Goal: Transaction & Acquisition: Purchase product/service

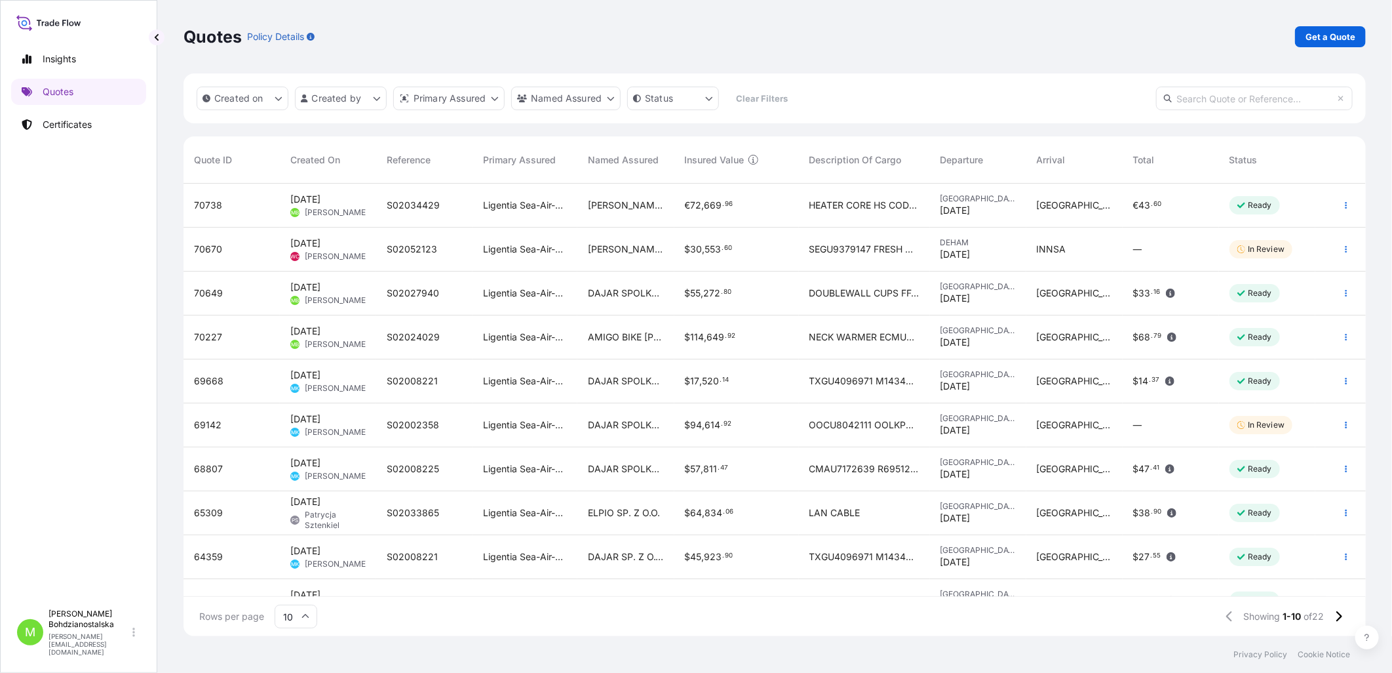
scroll to position [449, 1171]
click at [48, 92] on p "Quotes" at bounding box center [58, 91] width 31 height 13
click at [1333, 37] on p "Get a Quote" at bounding box center [1331, 36] width 50 height 13
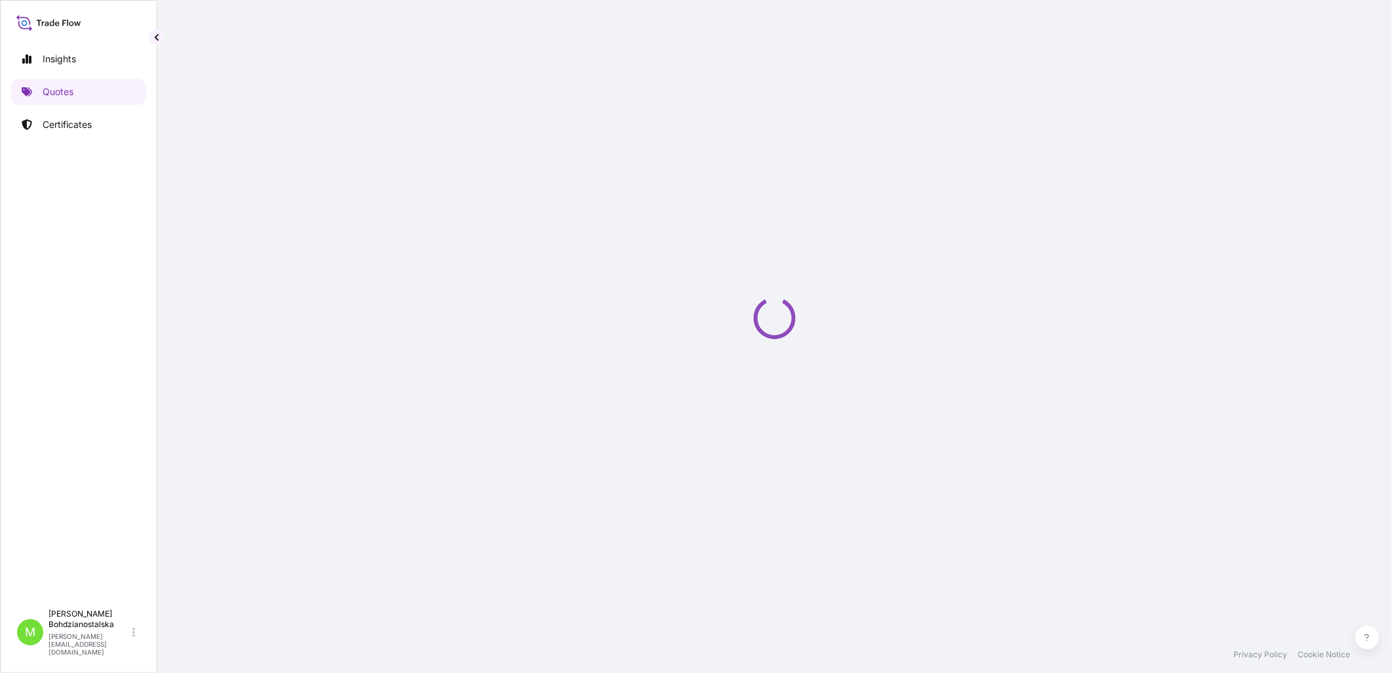
select select "Sea"
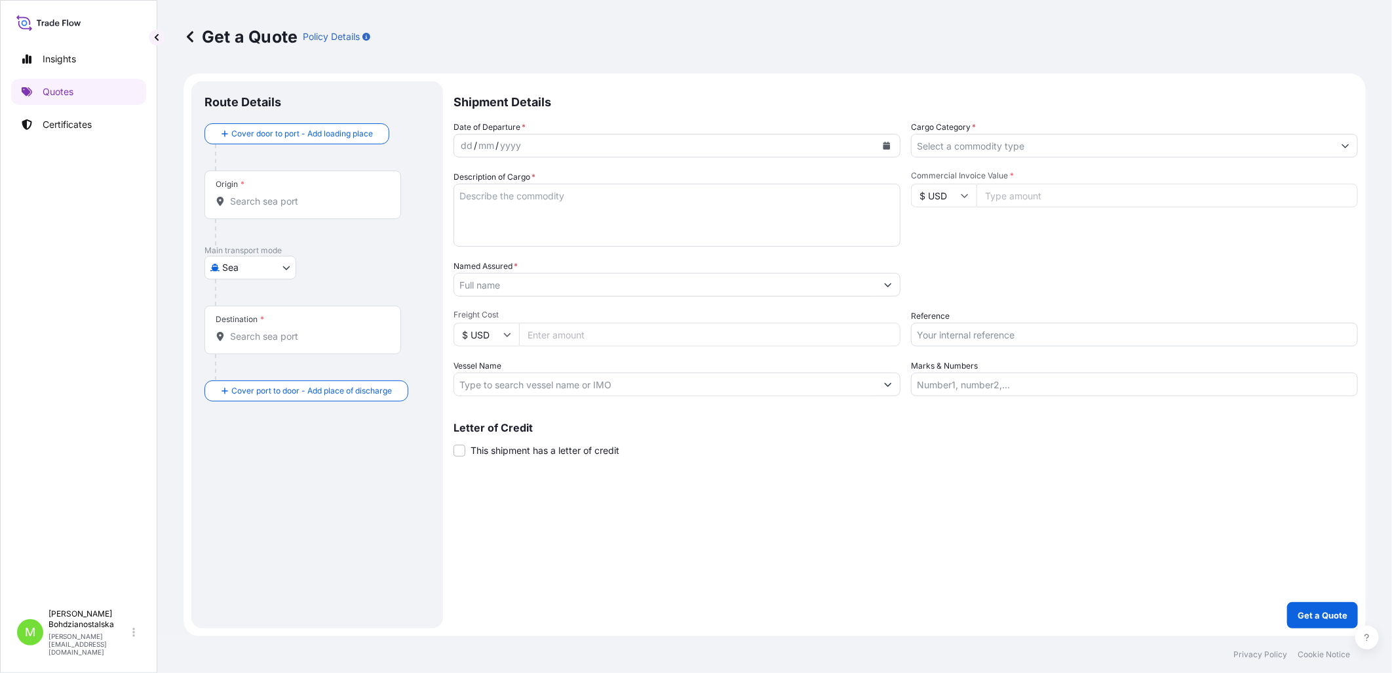
click at [311, 187] on div "Origin *" at bounding box center [303, 194] width 197 height 49
click at [311, 195] on input "Origin *" at bounding box center [307, 201] width 155 height 13
click at [226, 191] on div "Origin *" at bounding box center [303, 194] width 197 height 49
click at [233, 201] on input "Origin * Please select an origin" at bounding box center [307, 201] width 155 height 13
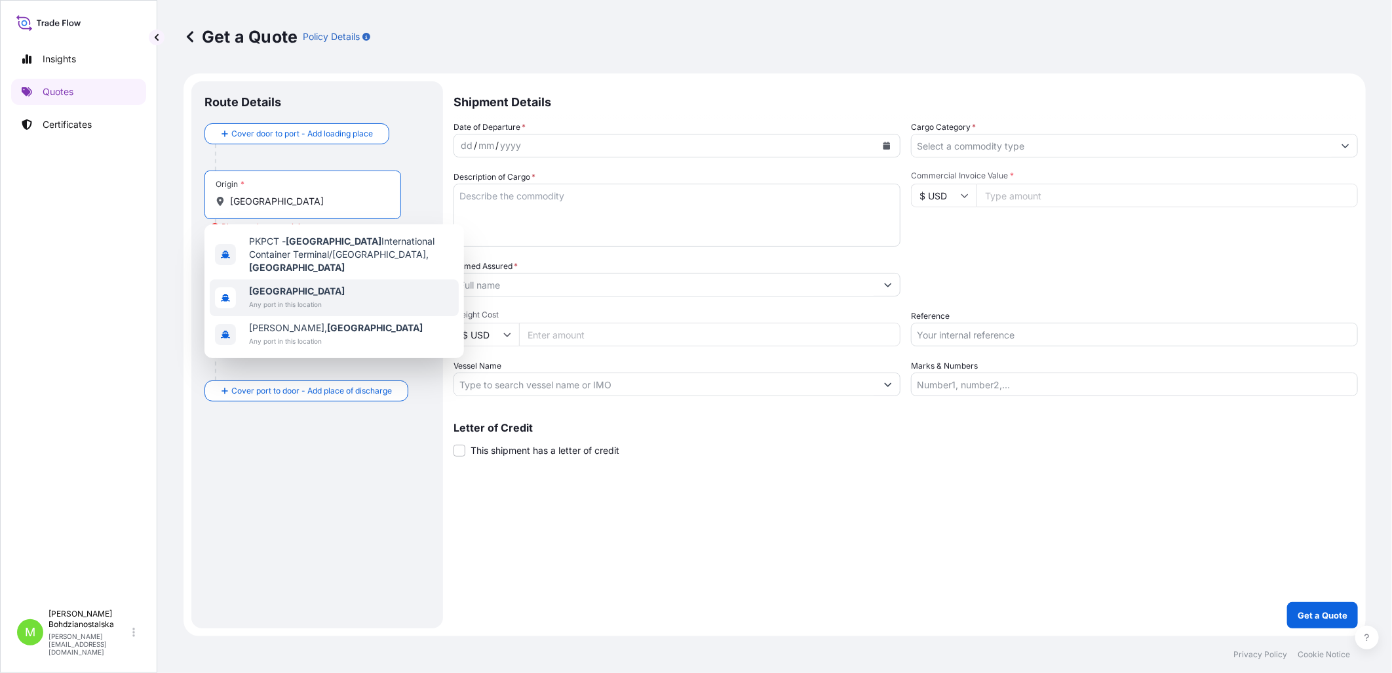
click at [297, 284] on span "Pakistan" at bounding box center [297, 290] width 96 height 13
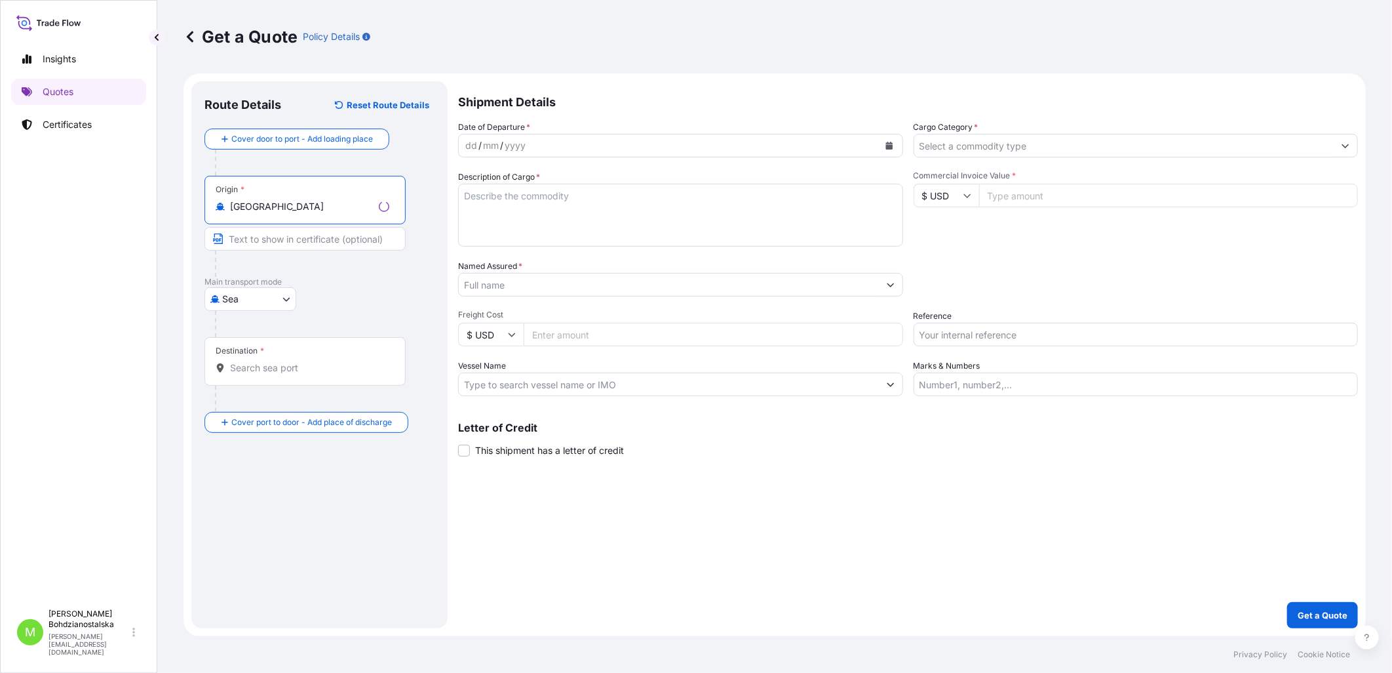
type input "Pakistan"
click at [291, 374] on input "Destination *" at bounding box center [309, 367] width 159 height 13
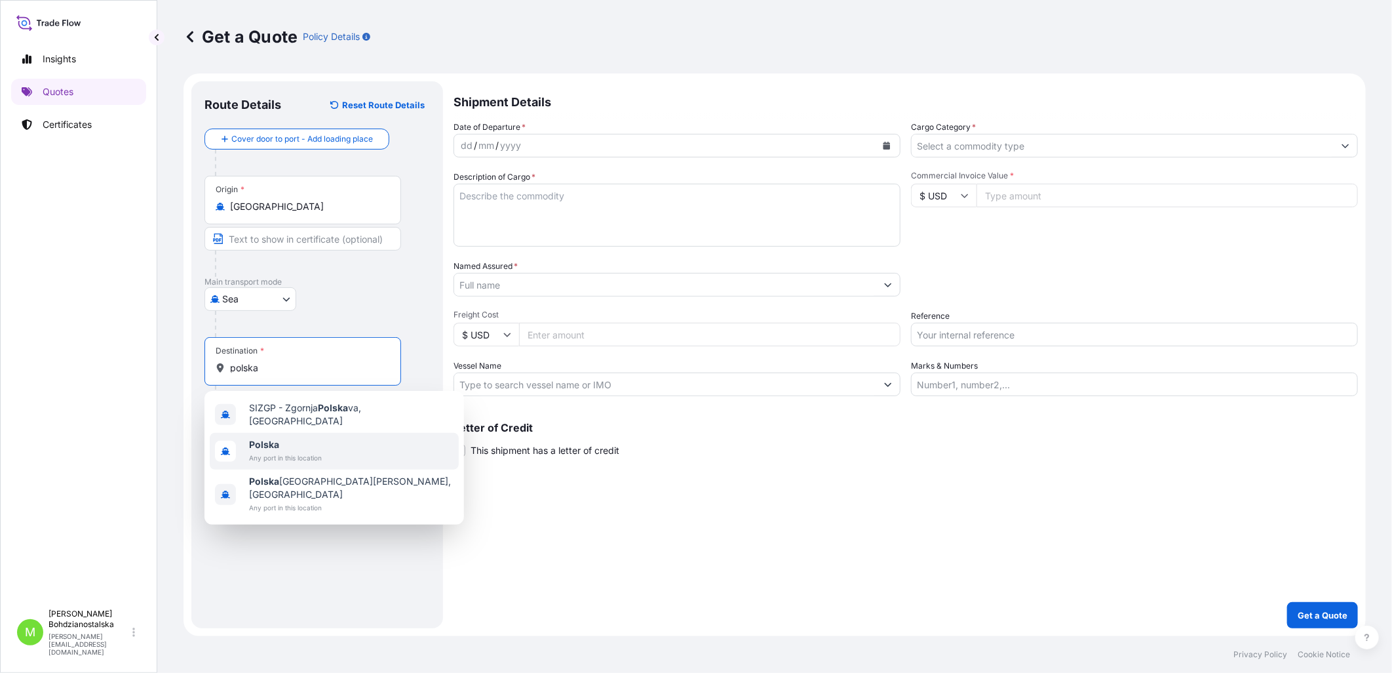
click at [317, 444] on span "Polska" at bounding box center [285, 444] width 73 height 13
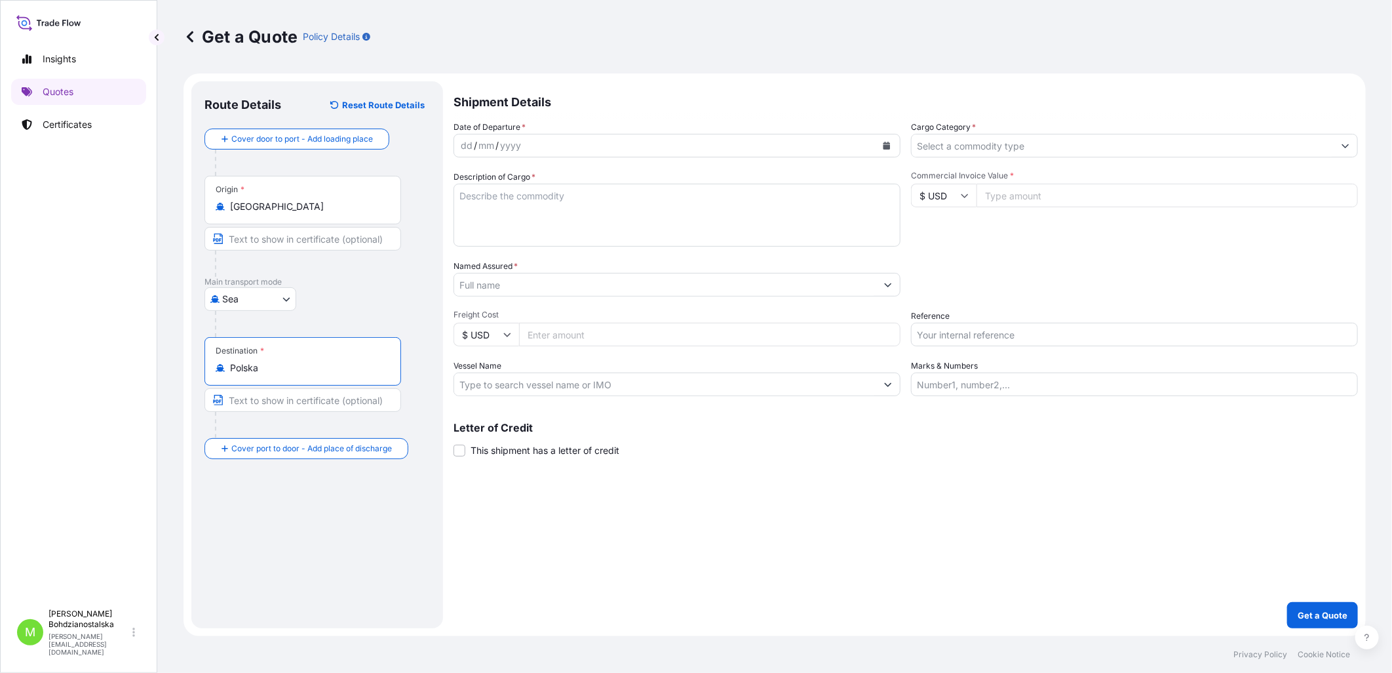
type input "Polska"
click at [475, 140] on div "/" at bounding box center [475, 146] width 3 height 16
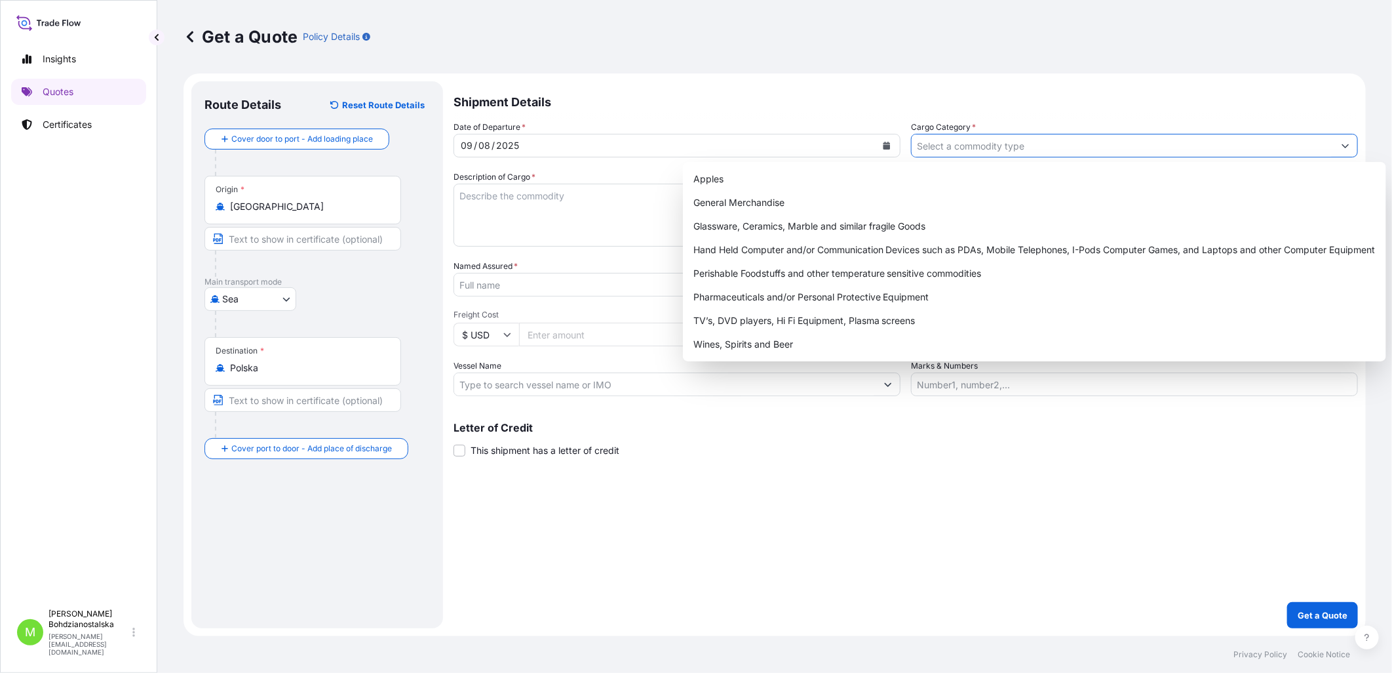
click at [944, 146] on input "Cargo Category *" at bounding box center [1123, 146] width 422 height 24
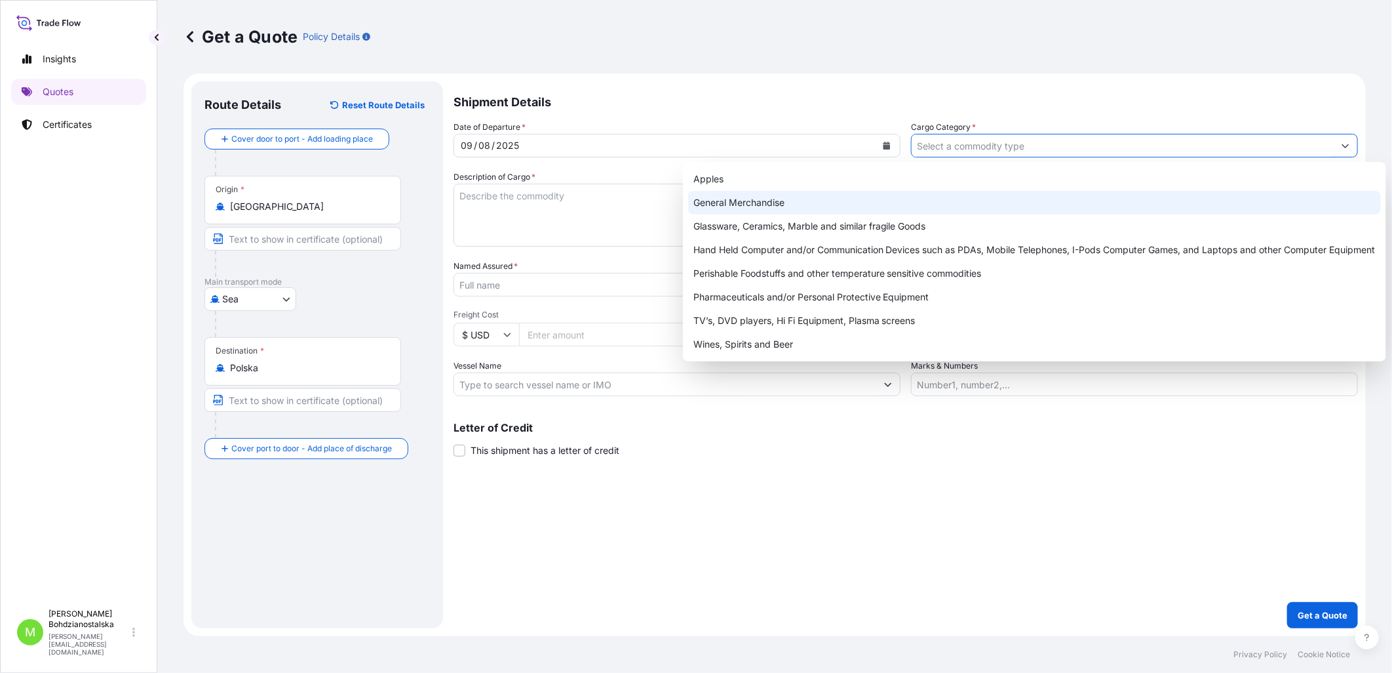
click at [782, 195] on div "General Merchandise" at bounding box center [1034, 203] width 693 height 24
type input "General Merchandise"
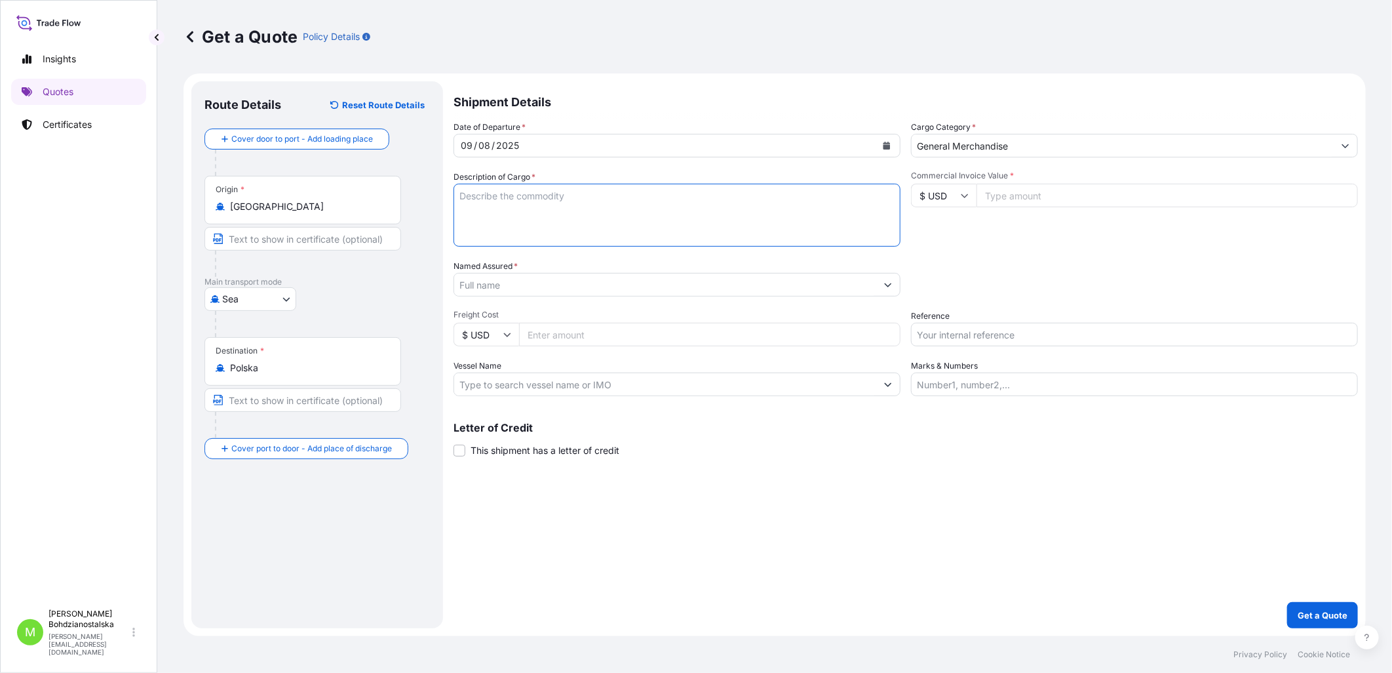
click at [579, 219] on textarea "Description of Cargo *" at bounding box center [677, 215] width 447 height 63
click at [598, 214] on textarea "Description of Cargo *" at bounding box center [677, 215] width 447 height 63
paste textarea "KNITTED SOCKS"
click at [734, 231] on textarea "KNITTED SOCKS" at bounding box center [677, 215] width 447 height 63
click at [572, 239] on textarea "KNITTED SOCKS" at bounding box center [677, 215] width 447 height 63
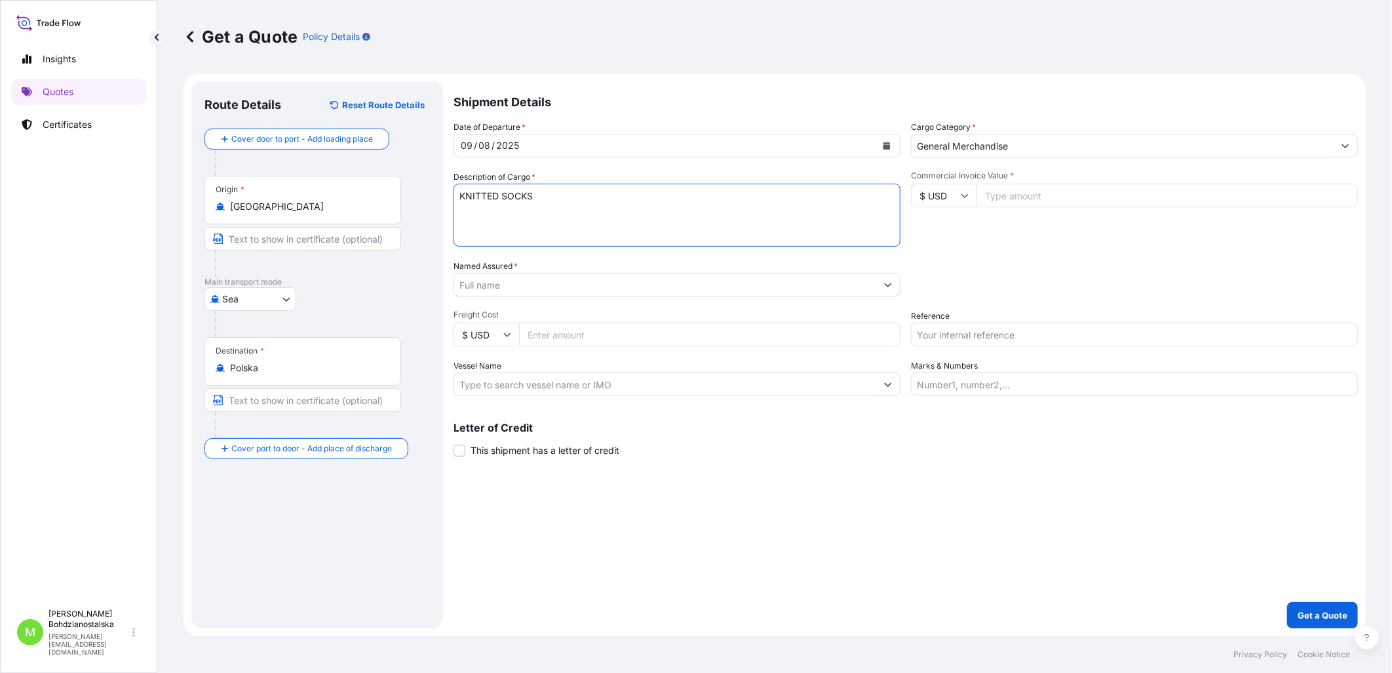
paste textarea "TRHU8335490"
click at [492, 233] on textarea "KNITTED SOCKS TRHU8335490 40hc, 9100,00kgs, 64,680 m3, 2000ctn" at bounding box center [677, 215] width 447 height 63
click at [742, 229] on textarea "KNITTED SOCKS TRHU8335490 40hc, 9100,00kgs, 64,680 m3, 2000ctn" at bounding box center [677, 215] width 447 height 63
paste textarea "TLLU5670779"
drag, startPoint x: 705, startPoint y: 208, endPoint x: 548, endPoint y: 208, distance: 156.7
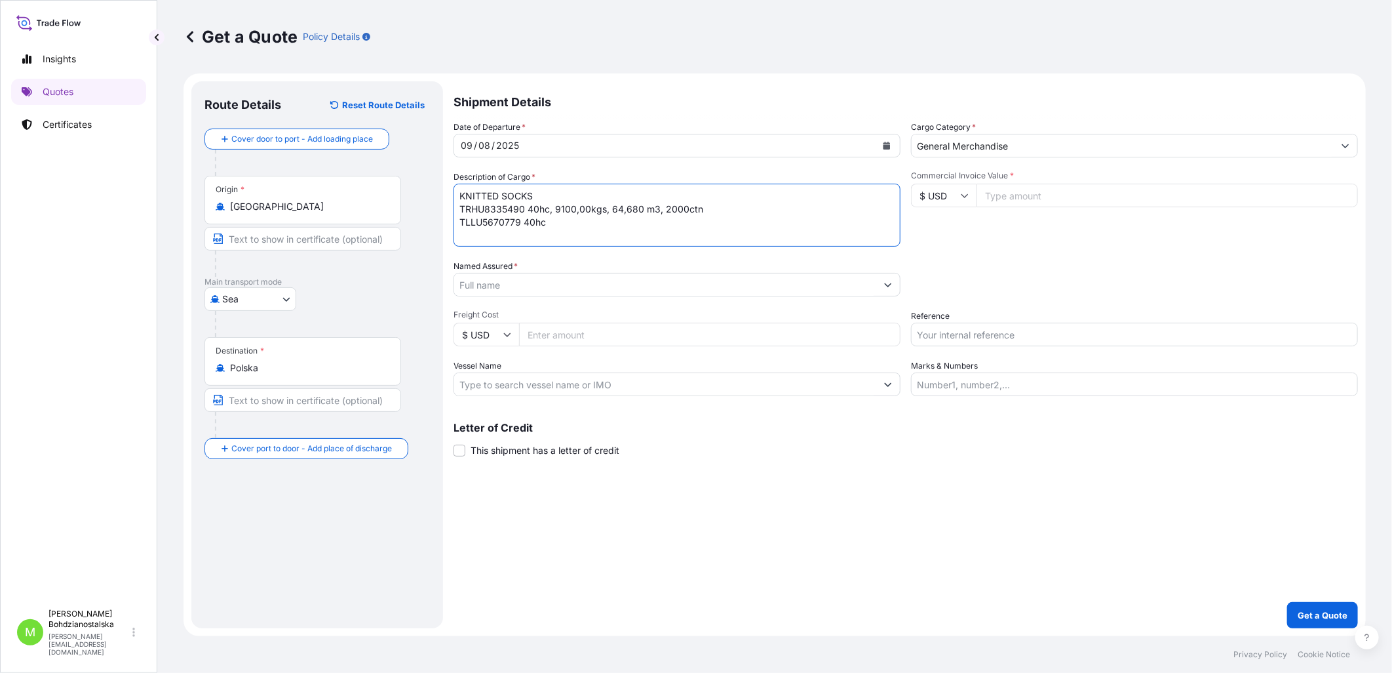
click at [548, 208] on textarea "KNITTED SOCKS TRHU8335490 40hc, 9100,00kgs, 64,680 m3, 2000ctn TLLU5670779 40hc" at bounding box center [677, 215] width 447 height 63
click at [564, 224] on textarea "KNITTED SOCKS TRHU8335490 40hc, 9100,00kgs, 64,680 m3, 2000ctn TLLU5670779 40hc" at bounding box center [677, 215] width 447 height 63
paste textarea ", 9100,00kgs, 64,680 m3, 2000ctn"
type textarea "KNITTED SOCKS TRHU8335490 40hc, 9100,00kgs, 64,680 m3, 2000ctn TLLU5670779 40hc…"
click at [1017, 195] on input "Commercial Invoice Value *" at bounding box center [1168, 196] width 382 height 24
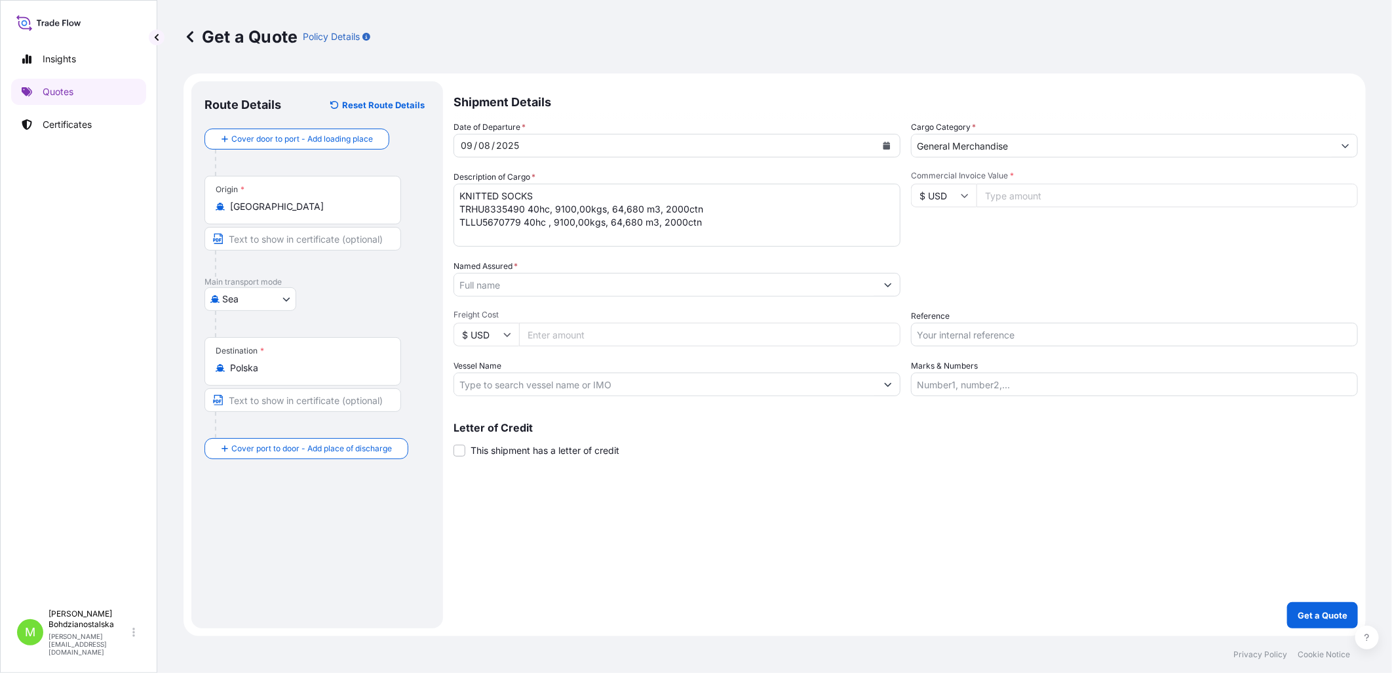
click at [1034, 194] on input "Commercial Invoice Value *" at bounding box center [1168, 196] width 382 height 24
click at [592, 285] on input "Named Assured *" at bounding box center [665, 285] width 422 height 24
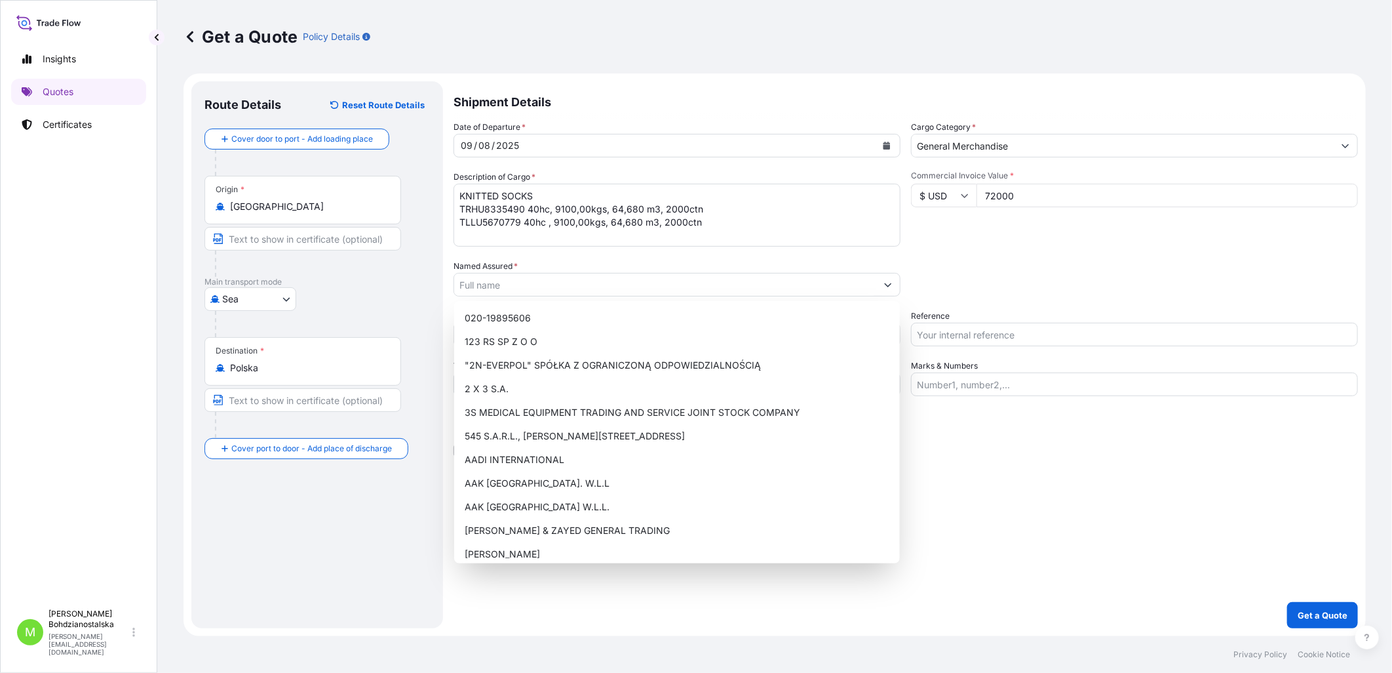
click at [1020, 197] on input "72000" at bounding box center [1168, 196] width 382 height 24
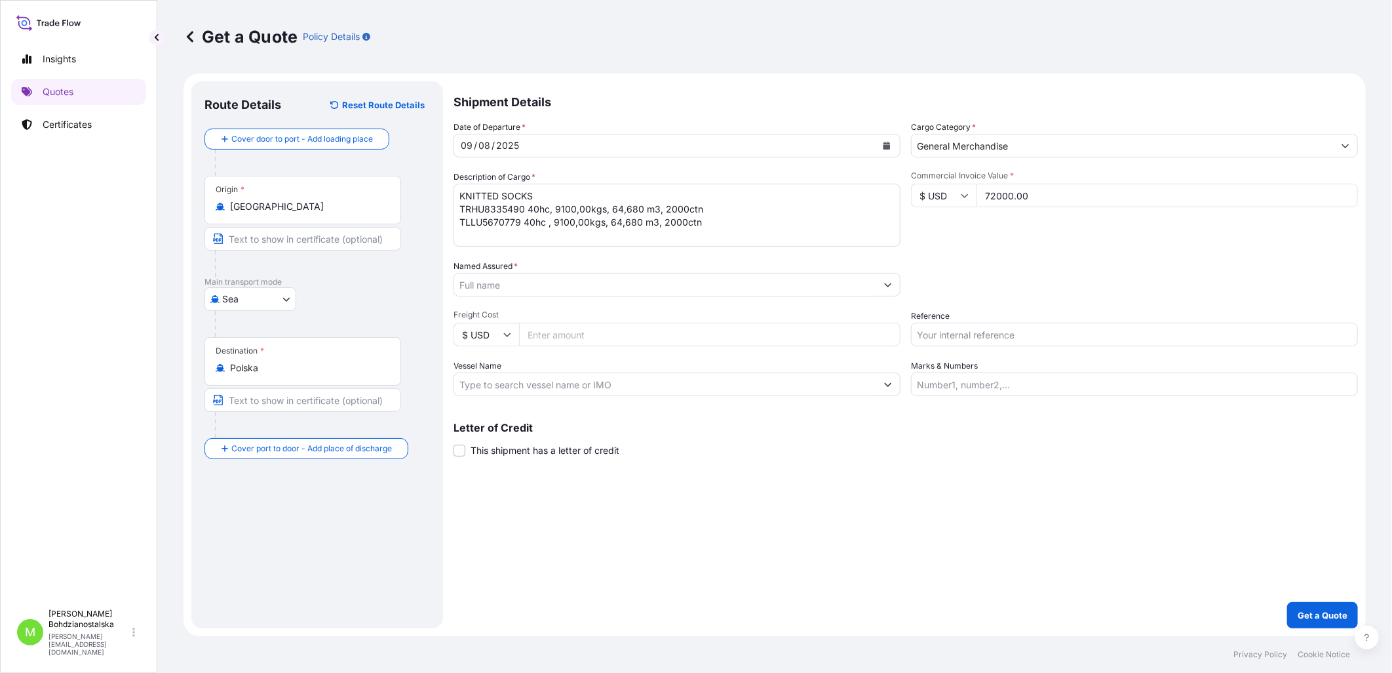
type input "72000.00"
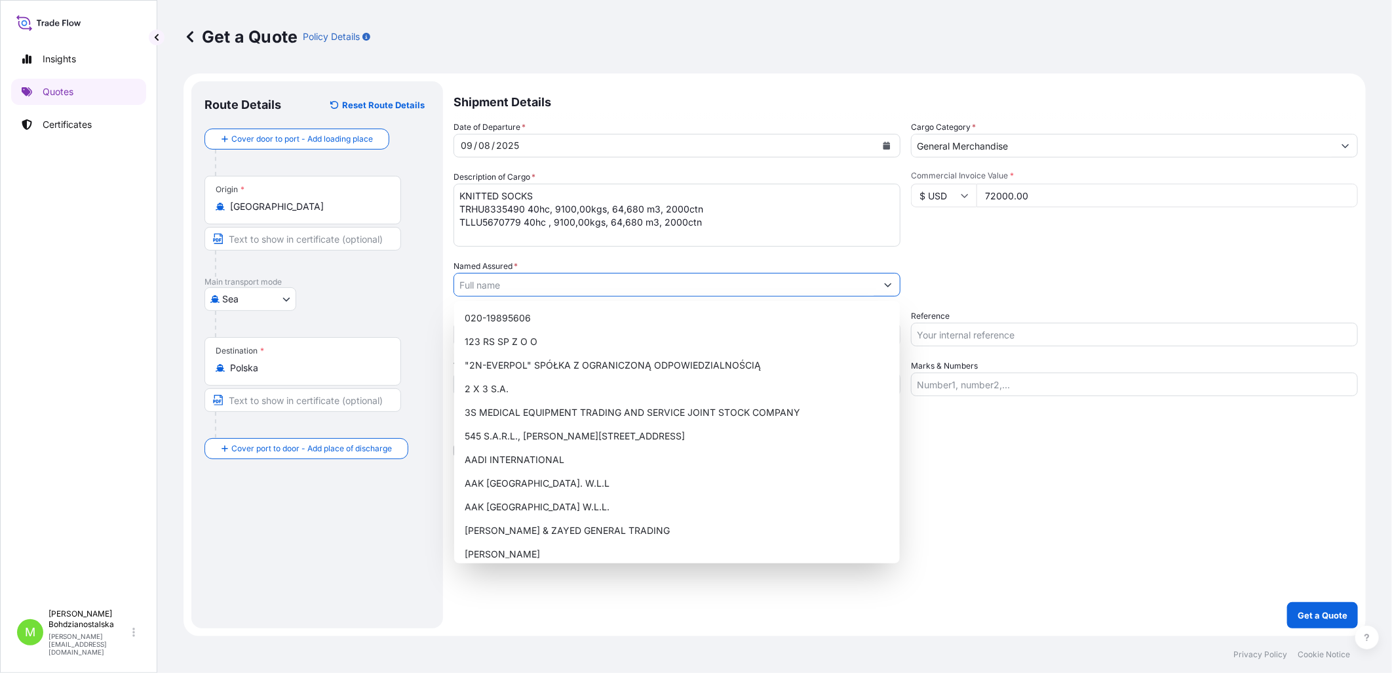
click at [497, 287] on input "Named Assured *" at bounding box center [665, 285] width 422 height 24
click at [515, 278] on input "Named Assured *" at bounding box center [665, 285] width 422 height 24
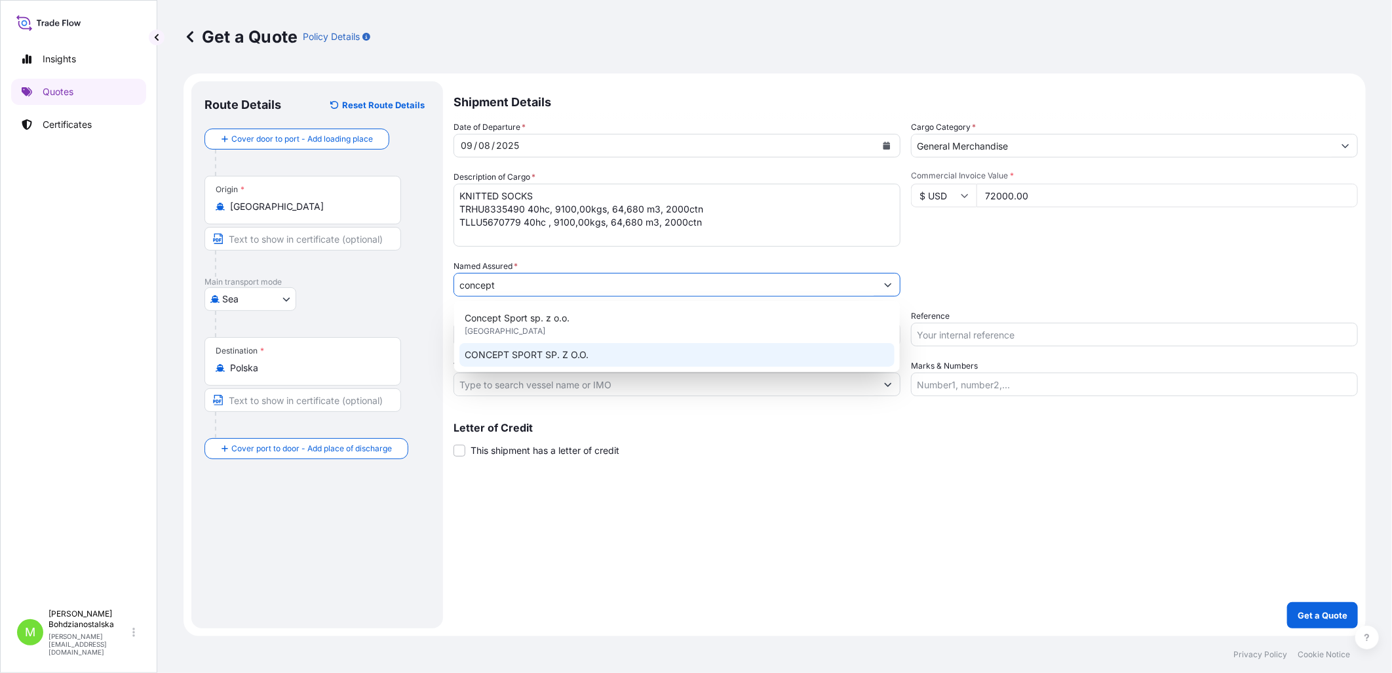
click at [587, 357] on span "CONCEPT SPORT SP. Z O.O." at bounding box center [527, 354] width 124 height 13
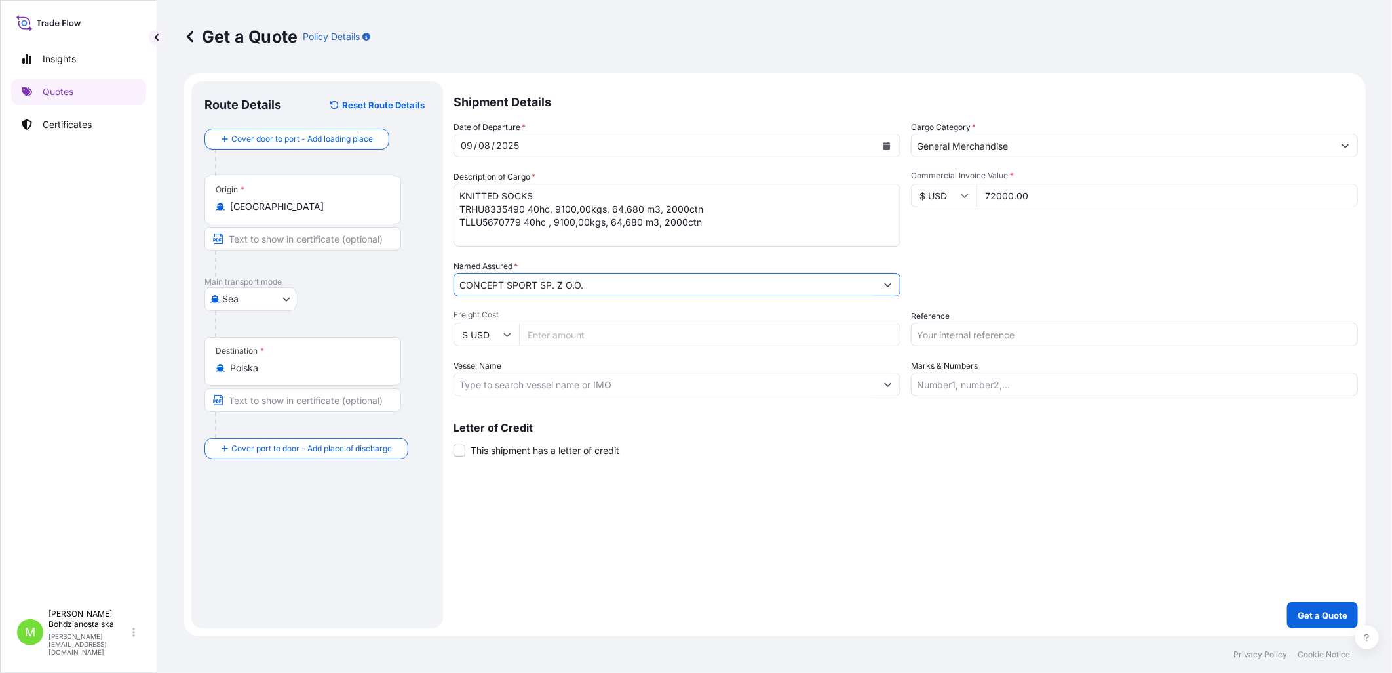
type input "CONCEPT SPORT SP. Z O.O."
click at [962, 341] on input "Reference" at bounding box center [1134, 335] width 447 height 24
type input "s"
type input "S02025721"
click at [911, 526] on div "Shipment Details Date of Departure * 09 / 08 / 2025 Cargo Category * General Me…" at bounding box center [906, 354] width 905 height 547
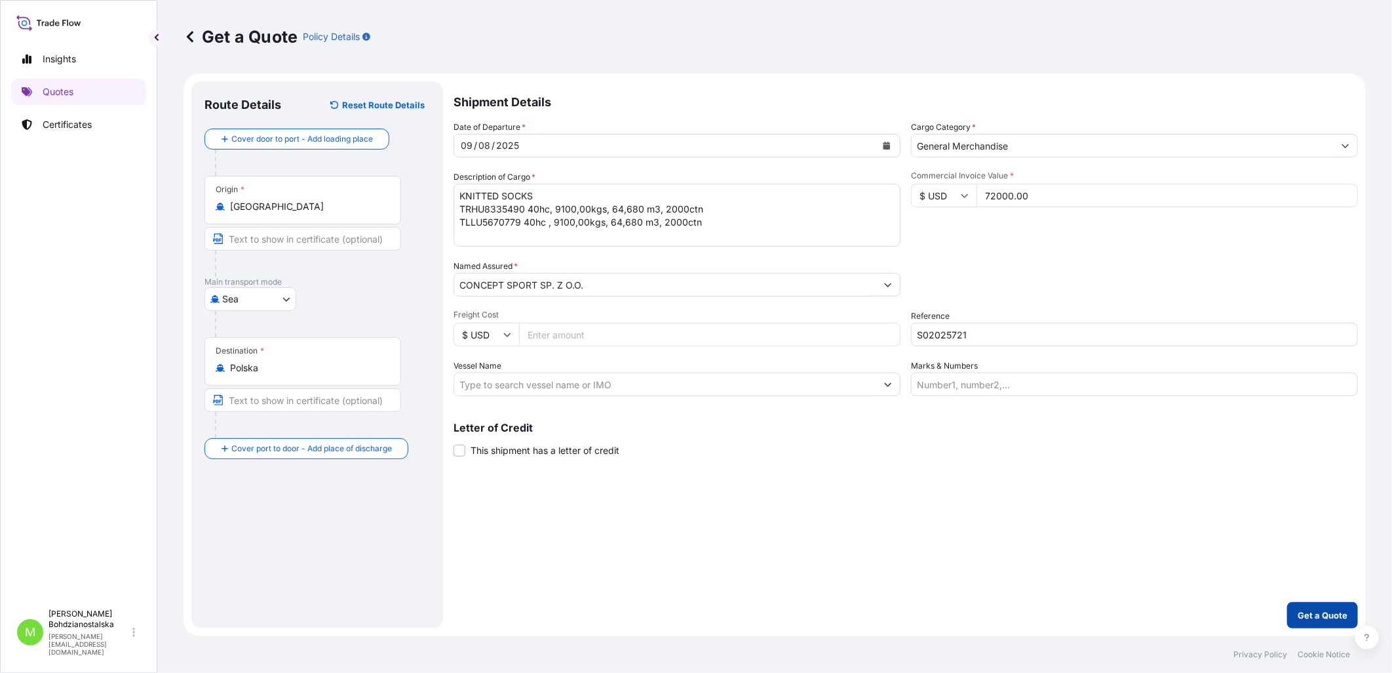
click at [1315, 610] on p "Get a Quote" at bounding box center [1323, 614] width 50 height 13
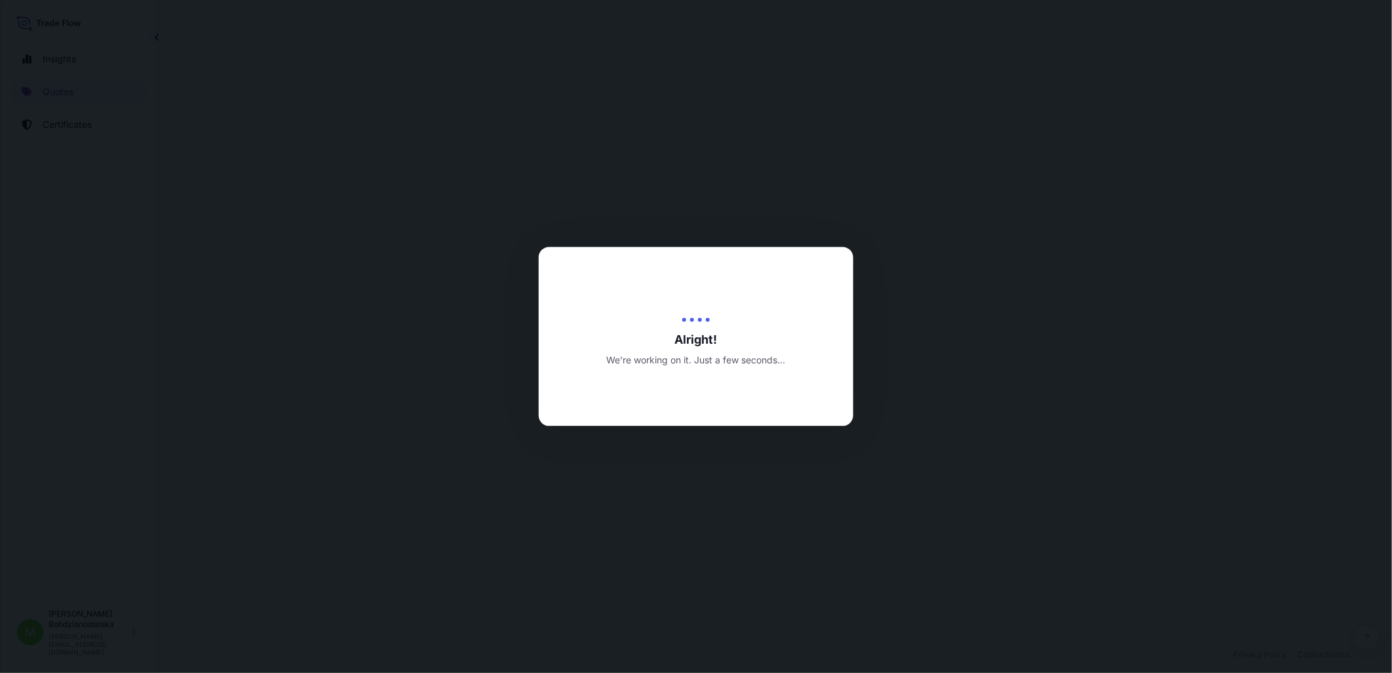
select select "Sea"
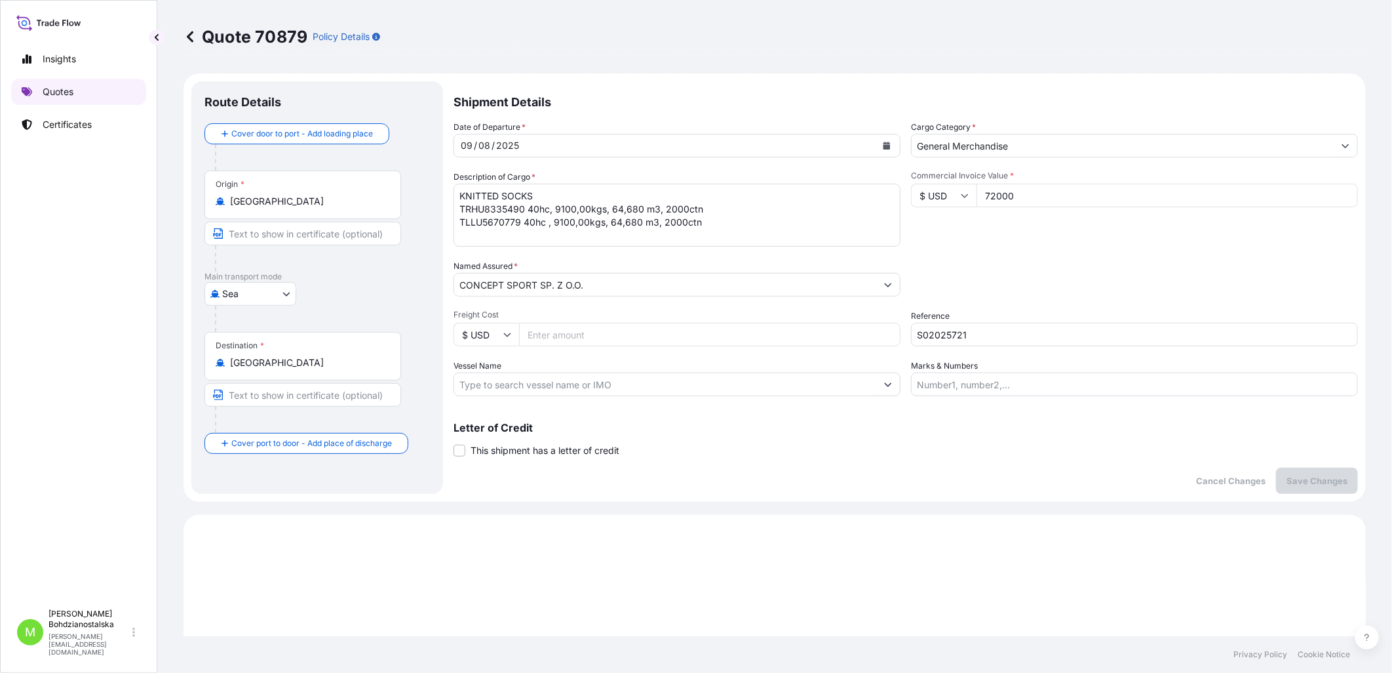
click at [55, 92] on p "Quotes" at bounding box center [58, 91] width 31 height 13
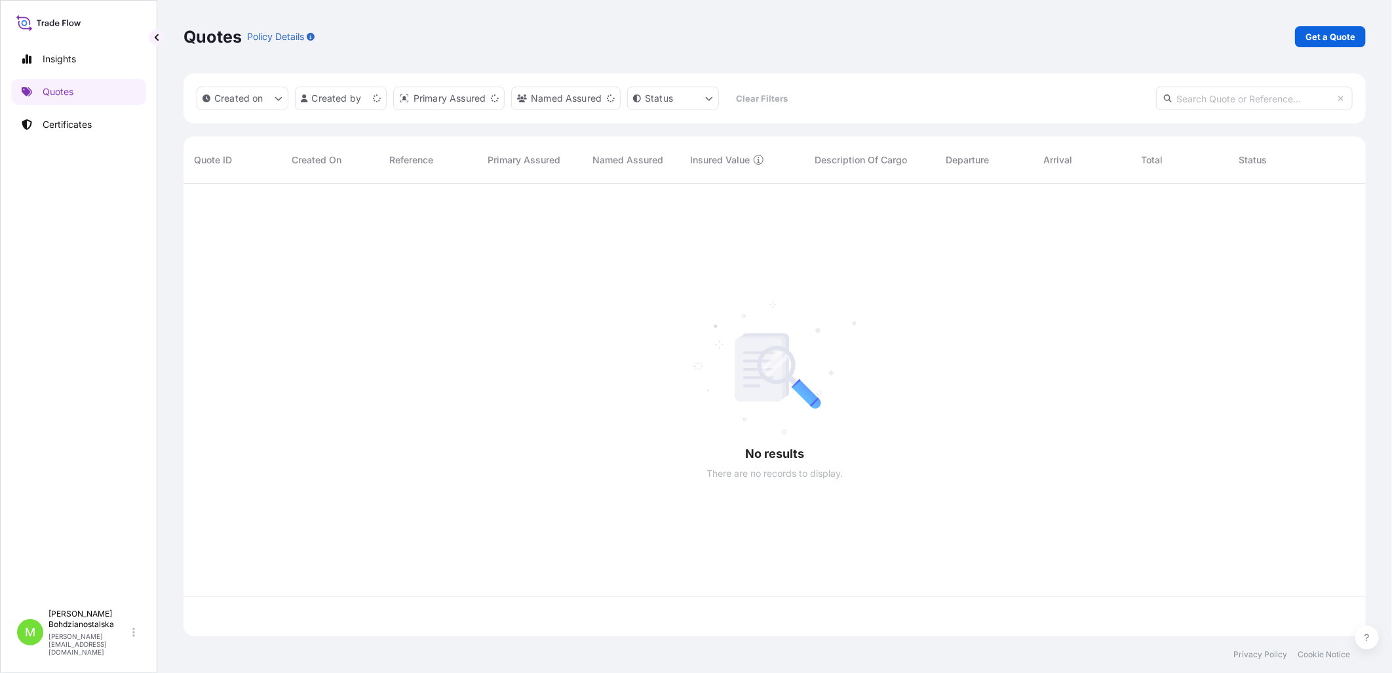
scroll to position [449, 1171]
click at [1322, 34] on p "Get a Quote" at bounding box center [1331, 36] width 50 height 13
select select "Sea"
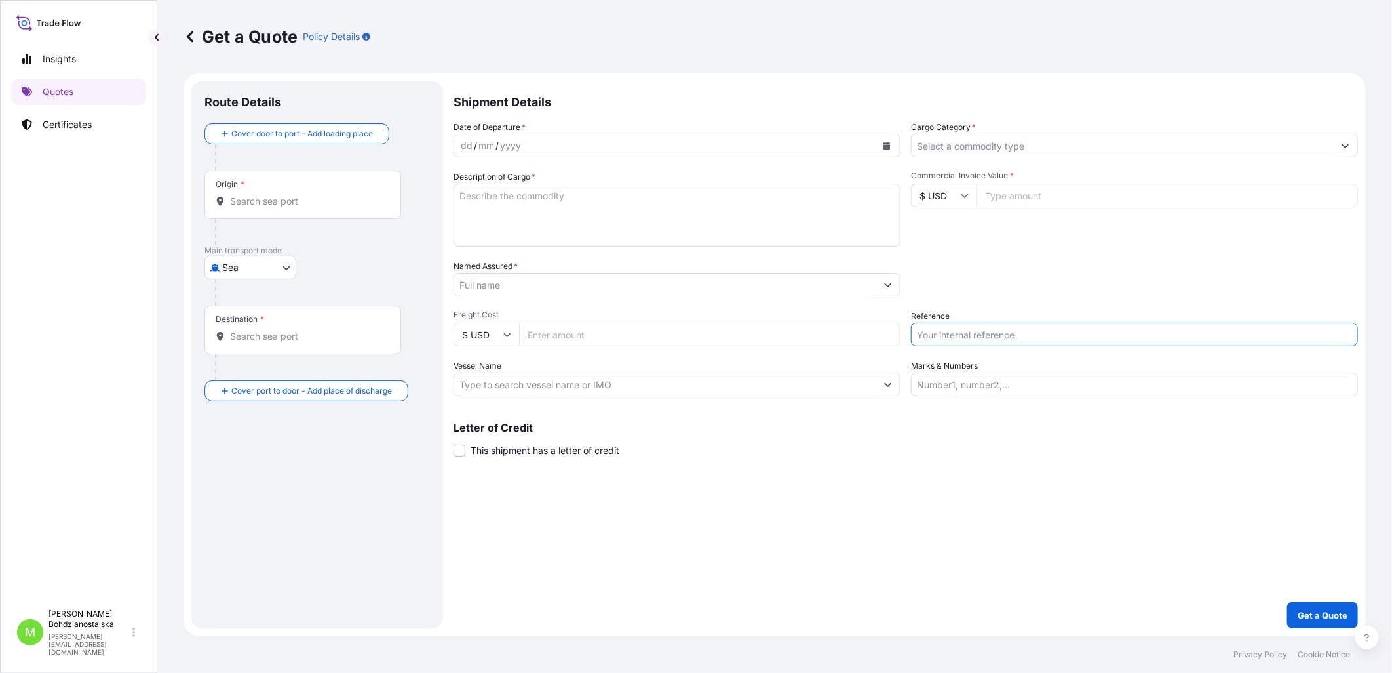
click at [961, 333] on input "Reference" at bounding box center [1134, 335] width 447 height 24
paste input "S02047002"
type input "S02047002"
click at [962, 505] on div "Shipment Details Date of Departure * dd / mm / yyyy Cargo Category * Descriptio…" at bounding box center [906, 354] width 905 height 547
click at [115, 494] on div "Insights Quotes Certificates" at bounding box center [78, 318] width 135 height 568
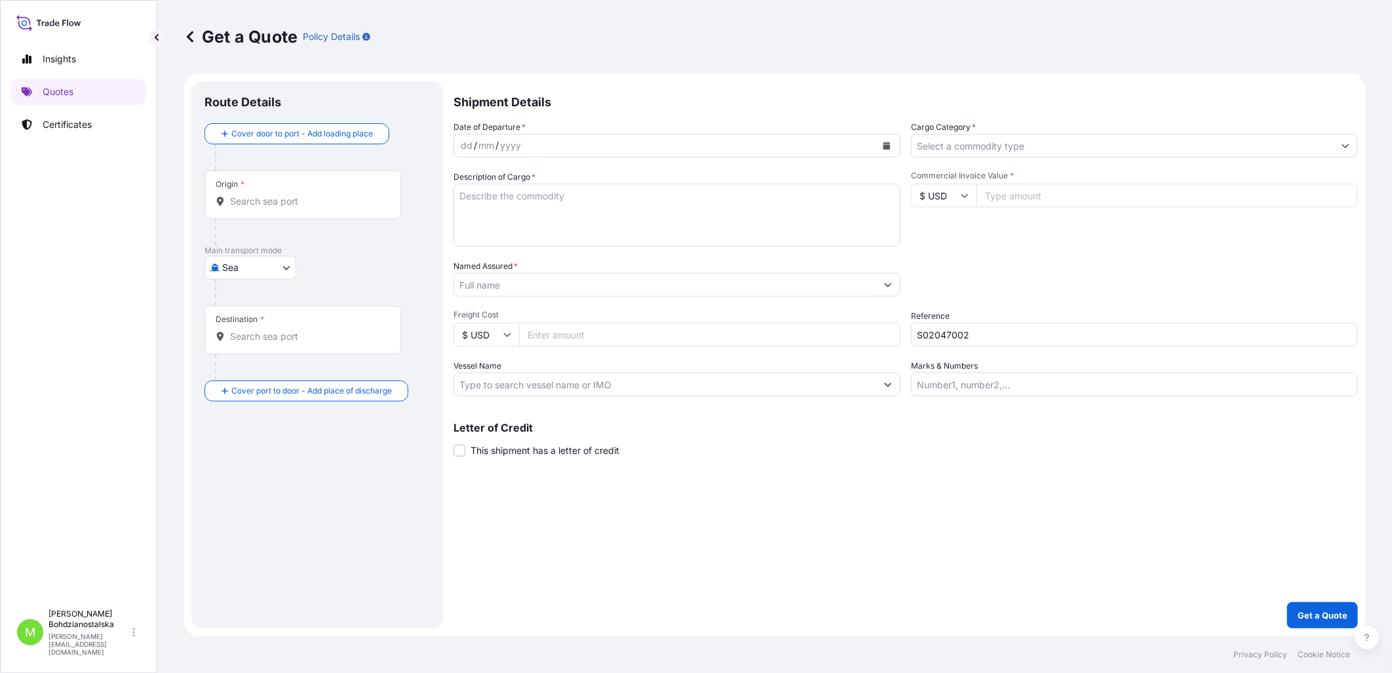
click at [278, 204] on input "Origin *" at bounding box center [307, 201] width 155 height 13
click at [992, 199] on input "Commercial Invoice Value *" at bounding box center [1168, 196] width 382 height 24
type input "51211.80"
click at [948, 149] on input "Cargo Category *" at bounding box center [1123, 146] width 422 height 24
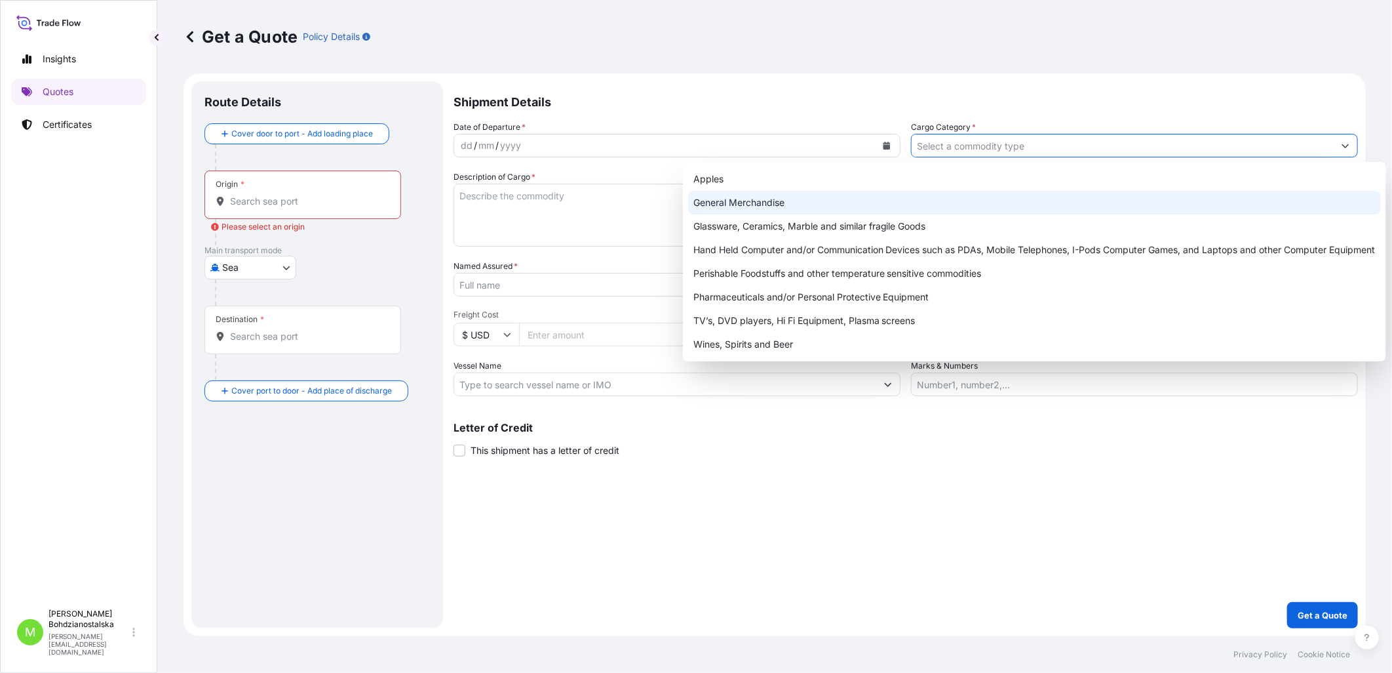
click at [798, 200] on div "General Merchandise" at bounding box center [1034, 203] width 693 height 24
type input "General Merchandise"
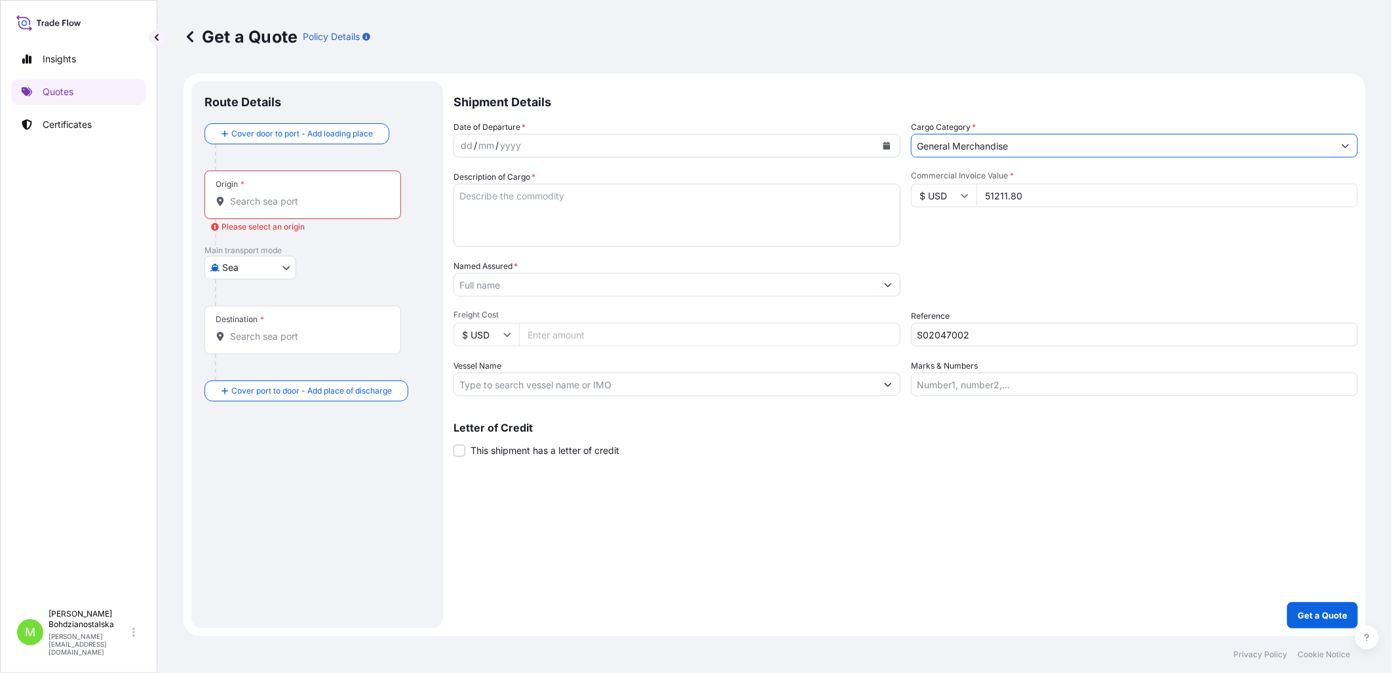
click at [576, 201] on textarea "Description of Cargo *" at bounding box center [677, 215] width 447 height 63
click at [249, 201] on input "Origin * Please select an origin" at bounding box center [307, 201] width 155 height 13
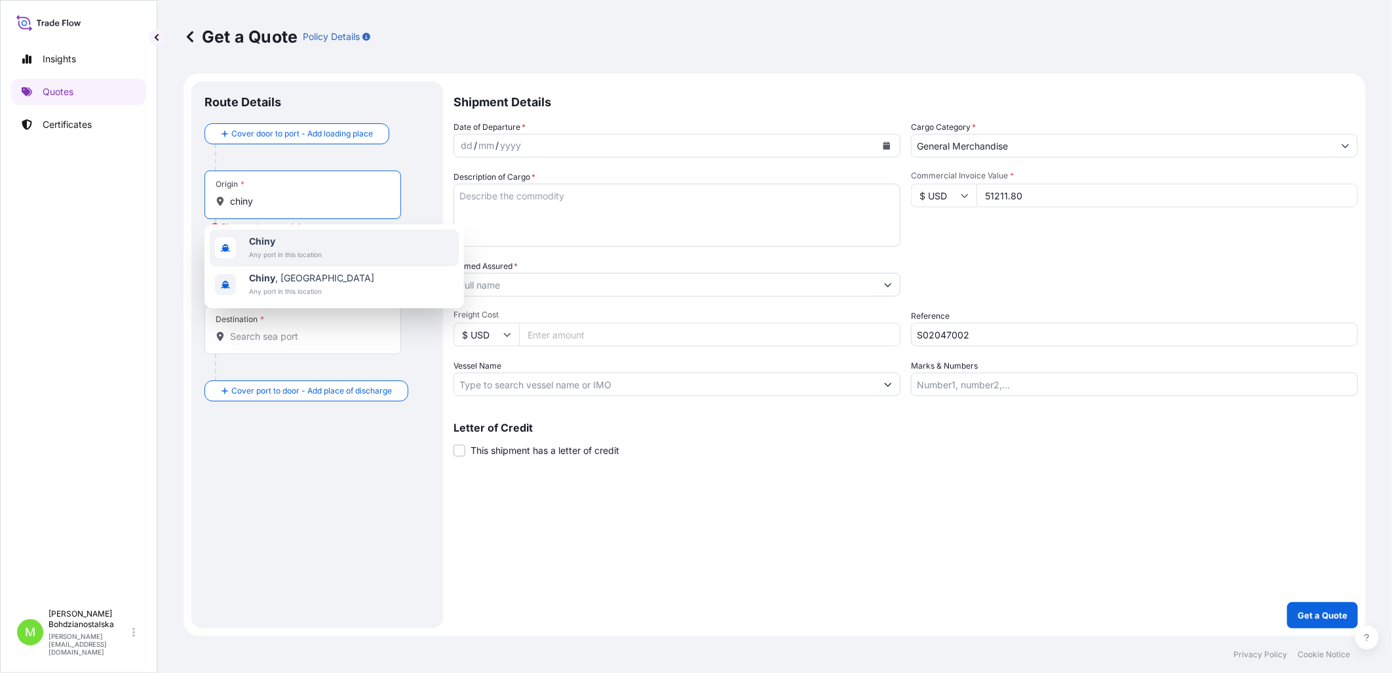
click at [279, 236] on span "Chiny" at bounding box center [285, 241] width 73 height 13
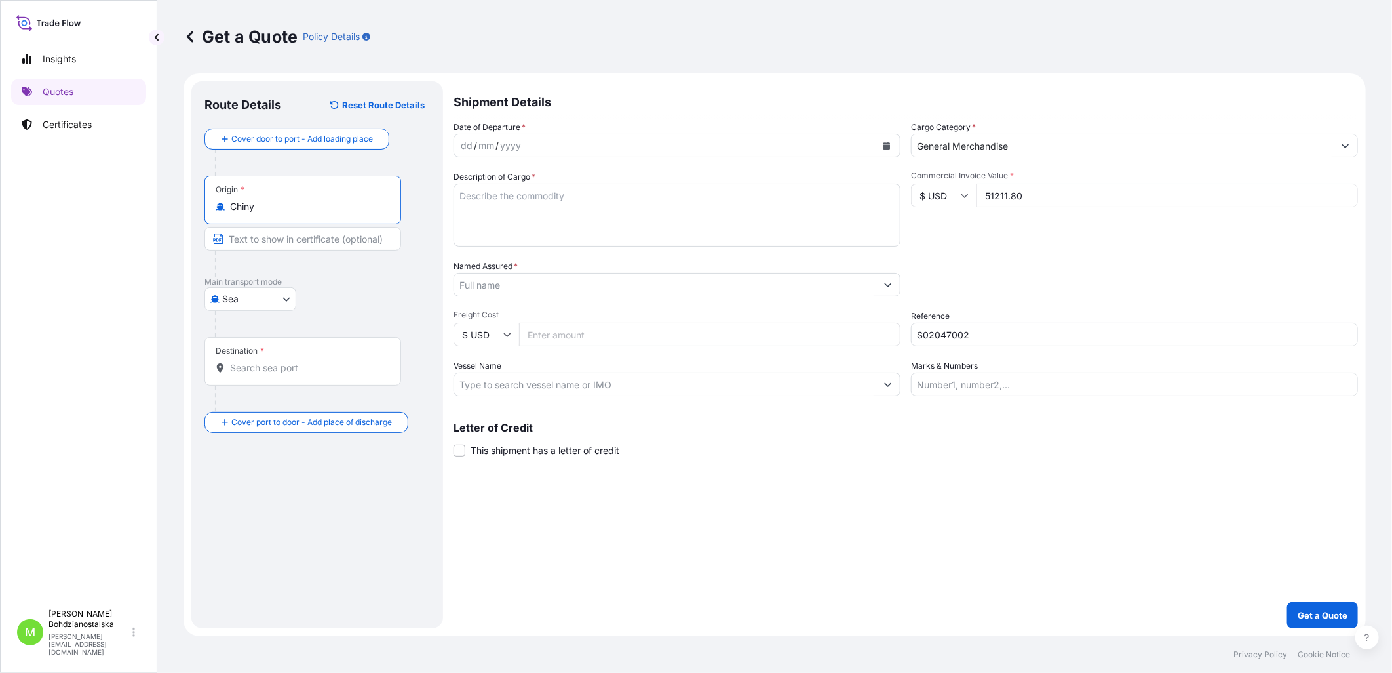
type input "Chiny"
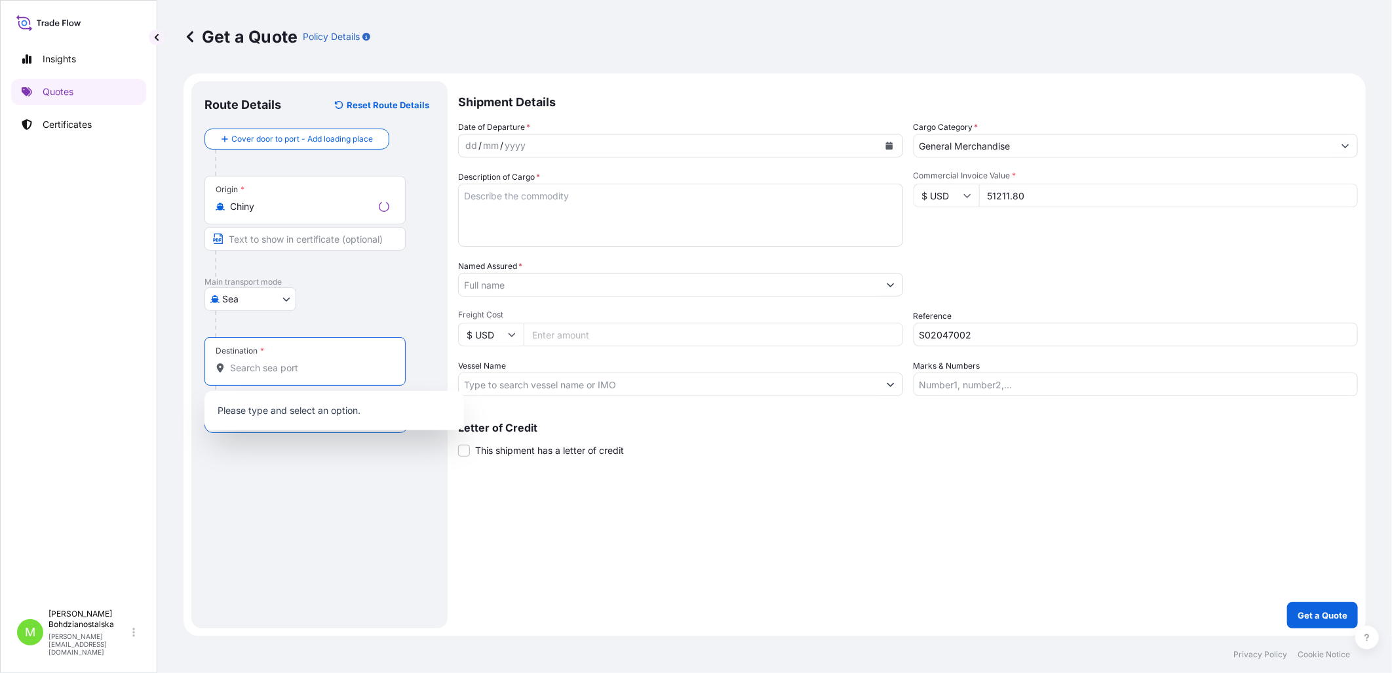
click at [263, 372] on input "Destination *" at bounding box center [309, 367] width 159 height 13
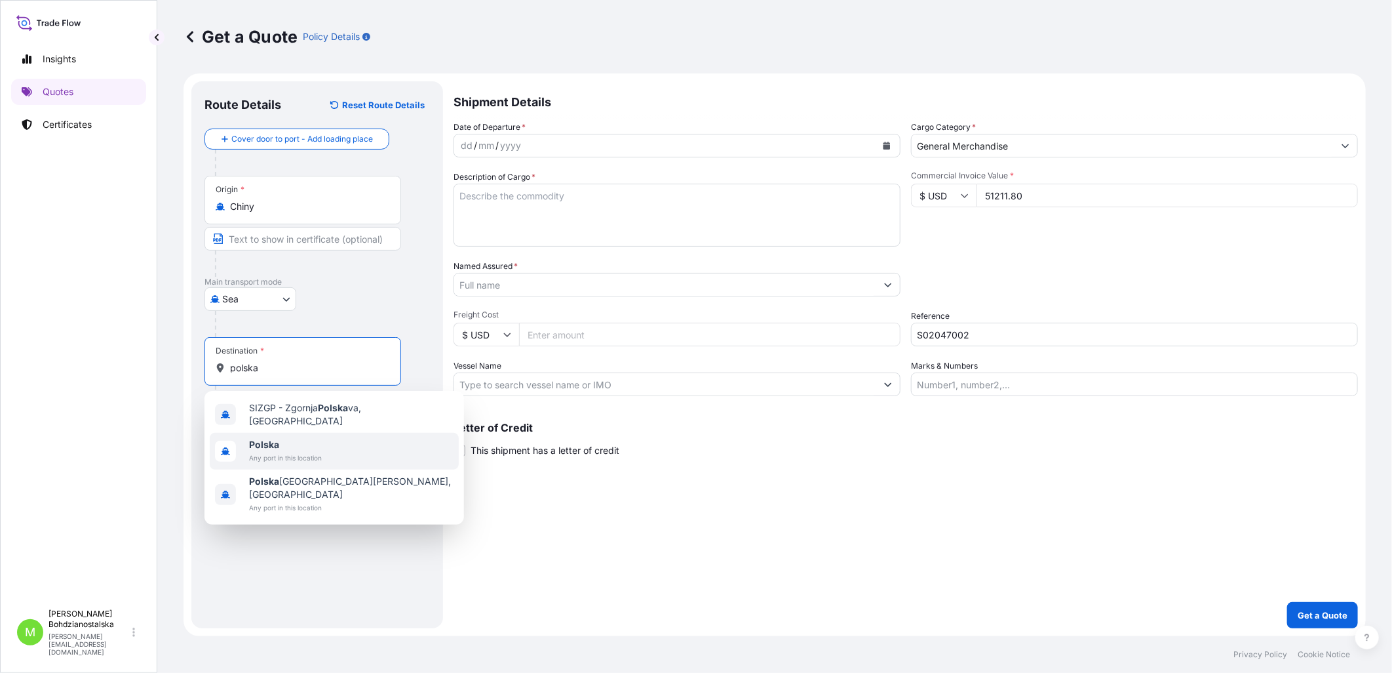
click at [315, 451] on span "Any port in this location" at bounding box center [285, 457] width 73 height 13
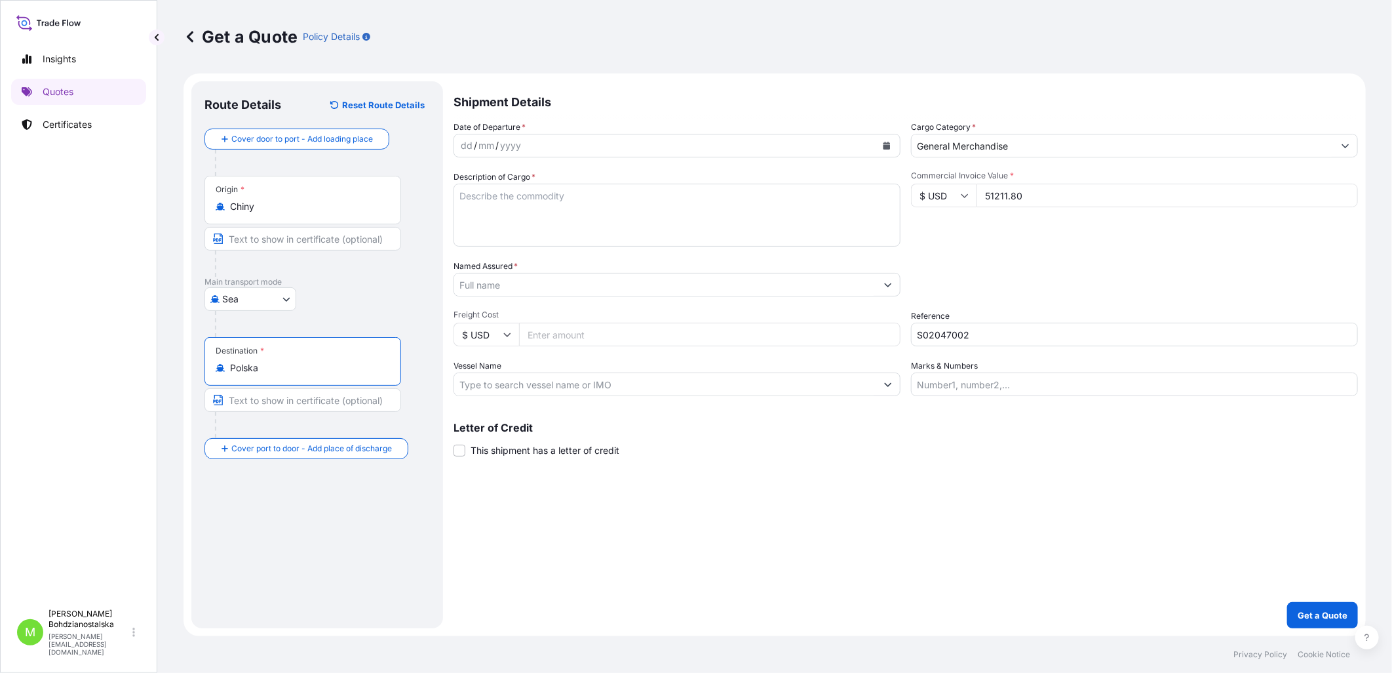
type input "Polska"
click at [467, 149] on div "dd" at bounding box center [467, 146] width 14 height 16
click at [516, 146] on div "2005" at bounding box center [506, 146] width 26 height 16
click at [507, 145] on div "2005" at bounding box center [506, 146] width 26 height 16
click at [654, 218] on textarea "Description of Cargo *" at bounding box center [677, 215] width 447 height 63
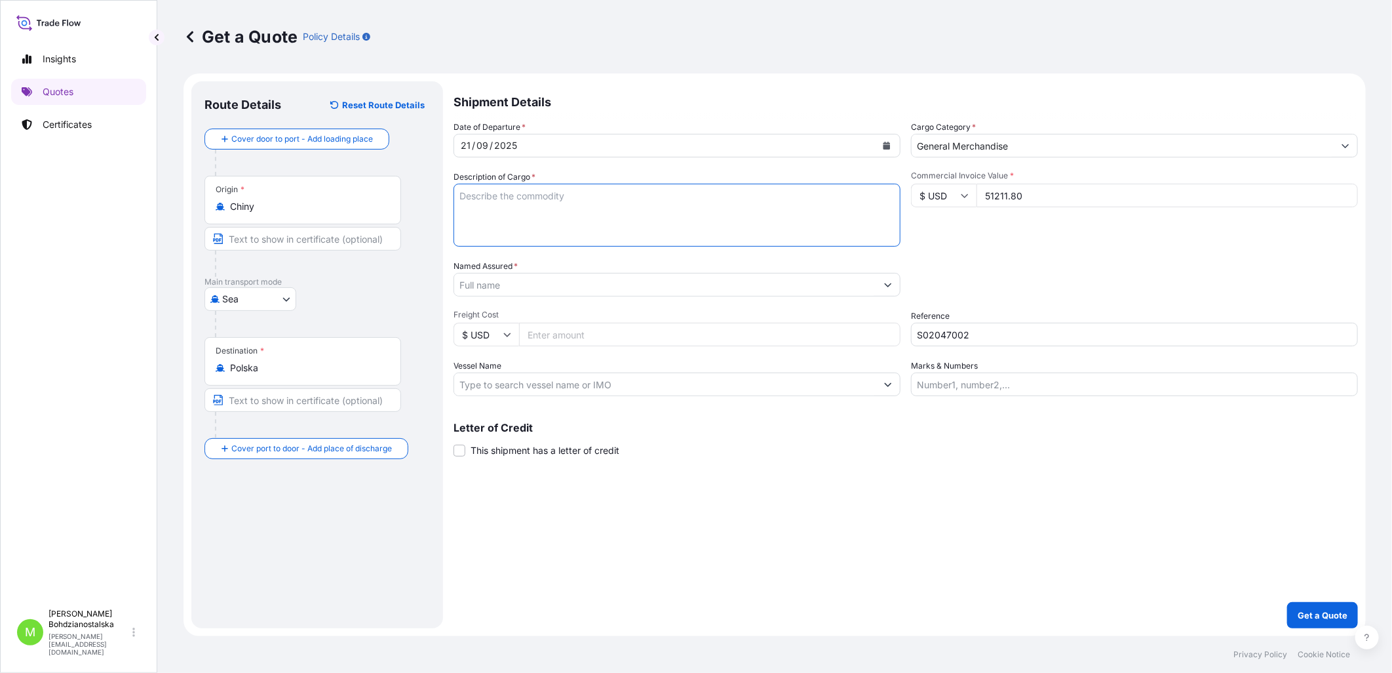
click at [488, 205] on textarea "Description of Cargo *" at bounding box center [677, 215] width 447 height 63
paste textarea "Children toys"
click at [514, 224] on textarea "Children toys" at bounding box center [677, 215] width 447 height 63
paste textarea "OOLU6799442"
click at [578, 210] on textarea "Children toys OOLU6799442 40hc," at bounding box center [677, 215] width 447 height 63
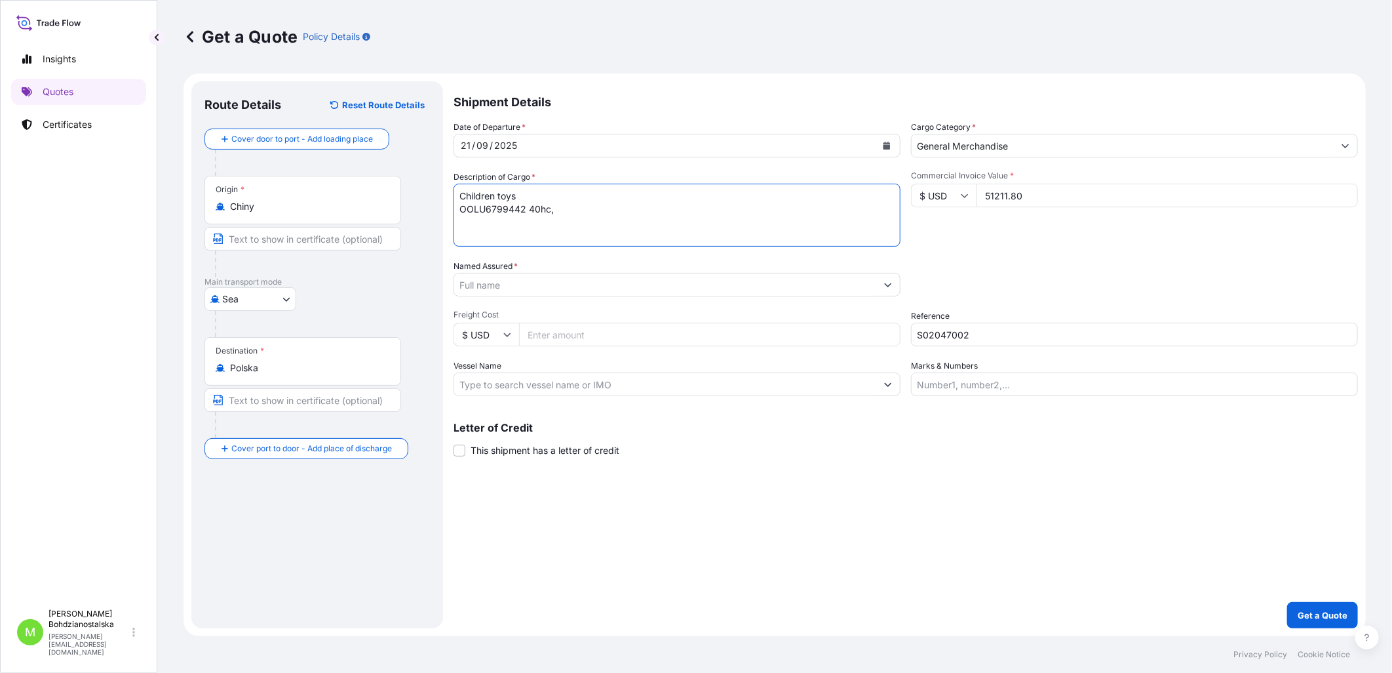
paste textarea "9270,000"
type textarea "Children toys OOLU6799442 40hc, 9270,000 kgs, 65,073 m3, 2151 ctn"
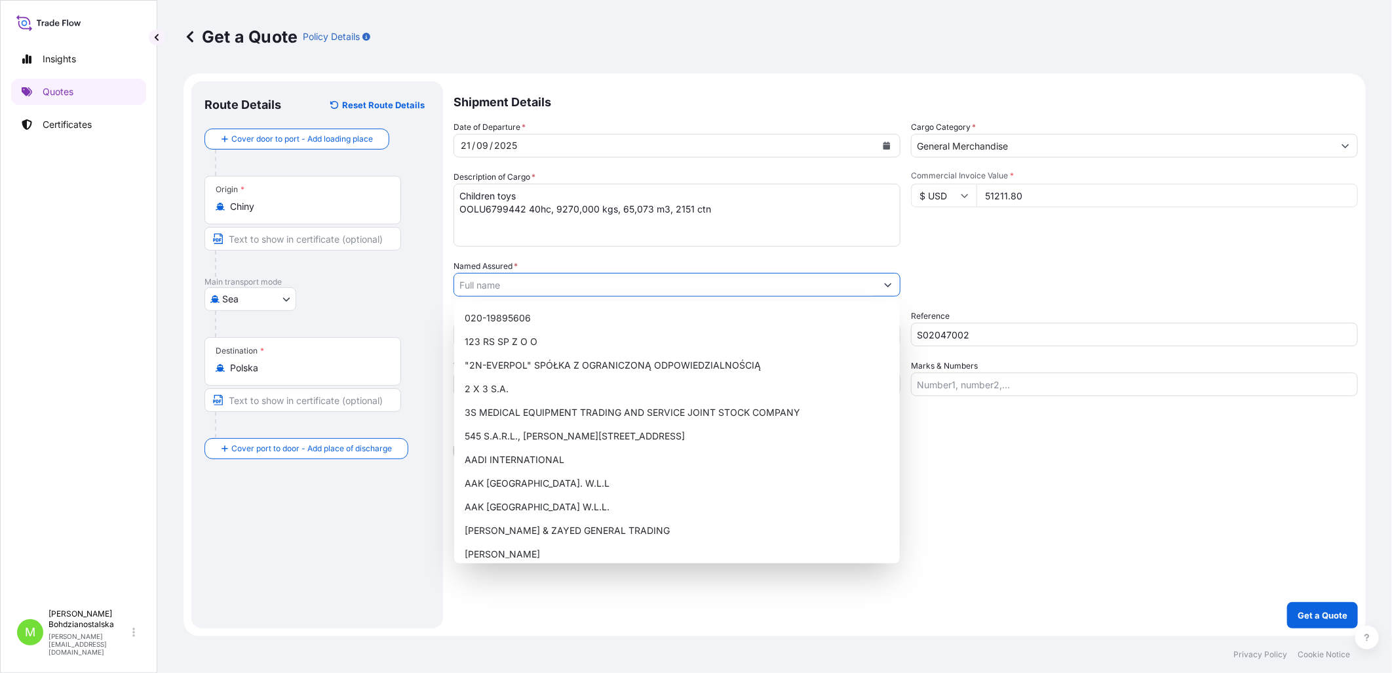
click at [484, 283] on input "Named Assured *" at bounding box center [665, 285] width 422 height 24
click at [637, 277] on input "Named Assured *" at bounding box center [665, 285] width 422 height 24
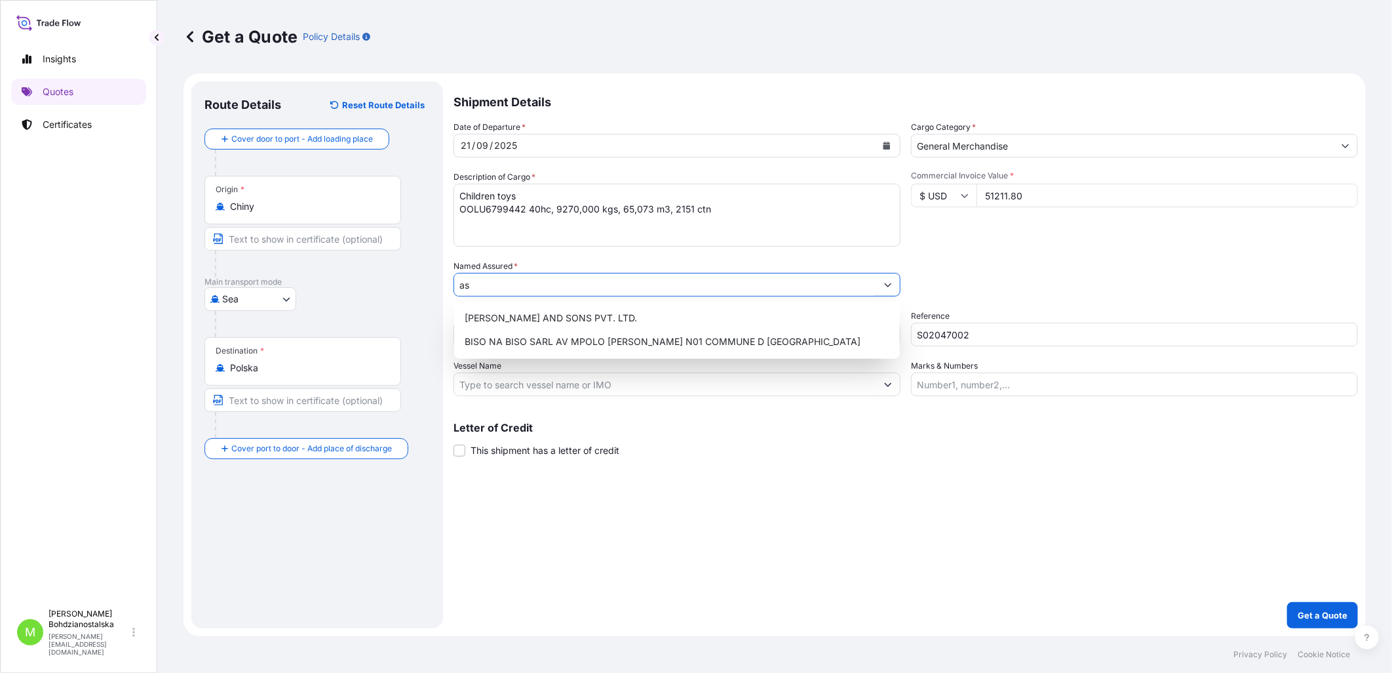
type input "a"
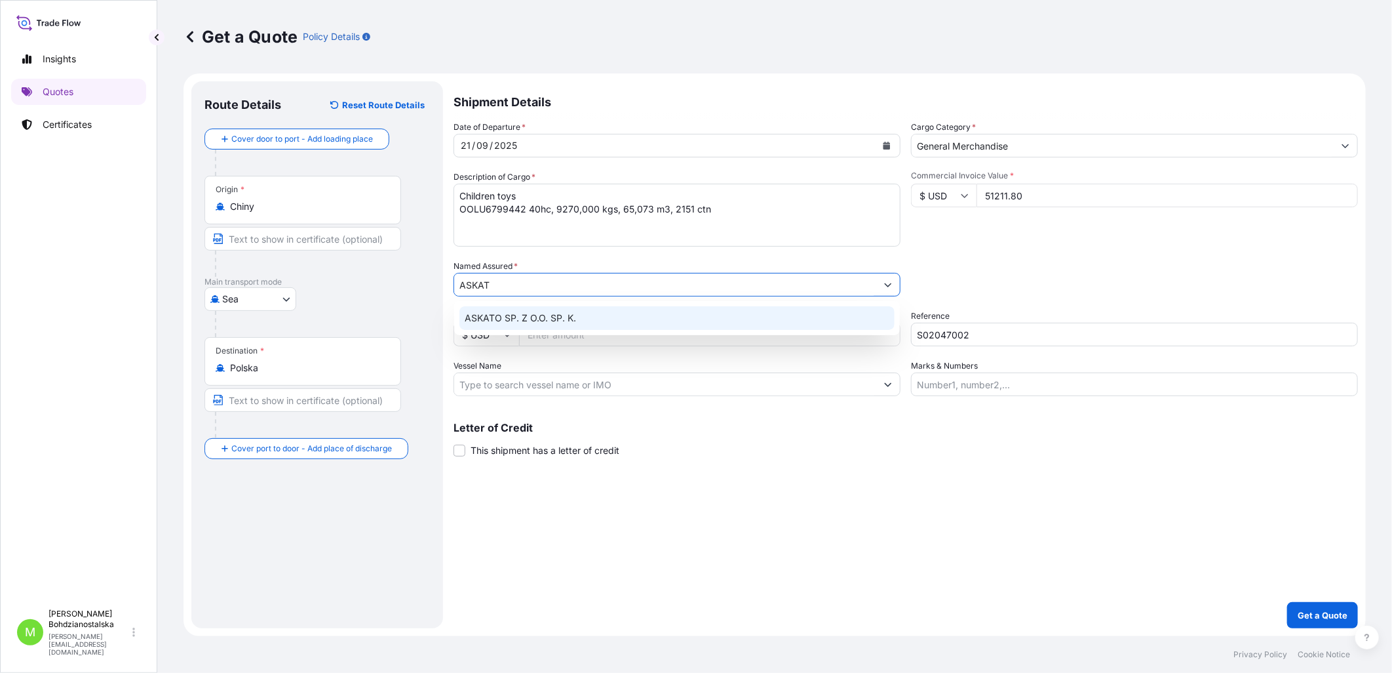
click at [555, 321] on span "ASKATO SP. Z O.O. SP. K." at bounding box center [520, 317] width 111 height 13
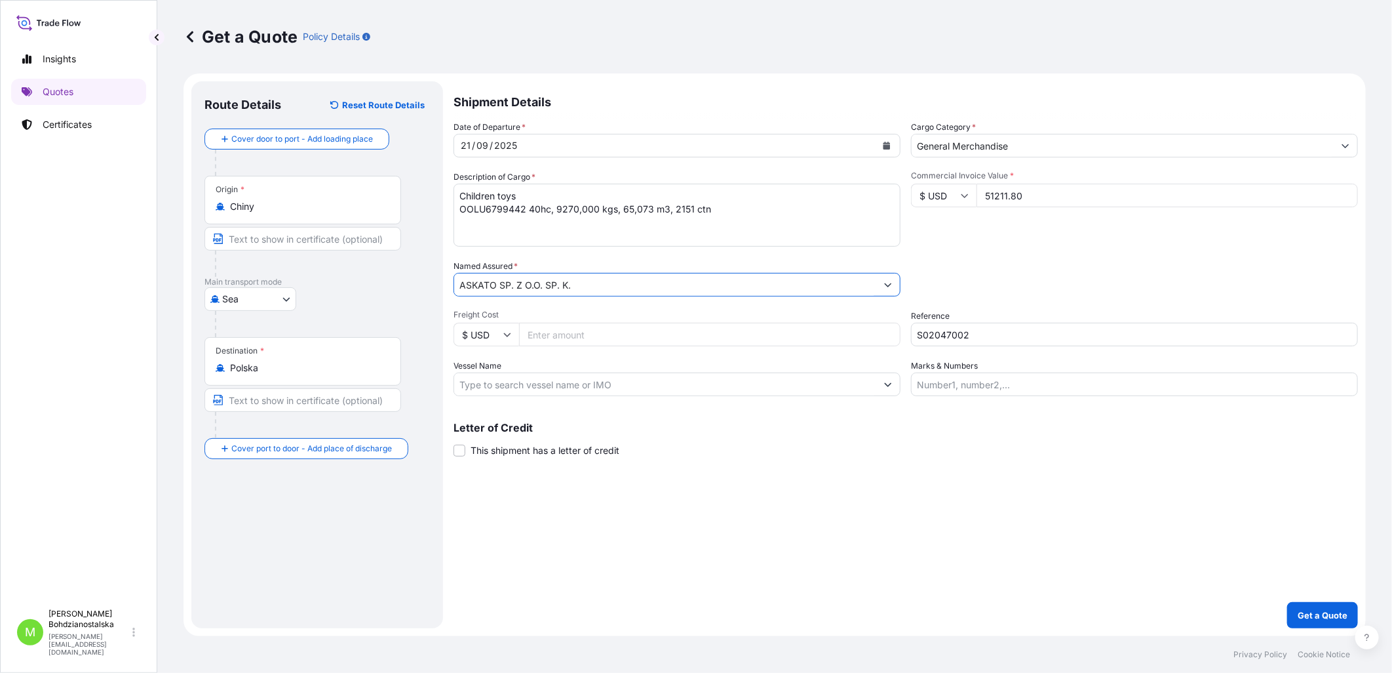
type input "ASKATO SP. Z O.O. SP. K."
click at [1136, 552] on div "Shipment Details Date of Departure * 21 / 09 / 2025 Cargo Category * General Me…" at bounding box center [906, 354] width 905 height 547
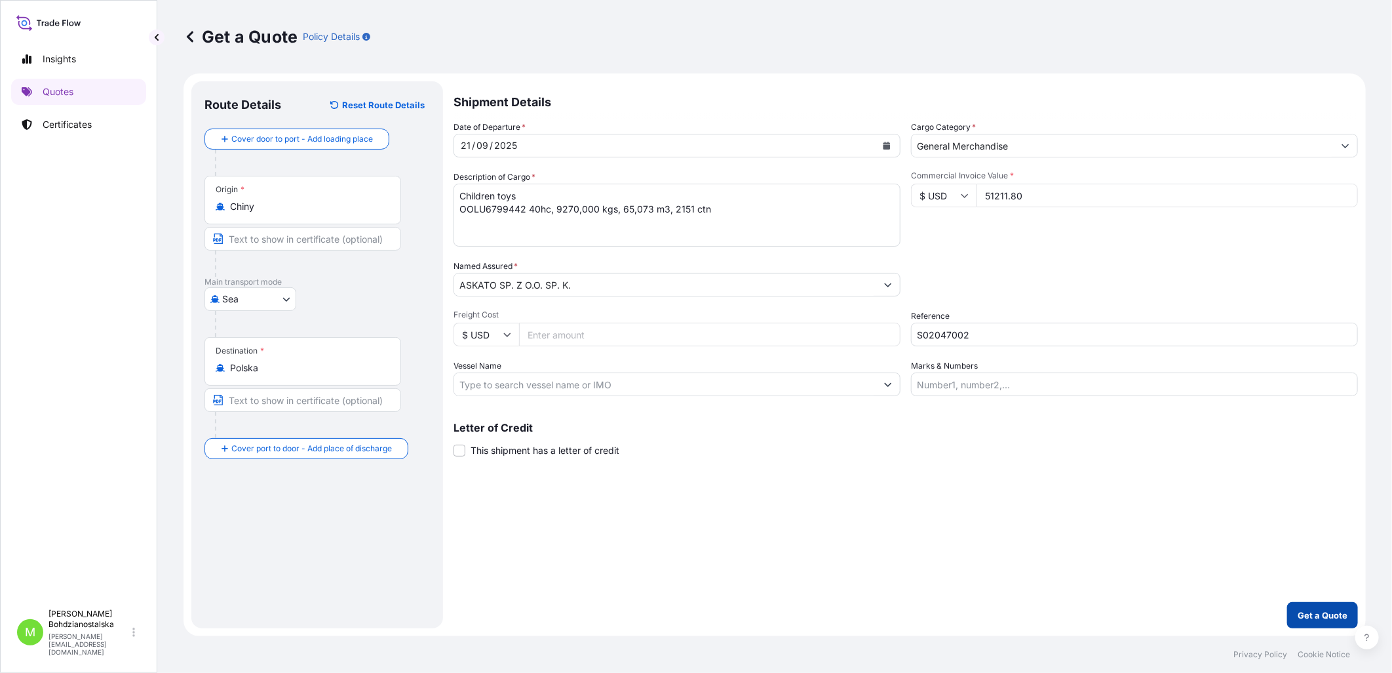
click at [1318, 608] on p "Get a Quote" at bounding box center [1323, 614] width 50 height 13
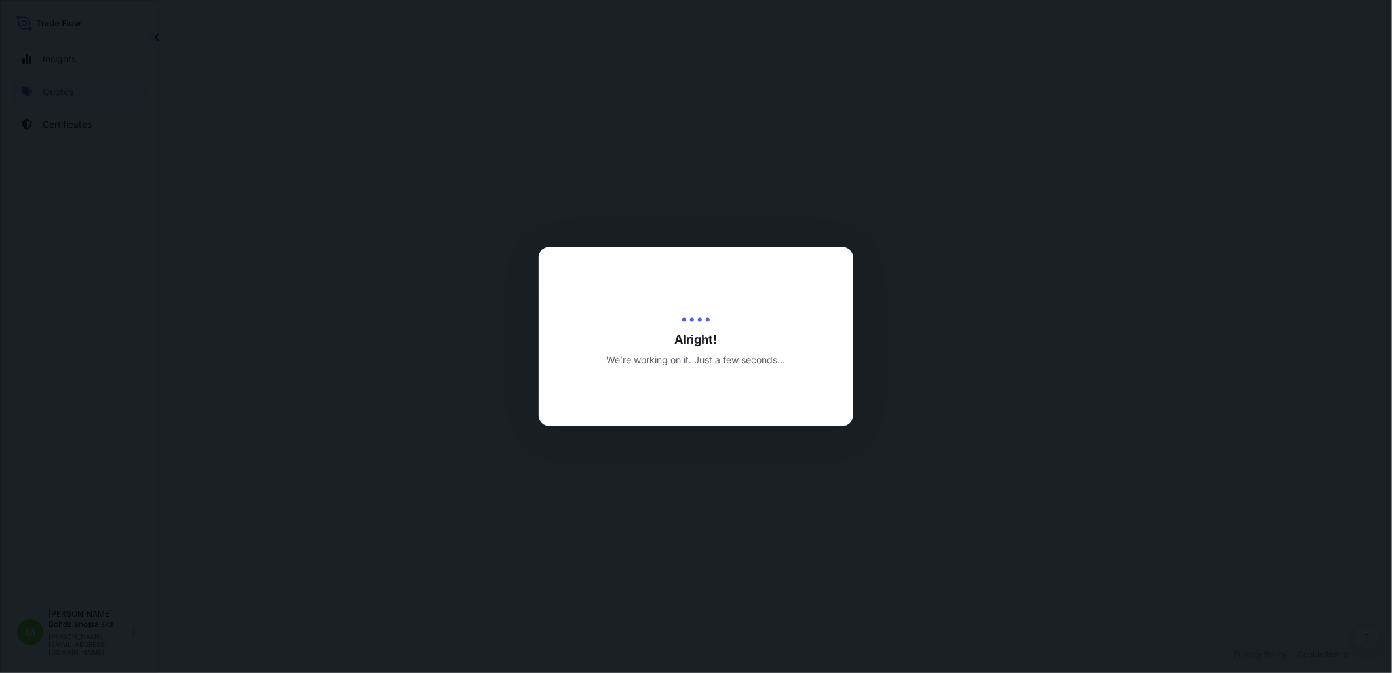
select select "Sea"
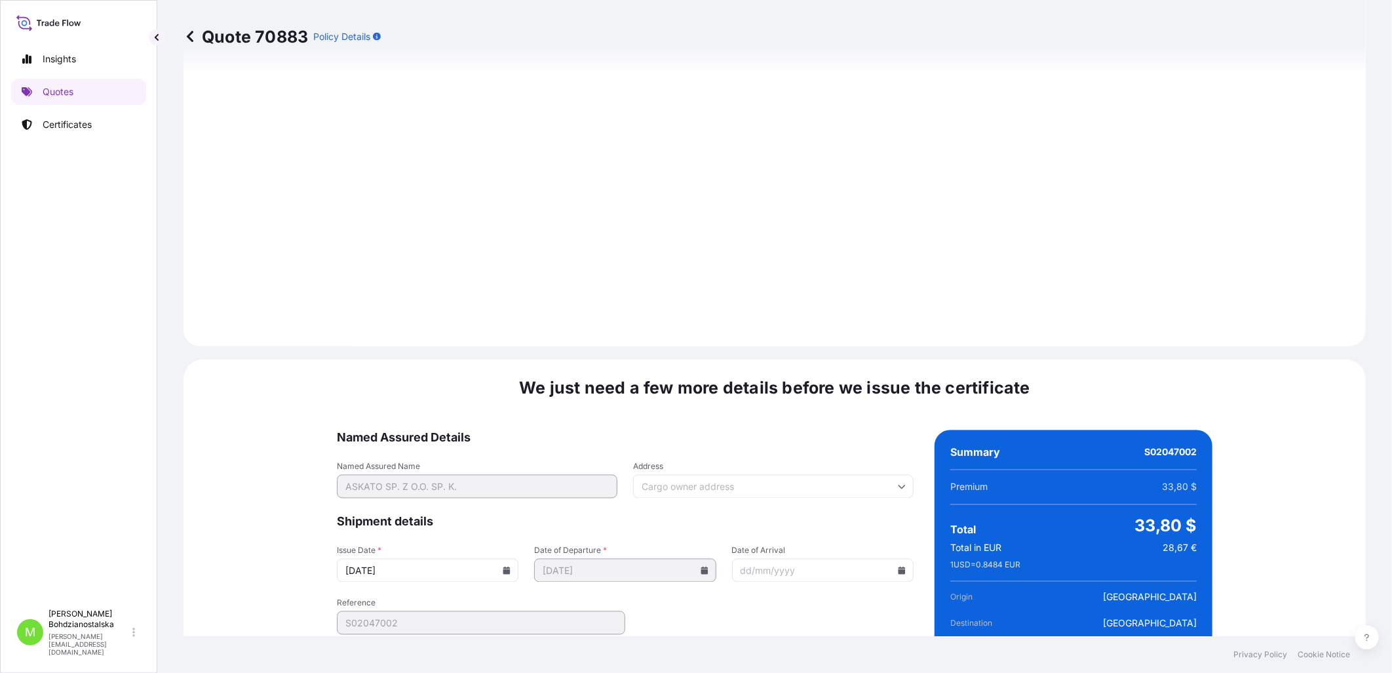
scroll to position [1327, 0]
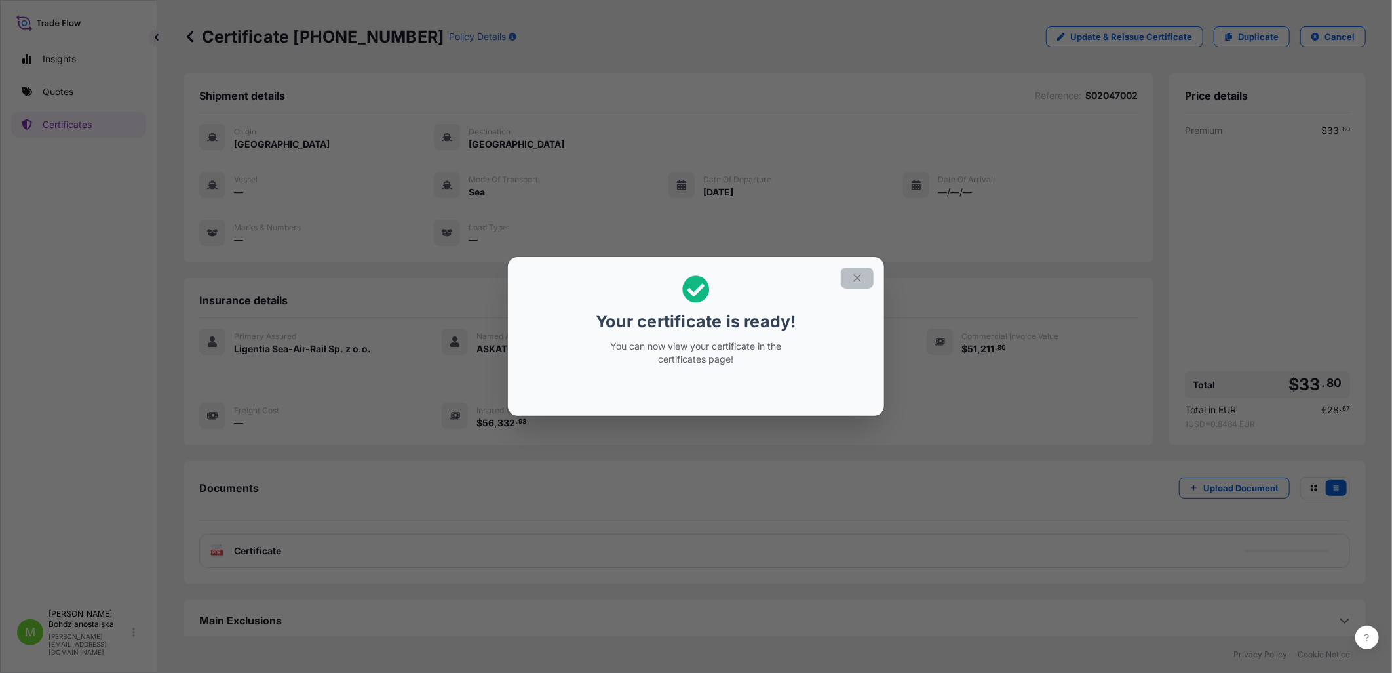
click at [861, 283] on icon "button" at bounding box center [858, 278] width 12 height 12
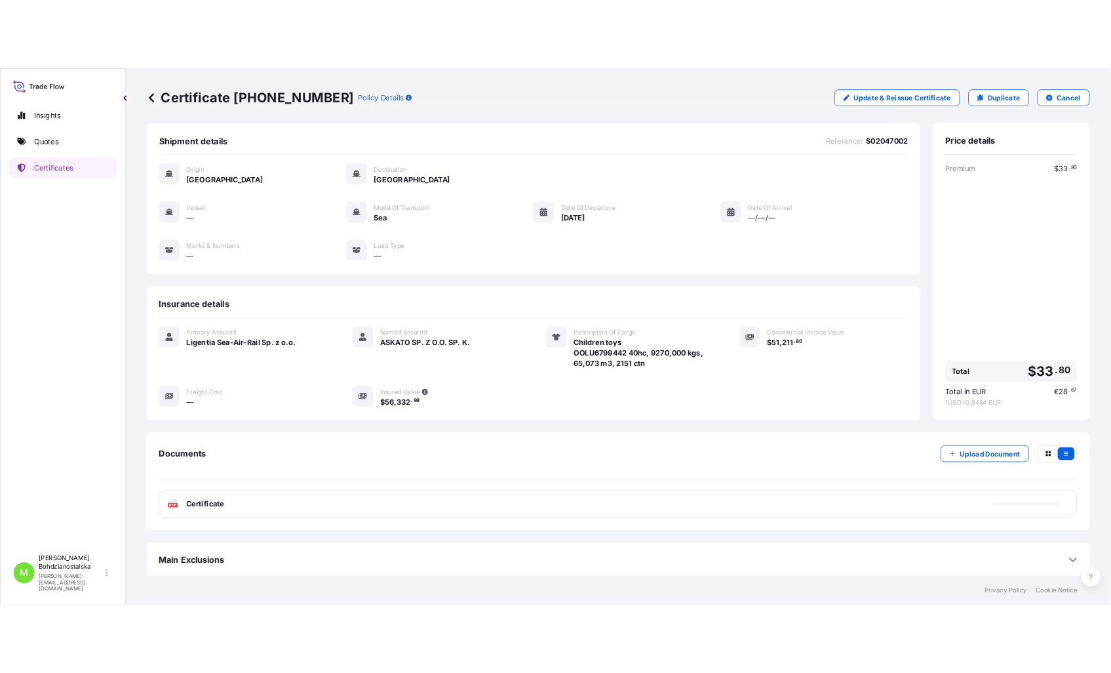
scroll to position [7, 0]
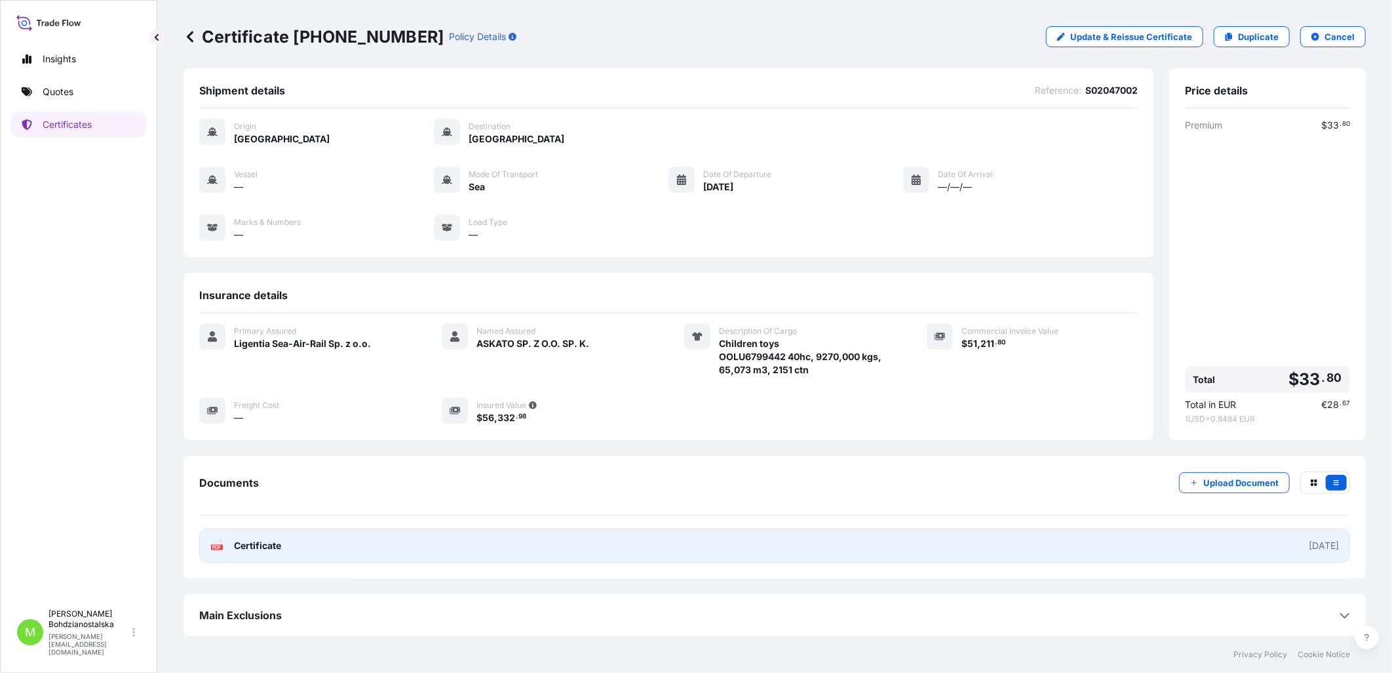
click at [261, 546] on span "Certificate" at bounding box center [257, 545] width 47 height 13
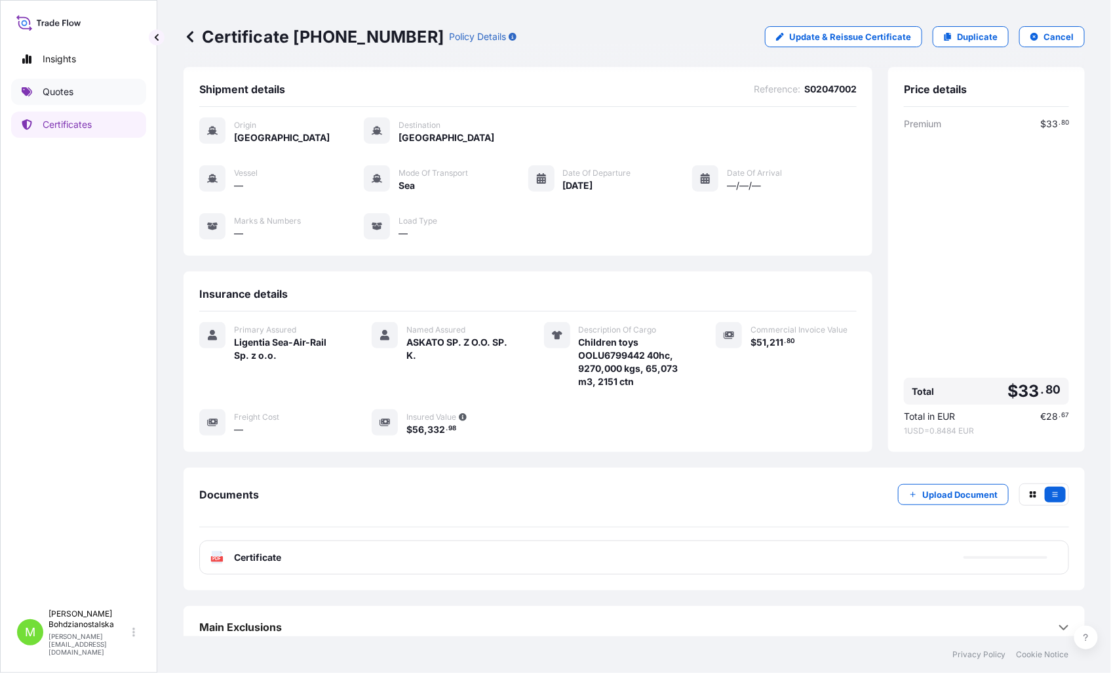
click at [60, 88] on p "Quotes" at bounding box center [58, 91] width 31 height 13
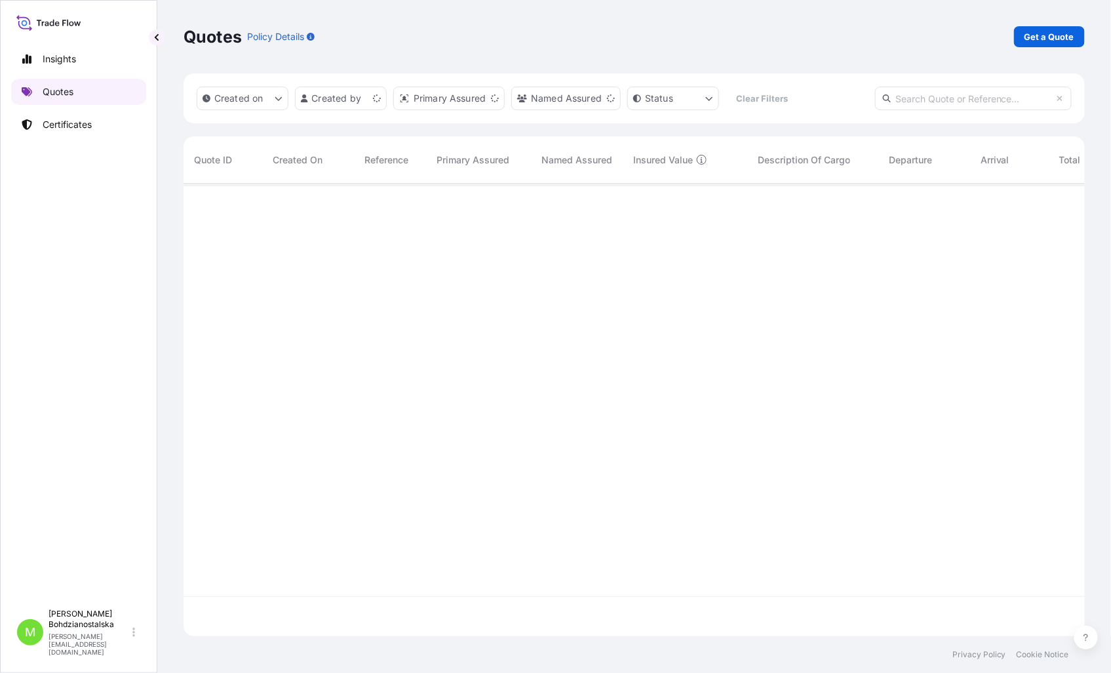
scroll to position [449, 890]
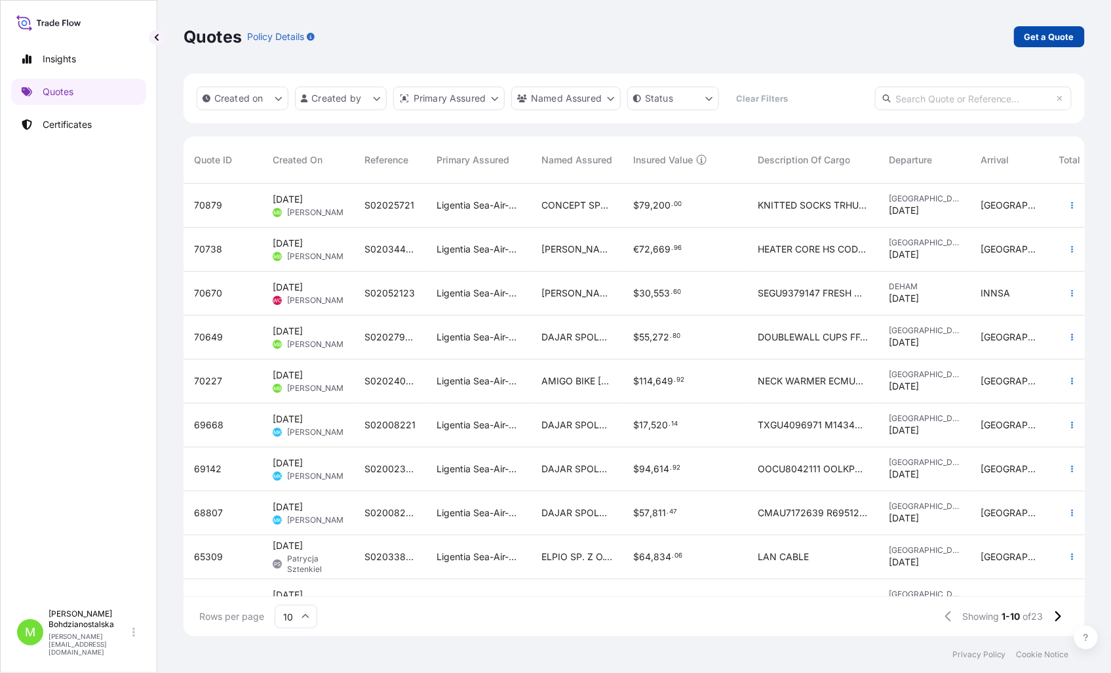
click at [1052, 31] on p "Get a Quote" at bounding box center [1050, 36] width 50 height 13
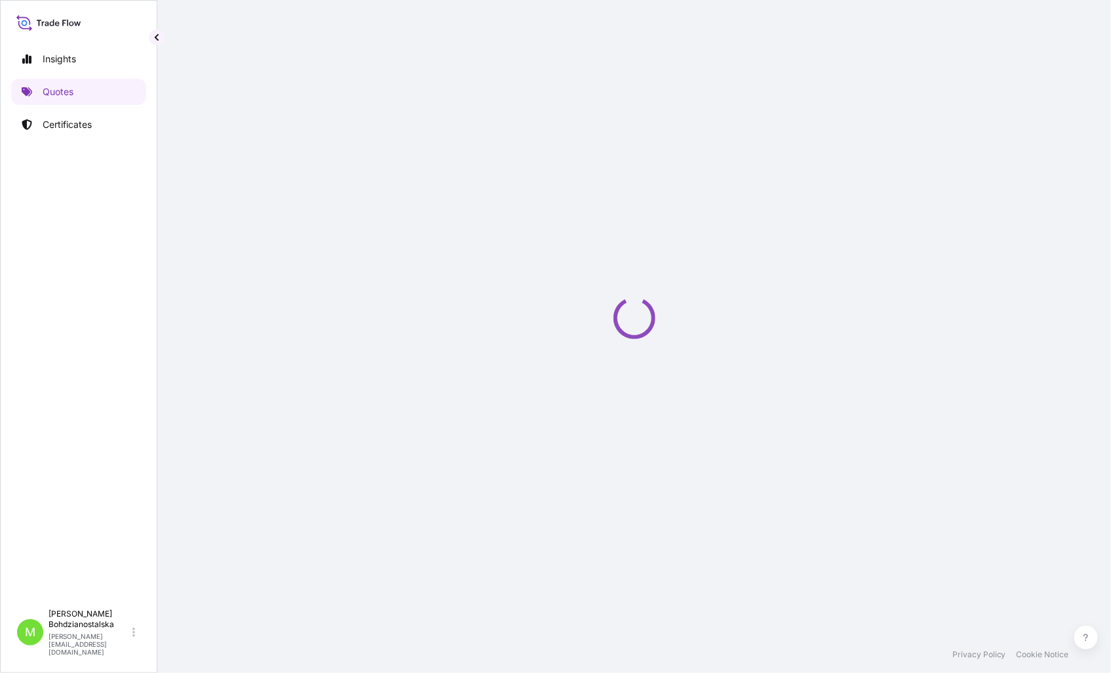
select select "Sea"
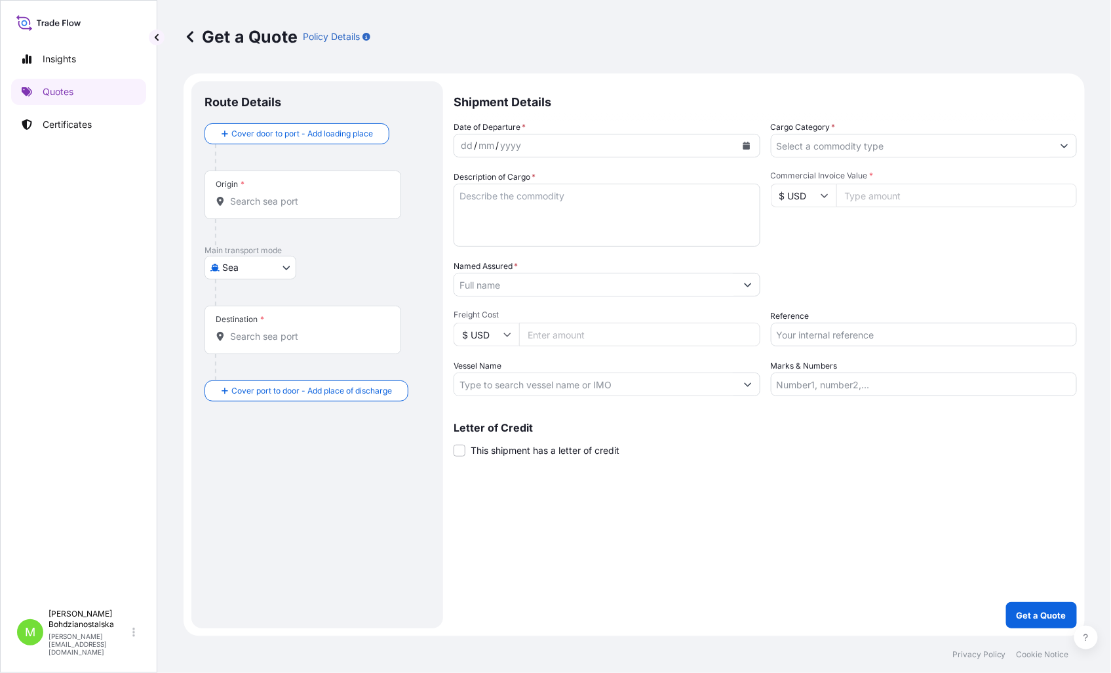
click at [223, 205] on icon at bounding box center [220, 201] width 9 height 9
click at [230, 205] on input "Origin *" at bounding box center [307, 201] width 155 height 13
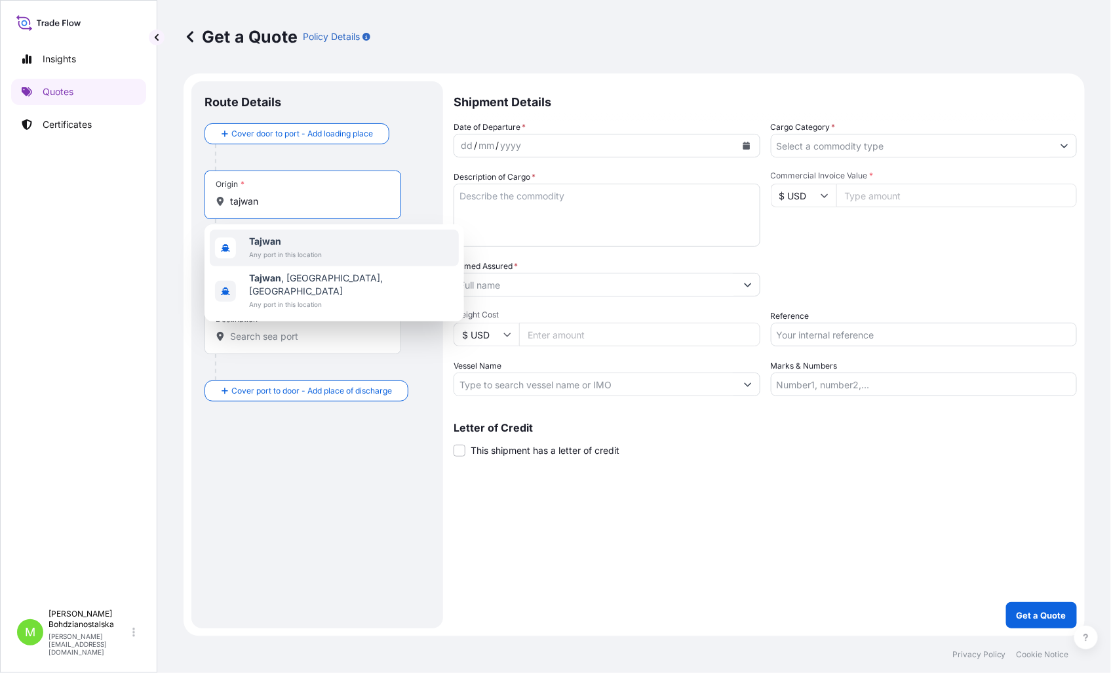
click at [326, 252] on div "Tajwan Any port in this location" at bounding box center [334, 247] width 249 height 37
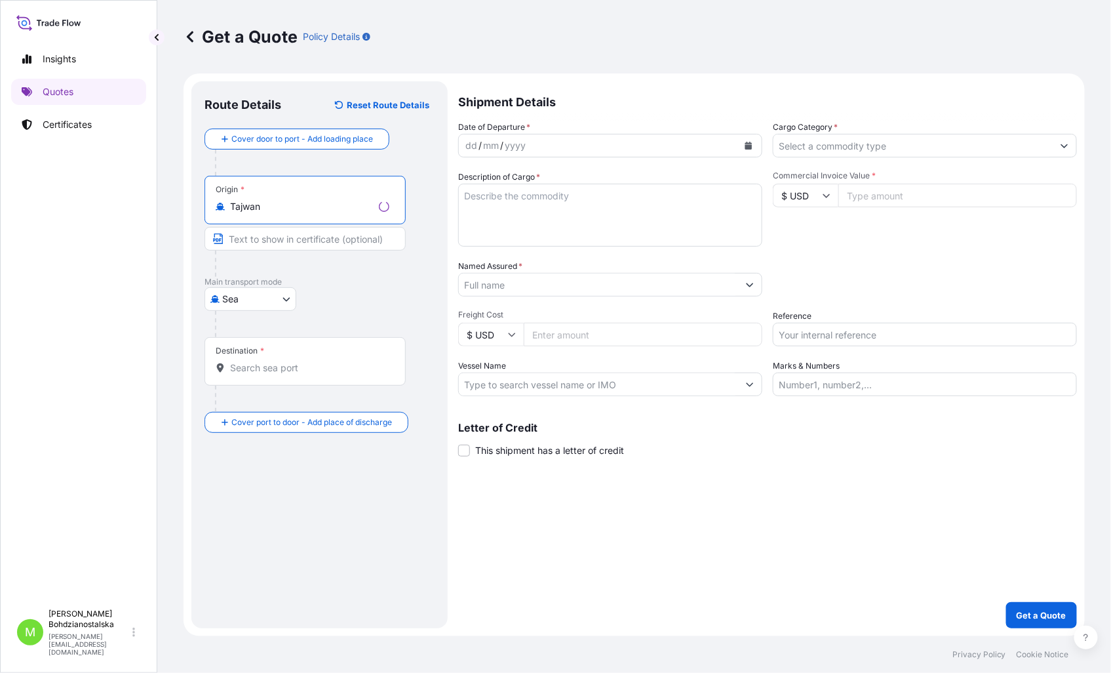
type input "Tajwan"
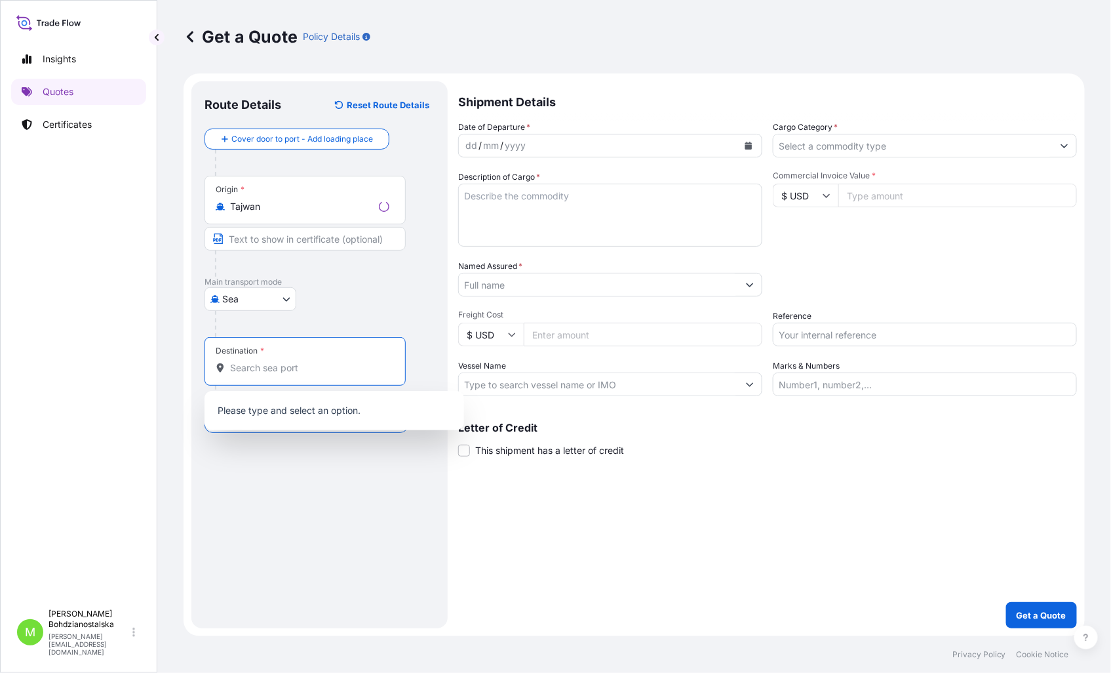
click at [261, 368] on input "Destination *" at bounding box center [309, 367] width 159 height 13
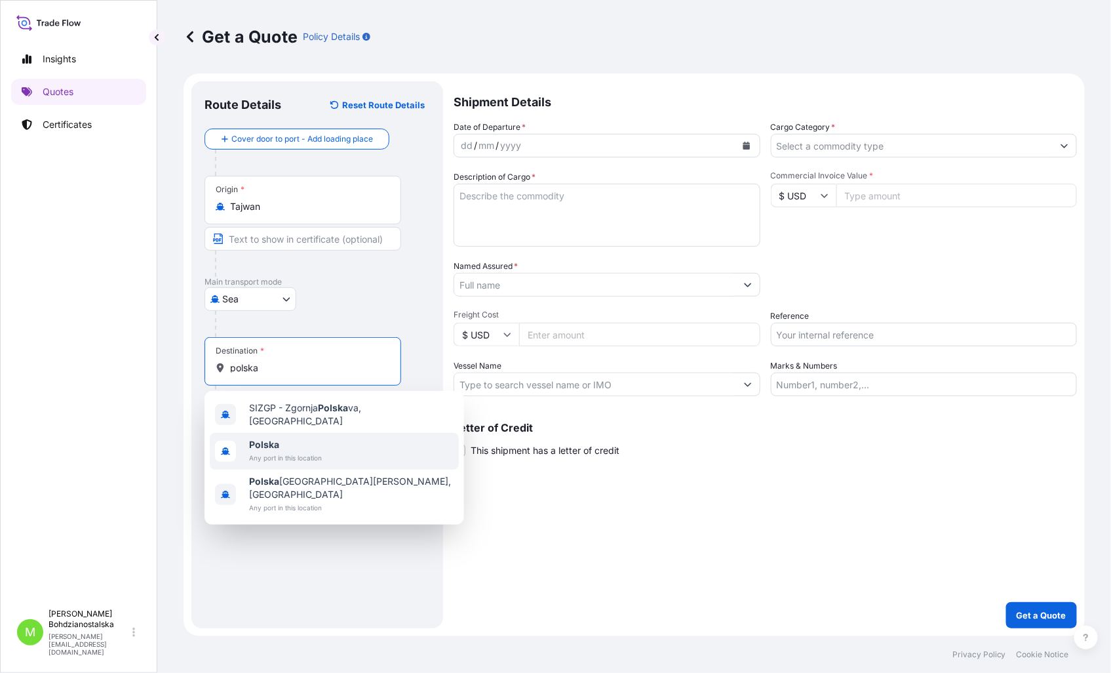
click at [307, 443] on span "Polska" at bounding box center [285, 444] width 73 height 13
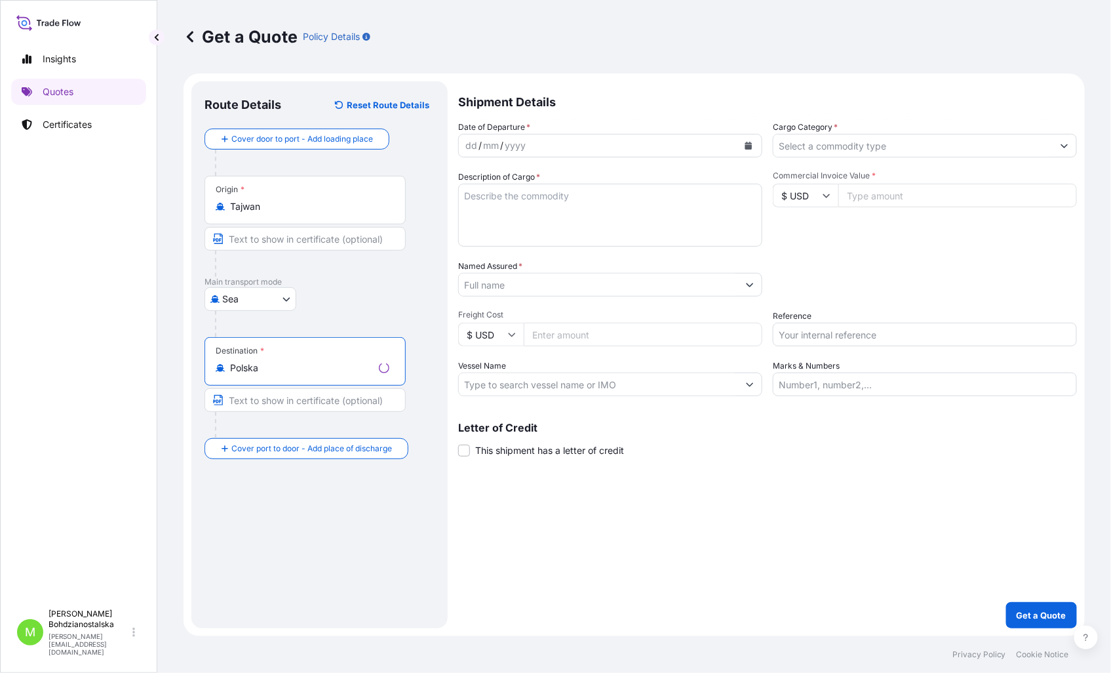
type input "Polska"
click at [472, 138] on div "dd" at bounding box center [471, 146] width 14 height 16
click at [874, 140] on input "Cargo Category *" at bounding box center [913, 146] width 282 height 24
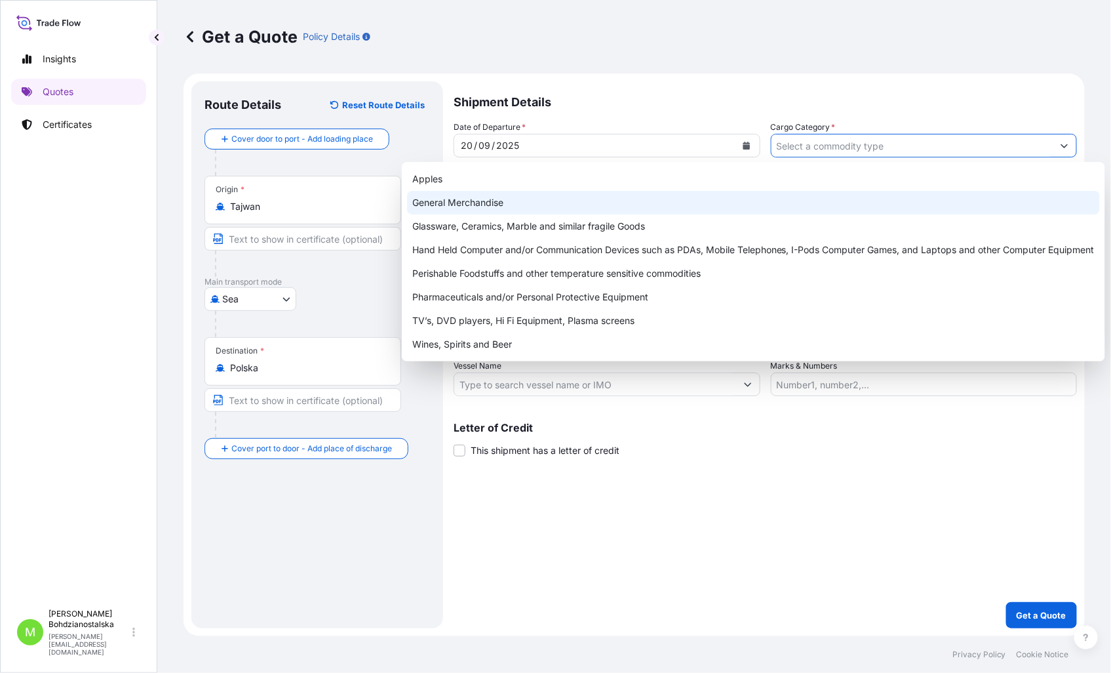
click at [451, 202] on div "General Merchandise" at bounding box center [753, 203] width 693 height 24
type input "General Merchandise"
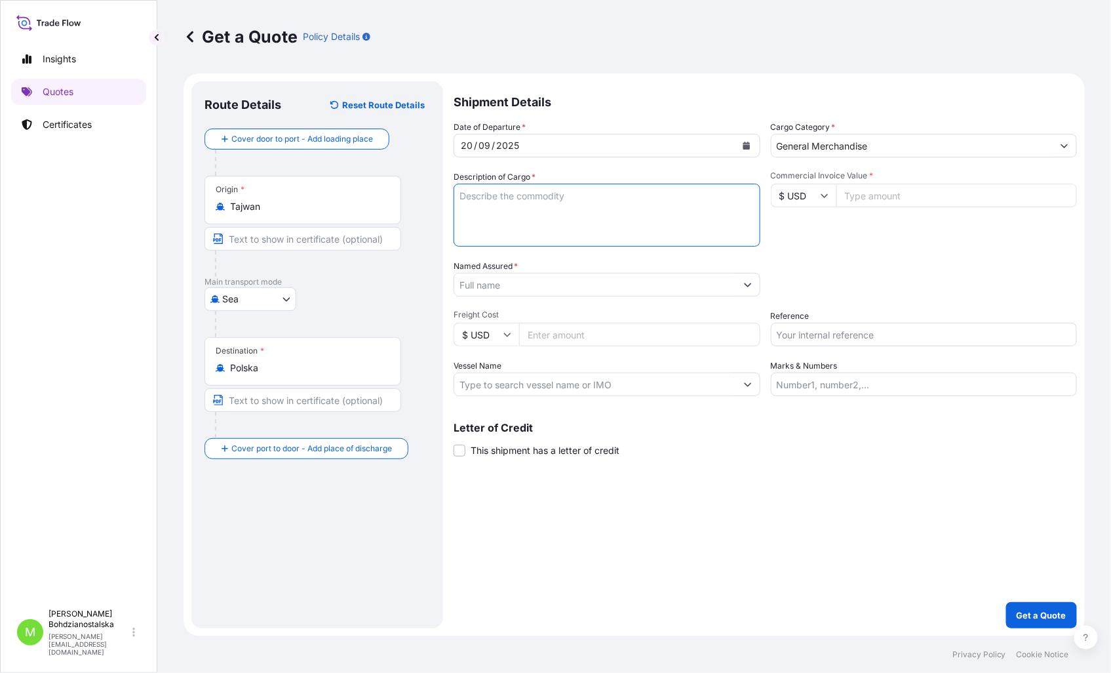
click at [488, 199] on textarea "Description of Cargo *" at bounding box center [607, 215] width 307 height 63
click at [483, 205] on textarea "Description of Cargo *" at bounding box center [607, 215] width 307 height 63
paste textarea "EGSU9267205"
click at [913, 199] on input "Commercial Invoice Value *" at bounding box center [956, 196] width 241 height 24
click at [461, 195] on textarea "EGSU9267205" at bounding box center [607, 215] width 307 height 63
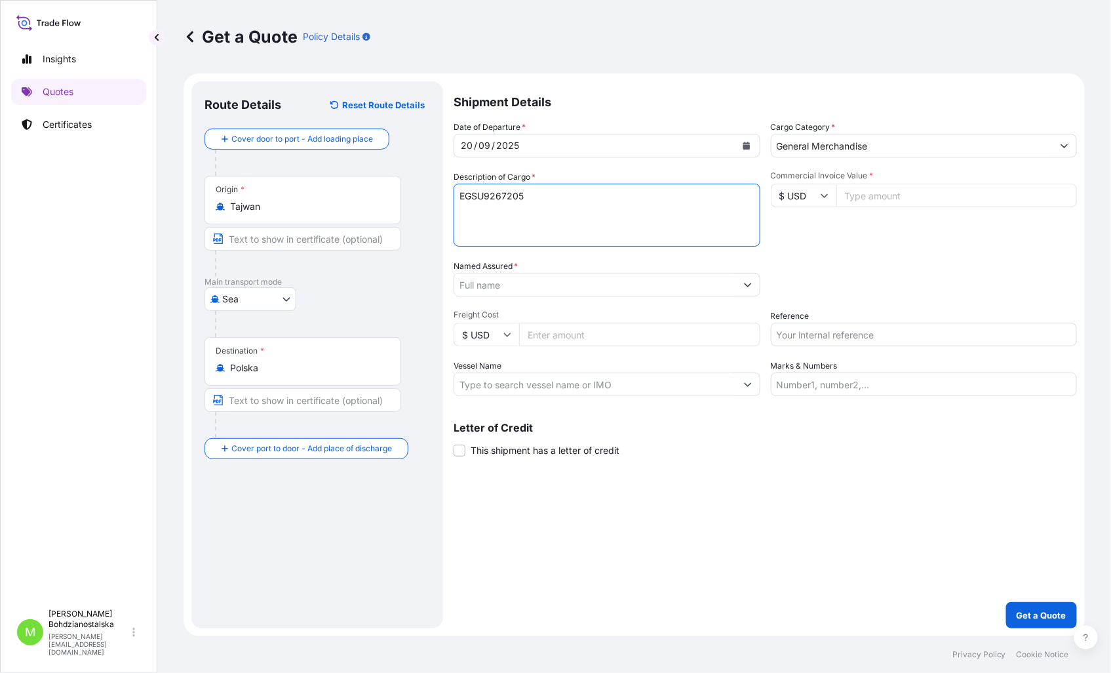
paste textarea "33/AK/2025"
click at [588, 207] on textarea "33/AK/2025 EGSU9267205" at bounding box center [607, 215] width 307 height 63
click at [670, 201] on textarea "33/AK/2025 EGSU9267205 listol 1,02" at bounding box center [607, 215] width 307 height 63
click at [463, 223] on textarea "33/AK/2025 EGSU9267205 listol 1,02 LCL" at bounding box center [607, 215] width 307 height 63
drag, startPoint x: 456, startPoint y: 206, endPoint x: 467, endPoint y: 210, distance: 11.8
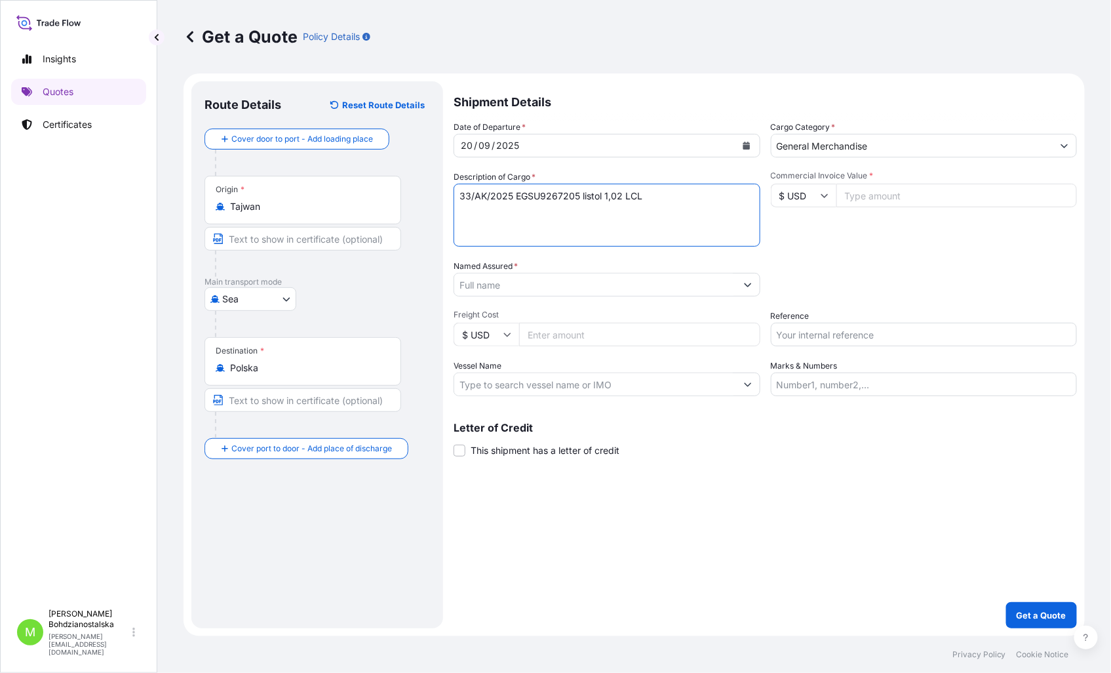
click at [465, 210] on textarea "33/AK/2025 EGSU9267205 listol 1,02 LCL" at bounding box center [607, 215] width 307 height 63
paste textarea "34/AK/2025"
click at [565, 212] on textarea "33/AK/2025 EGSU9267205 listol 1,02 LCL 34/AK/2025" at bounding box center [607, 215] width 307 height 63
paste textarea "EGSU9267205"
click at [615, 217] on textarea "33/AK/2025 EGSU9267205 listol 1,02 LCL 34/AK/2025 EGSU9267205" at bounding box center [607, 215] width 307 height 63
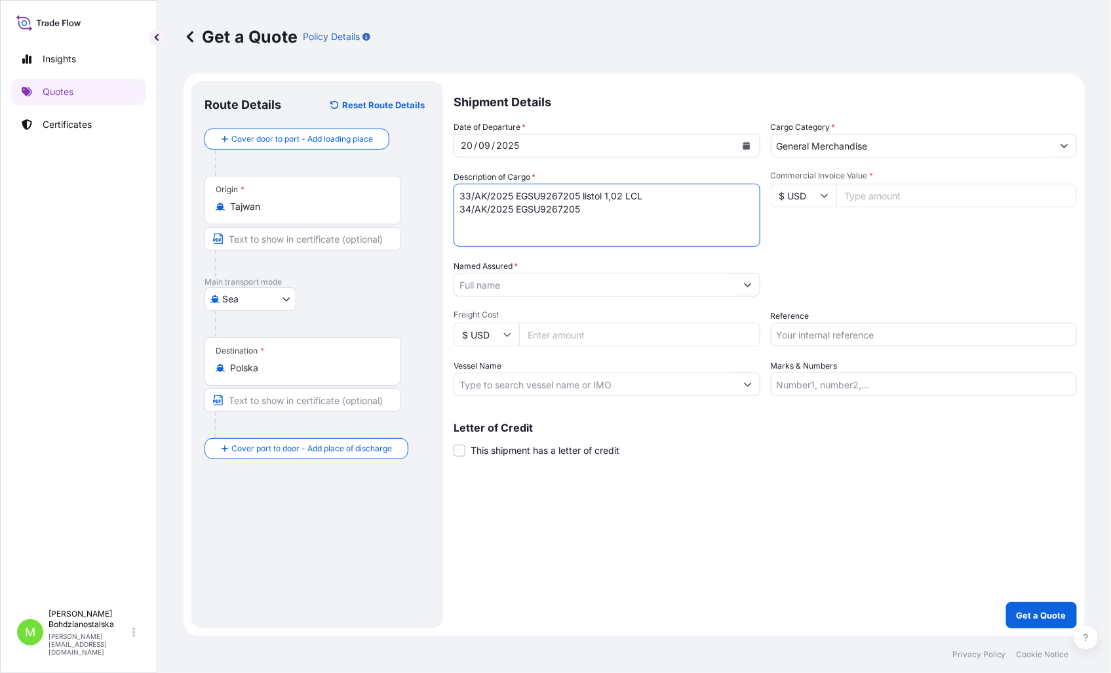
click at [590, 210] on textarea "33/AK/2025 EGSU9267205 listol 1,02 LCL 34/AK/2025 EGSU9267205" at bounding box center [607, 215] width 307 height 63
paste textarea "XUAN SHENG"
type textarea "33/AK/2025 EGSU9267205 listol 1,02 LCL 34/AK/2025 EGSU9267205 XUAN SHENG 2,28 L…"
click at [876, 190] on input "Commercial Invoice Value *" at bounding box center [956, 196] width 241 height 24
type input "28048.18"
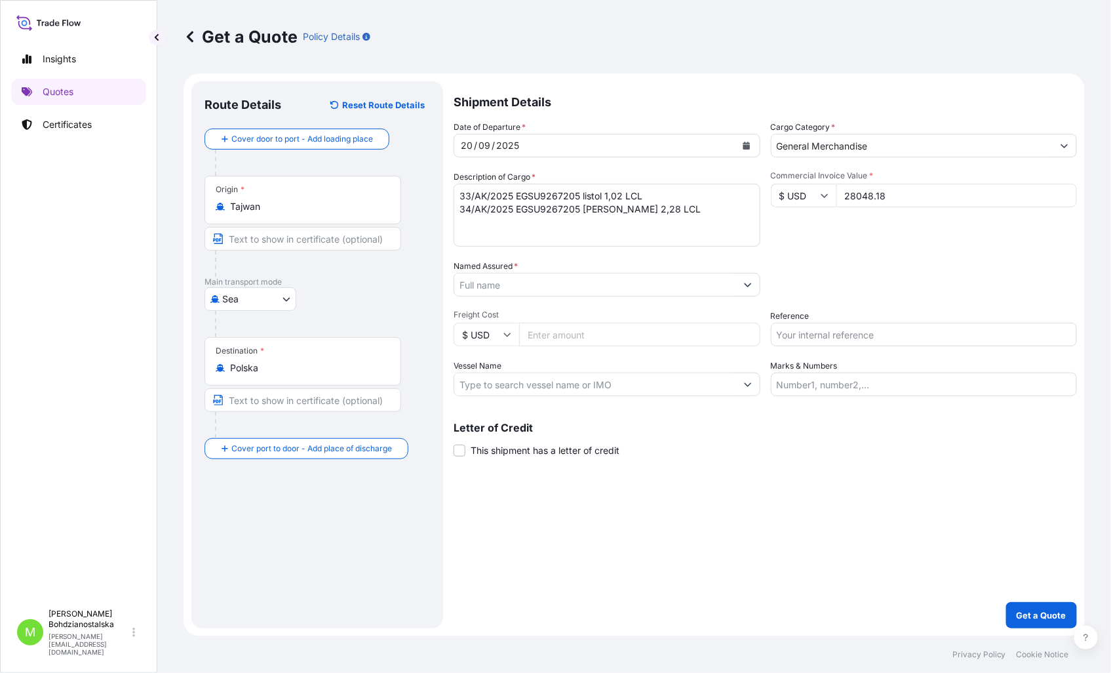
click at [905, 273] on div "Packing Category Type to search a container mode Please select a primary mode o…" at bounding box center [924, 278] width 307 height 37
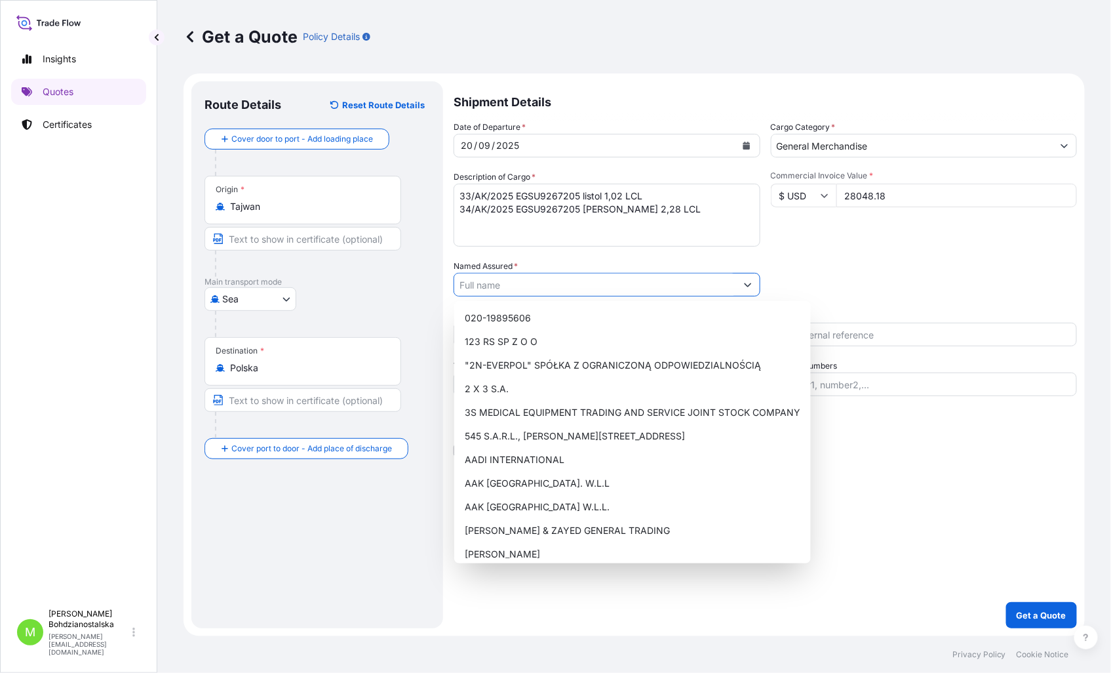
click at [532, 279] on input "Named Assured *" at bounding box center [595, 285] width 282 height 24
paste input "LISTOL"
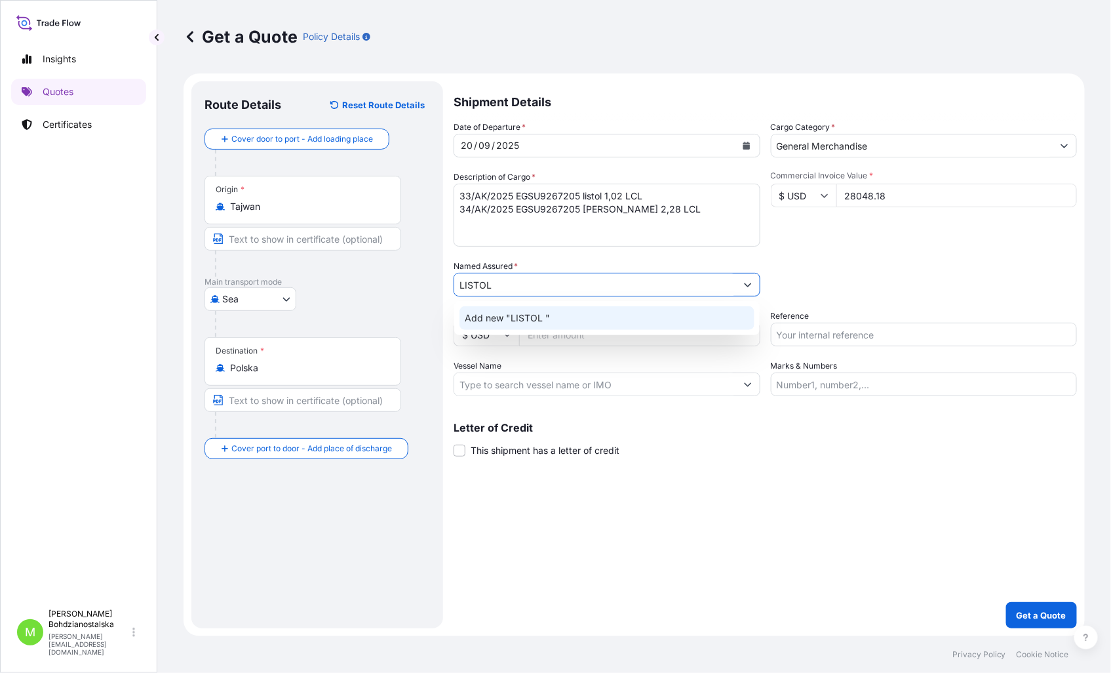
type input "LISTOL"
click at [703, 505] on div "Shipment Details Date of Departure * 20 / 09 / 2025 Cargo Category * General Me…" at bounding box center [765, 354] width 623 height 547
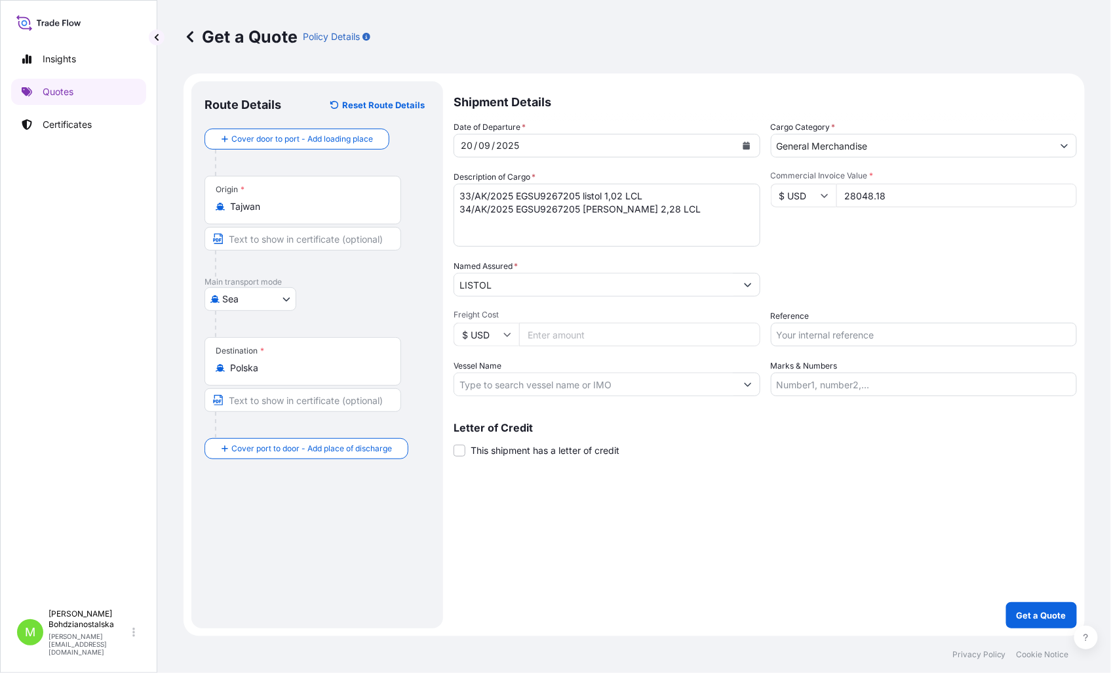
click at [855, 330] on input "Reference" at bounding box center [924, 335] width 307 height 24
paste input "EGSU9267205"
click at [776, 337] on input "EGSU9267205" at bounding box center [924, 335] width 307 height 24
type input "LCL EGSU9267205"
click at [918, 511] on div "Shipment Details Date of Departure * 20 / 09 / 2025 Cargo Category * General Me…" at bounding box center [765, 354] width 623 height 547
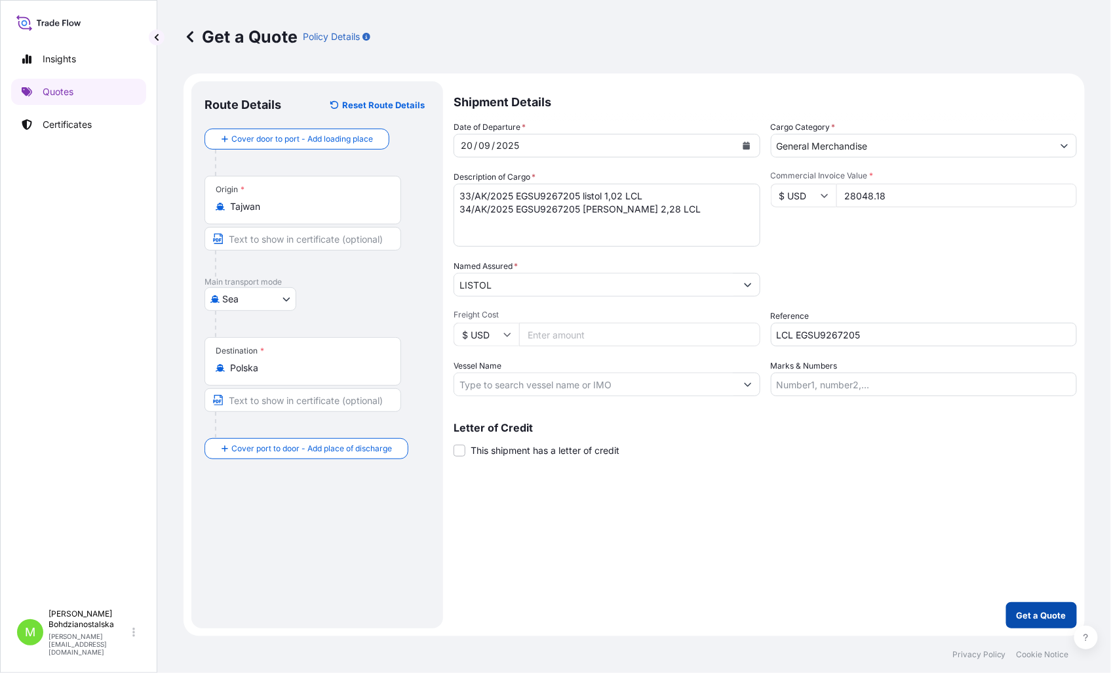
click at [1040, 617] on p "Get a Quote" at bounding box center [1042, 614] width 50 height 13
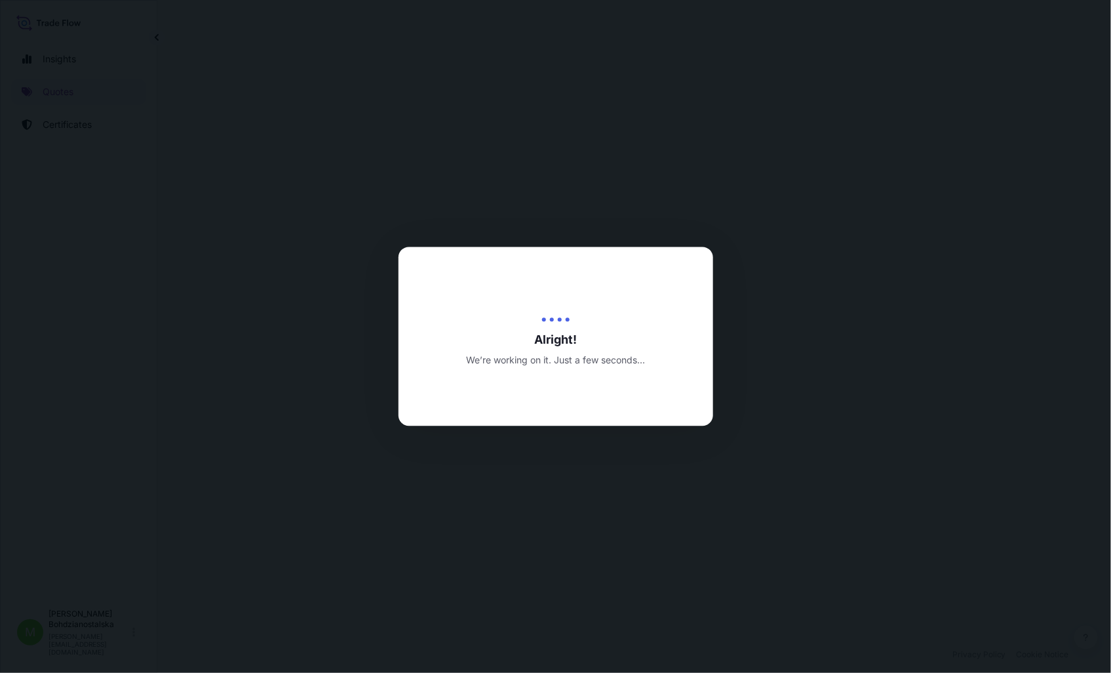
select select "Sea"
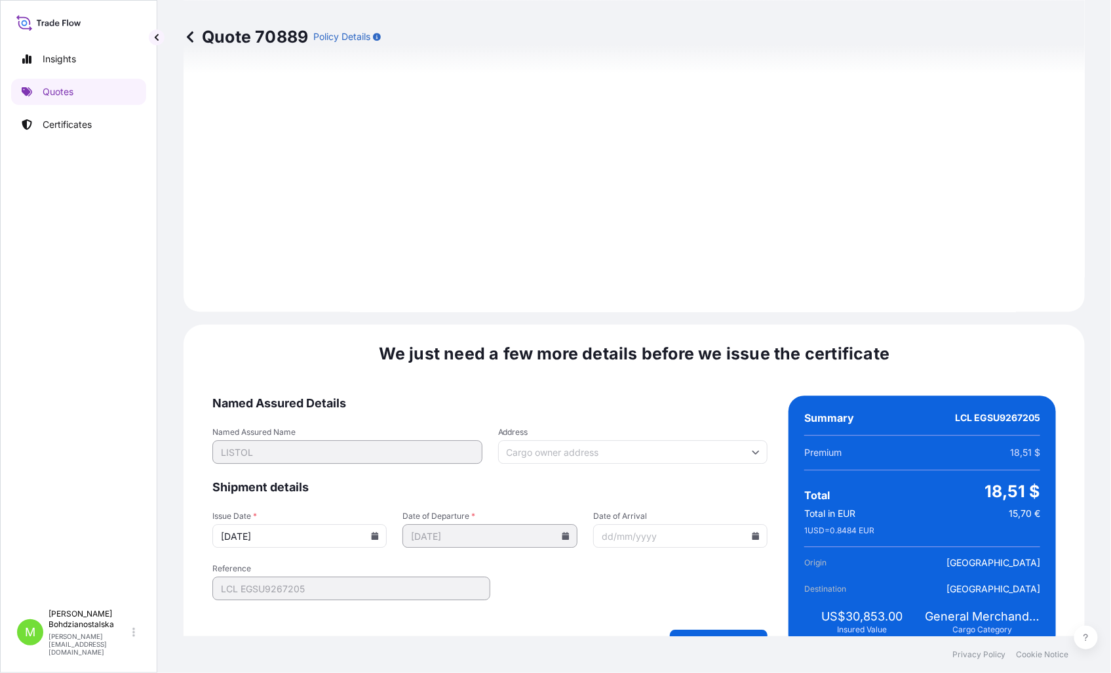
scroll to position [1327, 0]
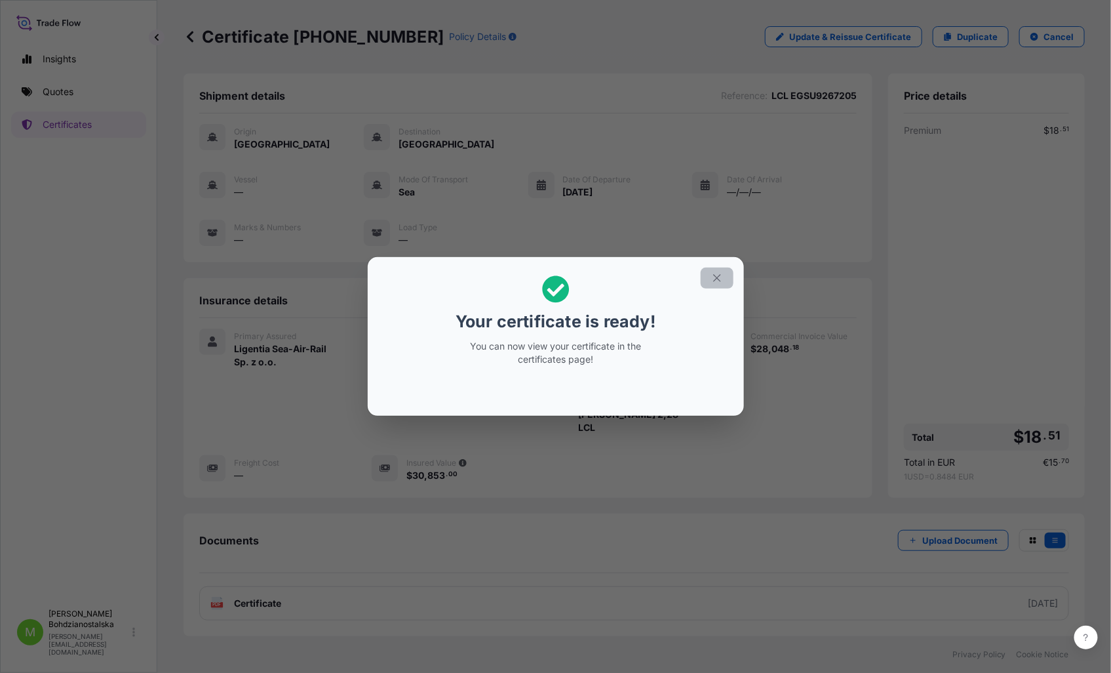
click at [724, 275] on button "button" at bounding box center [717, 277] width 33 height 21
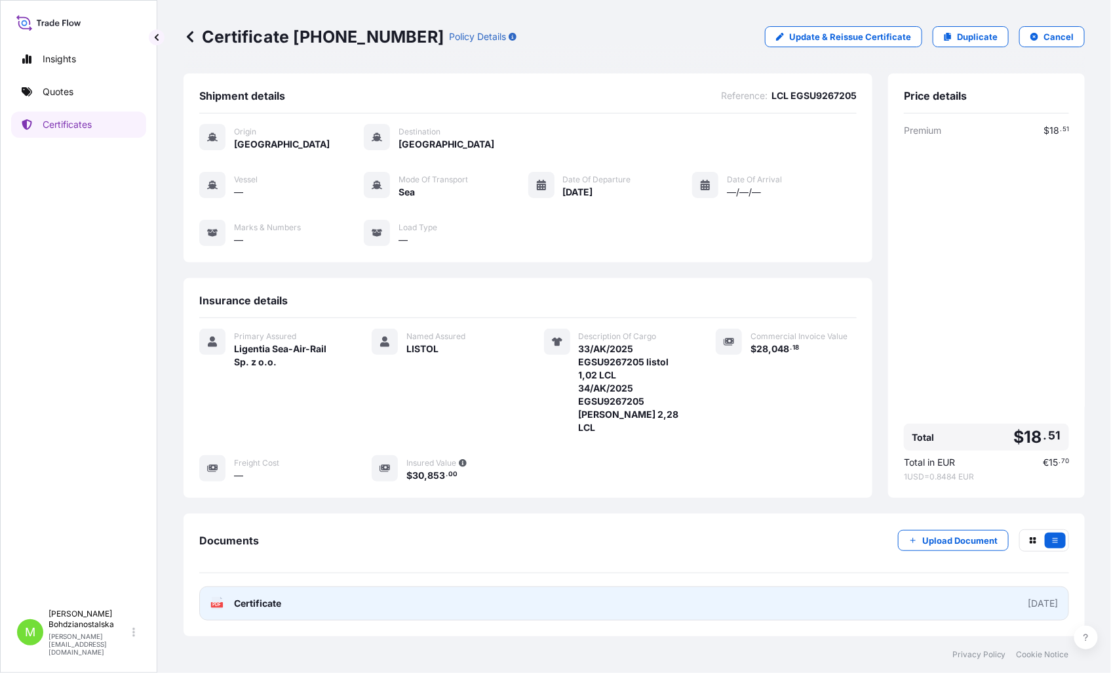
click at [356, 590] on link "PDF Certificate 2025-09-19" at bounding box center [634, 603] width 870 height 34
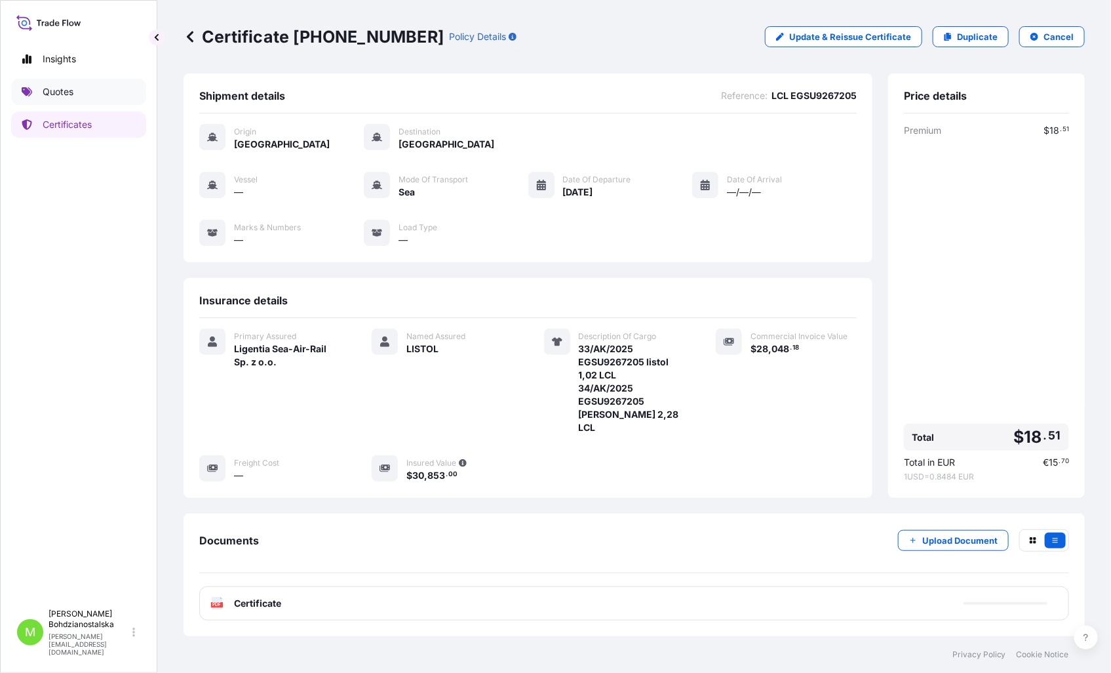
click at [68, 83] on link "Quotes" at bounding box center [78, 92] width 135 height 26
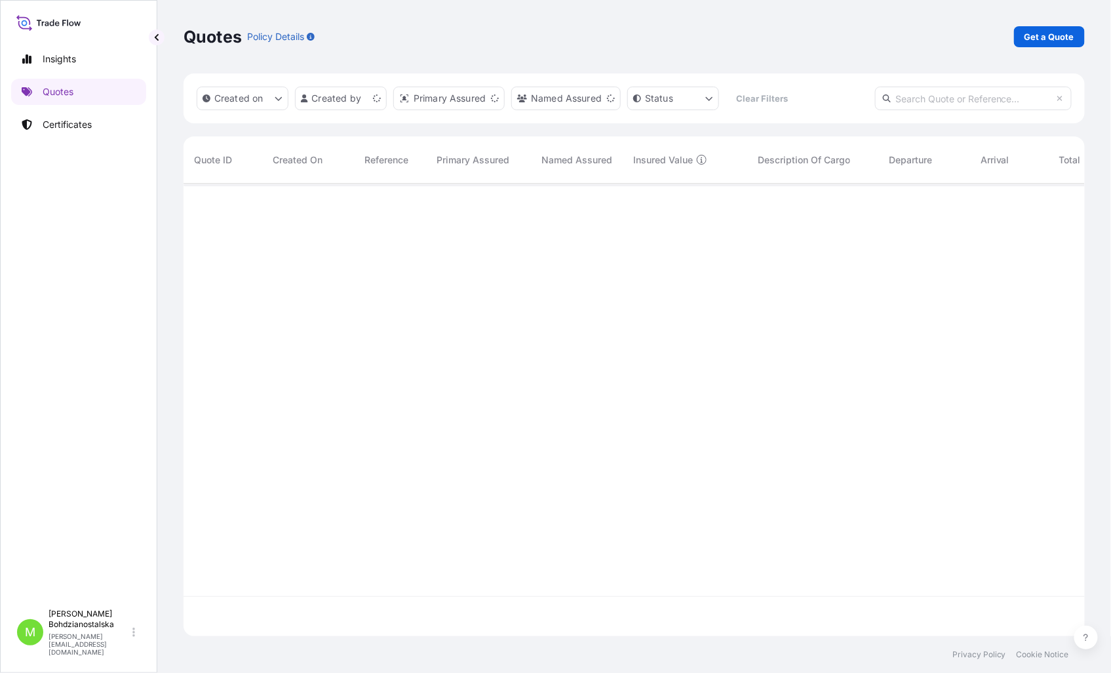
scroll to position [449, 890]
click at [1053, 28] on link "Get a Quote" at bounding box center [1049, 36] width 71 height 21
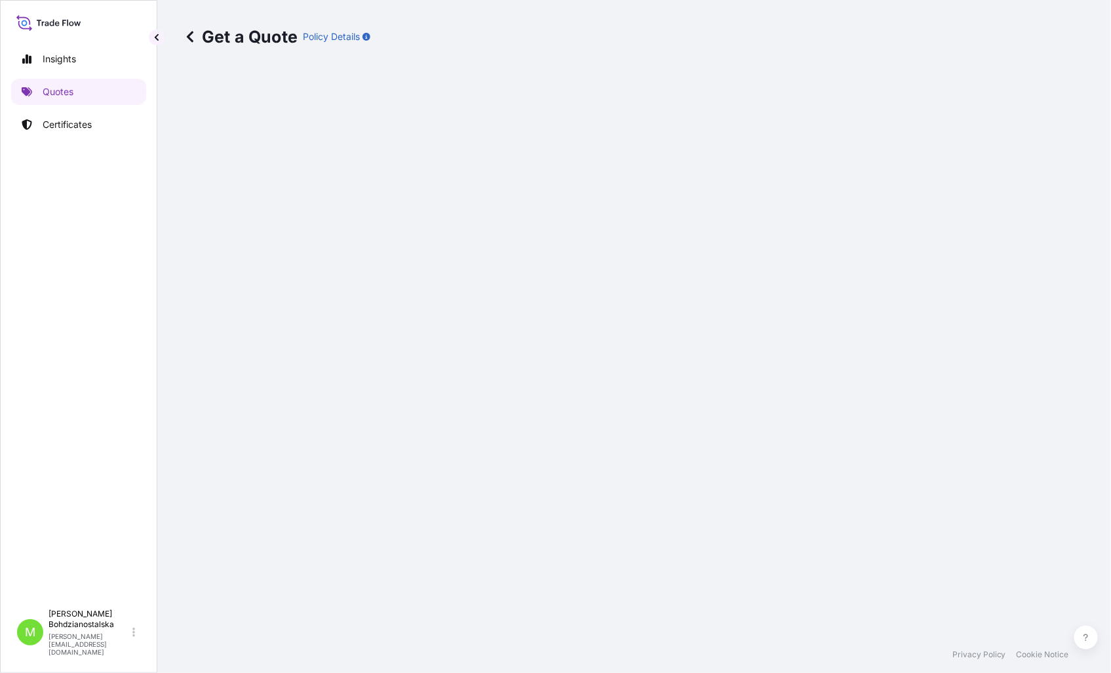
select select "Sea"
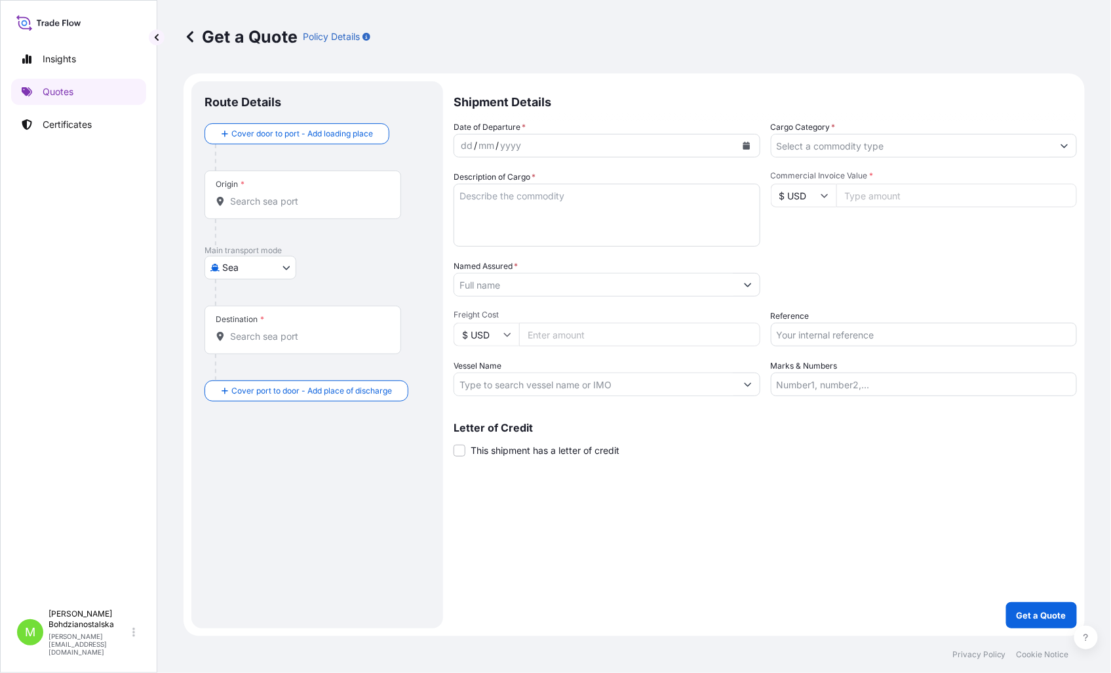
click at [496, 278] on input "Named Assured *" at bounding box center [595, 285] width 282 height 24
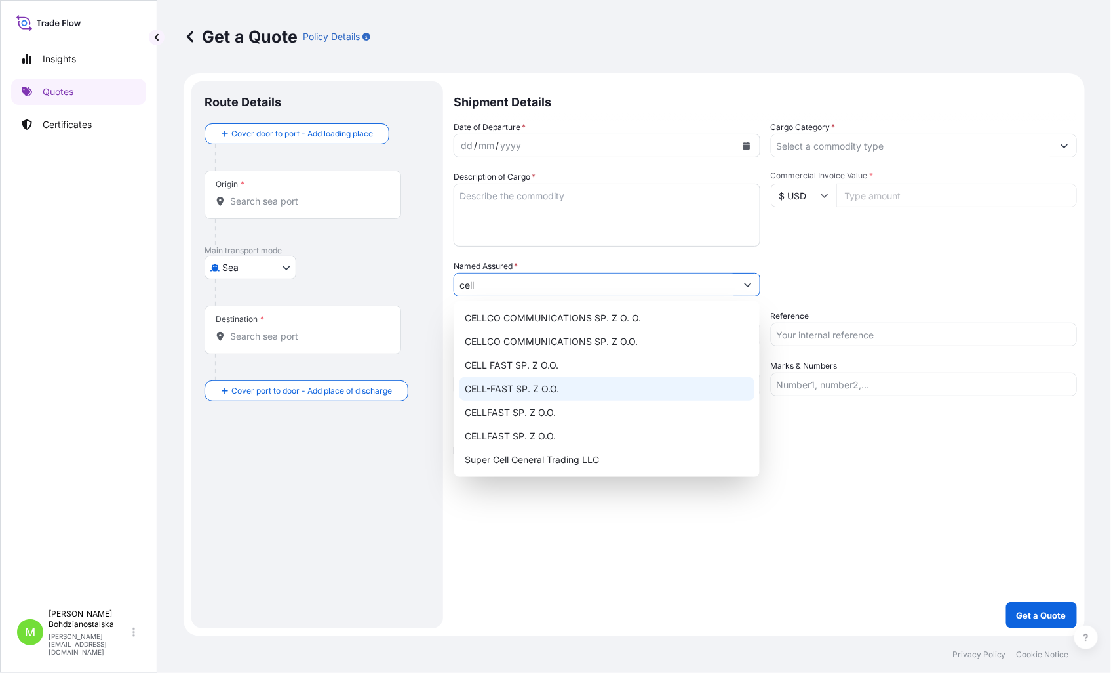
click at [560, 391] on div "CELL-FAST SP. Z O.O." at bounding box center [607, 389] width 295 height 24
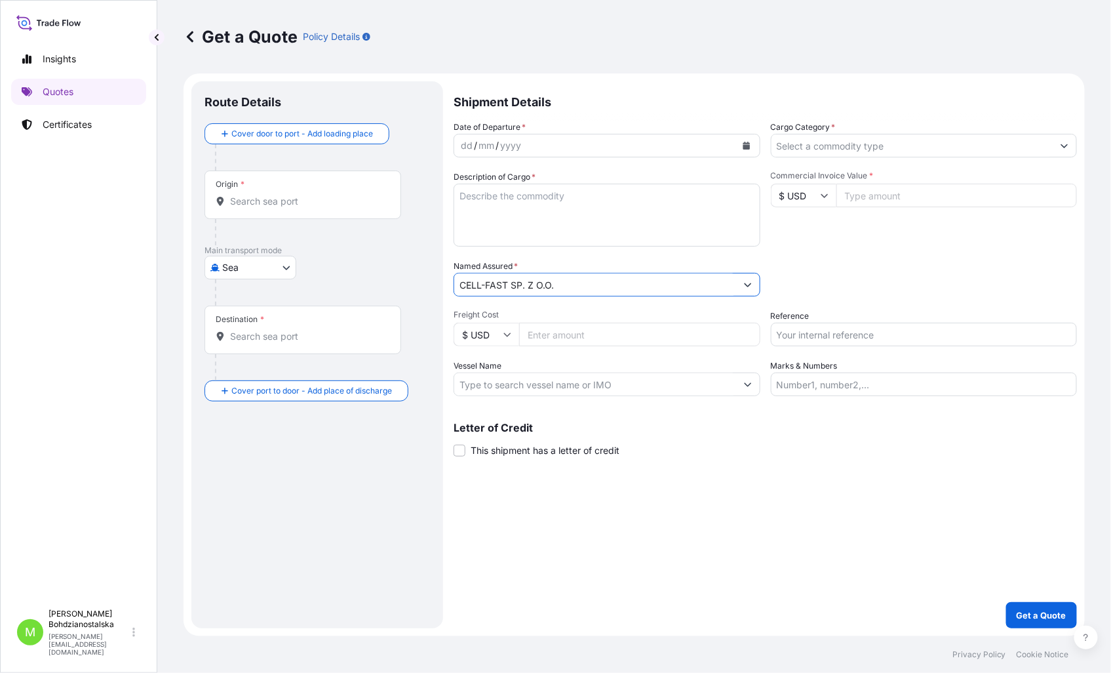
type input "CELL-FAST SP. Z O.O."
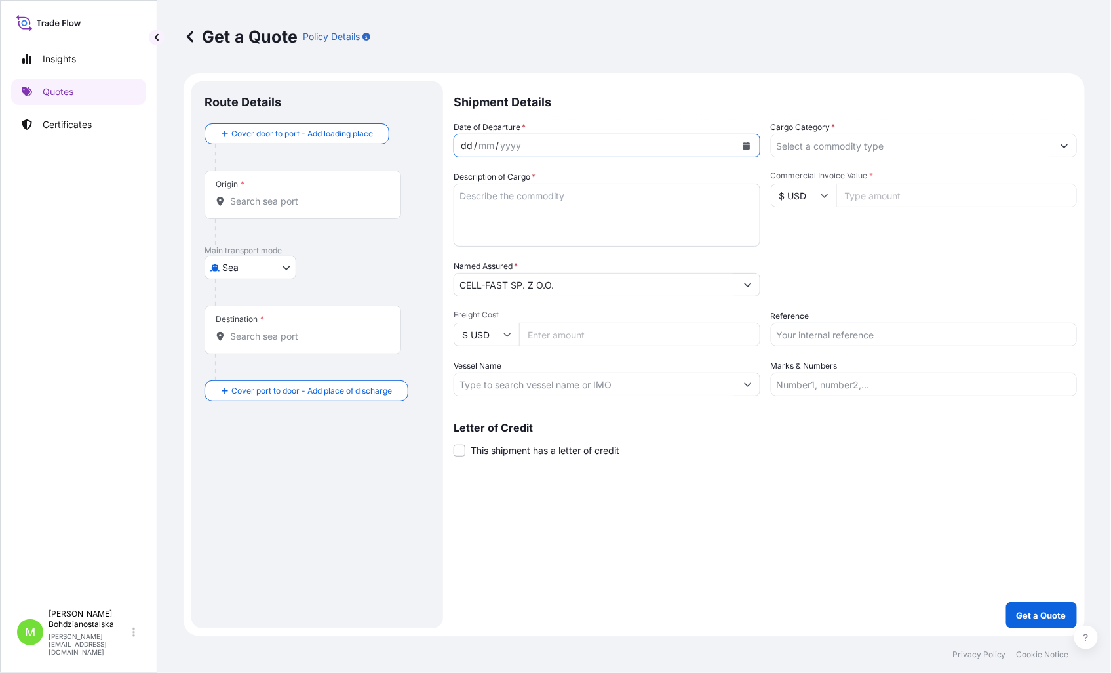
click at [463, 145] on div "dd" at bounding box center [467, 146] width 14 height 16
click at [804, 153] on input "Cargo Category *" at bounding box center [913, 146] width 282 height 24
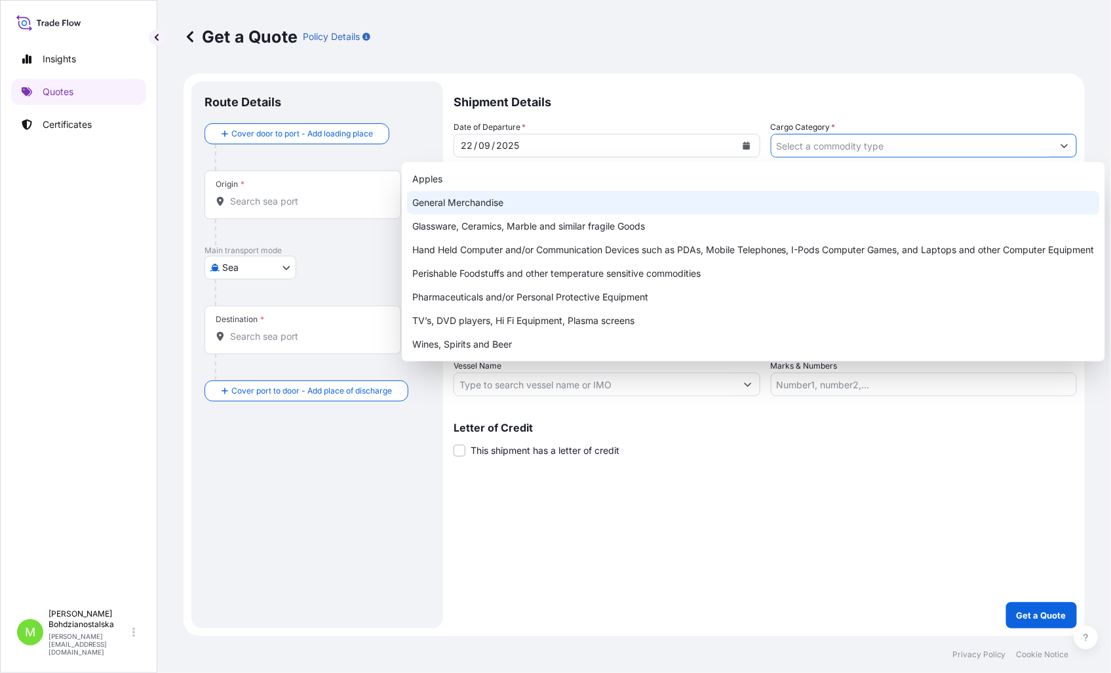
click at [867, 201] on div "General Merchandise" at bounding box center [753, 203] width 693 height 24
type input "General Merchandise"
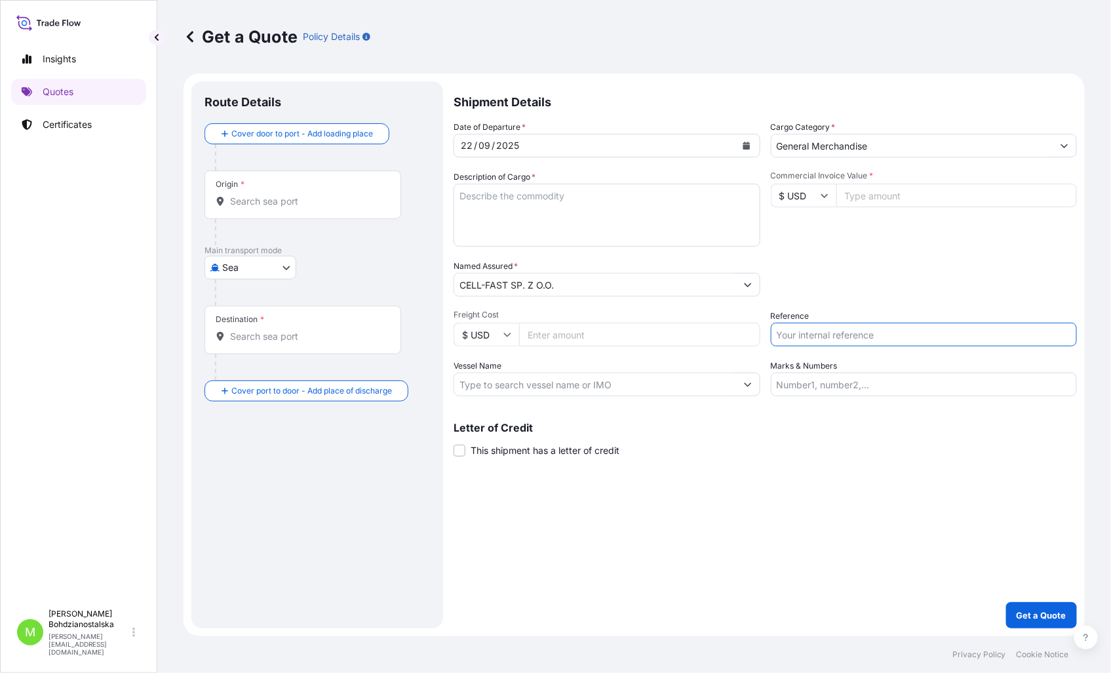
click at [804, 338] on input "Reference" at bounding box center [924, 335] width 307 height 24
paste input "S02034249"
type input "S02034249"
click at [553, 201] on textarea "Description of Cargo *" at bounding box center [607, 215] width 307 height 63
click at [871, 193] on input "Commercial Invoice Value *" at bounding box center [956, 196] width 241 height 24
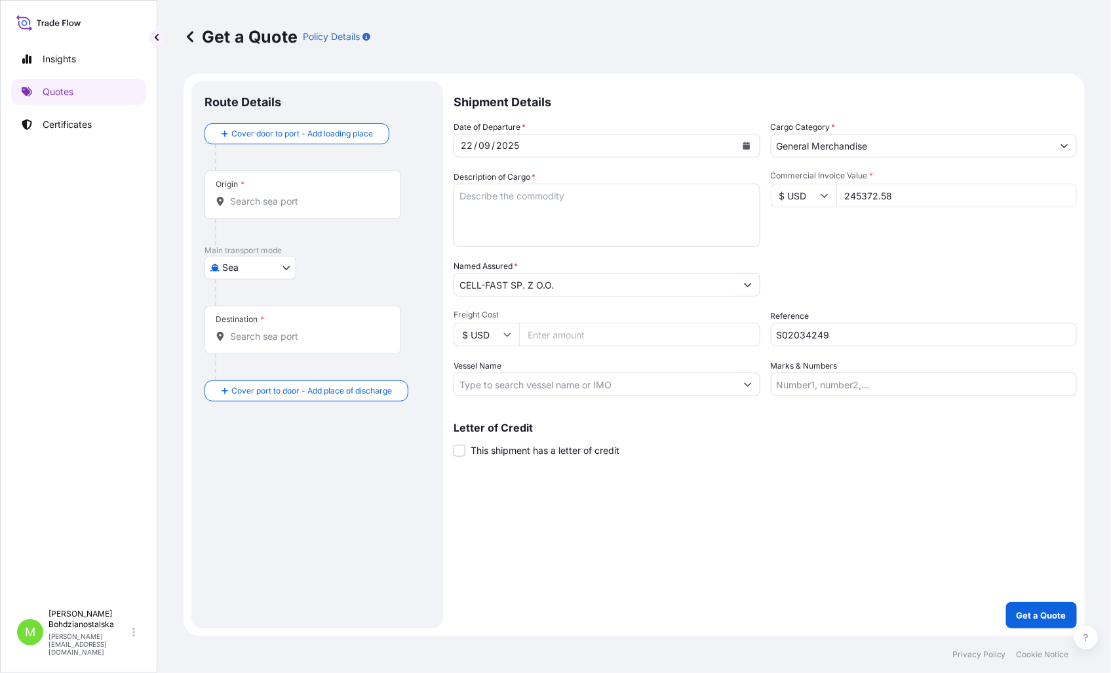
click at [868, 233] on div "Commercial Invoice Value * $ USD 245372.58" at bounding box center [924, 208] width 307 height 76
click at [501, 202] on textarea "Description of Cargo *" at bounding box center [607, 215] width 307 height 63
drag, startPoint x: 914, startPoint y: 200, endPoint x: 780, endPoint y: 198, distance: 134.4
click at [780, 198] on div "$ USD 245372.58" at bounding box center [924, 196] width 307 height 24
type input "29240.20"
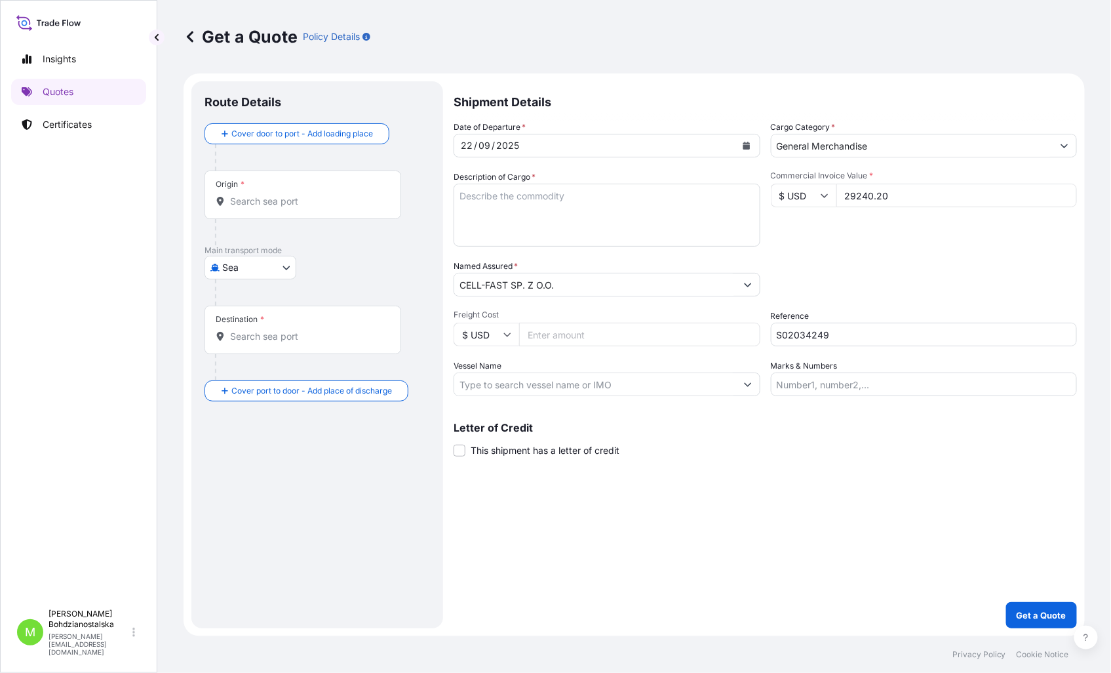
click at [469, 215] on textarea "Description of Cargo *" at bounding box center [607, 215] width 307 height 63
click at [511, 208] on textarea "Description of Cargo *" at bounding box center [607, 215] width 307 height 63
paste textarea "SHOVELS"
click at [507, 217] on textarea "SHOVELS" at bounding box center [607, 215] width 307 height 63
paste textarea "SLEU2457055"
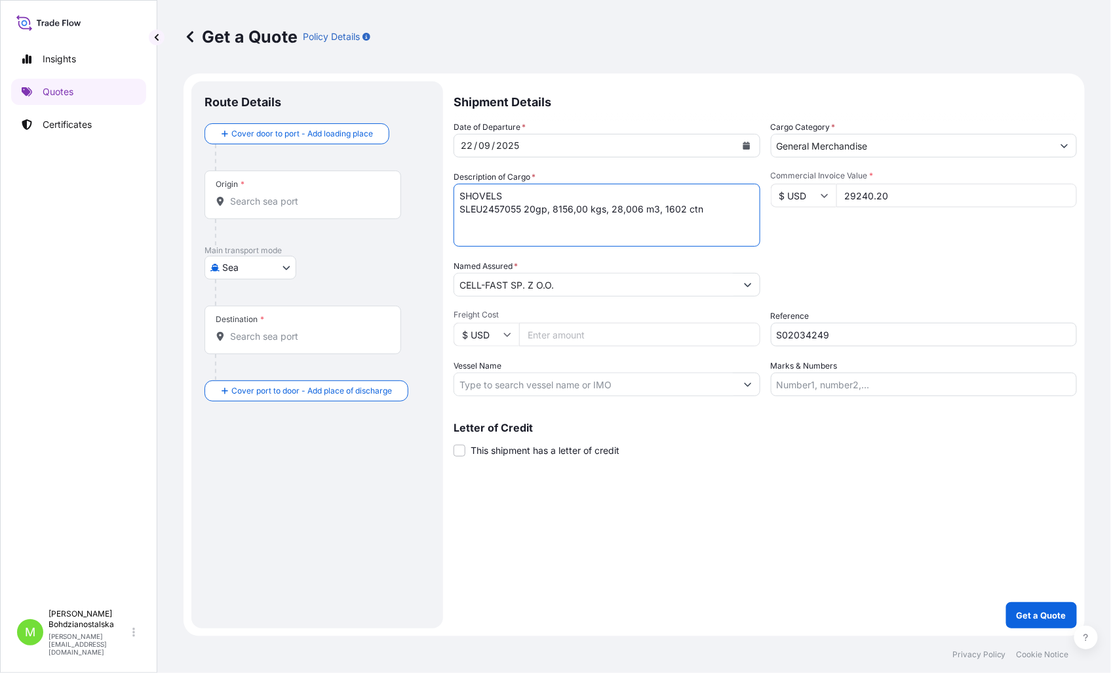
type textarea "SHOVELS SLEU2457055 20gp, 8156,00 kgs, 28,006 m3, 1602 ctn"
click at [751, 572] on div "Shipment Details Date of Departure * 22 / 09 / 2025 Cargo Category * General Me…" at bounding box center [765, 354] width 623 height 547
click at [292, 202] on input "Origin *" at bounding box center [307, 201] width 155 height 13
click at [272, 214] on div "Origin *" at bounding box center [303, 194] width 197 height 49
click at [272, 208] on input "Origin * Please select an origin" at bounding box center [307, 201] width 155 height 13
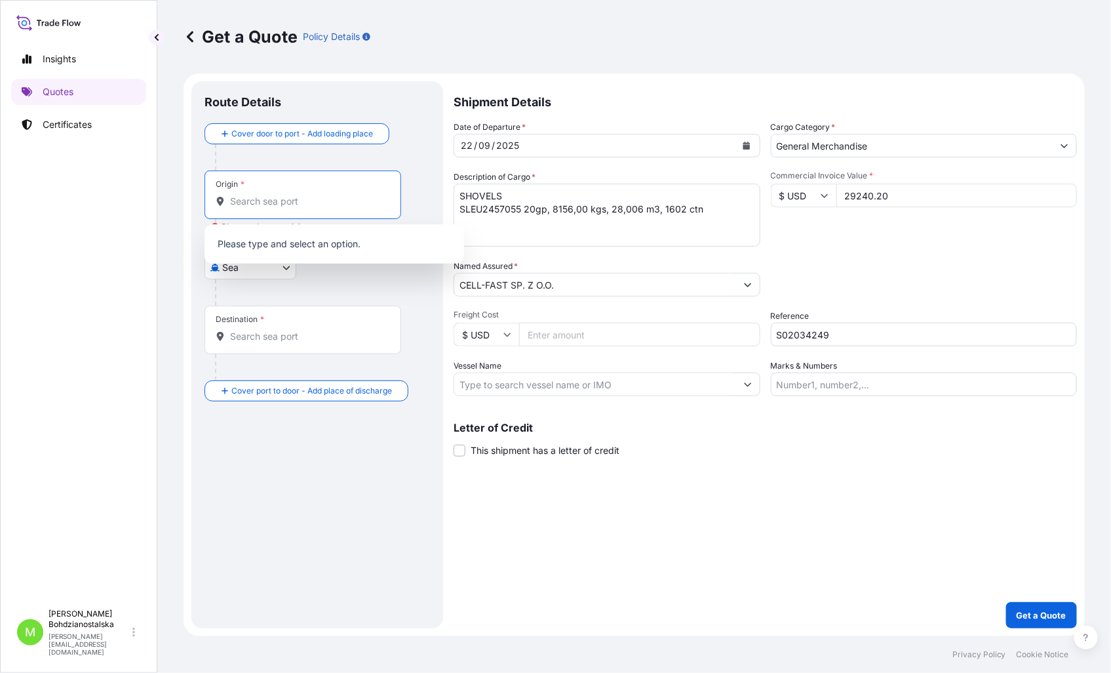
click at [247, 198] on input "Origin * Please select an origin" at bounding box center [307, 201] width 155 height 13
paste input "SHANGHAI"
type input "SHANGHAI"
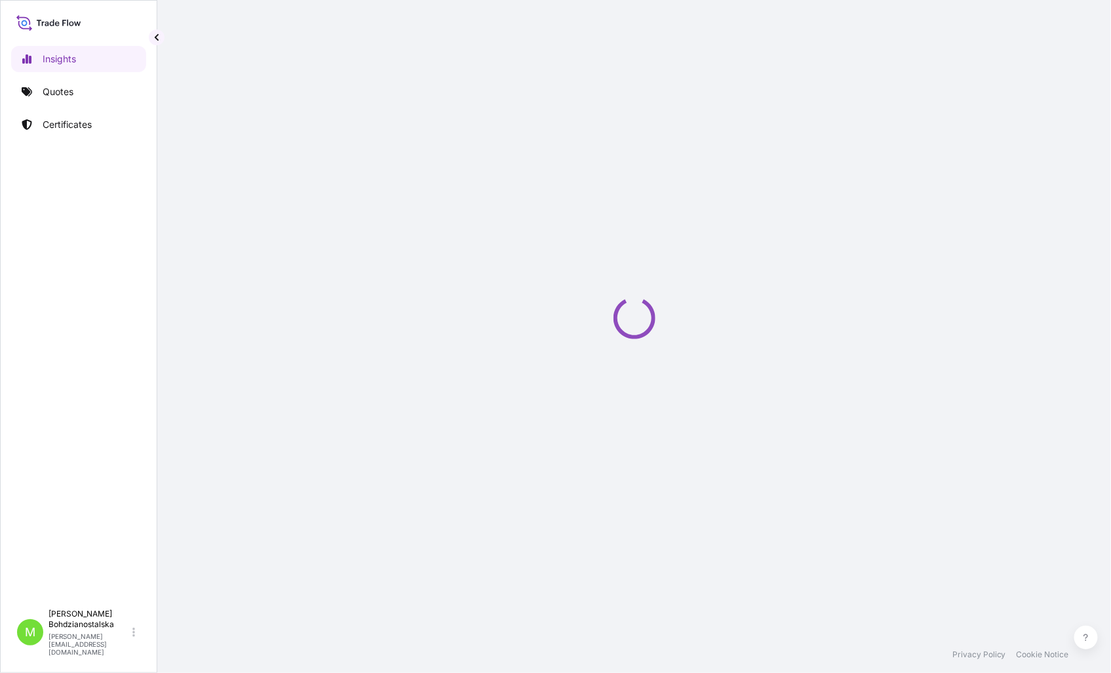
select select "2025"
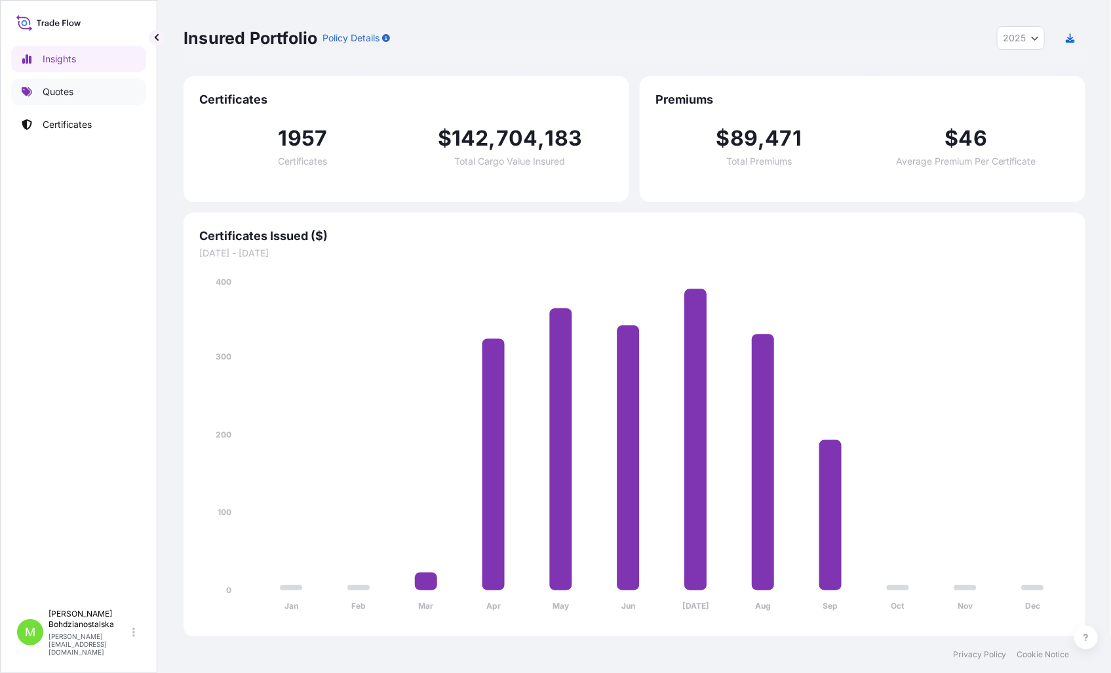
click at [53, 88] on p "Quotes" at bounding box center [58, 91] width 31 height 13
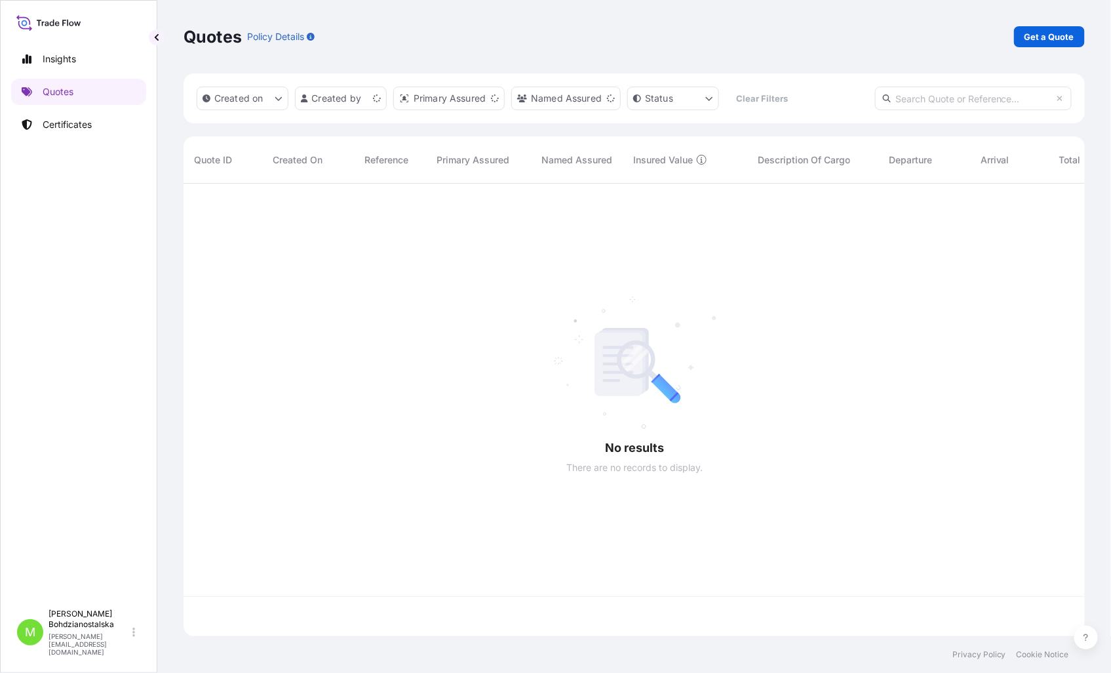
scroll to position [449, 890]
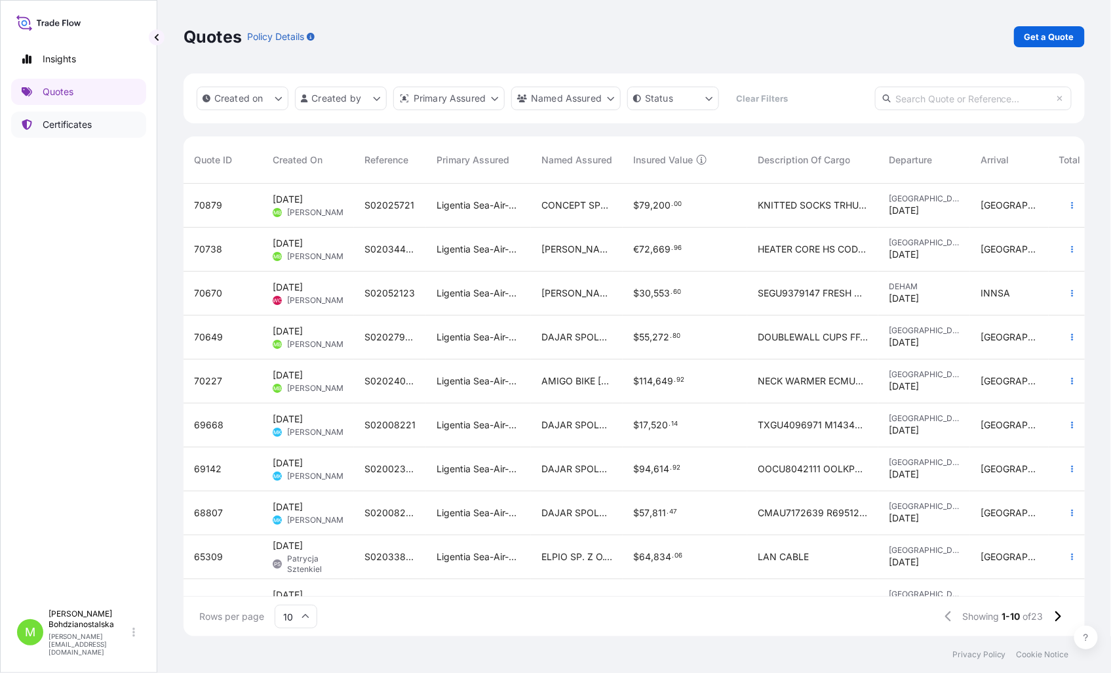
click at [72, 121] on p "Certificates" at bounding box center [67, 124] width 49 height 13
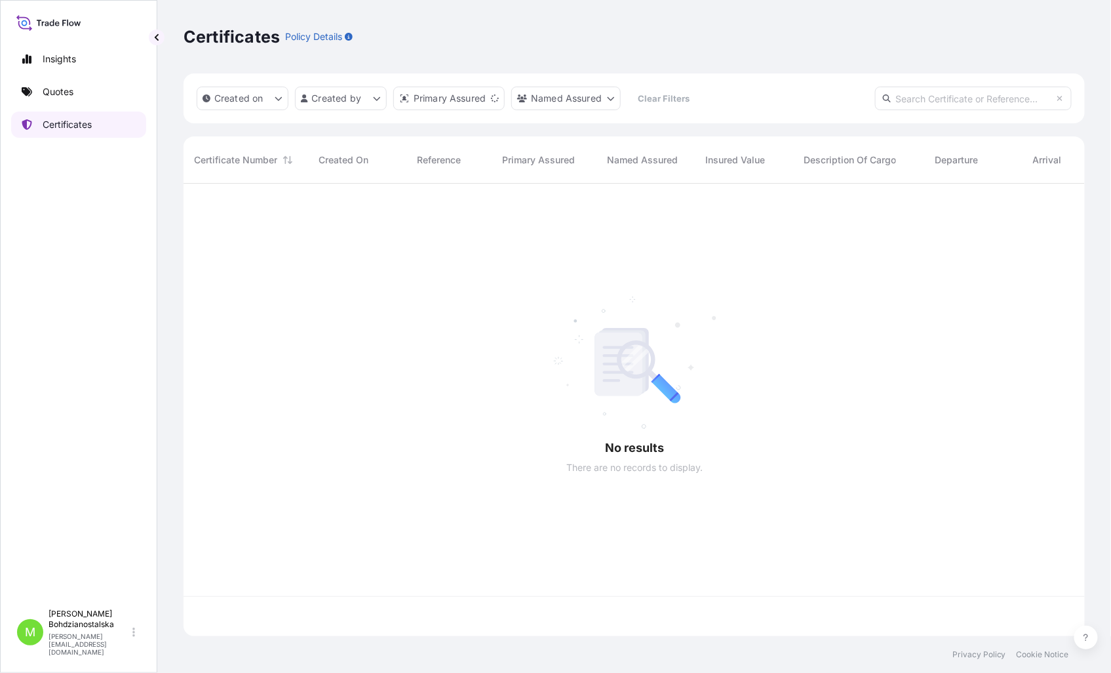
scroll to position [449, 890]
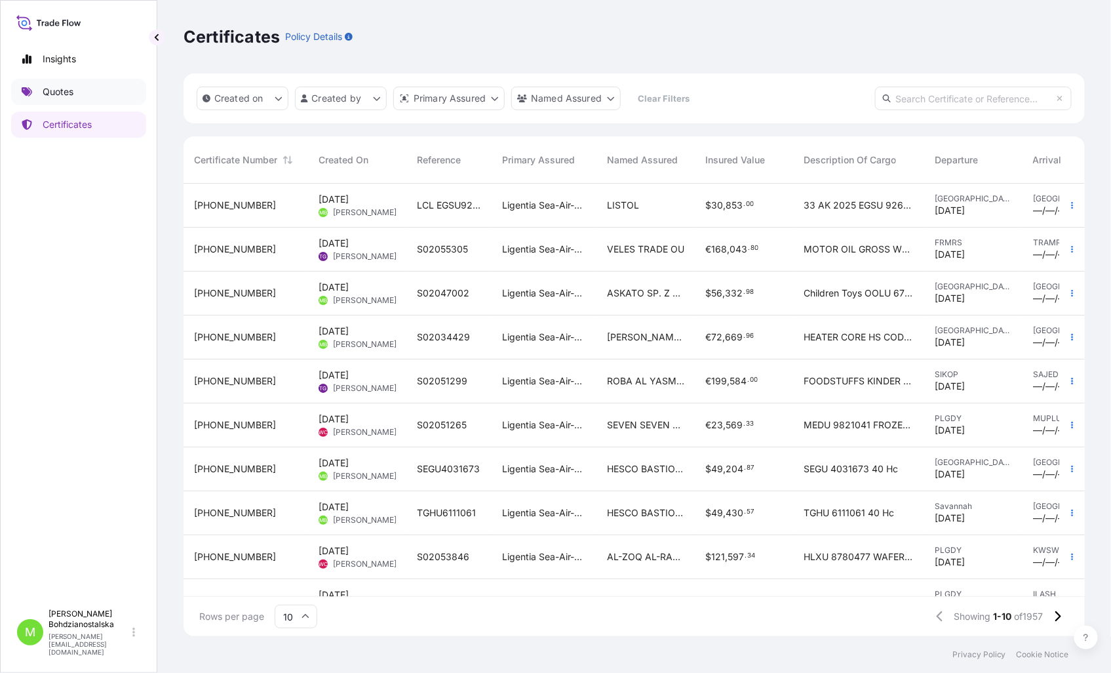
click at [69, 89] on p "Quotes" at bounding box center [58, 91] width 31 height 13
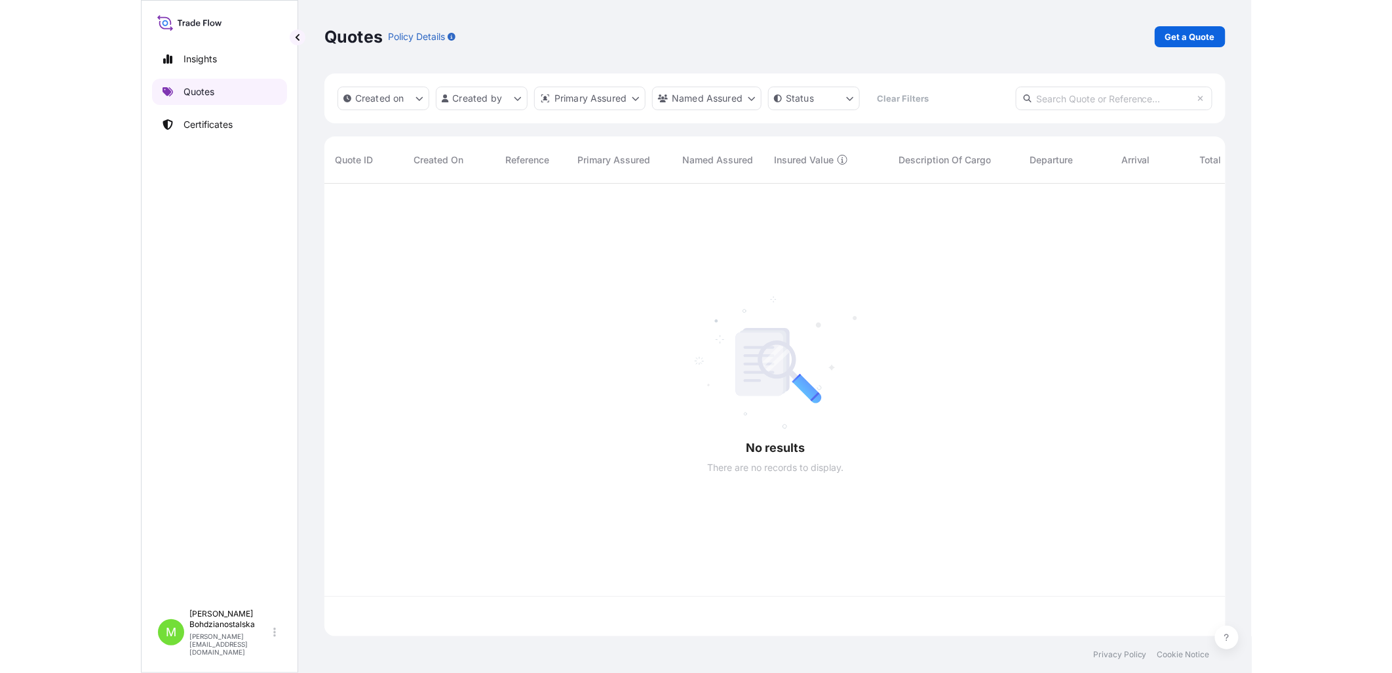
scroll to position [449, 890]
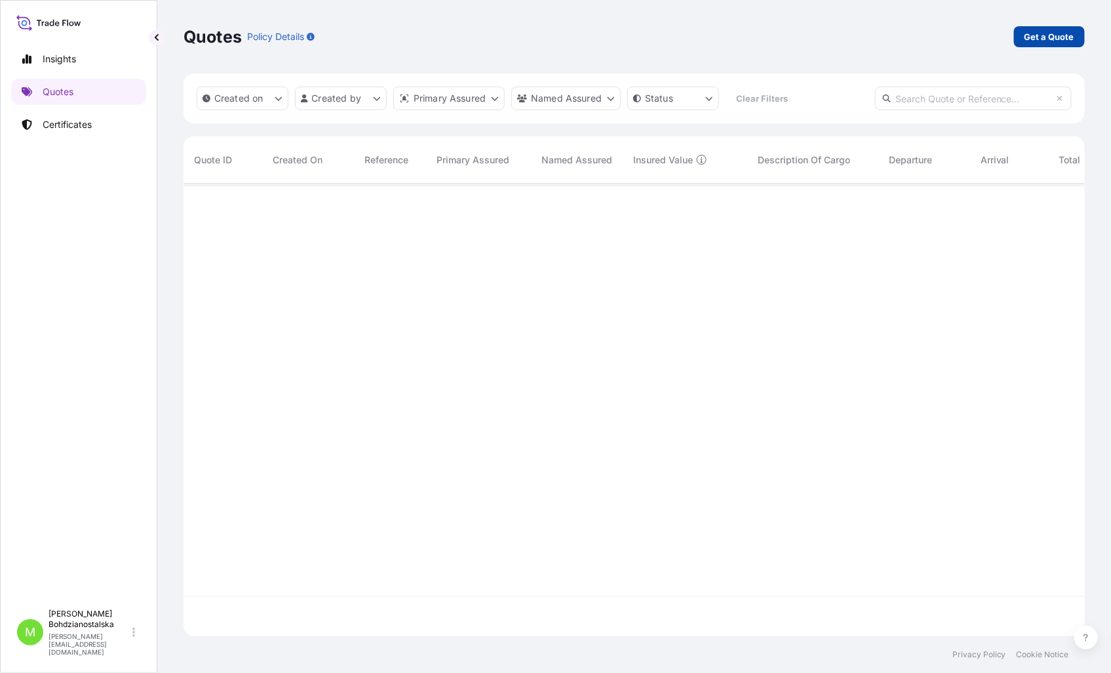
click at [1067, 36] on p "Get a Quote" at bounding box center [1050, 36] width 50 height 13
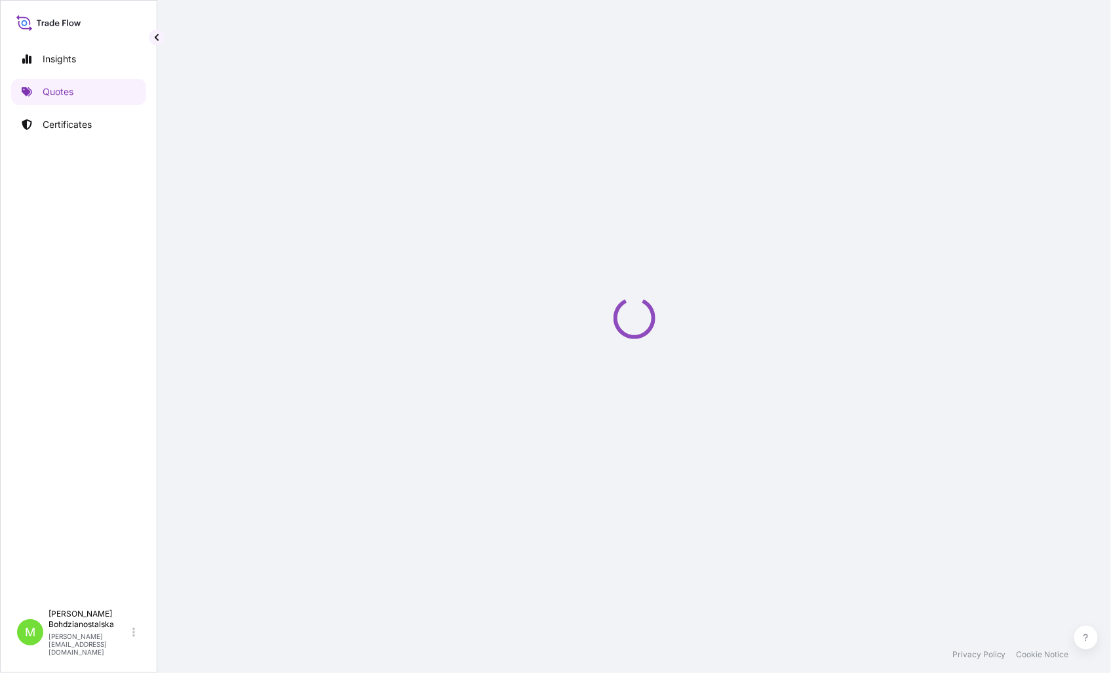
select select "Sea"
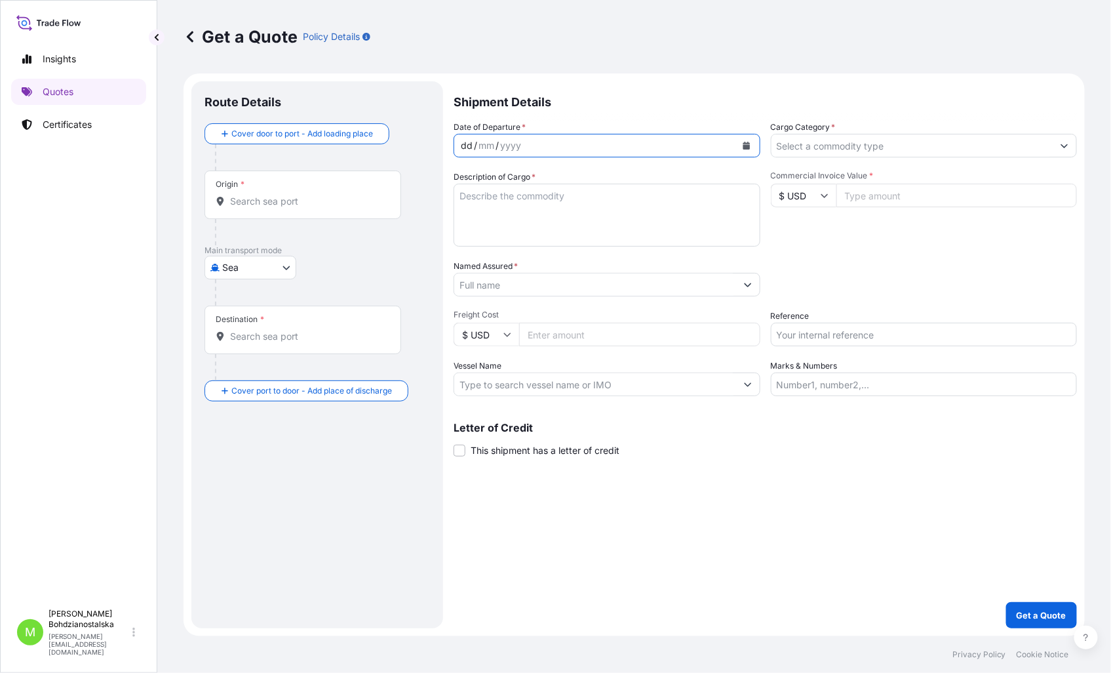
click at [465, 147] on div "dd" at bounding box center [467, 146] width 14 height 16
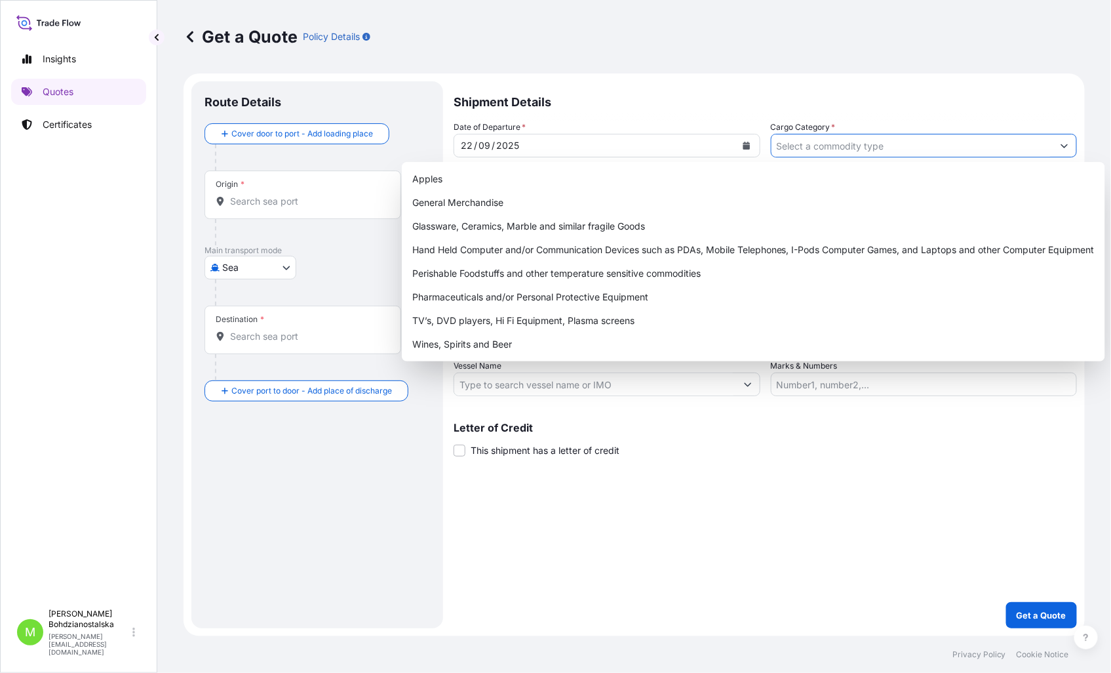
click at [808, 140] on input "Cargo Category *" at bounding box center [913, 146] width 282 height 24
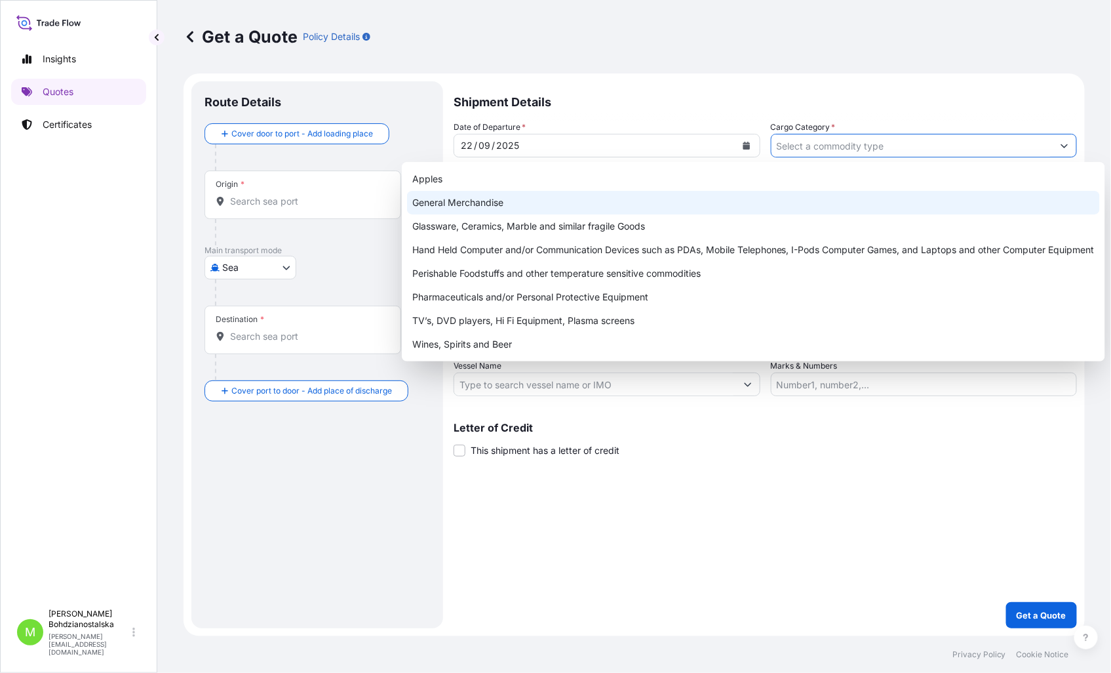
click at [471, 191] on div "General Merchandise" at bounding box center [753, 203] width 693 height 24
type input "General Merchandise"
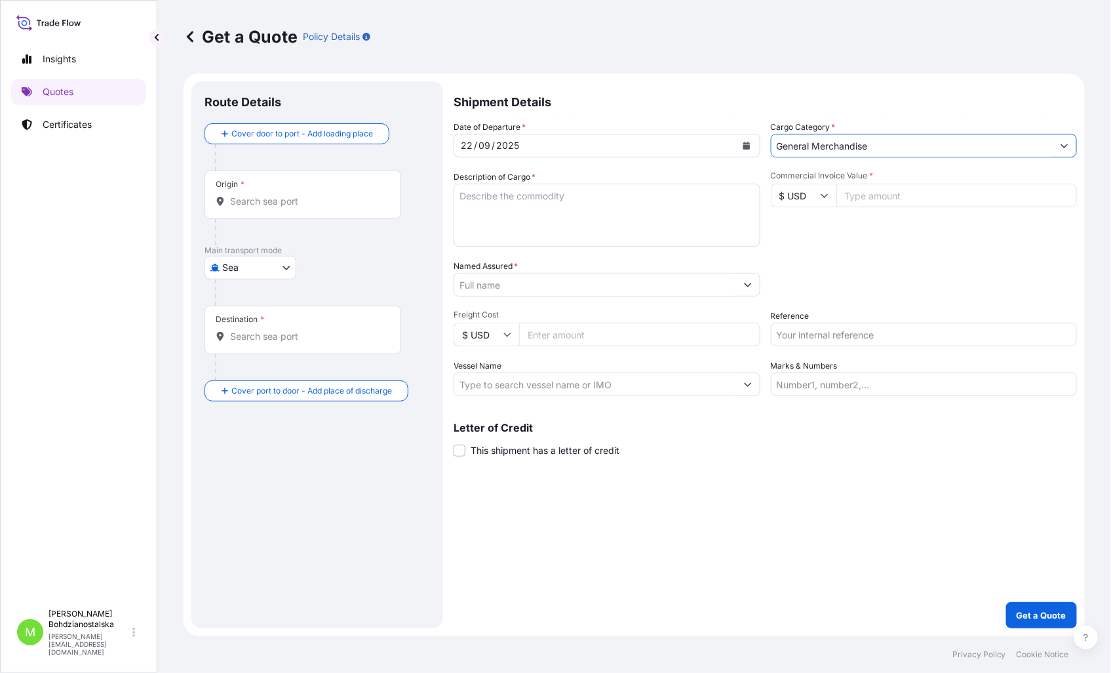
click at [517, 189] on textarea "Description of Cargo *" at bounding box center [607, 215] width 307 height 63
click at [499, 204] on textarea "Description of Cargo *" at bounding box center [607, 215] width 307 height 63
paste textarea "SHOVELS"
click at [496, 217] on textarea "SHOVELS" at bounding box center [607, 215] width 307 height 63
paste textarea "SLEU2457055"
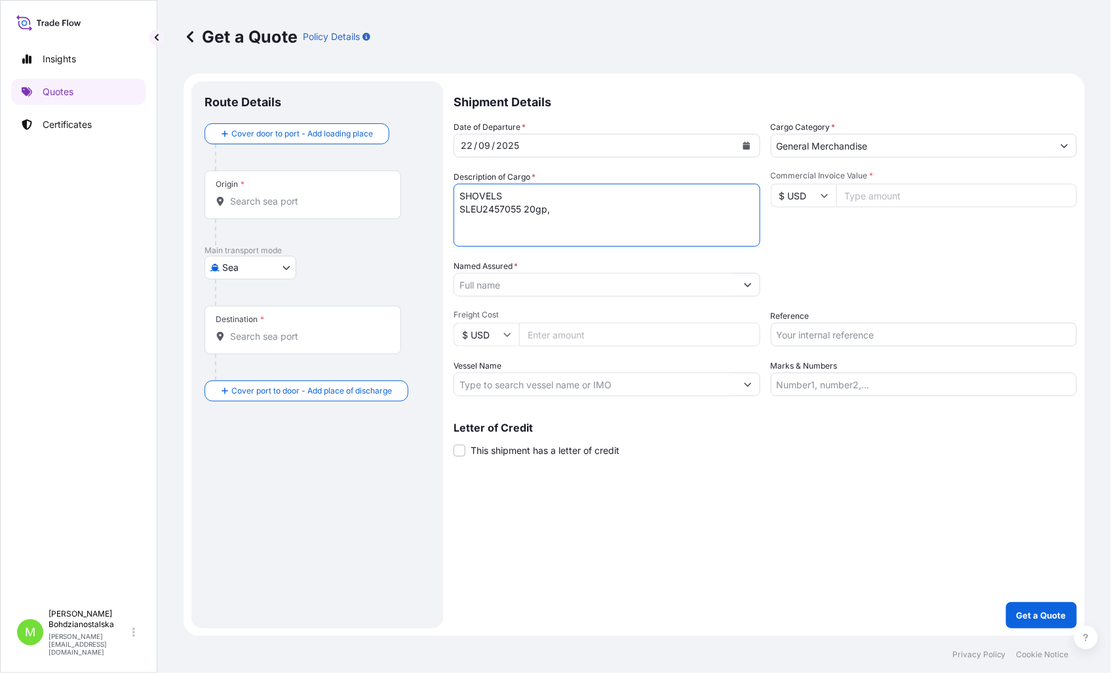
click at [581, 213] on textarea "SHOVELS SLEU2457055 20gp," at bounding box center [607, 215] width 307 height 63
paste textarea "8156,000"
type textarea "SHOVELS SLEU2457055 20gp, 8156,000 kgs, 28,006 m3, 1602 ctn"
click at [900, 195] on input "Commercial Invoice Value *" at bounding box center [956, 196] width 241 height 24
click at [914, 198] on input "Commercial Invoice Value *" at bounding box center [956, 196] width 241 height 24
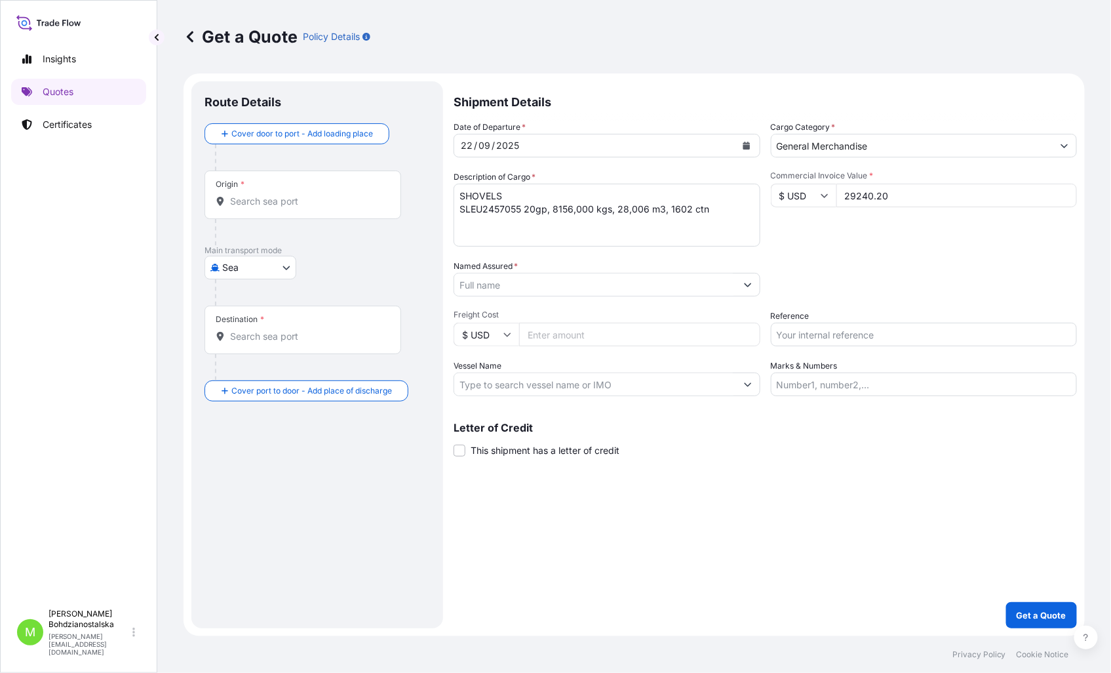
type input "29240.20"
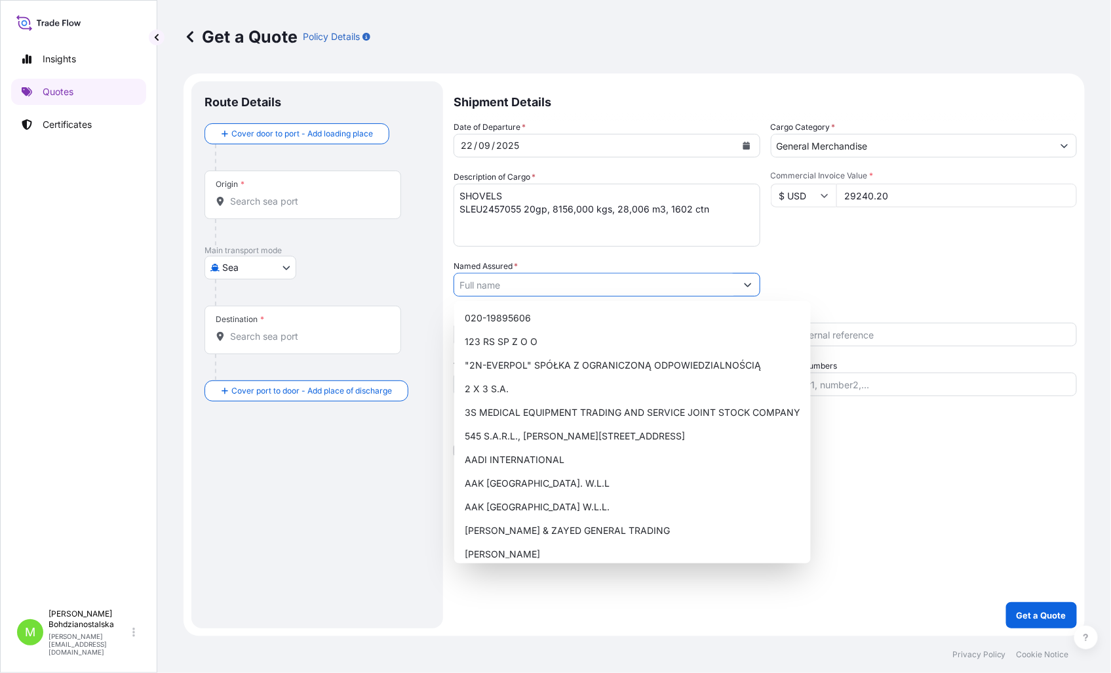
click at [502, 286] on input "Named Assured *" at bounding box center [595, 285] width 282 height 24
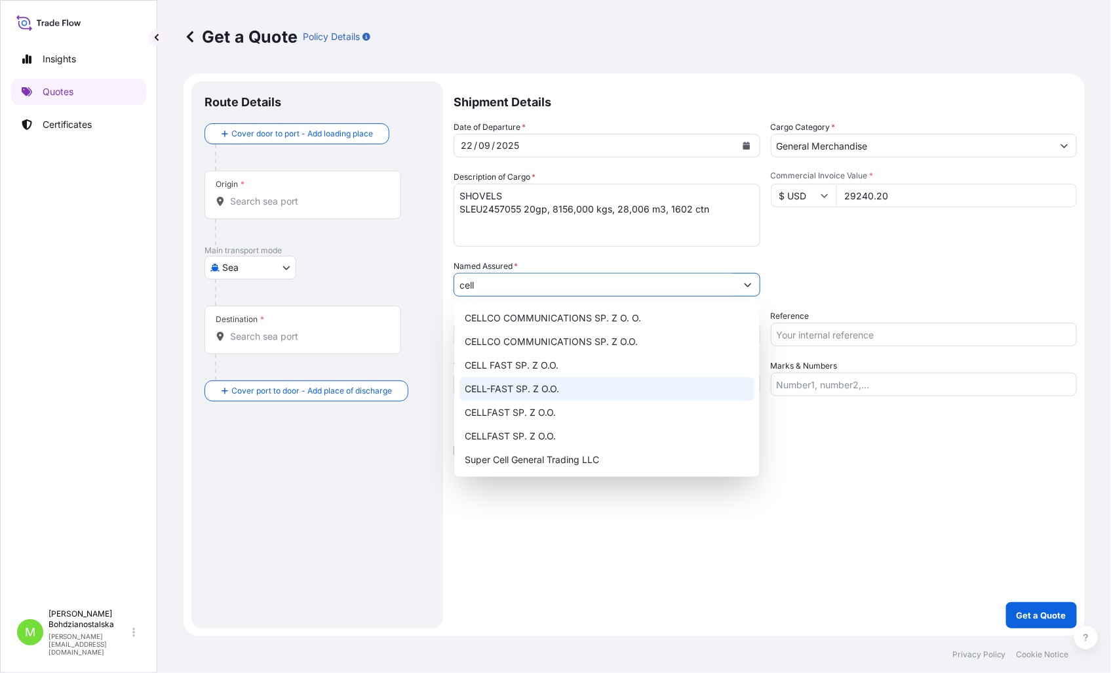
click at [566, 388] on div "CELL-FAST SP. Z O.O." at bounding box center [607, 389] width 295 height 24
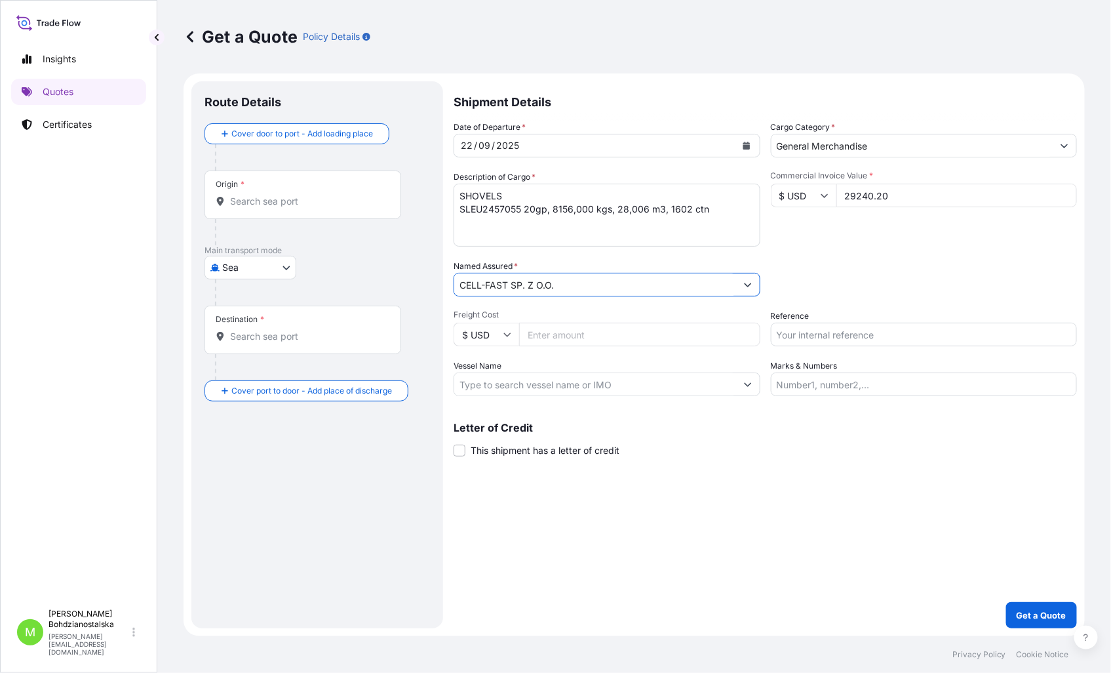
type input "CELL-FAST SP. Z O.O."
click at [827, 342] on input "Reference" at bounding box center [924, 335] width 307 height 24
click at [809, 332] on input "Reference" at bounding box center [924, 335] width 307 height 24
paste input "S02034249"
type input "S02034249"
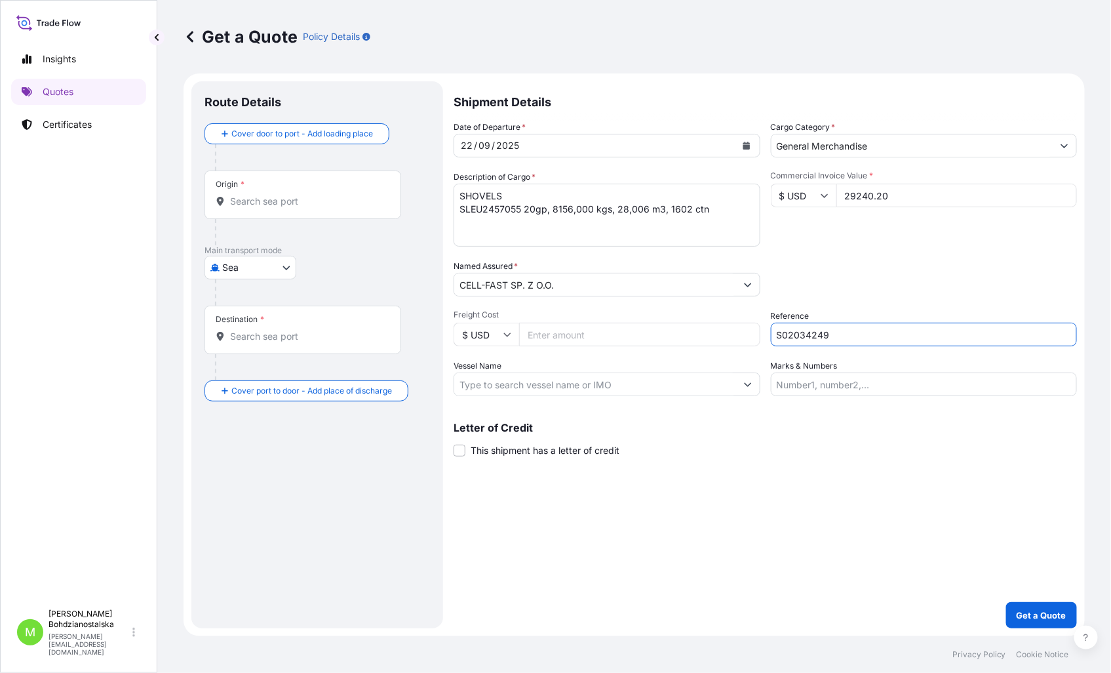
click at [293, 198] on input "Origin *" at bounding box center [307, 201] width 155 height 13
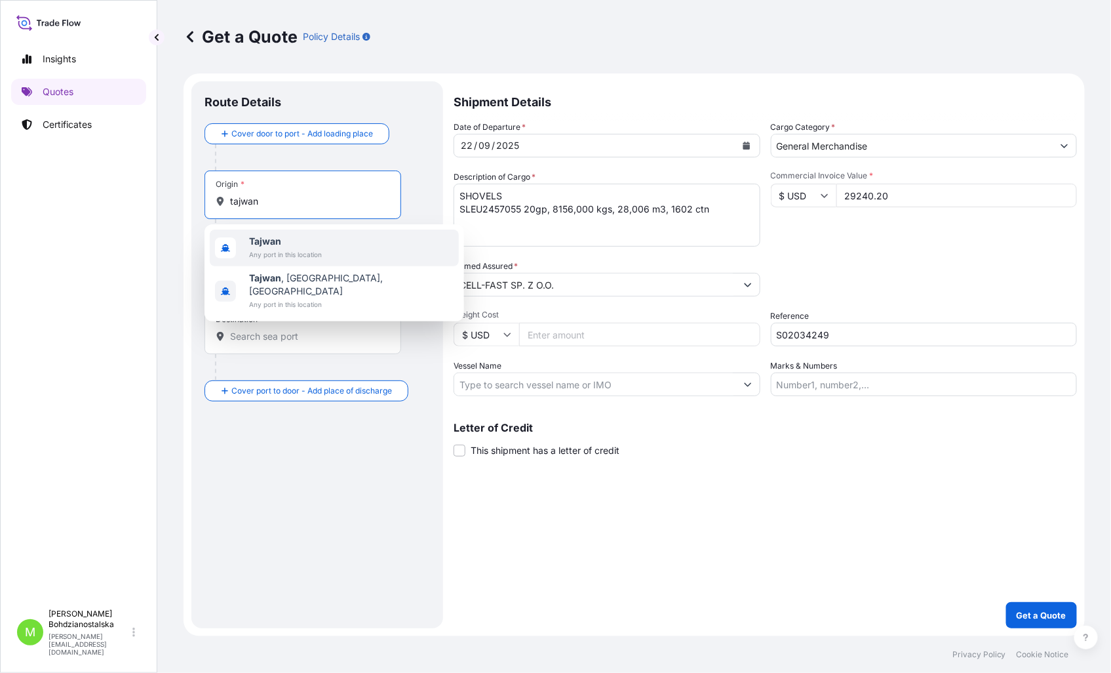
click at [286, 240] on span "Tajwan" at bounding box center [285, 241] width 73 height 13
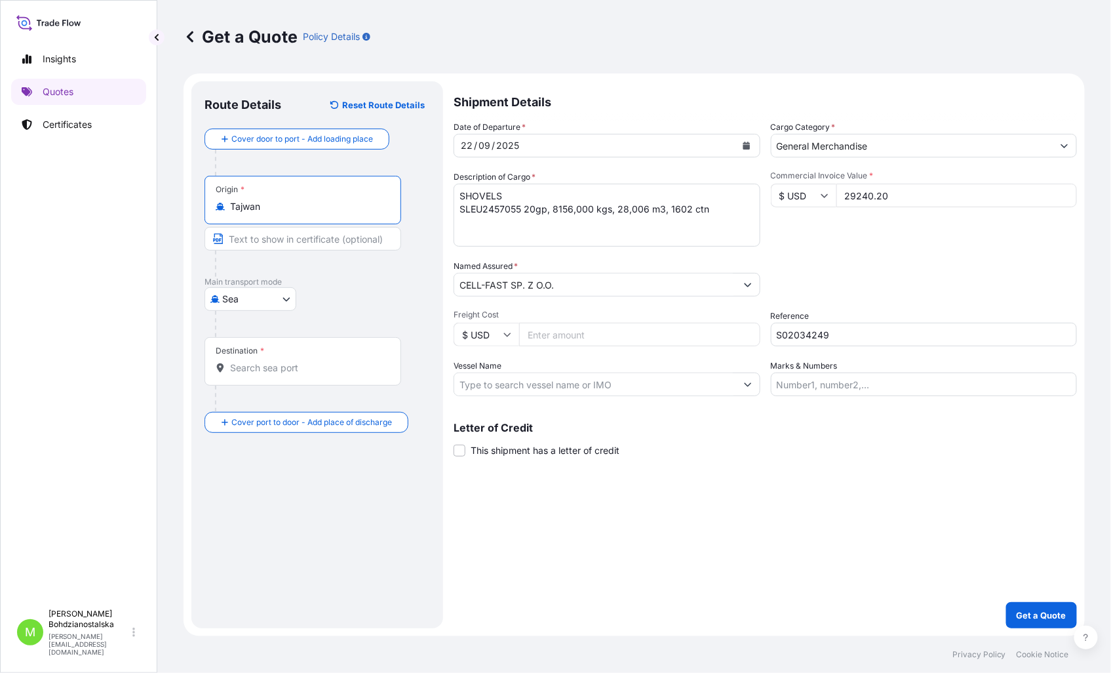
type input "Tajwan"
click at [286, 380] on div "Destination *" at bounding box center [305, 361] width 201 height 49
click at [286, 374] on input "Destination *" at bounding box center [309, 367] width 159 height 13
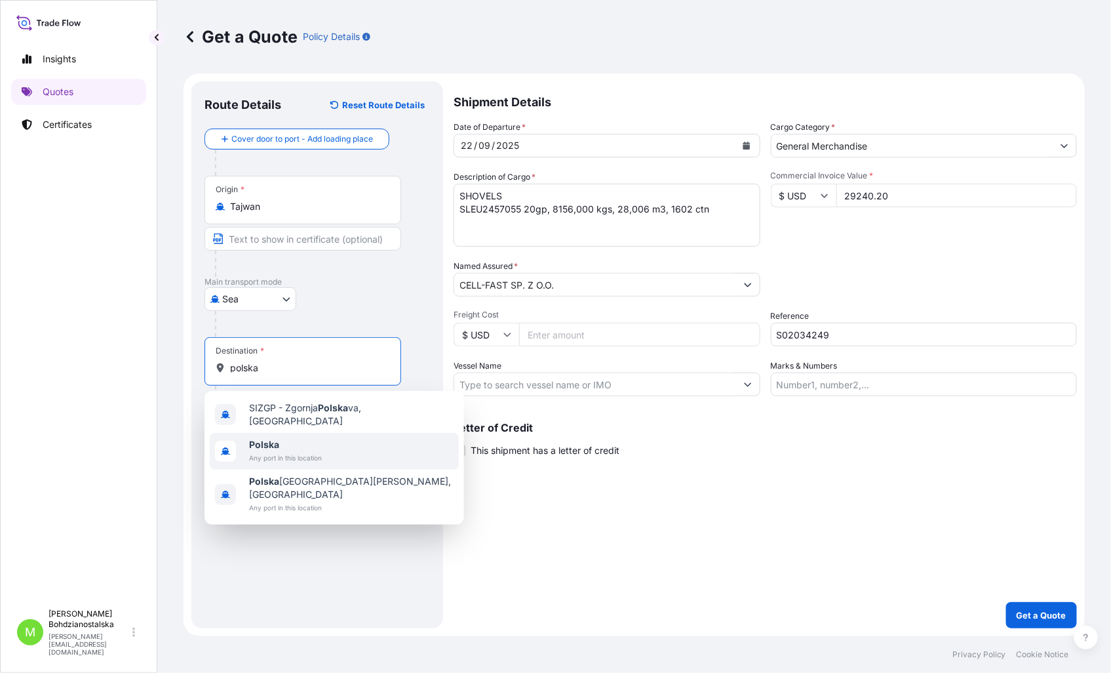
click at [307, 451] on span "Any port in this location" at bounding box center [285, 457] width 73 height 13
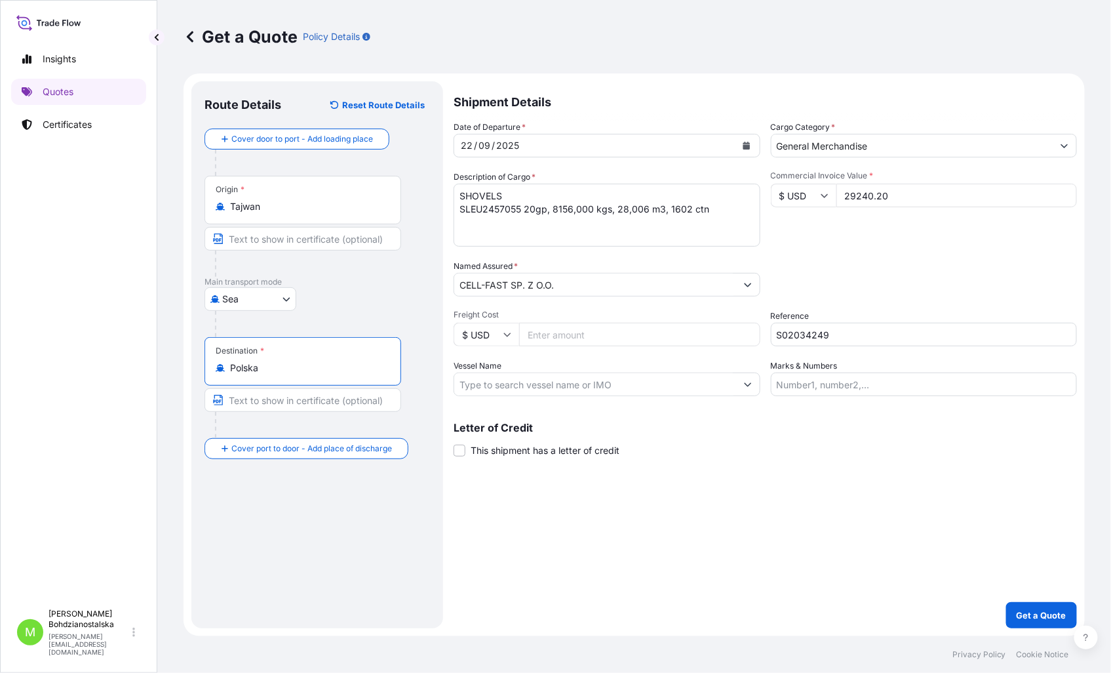
type input "Polska"
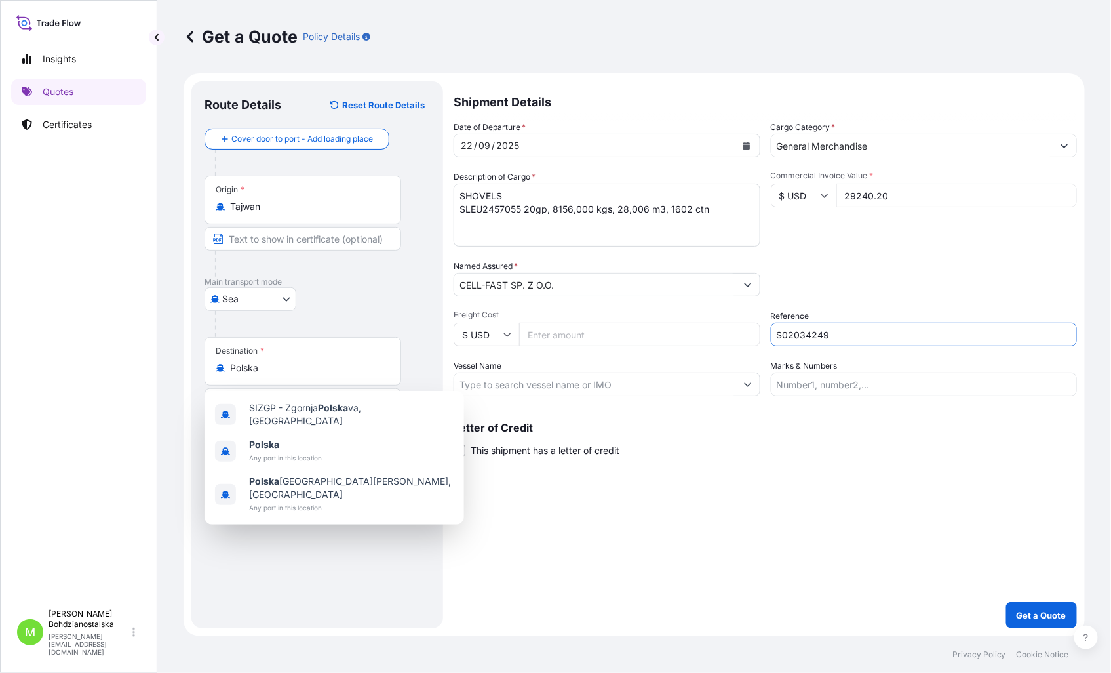
click at [791, 332] on input "S02034249" at bounding box center [924, 335] width 307 height 24
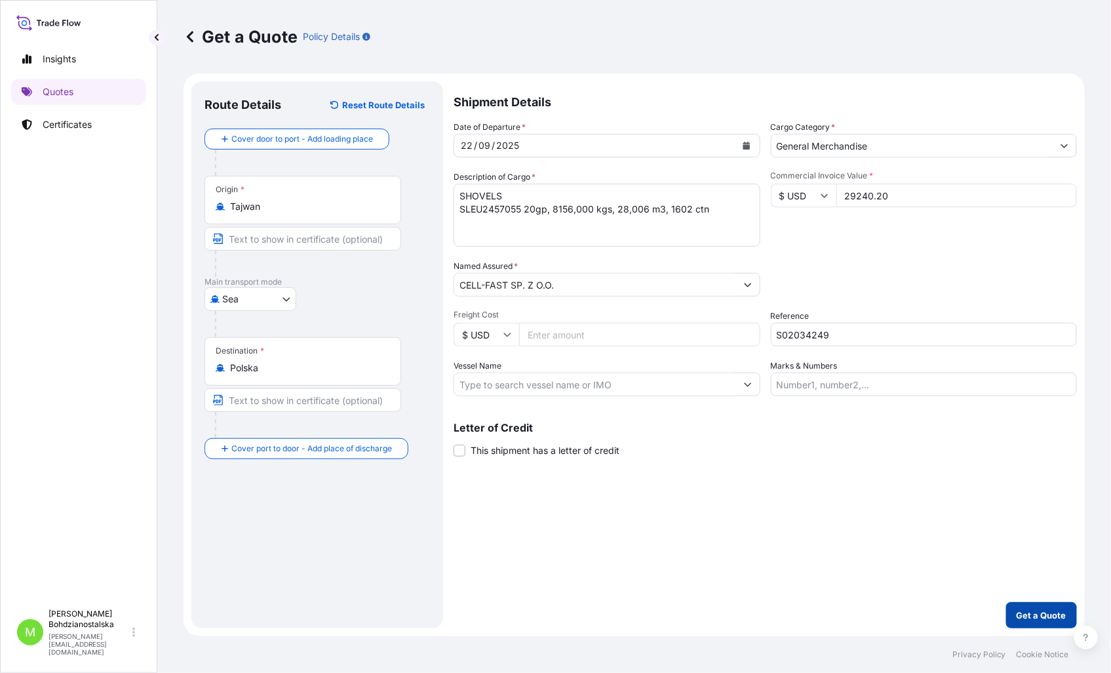
click at [1037, 608] on p "Get a Quote" at bounding box center [1042, 614] width 50 height 13
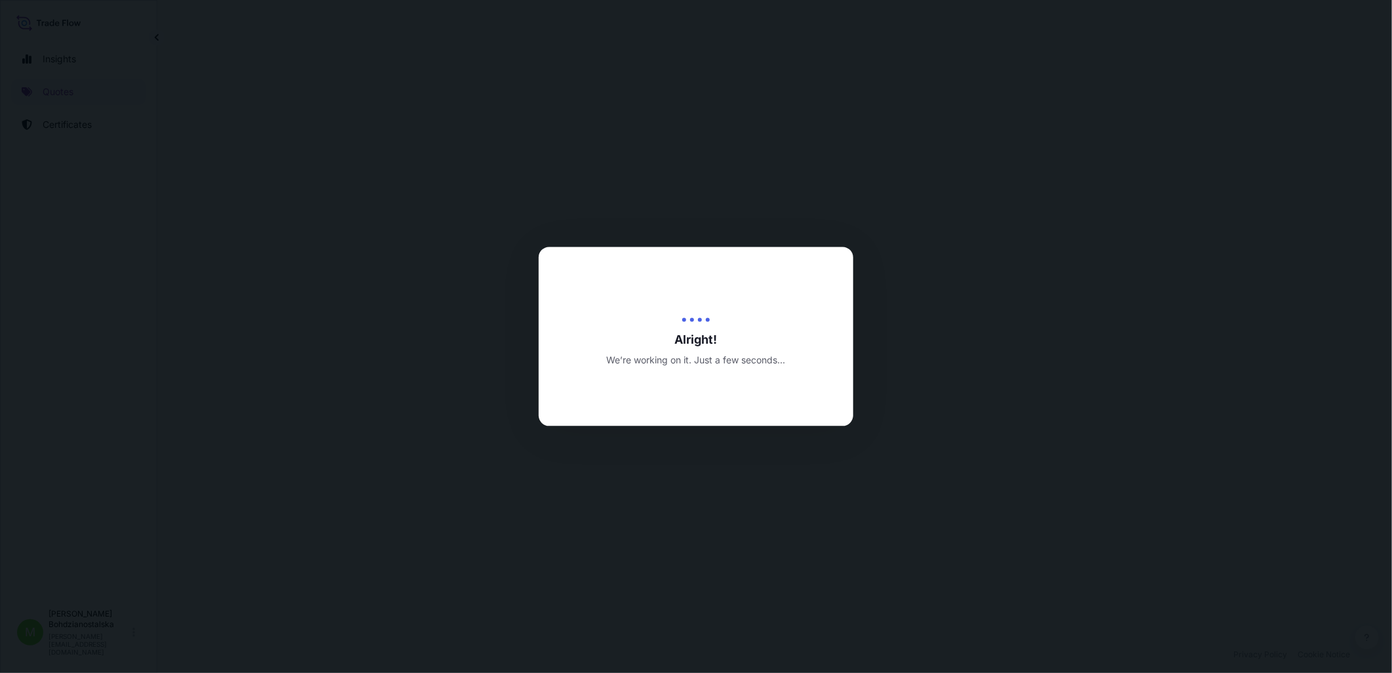
select select "Sea"
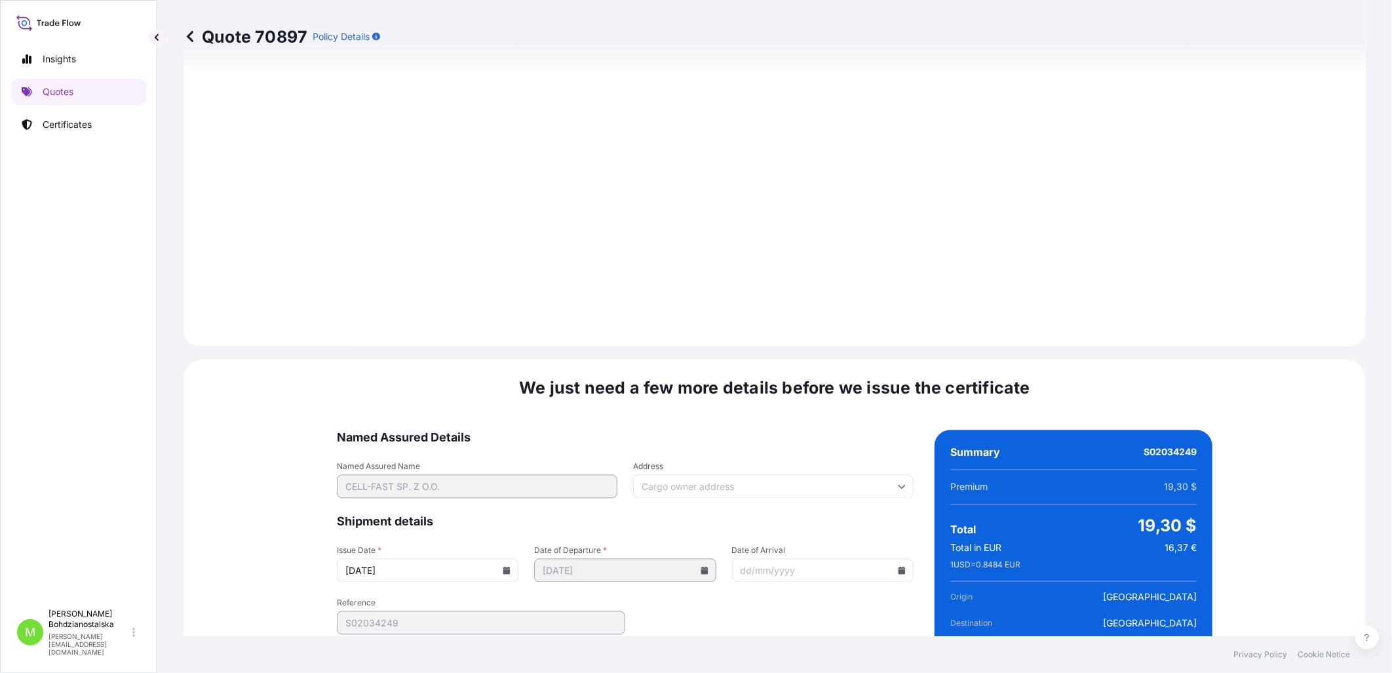
scroll to position [1327, 0]
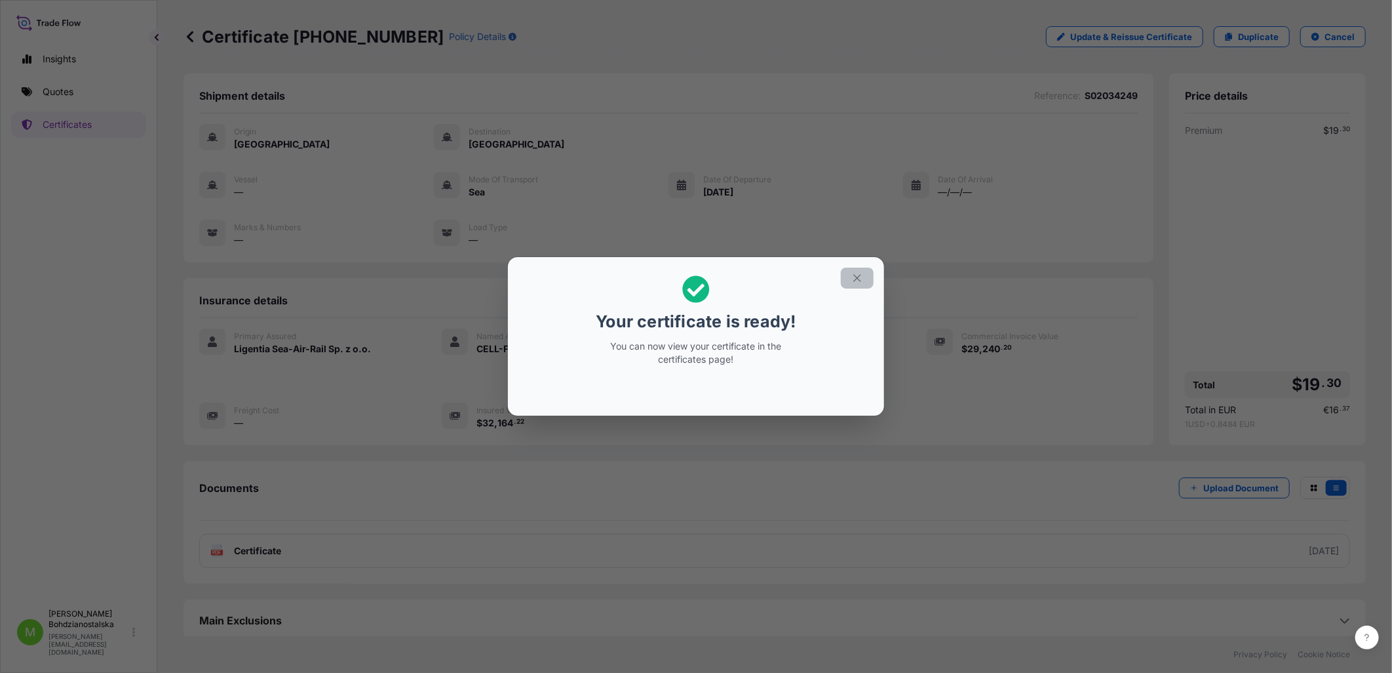
click at [860, 277] on icon "button" at bounding box center [858, 278] width 12 height 12
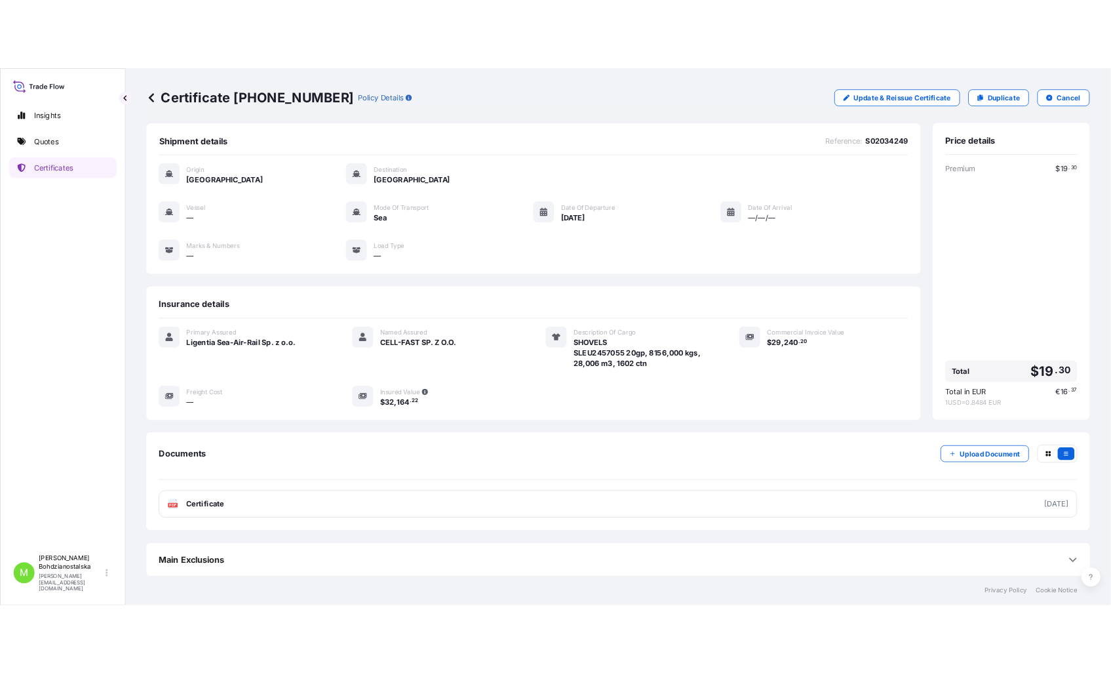
scroll to position [7, 0]
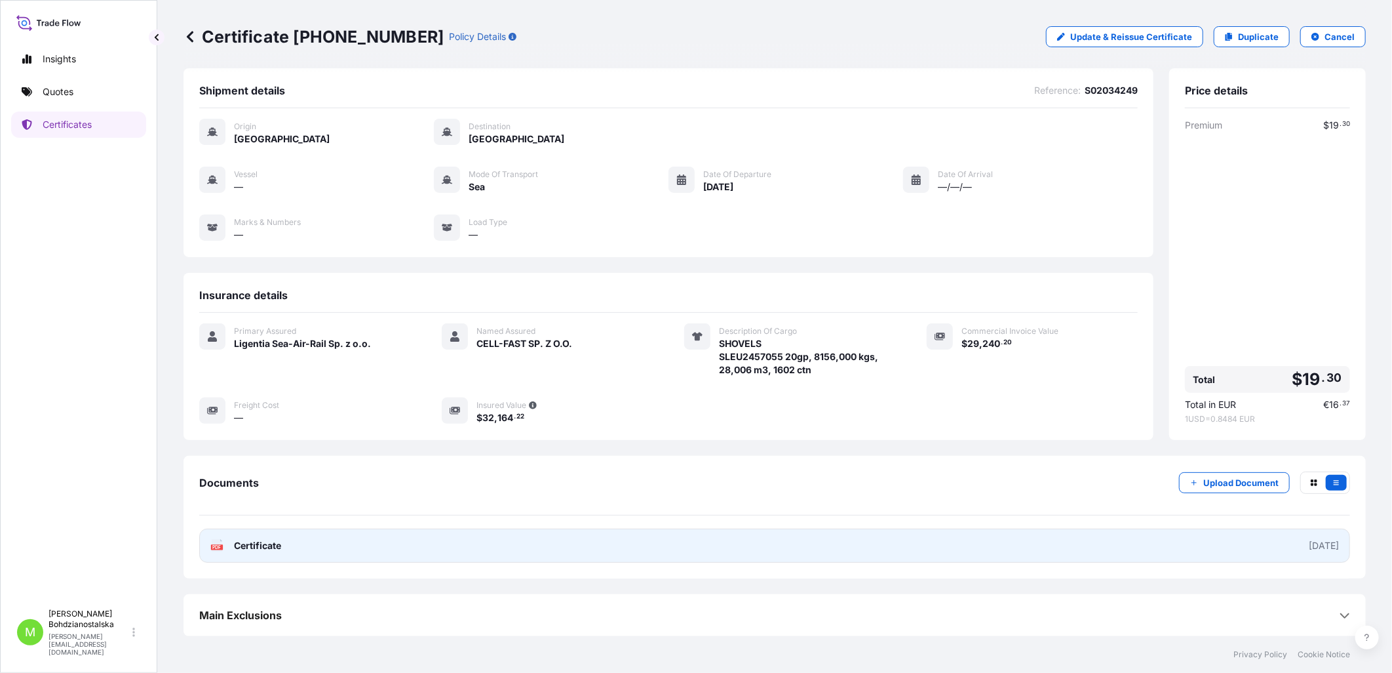
click at [300, 539] on link "PDF Certificate 2025-09-19" at bounding box center [774, 545] width 1151 height 34
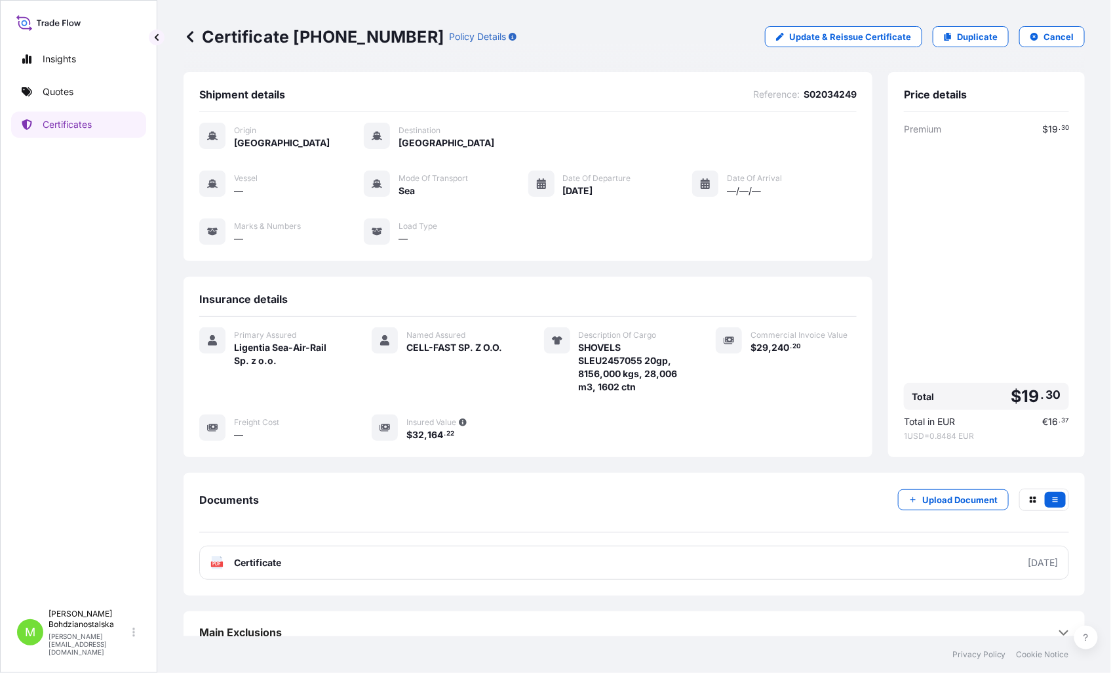
scroll to position [0, 0]
click at [48, 92] on p "Quotes" at bounding box center [58, 91] width 31 height 13
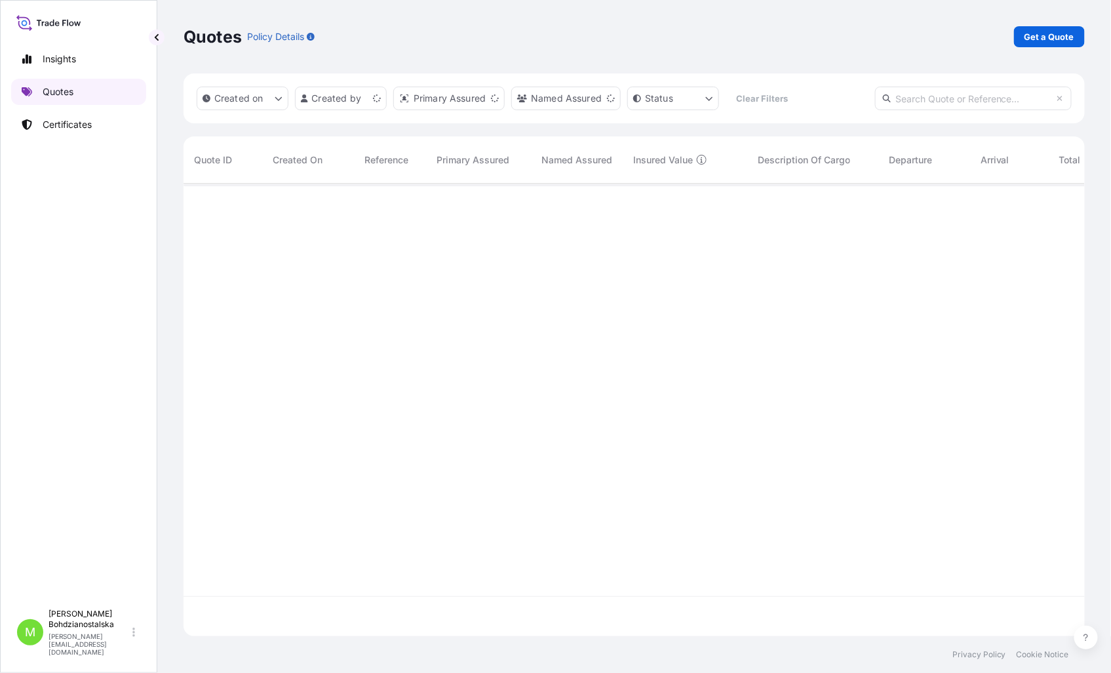
scroll to position [449, 890]
click at [1040, 37] on p "Get a Quote" at bounding box center [1050, 36] width 50 height 13
select select "Sea"
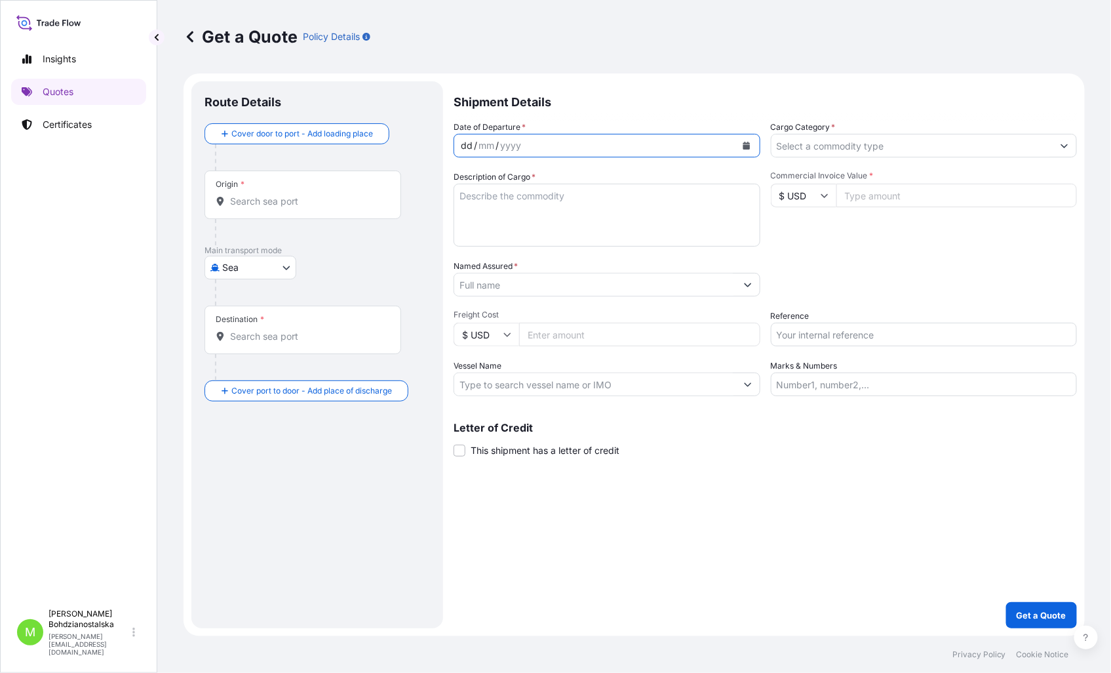
click at [465, 138] on div "dd" at bounding box center [467, 146] width 14 height 16
click at [802, 153] on input "Cargo Category *" at bounding box center [913, 146] width 282 height 24
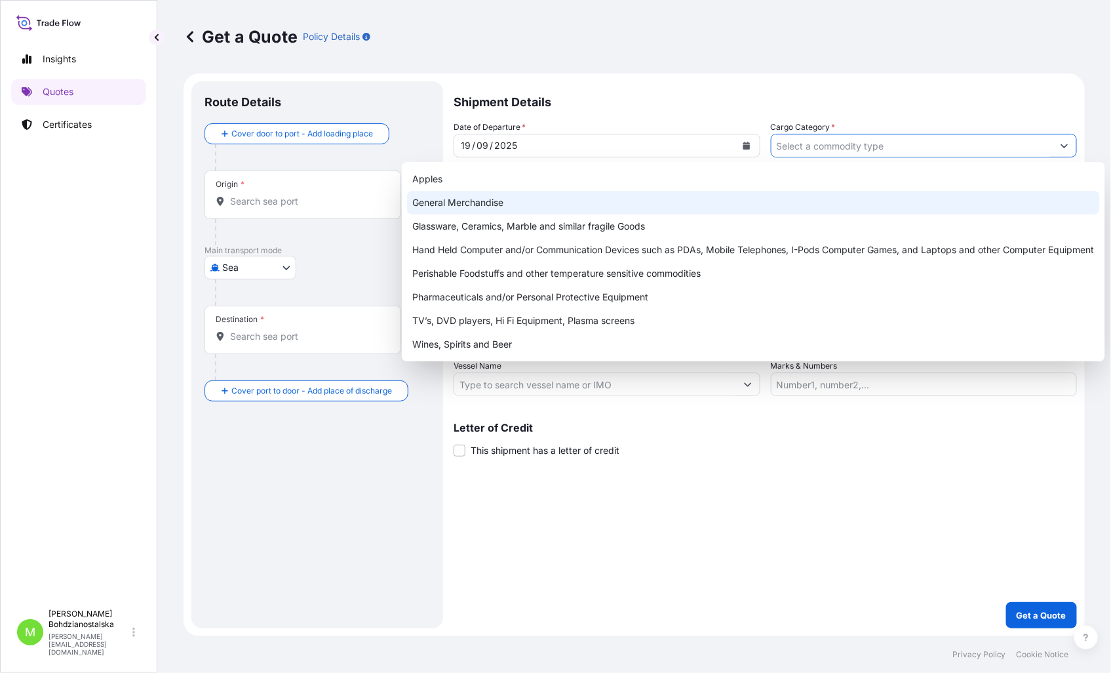
click at [468, 199] on div "General Merchandise" at bounding box center [753, 203] width 693 height 24
type input "General Merchandise"
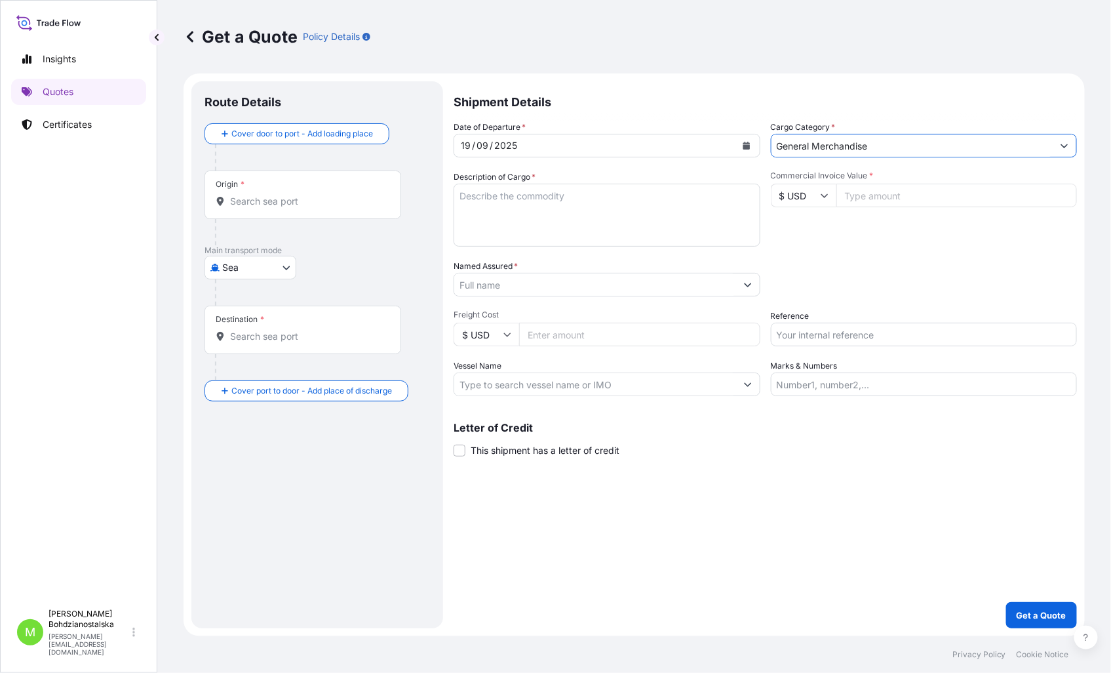
click at [502, 201] on textarea "Description of Cargo *" at bounding box center [607, 215] width 307 height 63
paste textarea "UETU6270411"
click at [477, 212] on textarea "UETU6270411 40HC," at bounding box center [607, 215] width 307 height 63
paste textarea "MSDU7750054"
click at [479, 227] on textarea "UETU6270411 40HC, MSDU7750054 40HC," at bounding box center [607, 215] width 307 height 63
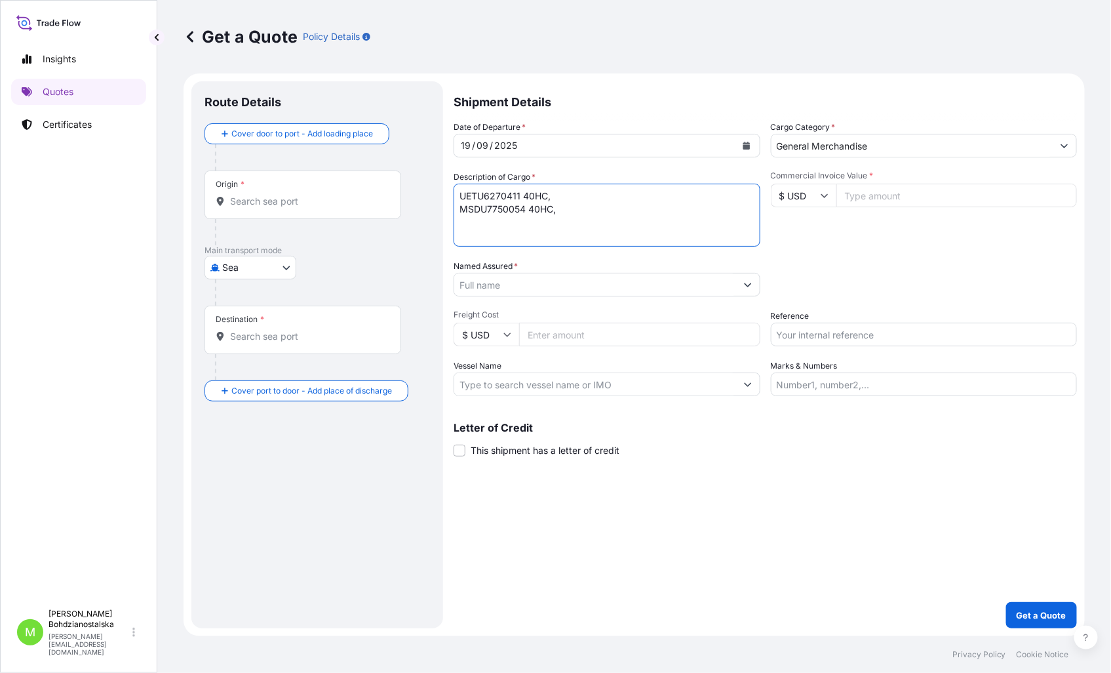
click at [604, 214] on textarea "UETU6270411 40HC, MSDU7750054 40HC," at bounding box center [607, 215] width 307 height 63
paste textarea "MSDU4285600"
type textarea "UETU6270411 40HC, MSDU7750054 40HC, MSDU4285600 40 HC,"
click at [876, 194] on input "Commercial Invoice Value *" at bounding box center [956, 196] width 241 height 24
type input "245372.58"
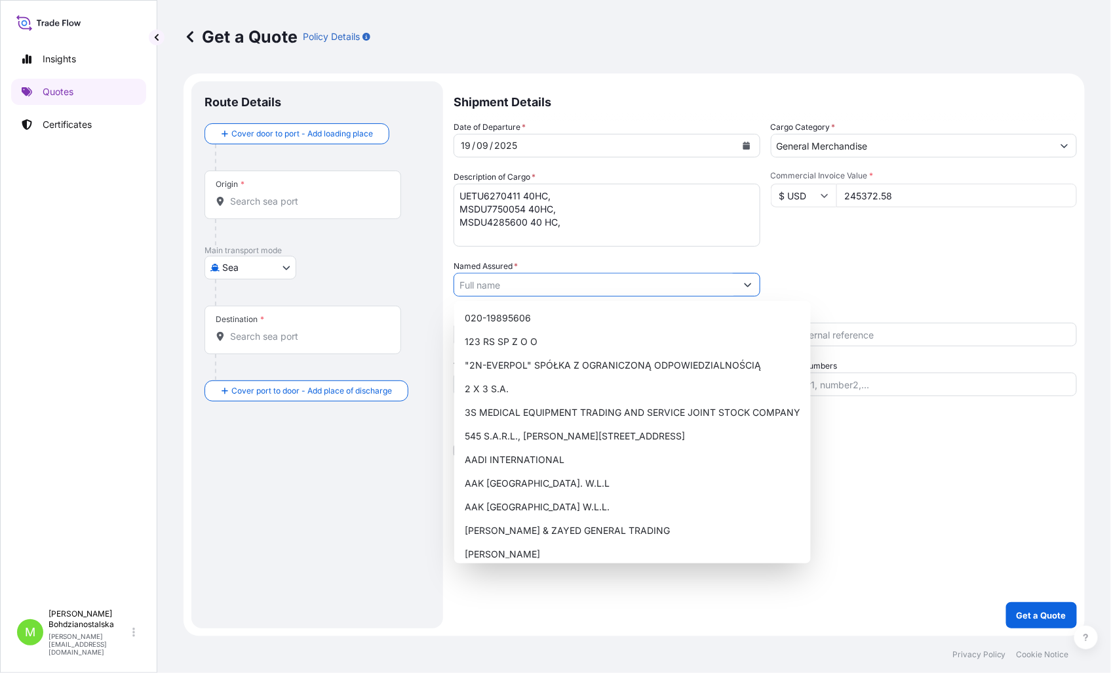
click at [560, 286] on input "Named Assured *" at bounding box center [595, 285] width 282 height 24
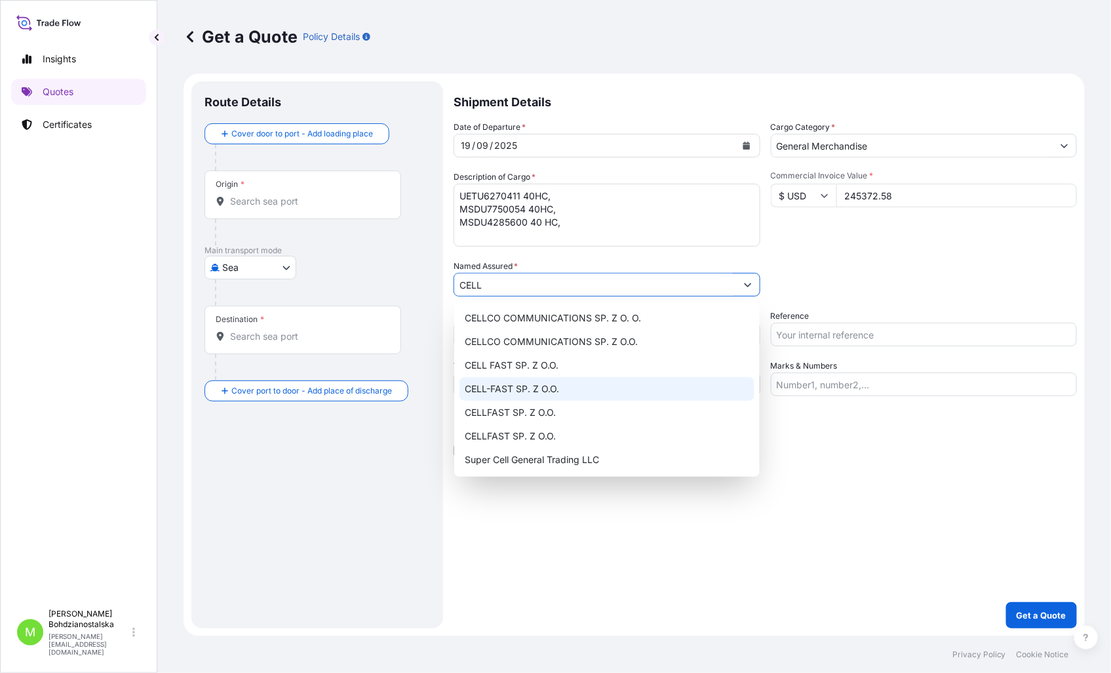
click at [533, 385] on span "CELL-FAST SP. Z O.O." at bounding box center [512, 388] width 94 height 13
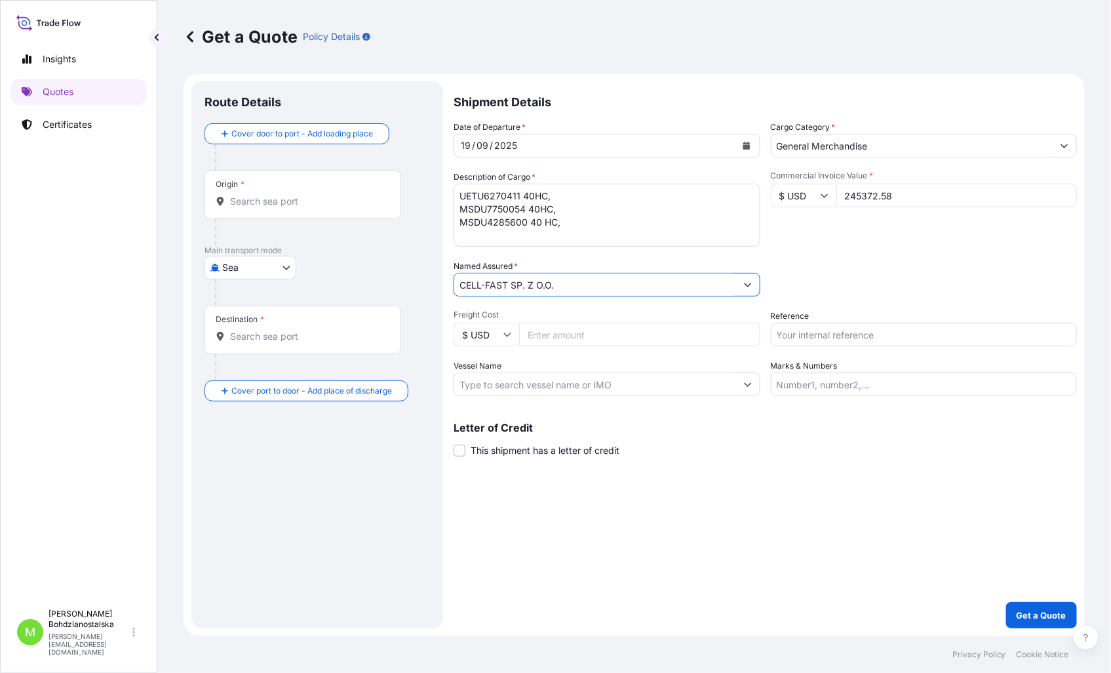
type input "CELL-FAST SP. Z O.O."
drag, startPoint x: 738, startPoint y: 574, endPoint x: 741, endPoint y: 566, distance: 7.9
click at [739, 571] on div "Shipment Details Date of Departure * 19 / 09 / 2025 Cargo Category * General Me…" at bounding box center [765, 354] width 623 height 547
click at [823, 338] on input "Reference" at bounding box center [924, 335] width 307 height 24
click at [460, 199] on textarea "UETU6270411 40HC, MSDU7750054 40HC, MSDU4285600 40 HC," at bounding box center [607, 215] width 307 height 63
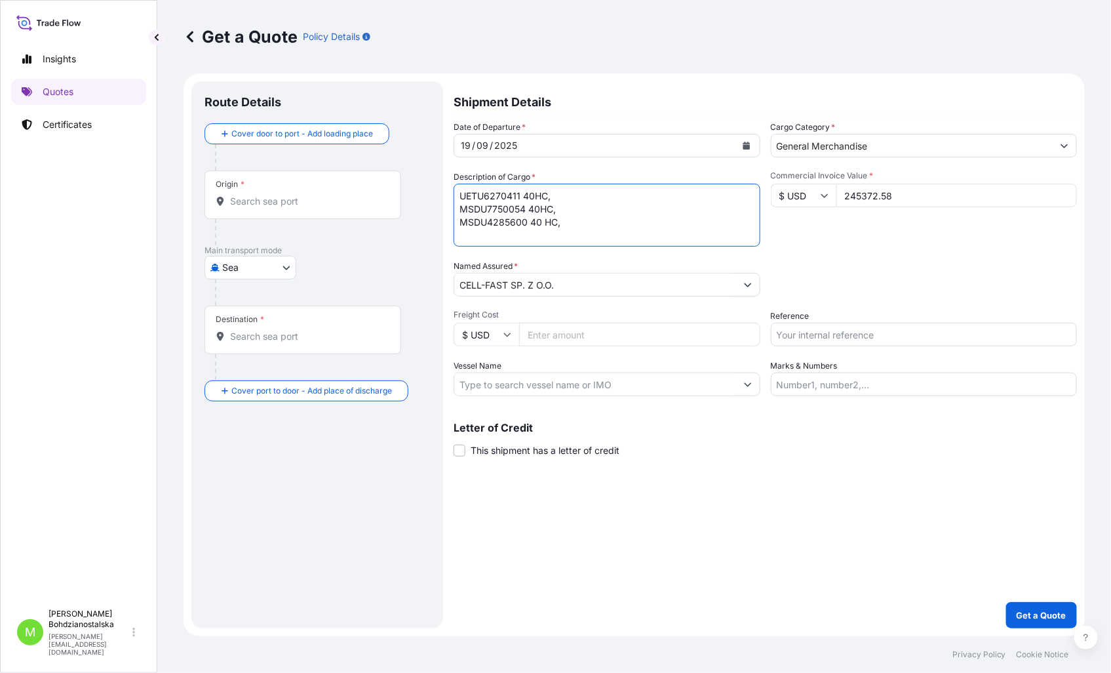
paste textarea "SE1808250212"
click at [457, 201] on textarea "SE1808250212 , UETU6270411 40HC, MSDU7750054 40HC, MSDU4285600 40 HC," at bounding box center [607, 215] width 307 height 63
click at [460, 211] on textarea "SE1808250212 , UETU6270411 40HC, MSDU7750054 40HC, MSDU4285600 40 HC," at bounding box center [607, 215] width 307 height 63
paste textarea "SE1808250212"
click at [461, 227] on textarea "SE1808250212 , UETU6270411 40HC, SE1808250212 , MSDU7750054 40HC, MSDU4285600 4…" at bounding box center [607, 215] width 307 height 63
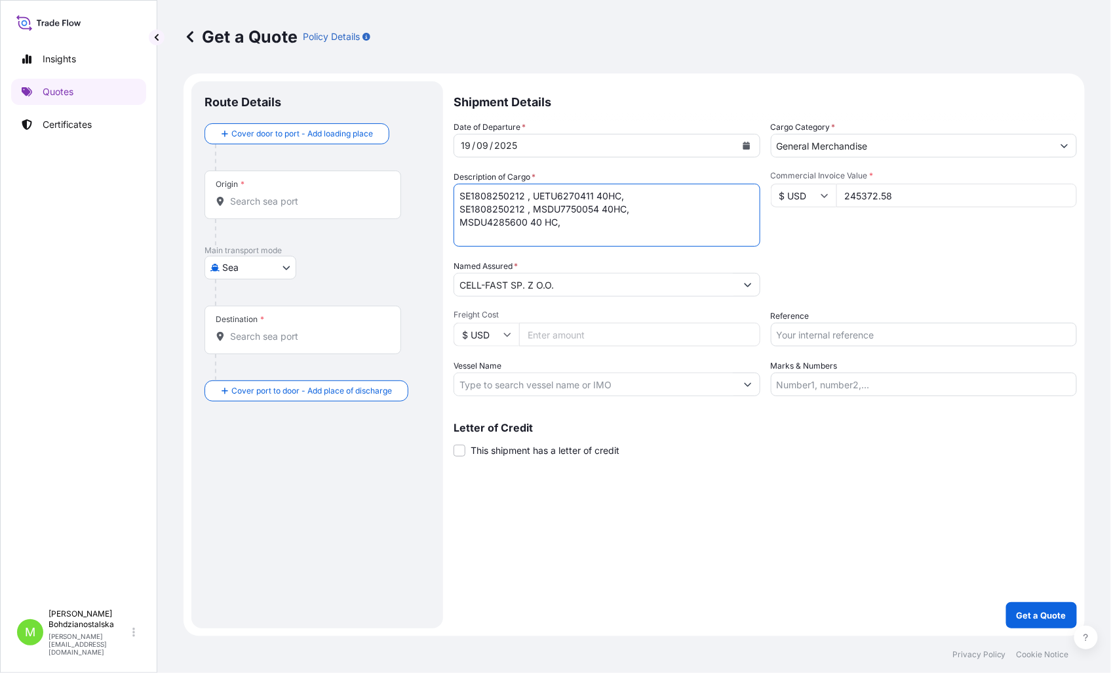
paste textarea "SE1808250212"
type textarea "SE1808250212 , UETU6270411 40HC, SE1808250212 , MSDU7750054 40HC, SE1808250212 …"
click at [250, 190] on div "Origin *" at bounding box center [303, 194] width 197 height 49
click at [250, 195] on input "Origin *" at bounding box center [307, 201] width 155 height 13
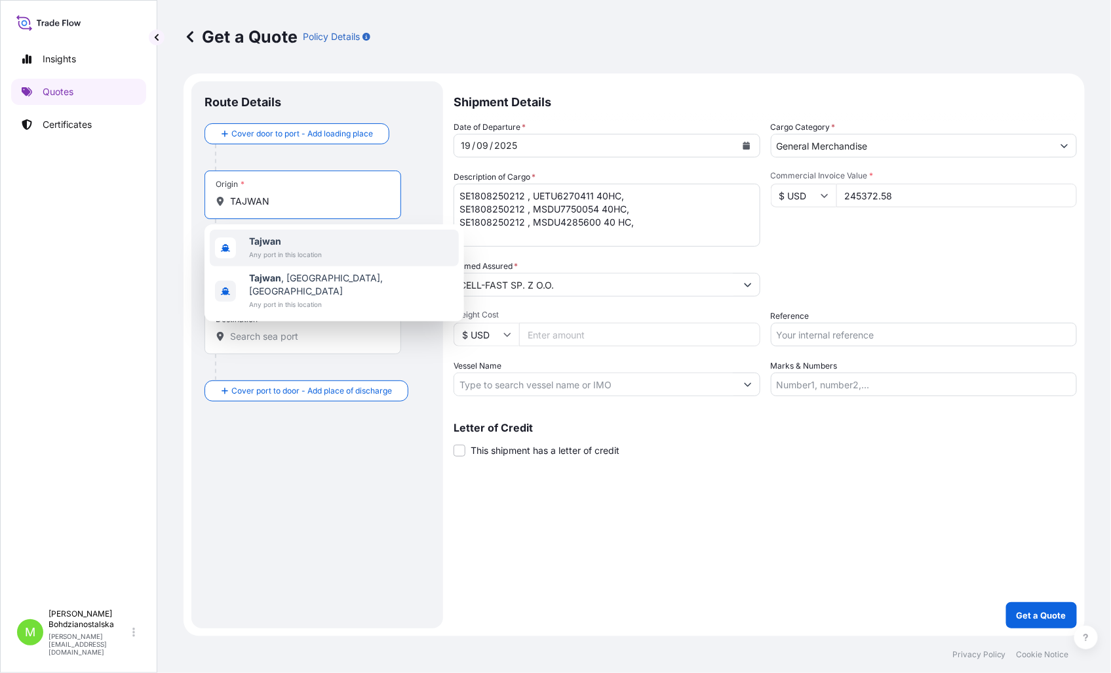
click at [305, 248] on span "Any port in this location" at bounding box center [285, 254] width 73 height 13
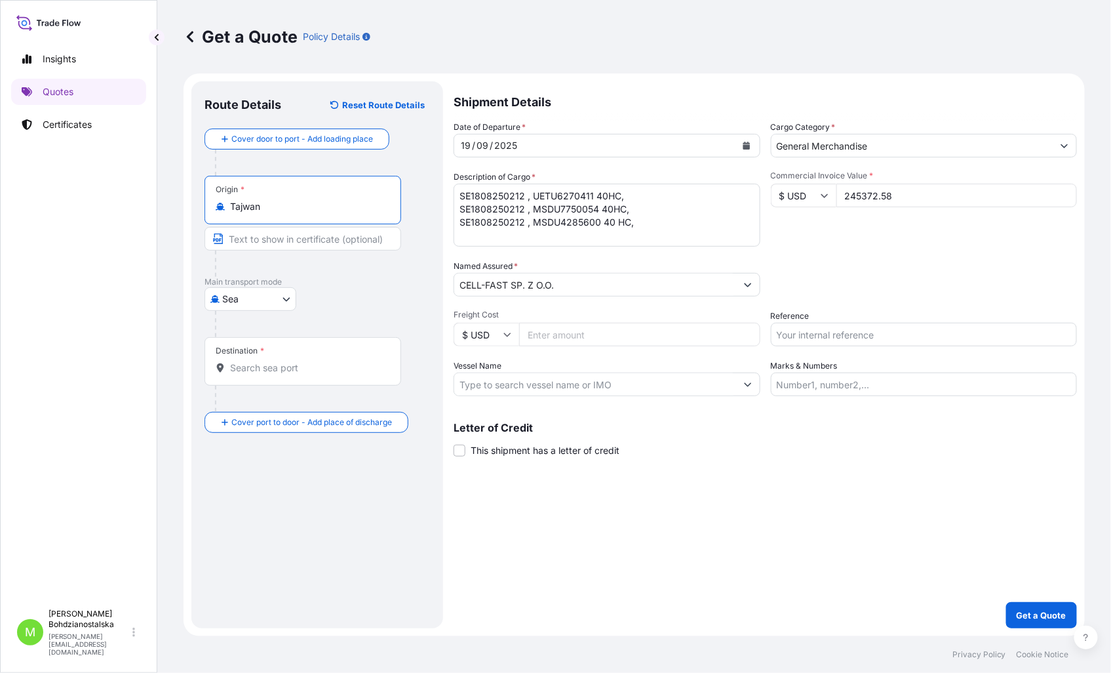
type input "Tajwan"
click at [274, 371] on input "Destination *" at bounding box center [307, 367] width 155 height 13
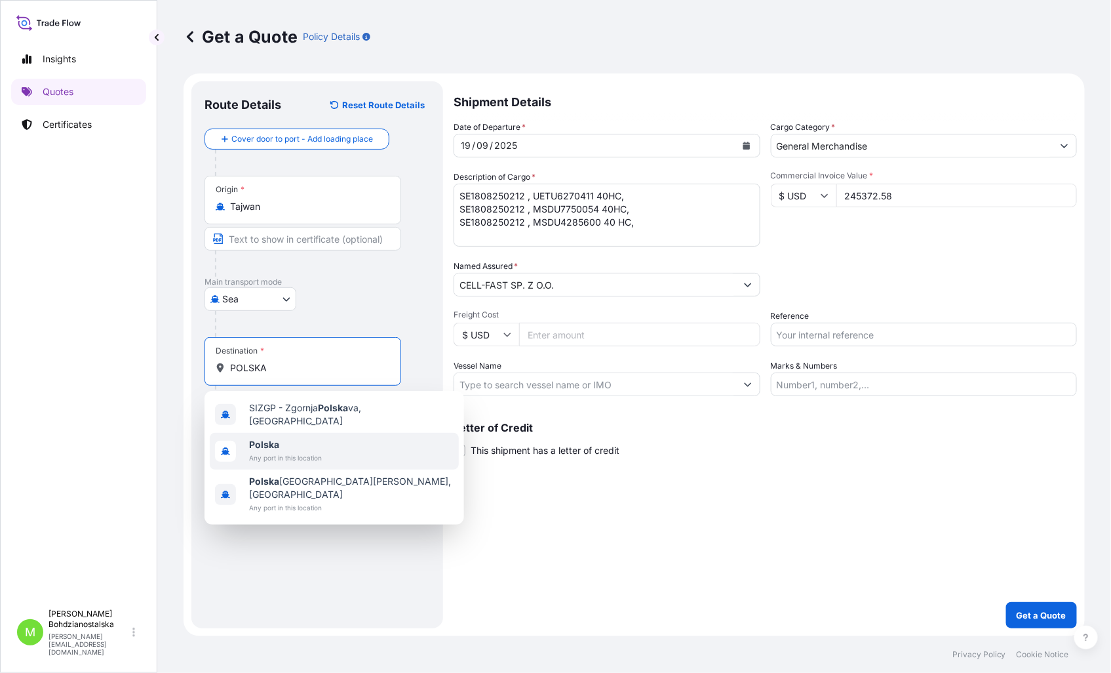
click at [309, 451] on span "Any port in this location" at bounding box center [285, 457] width 73 height 13
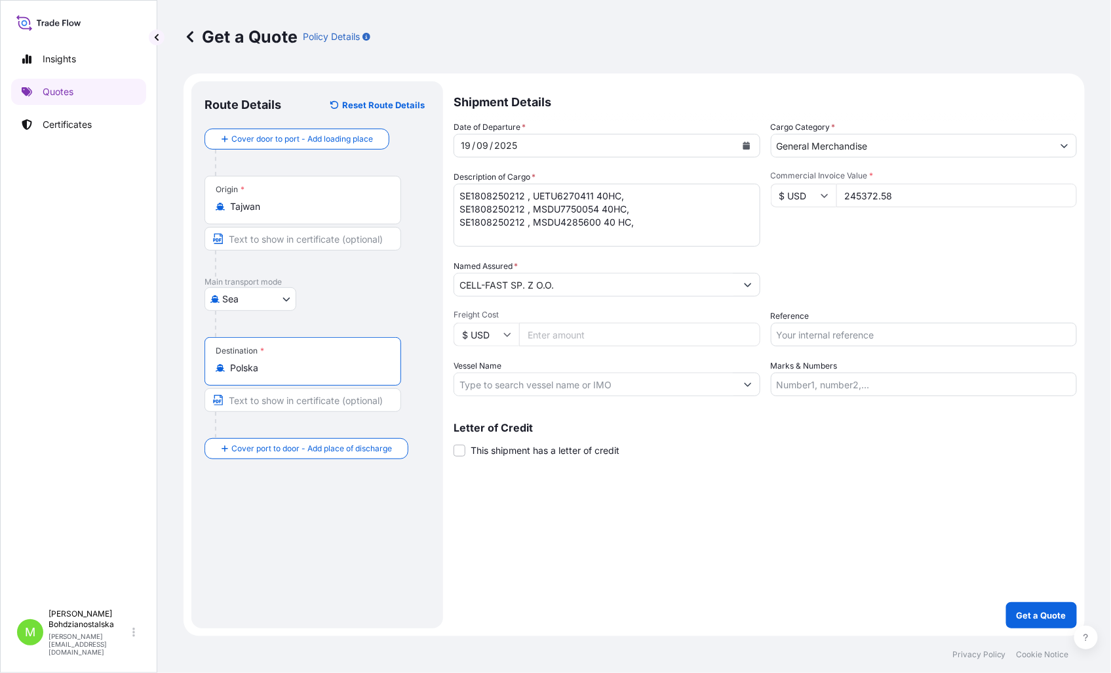
type input "Polska"
click at [652, 197] on textarea "SE1808250212 , UETU6270411 40HC, SE1808250212 , MSDU7750054 40HC, SE1808250212 …" at bounding box center [607, 215] width 307 height 63
click at [631, 226] on textarea "SE1808250212 , UETU6270411 40HC, SE1808250212 , MSDU7750054 40HC, SE1808250212 …" at bounding box center [607, 215] width 307 height 63
type textarea "SE1808250212 , UETU6270411 40HC, SE1808250212 , MSDU7750054 40HC, SE1808250212 …"
click at [832, 541] on div "Shipment Details Date of Departure * 19 / 09 / 2025 Cargo Category * General Me…" at bounding box center [765, 354] width 623 height 547
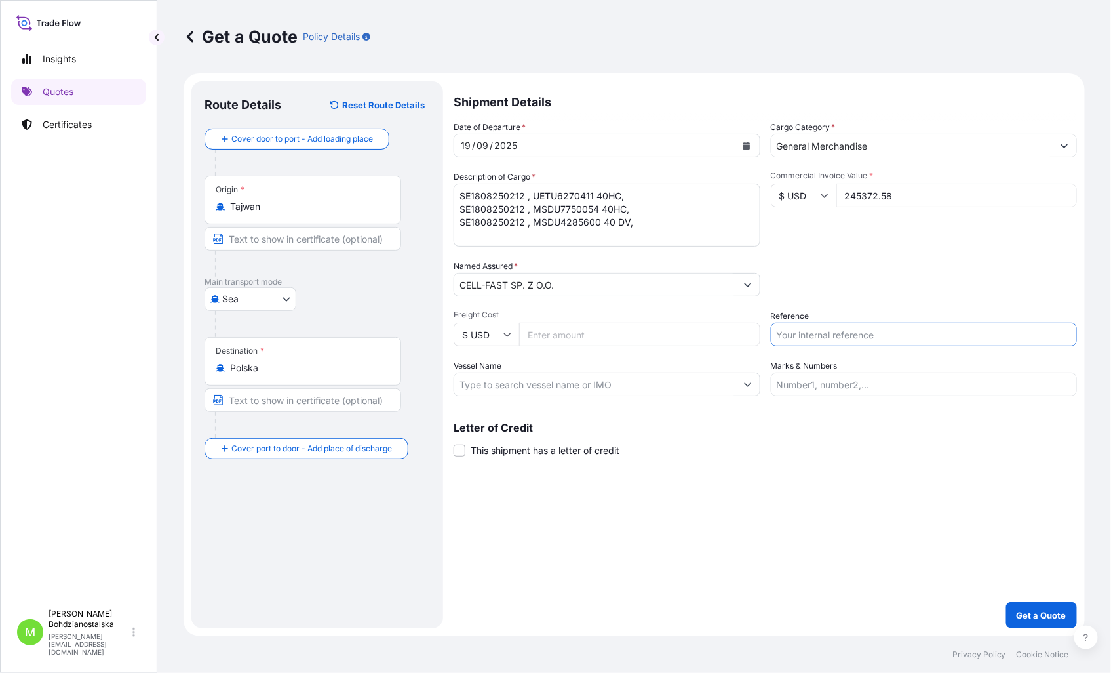
click at [812, 336] on input "Reference" at bounding box center [924, 335] width 307 height 24
click at [866, 339] on input "Reference" at bounding box center [924, 335] width 307 height 24
paste input "SE1808250212"
type input "SE1808250212"
drag, startPoint x: 770, startPoint y: 598, endPoint x: 1106, endPoint y: 652, distance: 340.5
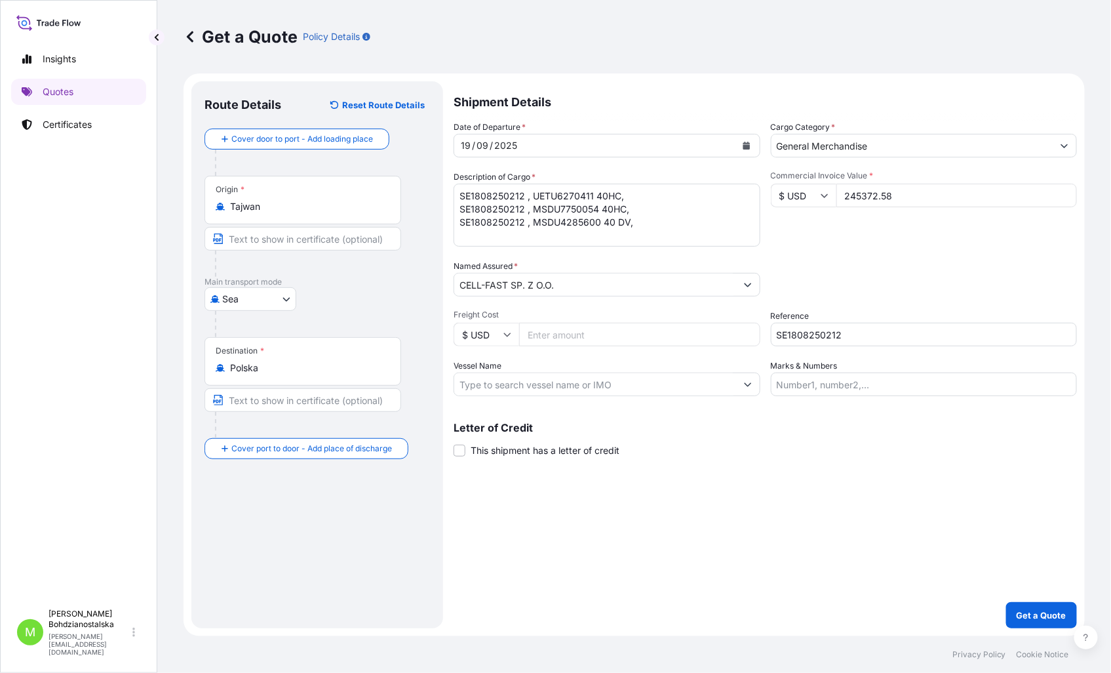
click at [770, 598] on div "Shipment Details Date of Departure * 19 / 09 / 2025 Cargo Category * General Me…" at bounding box center [765, 354] width 623 height 547
click at [1036, 617] on p "Get a Quote" at bounding box center [1042, 614] width 50 height 13
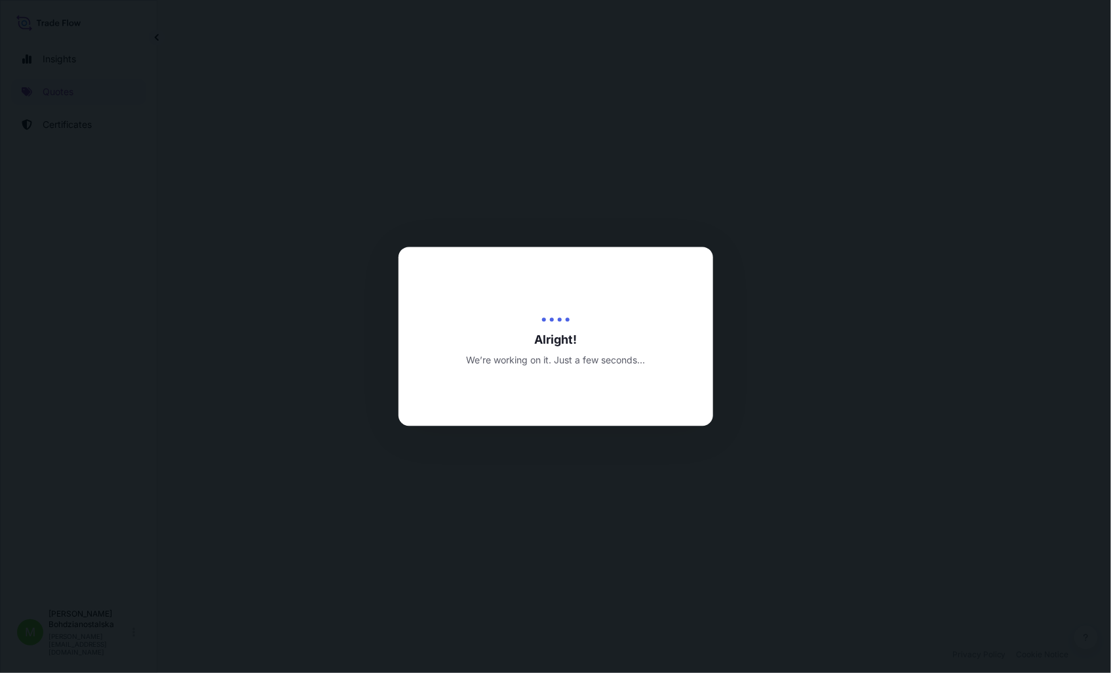
select select "Sea"
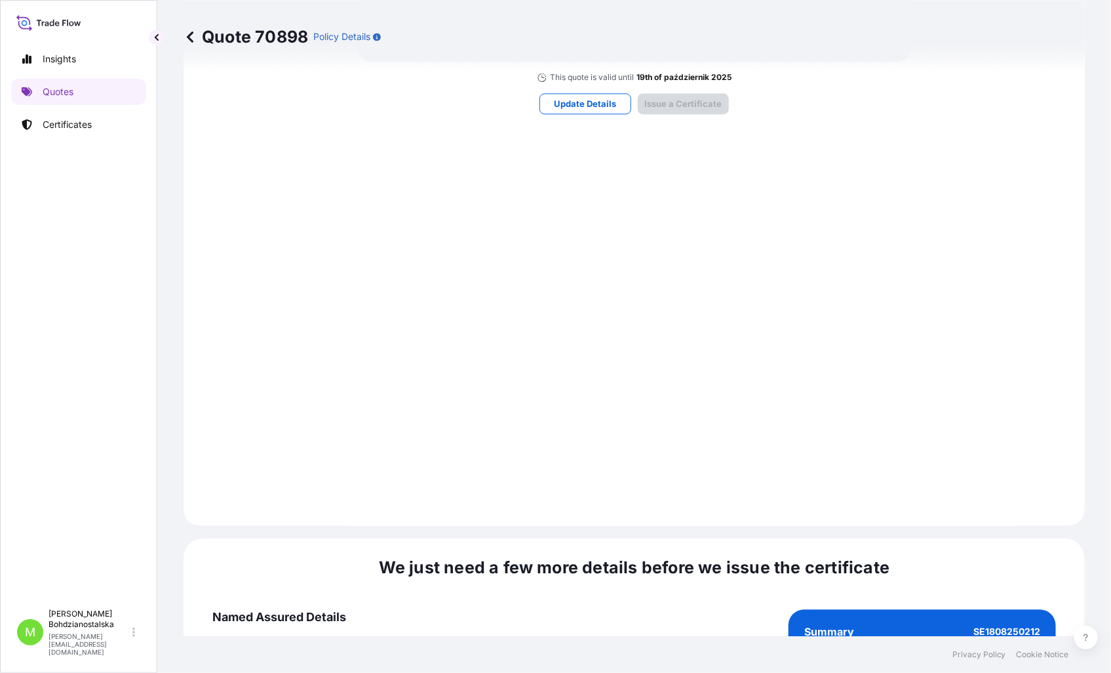
scroll to position [1327, 0]
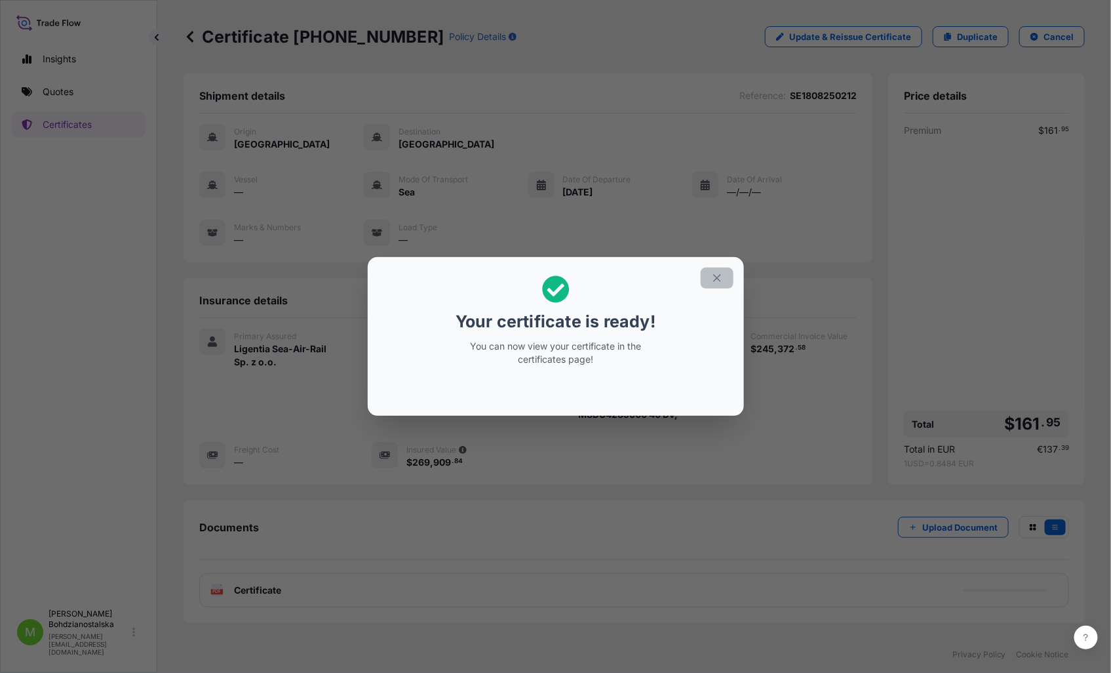
click at [711, 279] on icon "button" at bounding box center [717, 278] width 12 height 12
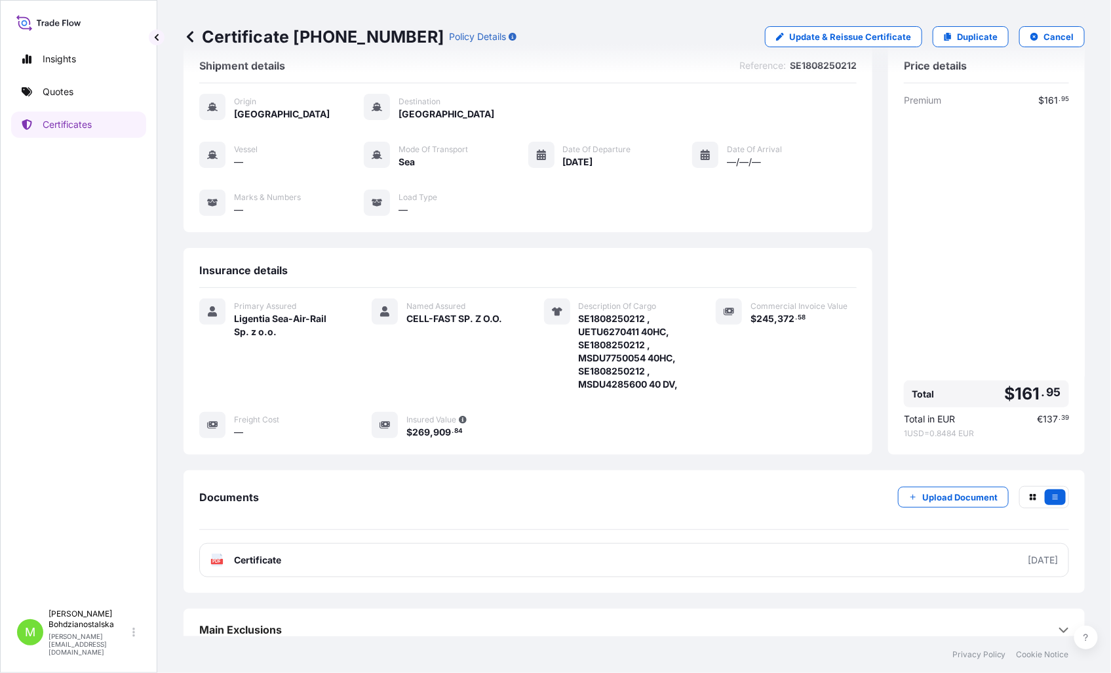
scroll to position [46, 0]
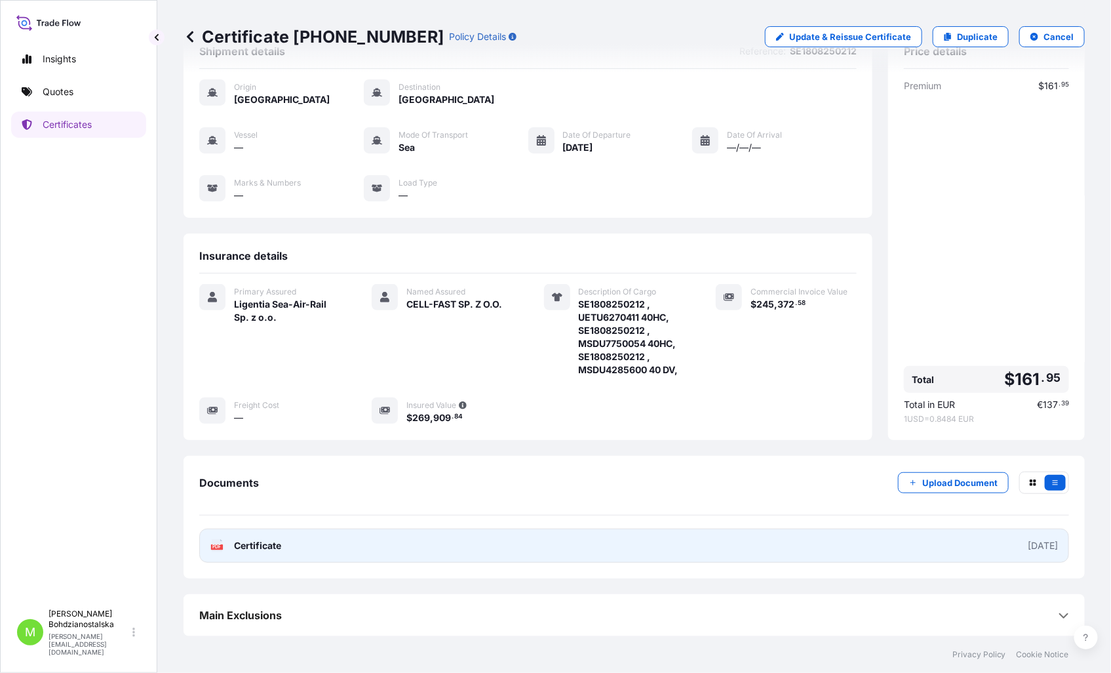
click at [289, 545] on link "PDF Certificate 2025-09-19" at bounding box center [634, 545] width 870 height 34
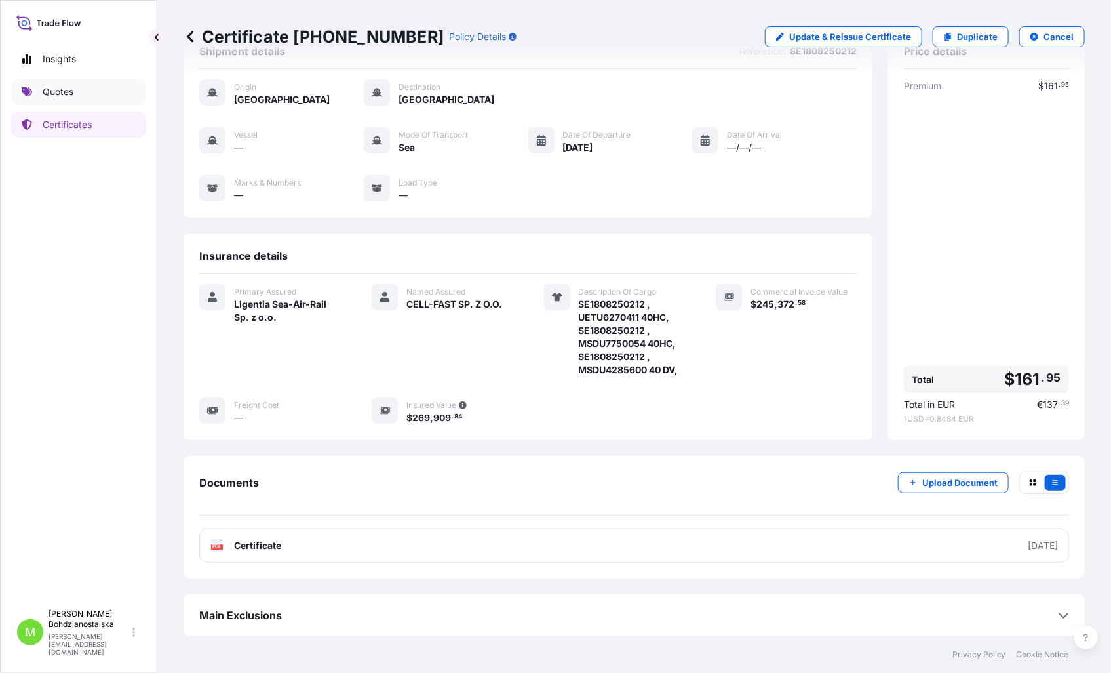
click at [76, 90] on link "Quotes" at bounding box center [78, 92] width 135 height 26
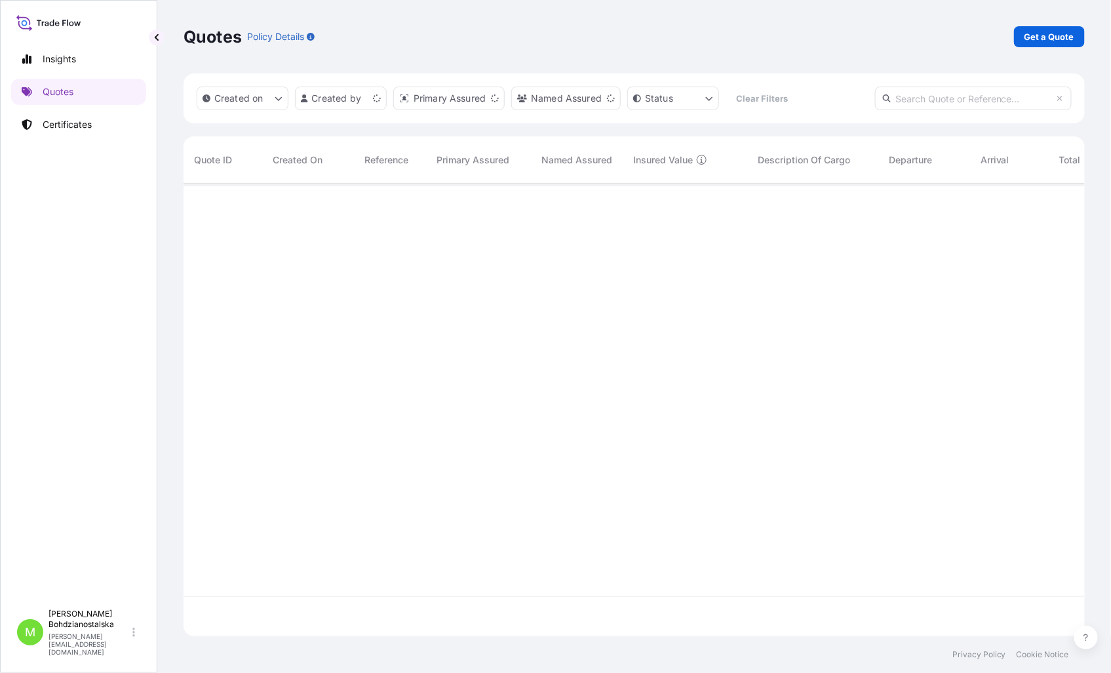
scroll to position [449, 890]
click at [1030, 35] on p "Get a Quote" at bounding box center [1050, 36] width 50 height 13
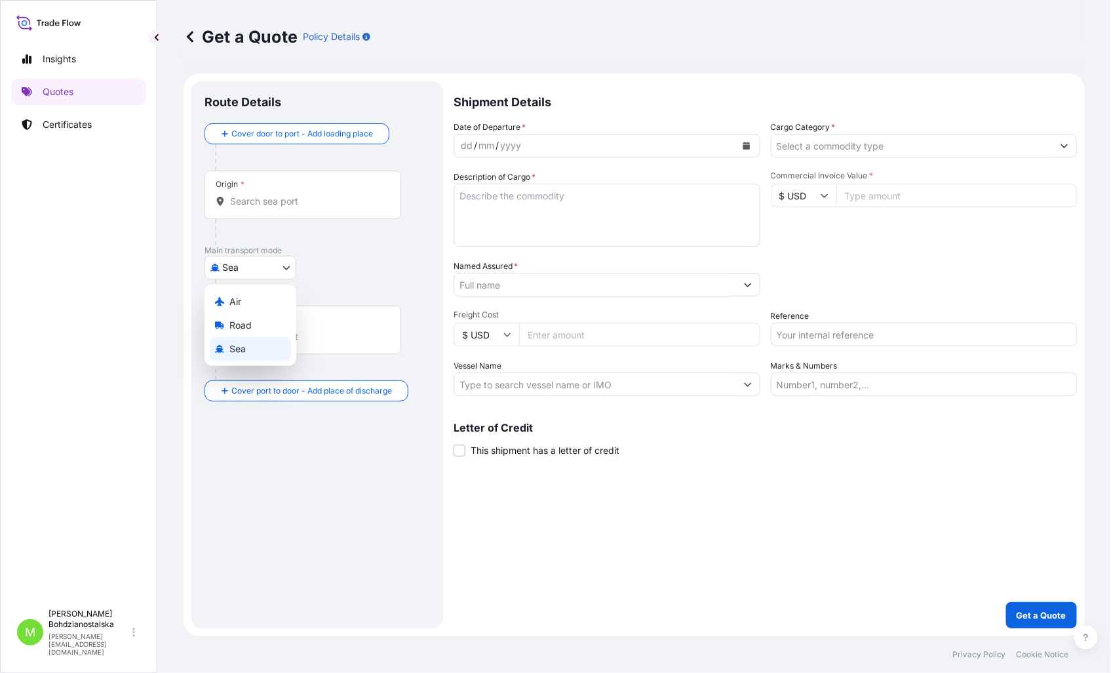
click at [275, 266] on body "Insights Quotes Certificates M Monika Bohdzianostalska monika.bohdzianostalska@…" at bounding box center [555, 336] width 1111 height 673
click at [250, 328] on span "Road" at bounding box center [240, 325] width 22 height 13
select select "Road"
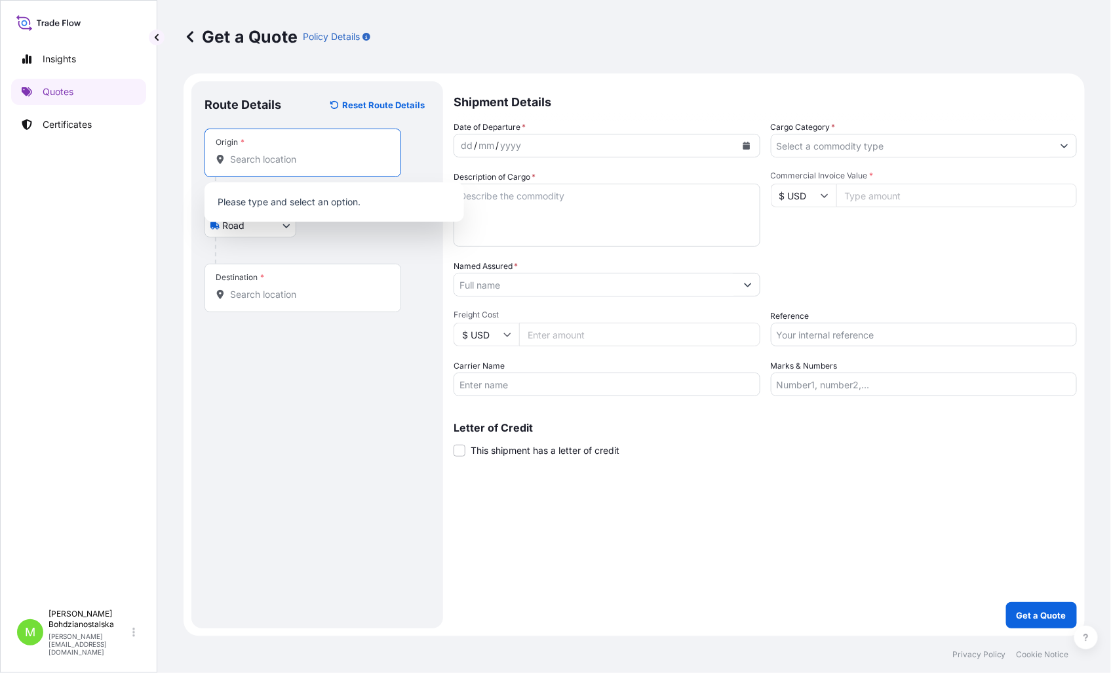
click at [247, 164] on input "Origin *" at bounding box center [307, 159] width 155 height 13
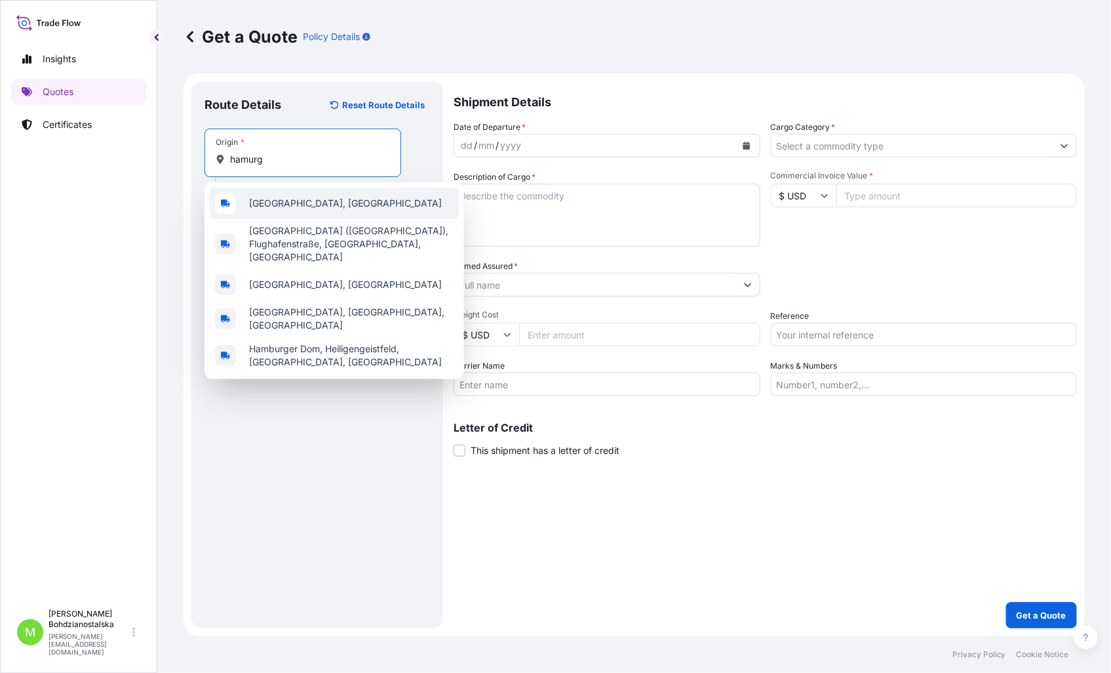
click at [332, 202] on span "Hamburg, Germany" at bounding box center [345, 203] width 193 height 13
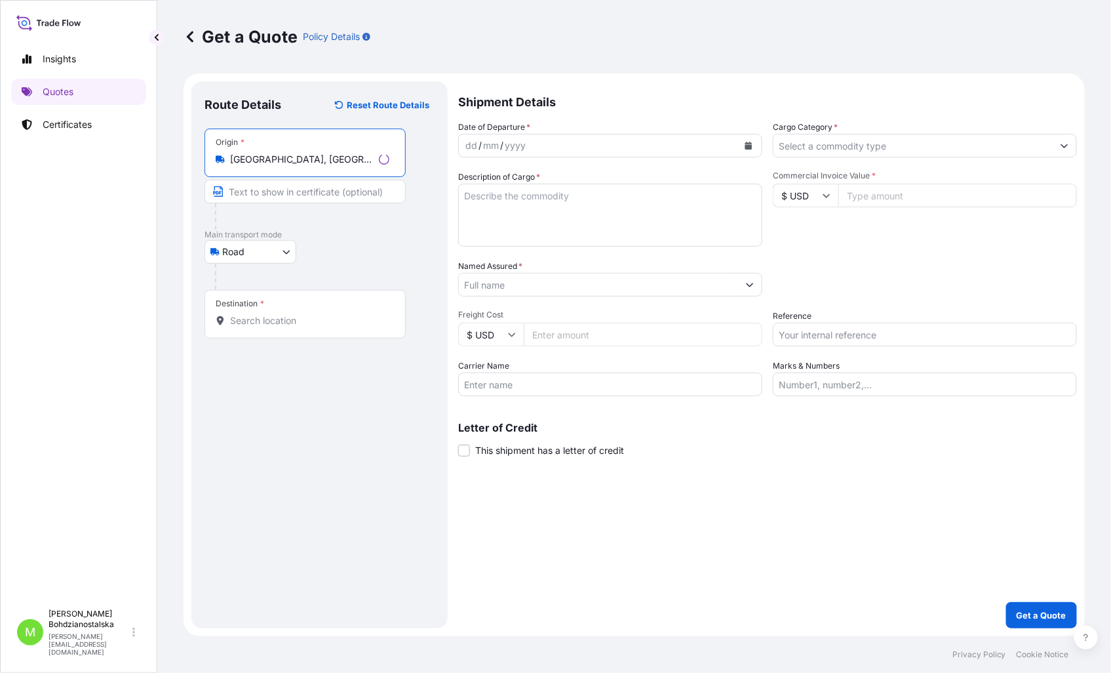
type input "Hamburg, Germany"
click at [244, 326] on input "Destination *" at bounding box center [309, 320] width 159 height 13
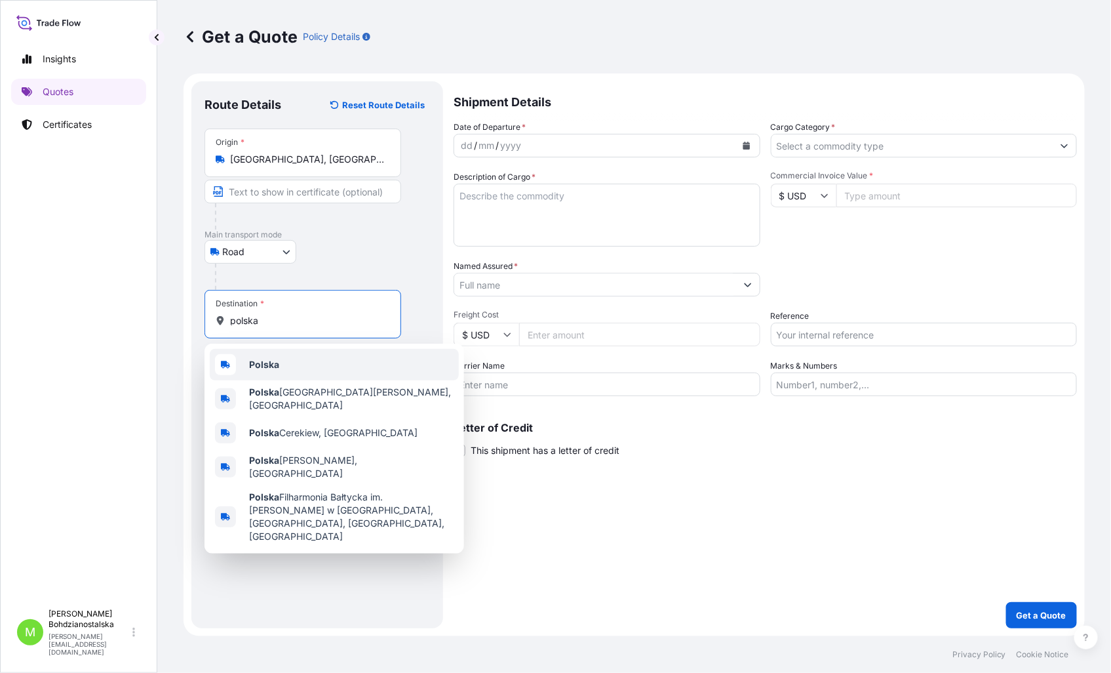
click at [290, 363] on div "Polska" at bounding box center [334, 364] width 249 height 31
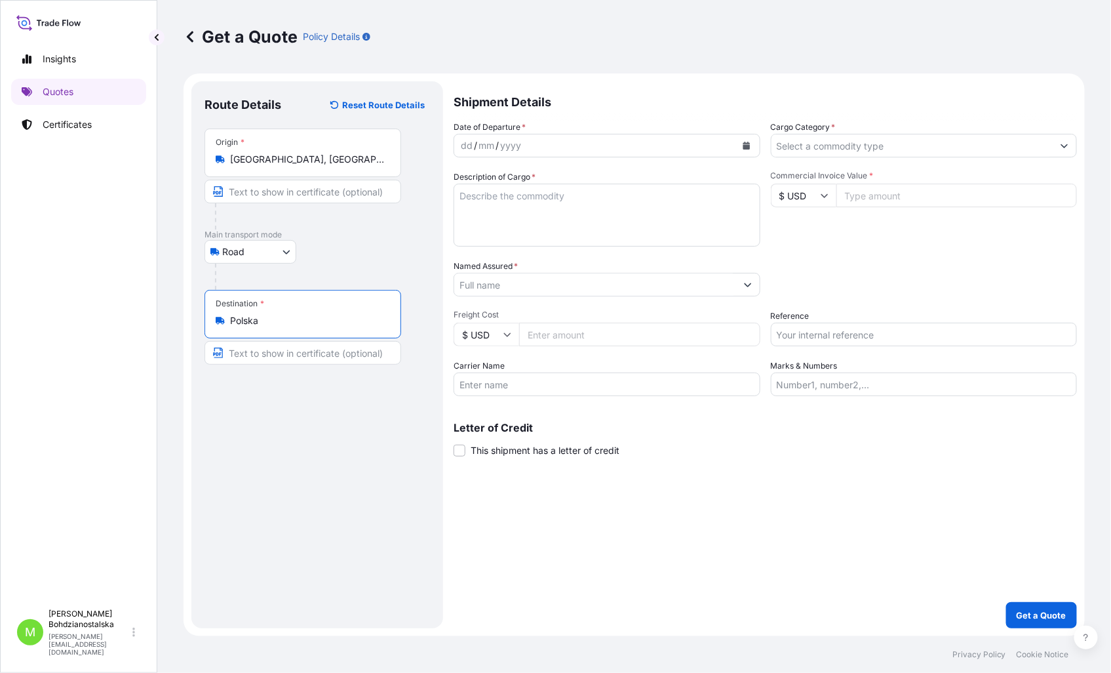
type input "Polska"
click at [467, 140] on div "dd" at bounding box center [467, 146] width 14 height 16
drag, startPoint x: 539, startPoint y: 239, endPoint x: 544, endPoint y: 213, distance: 26.7
click at [539, 239] on textarea "Description of Cargo *" at bounding box center [607, 215] width 307 height 63
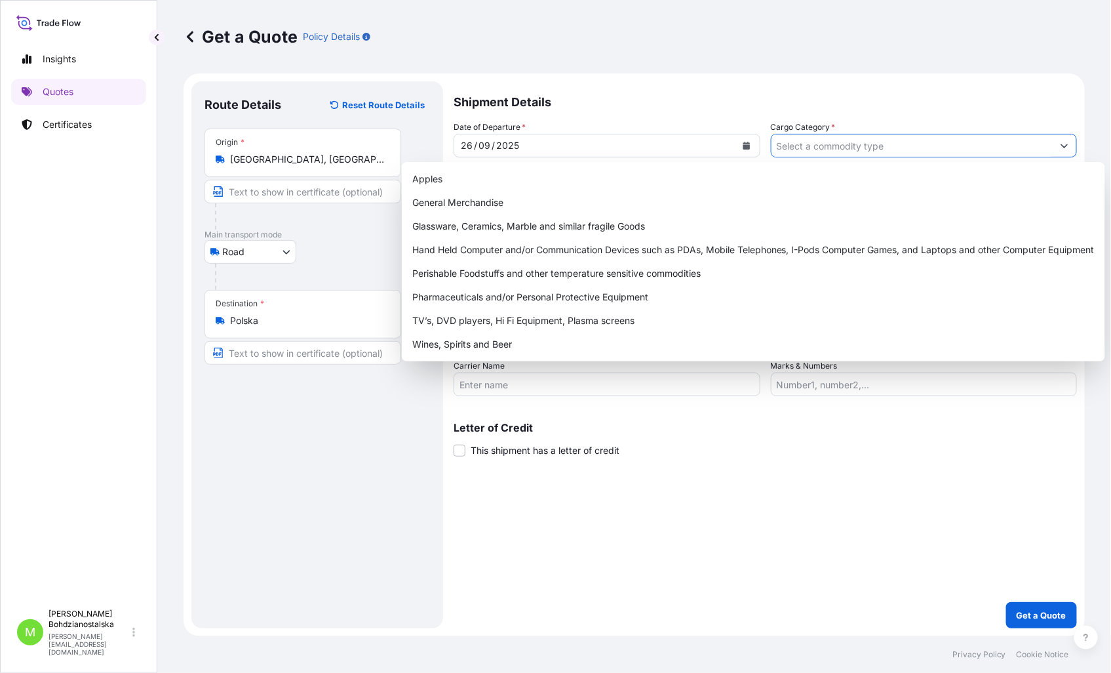
click at [827, 144] on input "Cargo Category *" at bounding box center [913, 146] width 282 height 24
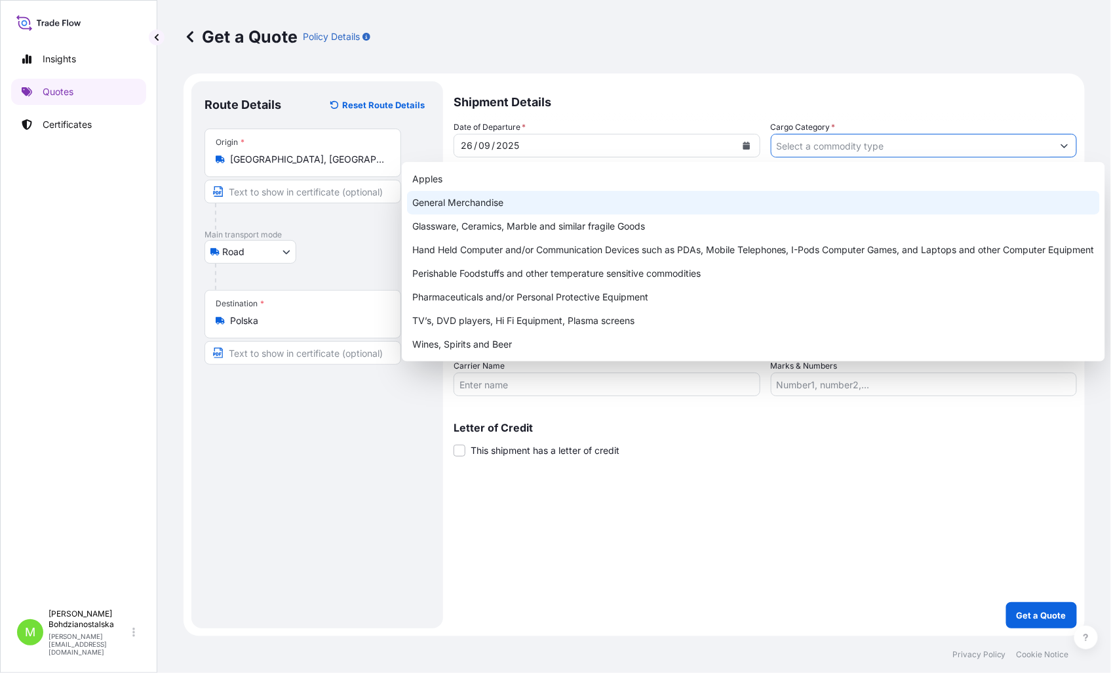
click at [476, 199] on div "General Merchandise" at bounding box center [753, 203] width 693 height 24
type input "General Merchandise"
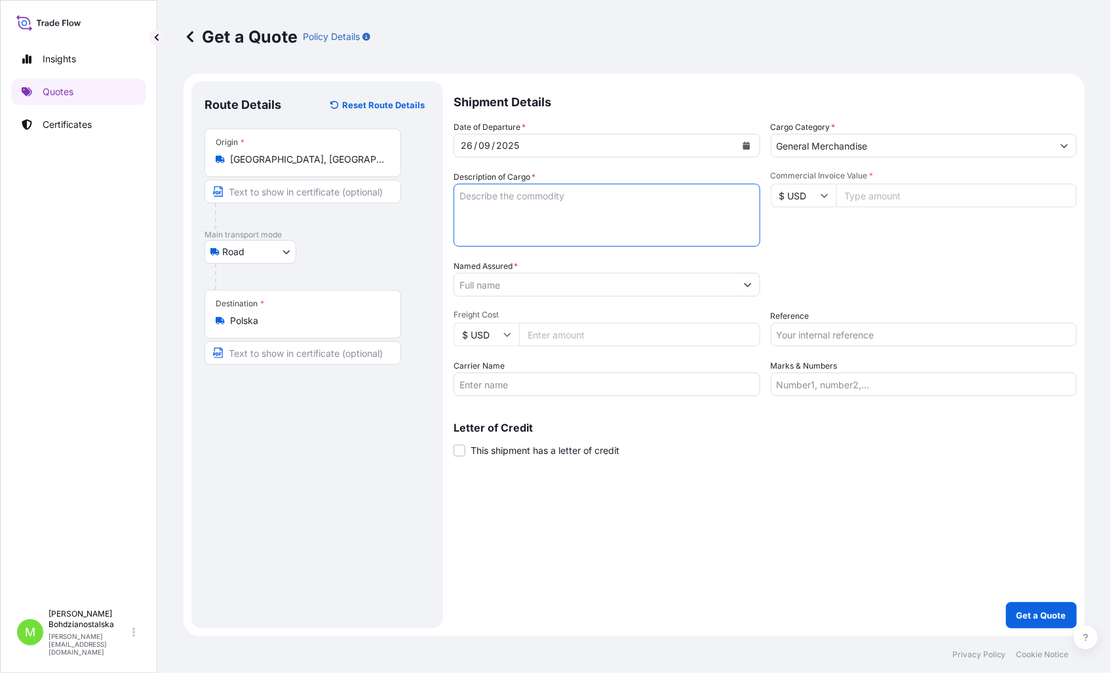
click at [501, 217] on textarea "Description of Cargo *" at bounding box center [607, 215] width 307 height 63
click at [495, 228] on textarea "Description of Cargo *" at bounding box center [607, 215] width 307 height 63
paste textarea "z: Niemcy / Hamburg HHLA CTB do: Polska / POLKOWICE"
click at [463, 197] on textarea "z: Niemcy / Hamburg HHLA CTB do: Polska / POLKOWICE" at bounding box center [607, 215] width 307 height 63
paste textarea "40'HC MSDU7321635 SMP-25044S - € 136 315,76 40'HC FFAU5838200 SMP-25045S - € 13…"
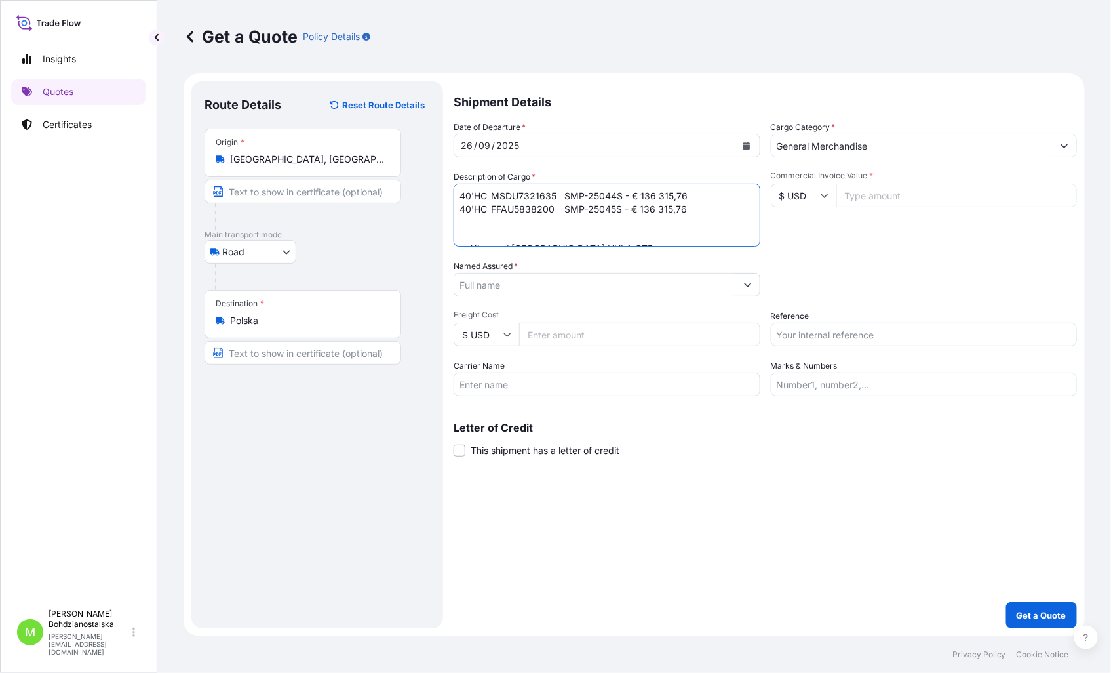
click at [475, 233] on textarea "40'HC MSDU7321635 SMP-25044S - € 136 315,76 40'HC FFAU5838200 SMP-25045S - € 13…" at bounding box center [607, 215] width 307 height 63
click at [457, 222] on textarea "40'HC MSDU7321635 SMP-25044S - € 136 315,76 40'HC FFAU5838200 SMP-25045S - € 13…" at bounding box center [607, 215] width 307 height 63
click at [459, 193] on textarea "40'HC MSDU7321635 SMP-25044S - € 136 315,76 40'HC FFAU5838200 SMP-25045S - € 13…" at bounding box center [607, 215] width 307 height 63
paste textarea "PULLEY ASSY, CORE ASSY, ARMATURE ASSY"
drag, startPoint x: 554, startPoint y: 222, endPoint x: 562, endPoint y: 213, distance: 11.6
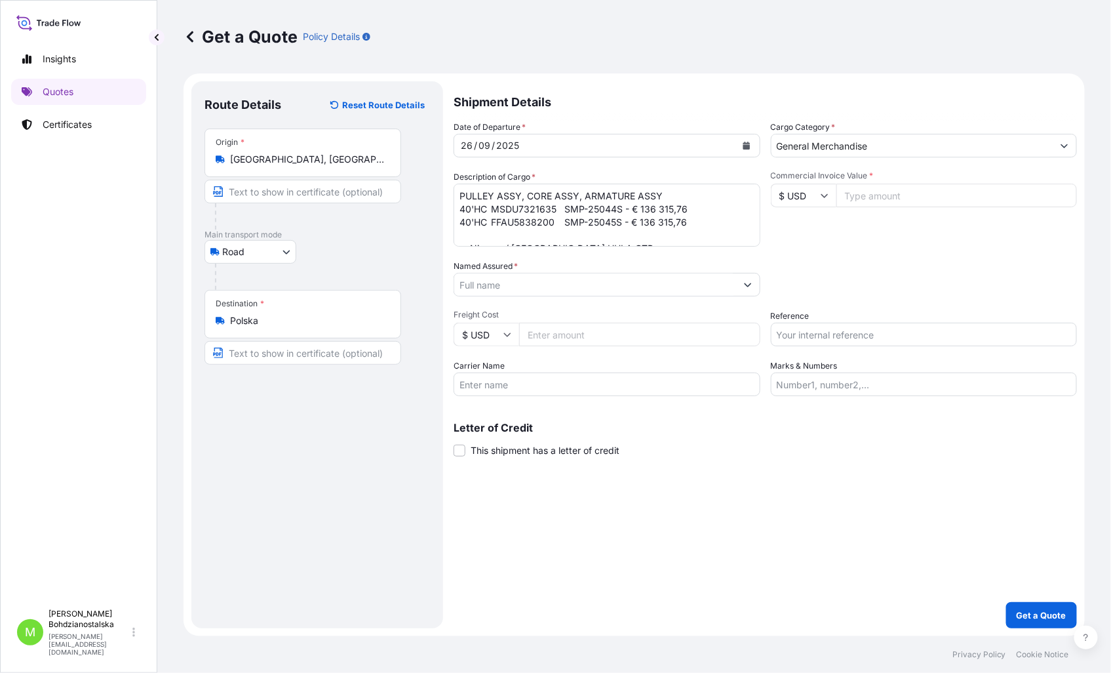
click at [554, 222] on textarea "PULLEY ASSY, CORE ASSY, ARMATURE ASSY 40'HC MSDU7321635 SMP-25044S - € 136 315,…" at bounding box center [607, 215] width 307 height 63
click at [555, 222] on textarea "PULLEY ASSY, CORE ASSY, ARMATURE ASSY 40'HC MSDU7321635 SMP-25044S - € 136 315,…" at bounding box center [607, 215] width 307 height 63
paste textarea "23047,780"
click at [551, 208] on textarea "PULLEY ASSY, CORE ASSY, ARMATURE ASSY 40'HC MSDU7321635 SMP-25044S - € 136 315,…" at bounding box center [607, 215] width 307 height 63
click at [552, 207] on textarea "PULLEY ASSY, CORE ASSY, ARMATURE ASSY 40'HC MSDU7321635 SMP-25044S - € 136 315,…" at bounding box center [607, 215] width 307 height 63
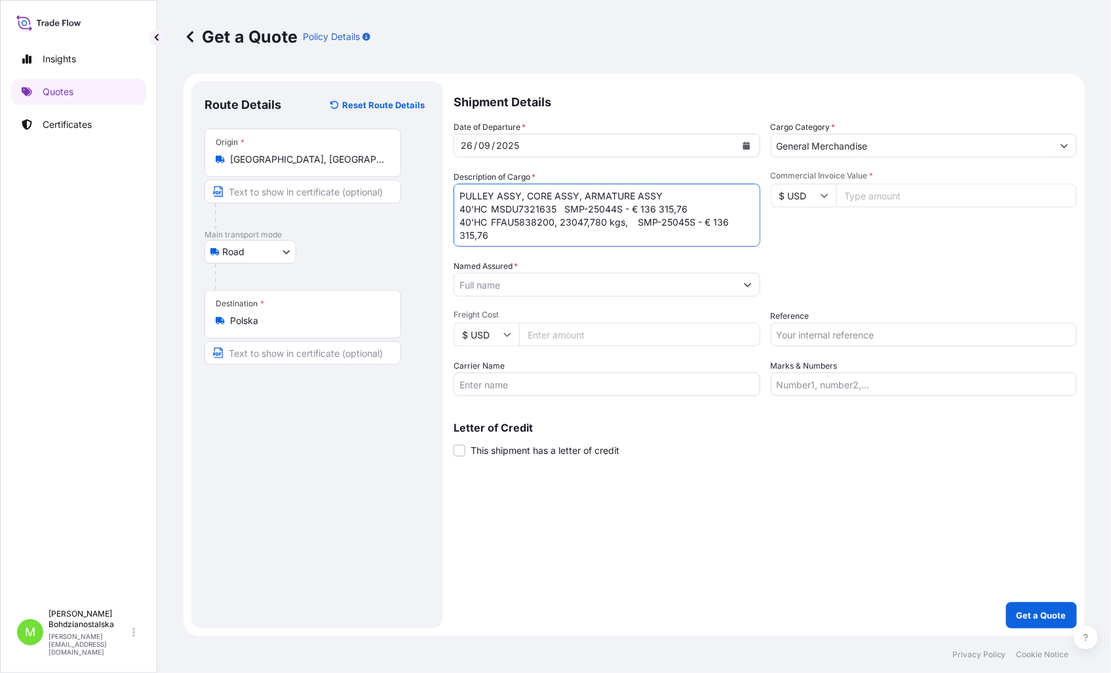
click at [541, 213] on textarea "PULLEY ASSY, CORE ASSY, ARMATURE ASSY 40'HC MSDU7321635 SMP-25044S - € 136 315,…" at bounding box center [607, 215] width 307 height 63
click at [559, 213] on textarea "PULLEY ASSY, CORE ASSY, ARMATURE ASSY 40'HC MSDU7321635 SMP-25044S - € 136 315,…" at bounding box center [607, 215] width 307 height 63
click at [556, 210] on textarea "PULLEY ASSY, CORE ASSY, ARMATURE ASSY 40'HC MSDU7321635 SMP-25044S - € 136 315,…" at bounding box center [607, 215] width 307 height 63
drag, startPoint x: 631, startPoint y: 225, endPoint x: 559, endPoint y: 225, distance: 72.1
click at [559, 225] on textarea "PULLEY ASSY, CORE ASSY, ARMATURE ASSY 40'HC MSDU7321635, SMP-25044S - € 136 315…" at bounding box center [607, 215] width 307 height 63
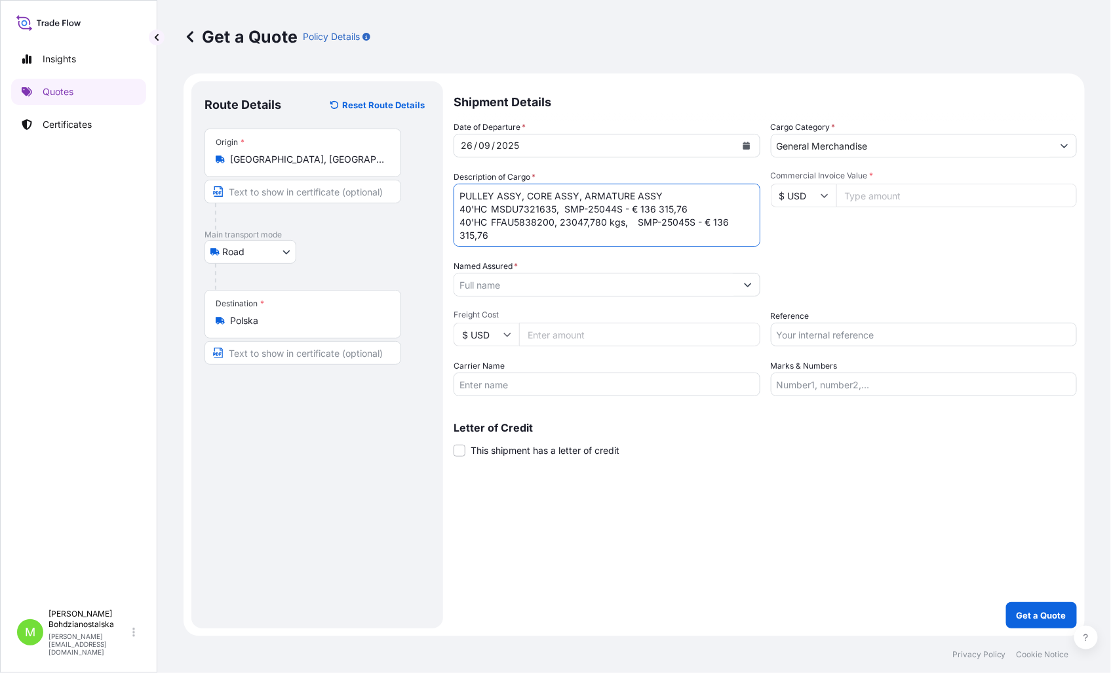
click at [561, 210] on textarea "PULLEY ASSY, CORE ASSY, ARMATURE ASSY 40'HC MSDU7321635, SMP-25044S - € 136 315…" at bounding box center [607, 215] width 307 height 63
paste textarea "23047,780 kgs,"
click at [632, 240] on textarea "PULLEY ASSY, CORE ASSY, ARMATURE ASSY 40'HC MSDU7321635, 23047,780 kgs, SMP-250…" at bounding box center [607, 215] width 307 height 63
click at [634, 207] on textarea "PULLEY ASSY, CORE ASSY, ARMATURE ASSY 40'HC MSDU7321635, 23047,780 kgs, SMP-250…" at bounding box center [607, 215] width 307 height 63
click at [636, 231] on textarea "PULLEY ASSY, CORE ASSY, ARMATURE ASSY 40'HC MSDU7321635, 23047,780 kgs, SMP-250…" at bounding box center [607, 215] width 307 height 63
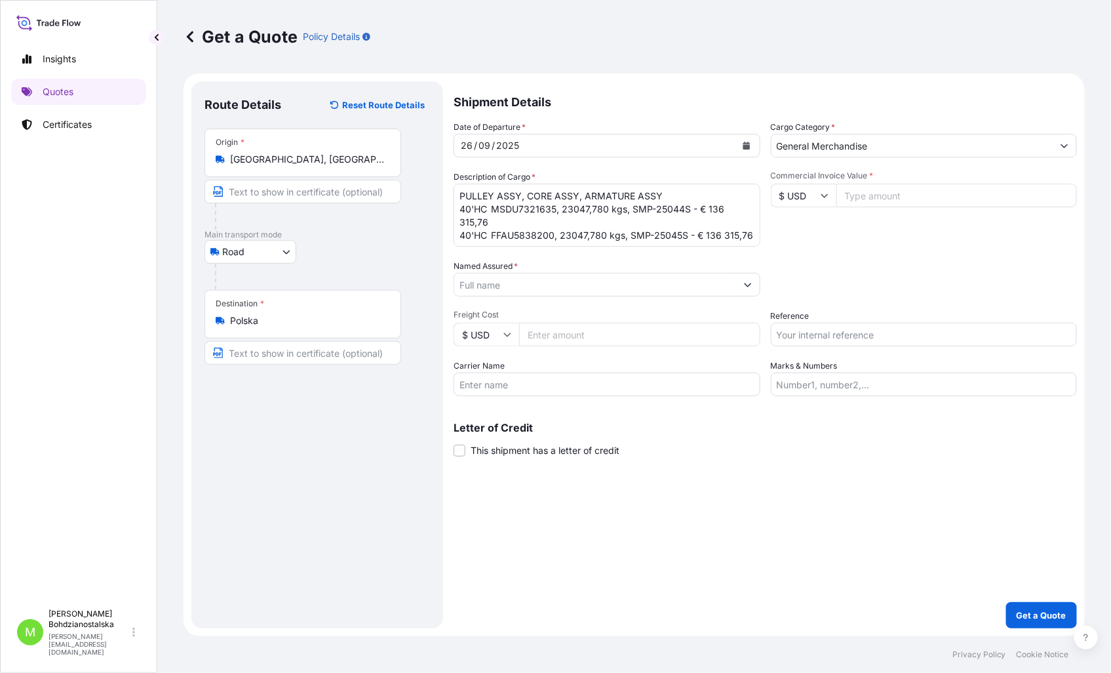
click at [625, 212] on textarea "PULLEY ASSY, CORE ASSY, ARMATURE ASSY 40'HC MSDU7321635, 23047,780 kgs, SMP-250…" at bounding box center [607, 215] width 307 height 63
drag, startPoint x: 711, startPoint y: 210, endPoint x: 627, endPoint y: 208, distance: 83.9
click at [627, 208] on textarea "PULLEY ASSY, CORE ASSY, ARMATURE ASSY 40'HC MSDU7321635, 23047,780 kgs, 40,040 …" at bounding box center [607, 215] width 307 height 63
click at [627, 237] on textarea "PULLEY ASSY, CORE ASSY, ARMATURE ASSY 40'HC MSDU7321635, 23047,780 kgs, 40,040 …" at bounding box center [607, 215] width 307 height 63
paste textarea "40,040 m3, 39 ctn"
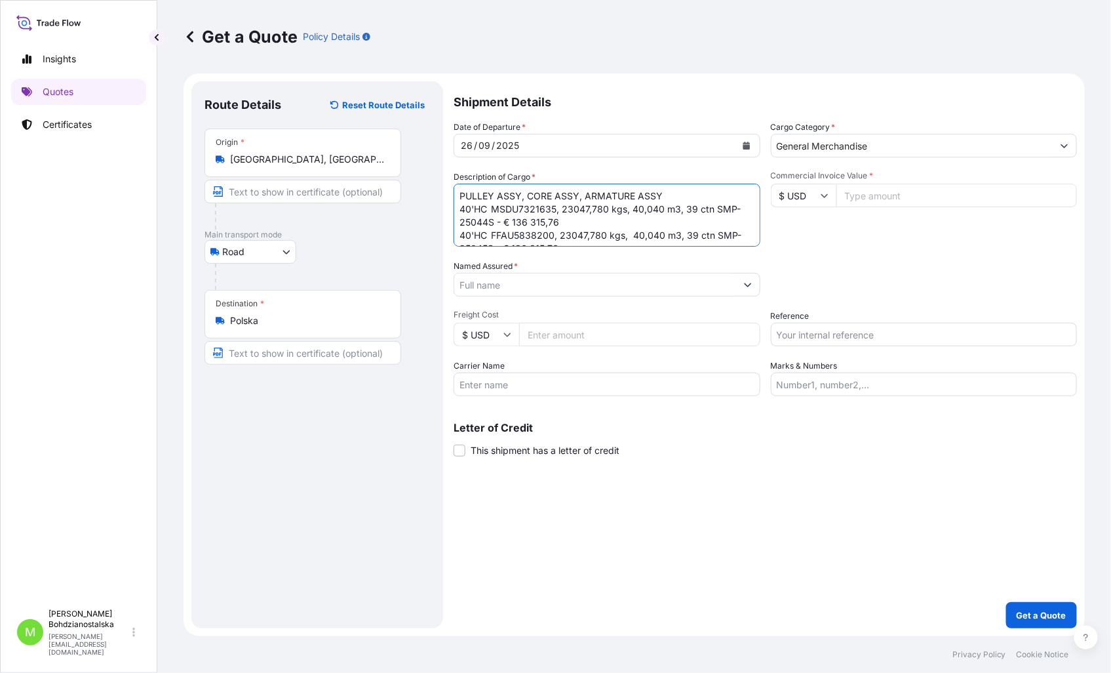
click at [710, 212] on textarea "PULLEY ASSY, CORE ASSY, ARMATURE ASSY 40'HC MSDU7321635, 23047,780 kgs, 40,040 …" at bounding box center [607, 215] width 307 height 63
click at [708, 238] on textarea "PULLEY ASSY, CORE ASSY, ARMATURE ASSY 40'HC MSDU7321635, 23047,780 kgs, 40,040 …" at bounding box center [607, 215] width 307 height 63
type textarea "PULLEY ASSY, CORE ASSY, ARMATURE ASSY 40'HC MSDU7321635, 23047,780 kgs, 40,040 …"
click at [859, 195] on input "Commercial Invoice Value *" at bounding box center [956, 196] width 241 height 24
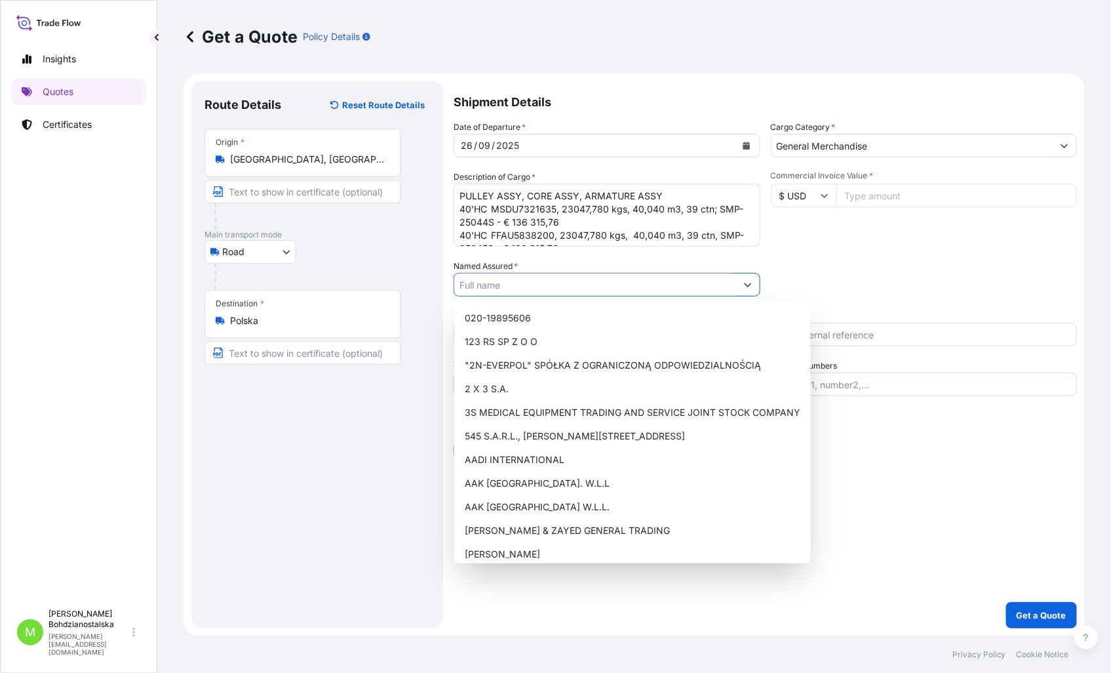
click at [561, 287] on input "Named Assured *" at bounding box center [595, 285] width 282 height 24
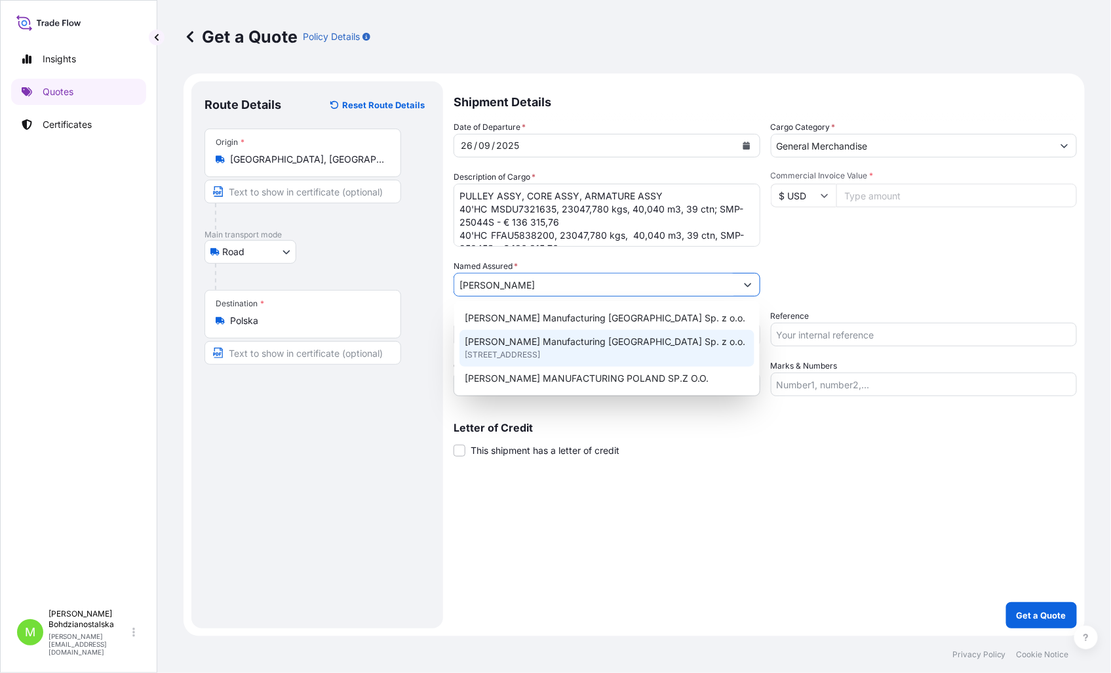
click at [540, 352] on span "Fabryczna 11, 59-101, Polkowice, POLAND" at bounding box center [502, 354] width 75 height 13
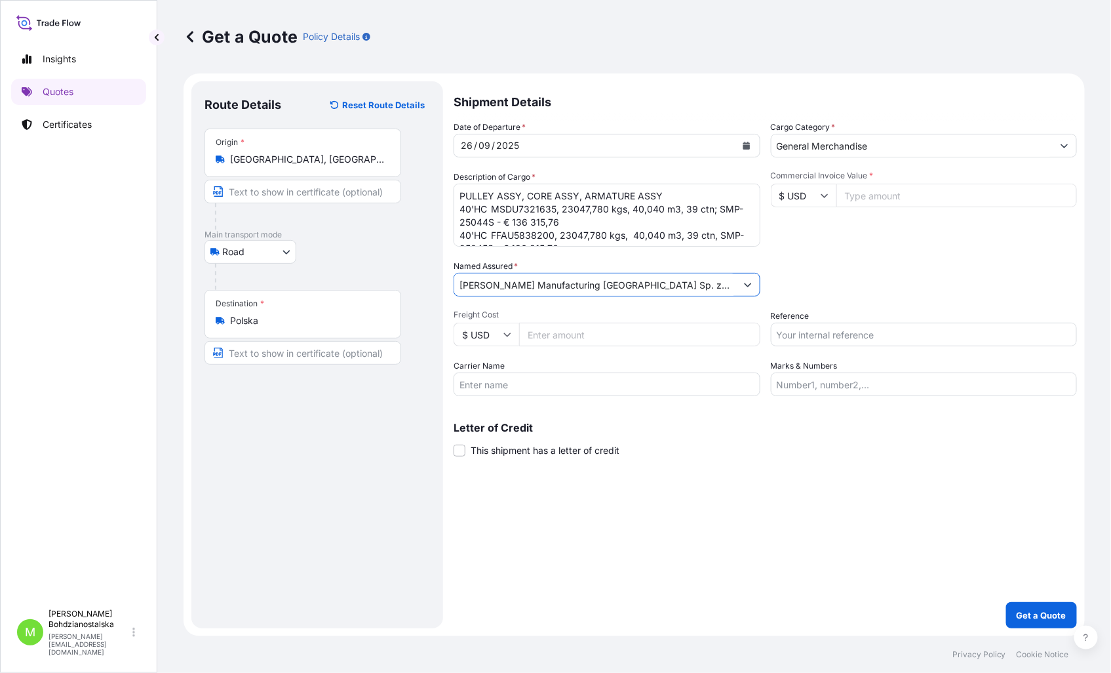
type input "Sanden Manufacturing Poland Sp. z o.o."
click at [861, 201] on input "Commercial Invoice Value *" at bounding box center [956, 196] width 241 height 24
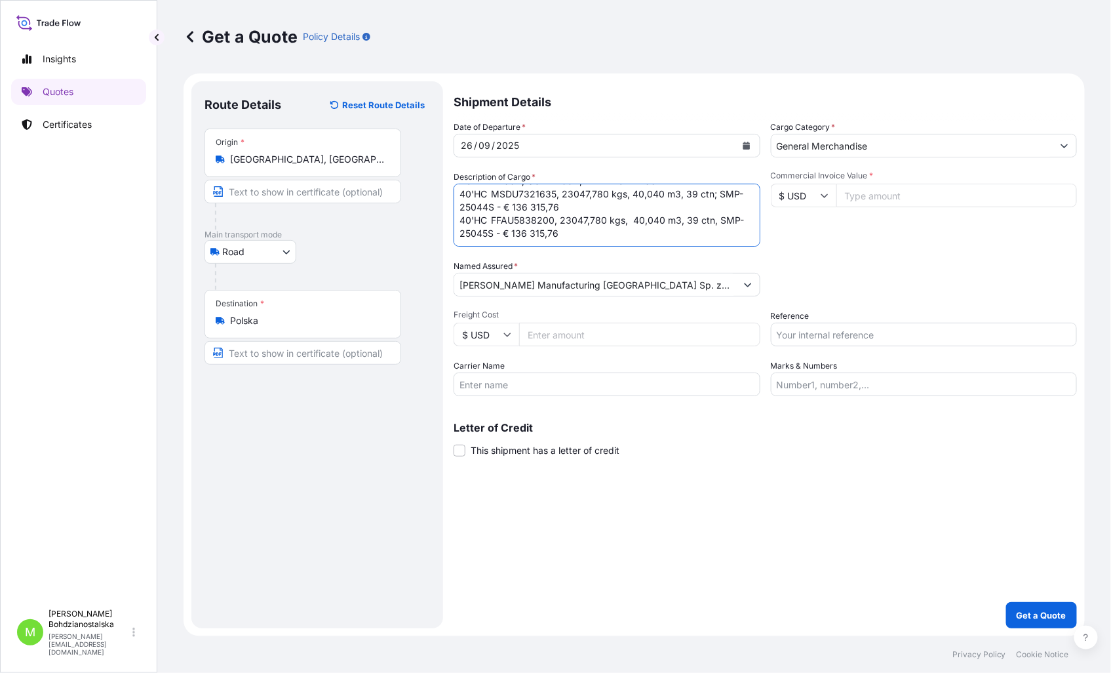
scroll to position [29, 0]
click at [846, 199] on input "Commercial Invoice Value *" at bounding box center [956, 196] width 241 height 24
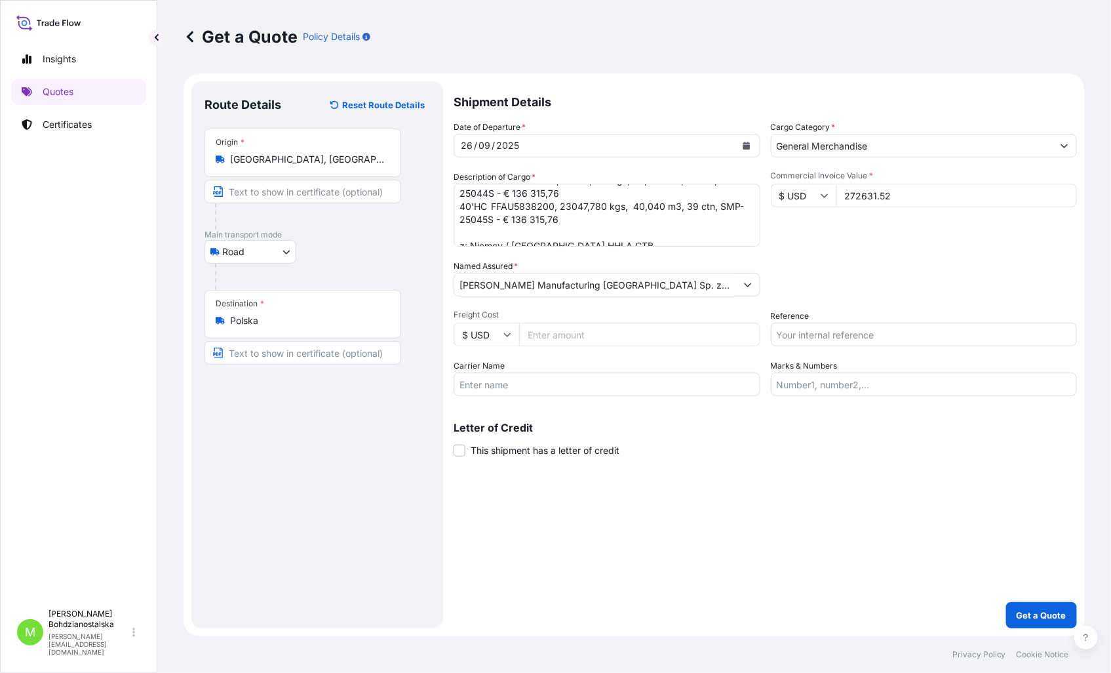
type input "272631.52"
click at [754, 586] on div "Shipment Details Date of Departure * 26 / 09 / 2025 Cargo Category * General Me…" at bounding box center [765, 354] width 623 height 547
click at [829, 340] on input "Reference" at bounding box center [924, 335] width 307 height 24
type input "b"
type input "B00053139"
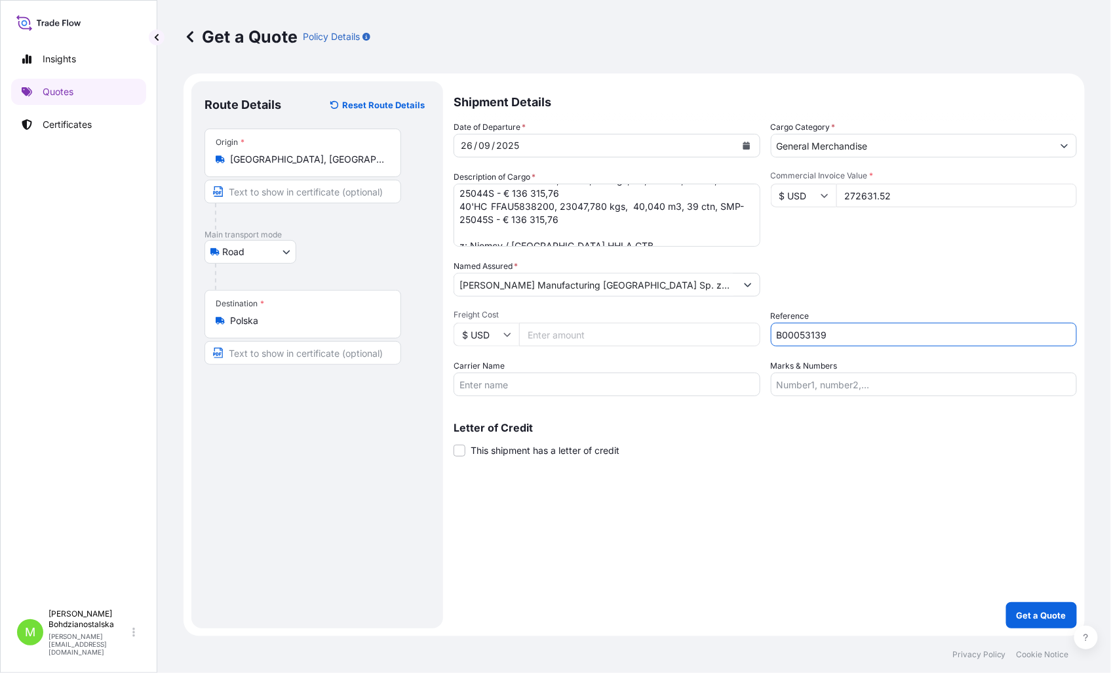
drag, startPoint x: 880, startPoint y: 573, endPoint x: 804, endPoint y: 559, distance: 77.3
click at [878, 574] on div "Shipment Details Date of Departure * 26 / 09 / 2025 Cargo Category * General Me…" at bounding box center [765, 354] width 623 height 547
click at [1034, 605] on button "Get a Quote" at bounding box center [1041, 615] width 71 height 26
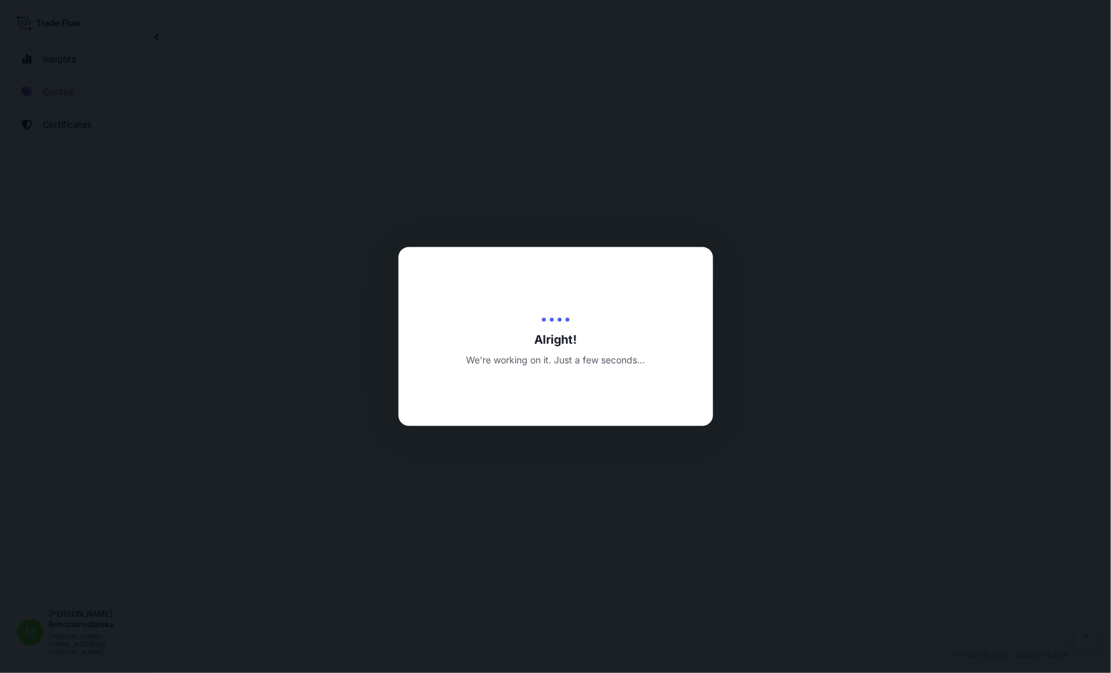
select select "Road"
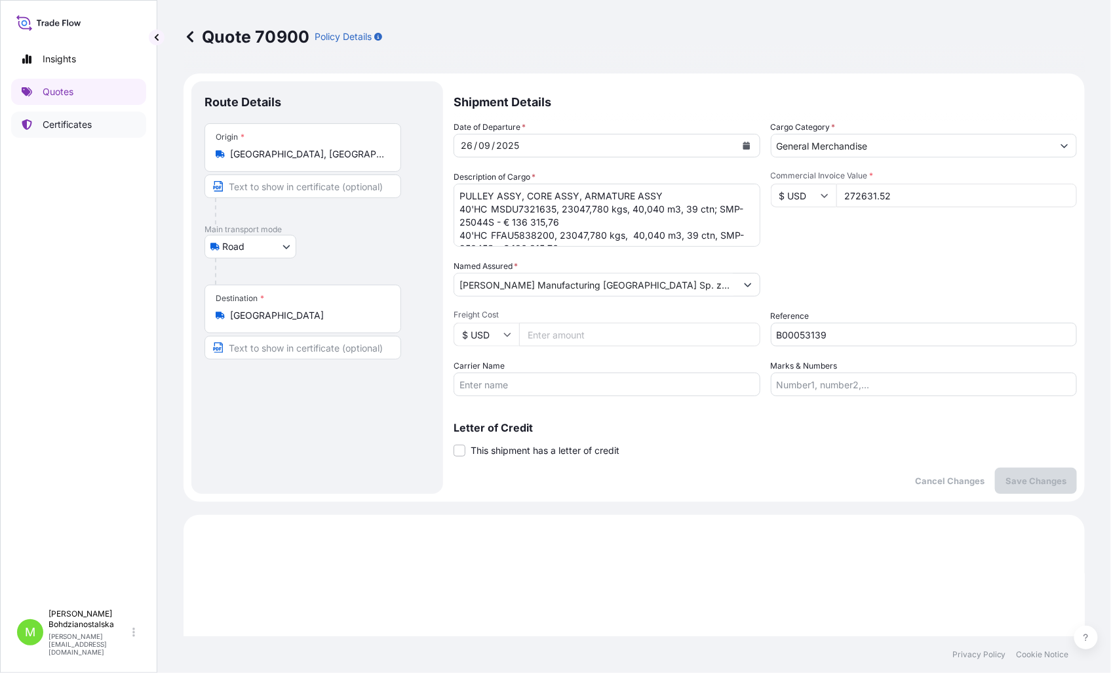
click at [73, 115] on link "Certificates" at bounding box center [78, 124] width 135 height 26
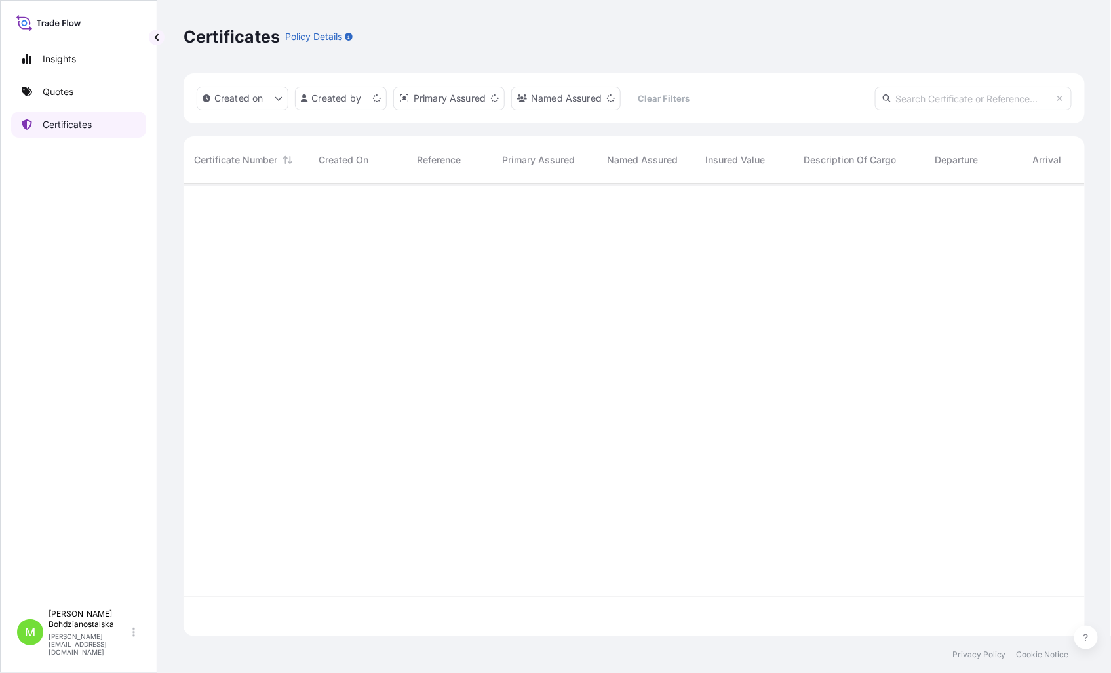
scroll to position [449, 890]
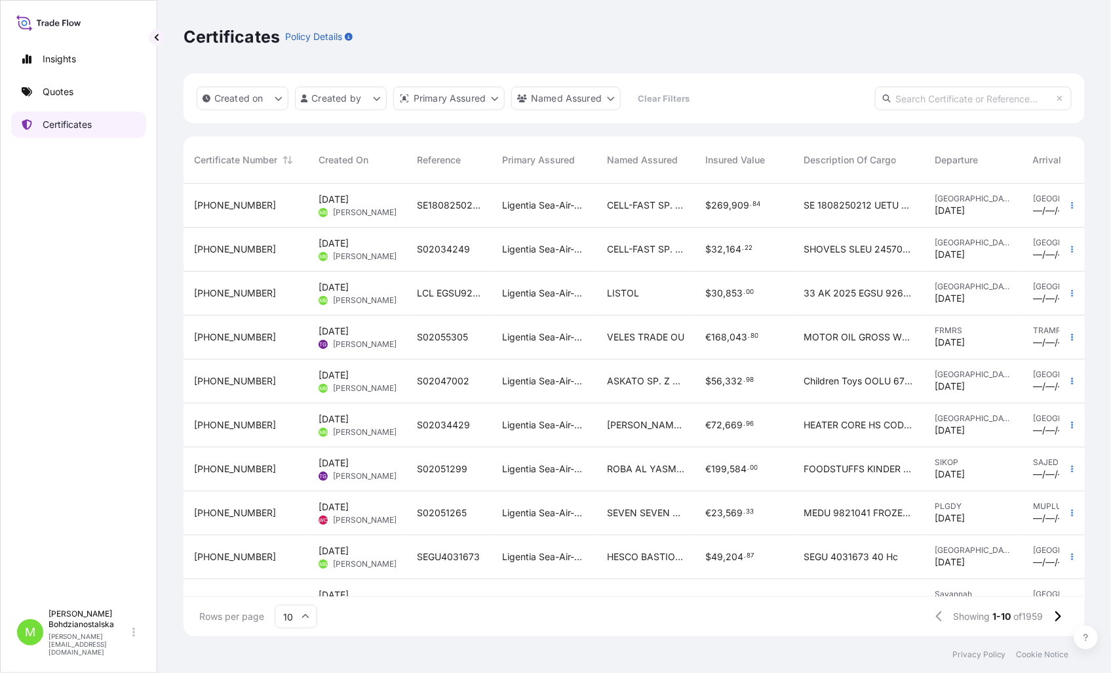
click at [66, 125] on p "Certificates" at bounding box center [67, 124] width 49 height 13
click at [67, 99] on link "Quotes" at bounding box center [78, 92] width 135 height 26
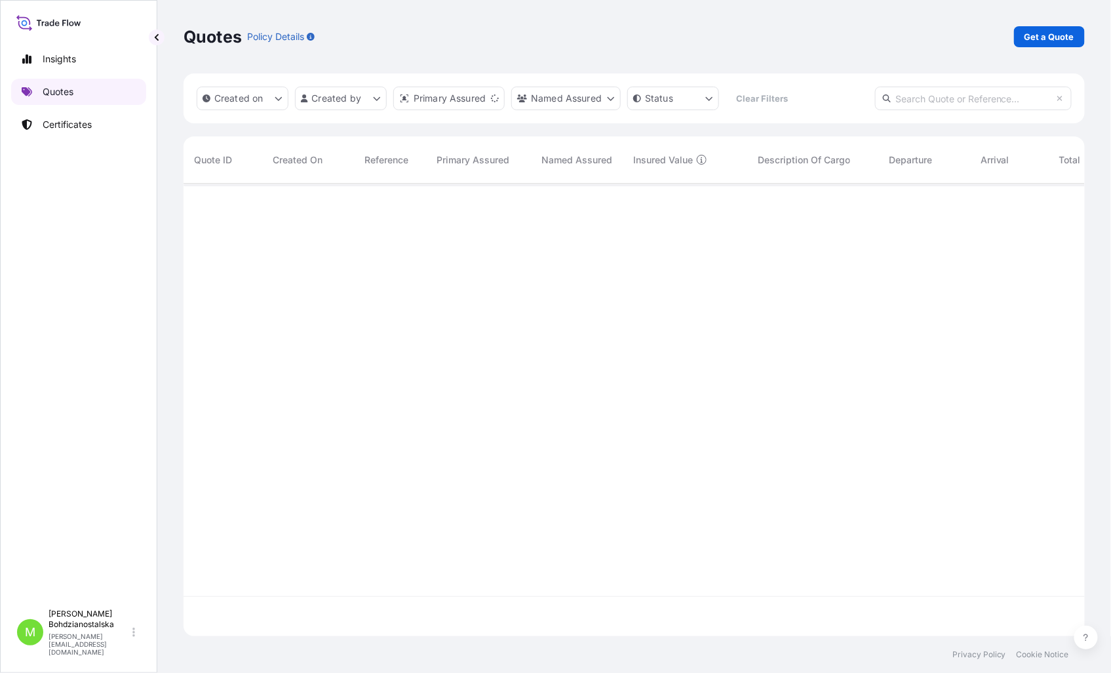
scroll to position [449, 890]
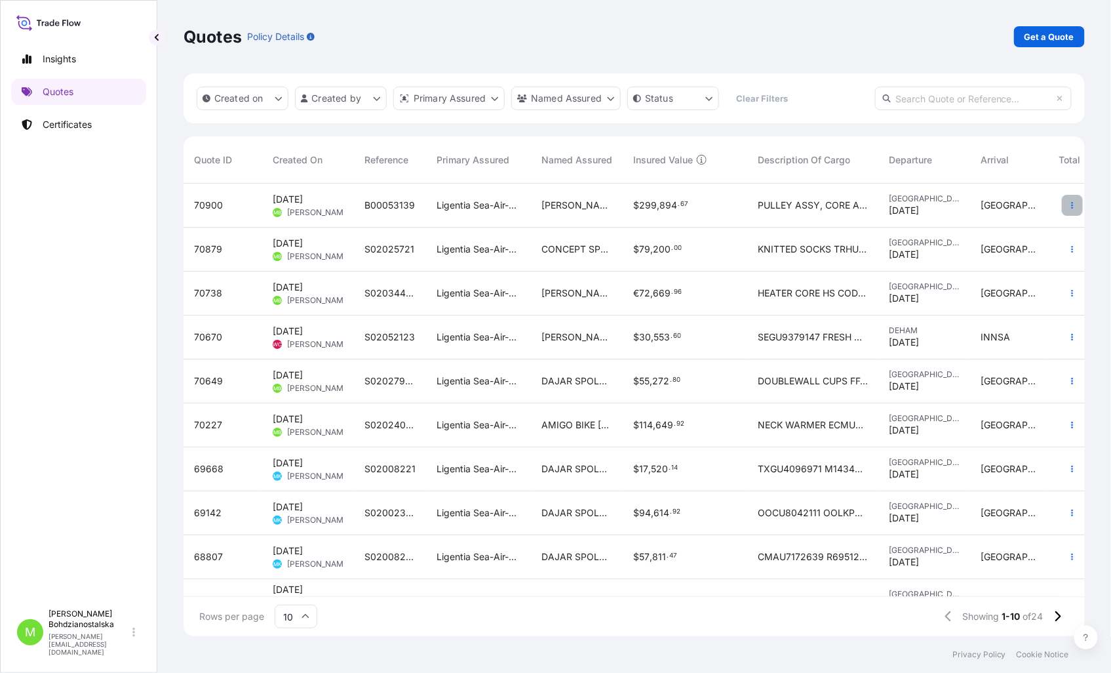
click at [1068, 206] on icon "button" at bounding box center [1072, 205] width 8 height 8
click at [999, 207] on p "Edit quote" at bounding box center [997, 207] width 44 height 13
select select "Road"
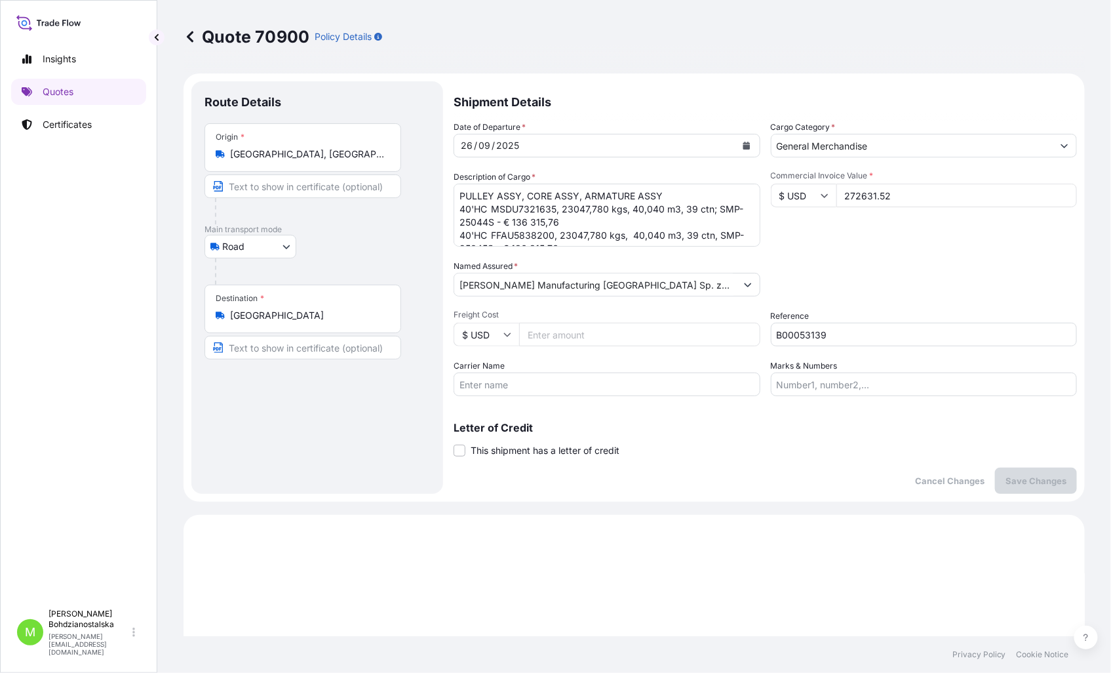
click at [821, 195] on icon at bounding box center [824, 196] width 7 height 4
click at [798, 224] on div "€ EUR" at bounding box center [797, 231] width 55 height 25
type input "€ EUR"
click at [886, 197] on input "272631.52" at bounding box center [956, 196] width 241 height 24
click at [888, 284] on div "Packing Category Type to search a container mode Please select a primary mode o…" at bounding box center [924, 278] width 307 height 37
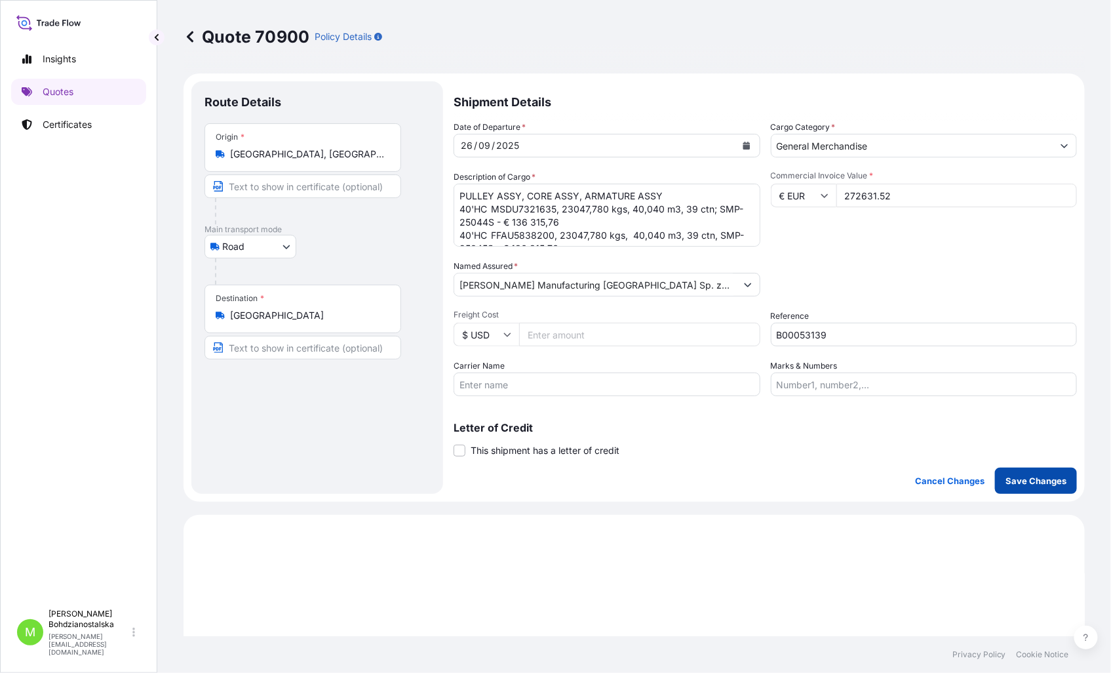
click at [1040, 482] on p "Save Changes" at bounding box center [1036, 480] width 61 height 13
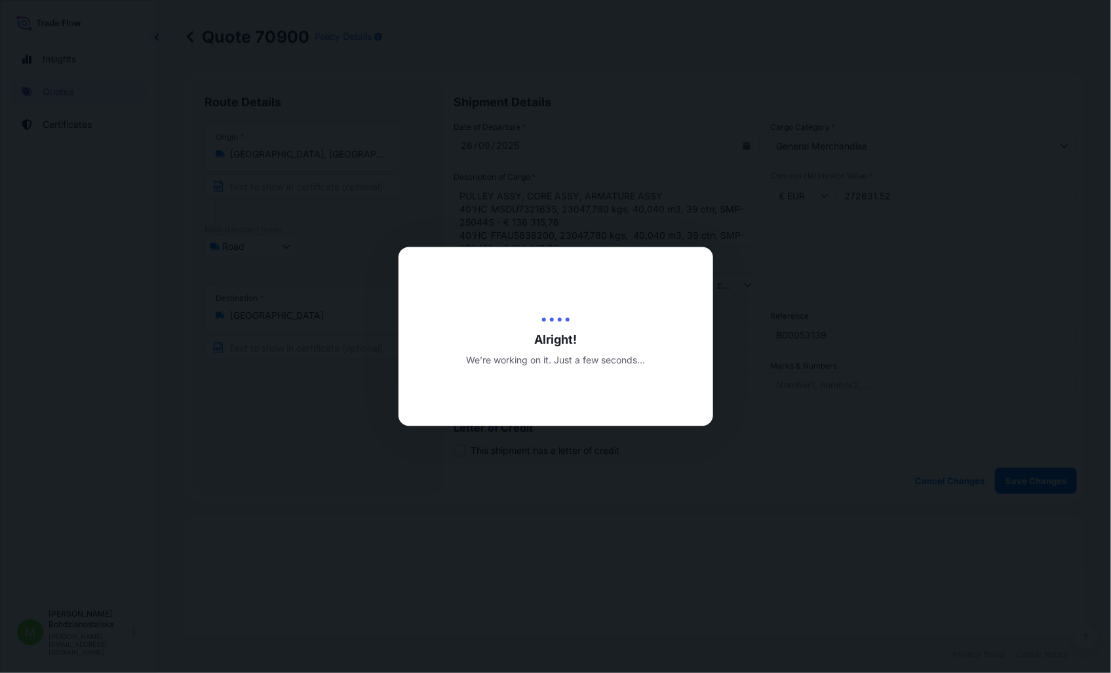
type input "19/09/2025"
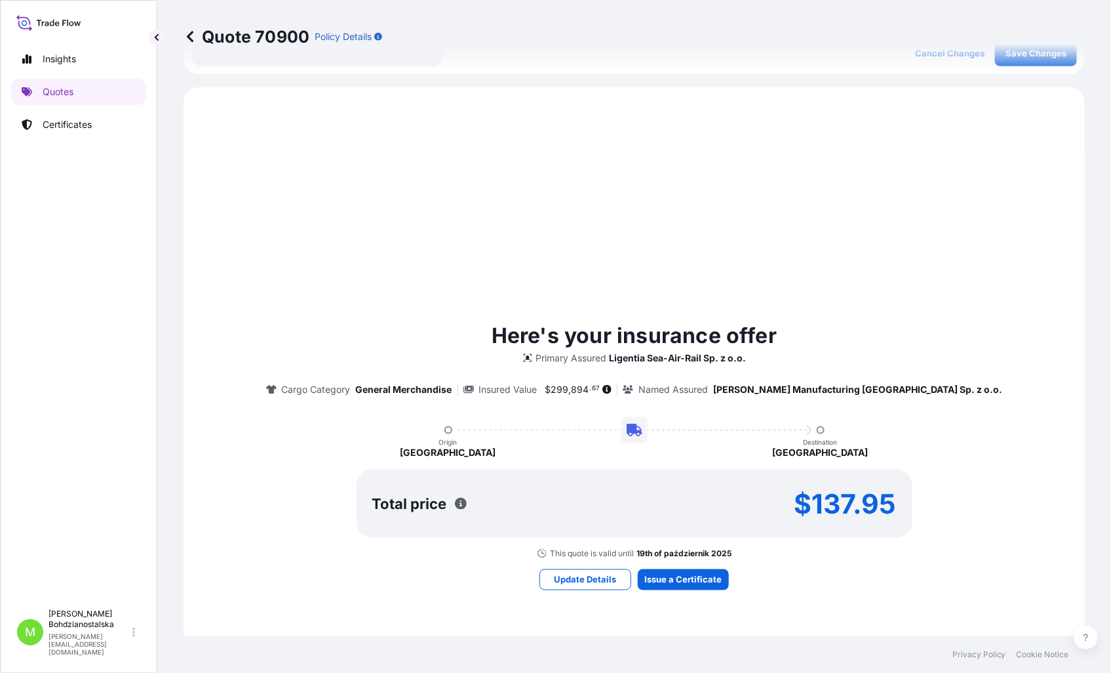
scroll to position [449, 0]
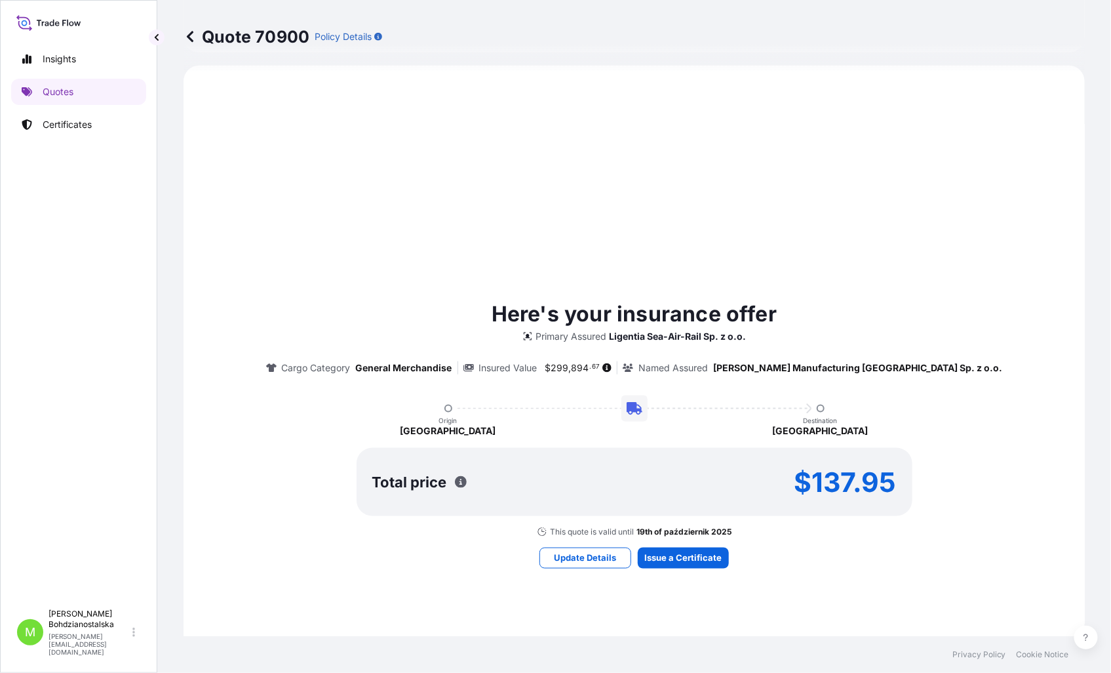
select select "Road"
click at [958, 568] on div "Here's your insurance offer Primary Assured Ligentia Sea-Air-Rail Sp. z o.o. Ca…" at bounding box center [634, 433] width 865 height 698
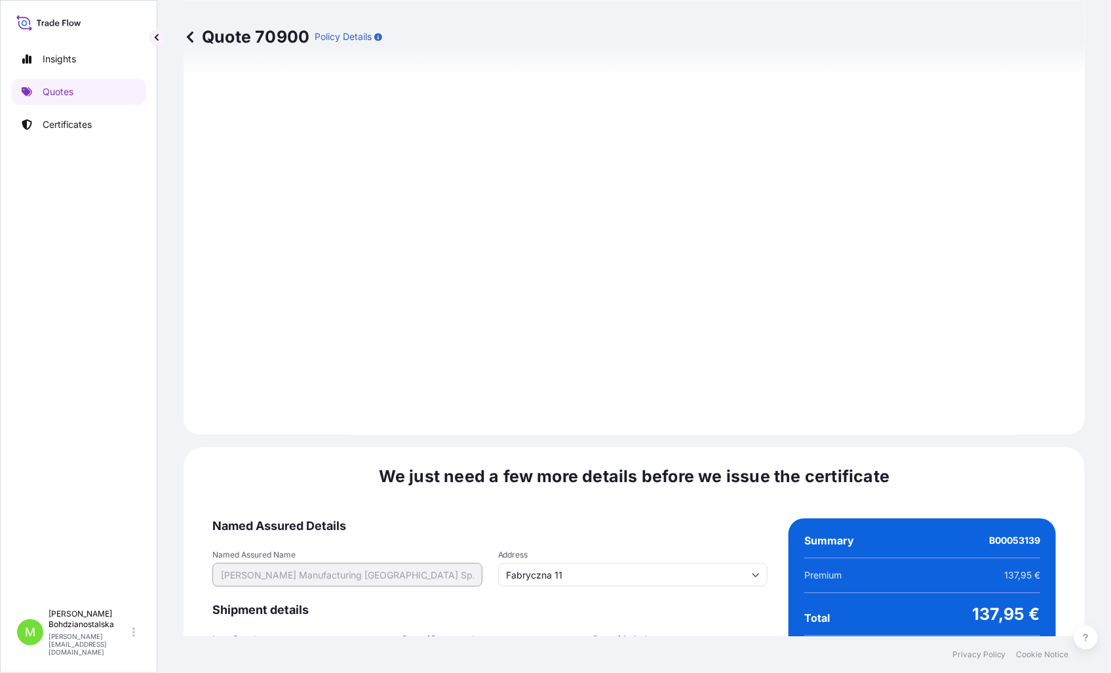
scroll to position [1299, 0]
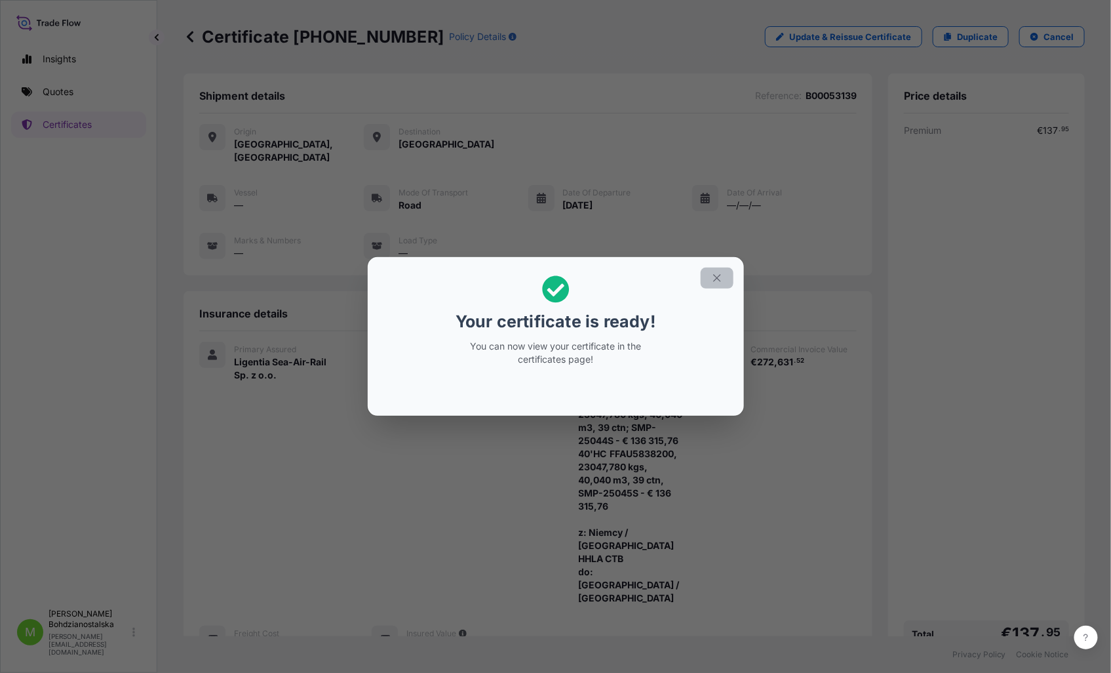
click at [718, 277] on icon "button" at bounding box center [717, 278] width 12 height 12
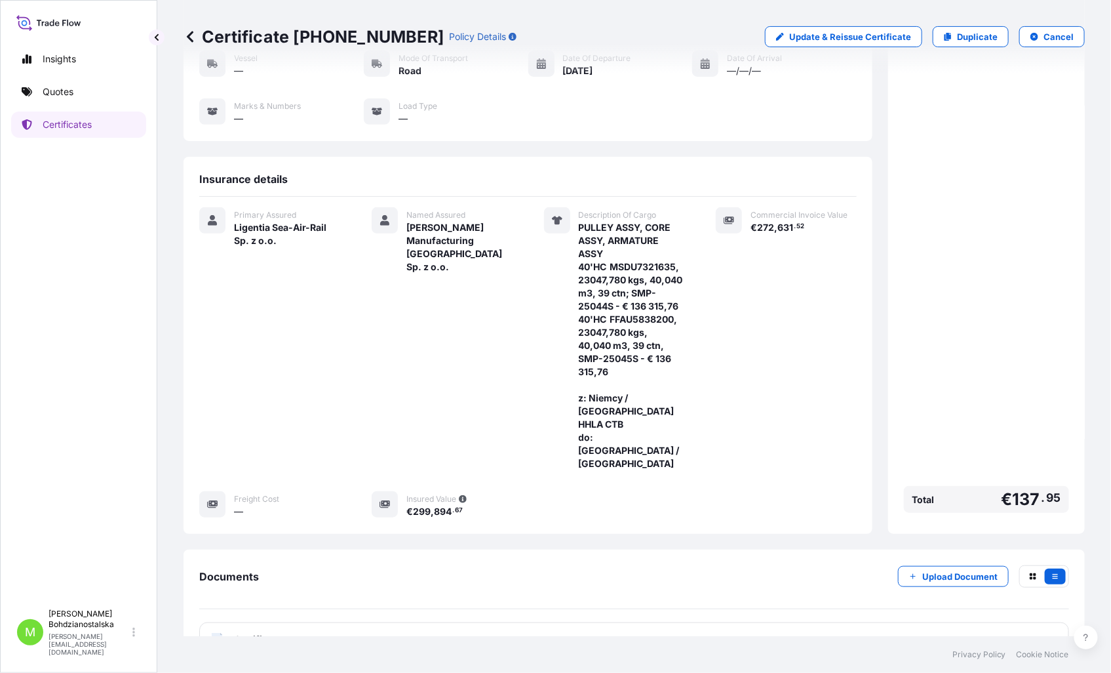
scroll to position [216, 0]
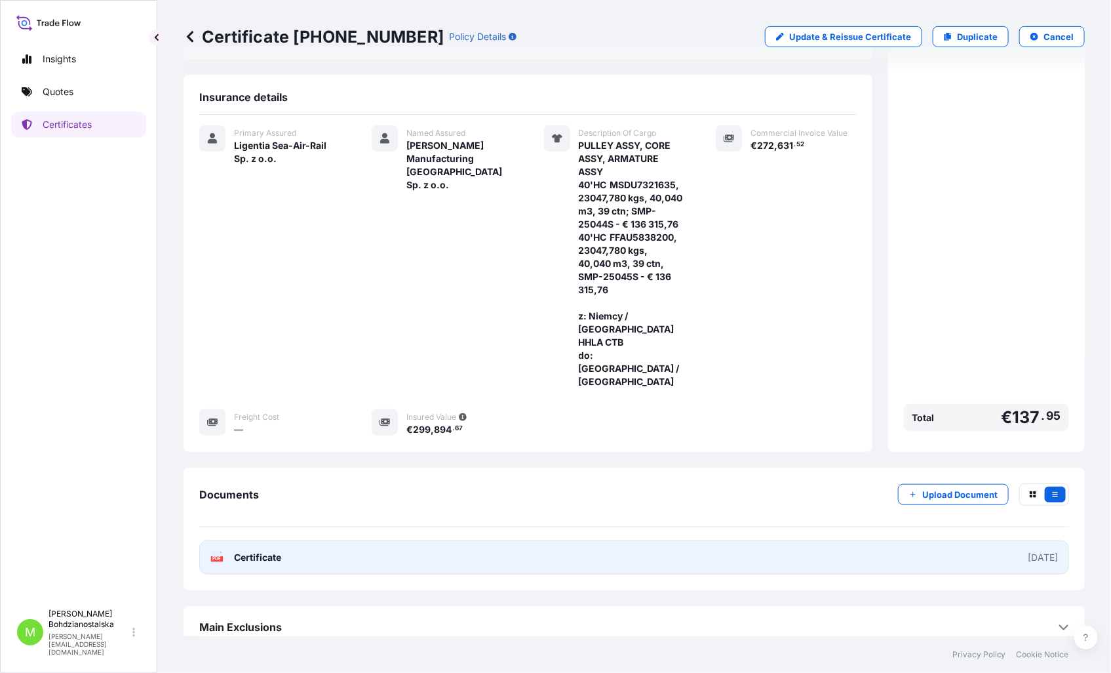
click at [328, 549] on link "PDF Certificate 2025-09-19" at bounding box center [634, 557] width 870 height 34
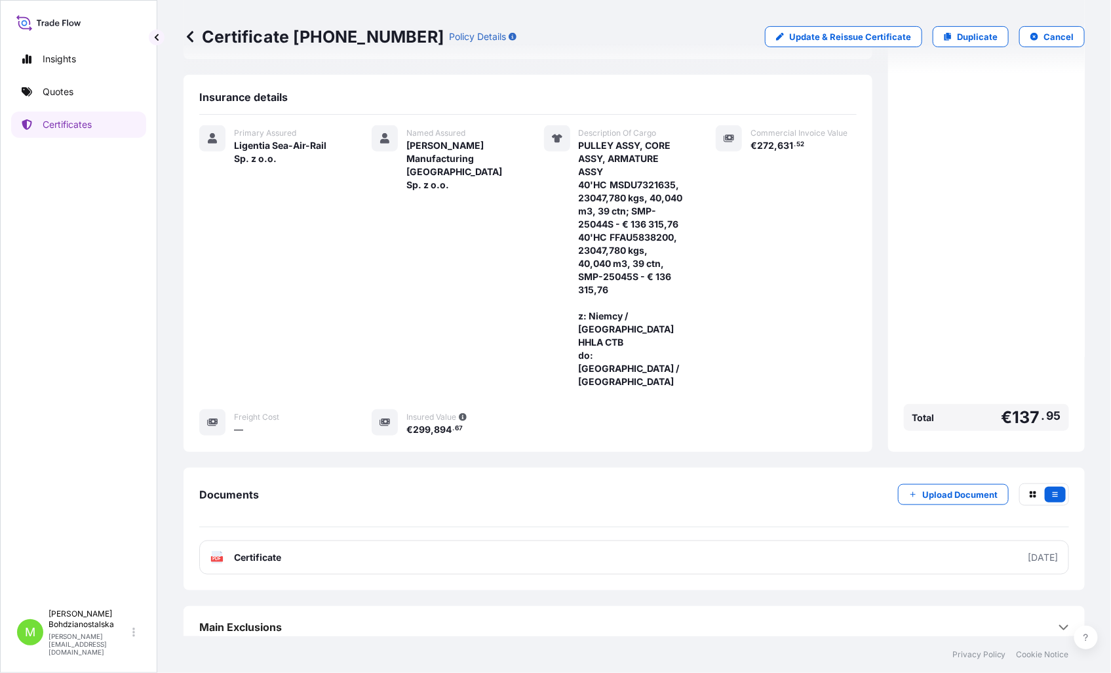
scroll to position [0, 0]
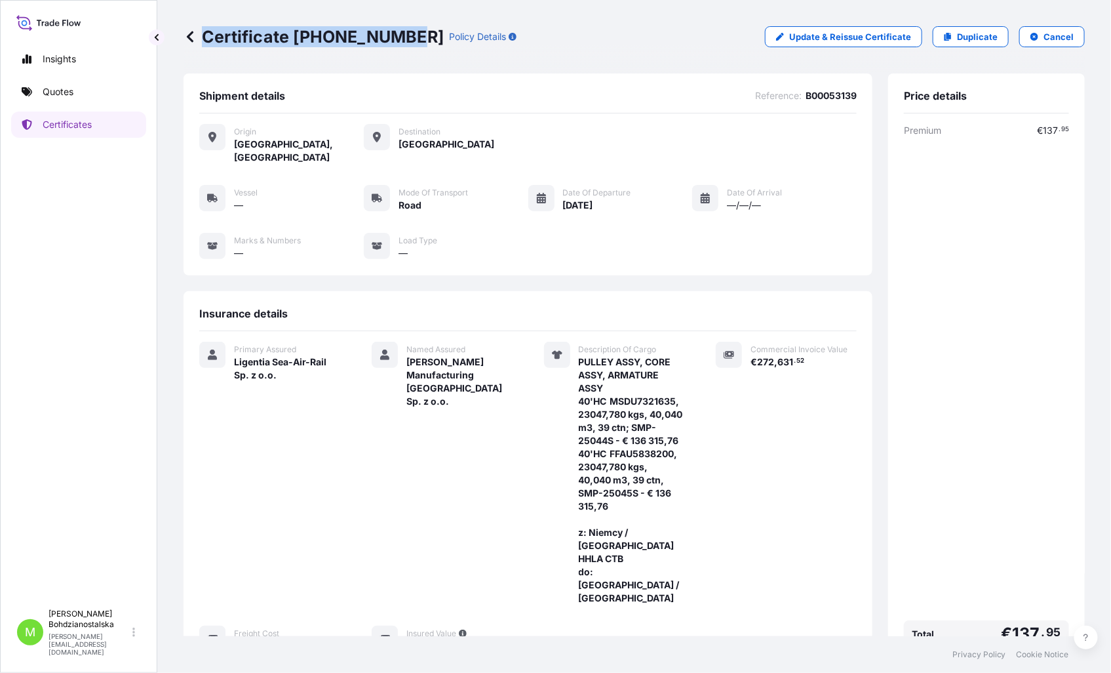
drag, startPoint x: 408, startPoint y: 35, endPoint x: 201, endPoint y: 40, distance: 207.2
click at [201, 40] on p "Certificate 31440-2005-1" at bounding box center [314, 36] width 260 height 21
copy p "Certificate 31440-2005-1"
click at [63, 88] on p "Quotes" at bounding box center [58, 91] width 31 height 13
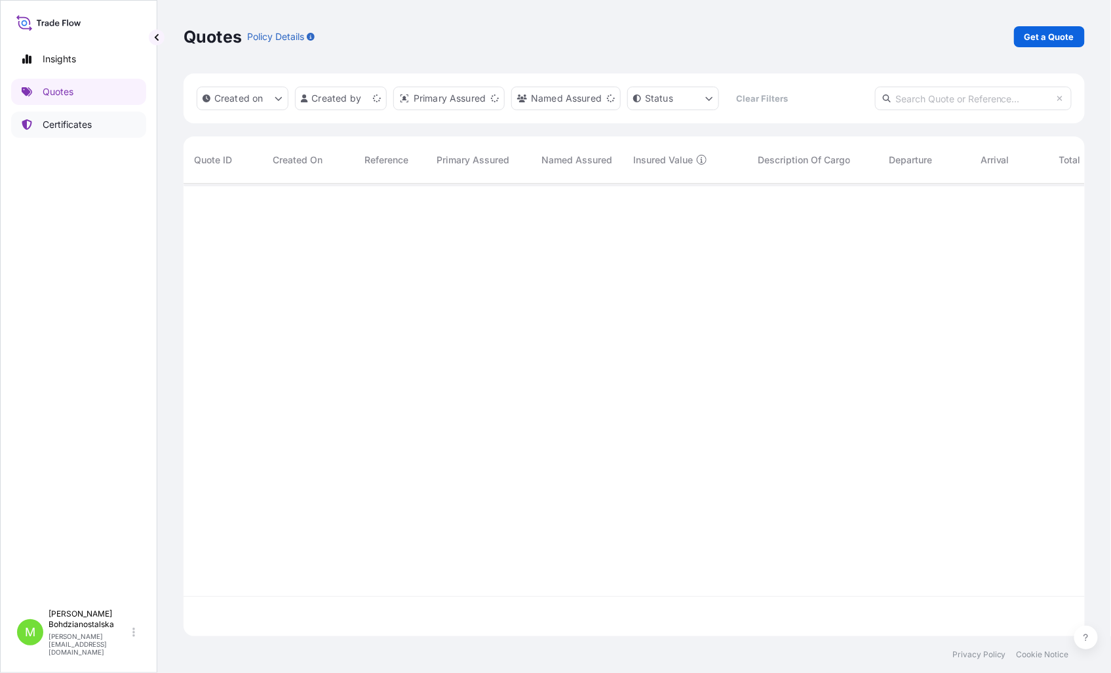
scroll to position [449, 890]
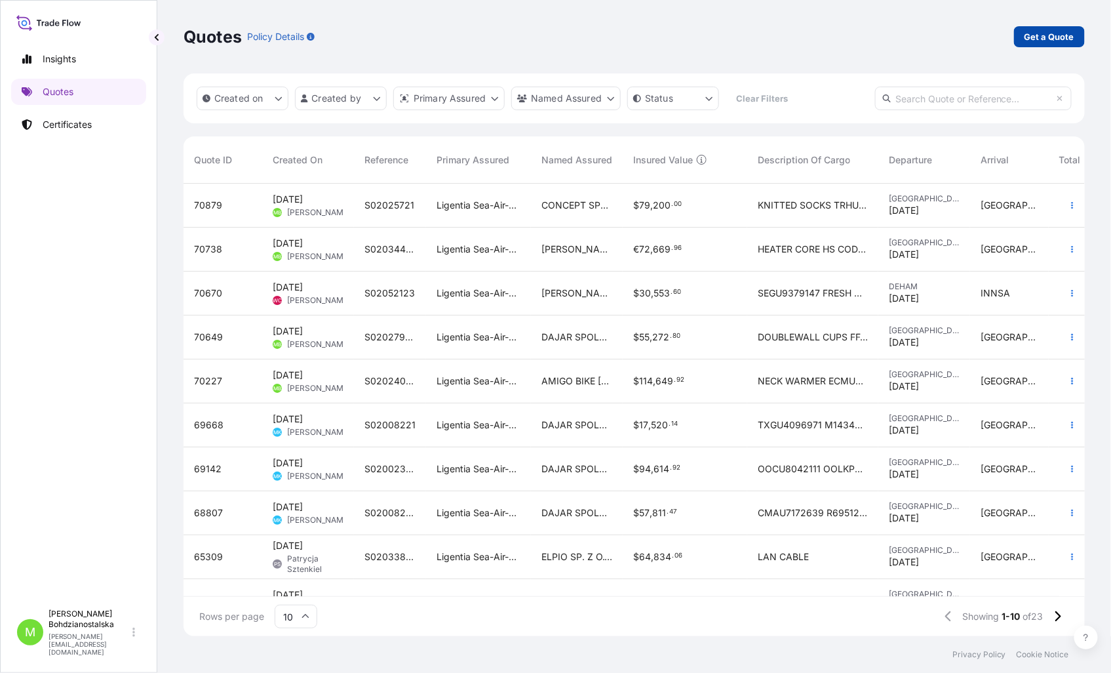
click at [1053, 35] on p "Get a Quote" at bounding box center [1050, 36] width 50 height 13
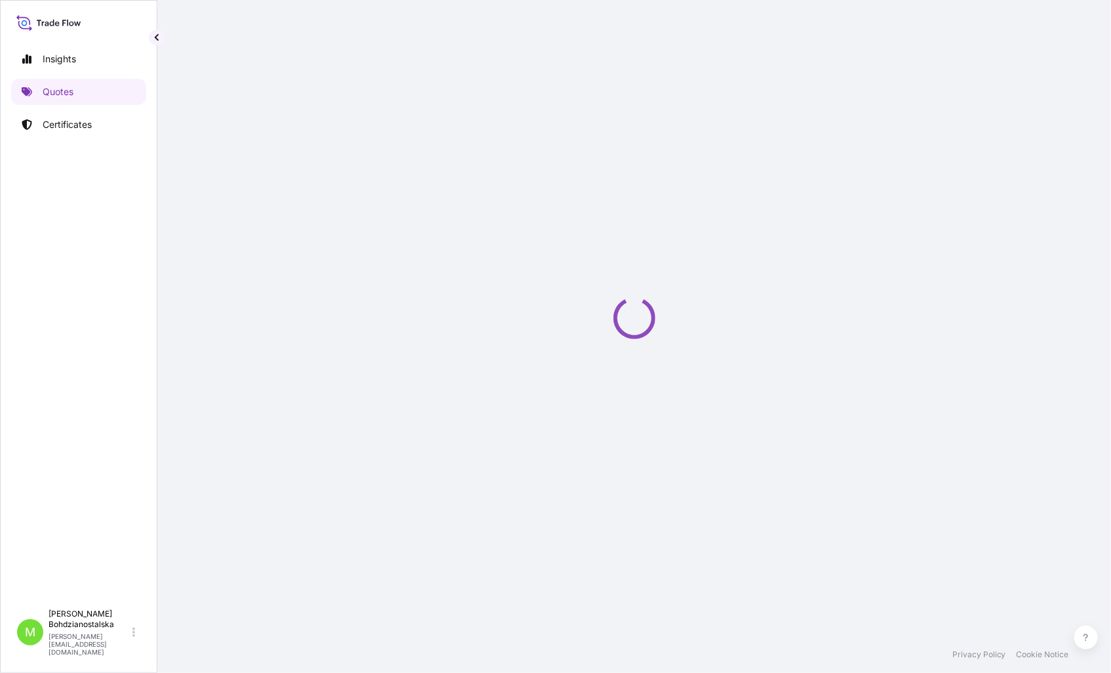
select select "Sea"
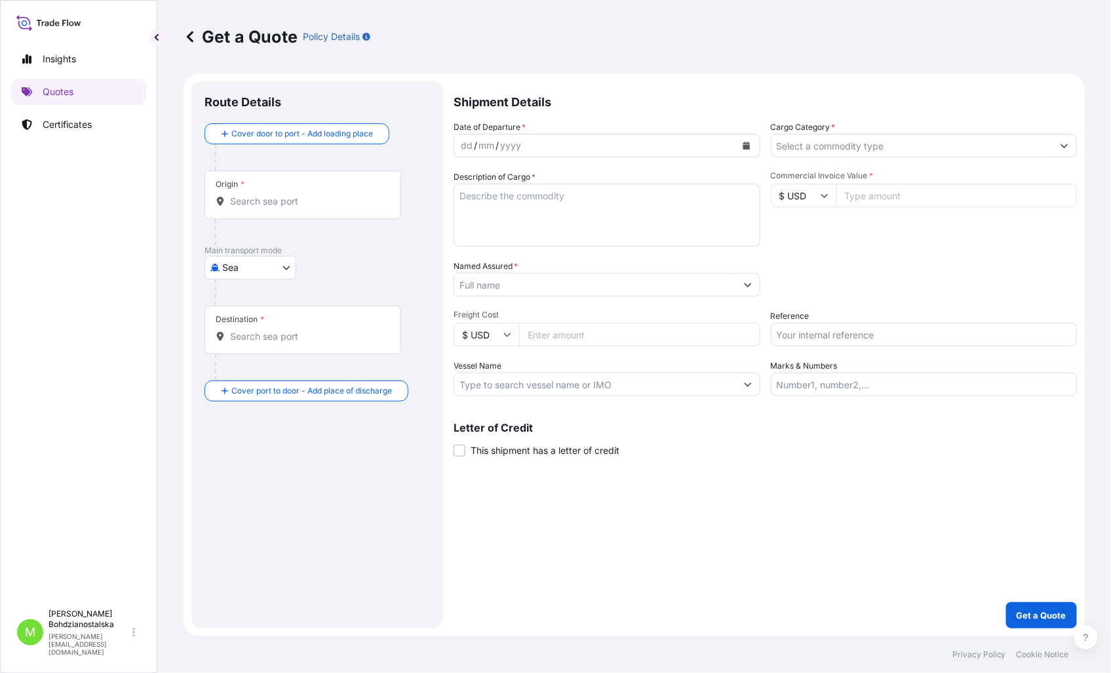
click at [510, 604] on div "Shipment Details Date of Departure * dd / mm / yyyy Cargo Category * Descriptio…" at bounding box center [765, 354] width 623 height 547
click at [676, 641] on footer "Privacy Policy Cookie Notice" at bounding box center [634, 654] width 954 height 37
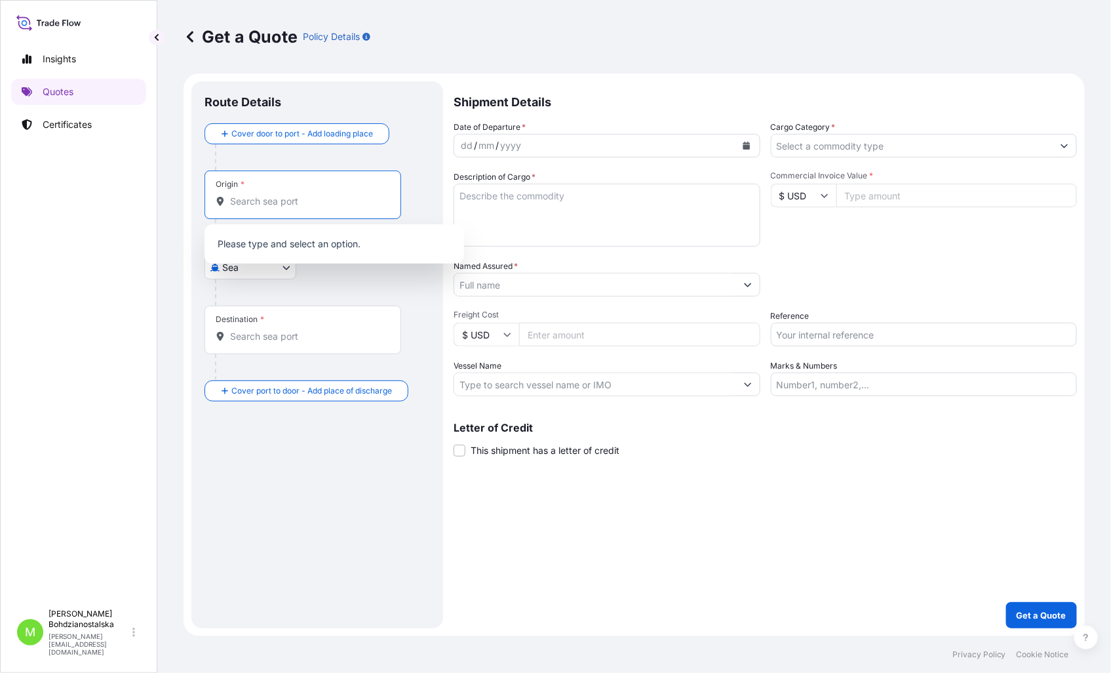
click at [264, 207] on input "Origin *" at bounding box center [307, 201] width 155 height 13
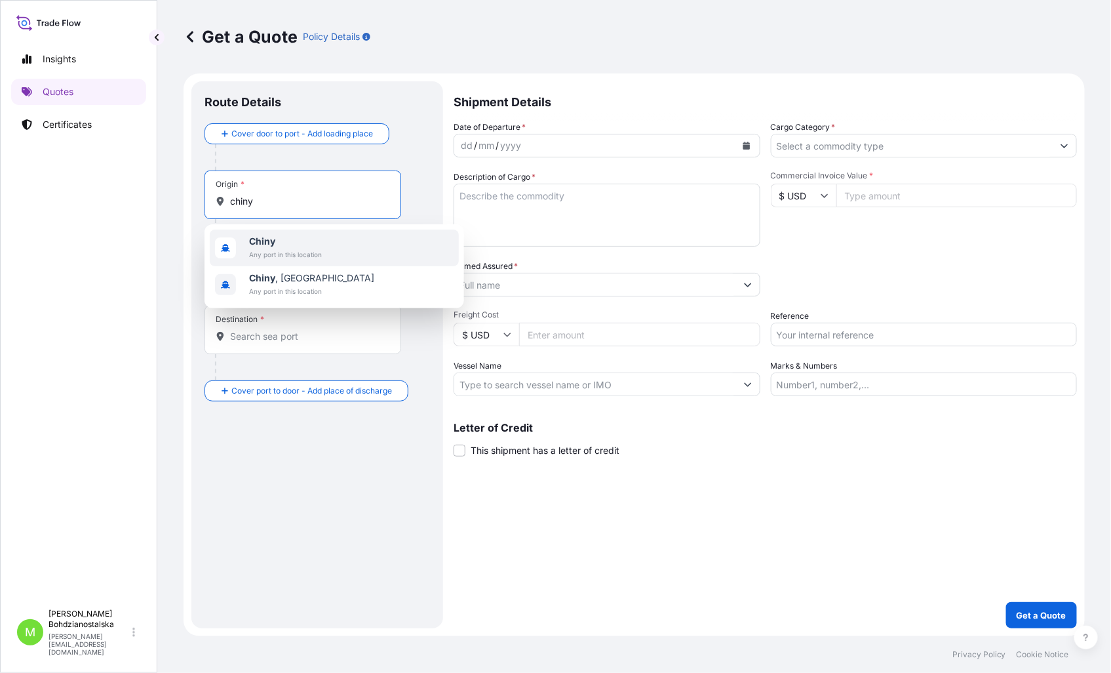
click at [323, 239] on div "Chiny Any port in this location" at bounding box center [334, 247] width 249 height 37
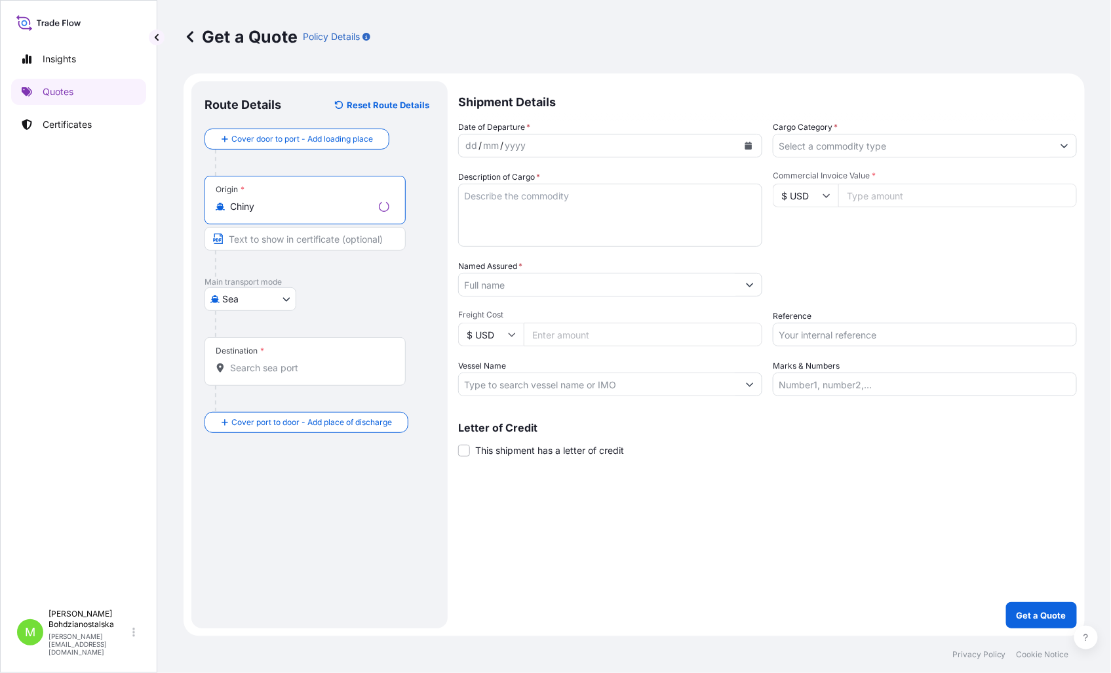
type input "Chiny"
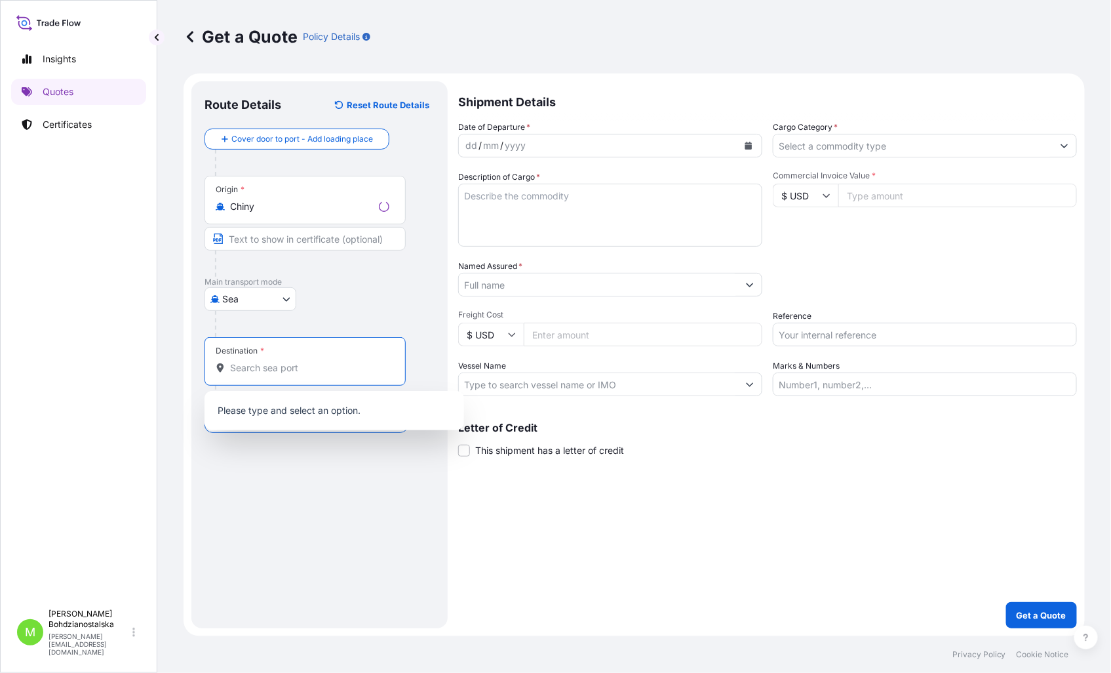
click at [264, 368] on input "Destination *" at bounding box center [309, 367] width 159 height 13
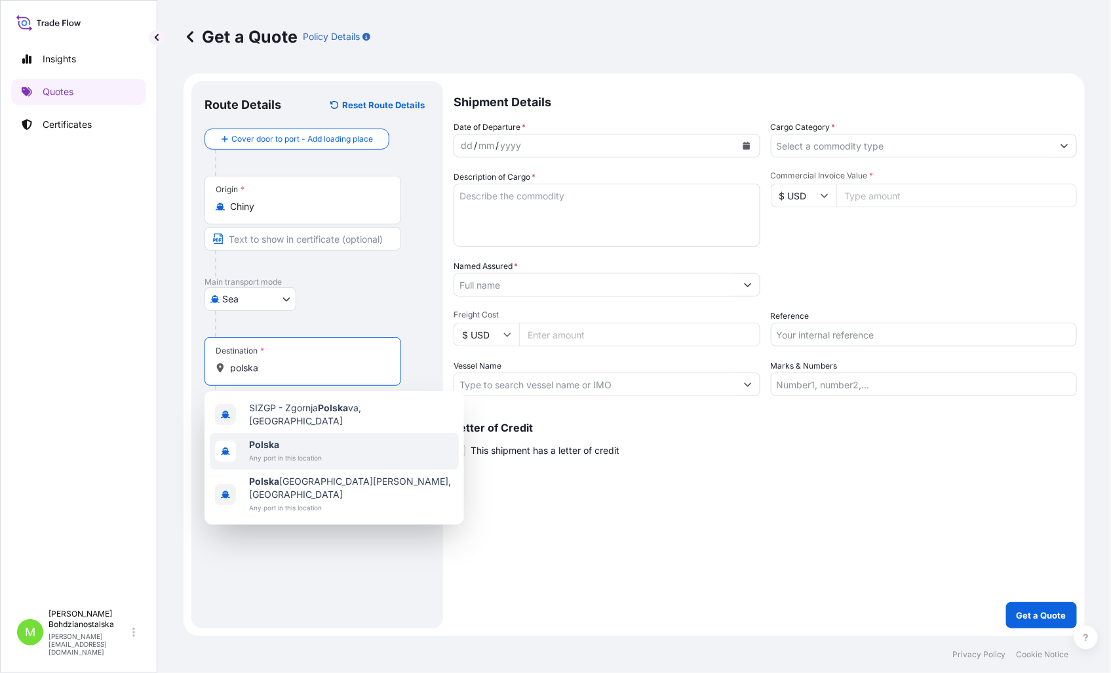
click at [289, 451] on span "Any port in this location" at bounding box center [285, 457] width 73 height 13
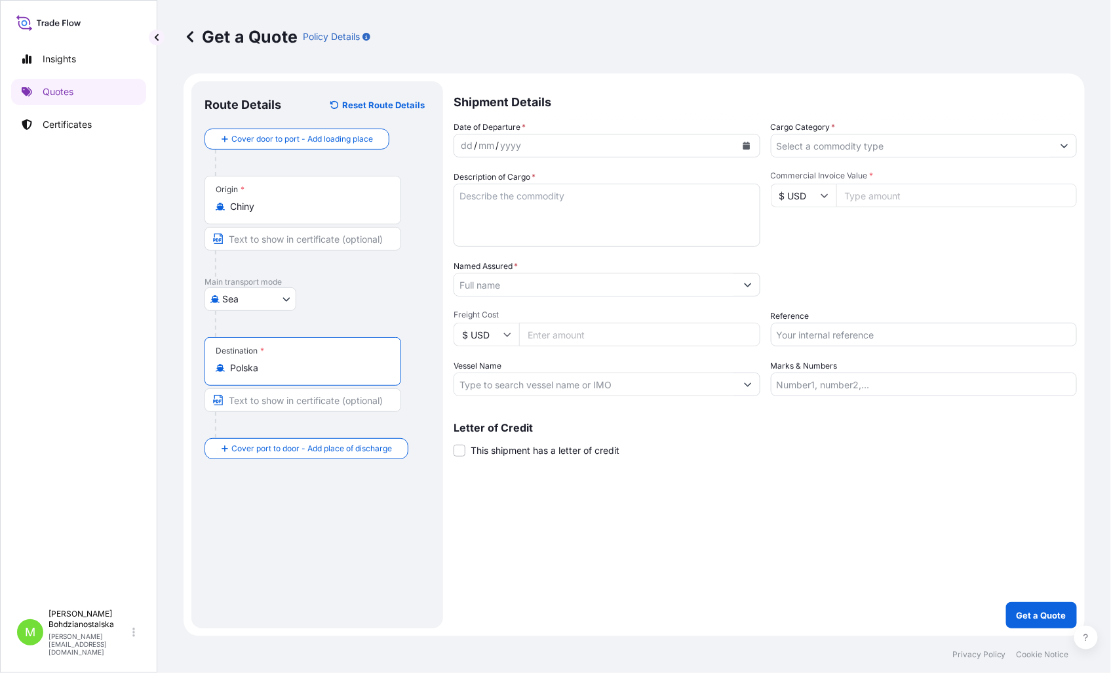
type input "Polska"
click at [466, 135] on div "dd / mm / yyyy" at bounding box center [595, 146] width 282 height 24
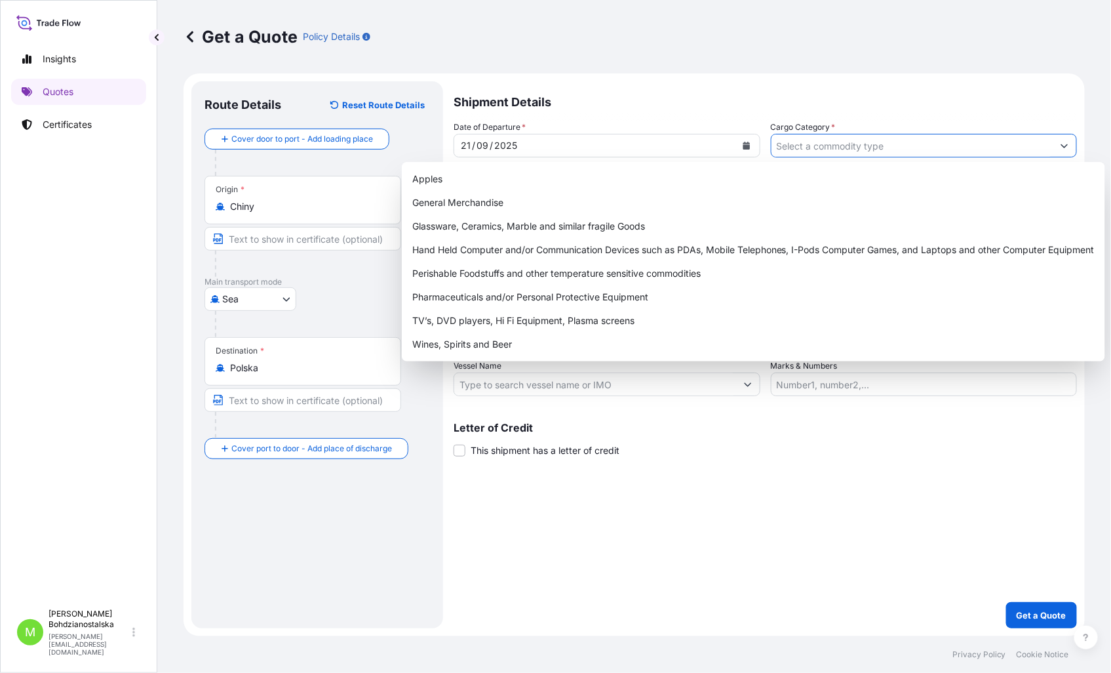
click at [861, 149] on input "Cargo Category *" at bounding box center [913, 146] width 282 height 24
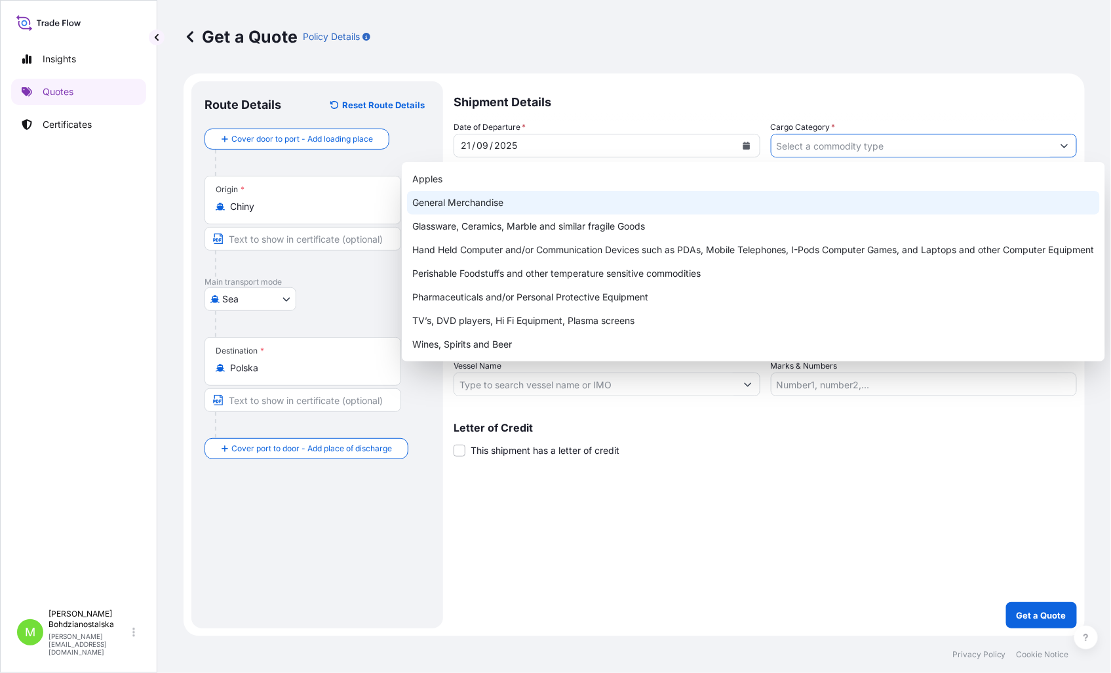
click at [446, 197] on div "General Merchandise" at bounding box center [753, 203] width 693 height 24
type input "General Merchandise"
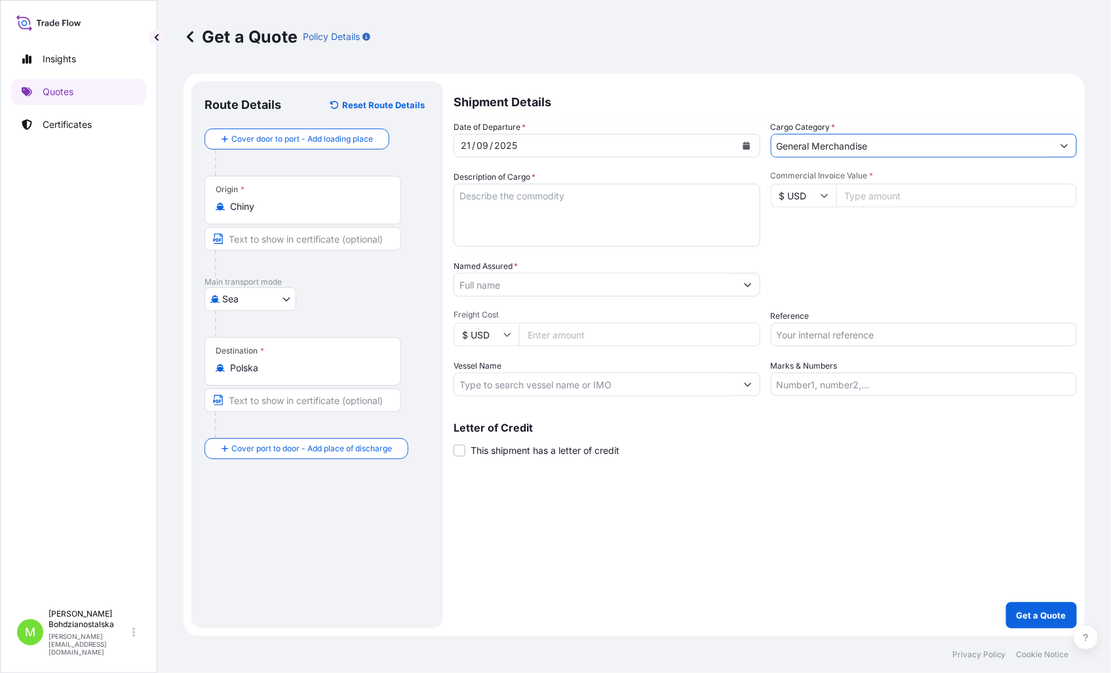
click at [499, 206] on textarea "Description of Cargo *" at bounding box center [607, 215] width 307 height 63
click at [600, 203] on textarea "Description of Cargo *" at bounding box center [607, 215] width 307 height 63
paste textarea "rollator/Pillow/Grab Bar/Ramp"
drag, startPoint x: 477, startPoint y: 231, endPoint x: 477, endPoint y: 220, distance: 11.8
click at [477, 229] on textarea "rollator/Pillow/Grab Bar/Ramp" at bounding box center [607, 215] width 307 height 63
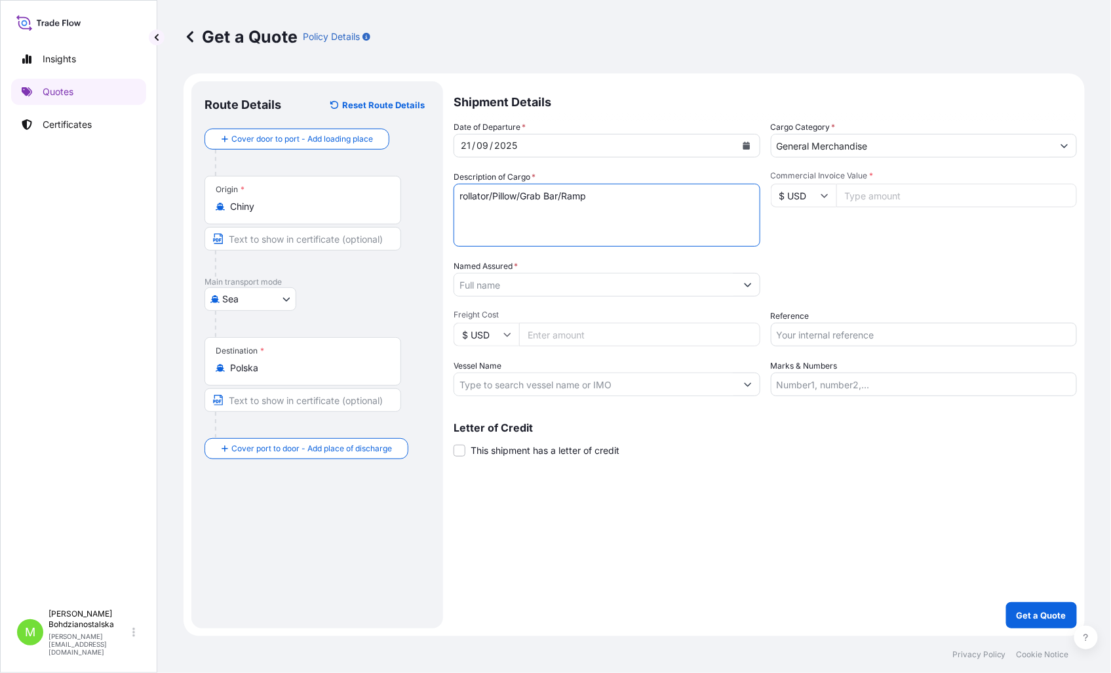
paste textarea "MRKU4718406"
click at [604, 224] on textarea "rollator/Pillow/Grab Bar/Ramp MRKU4718406 40hc," at bounding box center [607, 215] width 307 height 63
paste textarea "5973,760"
type textarea "rollator/Pillow/Grab Bar/Ramp MRKU4718406 40hc, 5973,760 kgs, 65,030 m3, 1070ctn"
click at [857, 205] on input "Commercial Invoice Value *" at bounding box center [956, 196] width 241 height 24
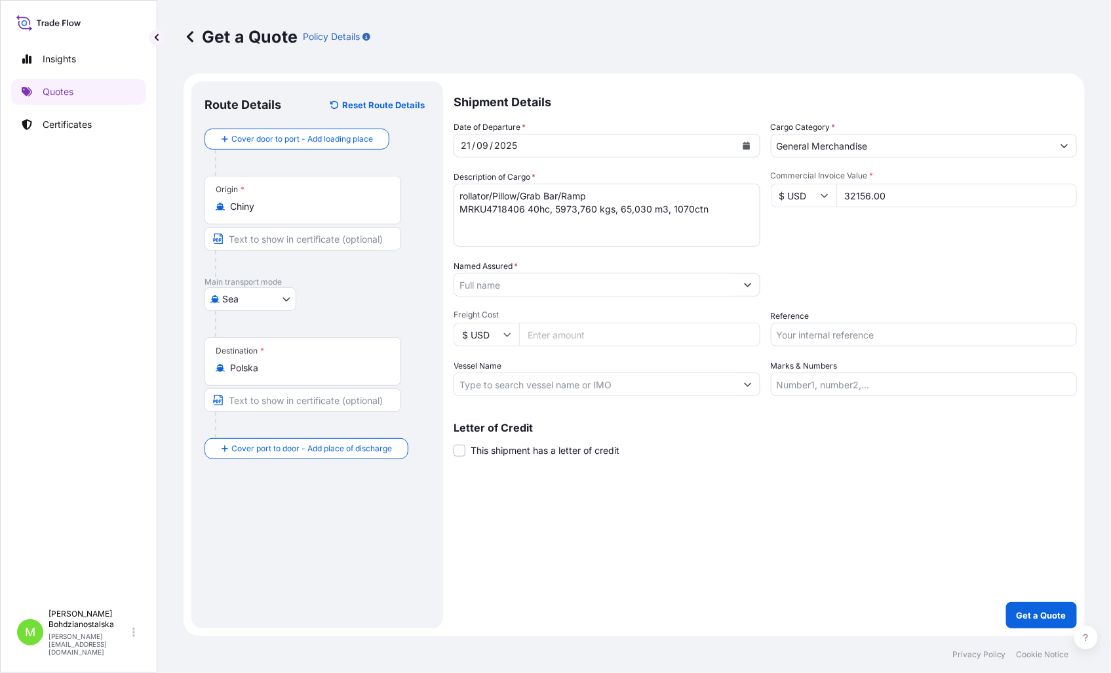
type input "32156.00"
drag, startPoint x: 548, startPoint y: 225, endPoint x: 541, endPoint y: 231, distance: 9.3
click at [547, 226] on textarea "rollator/Pillow/Grab Bar/Ramp MRKU4718406 40hc, 5973,760 kgs, 65,030 m3, 1070ctn" at bounding box center [607, 215] width 307 height 63
click at [486, 230] on textarea "rollator/Pillow/Grab Bar/Ramp MRKU4718406 40hc, 5973,760 kgs, 65,030 m3, 1070ctn" at bounding box center [607, 215] width 307 height 63
click at [756, 212] on textarea "rollator/Pillow/Grab Bar/Ramp MRKU4718406 40hc, 5973,760 kgs, 65,030 m3, 1070ctn" at bounding box center [607, 215] width 307 height 63
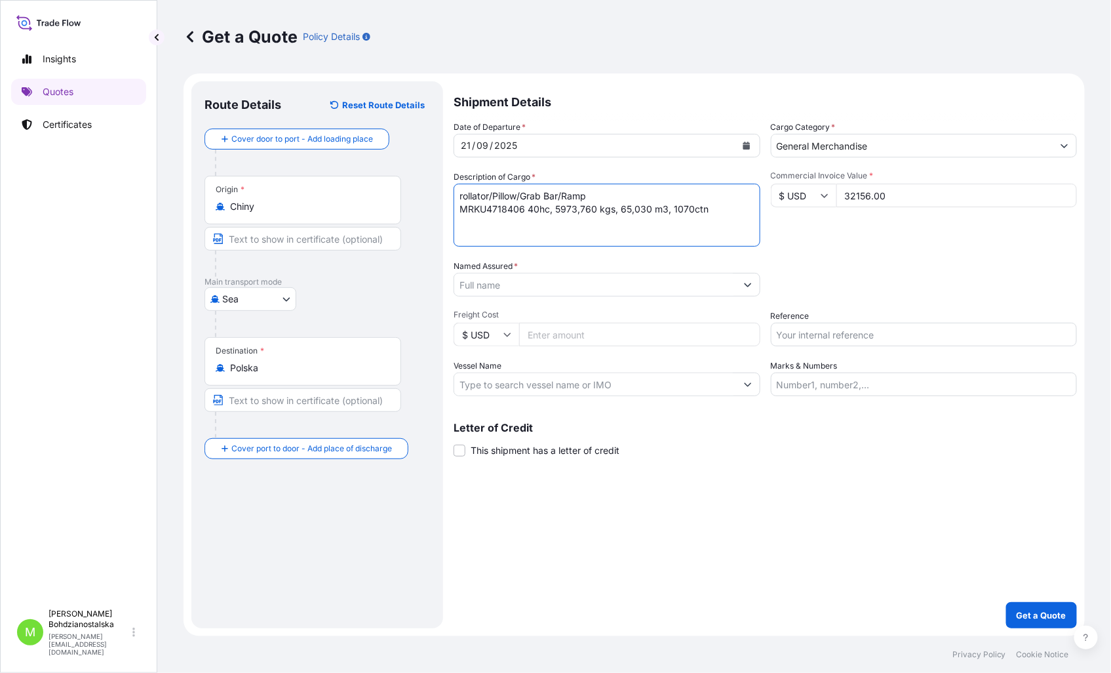
paste textarea "MP0825JL"
type textarea "rollator/Pillow/Grab Bar/Ramp MRKU4718406 40hc, 5973,760 kgs, 65,030 m3, 1070ct…"
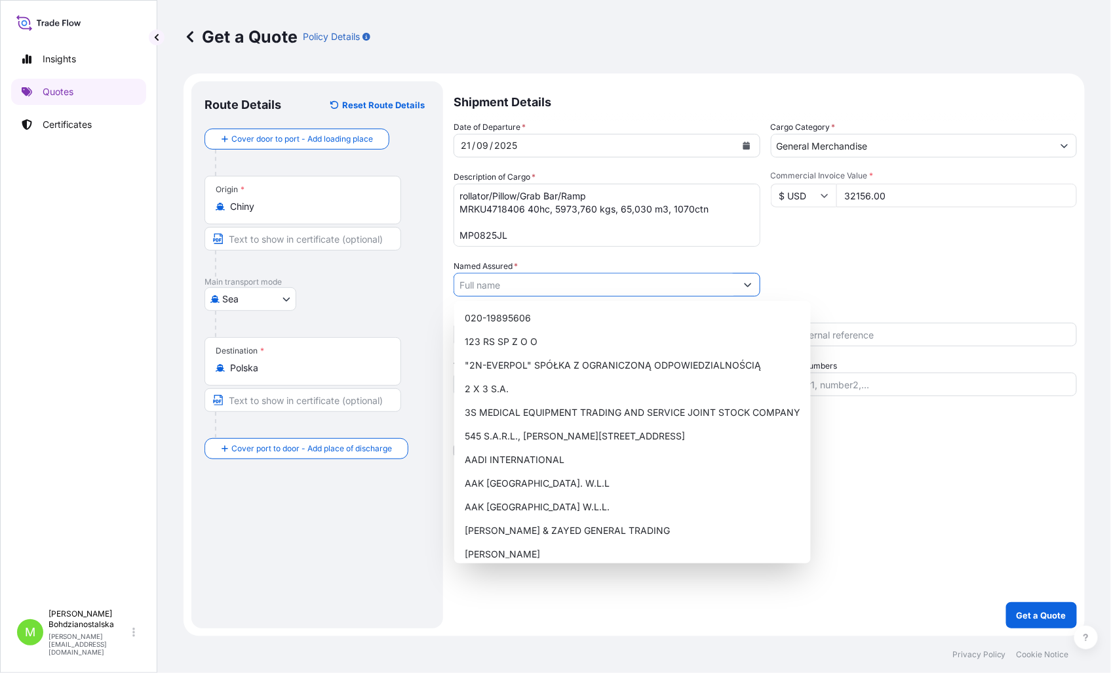
click at [505, 283] on input "Named Assured *" at bounding box center [595, 285] width 282 height 24
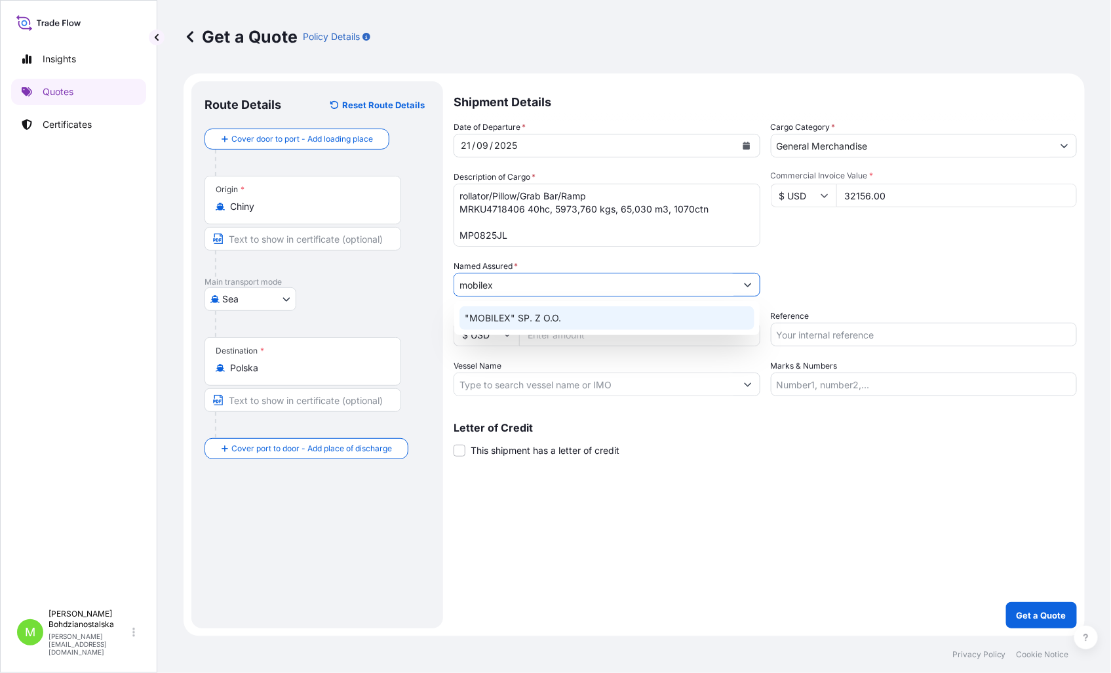
click at [535, 323] on span ""MOBILEX" SP. Z O.O." at bounding box center [513, 317] width 96 height 13
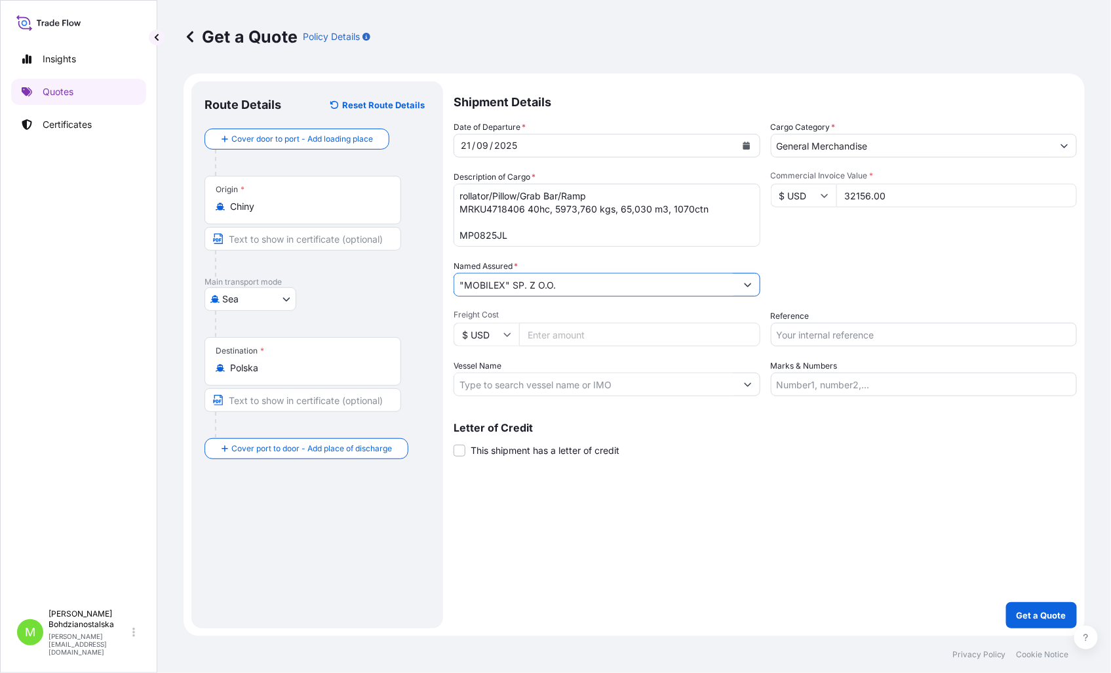
type input ""MOBILEX" SP. Z O.O."
click at [908, 256] on div "Date of Departure * 21 / 09 / 2025 Cargo Category * General Merchandise Descrip…" at bounding box center [765, 258] width 623 height 275
click at [821, 333] on input "Reference" at bounding box center [924, 335] width 307 height 24
paste input "S02031648"
type input "S02031648"
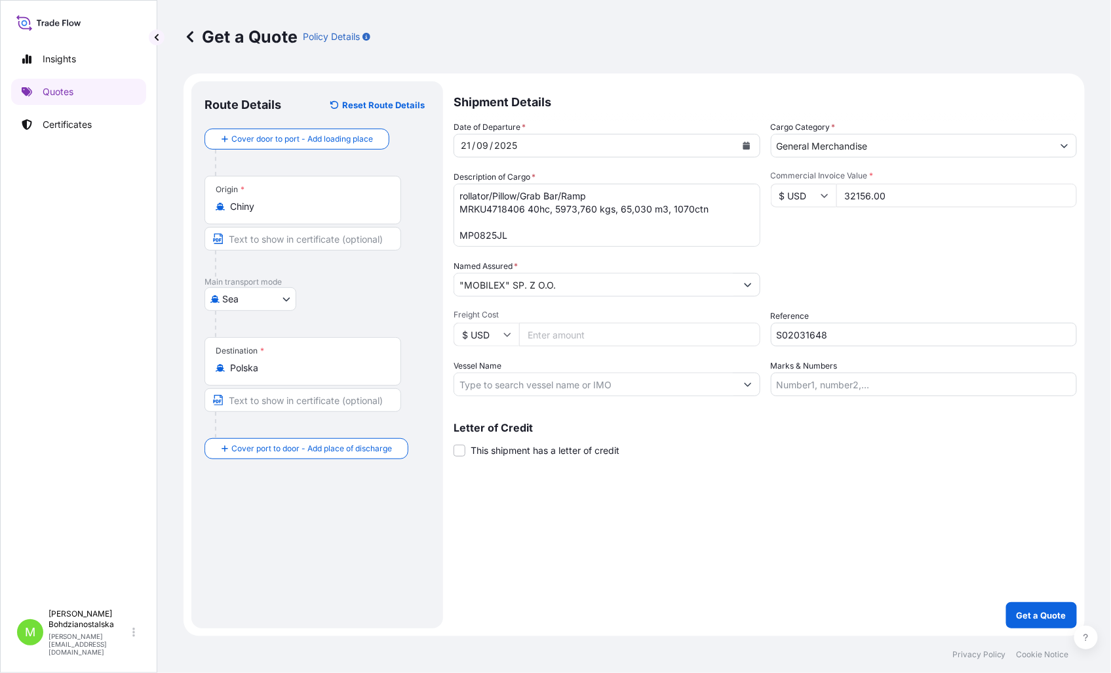
click at [822, 522] on div "Shipment Details Date of Departure * 21 / 09 / 2025 Cargo Category * General Me…" at bounding box center [765, 354] width 623 height 547
click at [1059, 608] on p "Get a Quote" at bounding box center [1042, 614] width 50 height 13
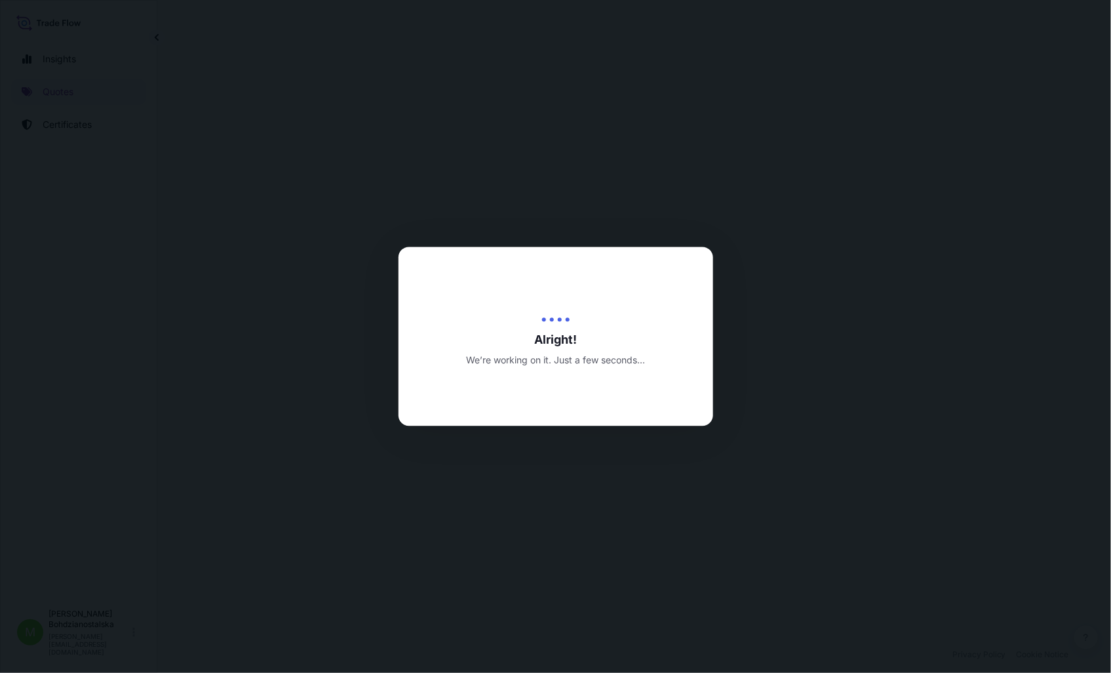
select select "Sea"
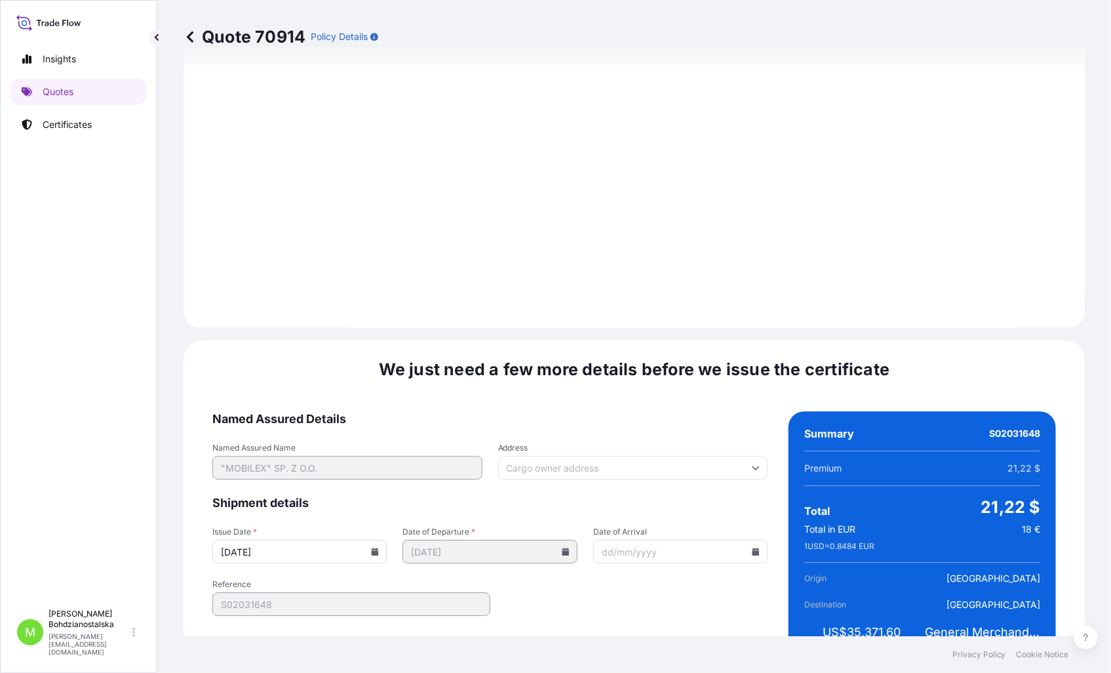
scroll to position [1327, 0]
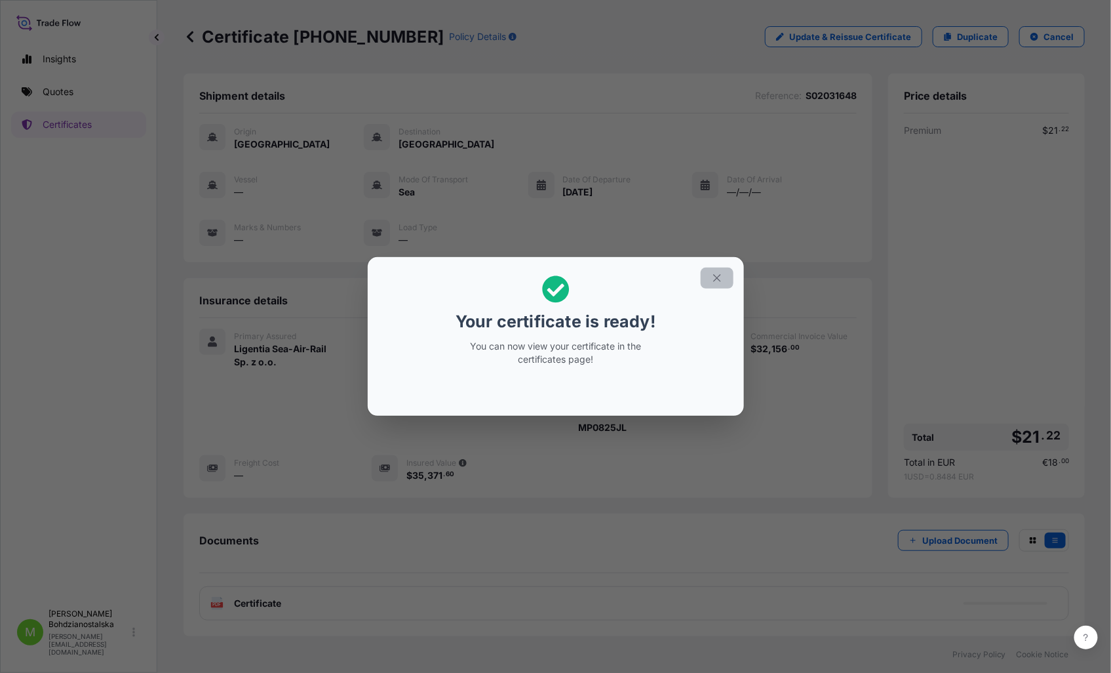
click at [713, 272] on icon "button" at bounding box center [717, 278] width 12 height 12
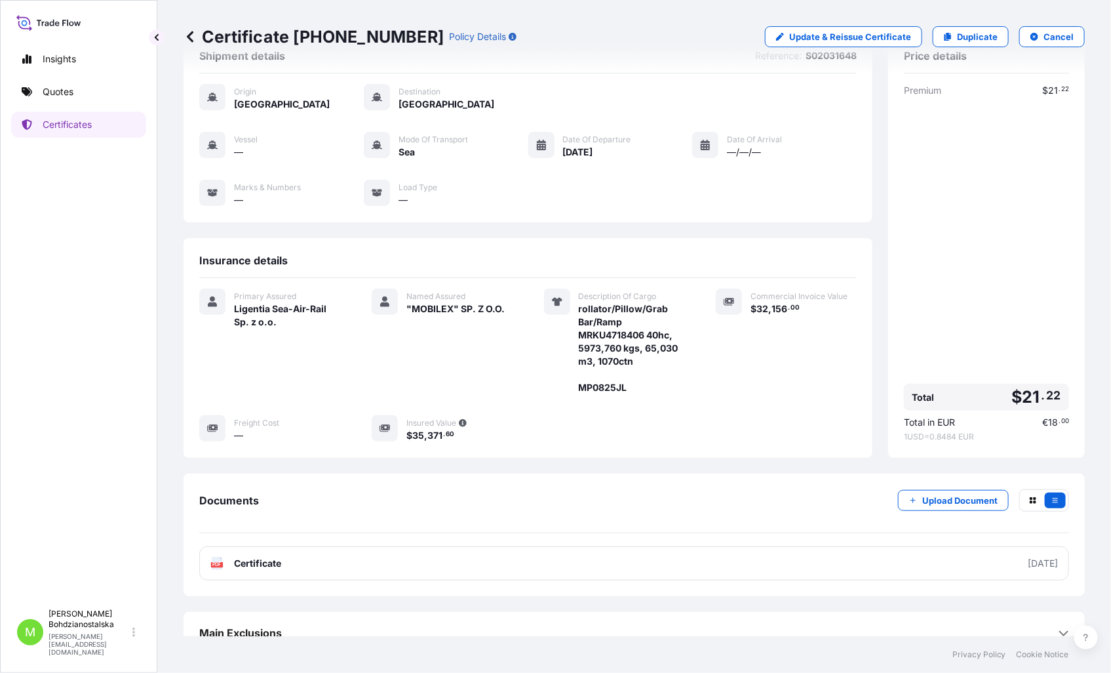
scroll to position [59, 0]
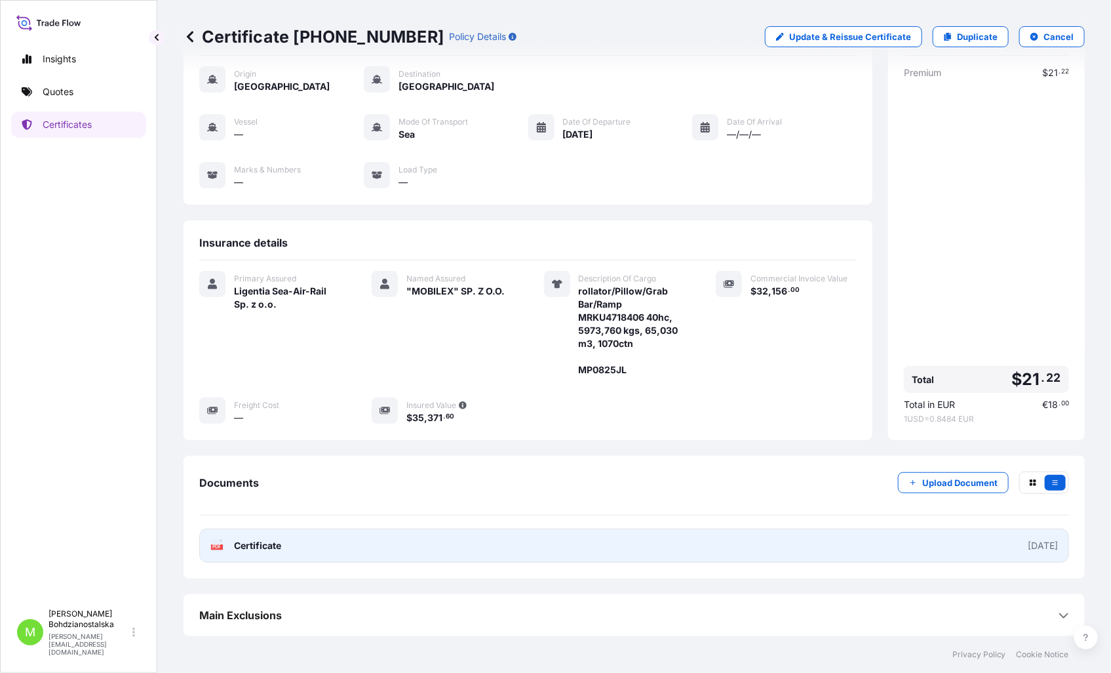
click at [311, 545] on link "PDF Certificate 2025-09-19" at bounding box center [634, 545] width 870 height 34
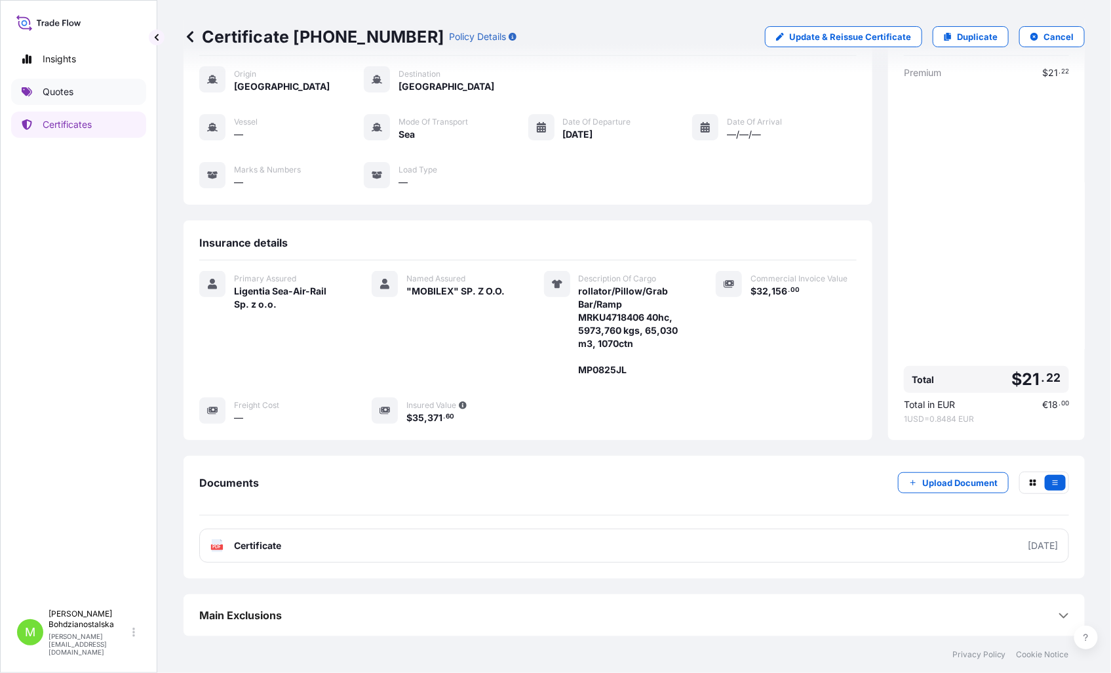
click at [50, 88] on p "Quotes" at bounding box center [58, 91] width 31 height 13
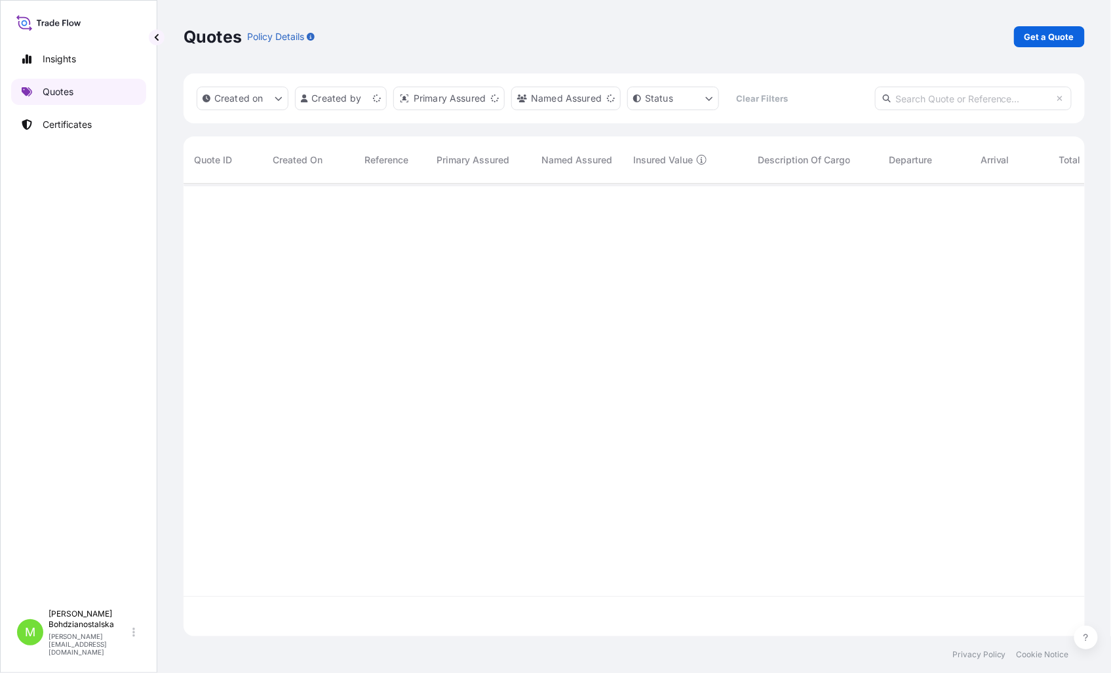
scroll to position [449, 890]
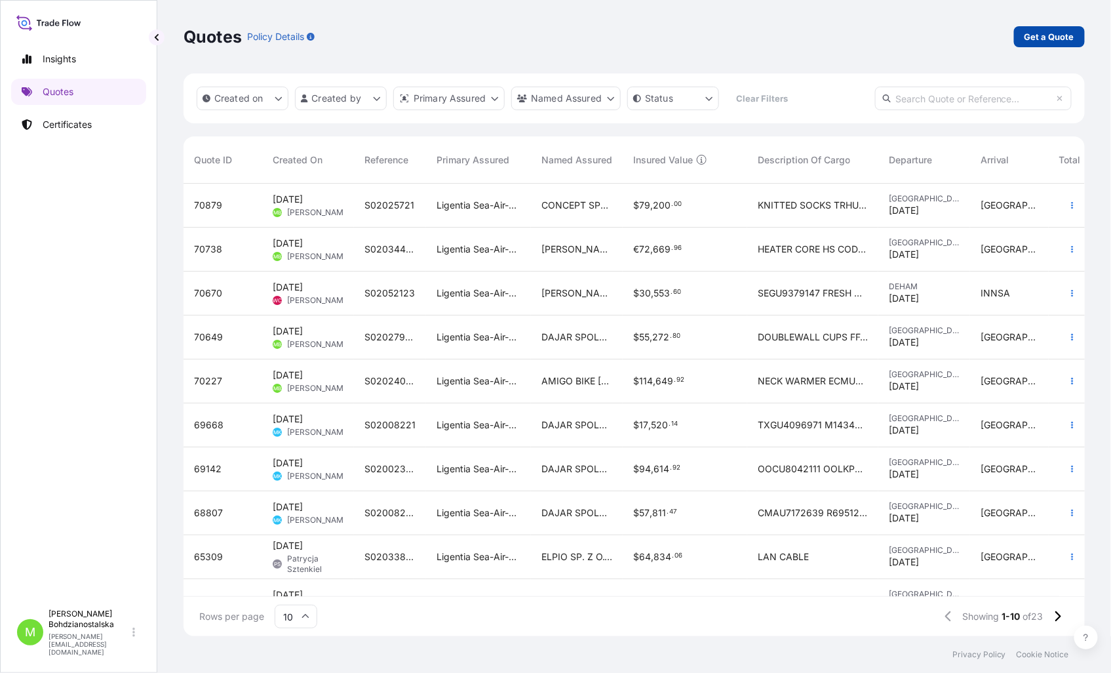
click at [1027, 37] on p "Get a Quote" at bounding box center [1050, 36] width 50 height 13
select select "Sea"
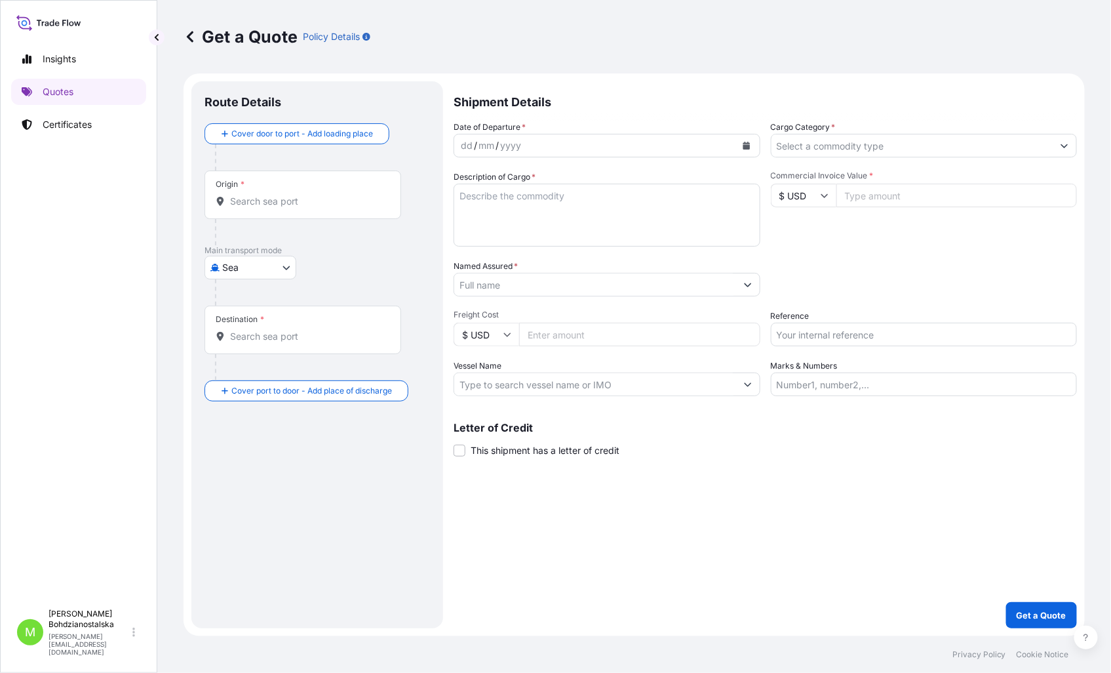
click at [385, 612] on div "Route Details Cover door to port - Add loading place Place of loading Road / In…" at bounding box center [317, 354] width 225 height 520
click at [119, 253] on div "Insights Quotes Certificates" at bounding box center [78, 318] width 135 height 568
click at [326, 201] on input "Origin *" at bounding box center [307, 201] width 155 height 13
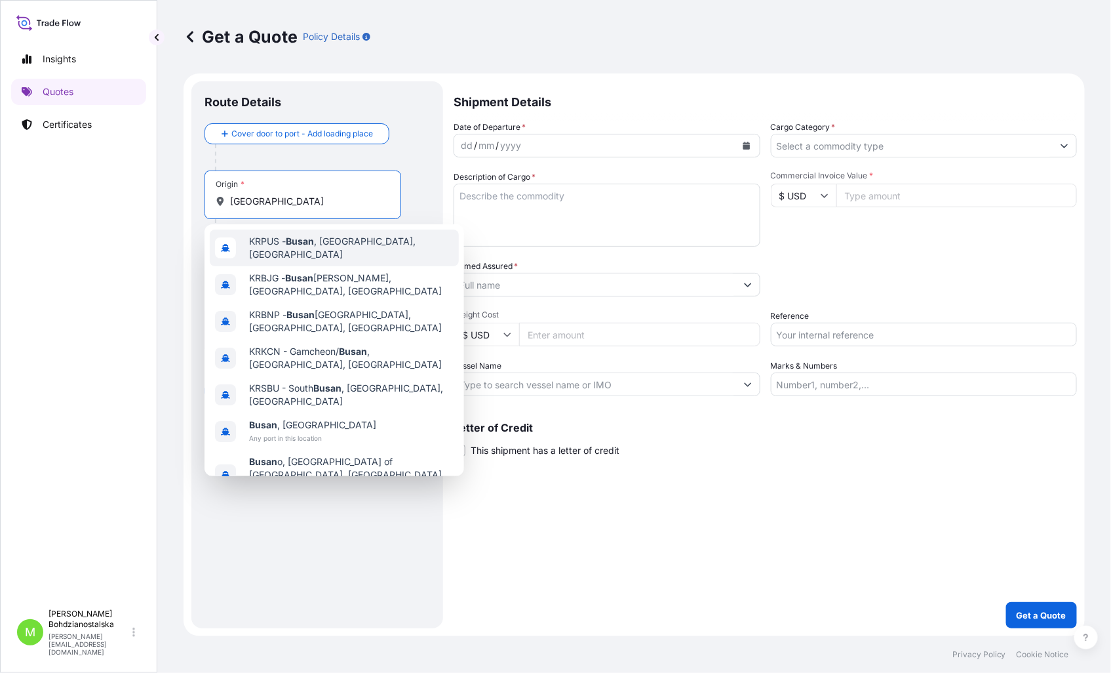
click at [337, 241] on span "KRPUS - Busan , Korea, South" at bounding box center [351, 248] width 205 height 26
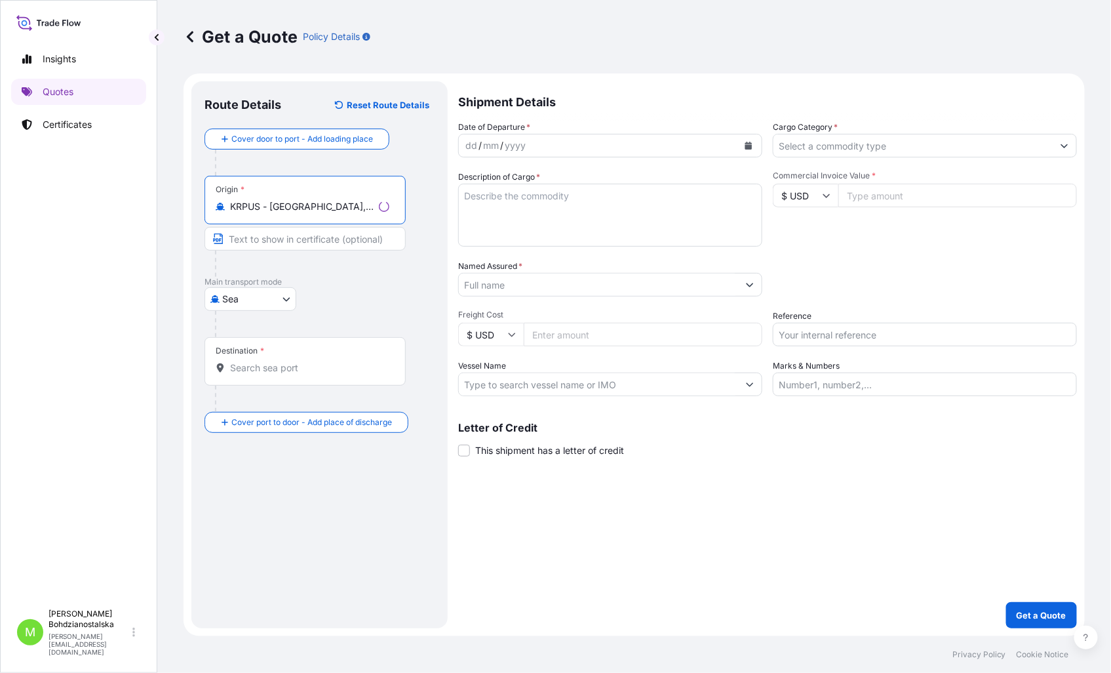
type input "KRPUS - Busan, Korea, South"
click at [252, 372] on input "Destination *" at bounding box center [309, 367] width 159 height 13
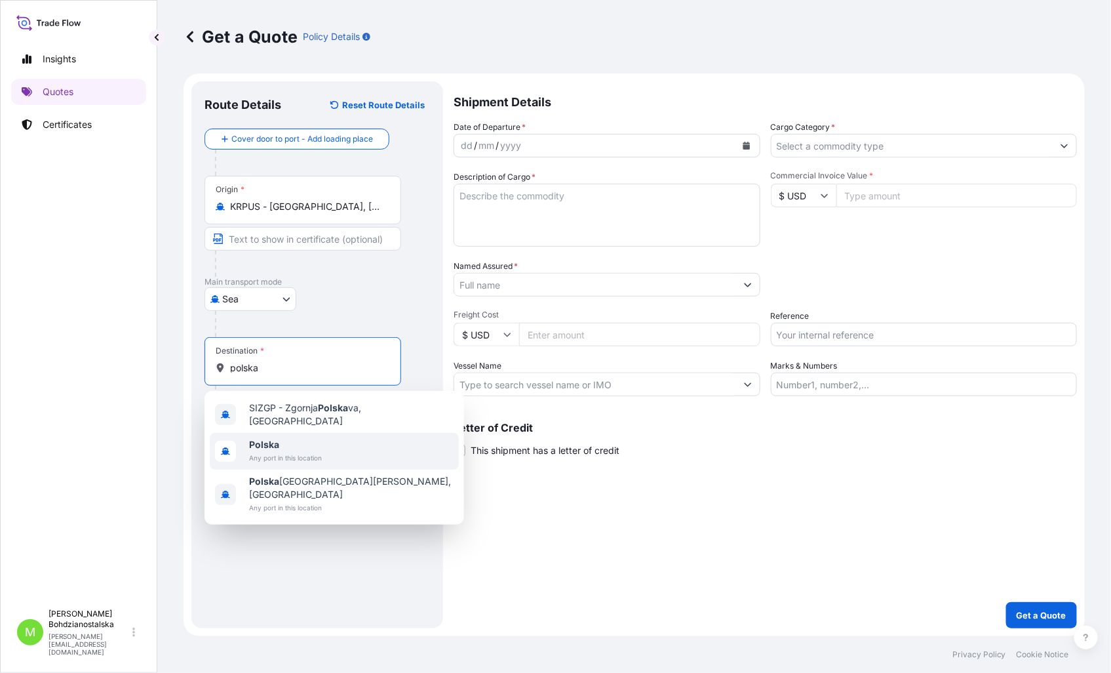
click at [281, 438] on span "Polska" at bounding box center [285, 444] width 73 height 13
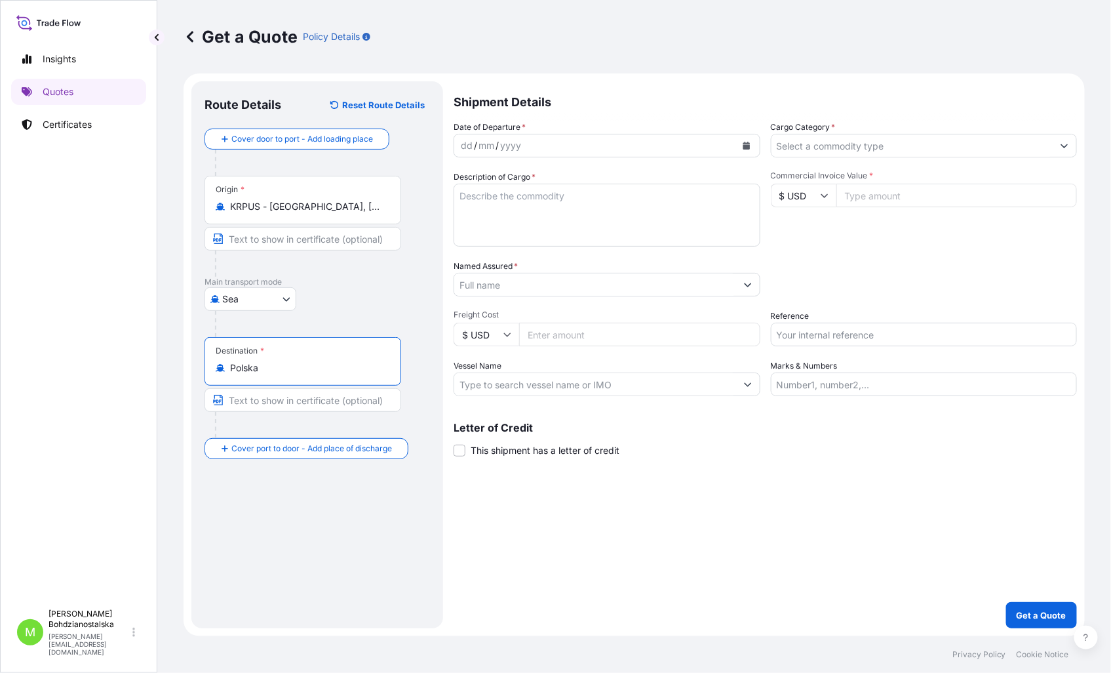
type input "Polska"
click at [489, 201] on textarea "Description of Cargo *" at bounding box center [607, 215] width 307 height 63
paste textarea "EBKG14108217"
click at [460, 231] on textarea "EBKG14108217" at bounding box center [607, 215] width 307 height 63
paste textarea "MSMU1899710"
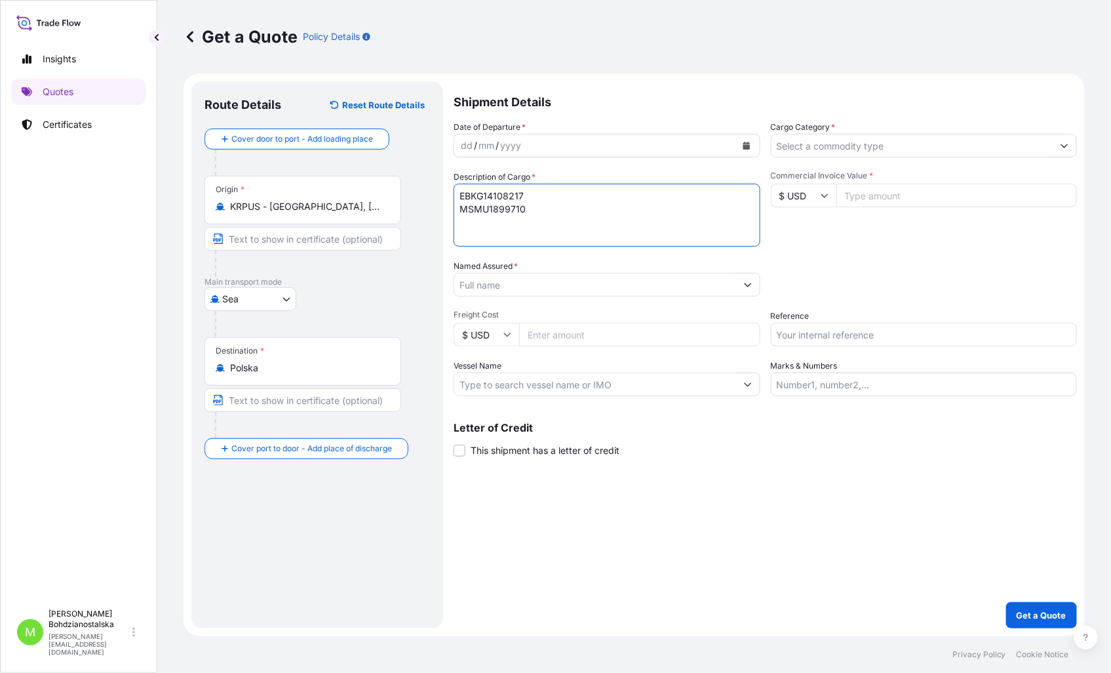
type textarea "EBKG14108217 MSMU1899710"
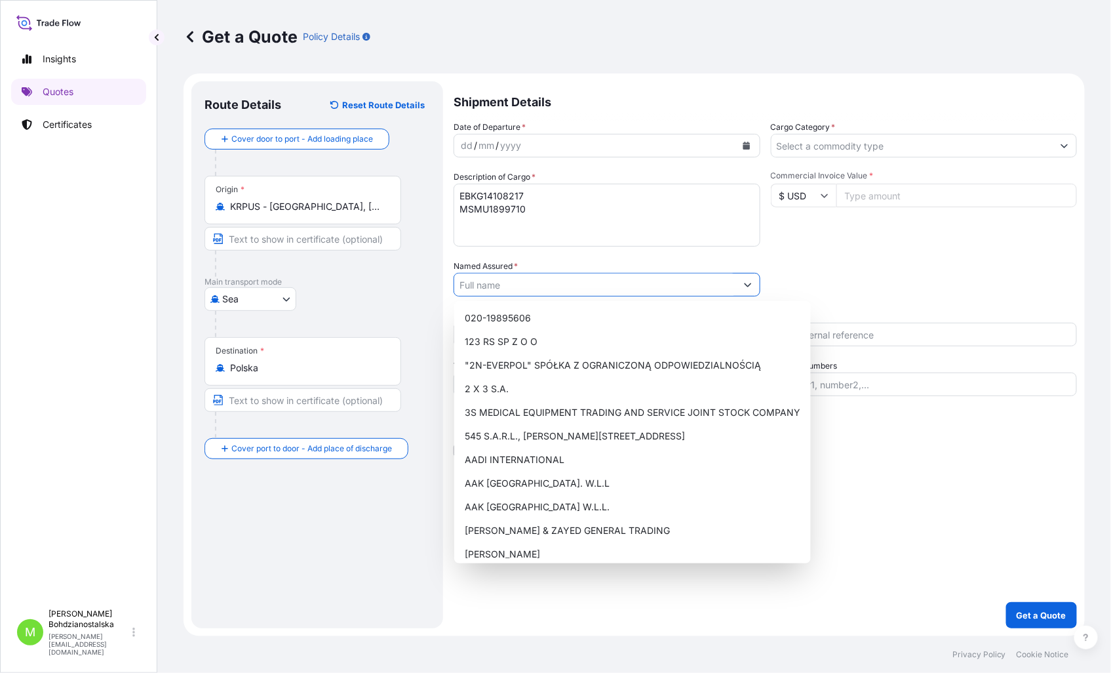
click at [494, 287] on input "Named Assured *" at bounding box center [595, 285] width 282 height 24
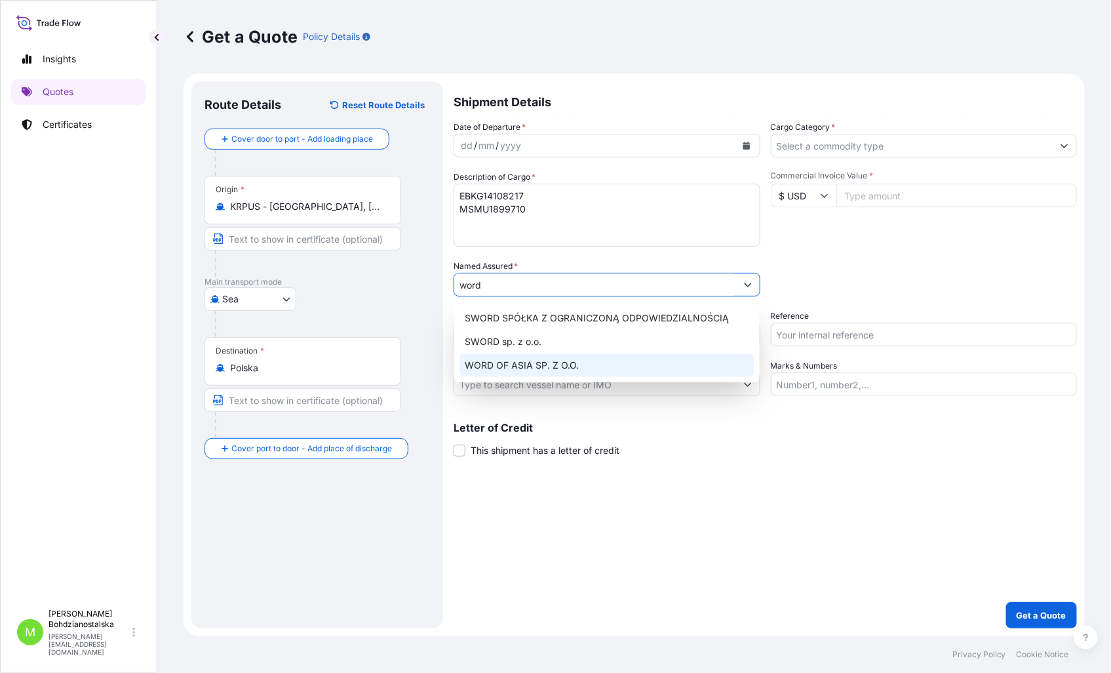
click at [561, 365] on span "WORD OF ASIA SP. Z O.O." at bounding box center [522, 365] width 114 height 13
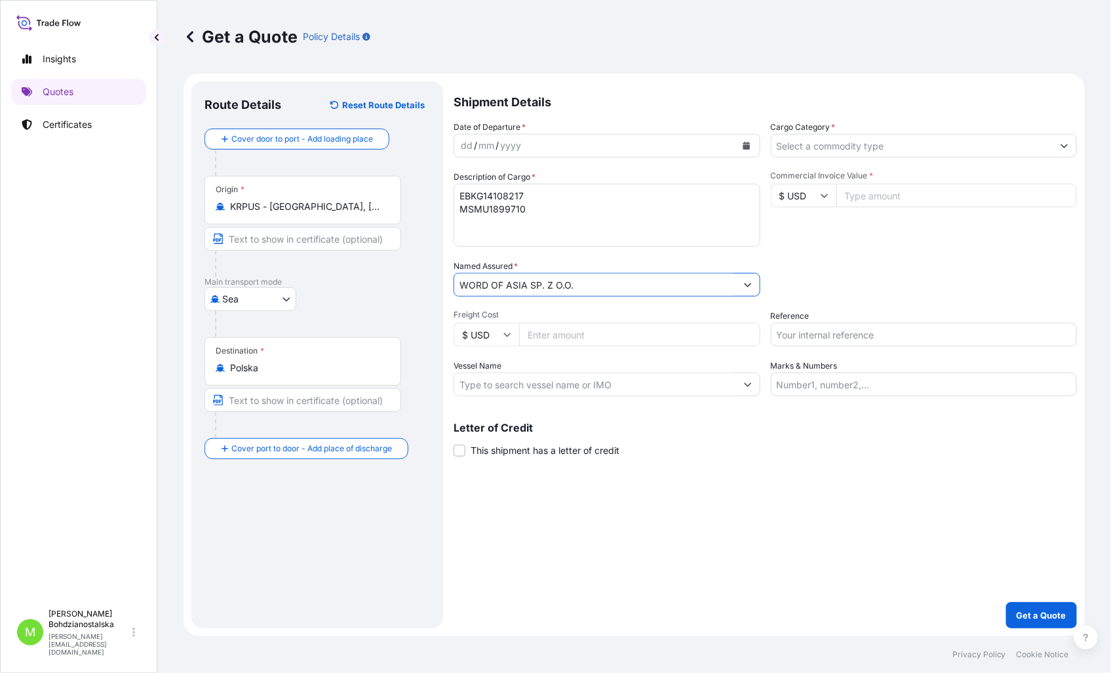
type input "WORD OF ASIA SP. Z O.O."
click at [855, 199] on input "Commercial Invoice Value *" at bounding box center [956, 196] width 241 height 24
click at [815, 145] on input "Cargo Category *" at bounding box center [913, 146] width 282 height 24
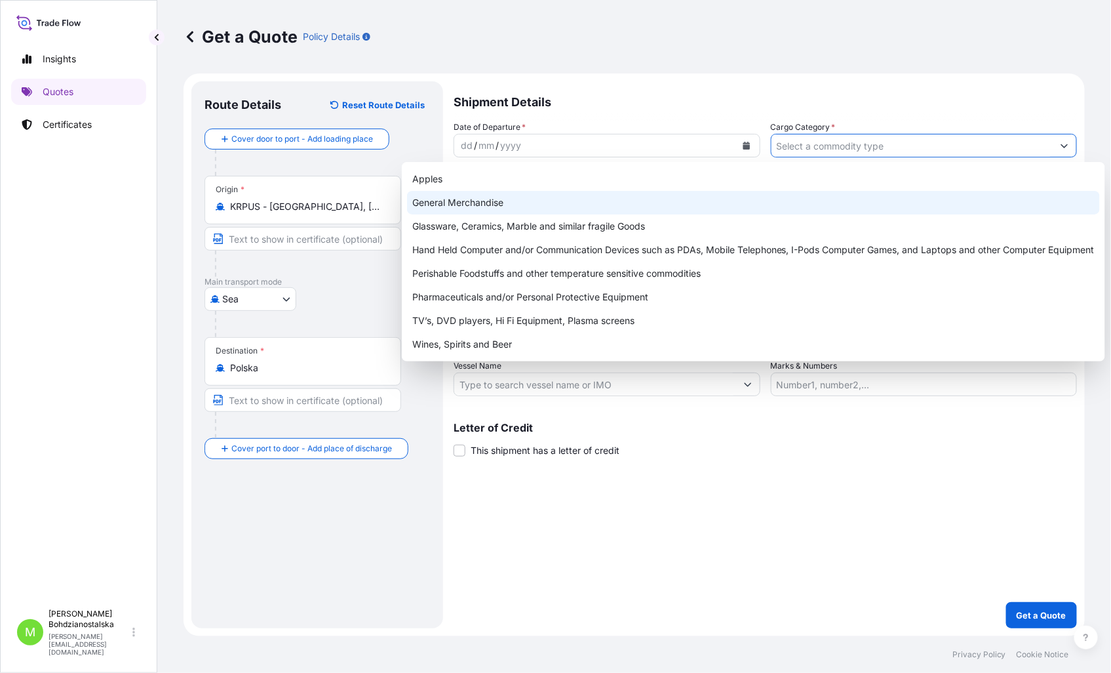
click at [515, 199] on div "General Merchandise" at bounding box center [753, 203] width 693 height 24
type input "General Merchandise"
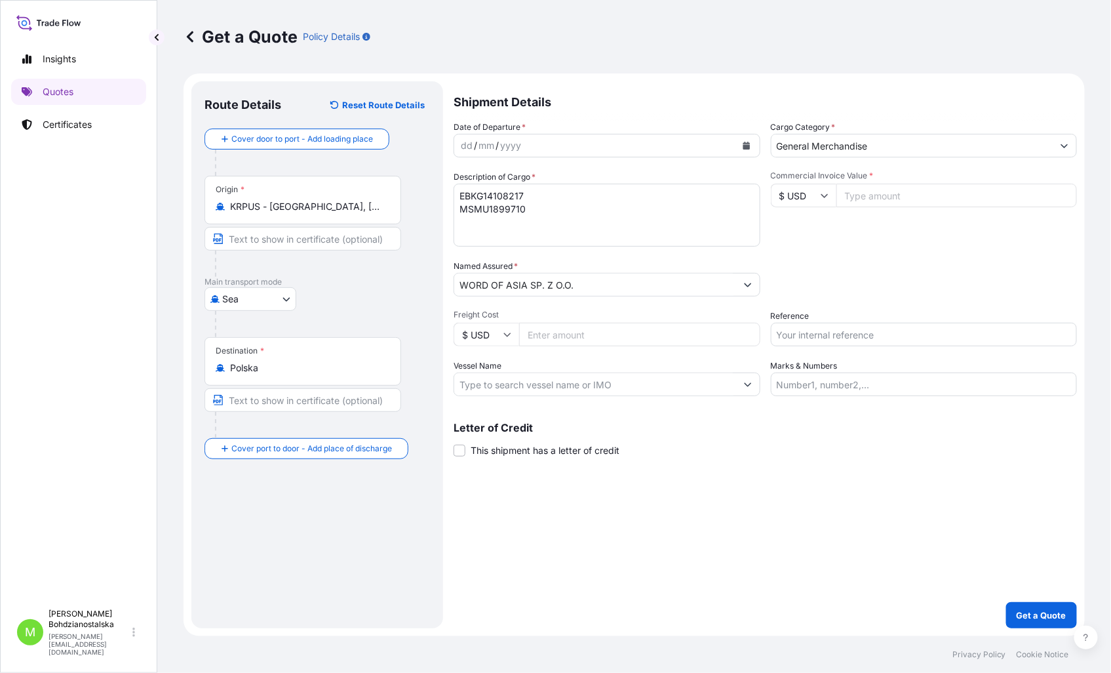
click at [859, 197] on input "Commercial Invoice Value *" at bounding box center [956, 196] width 241 height 24
type input "100300.00"
click at [803, 337] on input "Reference" at bounding box center [924, 335] width 307 height 24
click at [797, 334] on input "Reference" at bounding box center [924, 335] width 307 height 24
paste input "MSMU1899710"
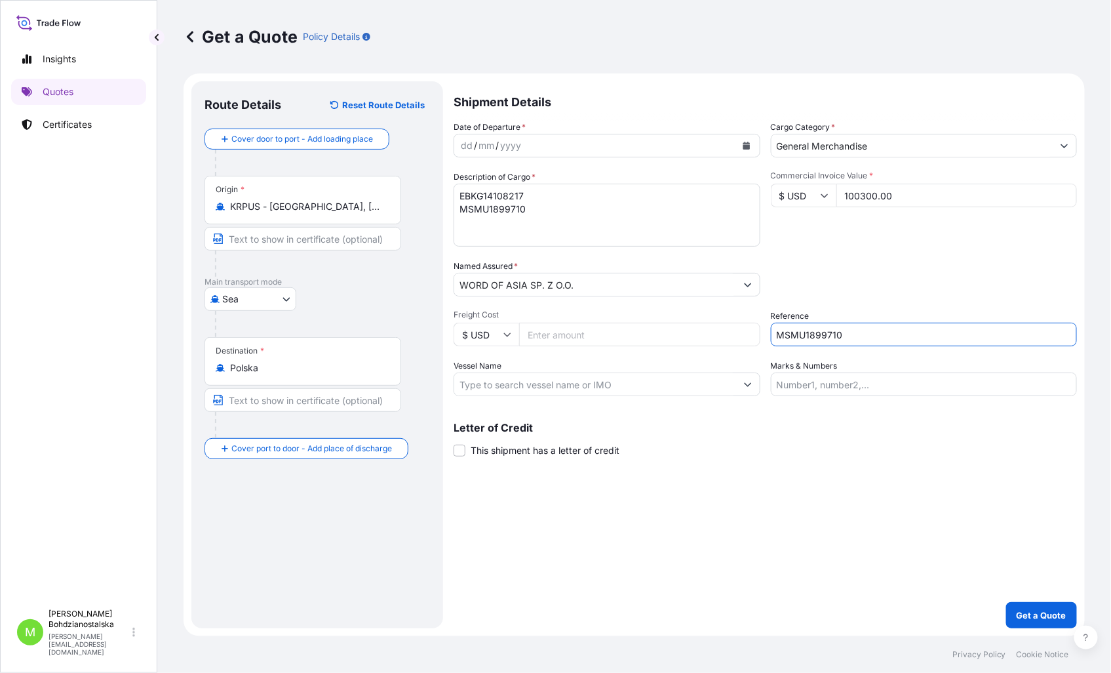
type input "MSMU1899710"
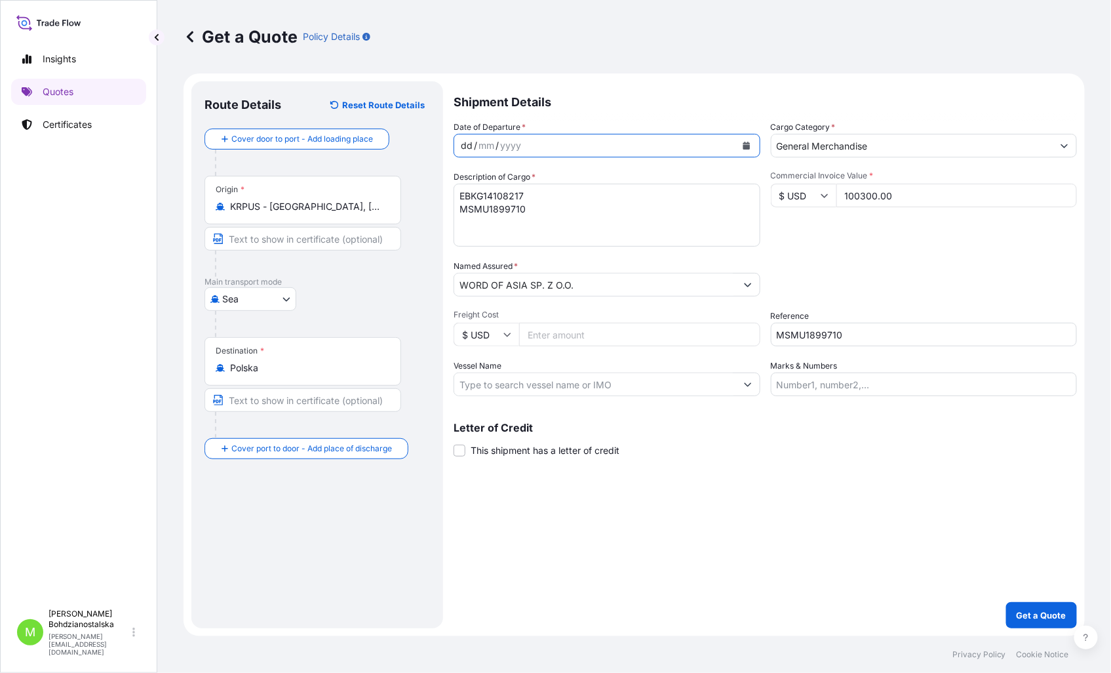
click at [461, 142] on div "dd" at bounding box center [467, 146] width 14 height 16
click at [783, 222] on div "Commercial Invoice Value * $ USD 100300.00" at bounding box center [924, 208] width 307 height 76
click at [646, 562] on div "Shipment Details Date of Departure * 21 / 09 / 2025 Cargo Category * General Me…" at bounding box center [765, 354] width 623 height 547
click at [546, 214] on textarea "EBKG14108217 MSMU1899710" at bounding box center [607, 215] width 307 height 63
click at [469, 225] on textarea "EBKG14108217 MSMU1899710" at bounding box center [607, 215] width 307 height 63
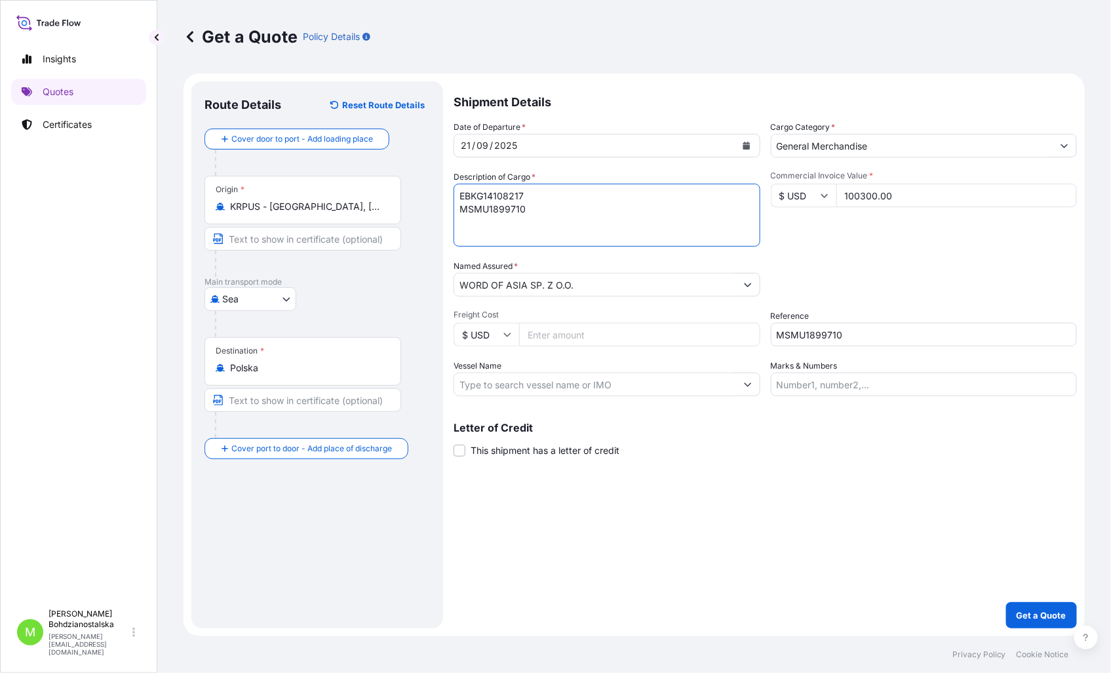
drag, startPoint x: 545, startPoint y: 199, endPoint x: 359, endPoint y: 199, distance: 186.2
click at [359, 199] on form "Route Details Reset Route Details Cover door to port - Add loading place Place …" at bounding box center [634, 354] width 901 height 562
paste textarea "Booking EBKG14108217"
type textarea "Booking EBKG14108217 MSMU1899710"
click at [1042, 616] on p "Get a Quote" at bounding box center [1042, 614] width 50 height 13
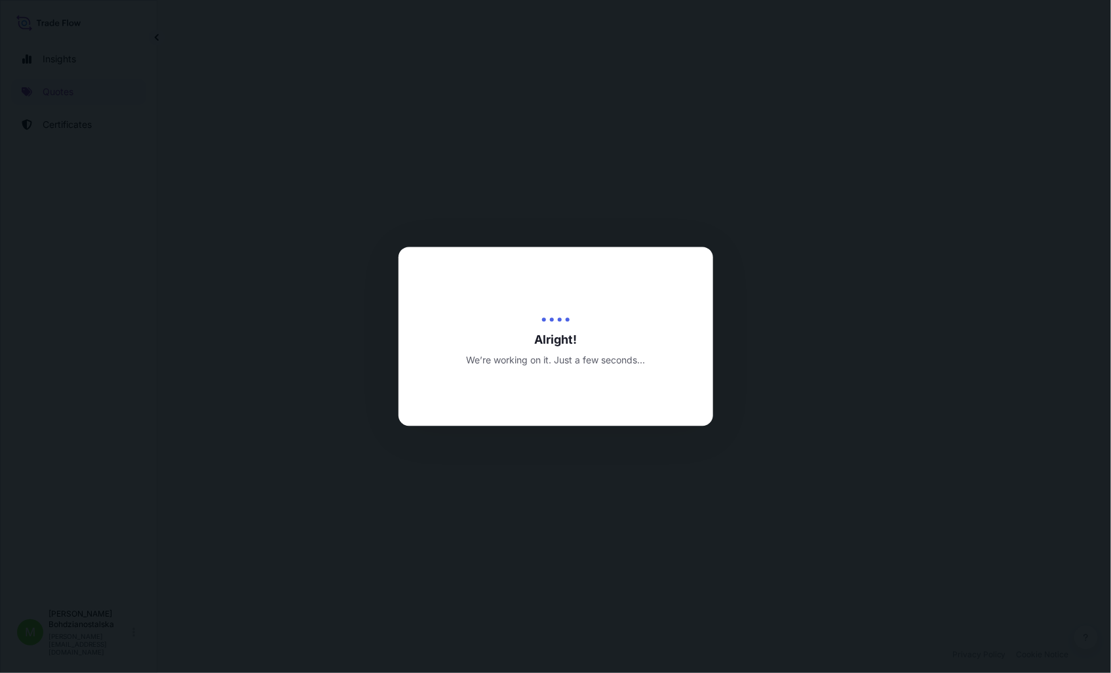
select select "Sea"
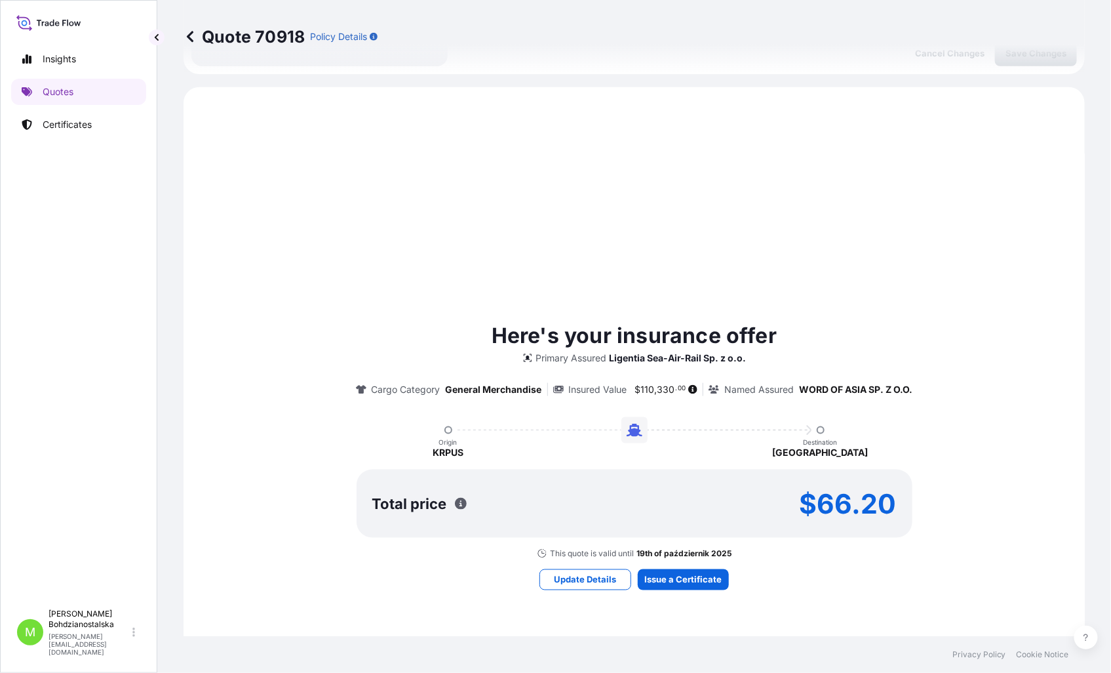
scroll to position [449, 0]
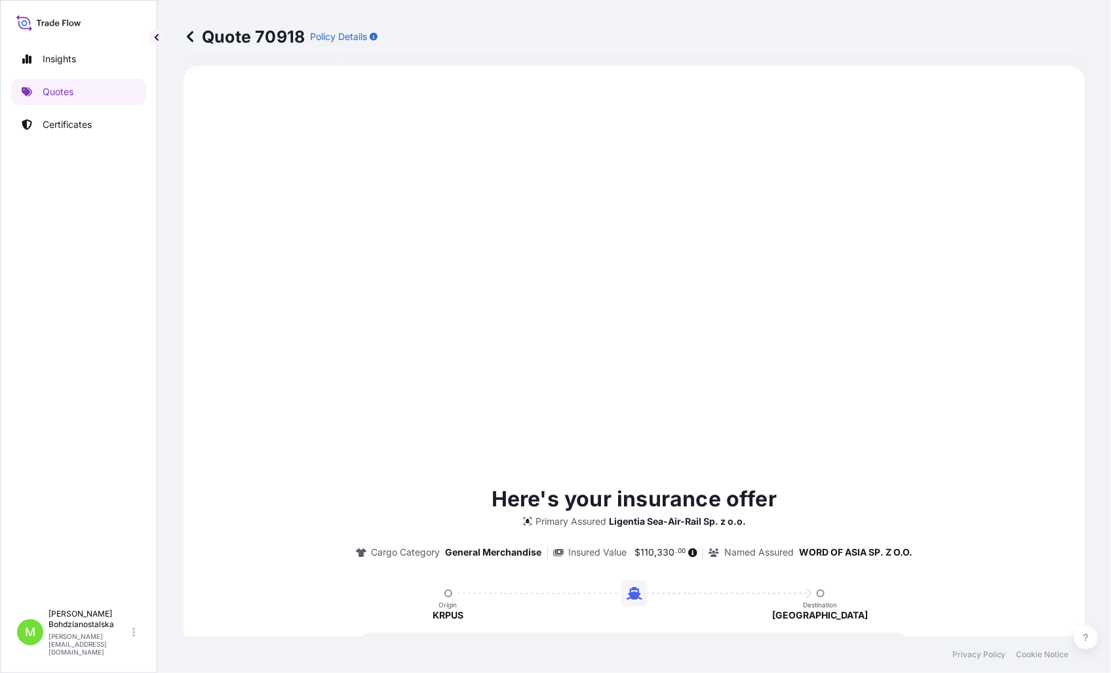
type input "19/09/2025"
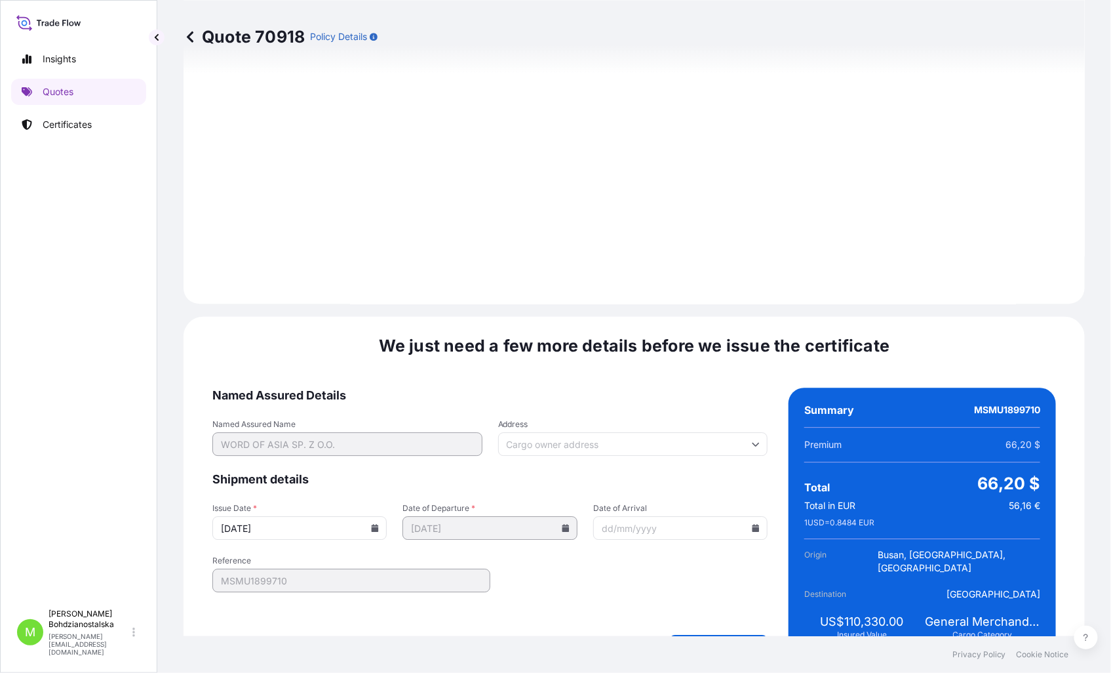
scroll to position [1327, 0]
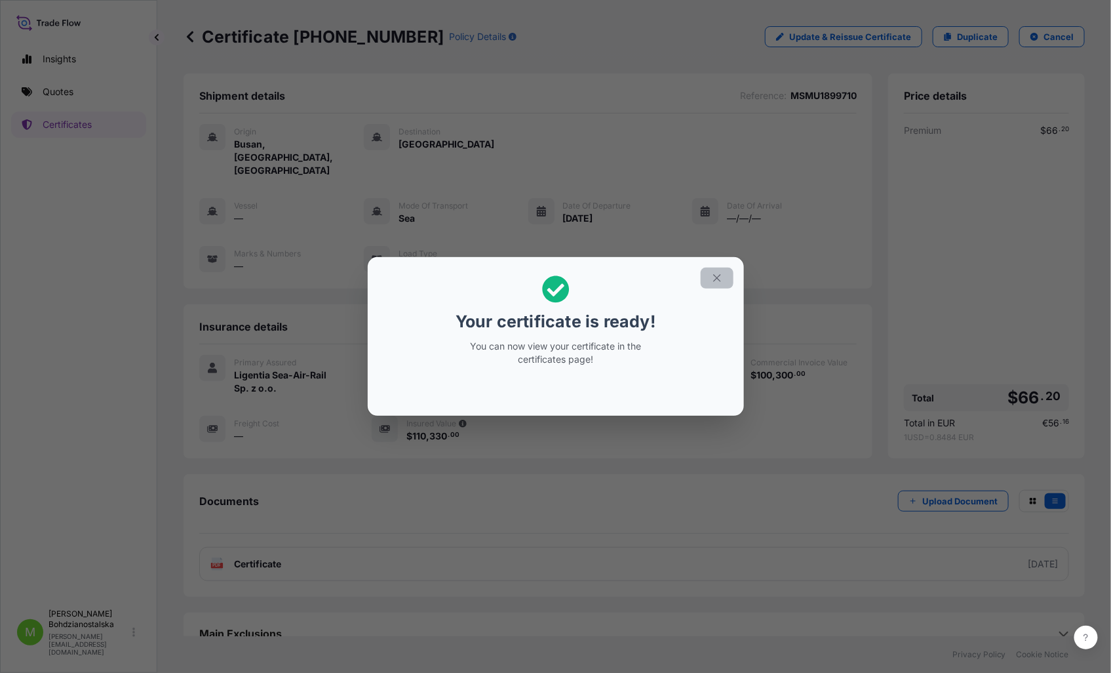
click at [716, 273] on icon "button" at bounding box center [717, 278] width 12 height 12
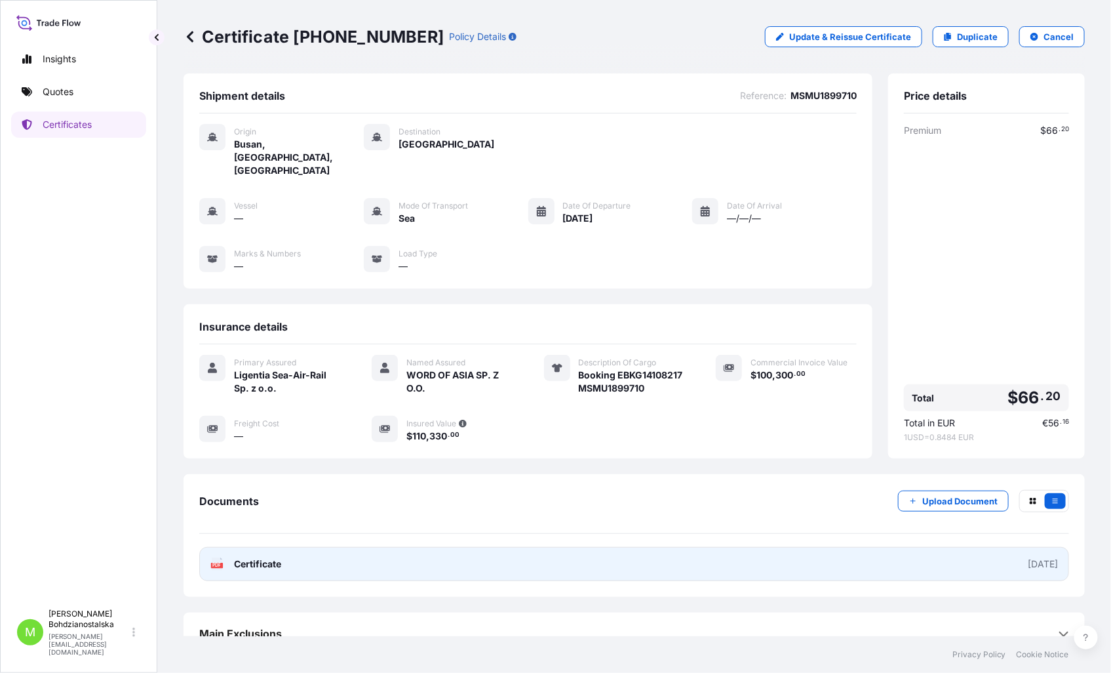
click at [292, 547] on link "PDF Certificate 2025-09-19" at bounding box center [634, 564] width 870 height 34
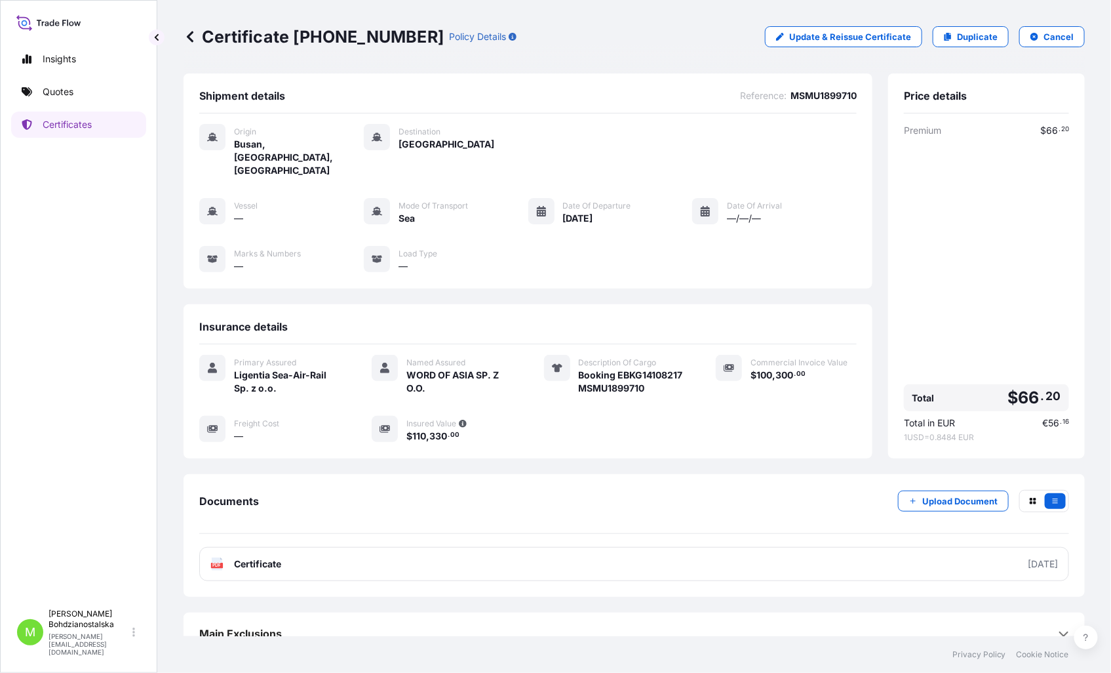
click at [68, 370] on div "Insights Quotes Certificates" at bounding box center [78, 318] width 135 height 568
click at [64, 85] on p "Quotes" at bounding box center [58, 91] width 31 height 13
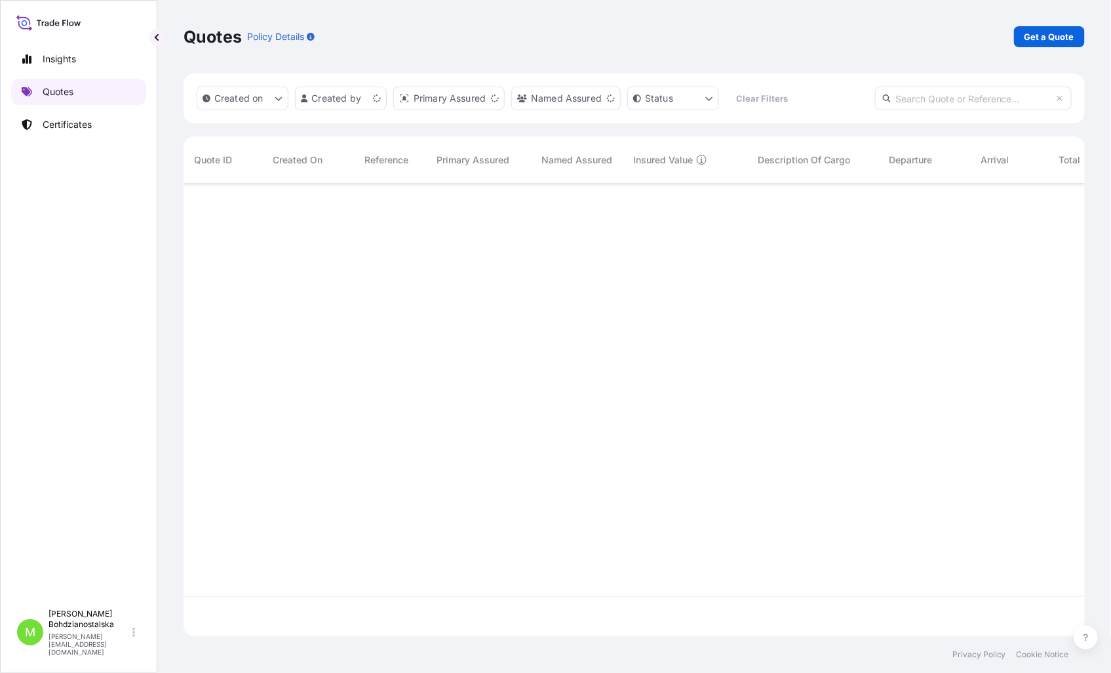
scroll to position [449, 890]
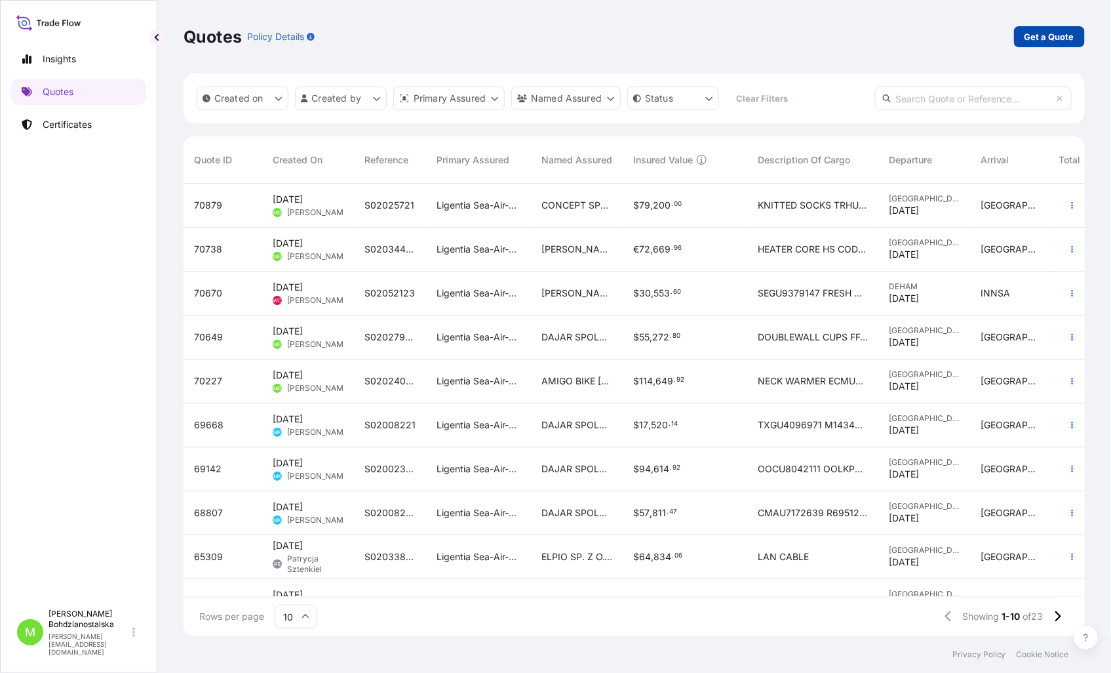
click at [1053, 30] on p "Get a Quote" at bounding box center [1050, 36] width 50 height 13
select select "Sea"
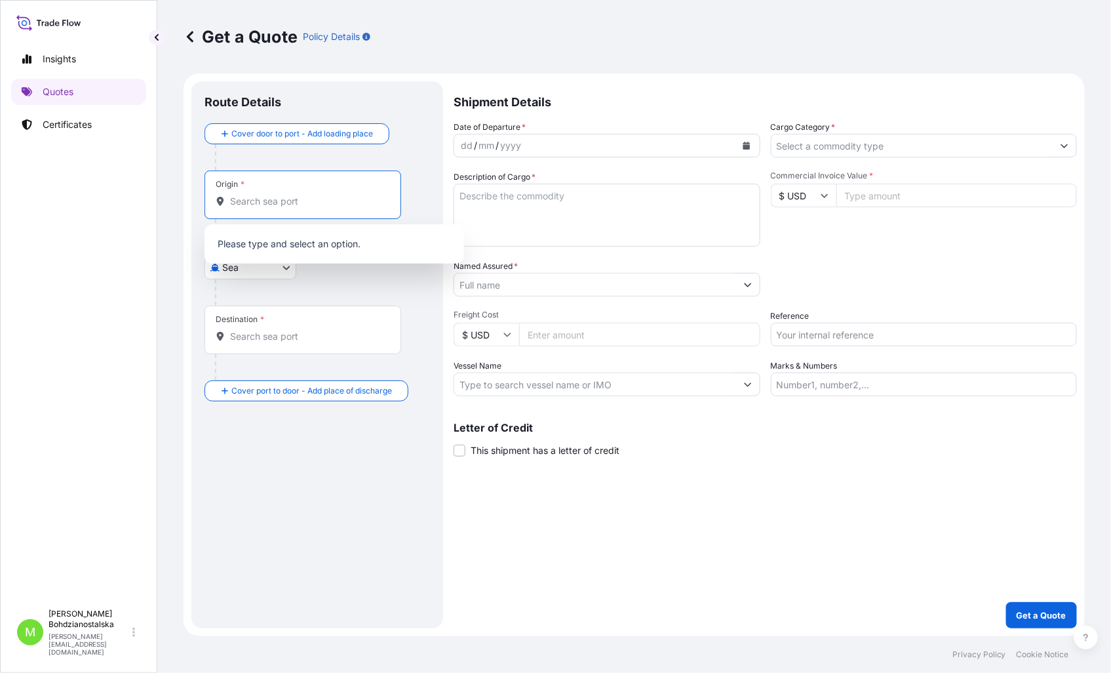
click at [264, 206] on input "Origin *" at bounding box center [307, 201] width 155 height 13
click at [269, 212] on div "Origin *" at bounding box center [303, 194] width 197 height 49
click at [269, 208] on input "Origin * Please select an origin" at bounding box center [307, 201] width 155 height 13
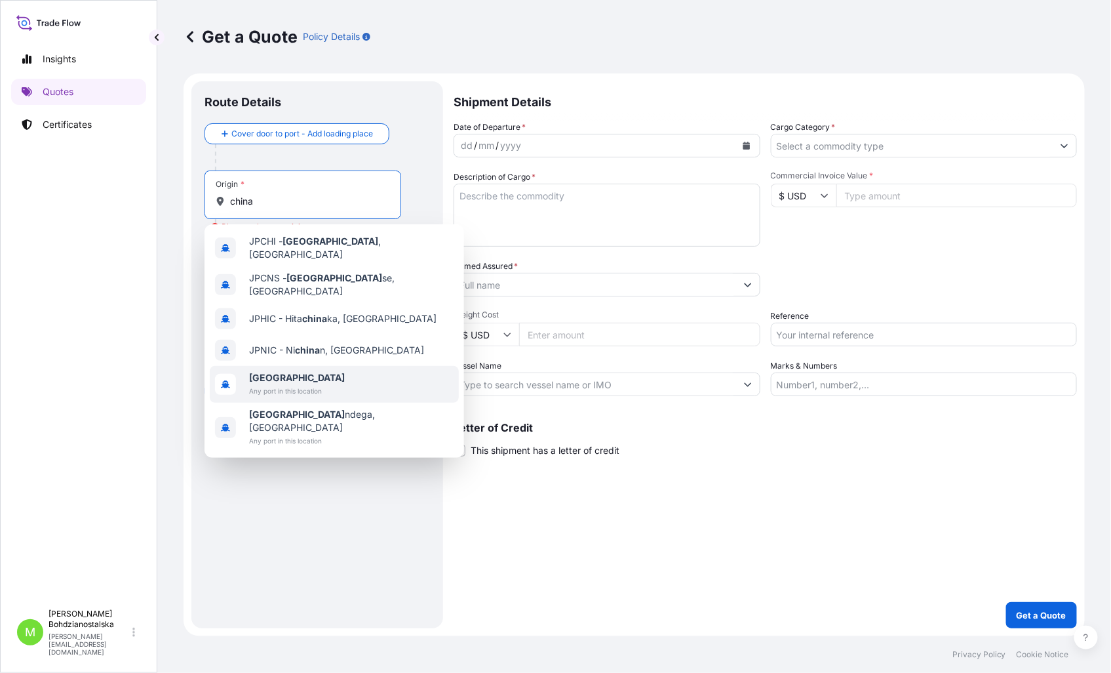
click at [332, 374] on div "China Any port in this location" at bounding box center [334, 384] width 249 height 37
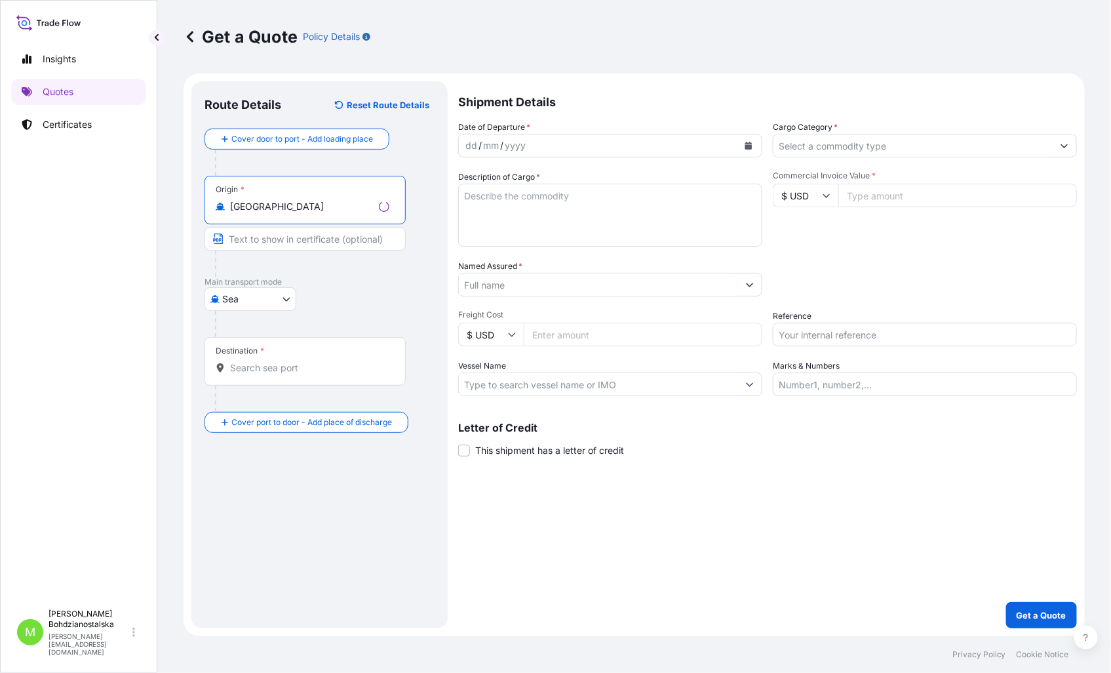
type input "China"
click at [256, 375] on div "Destination *" at bounding box center [305, 361] width 201 height 49
click at [256, 374] on input "Destination *" at bounding box center [309, 367] width 159 height 13
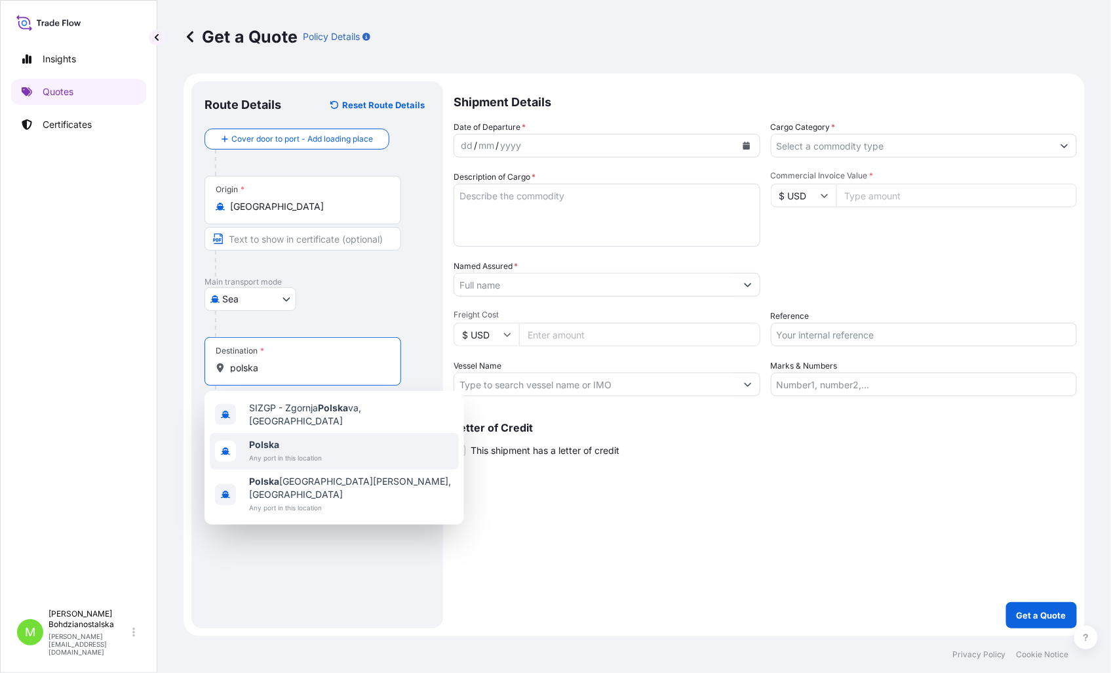
click at [361, 454] on div "Polska Any port in this location" at bounding box center [334, 451] width 249 height 37
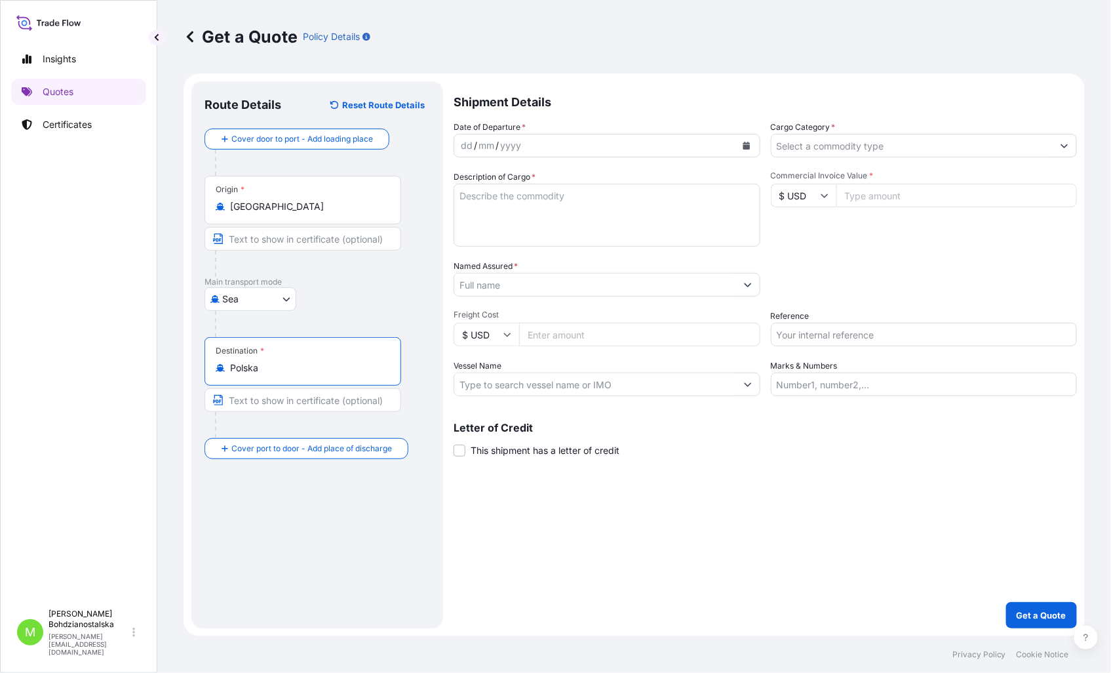
type input "Polska"
click at [461, 138] on div "dd" at bounding box center [467, 146] width 14 height 16
click at [469, 149] on div "dd" at bounding box center [467, 146] width 14 height 16
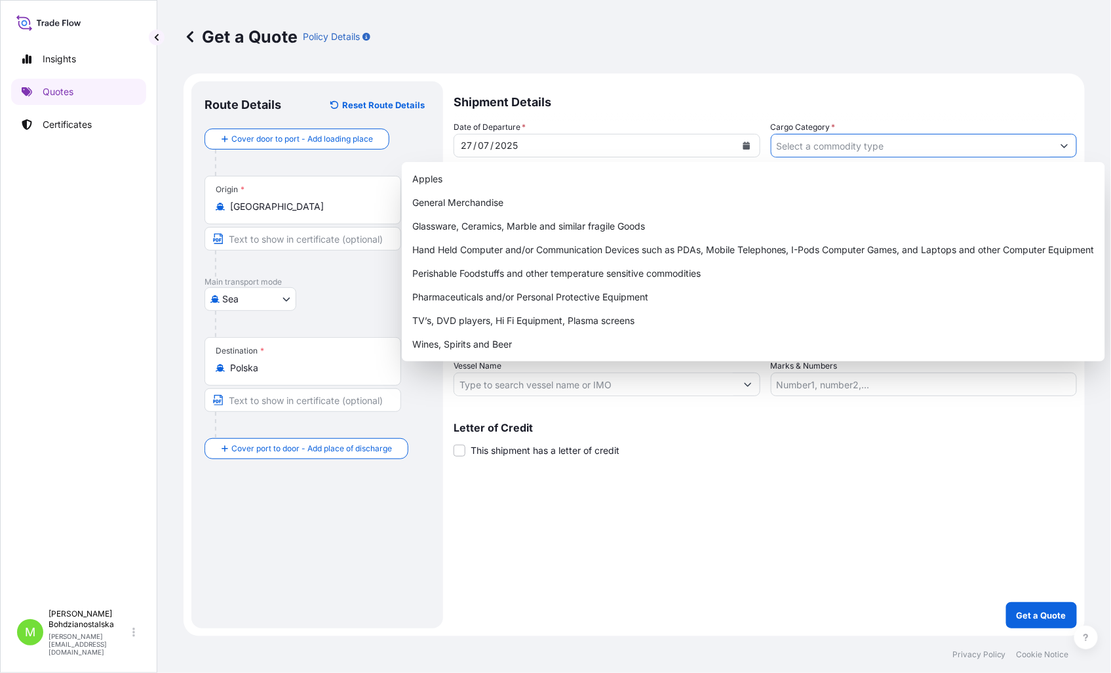
click at [815, 144] on input "Cargo Category *" at bounding box center [913, 146] width 282 height 24
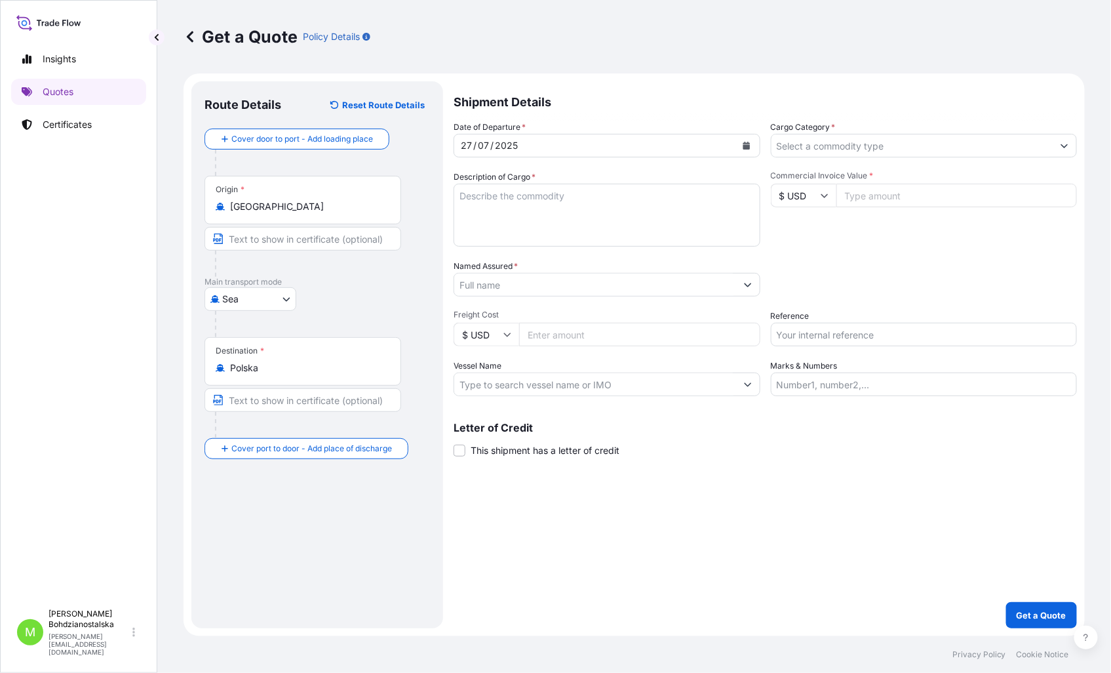
click at [838, 138] on input "Cargo Category *" at bounding box center [913, 146] width 282 height 24
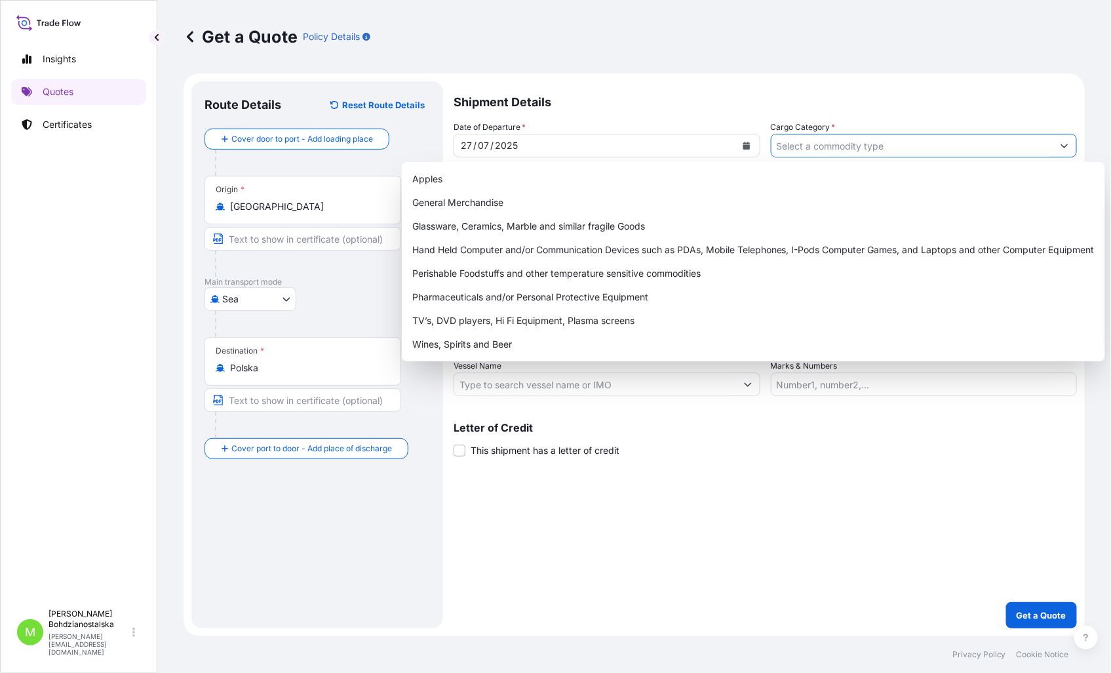
paste input "S02008994"
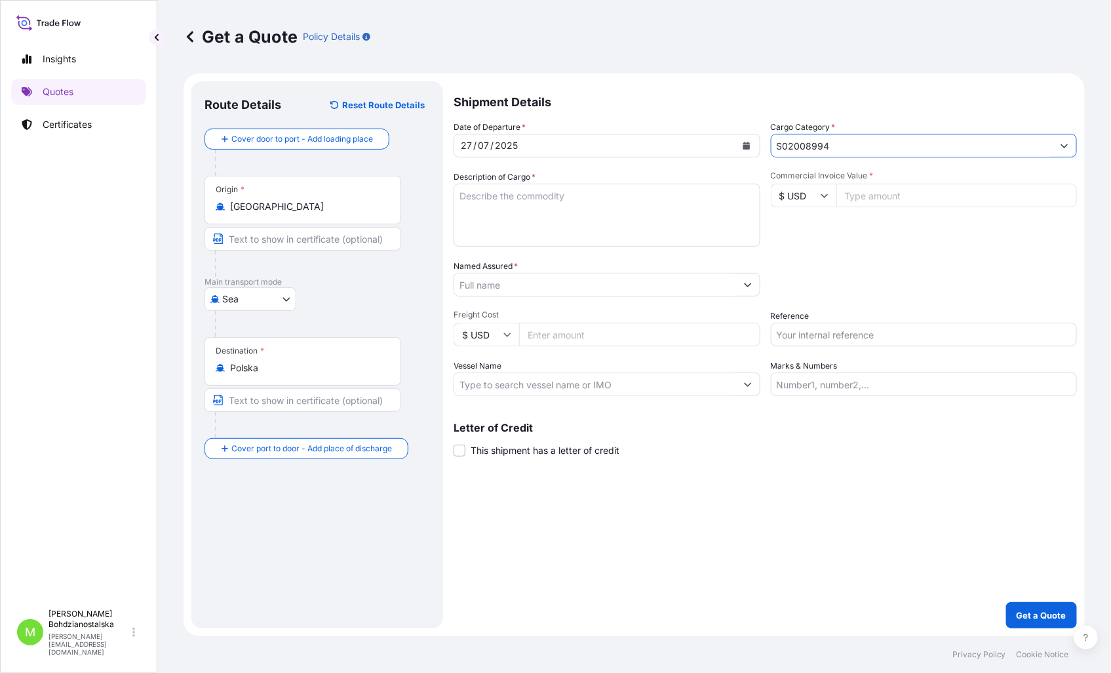
type input "S02008994"
click at [578, 208] on textarea "Description of Cargo *" at bounding box center [607, 215] width 307 height 63
click at [920, 191] on input "Commercial Invoice Value *" at bounding box center [956, 196] width 241 height 24
type input "3450"
click at [930, 226] on div "Commercial Invoice Value * $ USD 3450" at bounding box center [924, 208] width 307 height 76
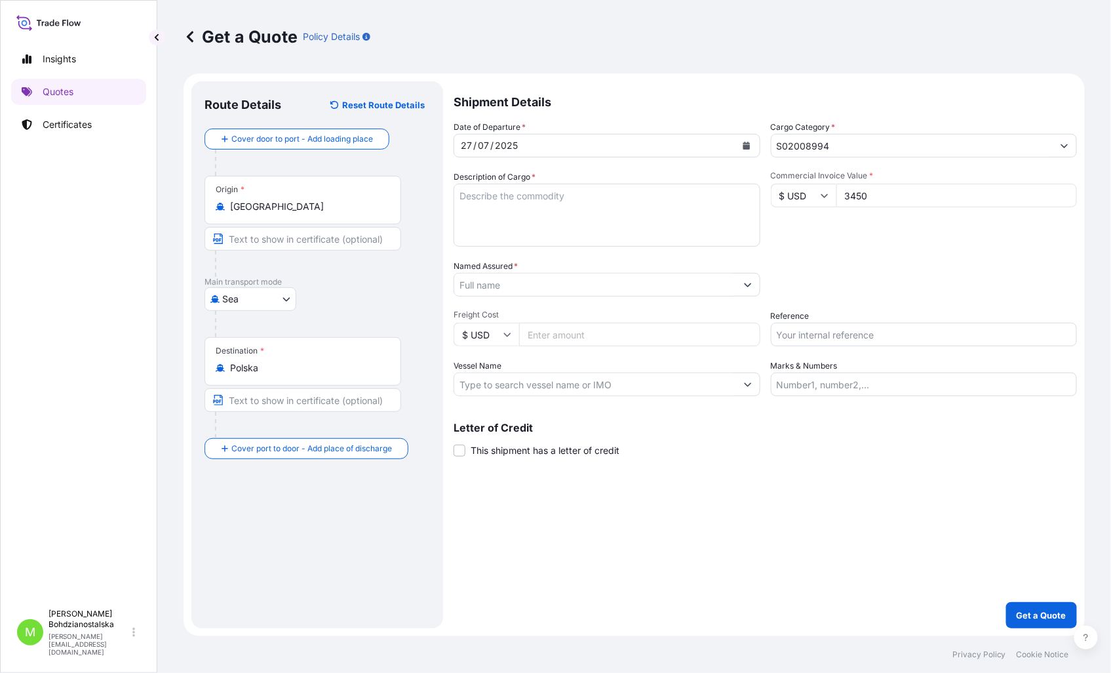
click at [515, 223] on textarea "Description of Cargo *" at bounding box center [607, 215] width 307 height 63
click at [558, 199] on textarea "Description of Cargo *" at bounding box center [607, 215] width 307 height 63
paste textarea "Wallboard Rack Frame Toilet Tissue"
click at [606, 207] on textarea "Wallboard Rack Frame Toilet Tissue" at bounding box center [607, 215] width 307 height 63
paste textarea "MRSU5654778"
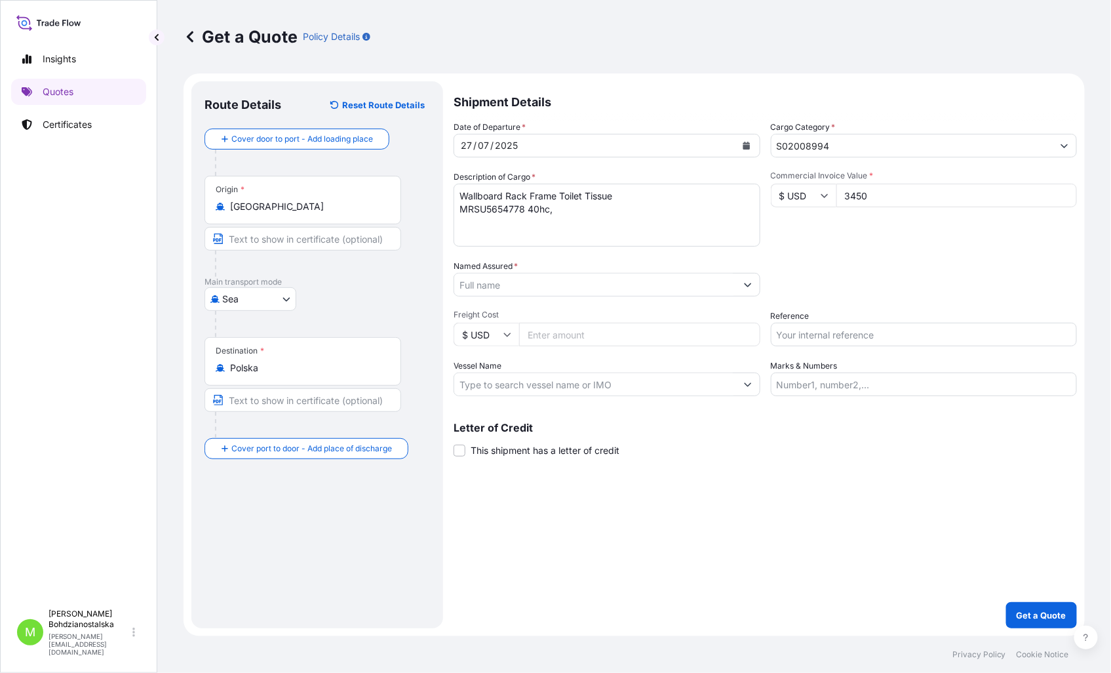
click at [591, 205] on textarea "Wallboard Rack Frame Toilet Tissue MRSU5654778 40hc," at bounding box center [607, 215] width 307 height 63
paste textarea "11360,000"
type textarea "Wallboard Rack Frame Toilet Tissue MRSU5654778 40hc, 11360,000 kgs, 4 pkg"
drag, startPoint x: 953, startPoint y: 264, endPoint x: 481, endPoint y: 281, distance: 472.3
click at [947, 264] on div "Packing Category Type to search a container mode Please select a primary mode o…" at bounding box center [924, 278] width 307 height 37
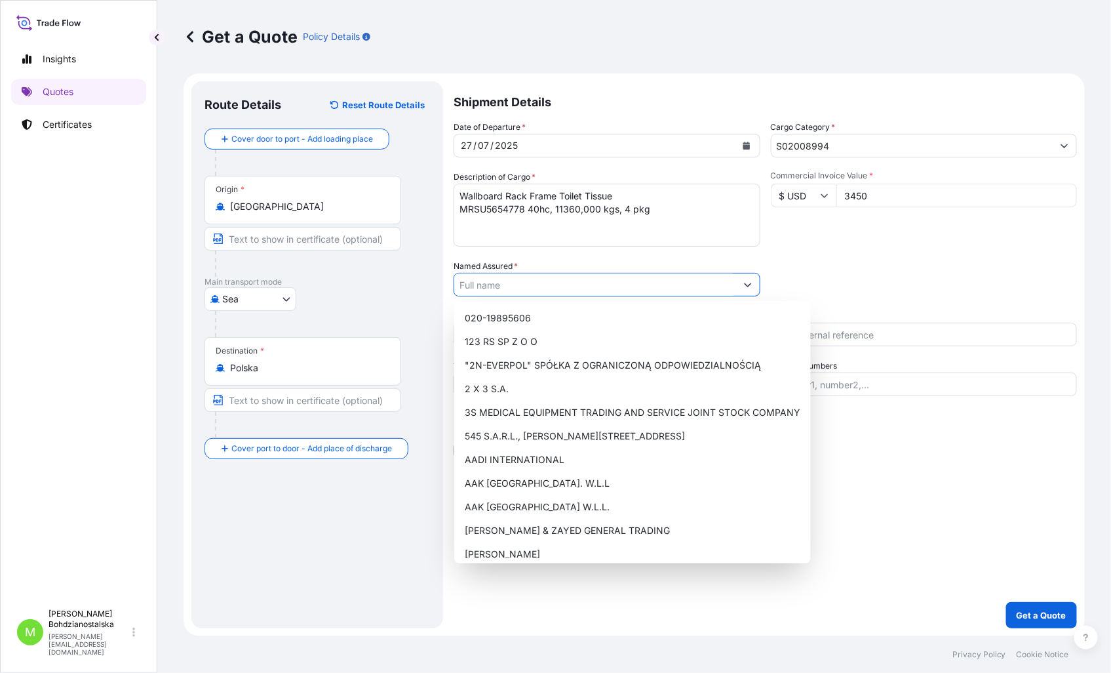
click at [473, 289] on input "Named Assured *" at bounding box center [595, 285] width 282 height 24
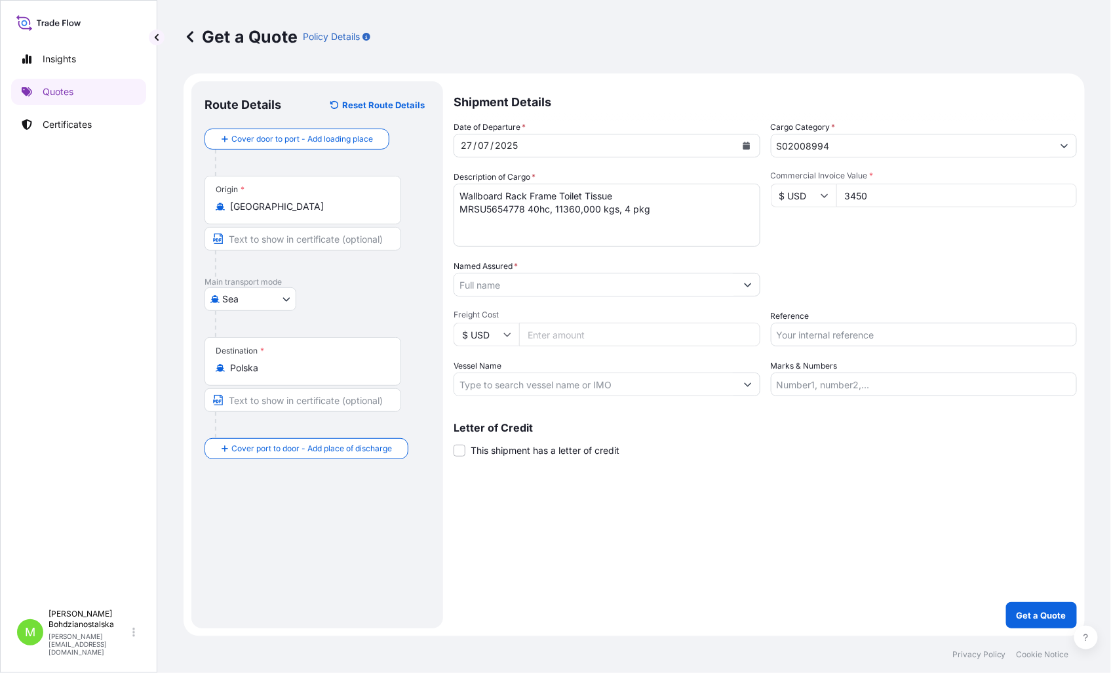
click at [480, 295] on div at bounding box center [607, 285] width 307 height 24
click at [476, 287] on input "Named Assured *" at bounding box center [595, 285] width 282 height 24
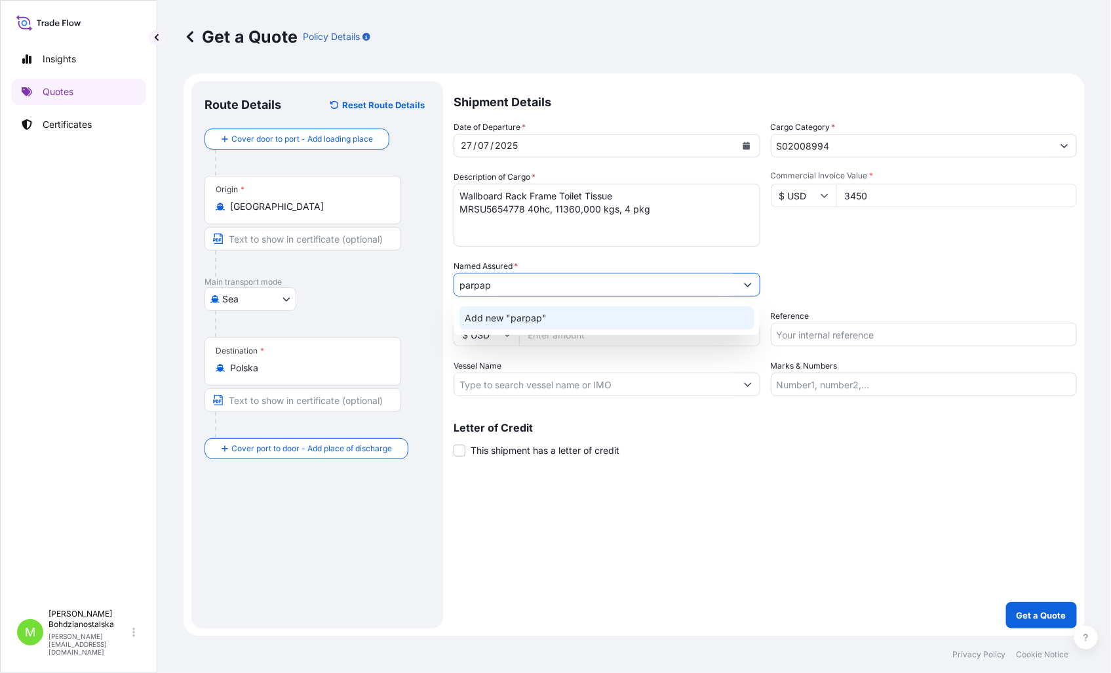
type input "parpap"
click at [888, 579] on div "Shipment Details Date of Departure * 27 / 07 / 2025 Cargo Category * S02008994 …" at bounding box center [765, 354] width 623 height 547
drag, startPoint x: 523, startPoint y: 286, endPoint x: 368, endPoint y: 269, distance: 156.4
click at [368, 269] on form "Route Details Reset Route Details Cover door to port - Add loading place Place …" at bounding box center [634, 354] width 901 height 562
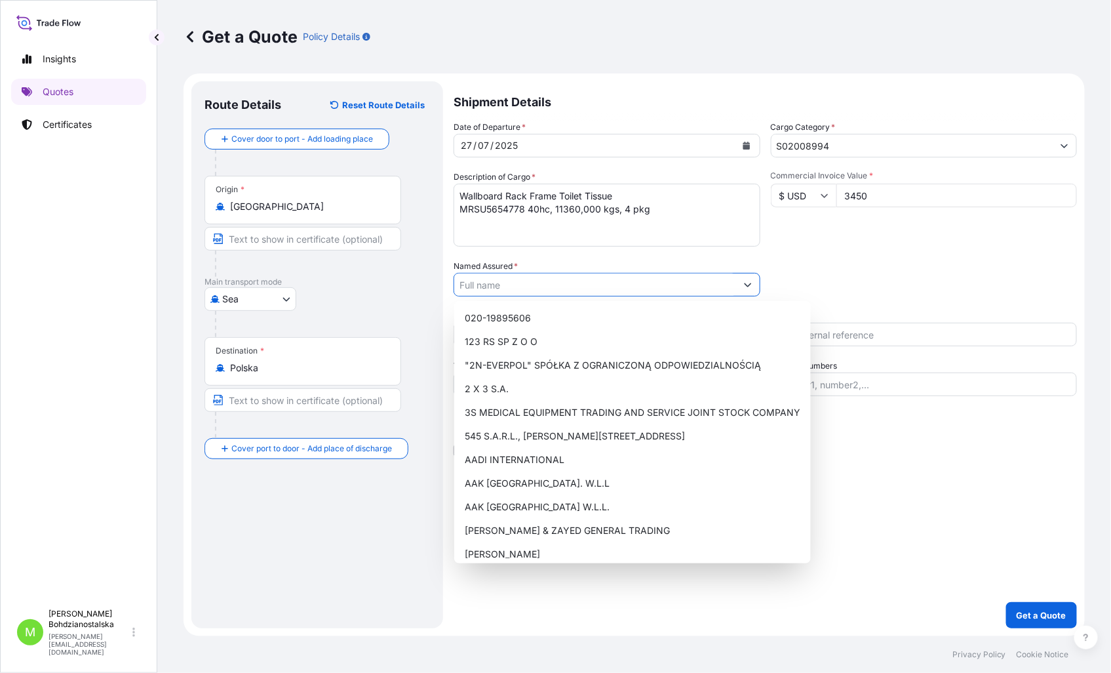
click at [511, 284] on input "Named Assured *" at bounding box center [595, 285] width 282 height 24
paste input ""PARPAP" S.C. DANUTA I ROBERT KOPIS"
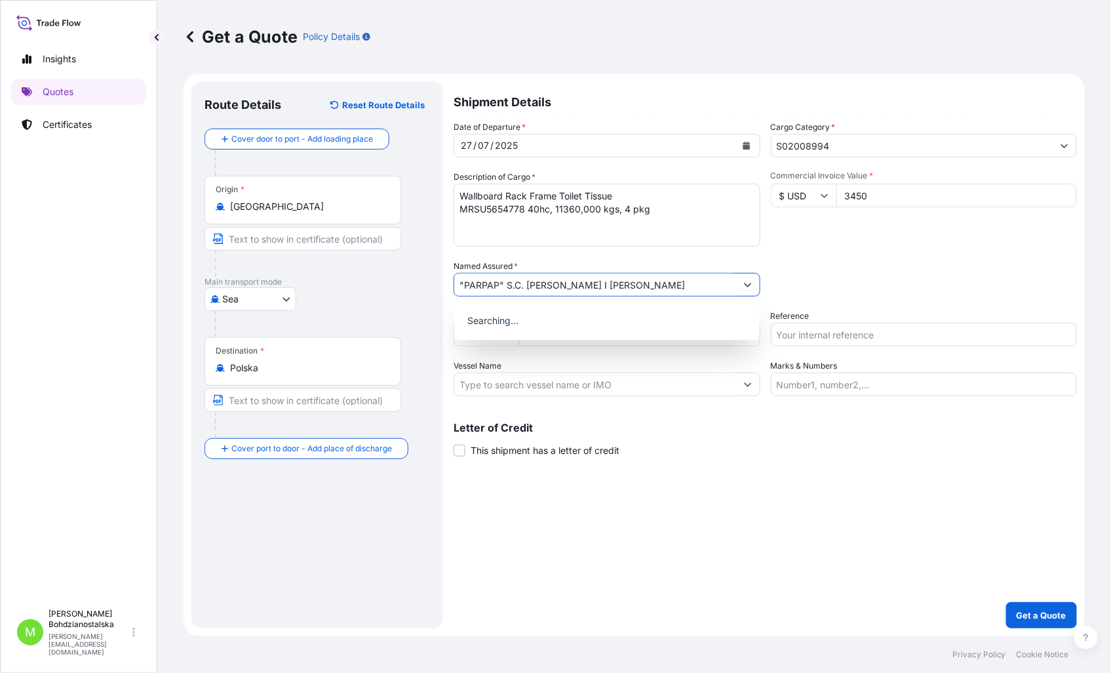
type input ""PARPAP" S.C. DANUTA I ROBERT KOPIS"
click at [812, 333] on input "Reference" at bounding box center [924, 335] width 307 height 24
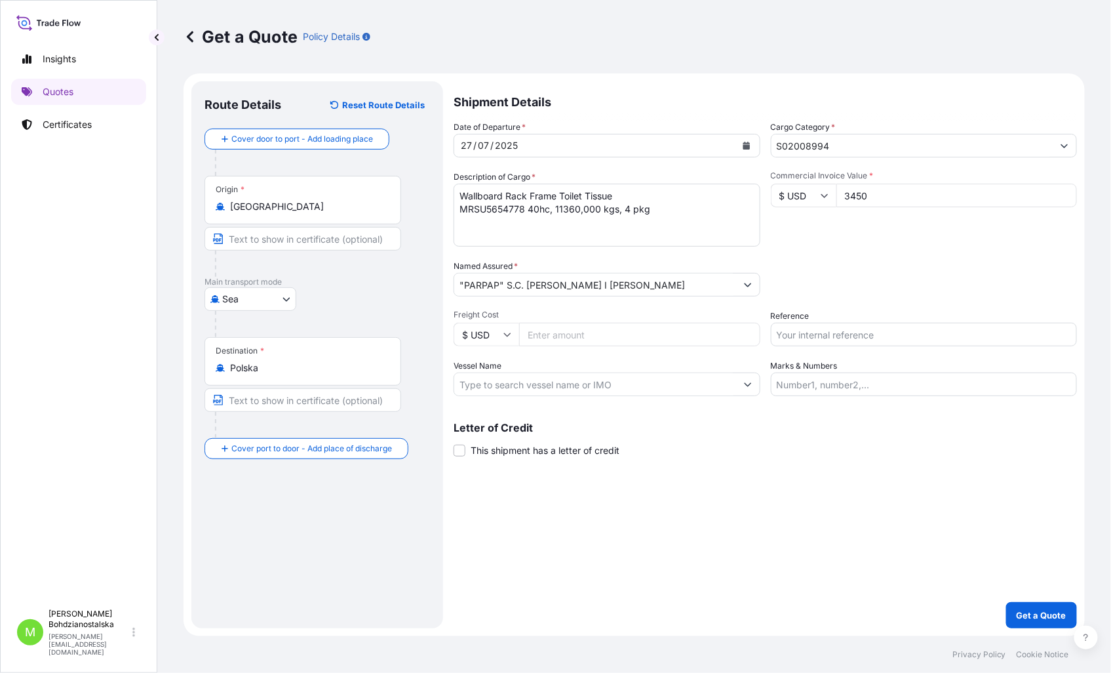
click at [802, 338] on input "Reference" at bounding box center [924, 335] width 307 height 24
paste input "S02008994"
type input "S02008994"
click at [771, 493] on div "Shipment Details Date of Departure * 27 / 07 / 2025 Cargo Category * S02008994 …" at bounding box center [765, 354] width 623 height 547
click at [887, 193] on input "3450" at bounding box center [956, 196] width 241 height 24
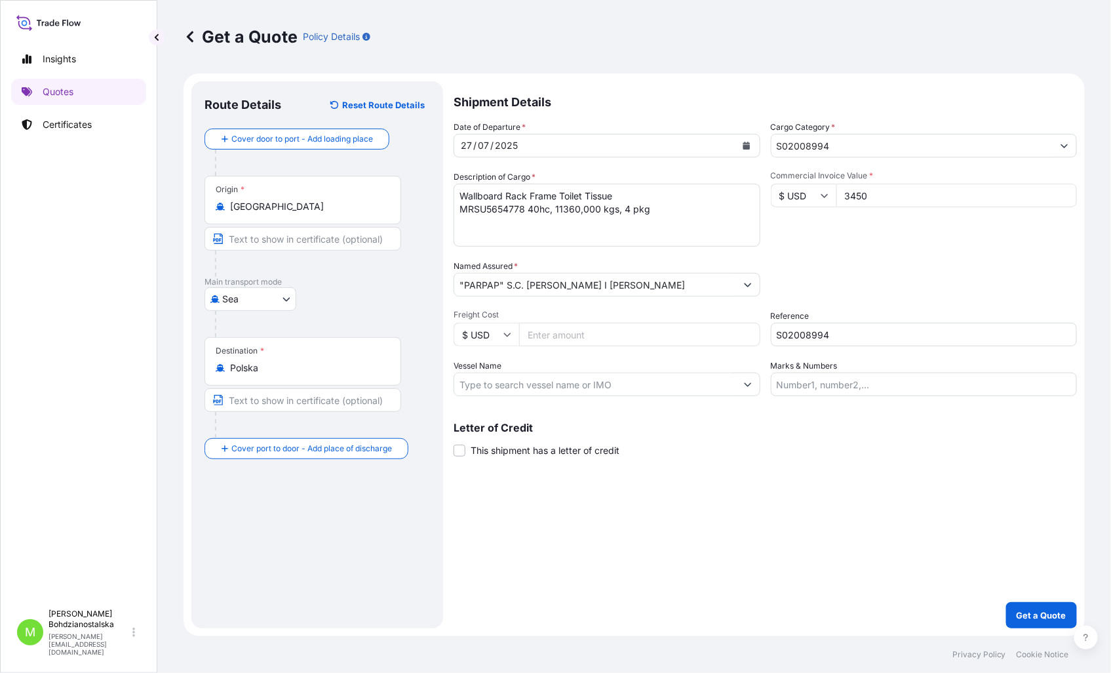
click at [882, 195] on input "3450" at bounding box center [956, 196] width 241 height 24
type input "3450.00"
click at [899, 274] on div "Packing Category Type to search a container mode Please select a primary mode o…" at bounding box center [924, 278] width 307 height 37
click at [837, 523] on div "Shipment Details Date of Departure * 27 / 07 / 2025 Cargo Category * S02008994 …" at bounding box center [765, 354] width 623 height 547
click at [1049, 608] on button "Get a Quote" at bounding box center [1041, 615] width 71 height 26
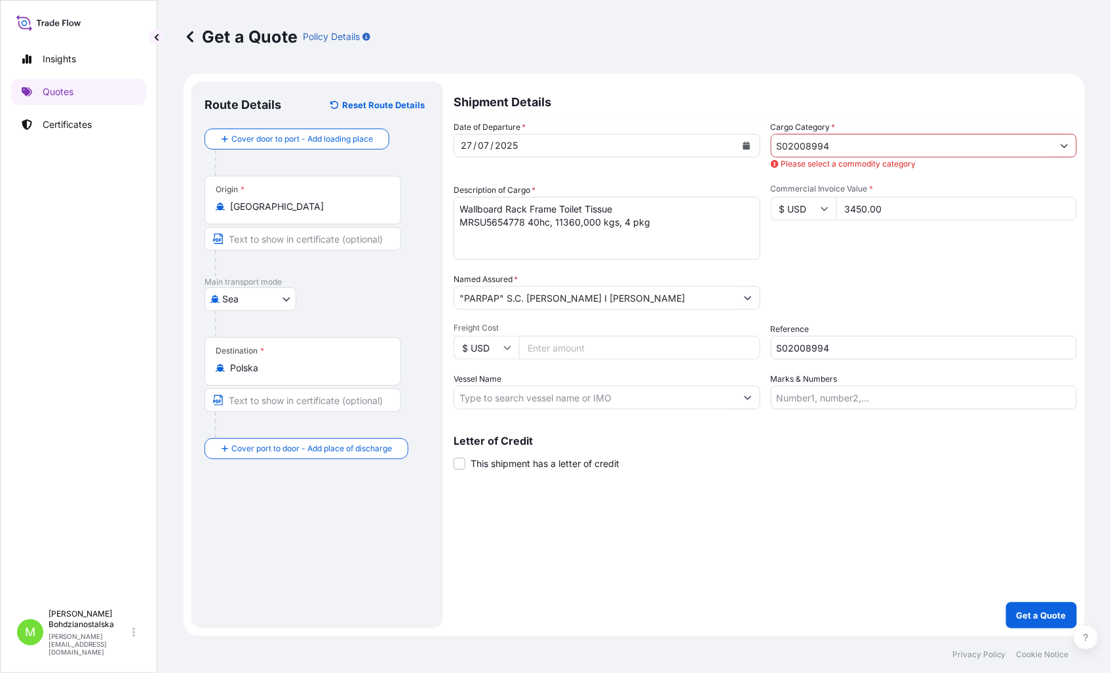
click at [830, 140] on input "S02008994" at bounding box center [913, 146] width 282 height 24
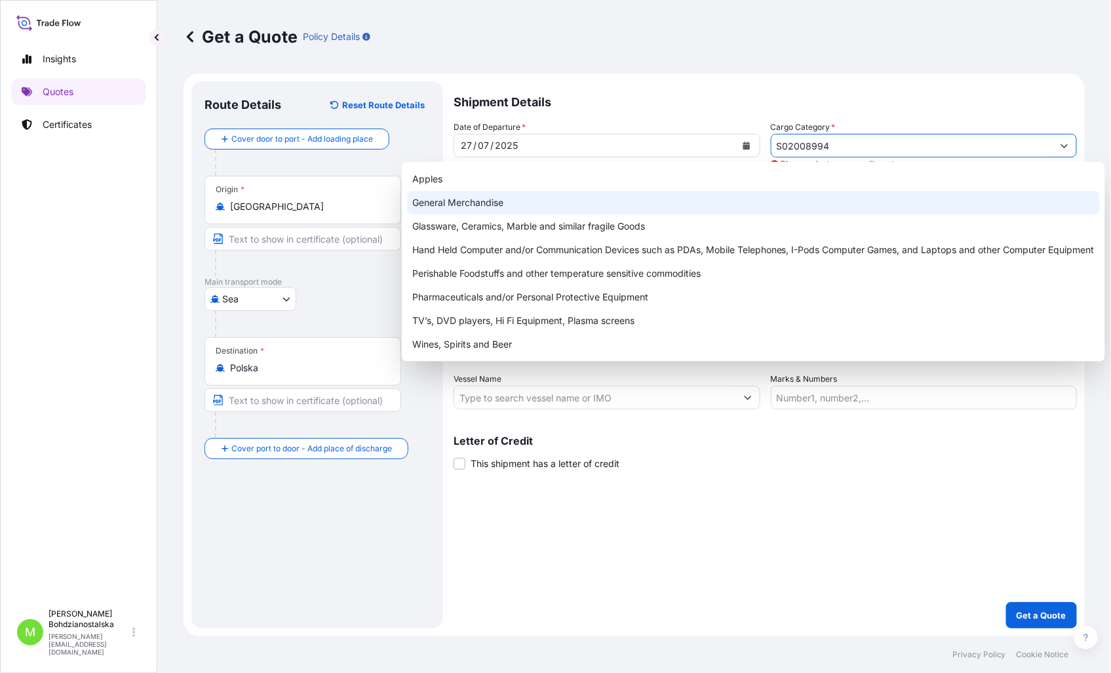
click at [535, 206] on div "General Merchandise" at bounding box center [753, 203] width 693 height 24
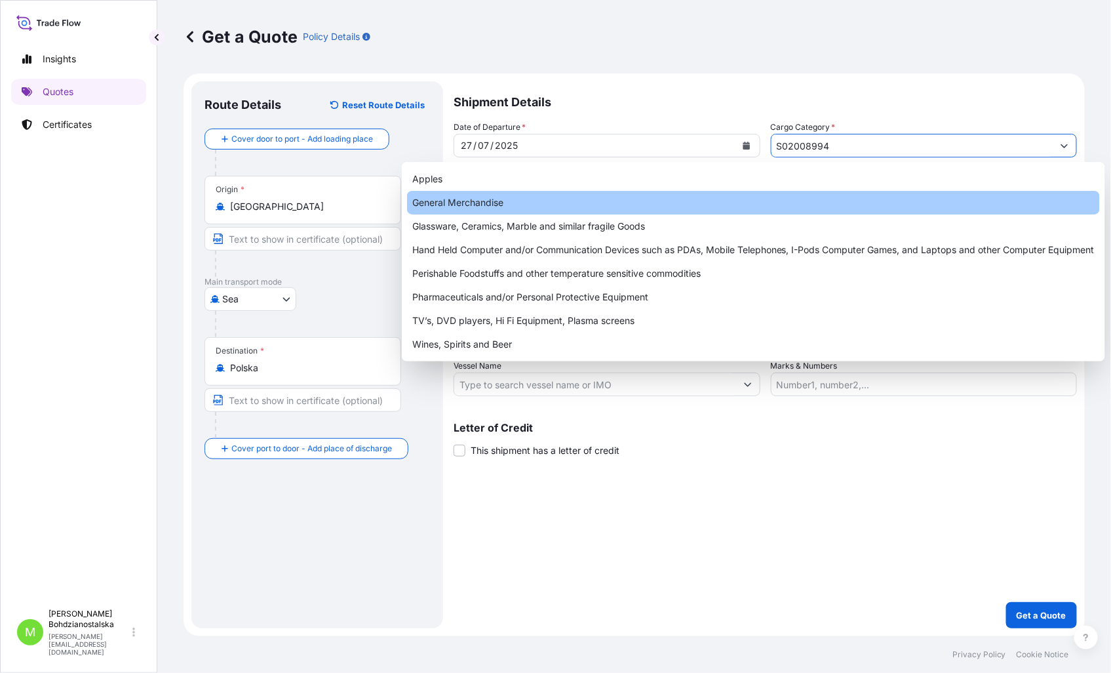
type input "General Merchandise"
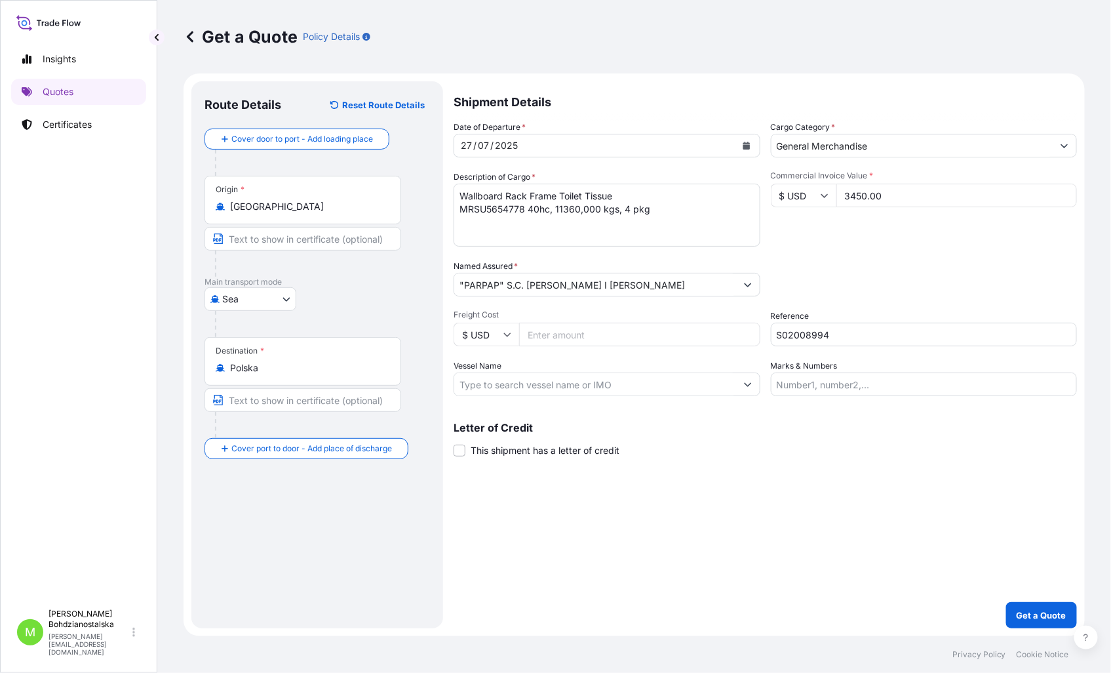
click at [948, 260] on div "Packing Category Type to search a container mode Please select a primary mode o…" at bounding box center [924, 278] width 307 height 37
click at [1027, 606] on button "Get a Quote" at bounding box center [1041, 615] width 71 height 26
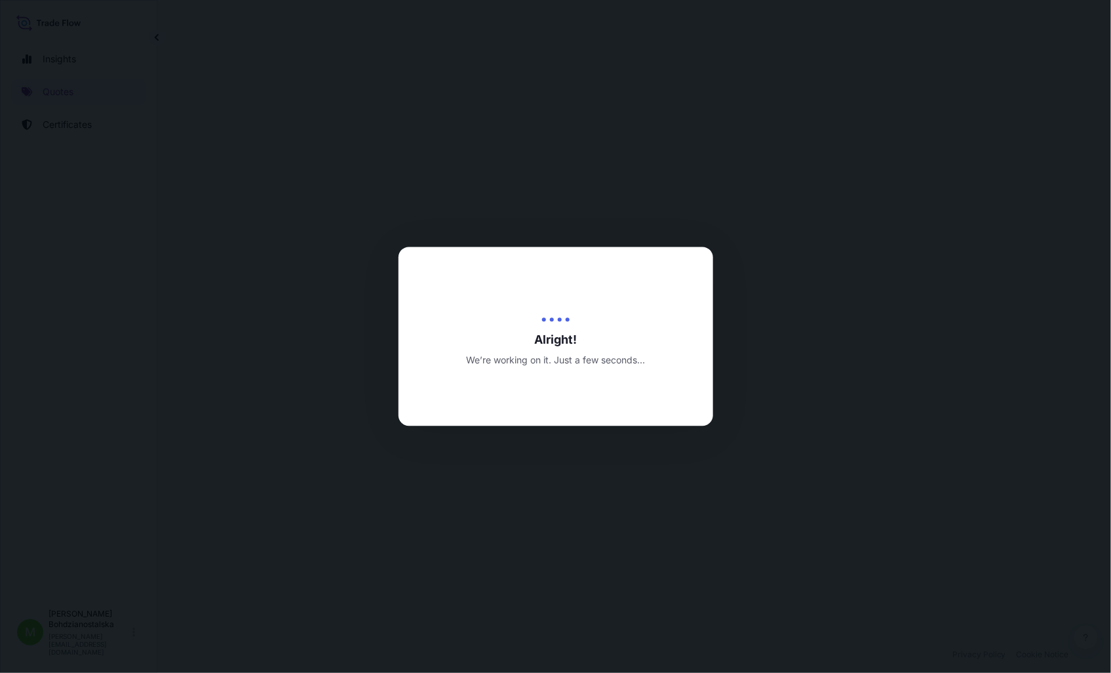
select select "Sea"
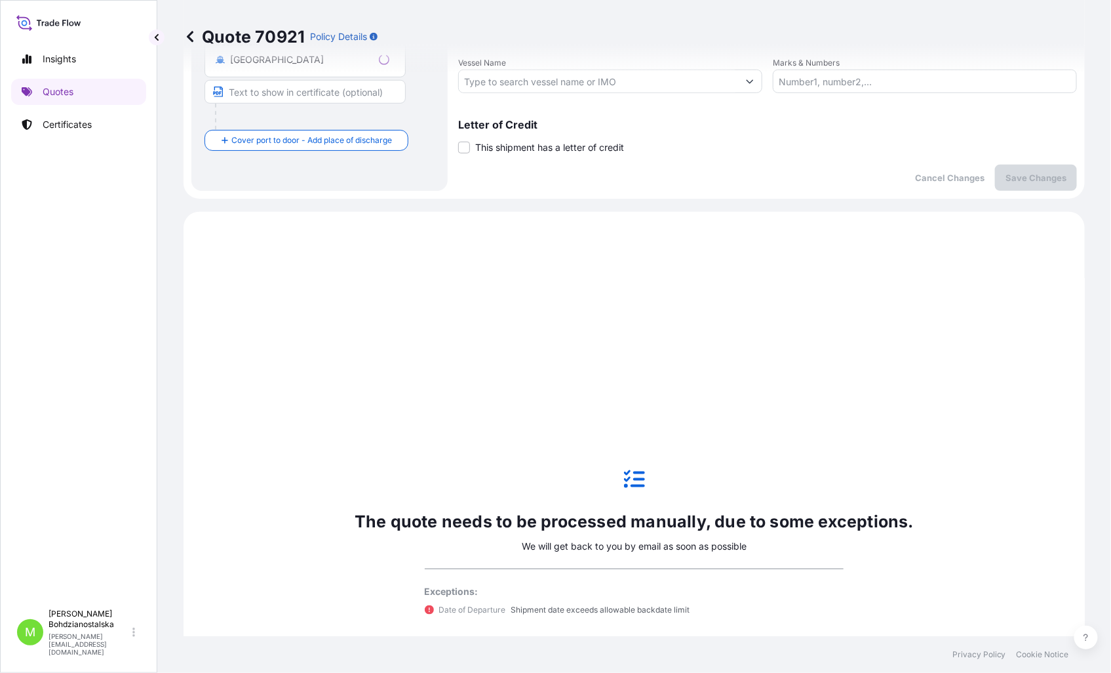
scroll to position [449, 0]
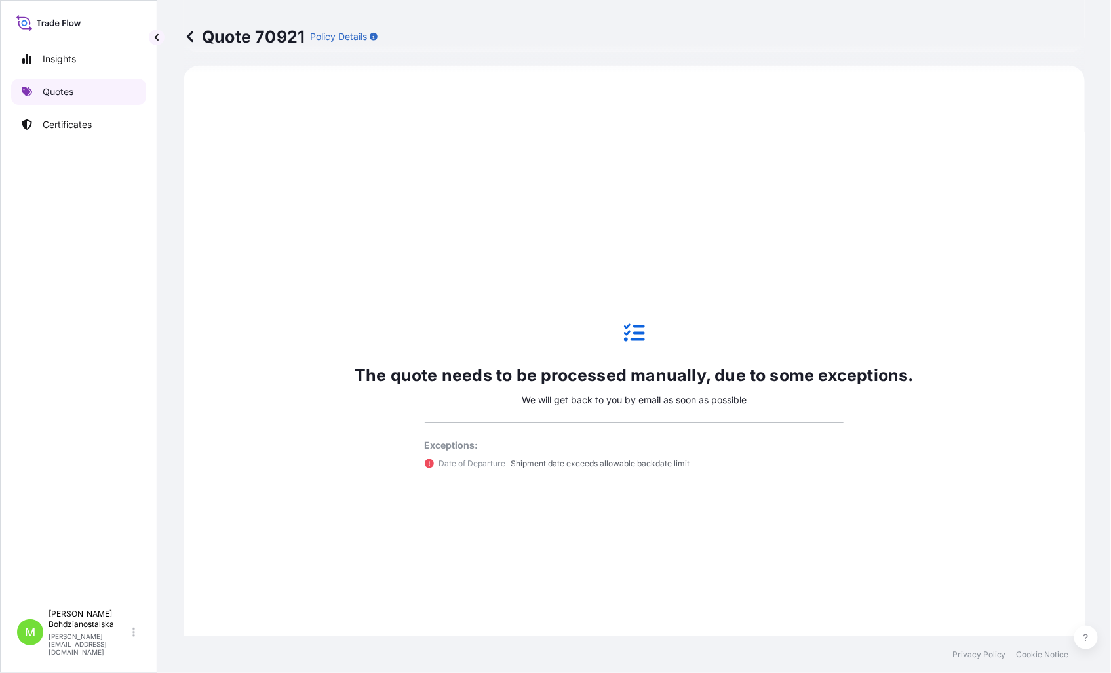
click at [62, 86] on p "Quotes" at bounding box center [58, 91] width 31 height 13
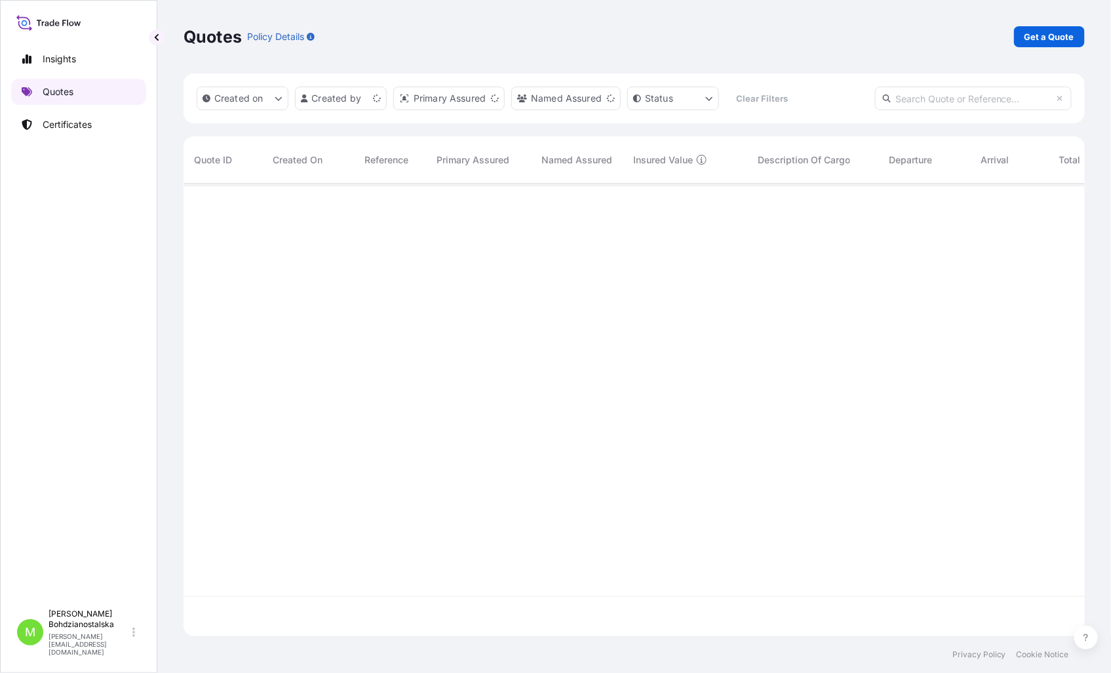
scroll to position [449, 890]
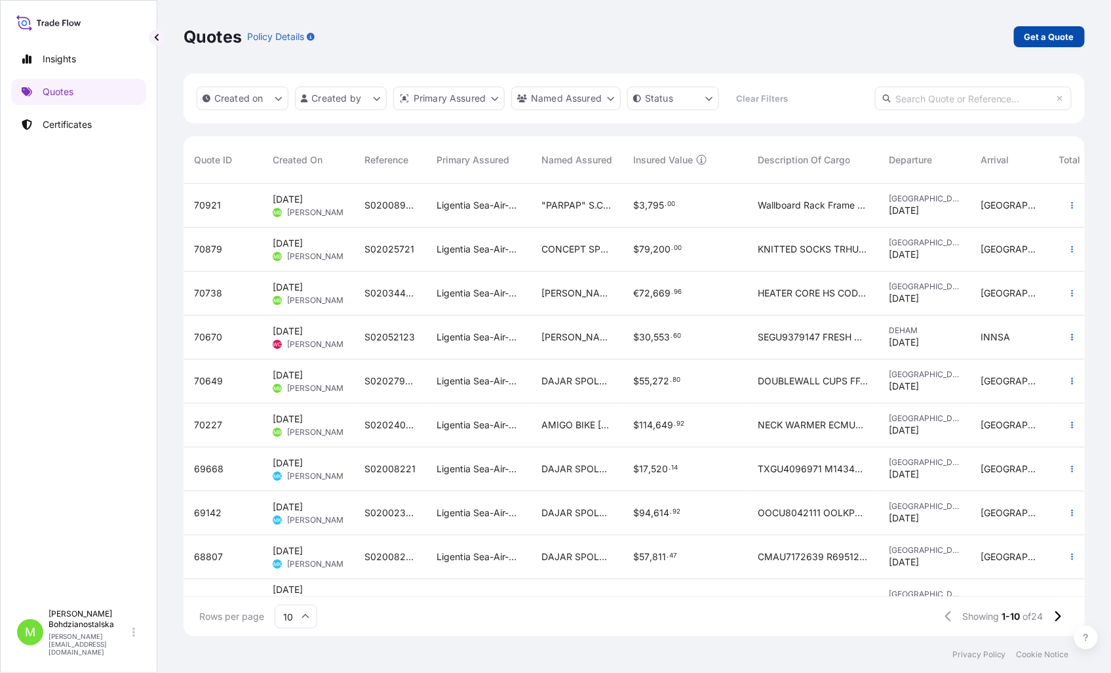
click at [1044, 33] on p "Get a Quote" at bounding box center [1050, 36] width 50 height 13
select select "Sea"
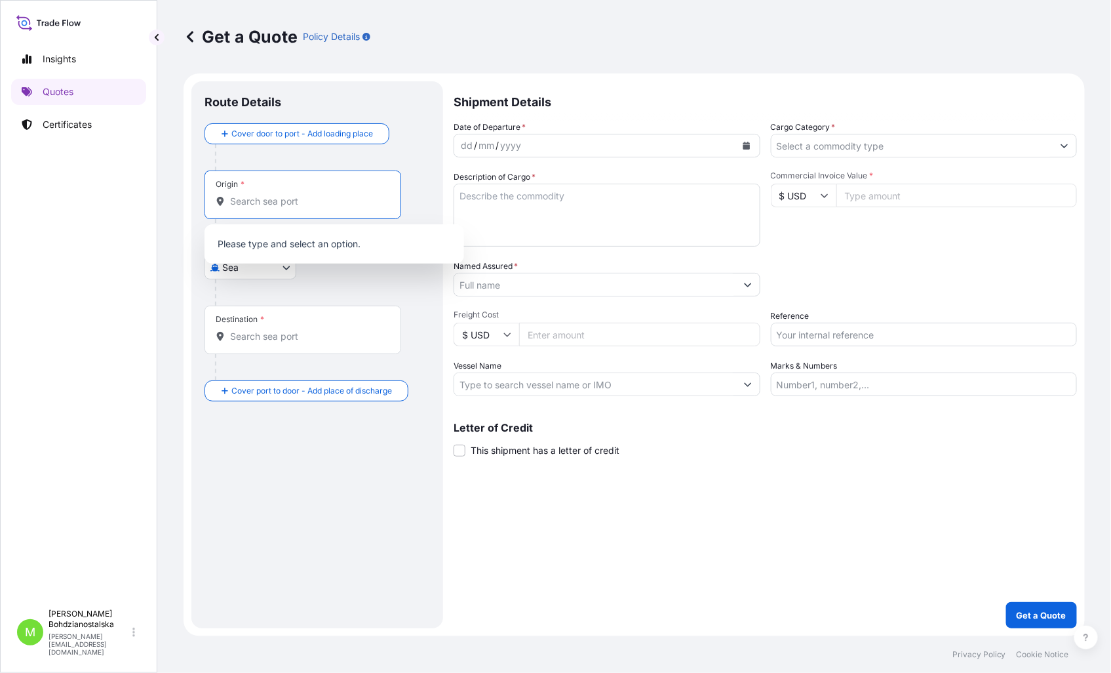
click at [300, 206] on input "Origin *" at bounding box center [307, 201] width 155 height 13
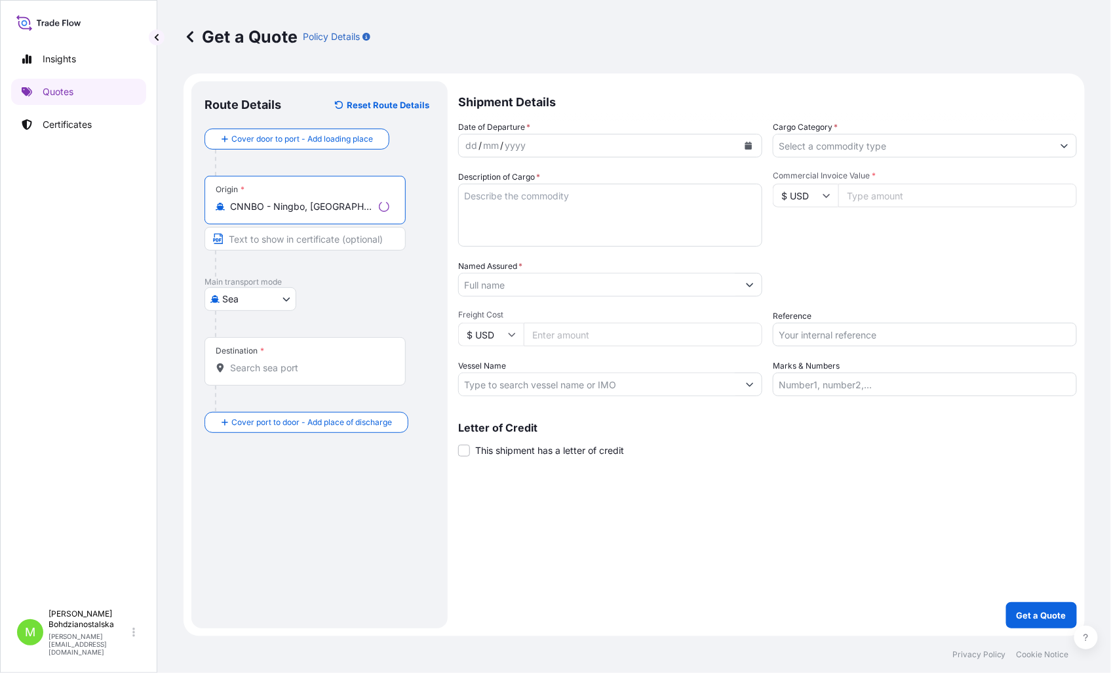
type input "CNNBO - Ningbo, China"
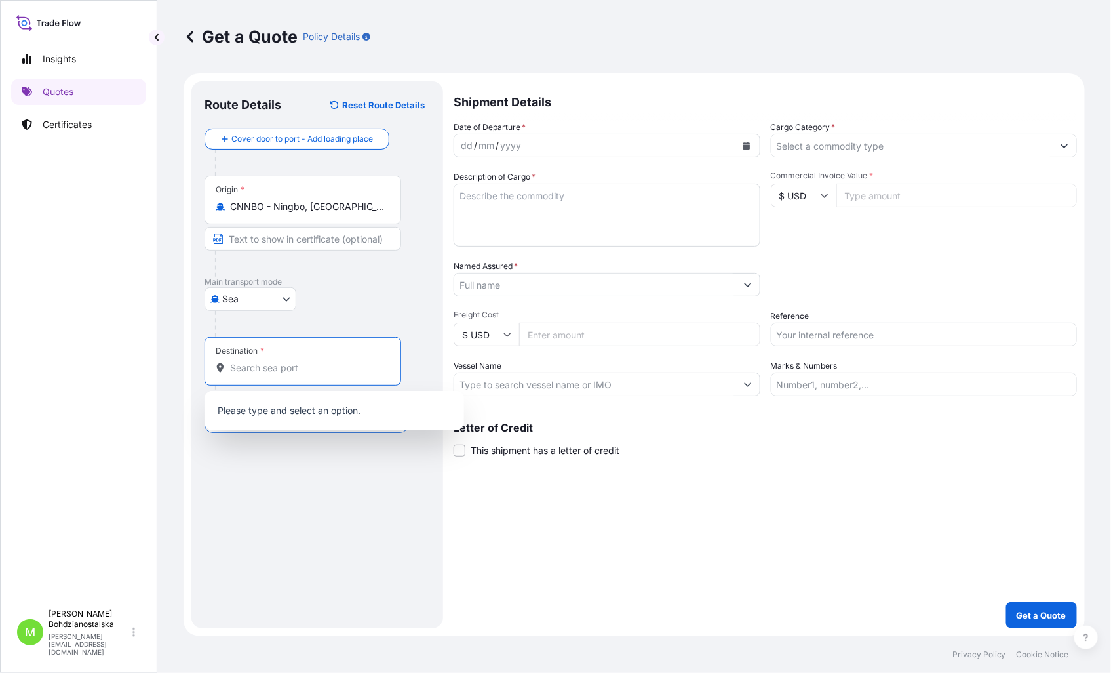
click at [304, 369] on input "Destination *" at bounding box center [307, 367] width 155 height 13
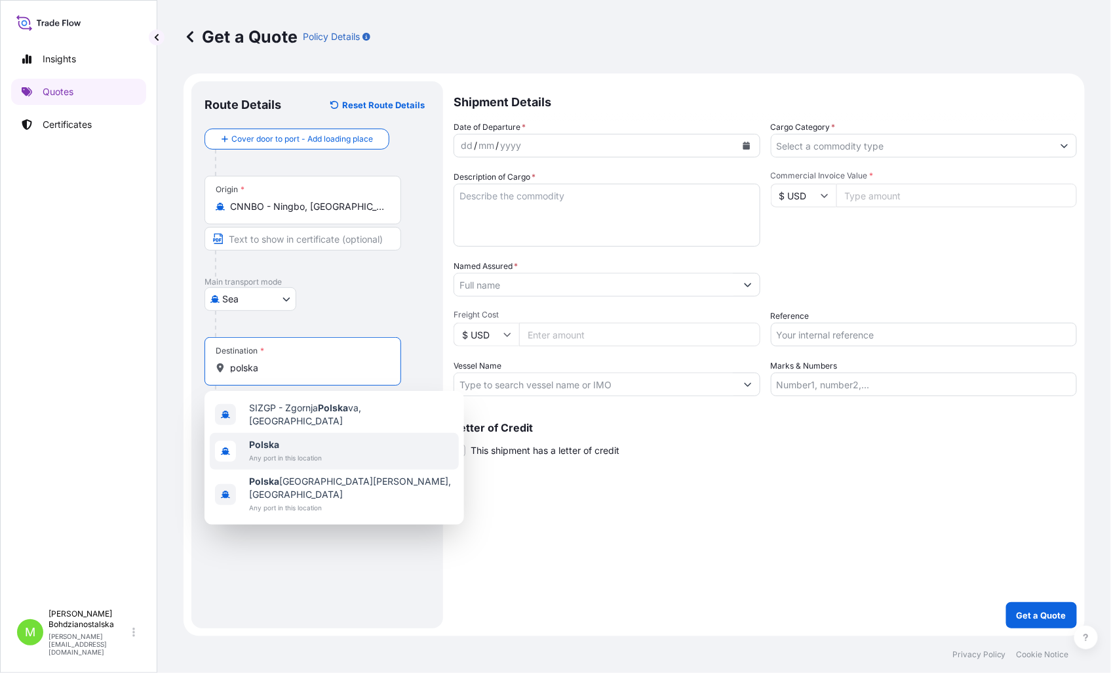
click at [344, 452] on div "Polska Any port in this location" at bounding box center [334, 451] width 249 height 37
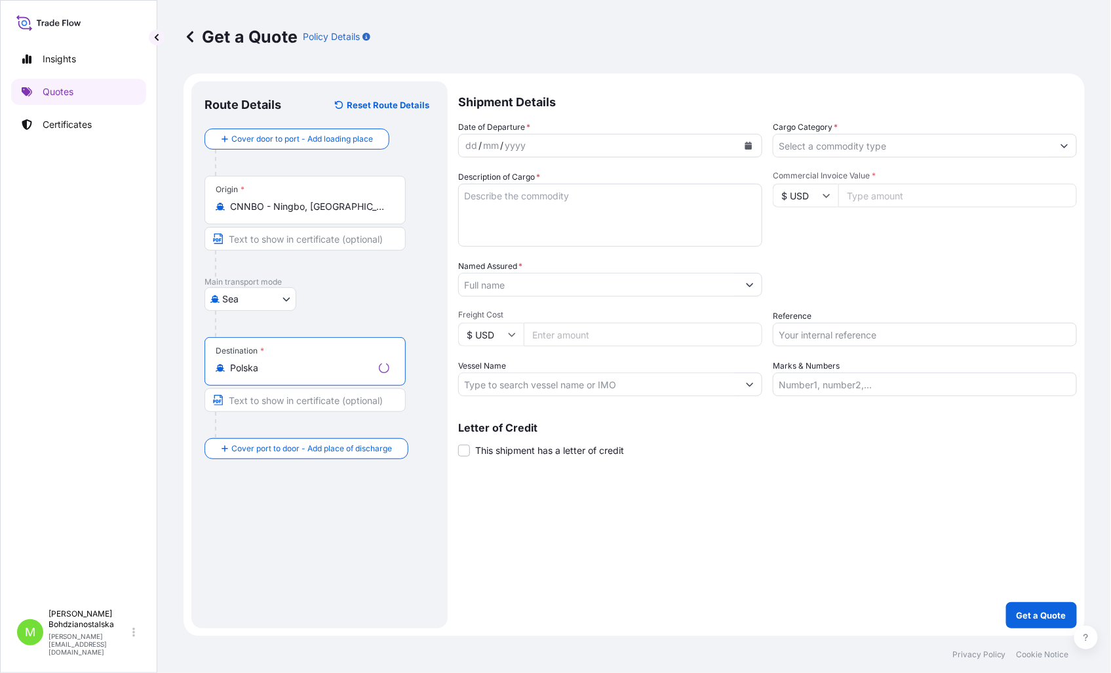
type input "Polska"
click at [464, 148] on div "dd" at bounding box center [471, 146] width 14 height 16
click at [860, 151] on input "Cargo Category *" at bounding box center [913, 146] width 282 height 24
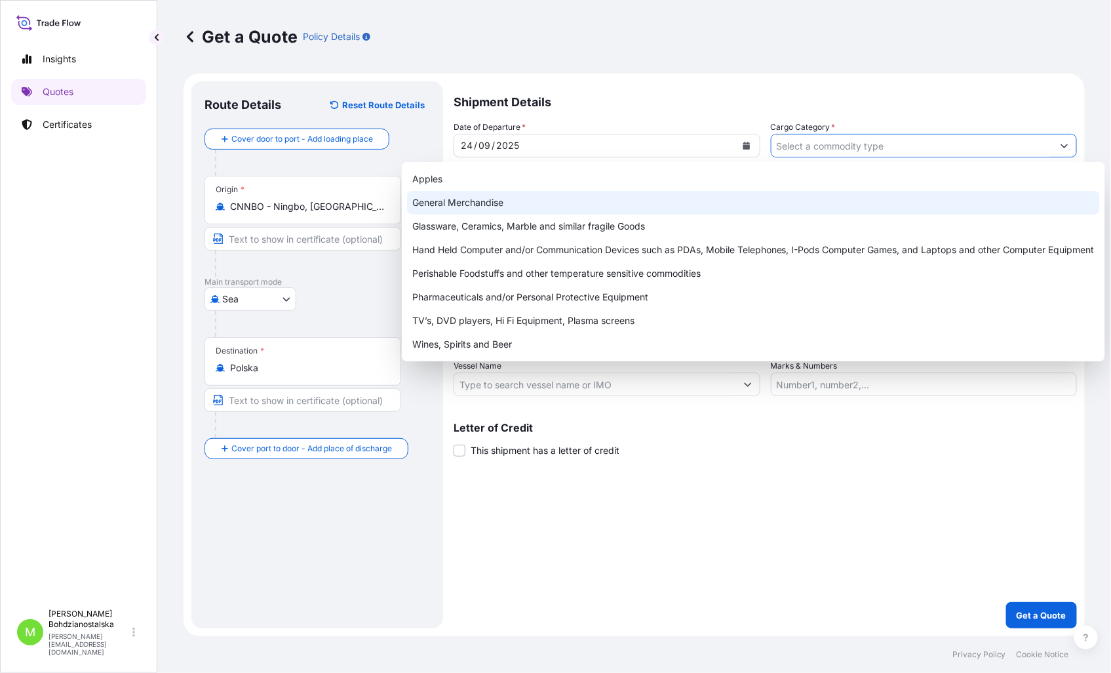
click at [451, 197] on div "General Merchandise" at bounding box center [753, 203] width 693 height 24
type input "General Merchandise"
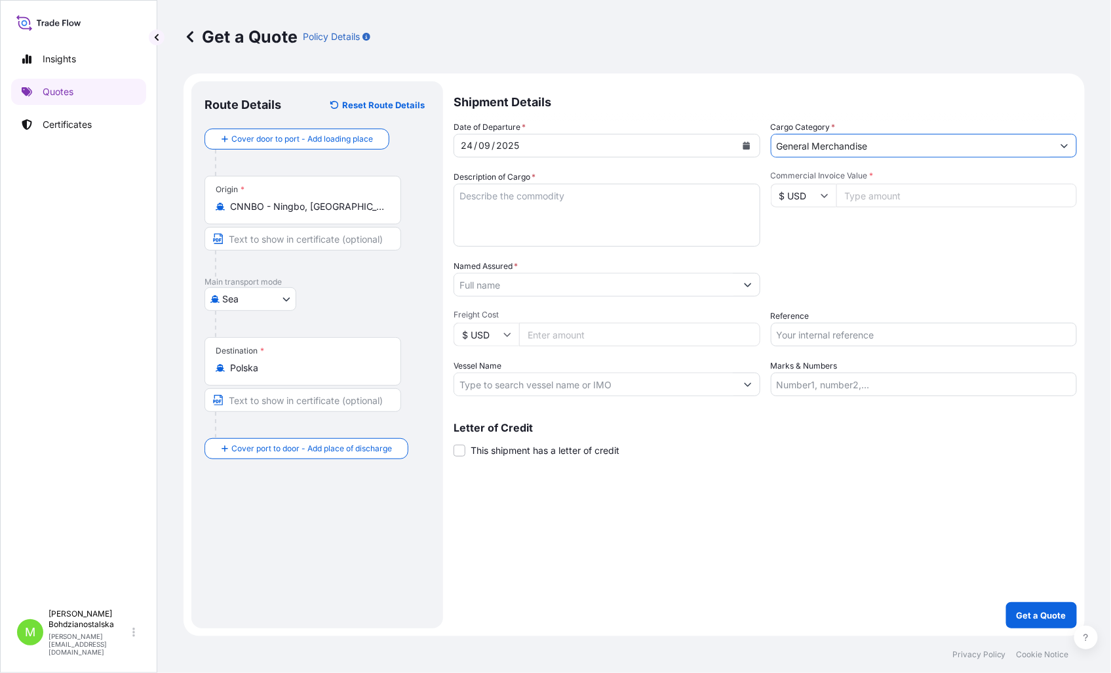
click at [514, 206] on textarea "Description of Cargo *" at bounding box center [607, 215] width 307 height 63
click at [548, 201] on textarea "Description of Cargo *" at bounding box center [607, 215] width 307 height 63
paste textarea "NON-WOVEN FELT"
click at [583, 192] on textarea "NON-WOVEN FELT" at bounding box center [607, 215] width 307 height 63
click at [690, 541] on div "Shipment Details Date of Departure * 24 / 09 / 2025 Cargo Category * General Me…" at bounding box center [765, 354] width 623 height 547
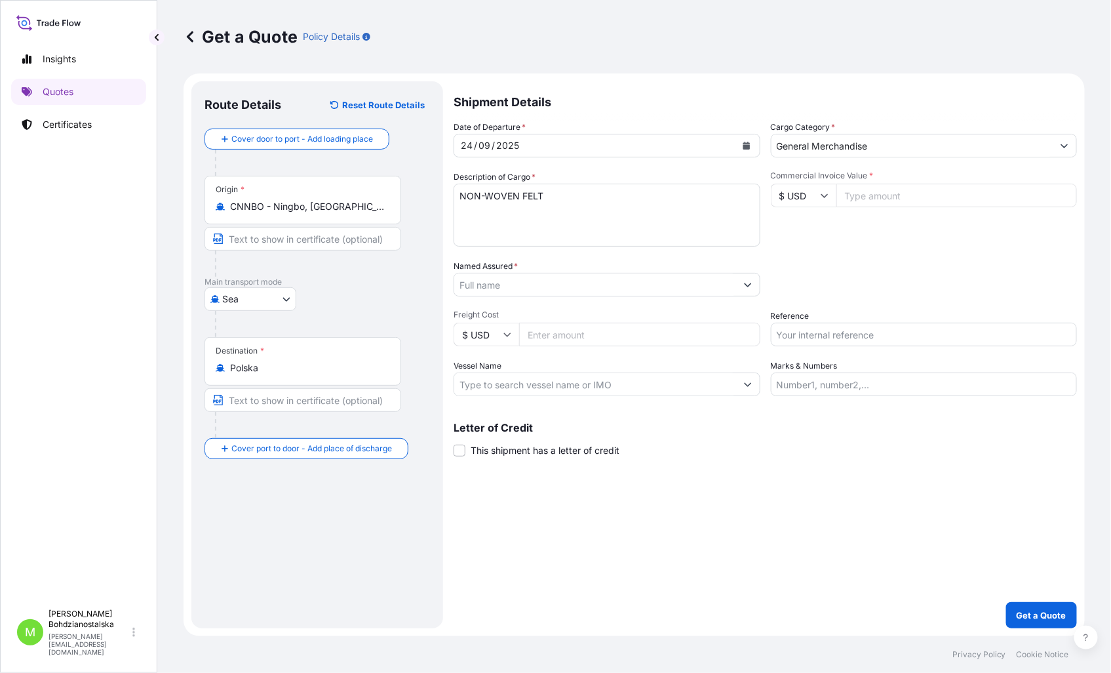
click at [522, 216] on textarea "NON-WOVEN FELT" at bounding box center [607, 215] width 307 height 63
drag, startPoint x: 449, startPoint y: 212, endPoint x: 474, endPoint y: 218, distance: 25.6
click at [456, 213] on form "Route Details Reset Route Details Cover door to port - Add loading place Place …" at bounding box center [634, 354] width 901 height 562
click at [465, 215] on textarea "NON-WOVEN FELT" at bounding box center [607, 215] width 307 height 63
paste textarea "TEMU3435640"
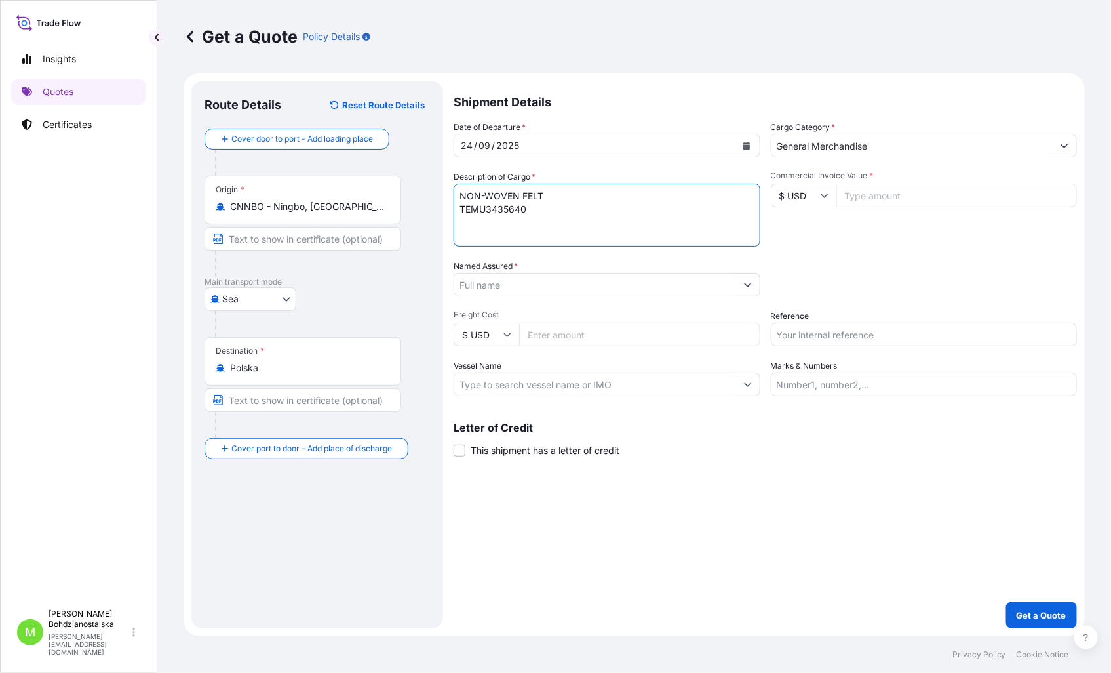
click at [547, 210] on textarea "NON-WOVEN FELT TEMU3435640" at bounding box center [607, 215] width 307 height 63
type textarea "NON-WOVEN FELT TEMU3435640 1800,00 kgs, 23,00 m3, 293 ctn"
click at [896, 195] on input "Commercial Invoice Value *" at bounding box center [956, 196] width 241 height 24
type input "14999.20"
click at [466, 273] on input "Named Assured *" at bounding box center [595, 285] width 282 height 24
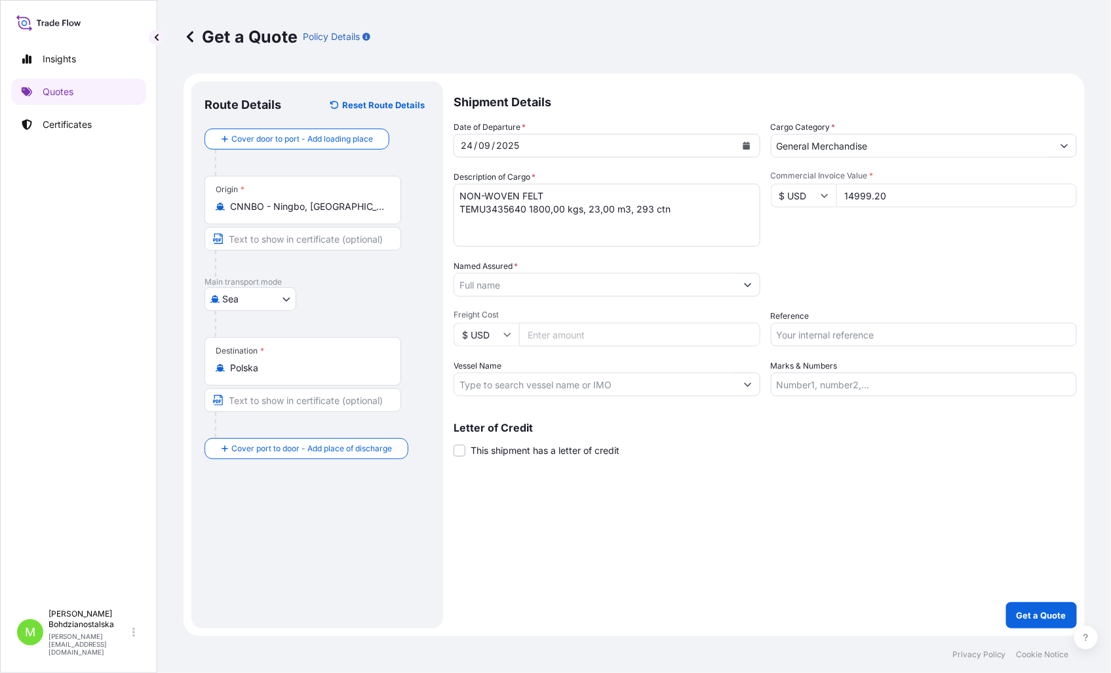
click at [494, 280] on input "Named Assured *" at bounding box center [595, 285] width 282 height 24
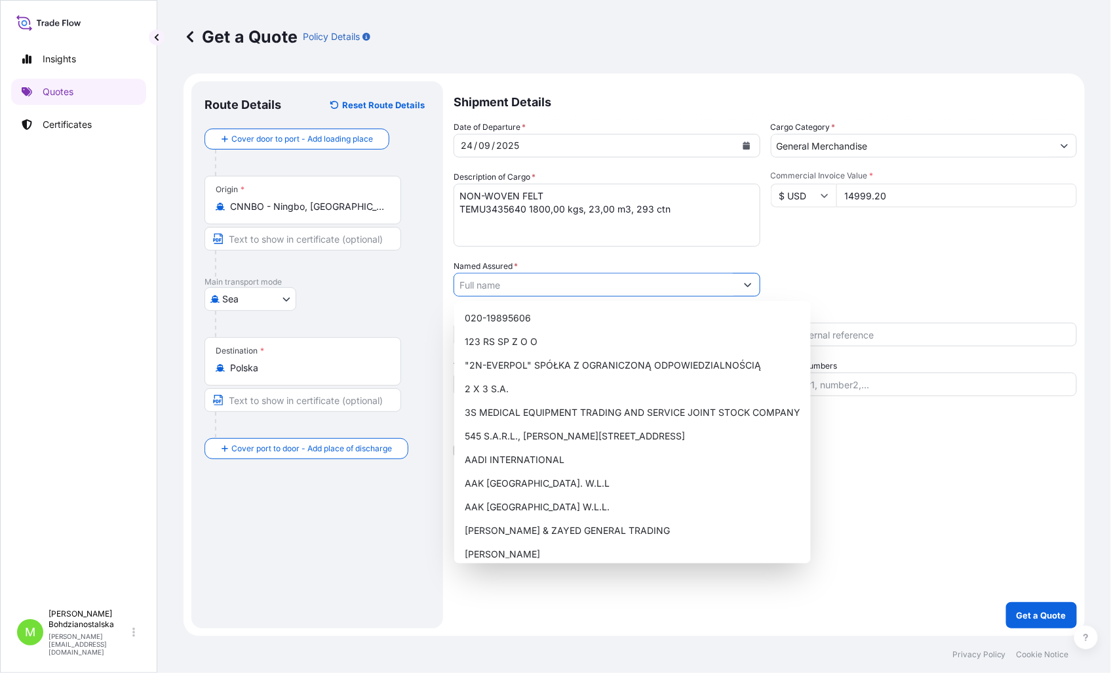
paste input "GAM AR ANDRZEJ ROJEK"
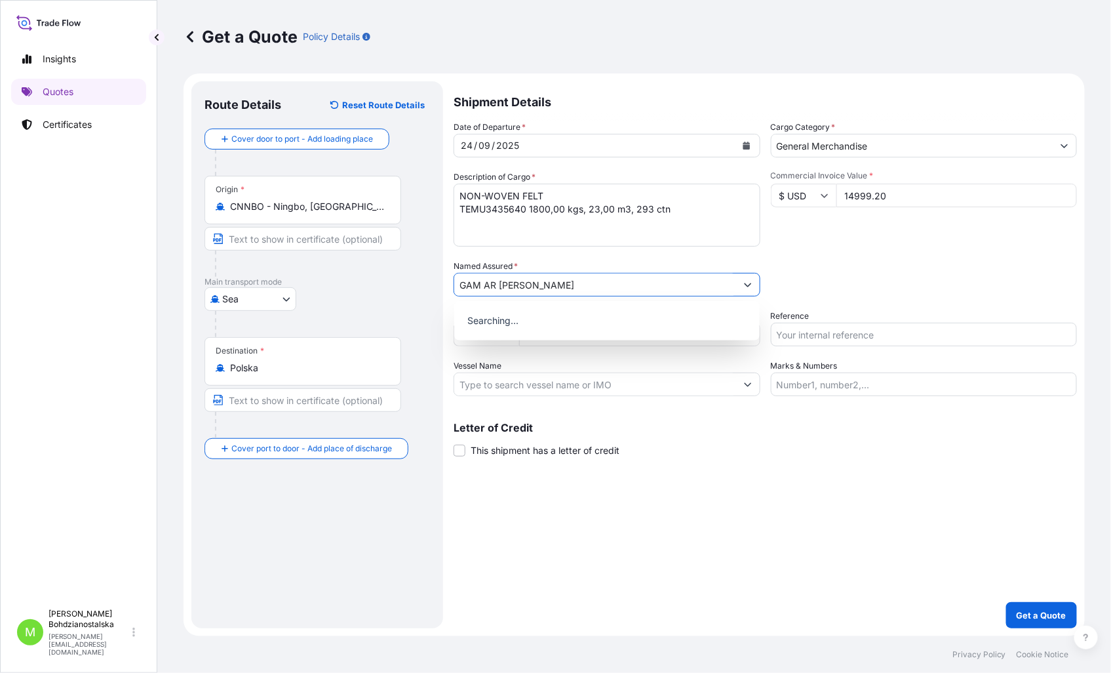
type input "GAM AR ANDRZEJ ROJEK"
click at [869, 520] on div "Shipment Details Date of Departure * 24 / 09 / 2025 Cargo Category * General Me…" at bounding box center [765, 354] width 623 height 547
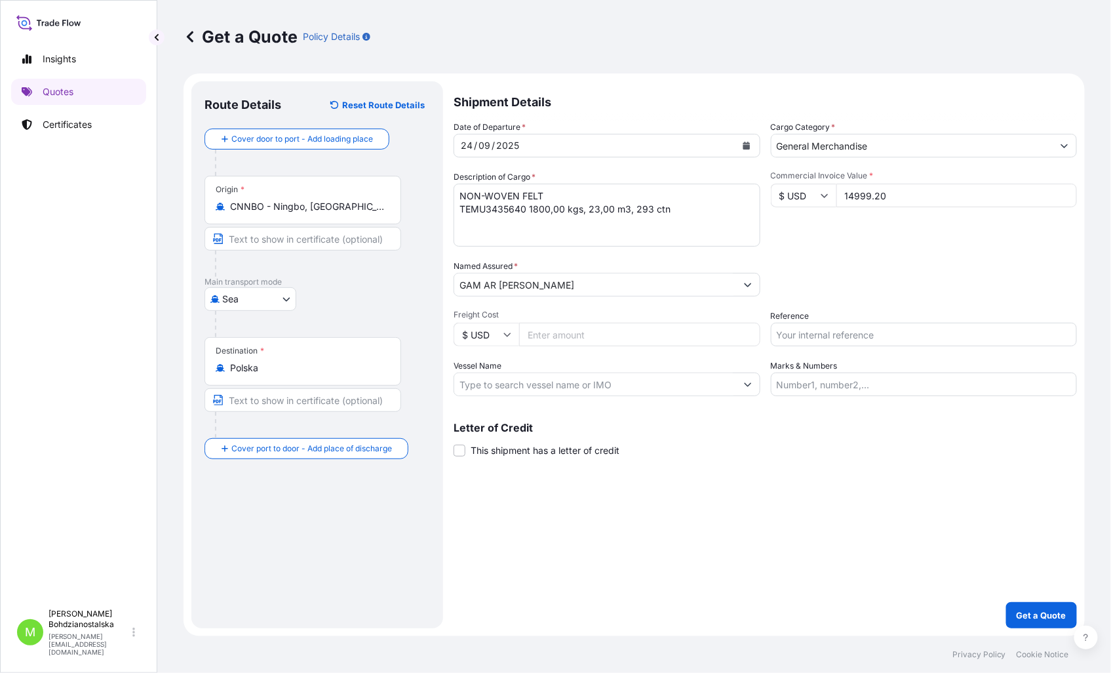
click at [821, 330] on input "Reference" at bounding box center [924, 335] width 307 height 24
click at [831, 330] on input "Reference" at bounding box center [924, 335] width 307 height 24
paste input "S02046364"
type input "S02046364"
drag, startPoint x: 829, startPoint y: 515, endPoint x: 781, endPoint y: 512, distance: 47.9
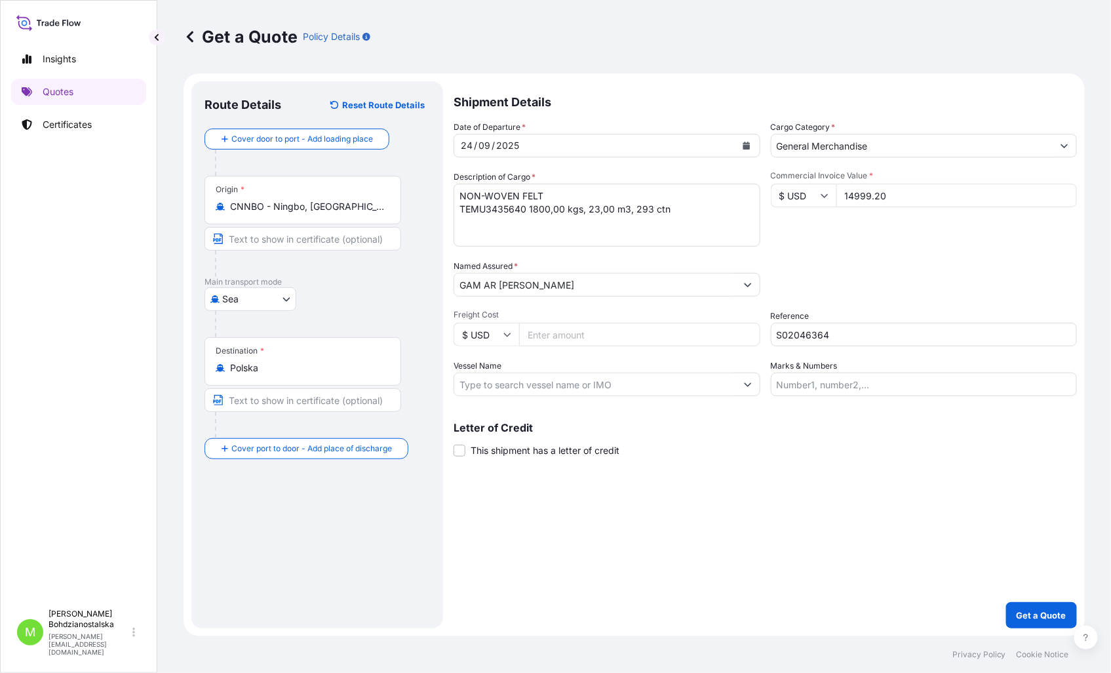
click at [813, 515] on div "Shipment Details Date of Departure * 24 / 09 / 2025 Cargo Category * General Me…" at bounding box center [765, 354] width 623 height 547
click at [925, 494] on div "Shipment Details Date of Departure * 24 / 09 / 2025 Cargo Category * General Me…" at bounding box center [765, 354] width 623 height 547
click at [1038, 615] on p "Get a Quote" at bounding box center [1042, 614] width 50 height 13
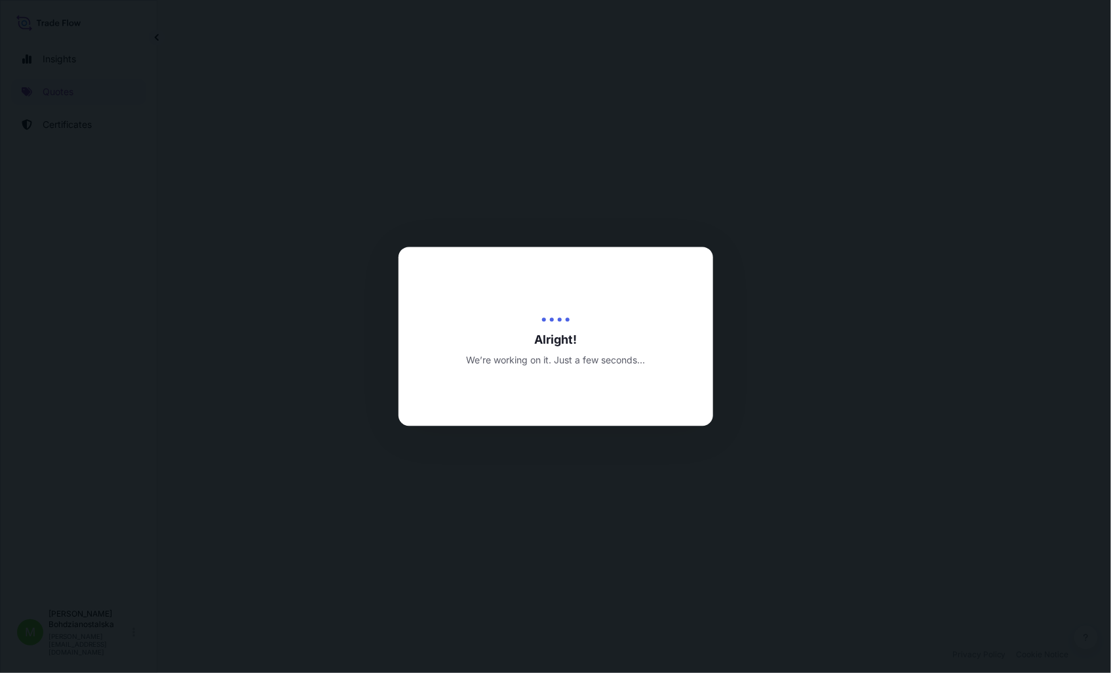
select select "Sea"
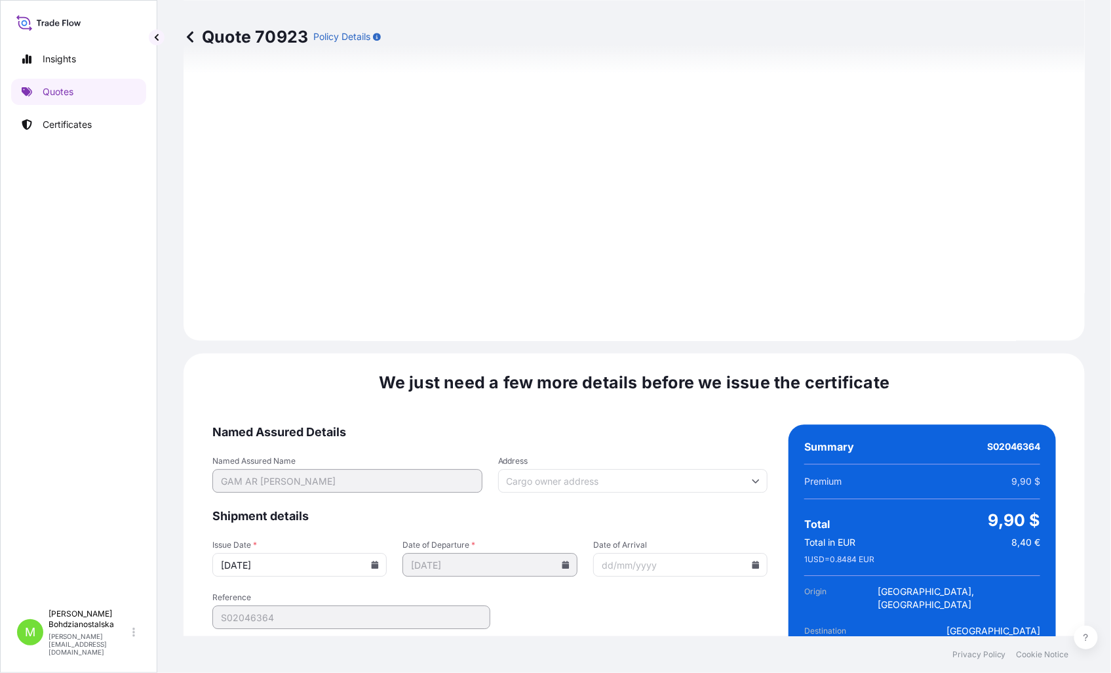
scroll to position [1327, 0]
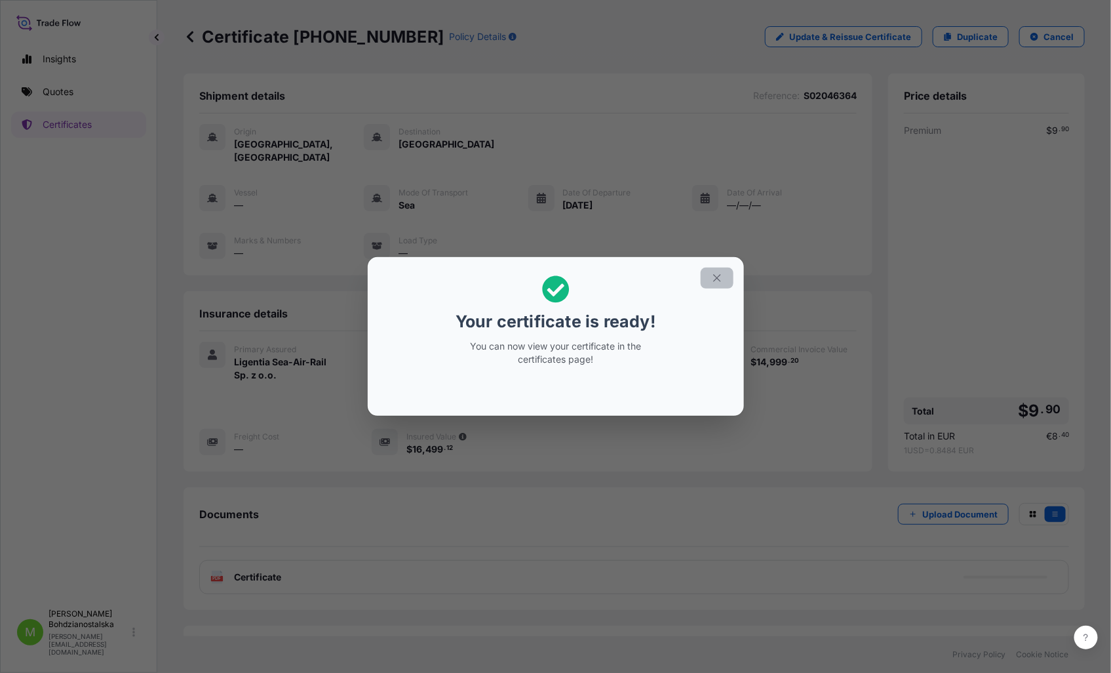
click at [722, 281] on icon "button" at bounding box center [717, 278] width 12 height 12
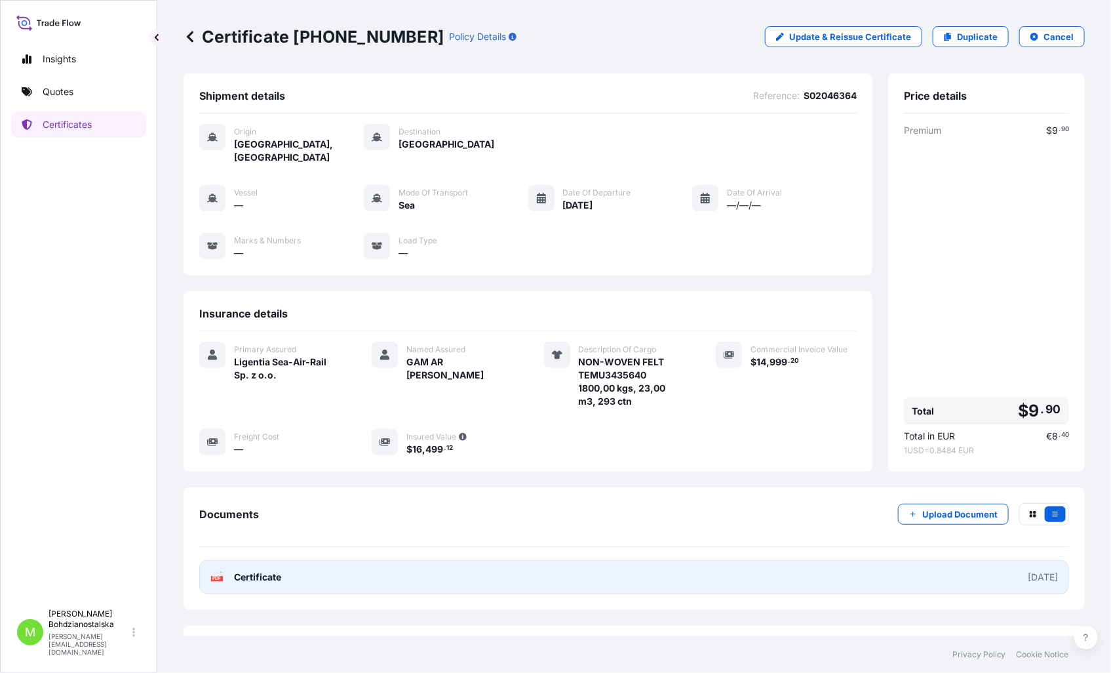
click at [675, 560] on link "PDF Certificate 2025-09-19" at bounding box center [634, 577] width 870 height 34
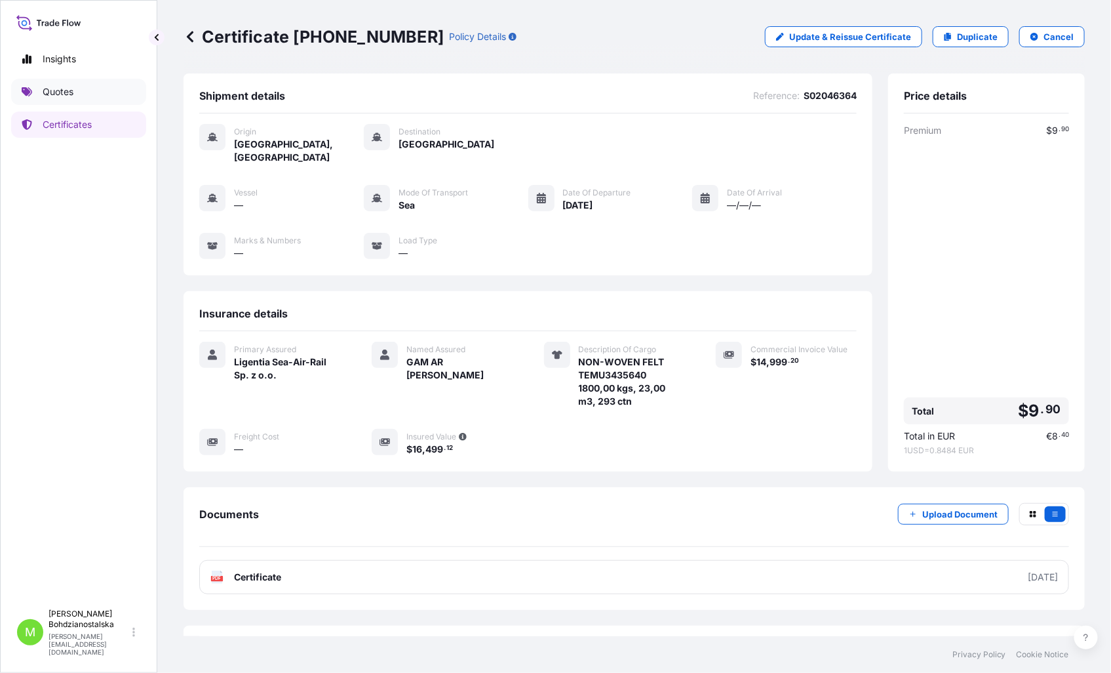
click at [87, 86] on link "Quotes" at bounding box center [78, 92] width 135 height 26
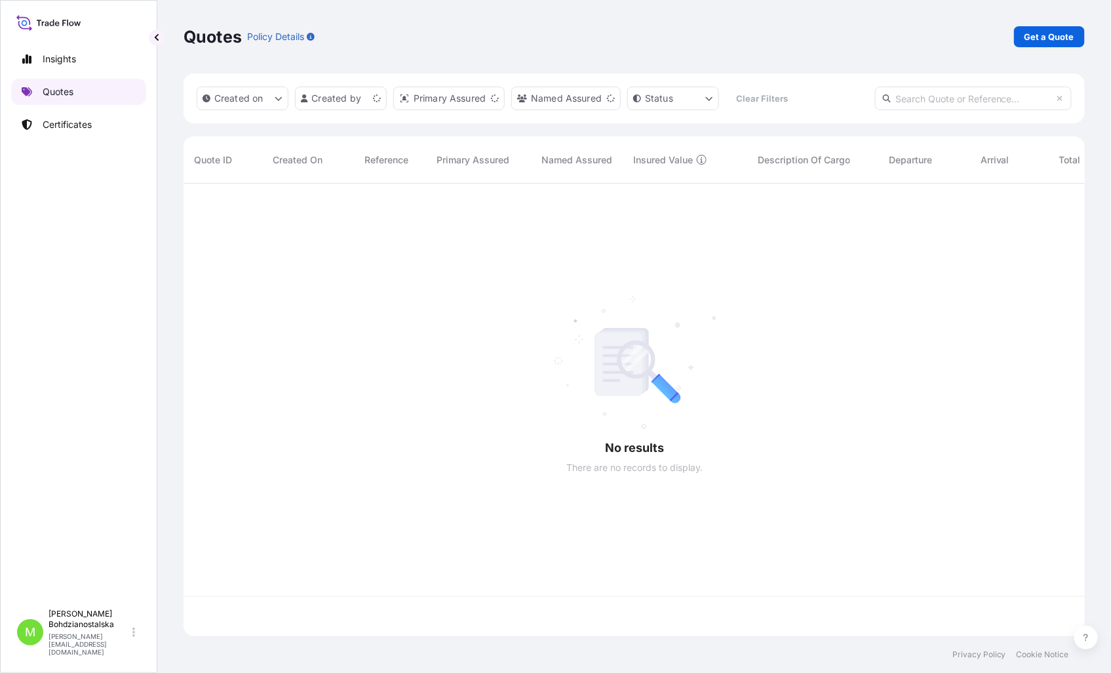
scroll to position [449, 890]
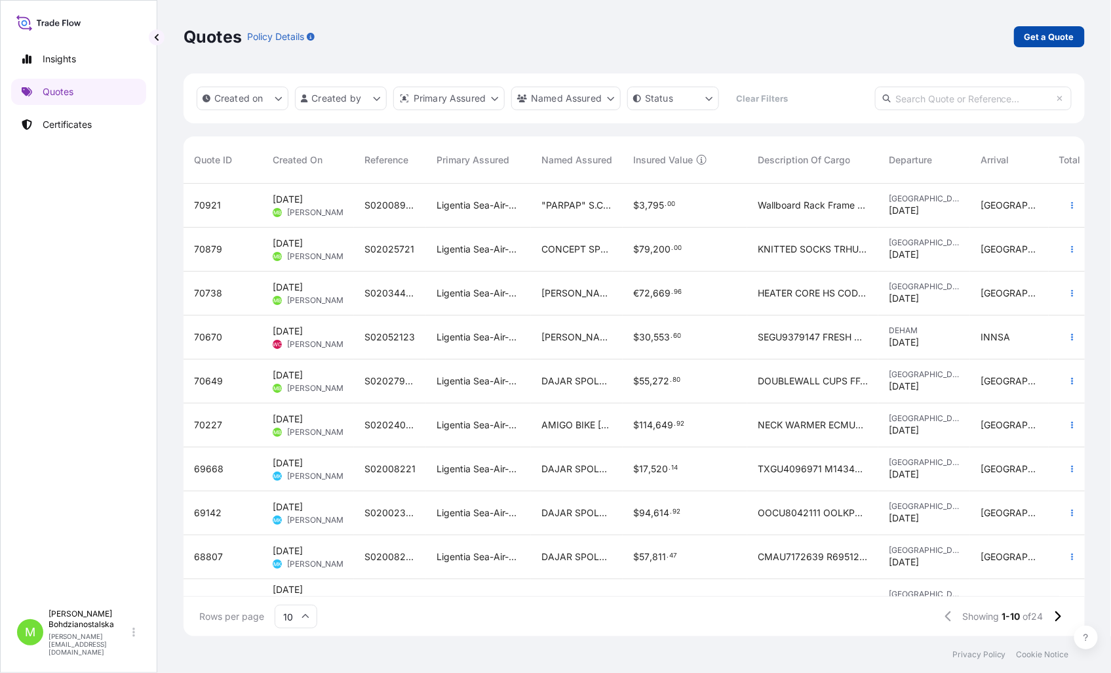
click at [1054, 31] on p "Get a Quote" at bounding box center [1050, 36] width 50 height 13
select select "Sea"
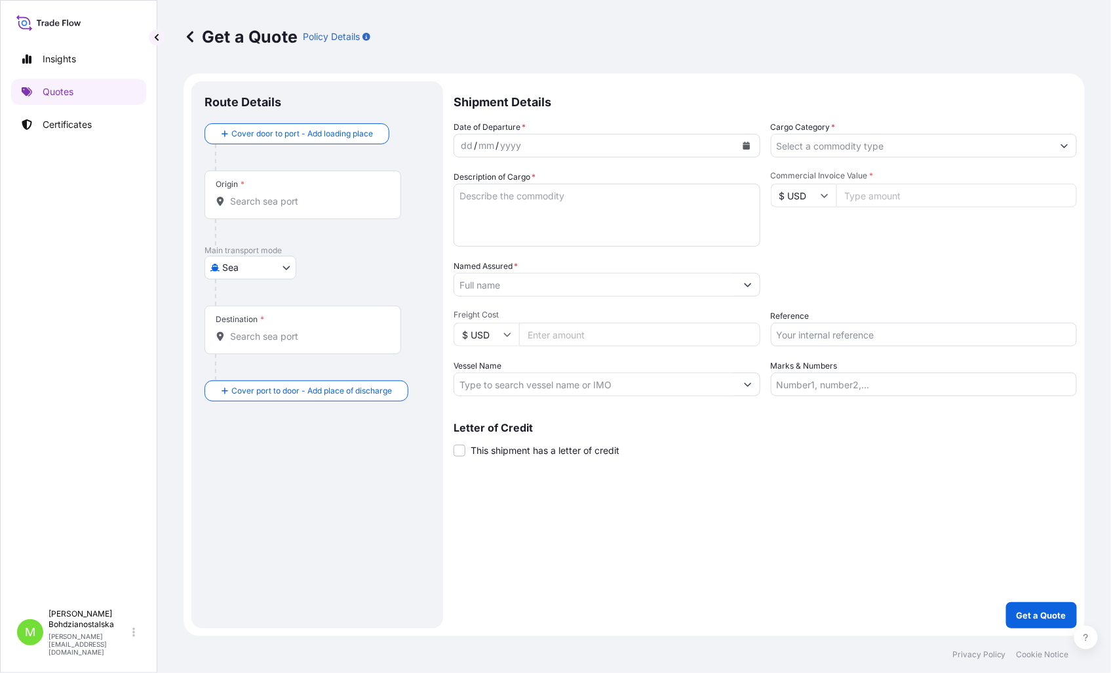
click at [468, 148] on div "dd" at bounding box center [467, 146] width 14 height 16
click at [466, 146] on div "dd" at bounding box center [467, 146] width 14 height 16
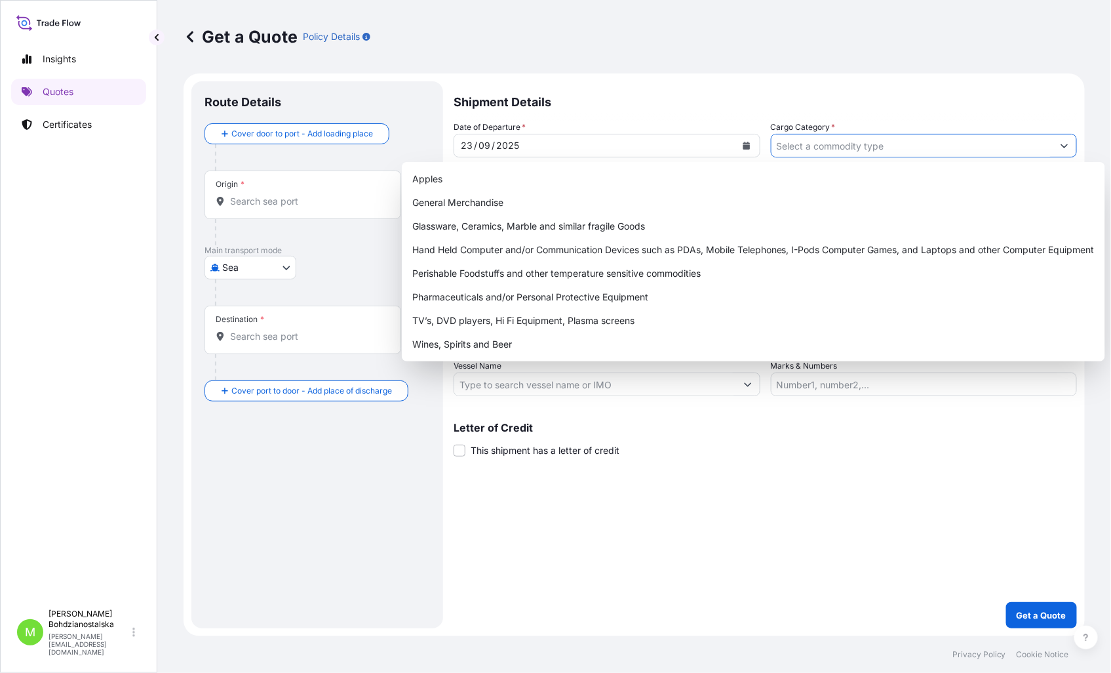
click at [796, 146] on input "Cargo Category *" at bounding box center [913, 146] width 282 height 24
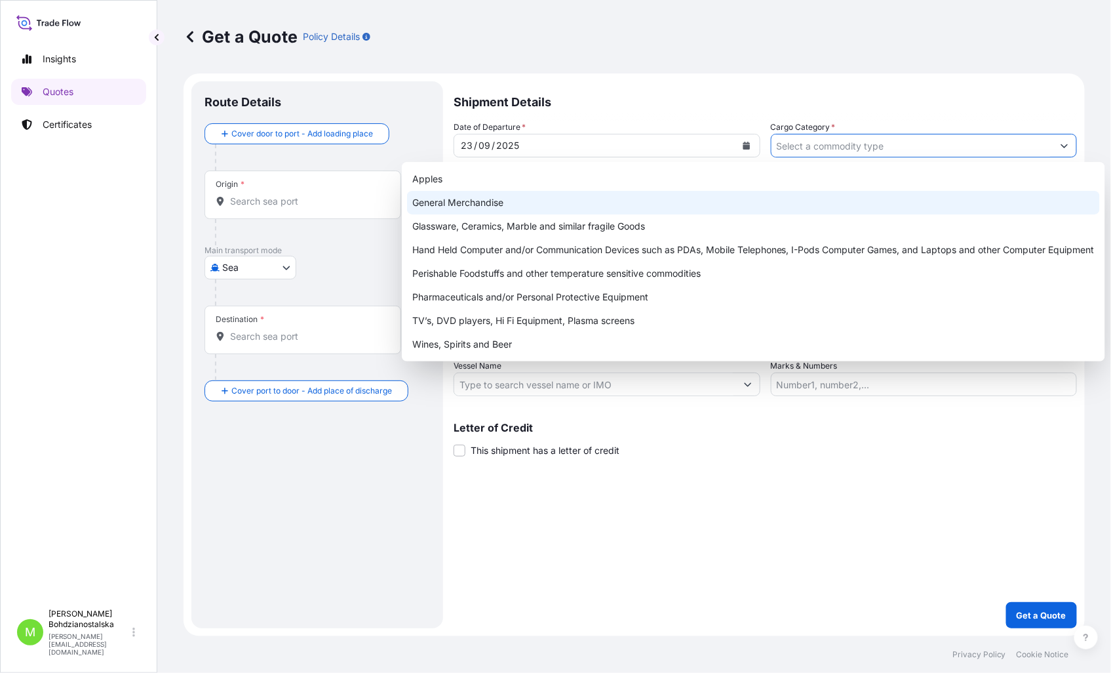
click at [442, 202] on div "General Merchandise" at bounding box center [753, 203] width 693 height 24
type input "General Merchandise"
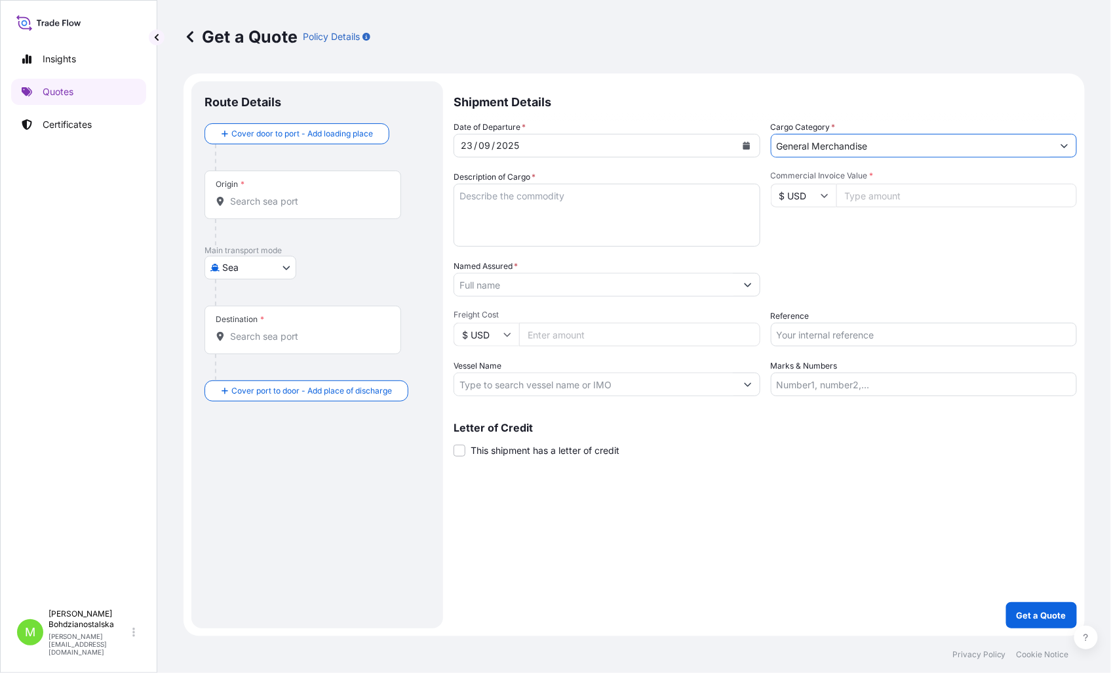
click at [496, 197] on textarea "Description of Cargo *" at bounding box center [607, 215] width 307 height 63
click at [569, 199] on textarea "Description of Cargo *" at bounding box center [607, 215] width 307 height 63
paste textarea "MSBU8738035 Wartość: 49 348,26 USD Towar: Plastic Bags Indonezja – Polska Prosz…"
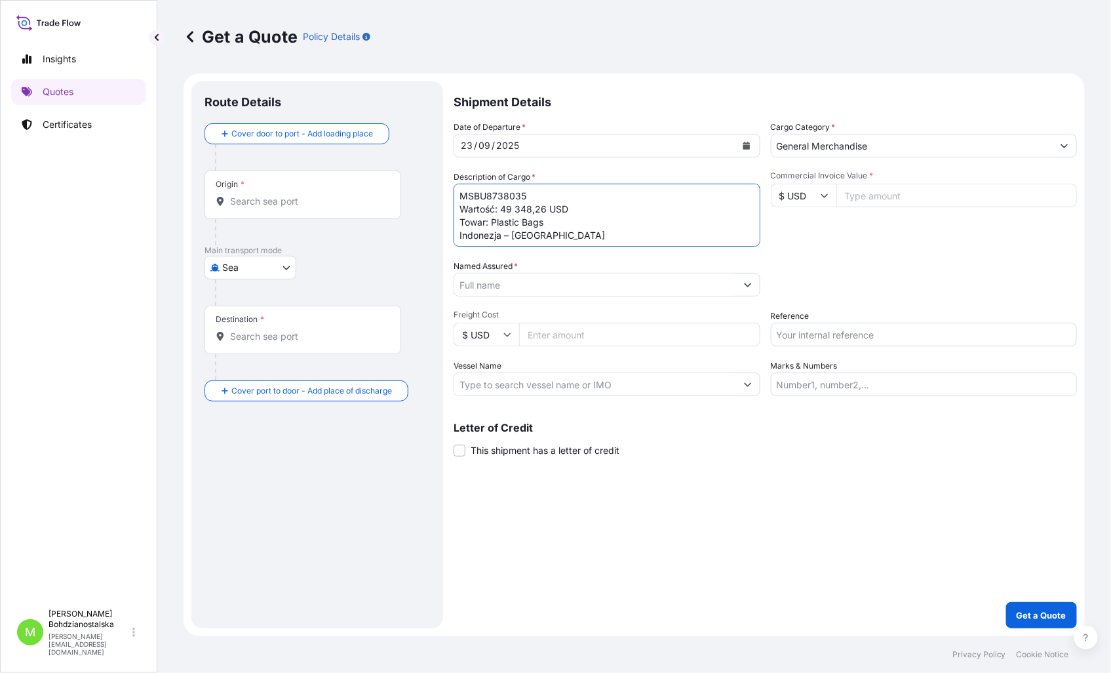
scroll to position [35, 0]
type textarea "MSBU8738035 Wartość: 49 348,26 USD Towar: Plastic Bags Indonezja – Polska Prosz…"
click at [277, 199] on input "Origin *" at bounding box center [307, 201] width 155 height 13
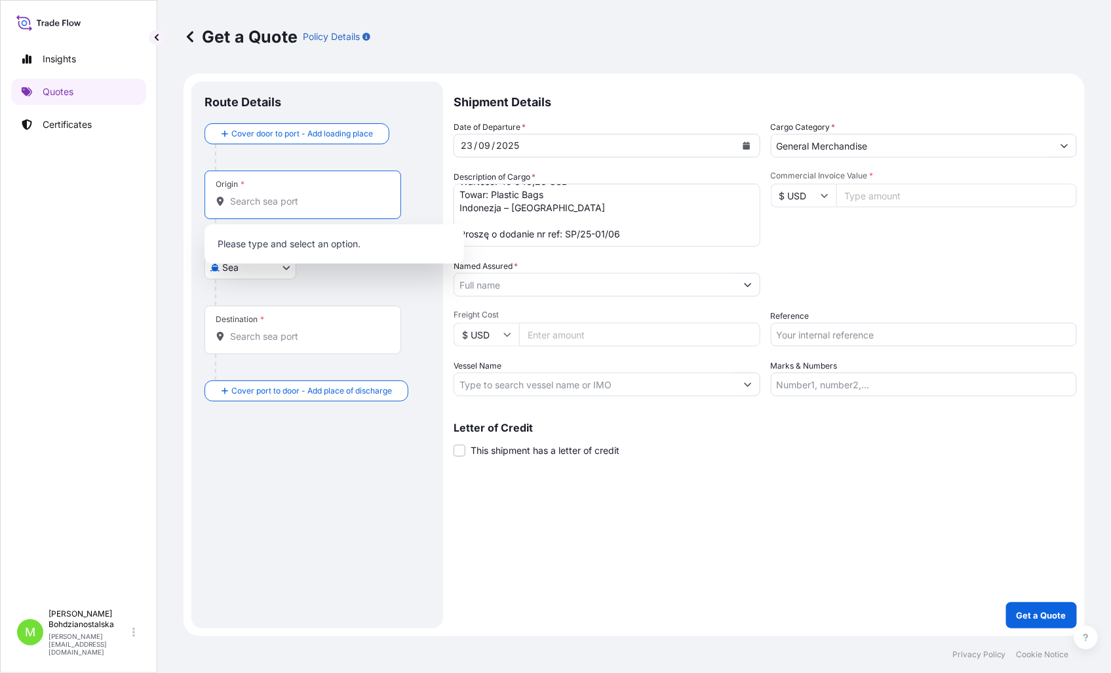
type input "o"
click at [294, 244] on span "Indonezja" at bounding box center [285, 241] width 73 height 13
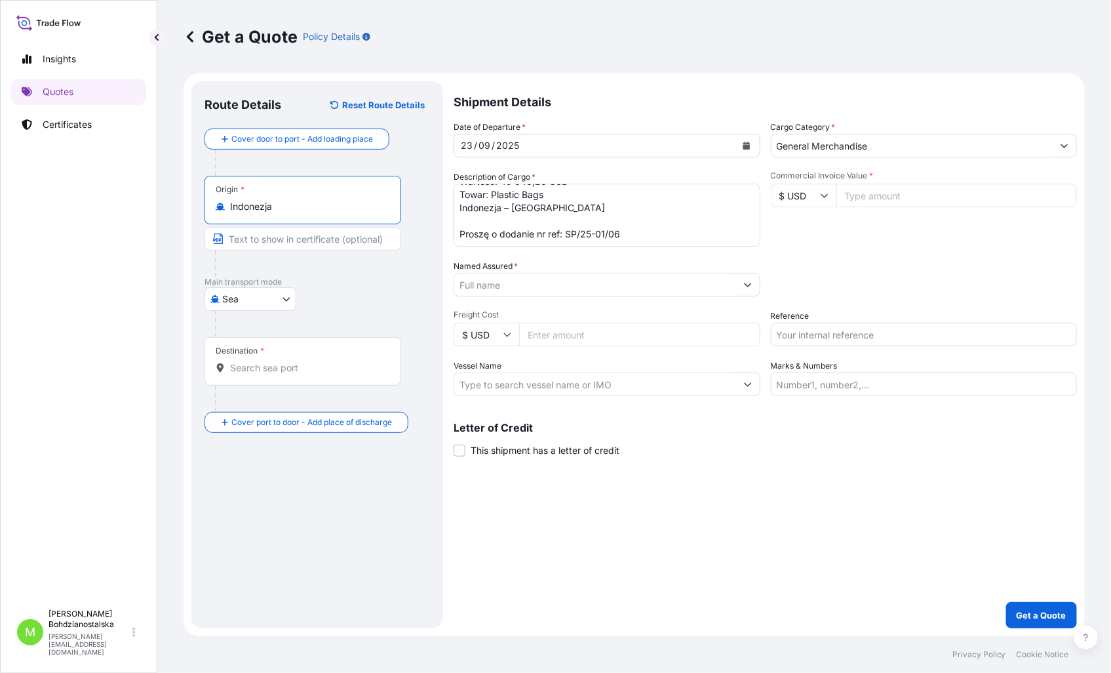
type input "Indonezja"
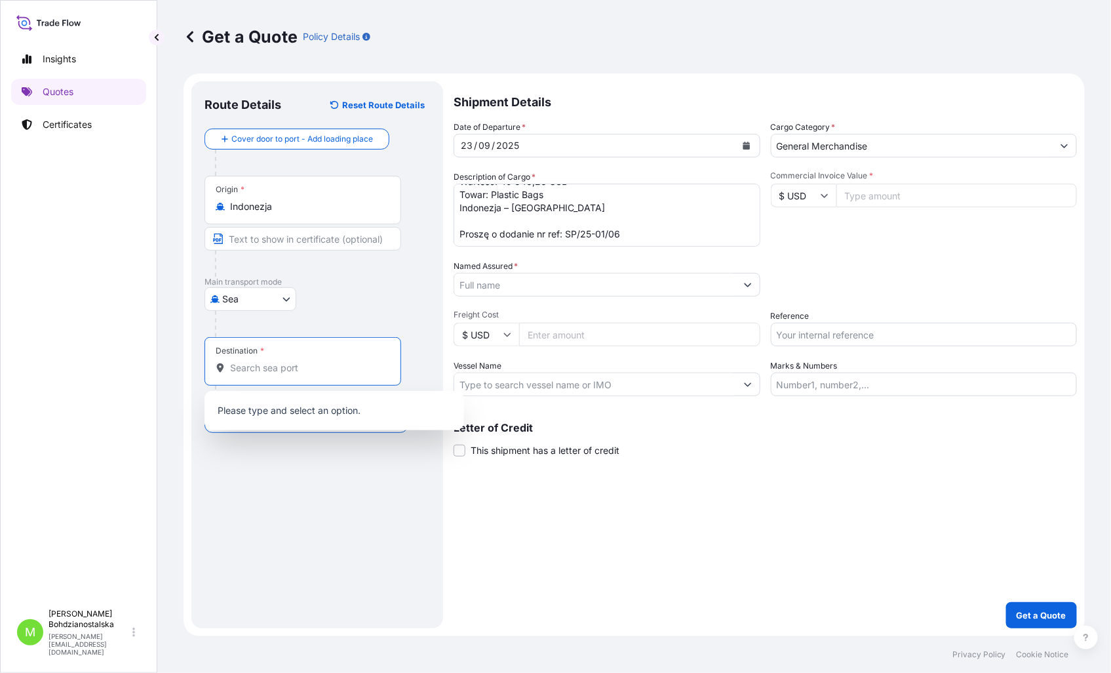
click at [323, 372] on input "Destination *" at bounding box center [307, 367] width 155 height 13
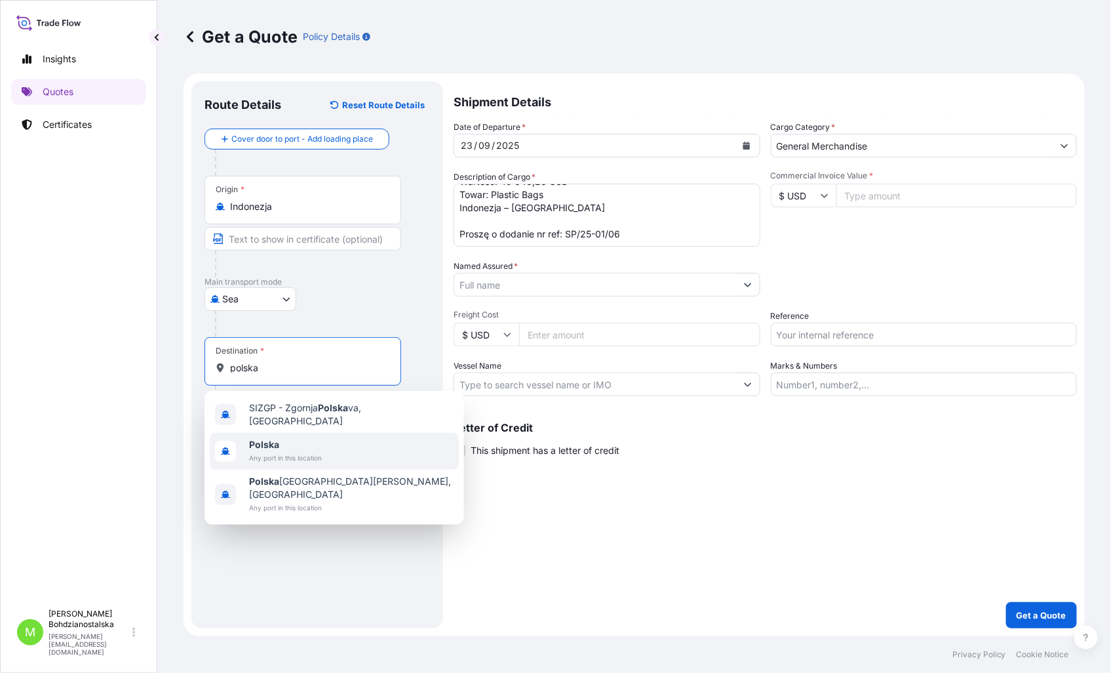
click at [303, 443] on span "Polska" at bounding box center [285, 444] width 73 height 13
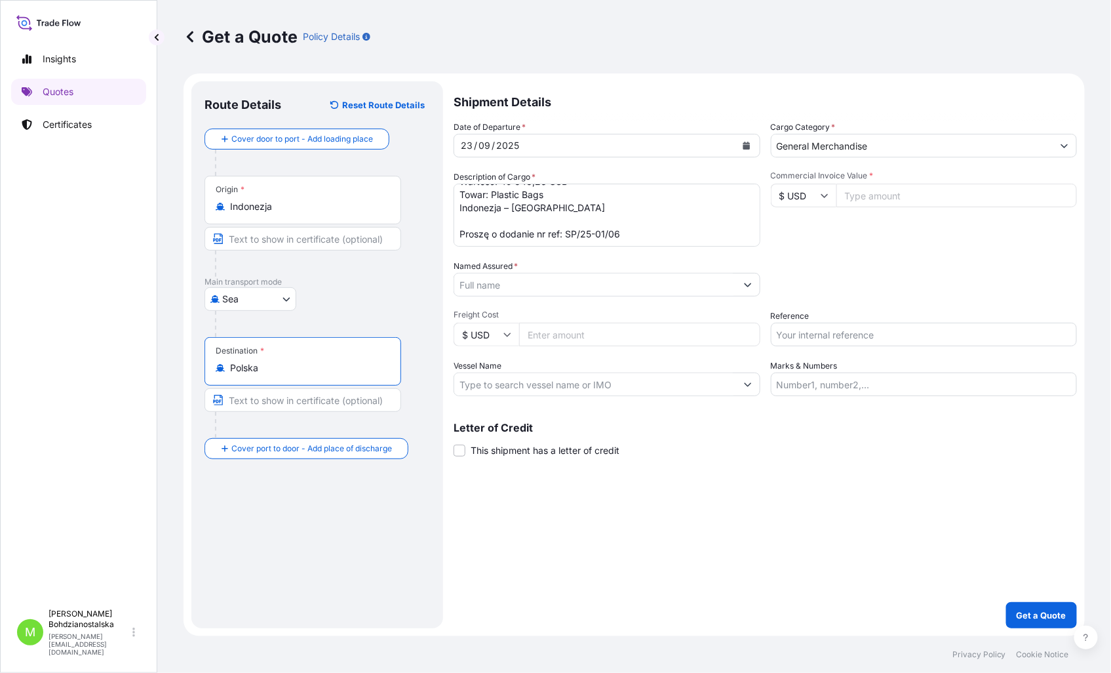
type input "Polska"
click at [539, 228] on textarea "MSBU8738035 Wartość: 49 348,26 USD Towar: Plastic Bags Indonezja – Polska Prosz…" at bounding box center [607, 215] width 307 height 63
drag, startPoint x: 541, startPoint y: 230, endPoint x: 434, endPoint y: 223, distance: 107.1
click at [434, 223] on form "Route Details Reset Route Details Cover door to port - Add loading place Place …" at bounding box center [634, 354] width 901 height 562
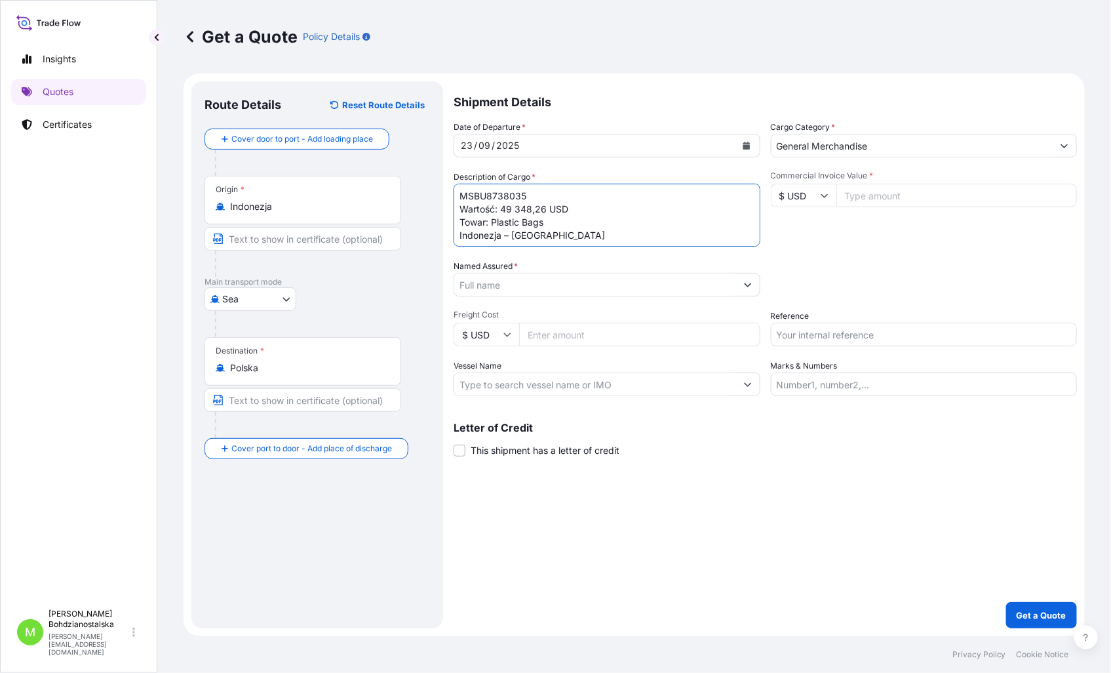
type textarea "MSBU8738035 Wartość: 49 348,26 USD Towar: Plastic Bags Indonezja – Polska Nr re…"
click at [883, 192] on input "Commercial Invoice Value *" at bounding box center [956, 196] width 241 height 24
type input "49348.26"
click at [545, 281] on input "Named Assured *" at bounding box center [595, 285] width 282 height 24
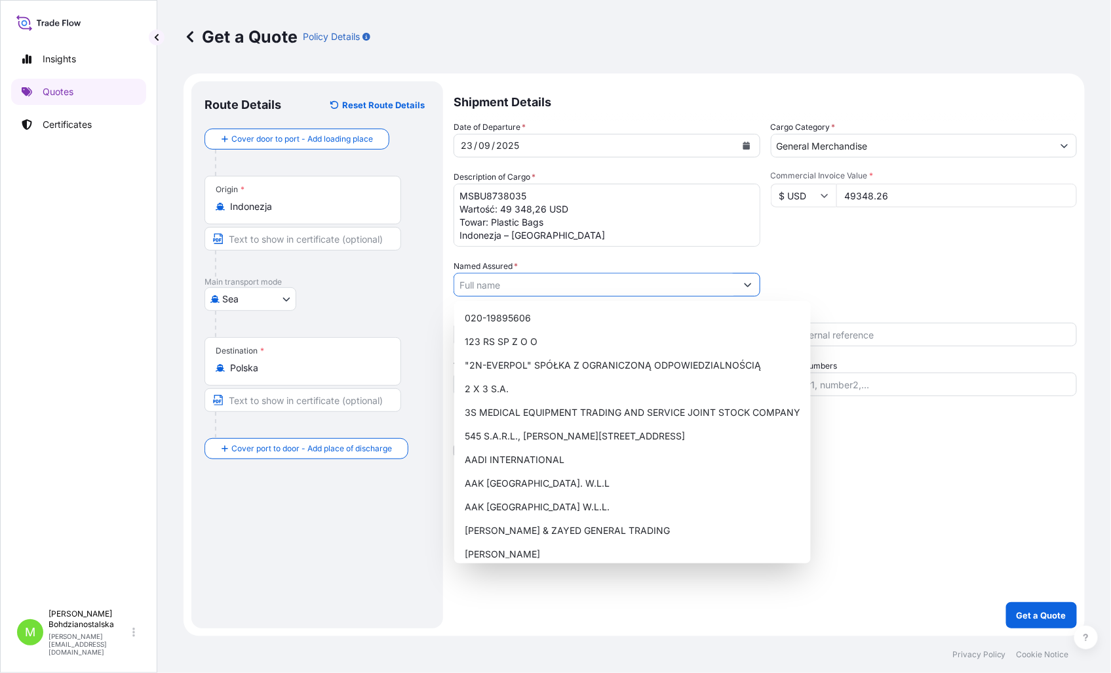
click at [973, 249] on div "Date of Departure * 23 / 09 / 2025 Cargo Category * General Merchandise Descrip…" at bounding box center [765, 258] width 623 height 275
click at [603, 293] on input "Named Assured *" at bounding box center [595, 285] width 282 height 24
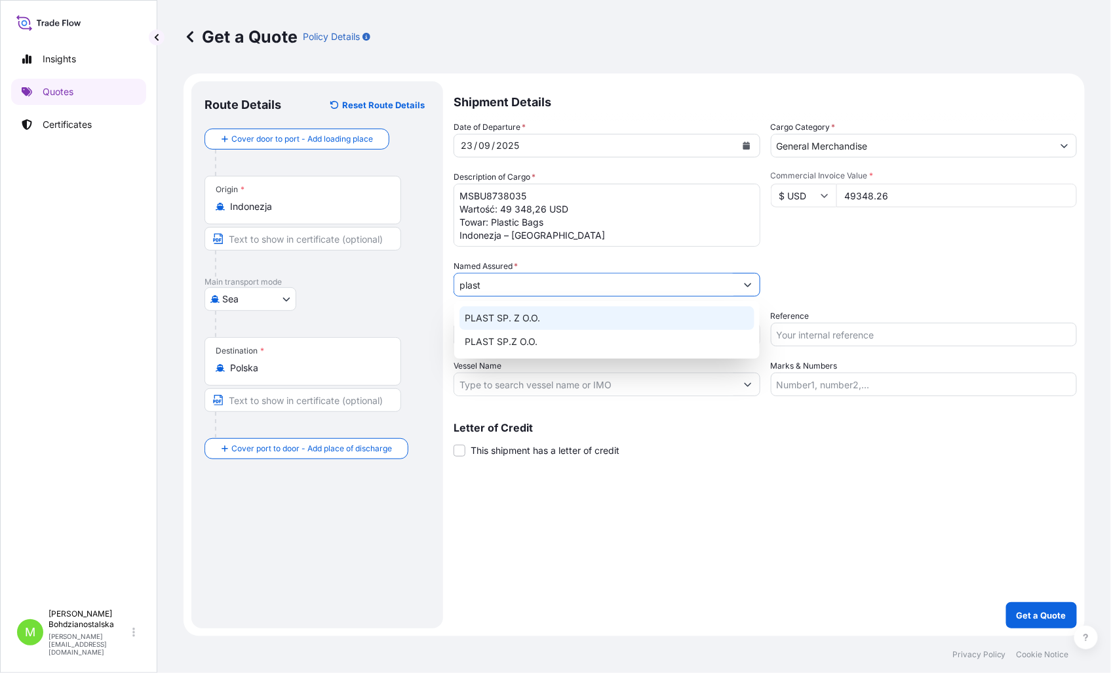
click at [604, 319] on div "PLAST SP. Z O.O." at bounding box center [607, 318] width 295 height 24
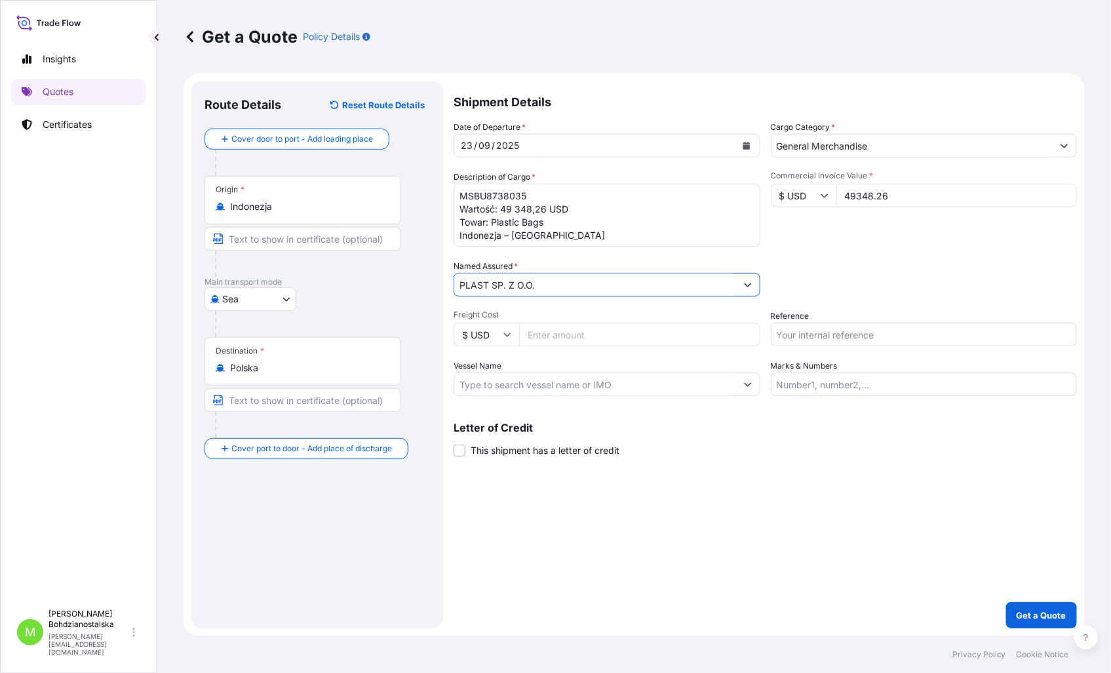
type input "PLAST SP. Z O.O."
click at [863, 342] on input "Reference" at bounding box center [924, 335] width 307 height 24
click at [859, 328] on input "Reference" at bounding box center [924, 335] width 307 height 24
paste input "MSBU8738035"
type input "MSBU8738035"
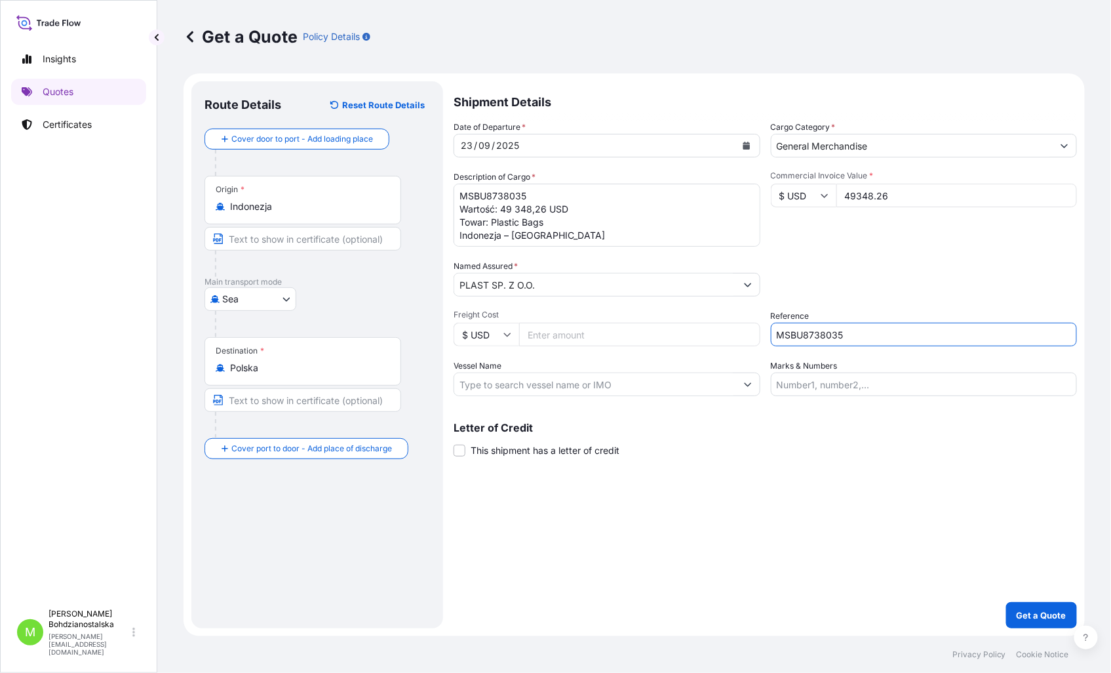
click at [890, 441] on div "Letter of Credit This shipment has a letter of credit Letter of credit * Letter…" at bounding box center [765, 439] width 623 height 35
drag, startPoint x: 606, startPoint y: 206, endPoint x: 442, endPoint y: 211, distance: 163.9
click at [442, 211] on form "Route Details Reset Route Details Cover door to port - Add loading place Place …" at bounding box center [634, 354] width 901 height 562
click at [486, 221] on textarea "MSBU8738035 Towar: Plastic Bags Indonezja – Polska Nr ref: SP/25-01/06" at bounding box center [607, 215] width 307 height 63
drag, startPoint x: 490, startPoint y: 223, endPoint x: 431, endPoint y: 224, distance: 59.0
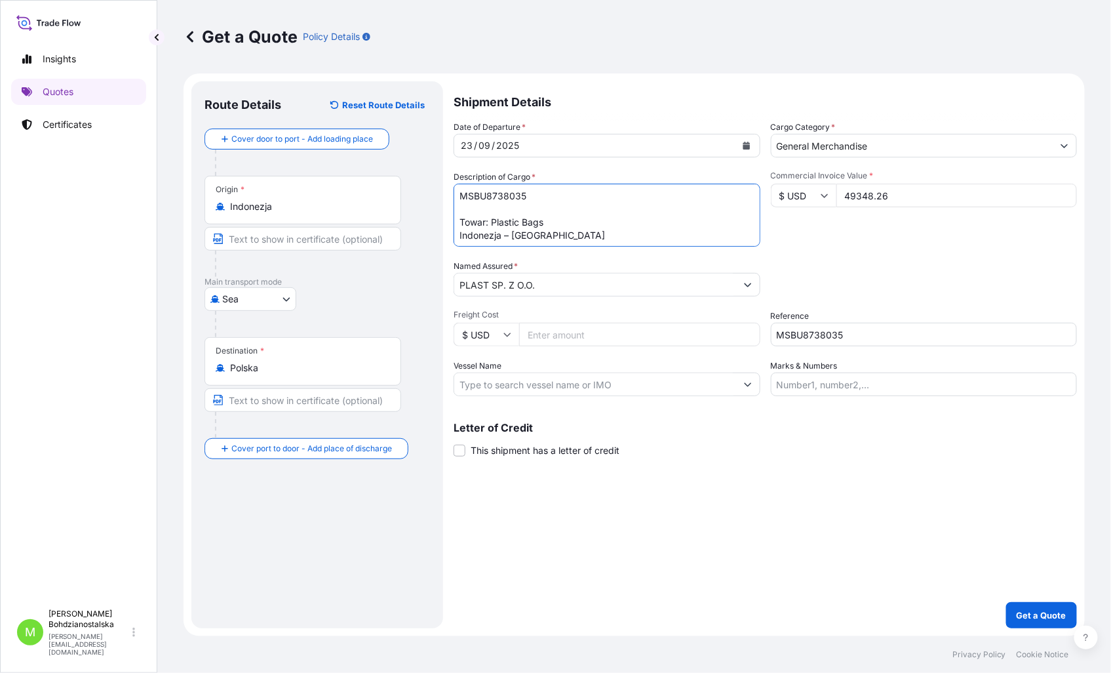
click at [431, 224] on form "Route Details Reset Route Details Cover door to port - Add loading place Place …" at bounding box center [634, 354] width 901 height 562
type textarea "MSBU8738035 Plastic Bags Indonezja – Polska Nr ref: SP/25-01/06"
click at [947, 501] on div "Shipment Details Date of Departure * 23 / 09 / 2025 Cargo Category * General Me…" at bounding box center [765, 354] width 623 height 547
click at [1038, 613] on p "Get a Quote" at bounding box center [1042, 614] width 50 height 13
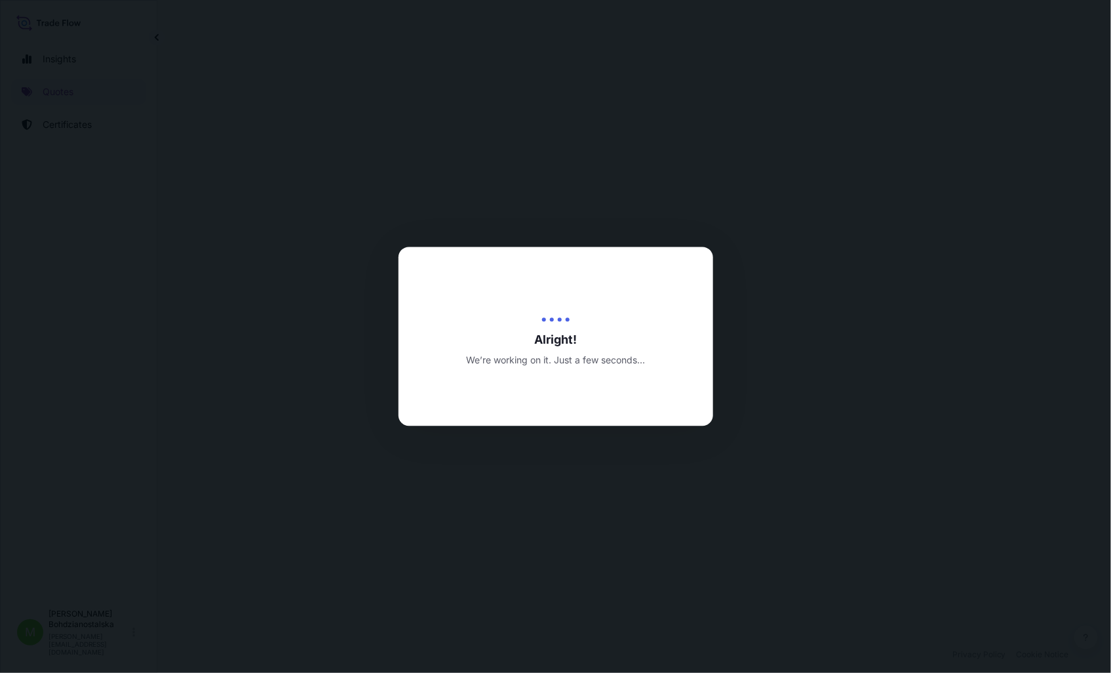
select select "Sea"
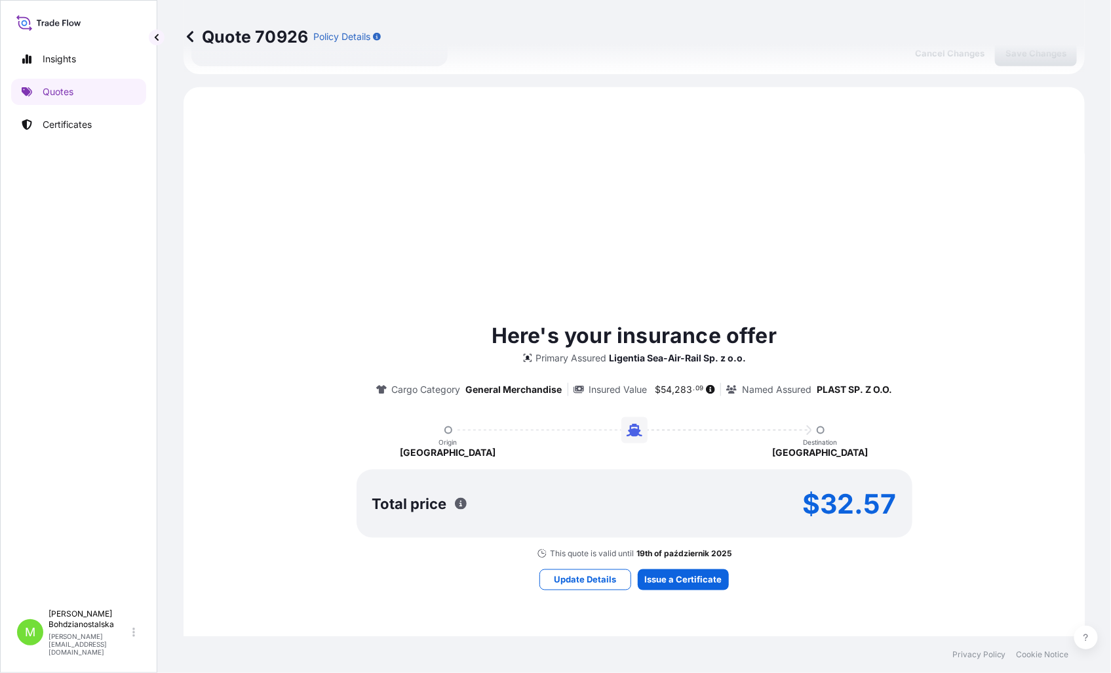
scroll to position [449, 0]
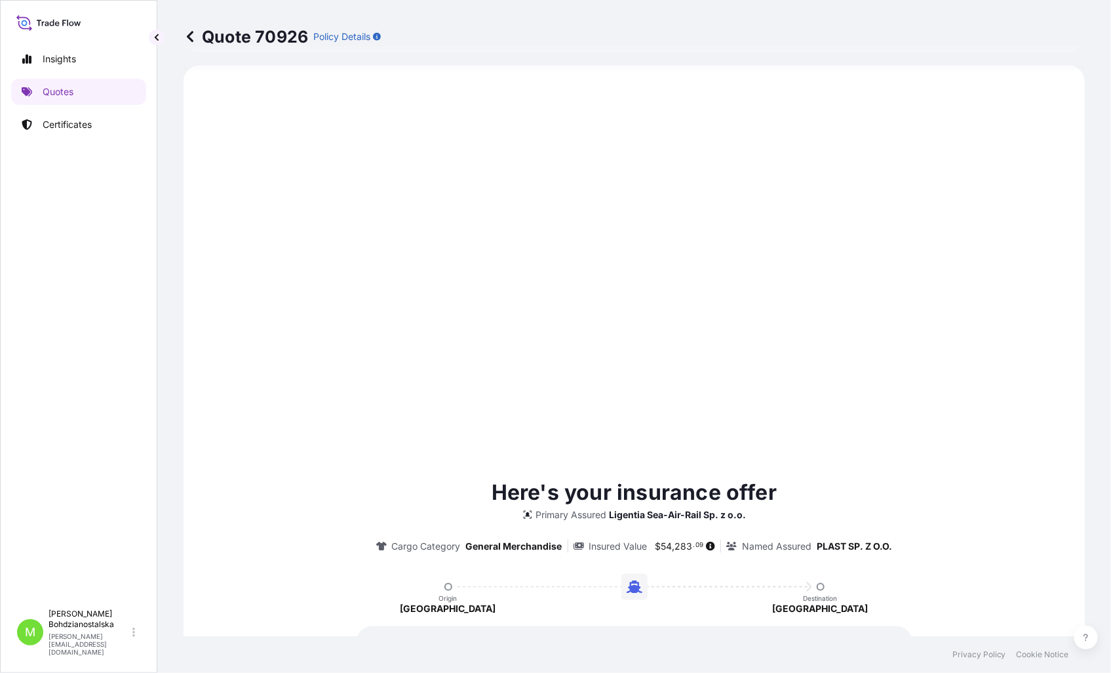
type input "19/09/2025"
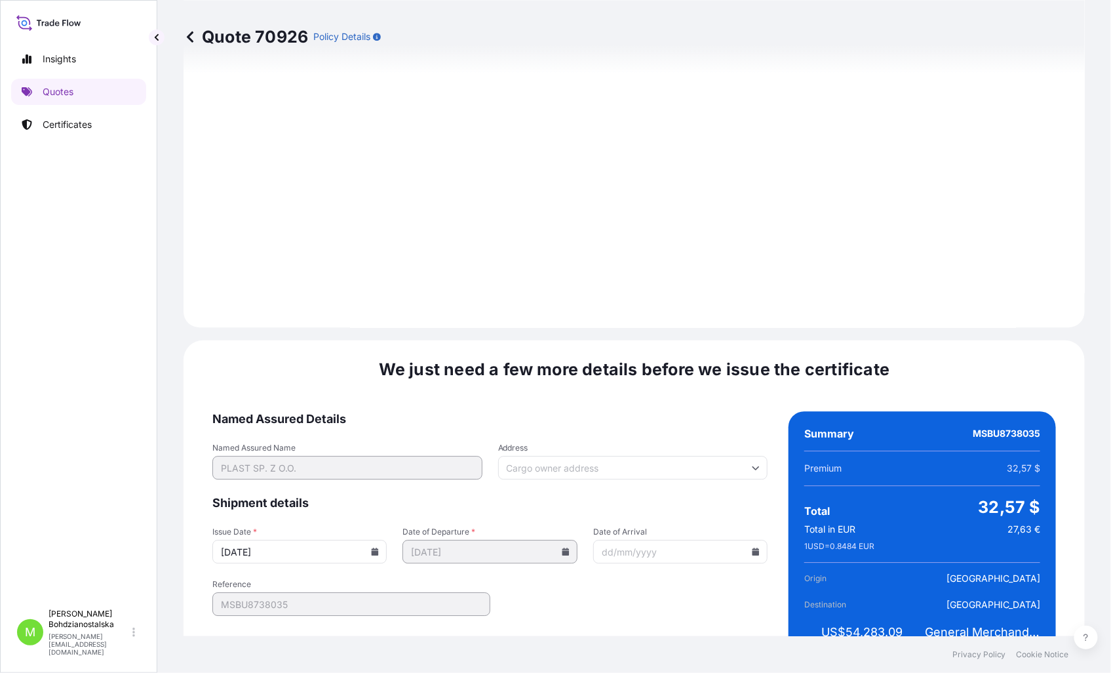
scroll to position [1327, 0]
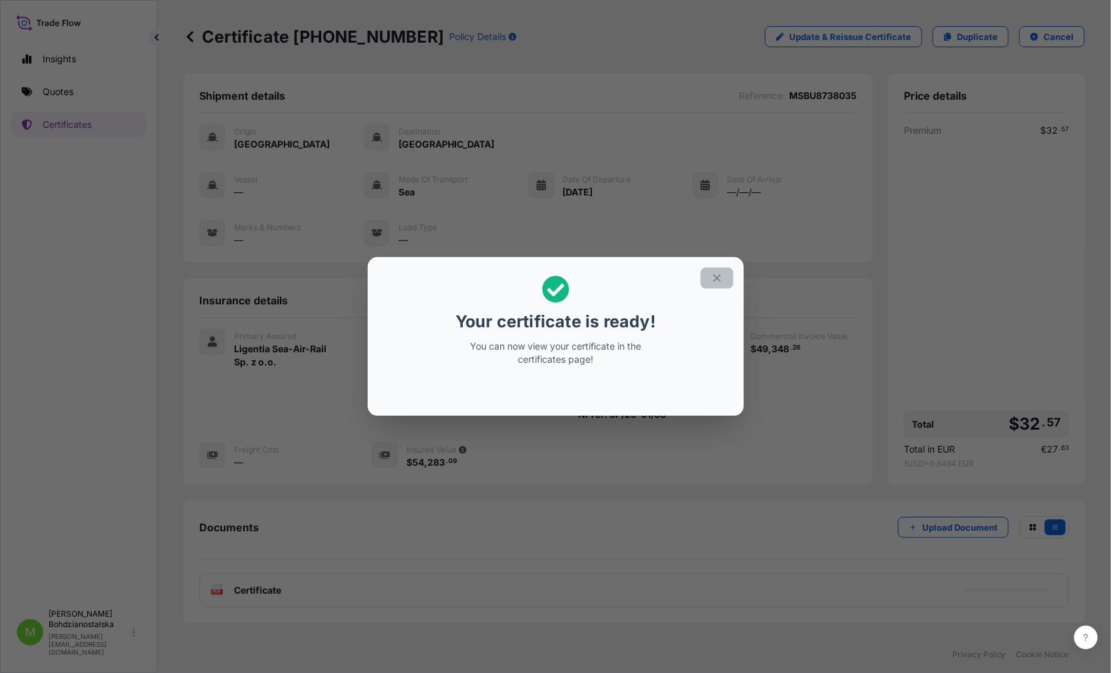
click at [716, 281] on icon "button" at bounding box center [717, 278] width 12 height 12
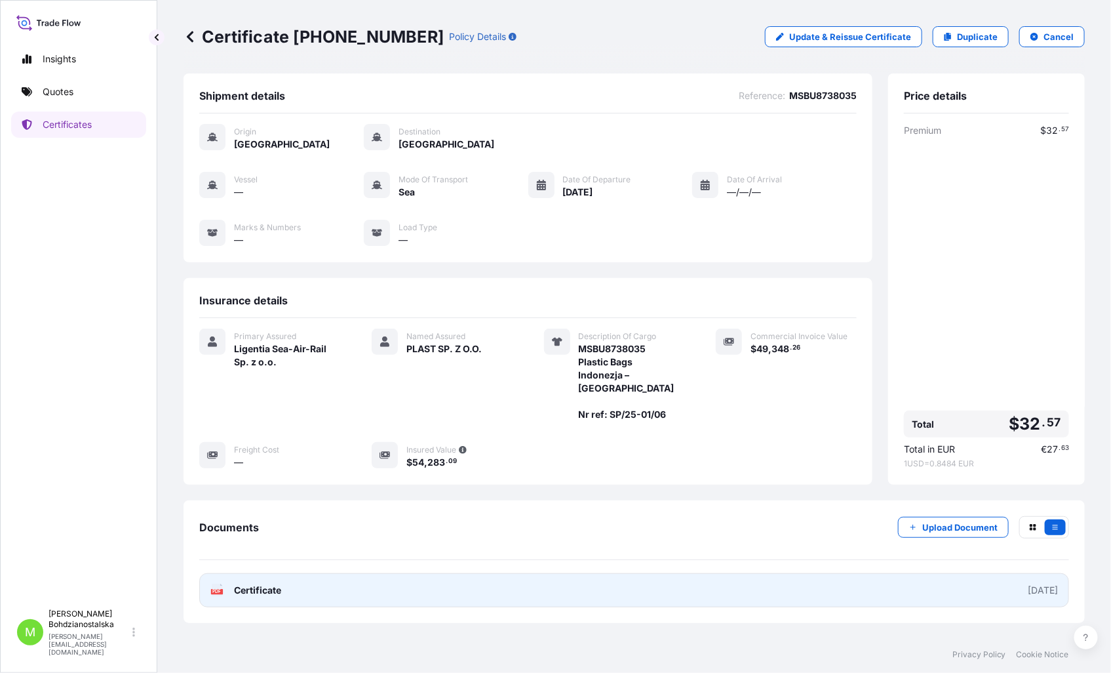
click at [718, 581] on link "PDF Certificate 2025-09-19" at bounding box center [634, 590] width 870 height 34
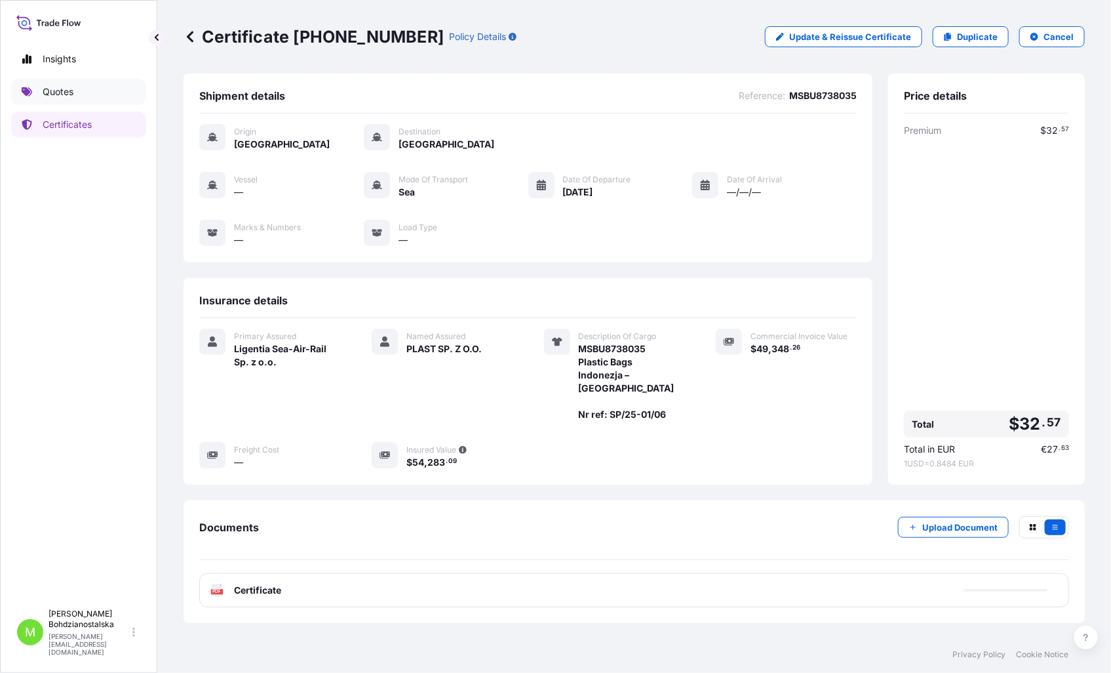
click at [44, 88] on p "Quotes" at bounding box center [58, 91] width 31 height 13
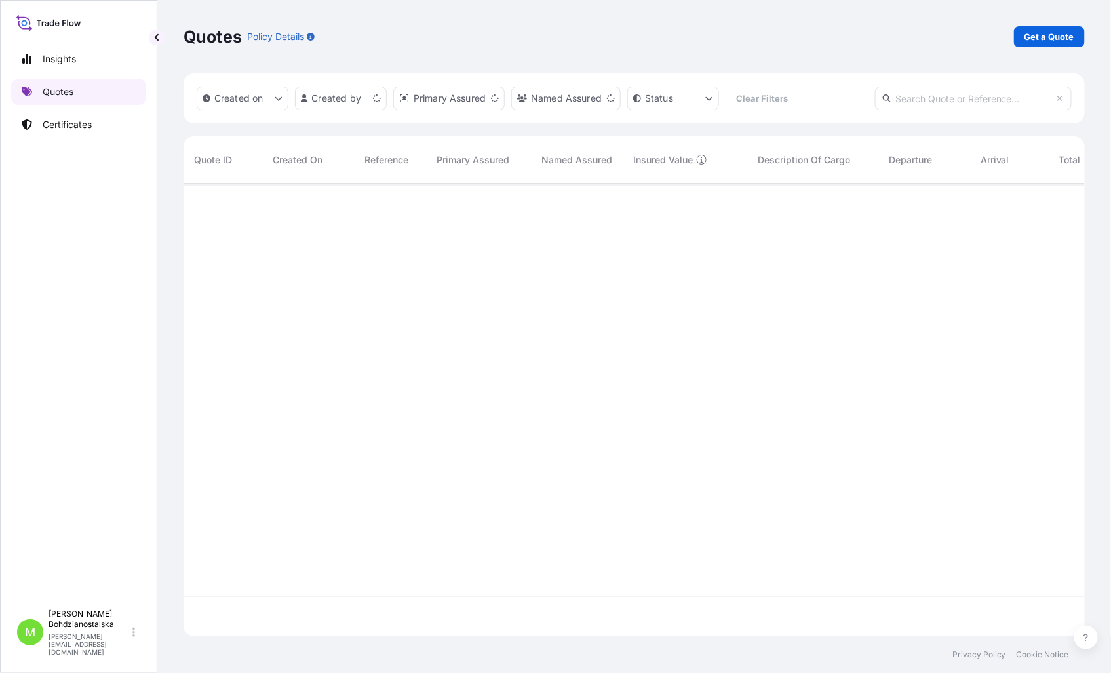
scroll to position [449, 890]
click at [1049, 29] on link "Get a Quote" at bounding box center [1049, 36] width 71 height 21
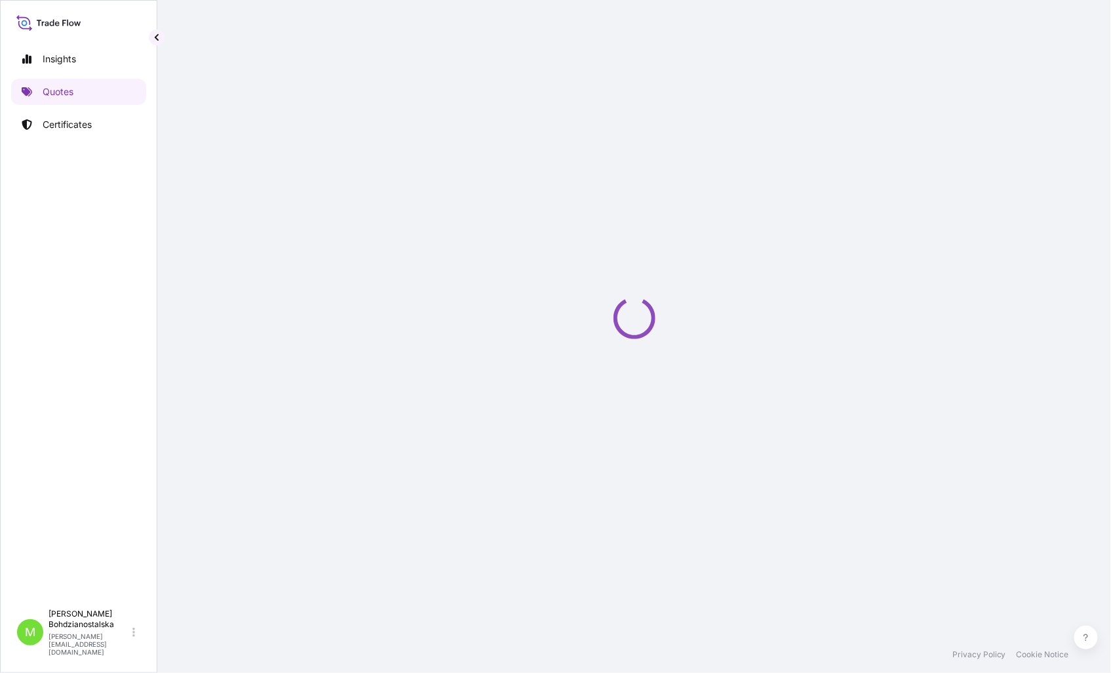
select select "Sea"
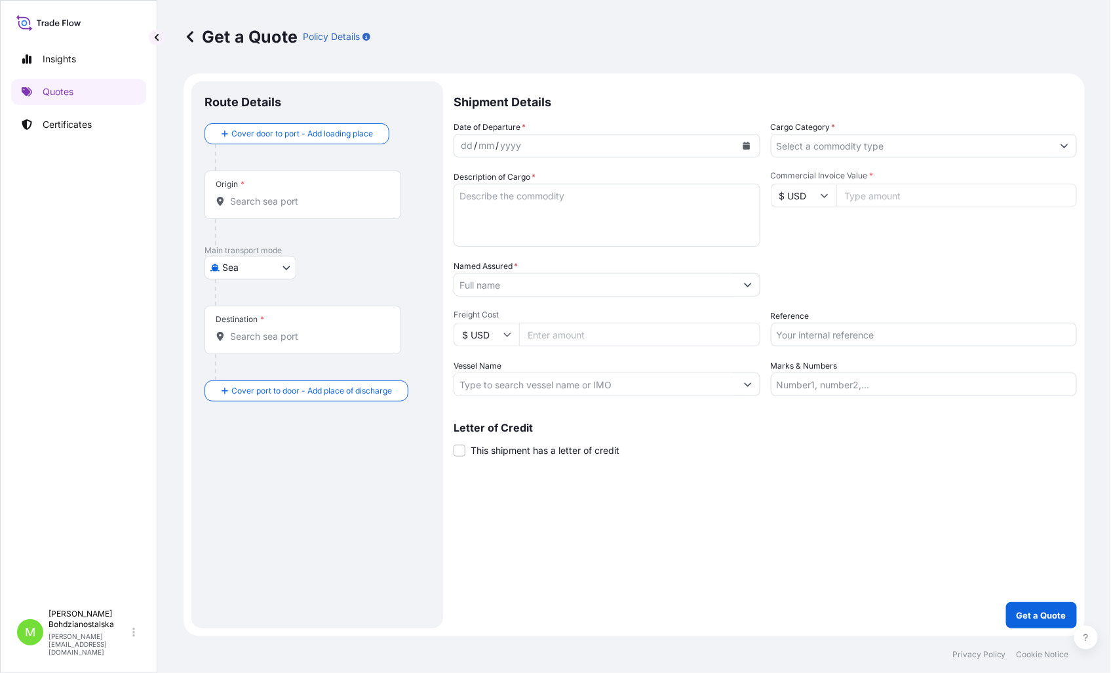
click at [339, 208] on div "Origin *" at bounding box center [303, 194] width 197 height 49
click at [339, 208] on input "Origin *" at bounding box center [307, 201] width 155 height 13
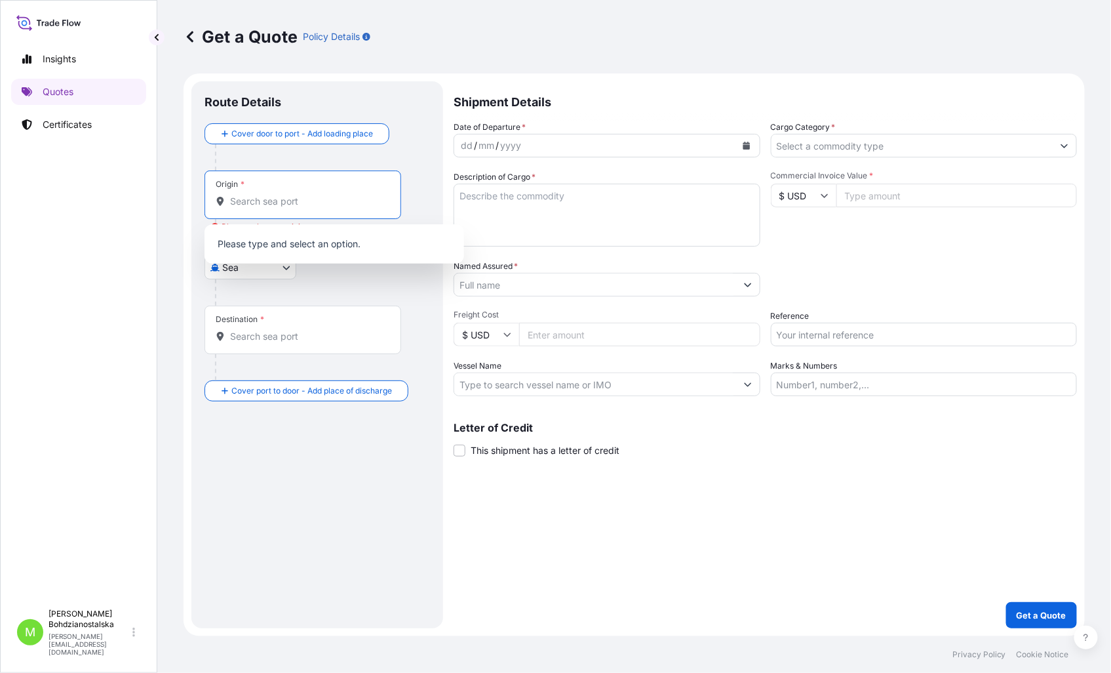
click at [233, 205] on input "Origin * Please select an origin" at bounding box center [307, 201] width 155 height 13
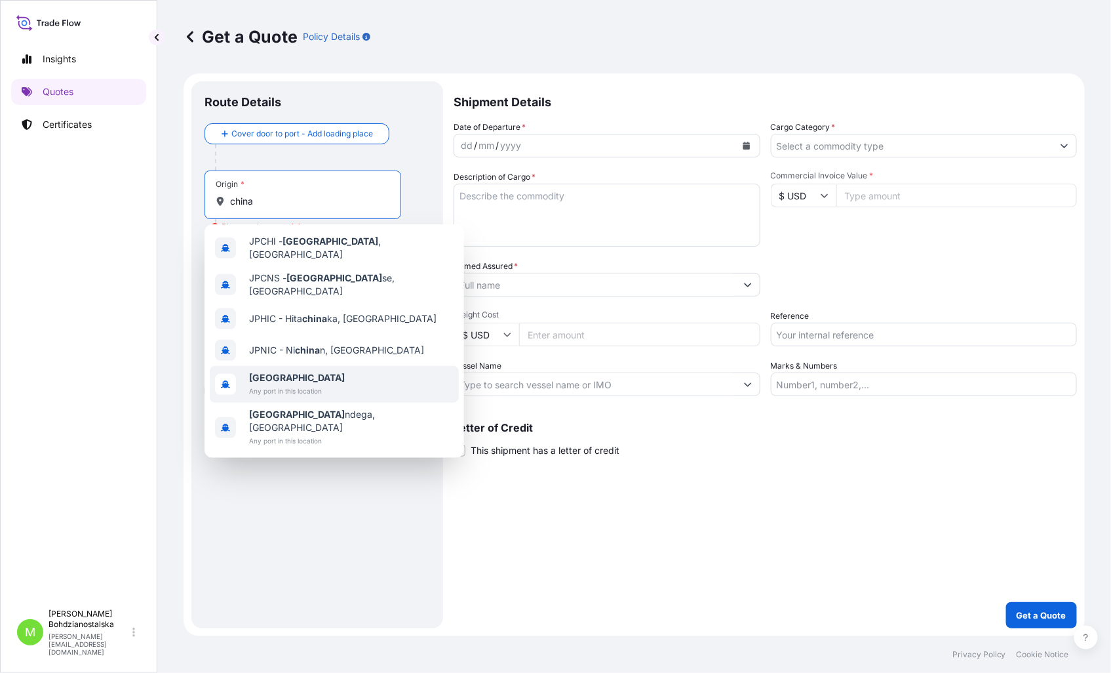
click at [280, 371] on span "China" at bounding box center [297, 377] width 96 height 13
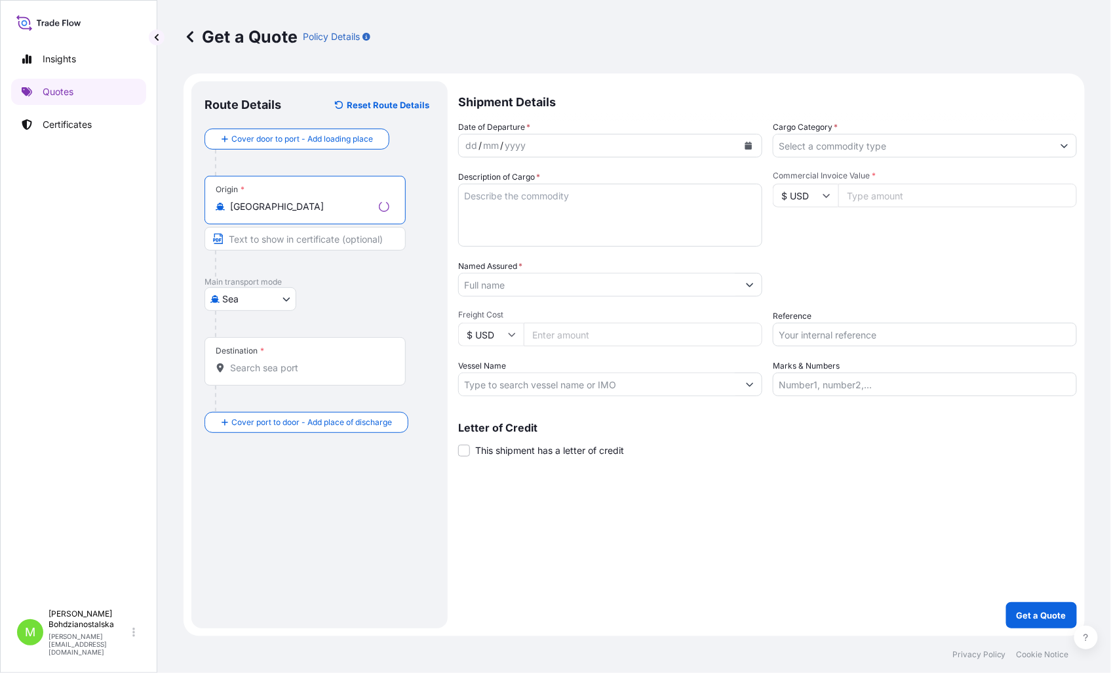
type input "China"
click at [273, 379] on div "Destination *" at bounding box center [305, 361] width 201 height 49
click at [273, 374] on input "Destination *" at bounding box center [309, 367] width 159 height 13
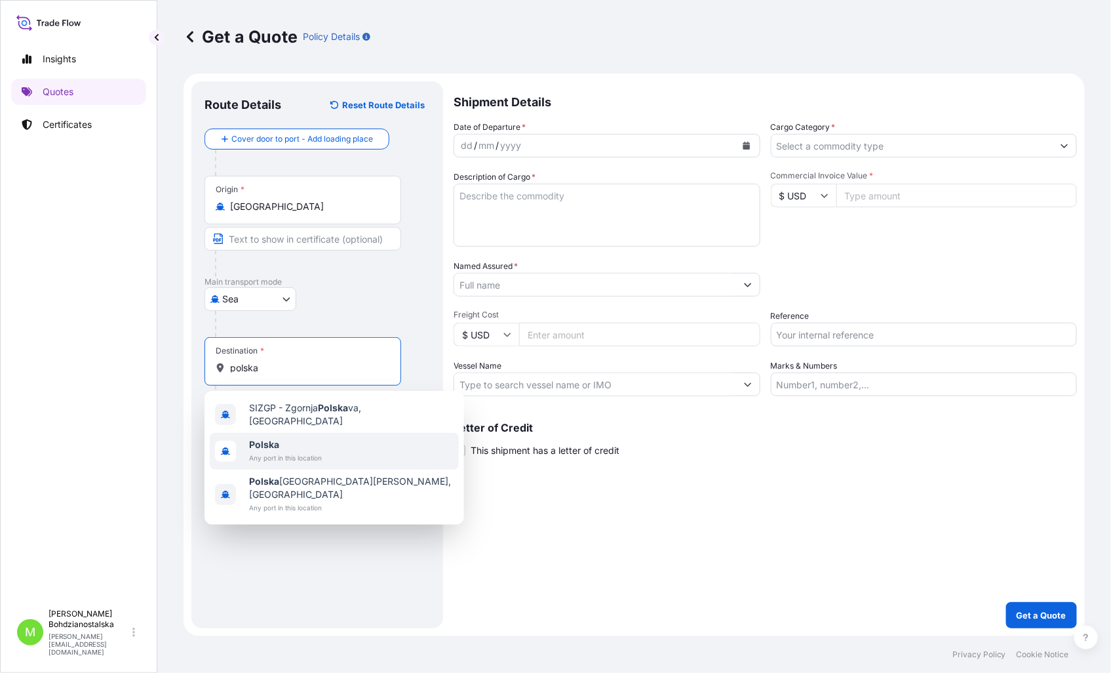
click at [305, 441] on span "Polska" at bounding box center [285, 444] width 73 height 13
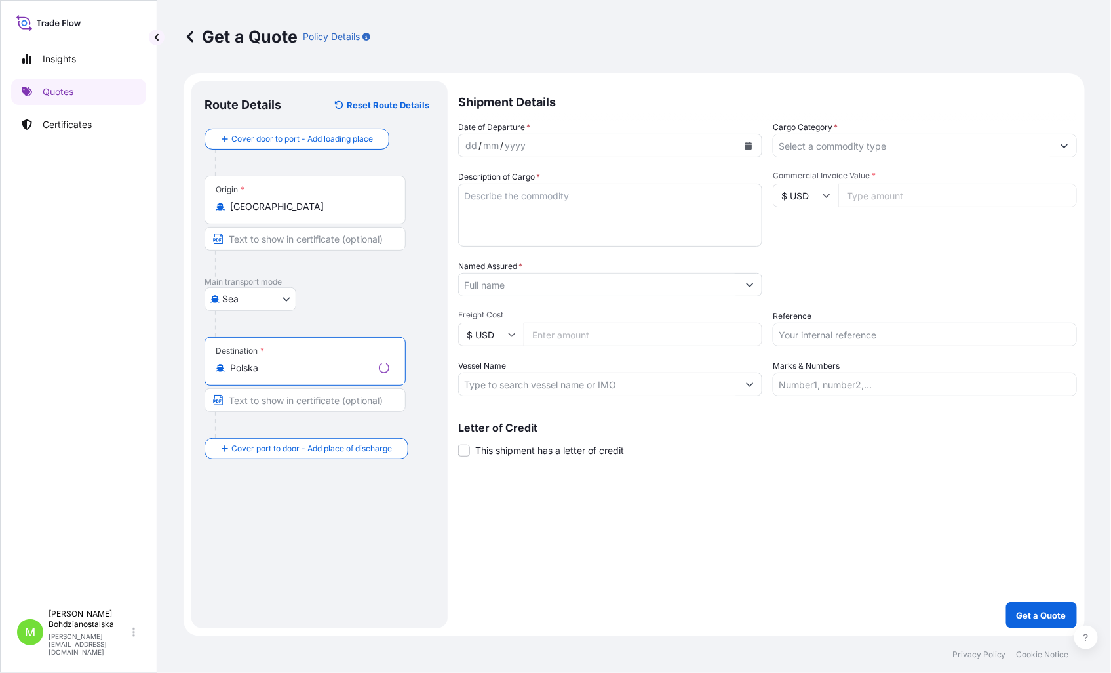
type input "Polska"
click at [466, 147] on div "dd" at bounding box center [471, 146] width 14 height 16
click at [806, 136] on input "Cargo Category *" at bounding box center [913, 146] width 282 height 24
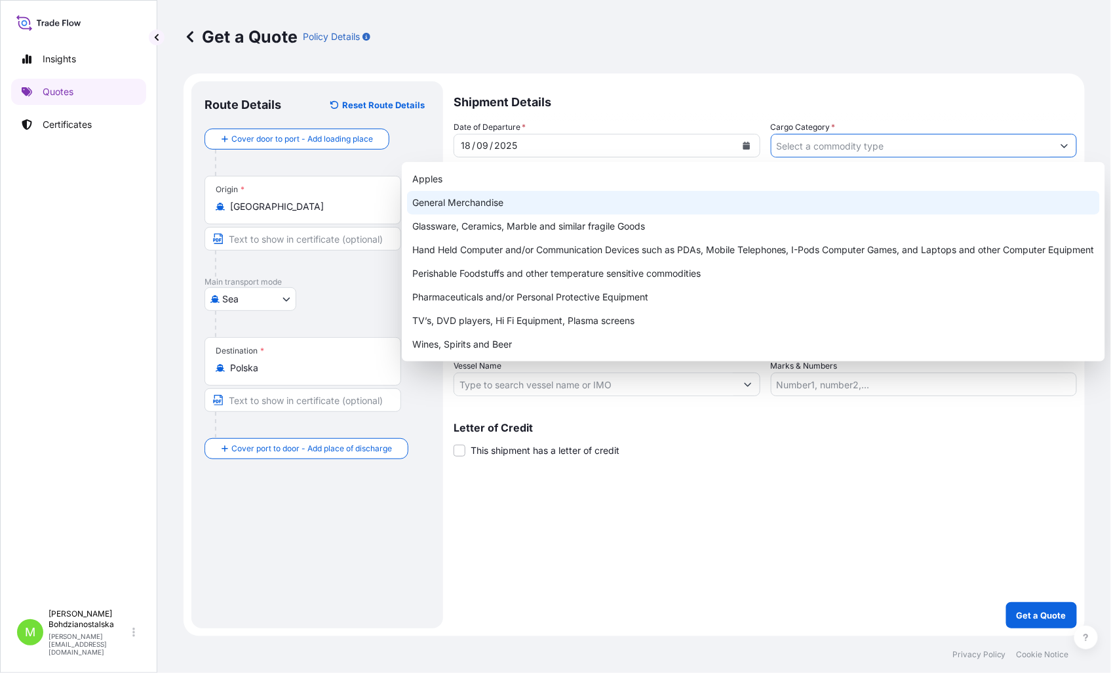
click at [636, 197] on div "General Merchandise" at bounding box center [753, 203] width 693 height 24
type input "General Merchandise"
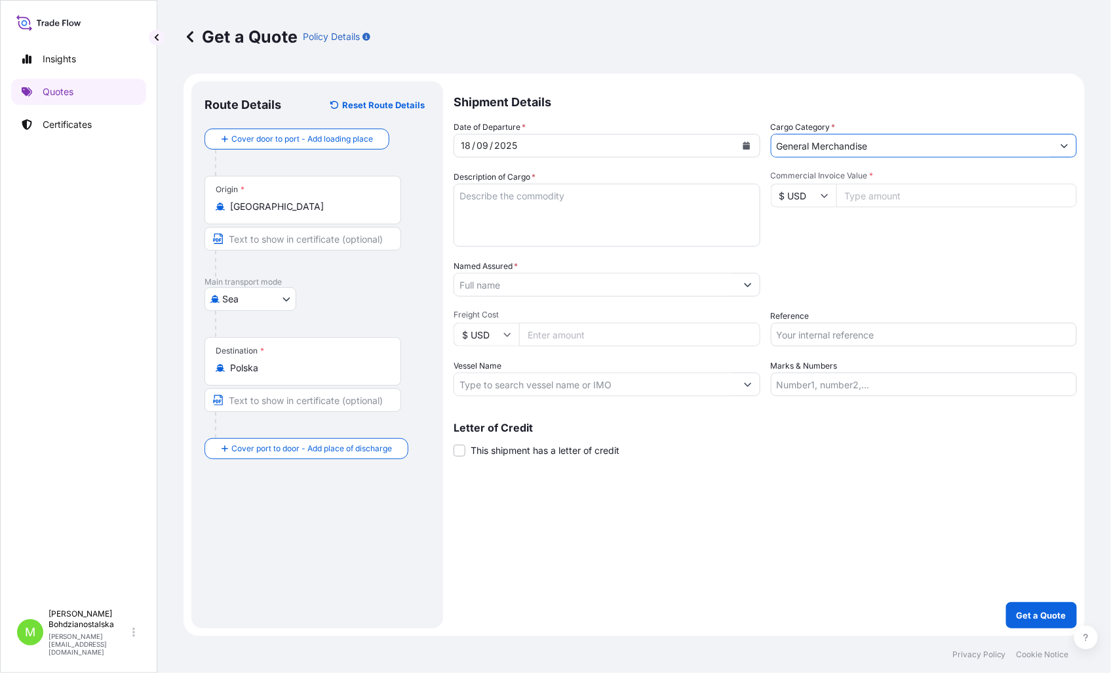
click at [528, 210] on textarea "Description of Cargo *" at bounding box center [607, 215] width 307 height 63
drag, startPoint x: 526, startPoint y: 211, endPoint x: 540, endPoint y: 199, distance: 19.1
click at [526, 212] on textarea "Description of Cargo *" at bounding box center [607, 215] width 307 height 63
click at [535, 201] on textarea "Description of Cargo *" at bounding box center [607, 215] width 307 height 63
paste textarea "AUTOMATIC LABELING MACHINE"
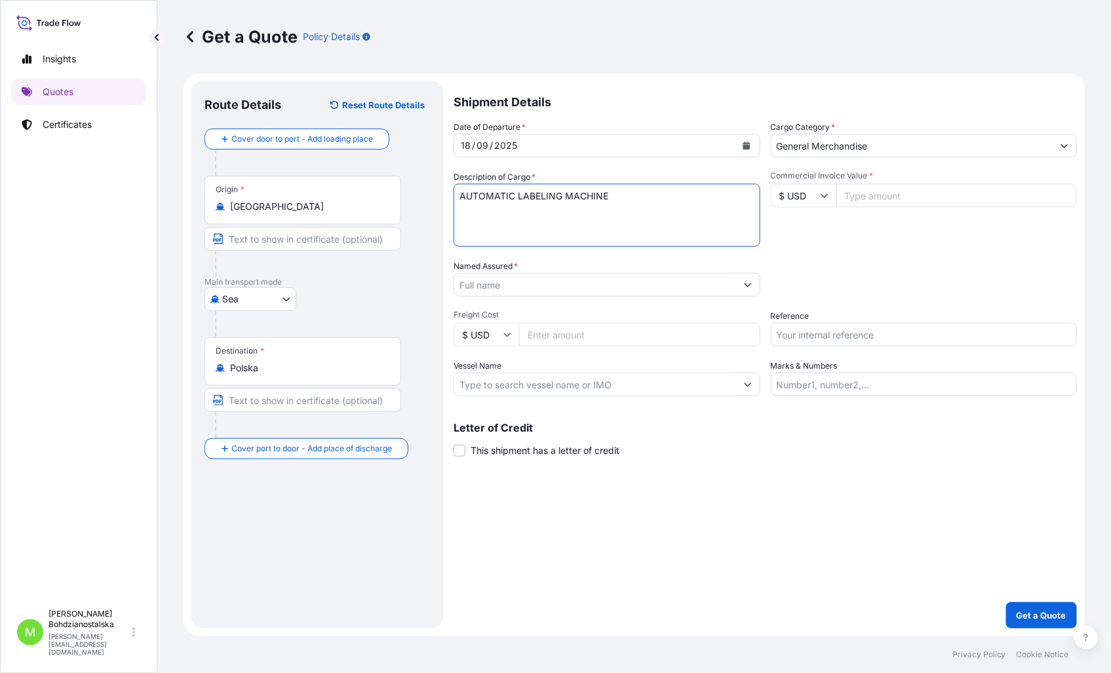
type textarea "AUTOMATIC LABELING MACHINE"
click at [818, 336] on input "Reference" at bounding box center [924, 335] width 307 height 24
paste input "RAIL1864, S02043964"
type input "RAIL1864, S02043964"
click at [885, 193] on input "Commercial Invoice Value *" at bounding box center [956, 196] width 241 height 24
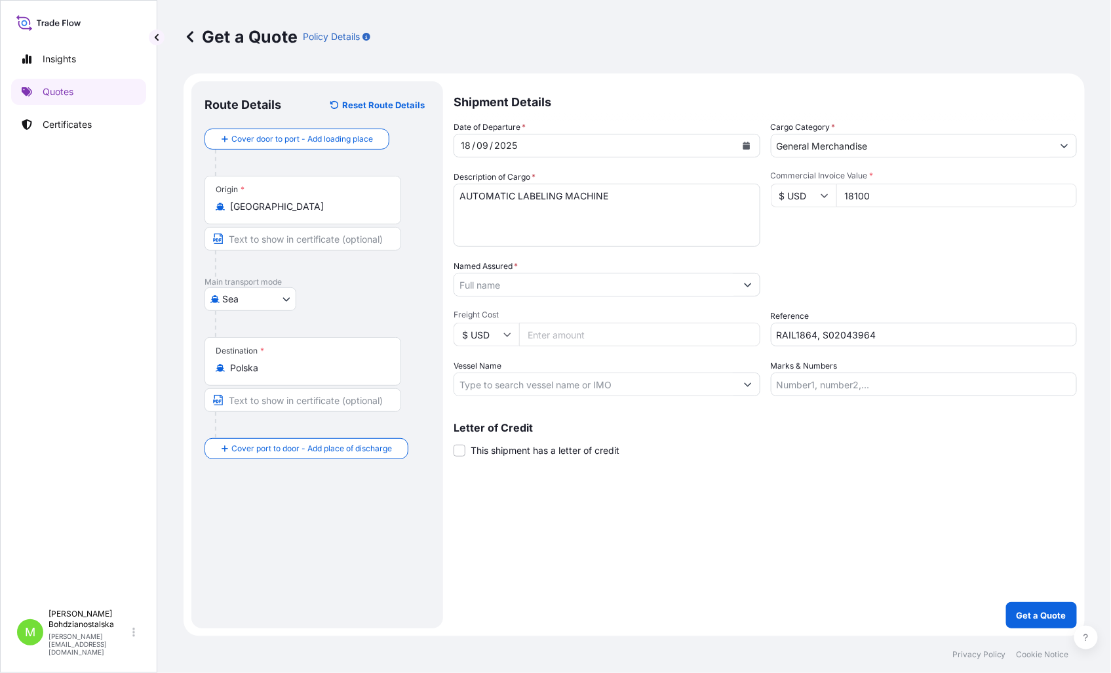
type input "18100"
click at [546, 208] on textarea "AUTOMATIC LABELING MACHINE" at bounding box center [607, 215] width 307 height 63
paste textarea "CAXU9636759"
click at [558, 208] on textarea "AUTOMATIC LABELING MACHINE CAXU9636759" at bounding box center [607, 215] width 307 height 63
type textarea "AUTOMATIC LABELING MACHINE CAXU9636759 40hc, 600,00 kgs, 7,790 m3, 2 cas"
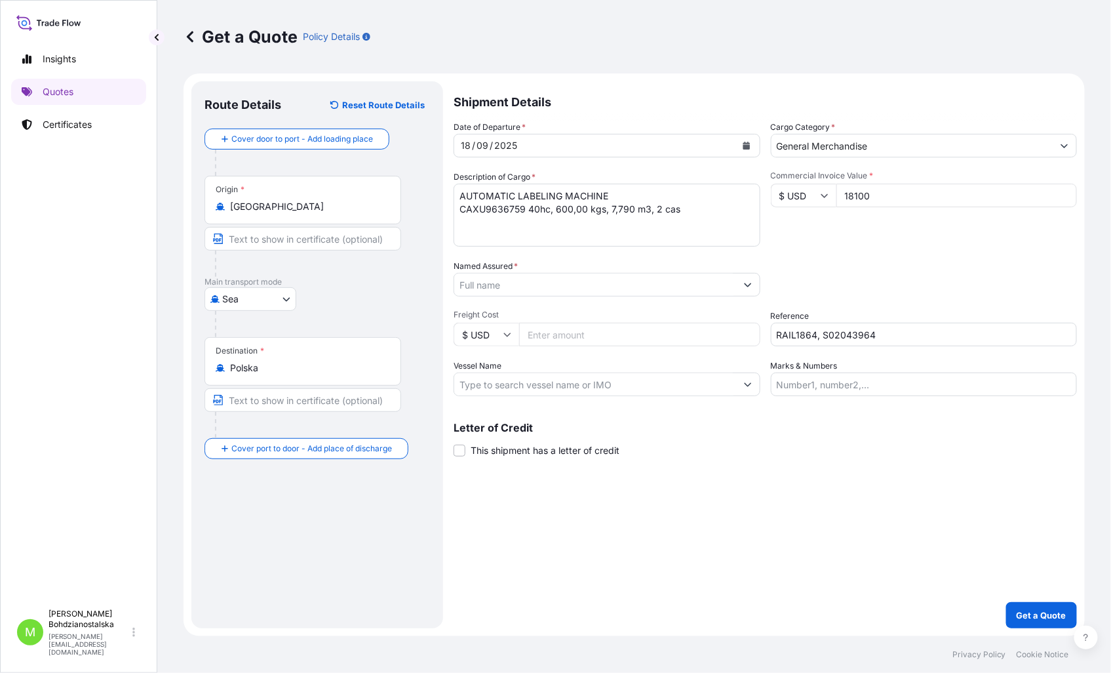
click at [517, 289] on input "Named Assured *" at bounding box center [595, 285] width 282 height 24
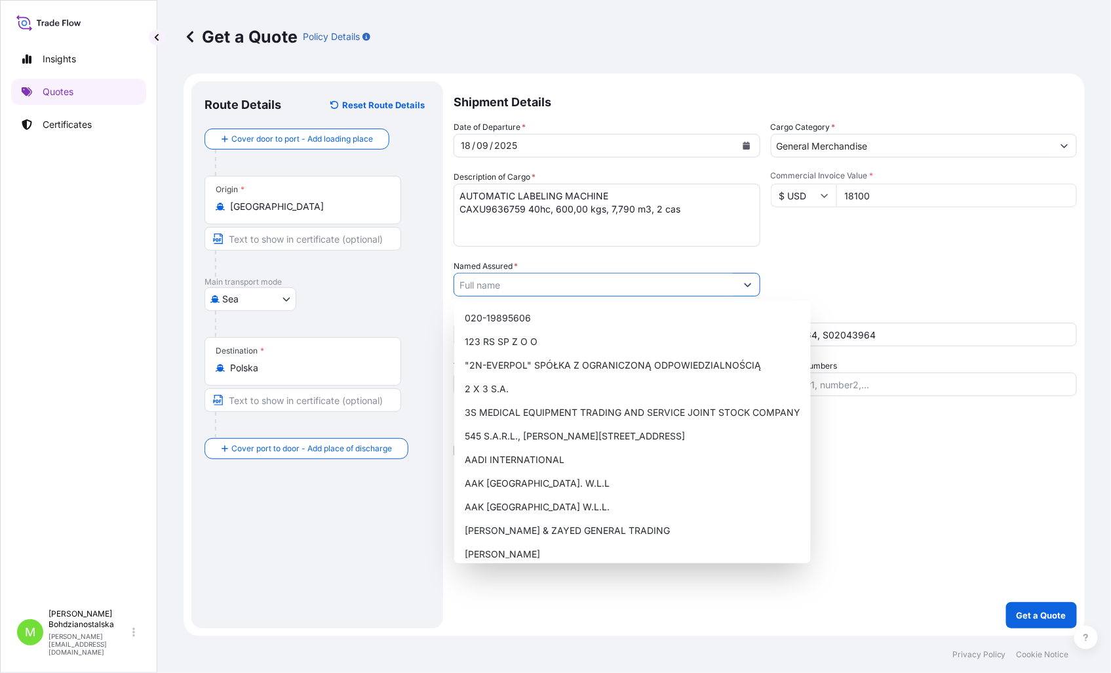
paste input "DRAMERS"
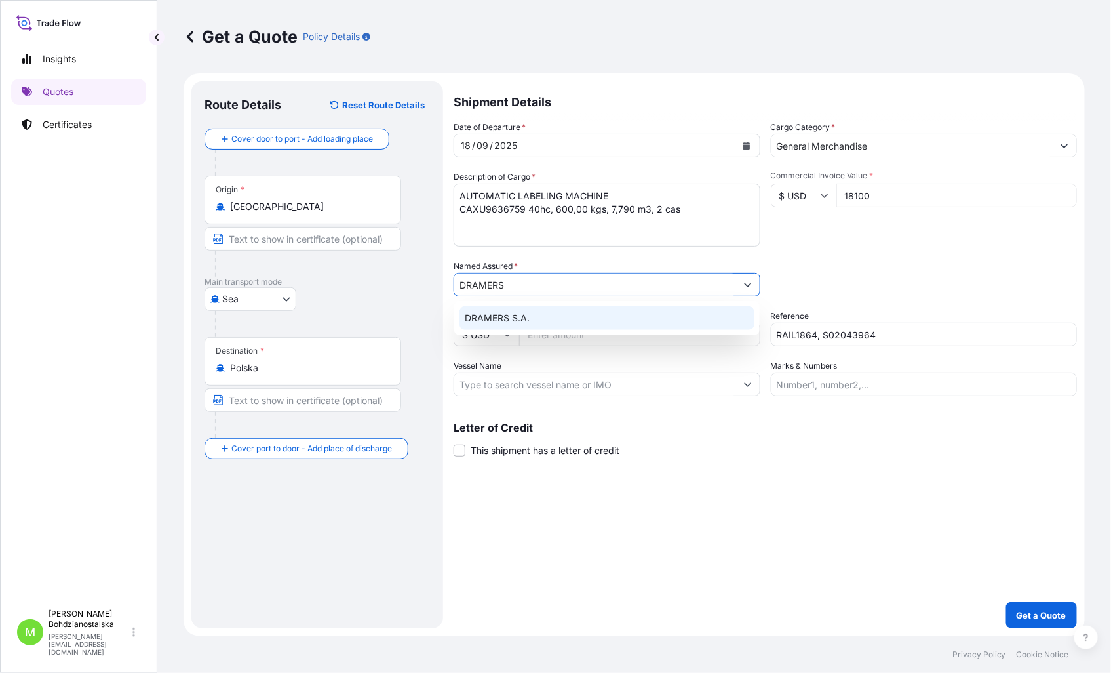
click at [517, 317] on span "DRAMERS S.A." at bounding box center [497, 317] width 65 height 13
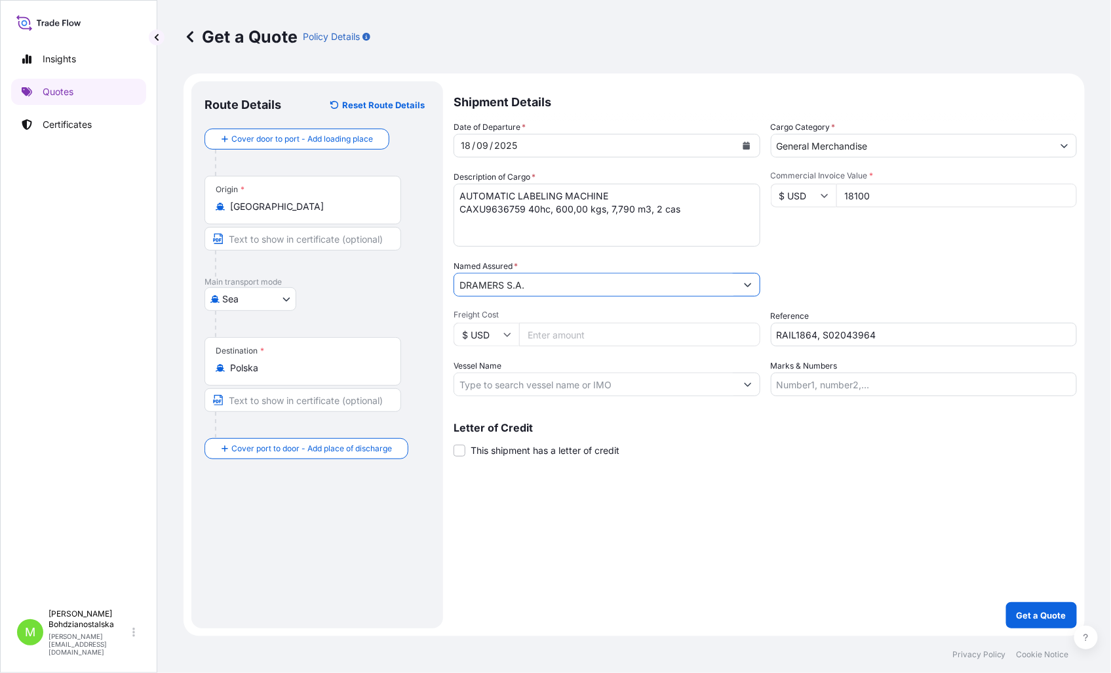
type input "DRAMERS S.A."
click at [905, 553] on div "Shipment Details Date of Departure * 18 / 09 / 2025 Cargo Category * General Me…" at bounding box center [765, 354] width 623 height 547
click at [1058, 608] on p "Get a Quote" at bounding box center [1042, 614] width 50 height 13
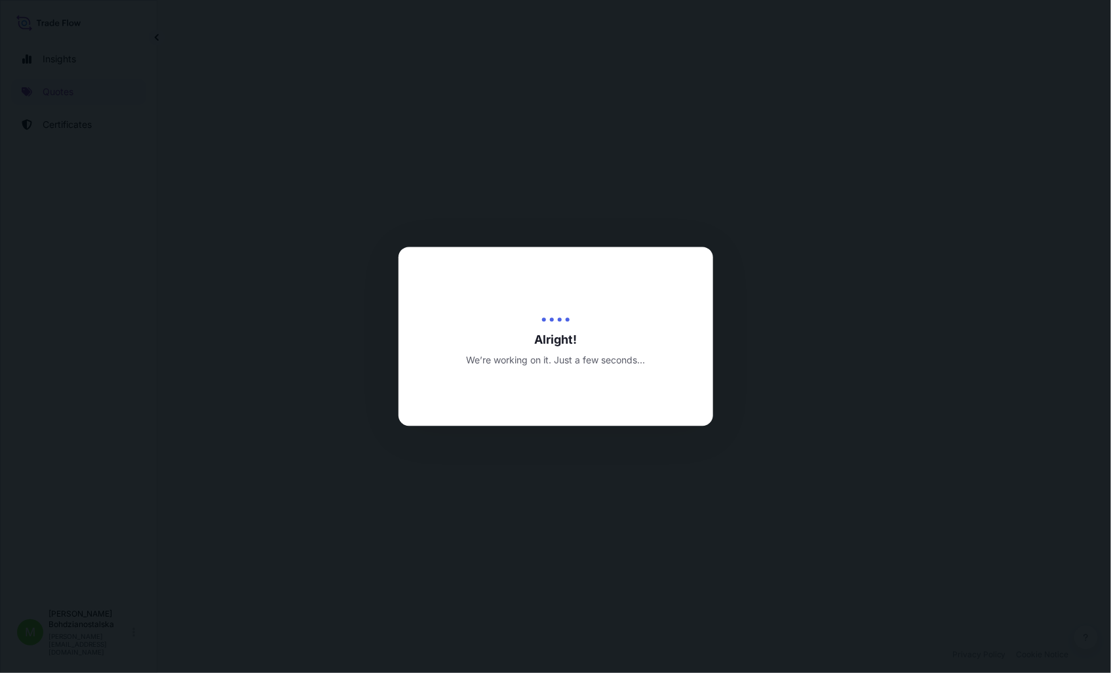
select select "Sea"
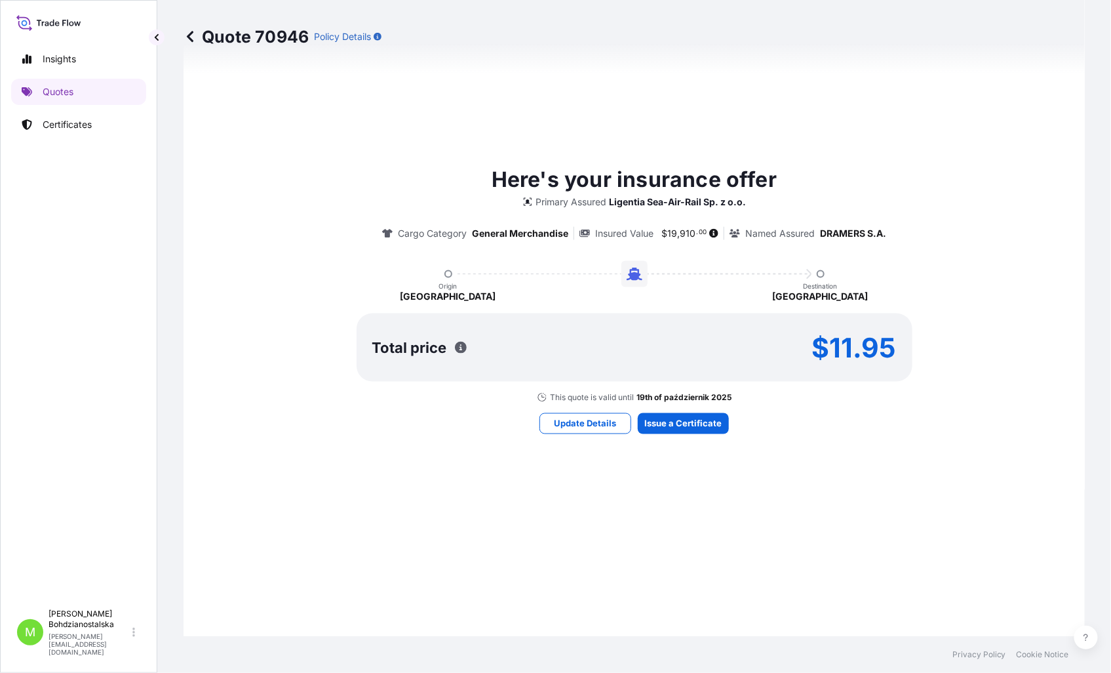
scroll to position [595, 0]
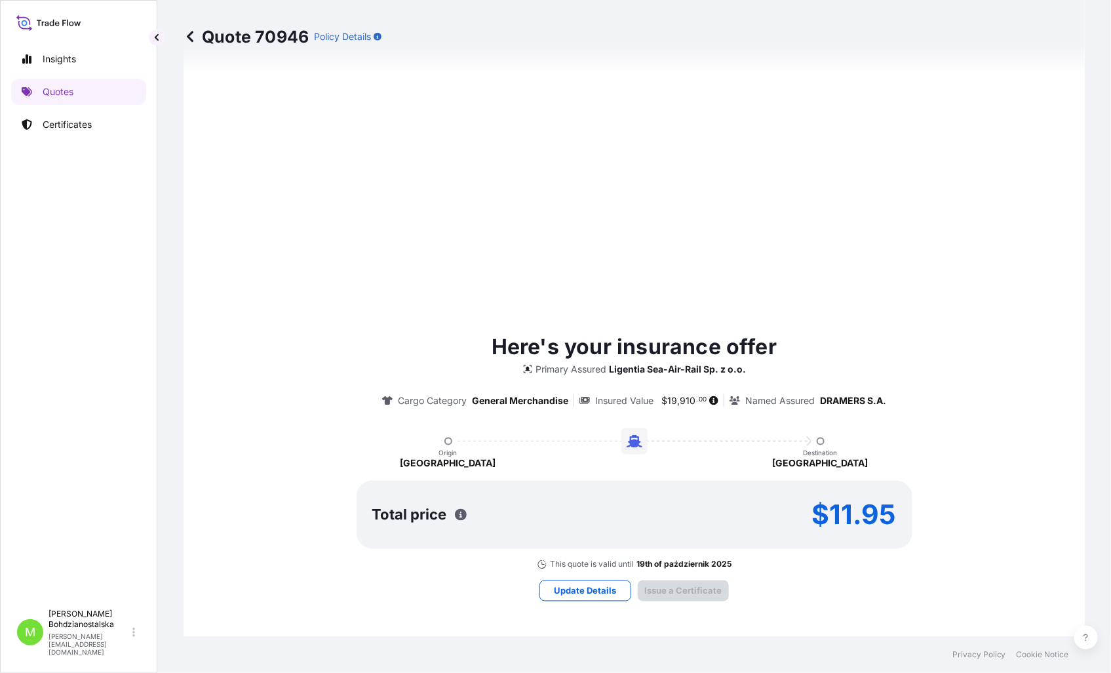
type input "19/09/2025"
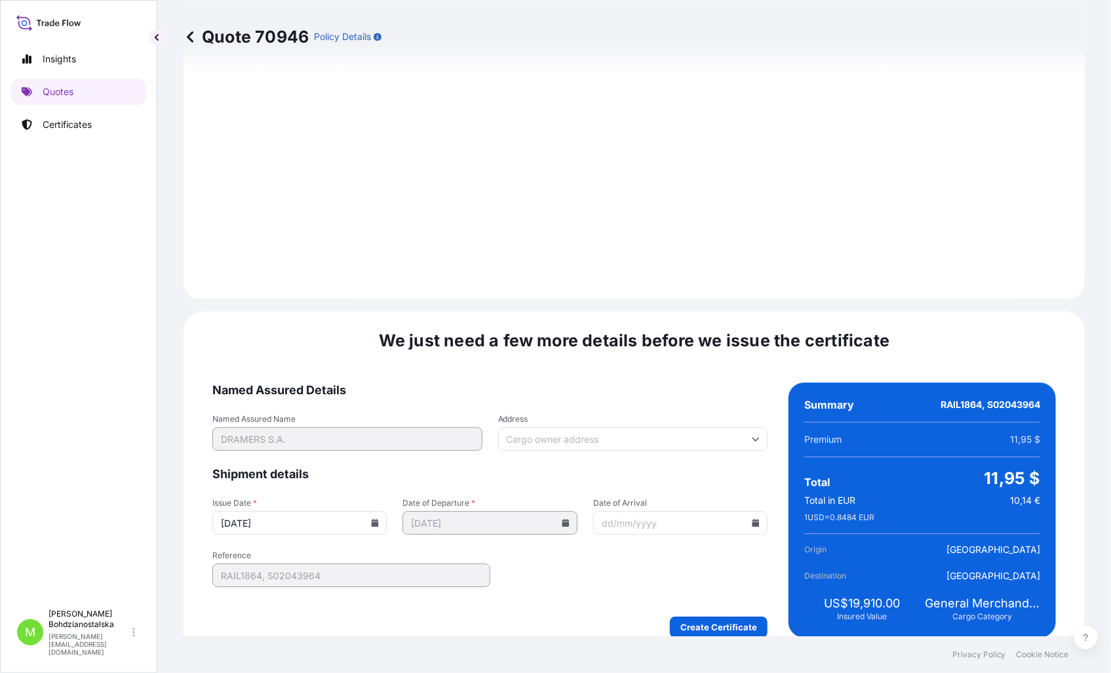
scroll to position [1327, 0]
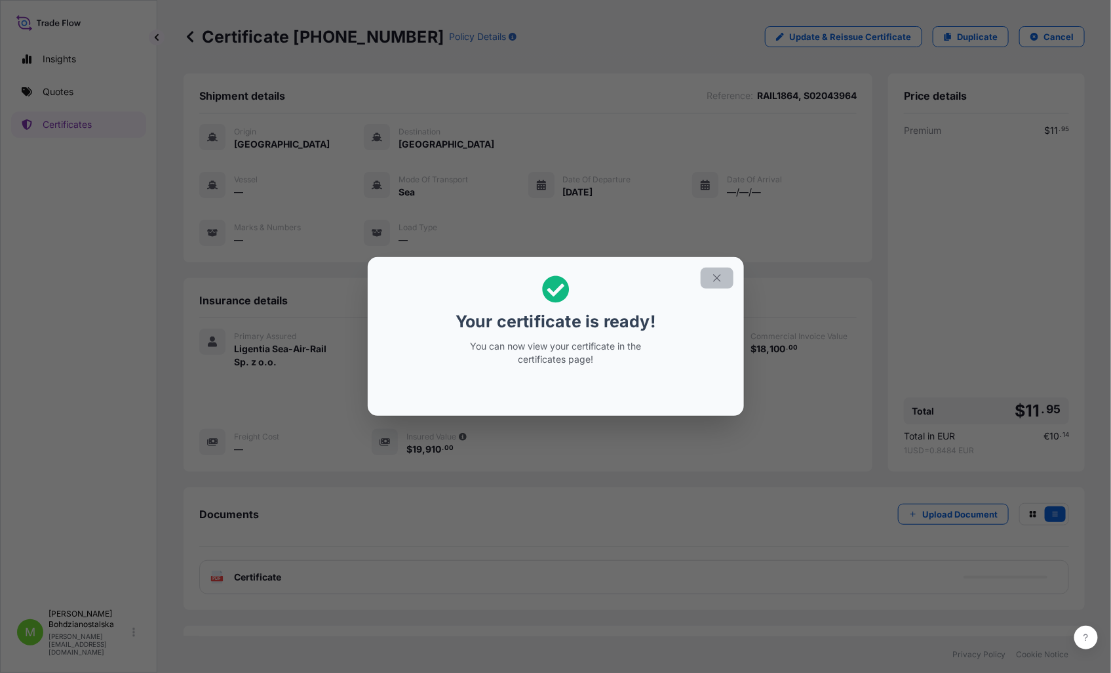
click at [722, 279] on icon "button" at bounding box center [717, 278] width 12 height 12
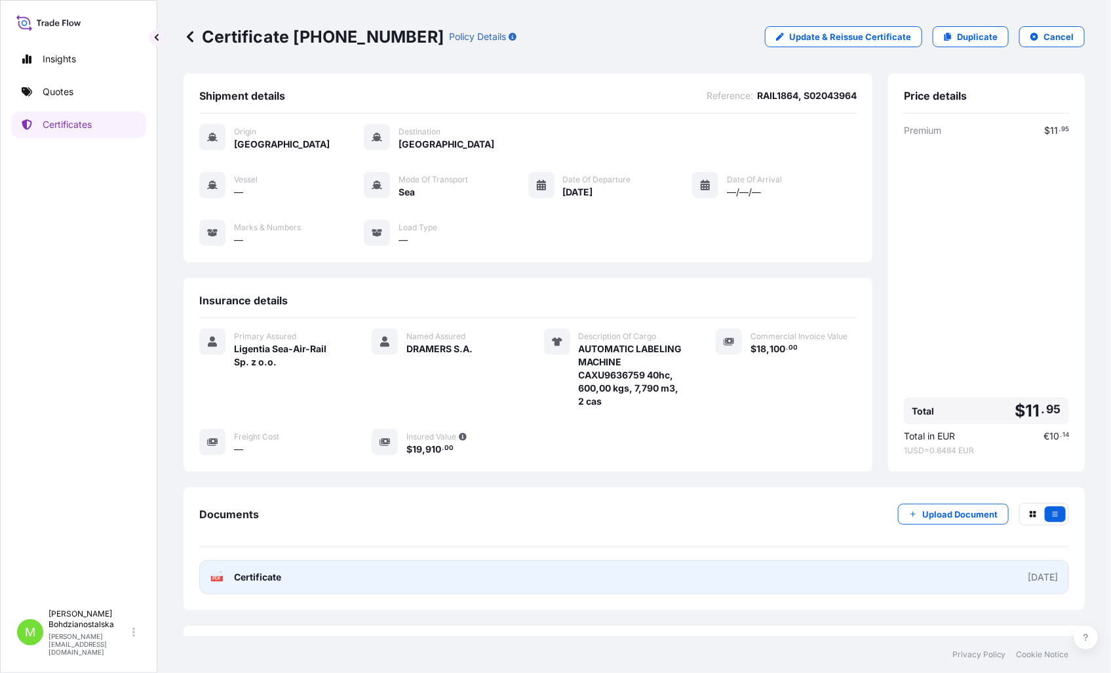
click at [456, 580] on link "PDF Certificate 2025-09-19" at bounding box center [634, 577] width 870 height 34
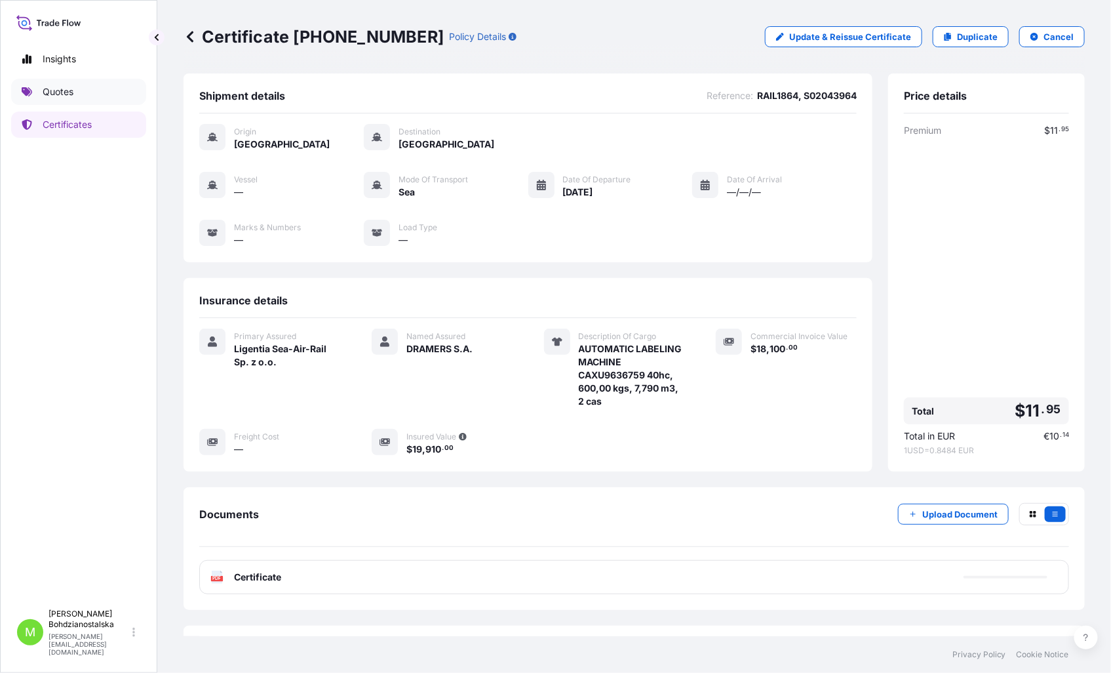
click at [59, 87] on p "Quotes" at bounding box center [58, 91] width 31 height 13
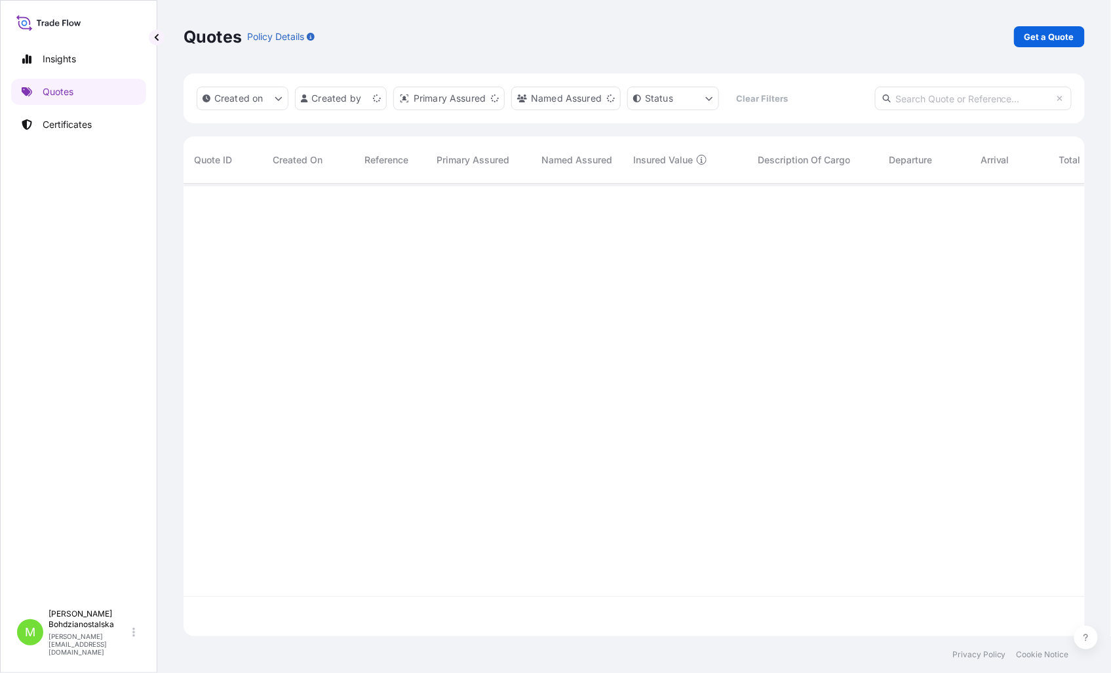
scroll to position [449, 890]
click at [1028, 41] on p "Get a Quote" at bounding box center [1050, 36] width 50 height 13
select select "Sea"
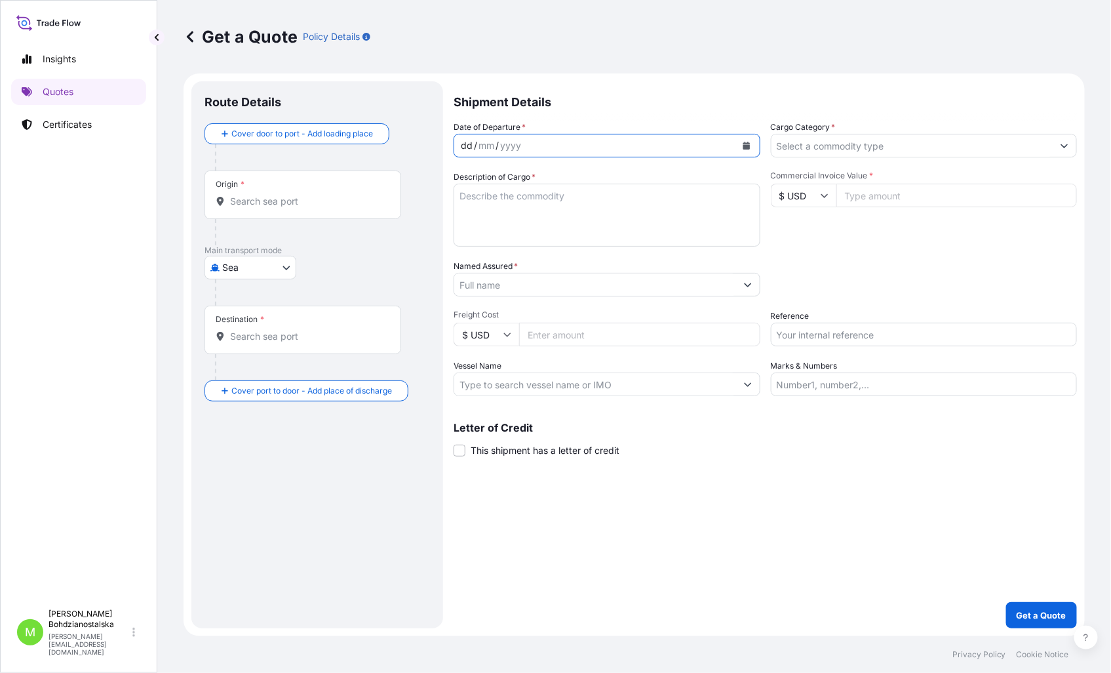
click at [467, 147] on div "dd" at bounding box center [467, 146] width 14 height 16
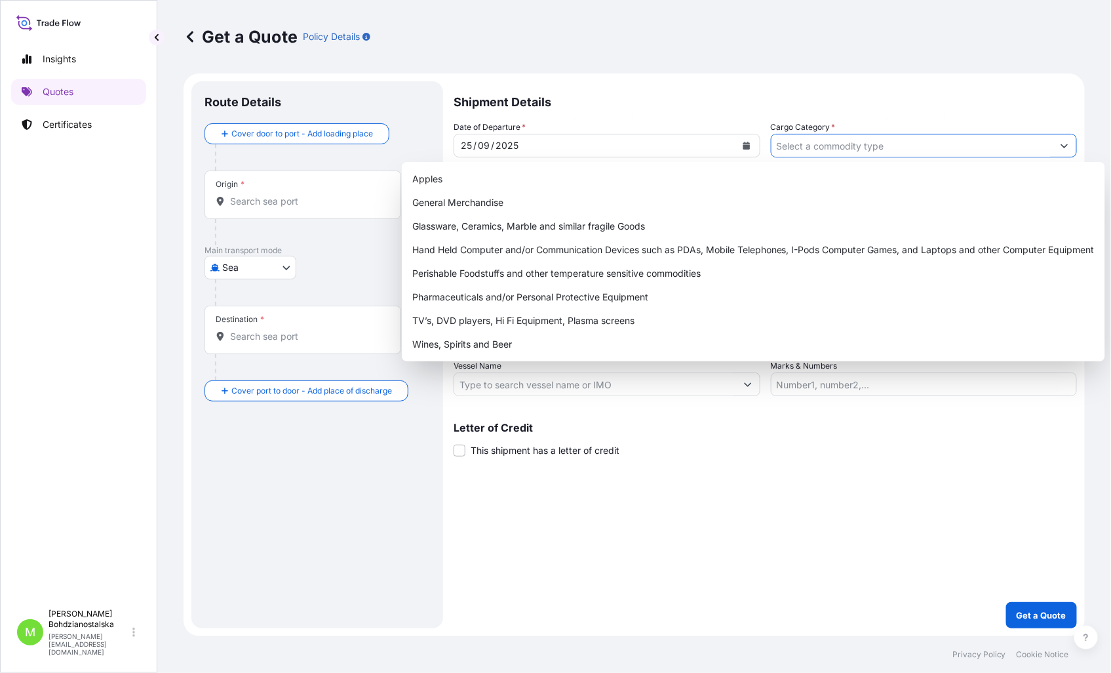
click at [797, 145] on input "Cargo Category *" at bounding box center [913, 146] width 282 height 24
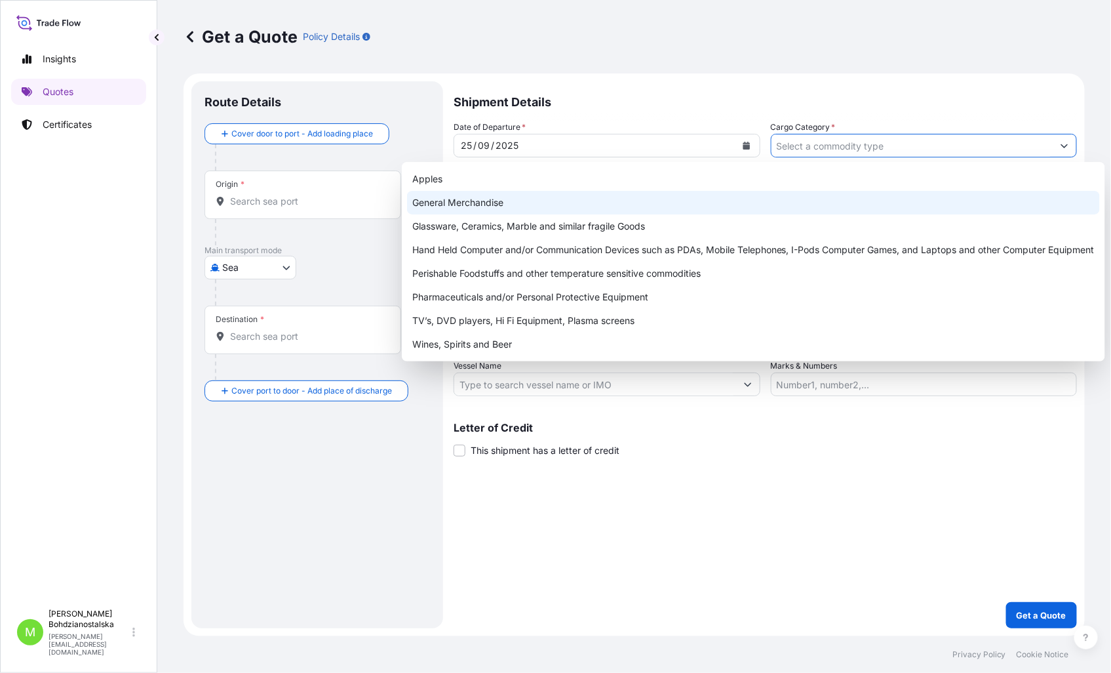
click at [613, 204] on div "General Merchandise" at bounding box center [753, 203] width 693 height 24
type input "General Merchandise"
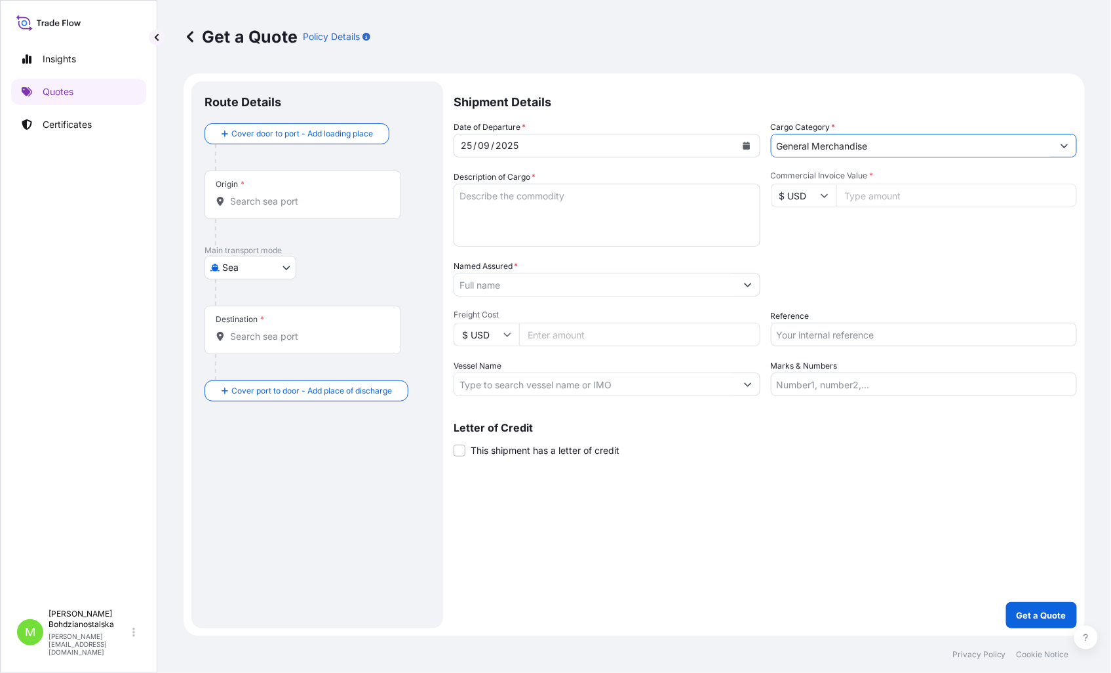
click at [553, 208] on textarea "Description of Cargo *" at bounding box center [607, 215] width 307 height 63
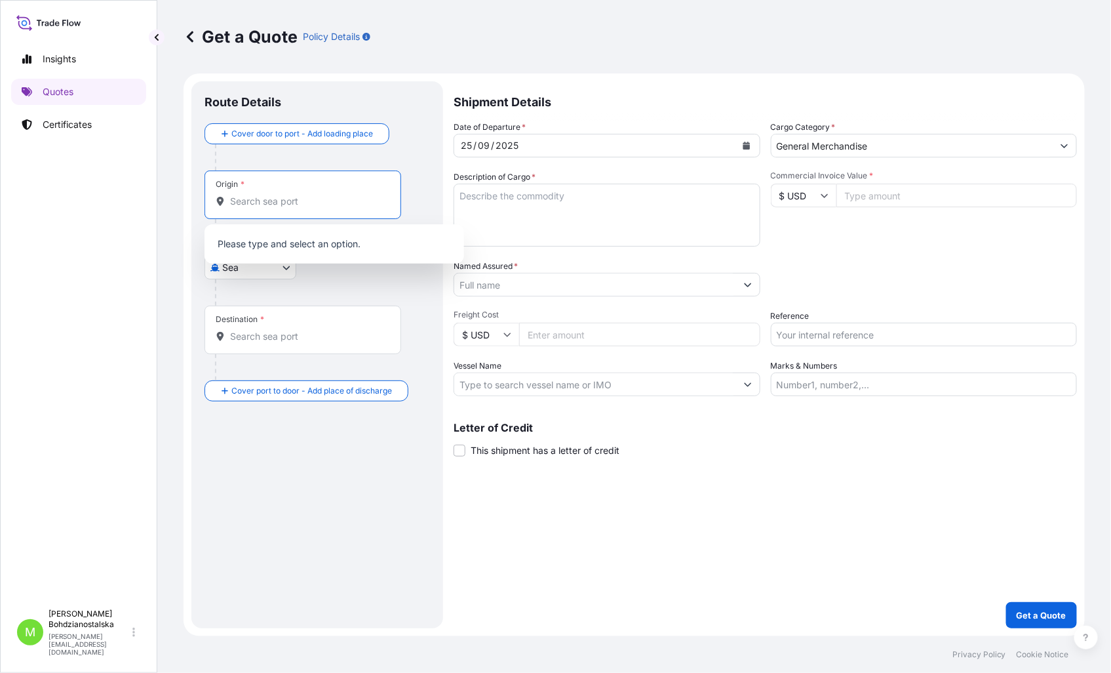
click at [233, 201] on input "Origin *" at bounding box center [307, 201] width 155 height 13
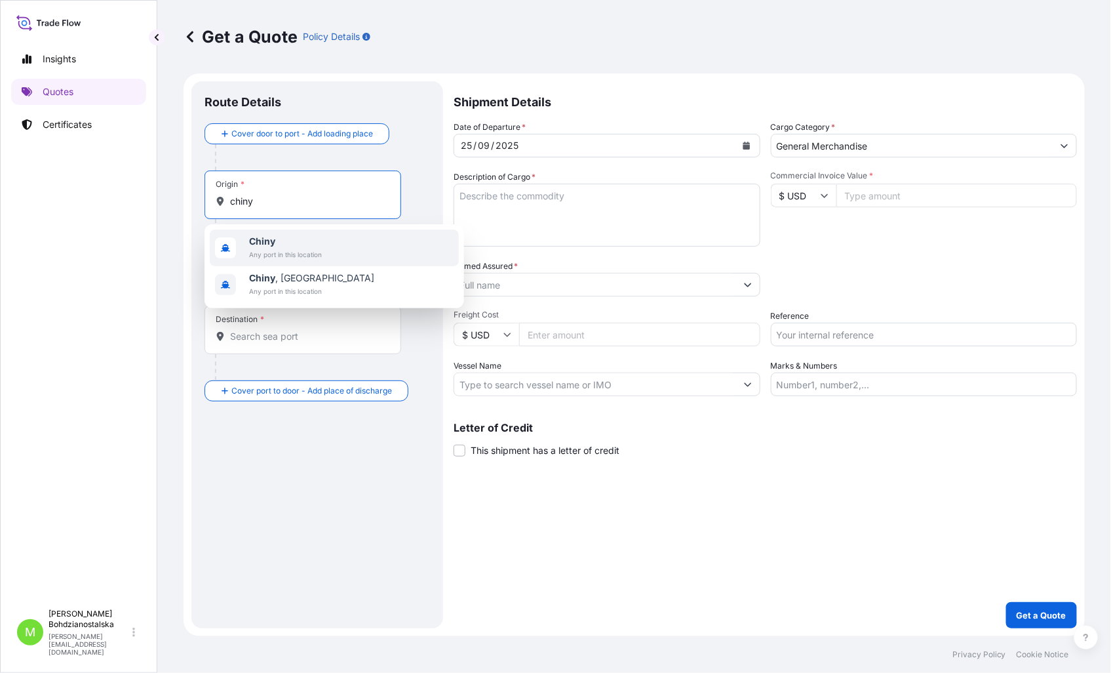
click at [295, 231] on div "Chiny Any port in this location" at bounding box center [334, 247] width 249 height 37
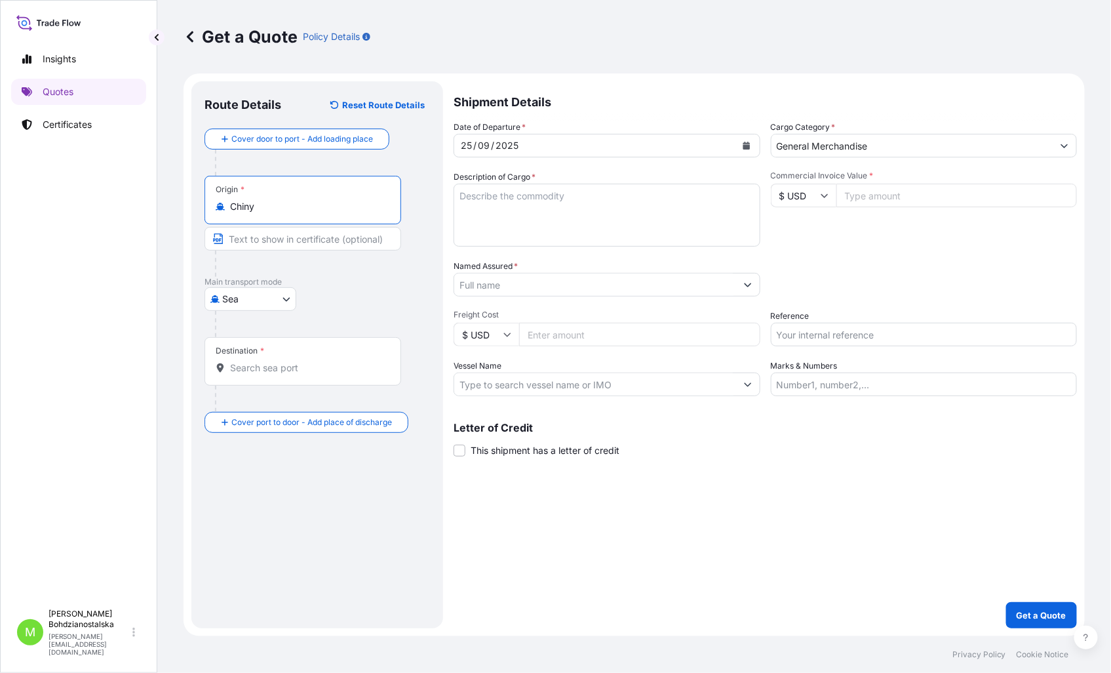
type input "Chiny"
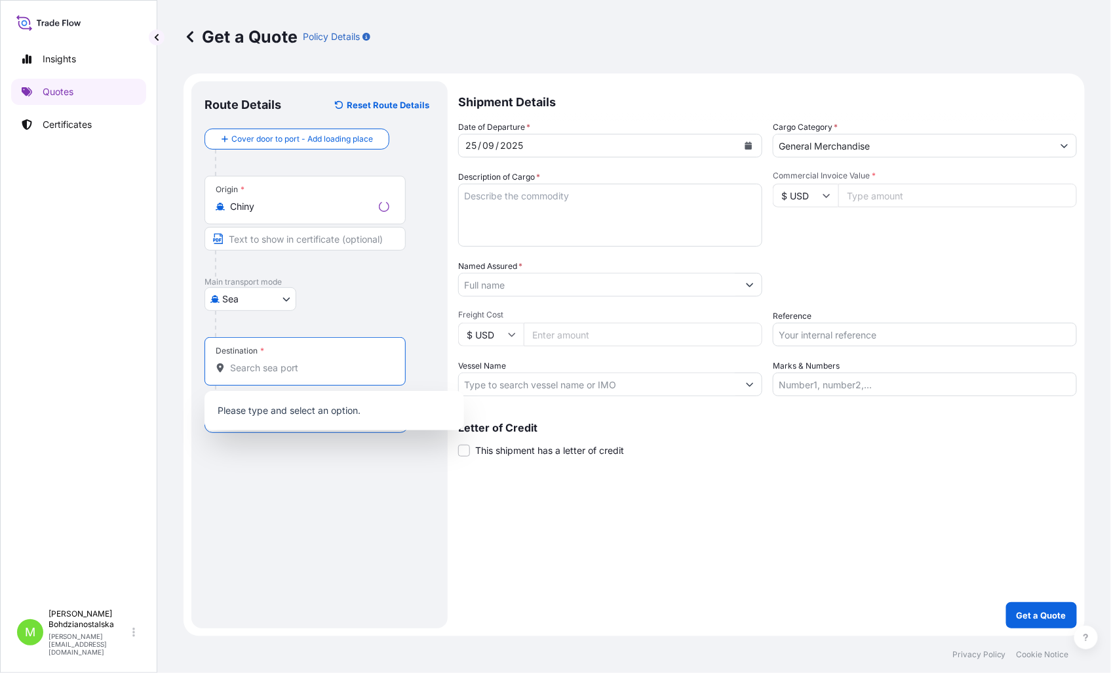
click at [256, 366] on input "Destination *" at bounding box center [309, 367] width 159 height 13
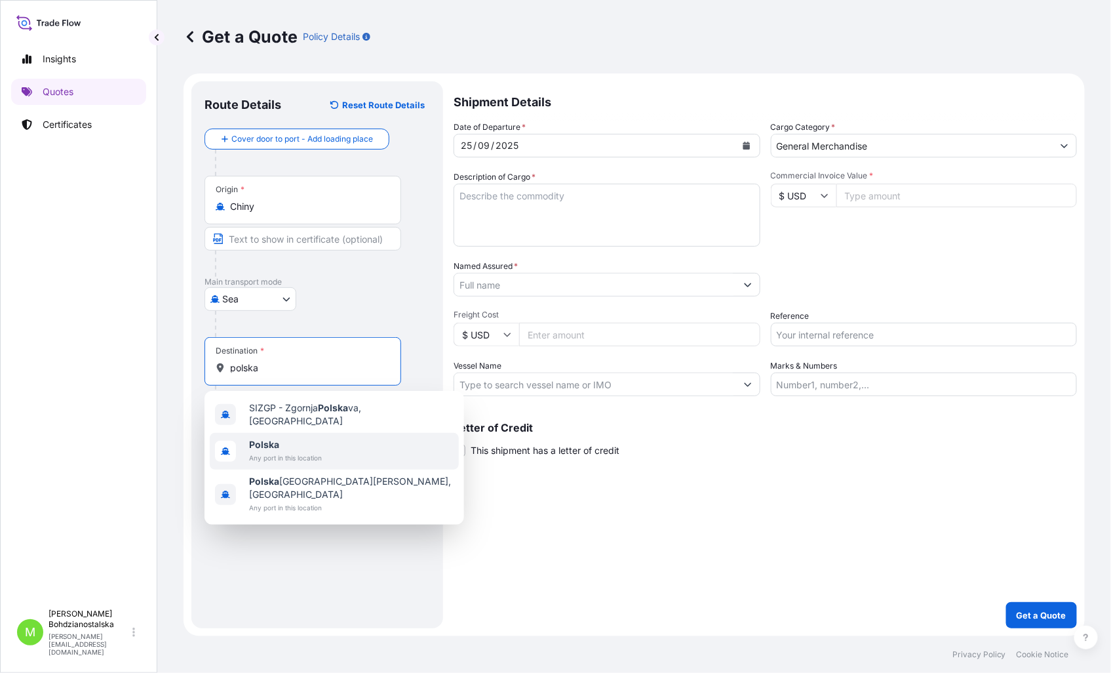
click at [262, 452] on span "Any port in this location" at bounding box center [285, 457] width 73 height 13
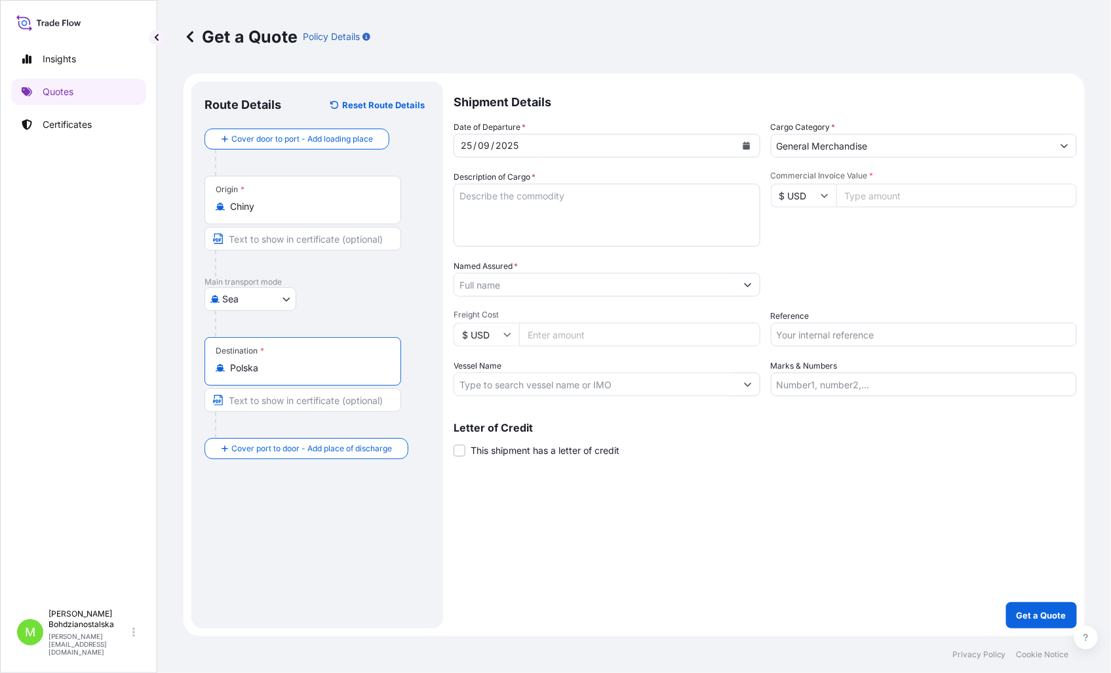
type input "Polska"
click at [513, 205] on textarea "Description of Cargo *" at bounding box center [607, 215] width 307 height 63
click at [560, 198] on textarea "Description of Cargo *" at bounding box center [607, 215] width 307 height 63
paste textarea "VALVE REGULATED LEAD ACID BATTERY"
paste textarea "GESU1391141 FJ25457702 20GP 23354.50 KG 21.72 M3 1983 PKG"
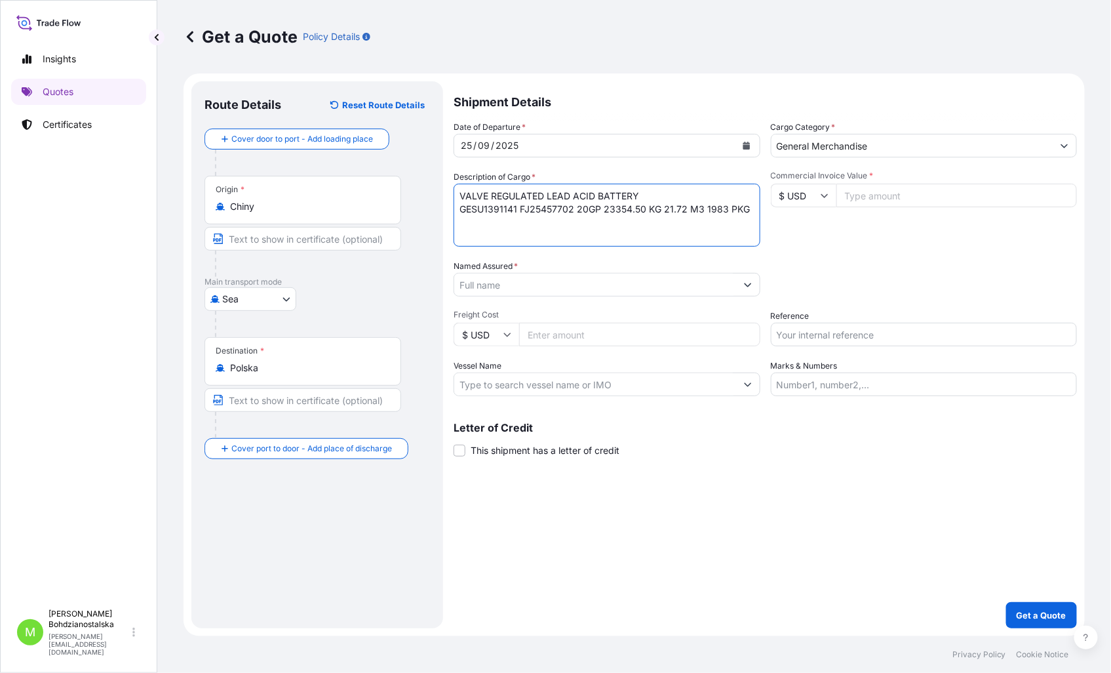
paste textarea "TGHU0485779 FJ25457715 20GP 23436.60 KG 20.89 M3 744 PKG"
type textarea "VALVE REGULATED LEAD ACID BATTERY GESU1391141 FJ25457702 20GP 23354.50 KG 21.72…"
click at [907, 195] on input "Commercial Invoice Value *" at bounding box center [956, 196] width 241 height 24
type input "113700.00"
click at [519, 292] on input "Named Assured *" at bounding box center [595, 285] width 282 height 24
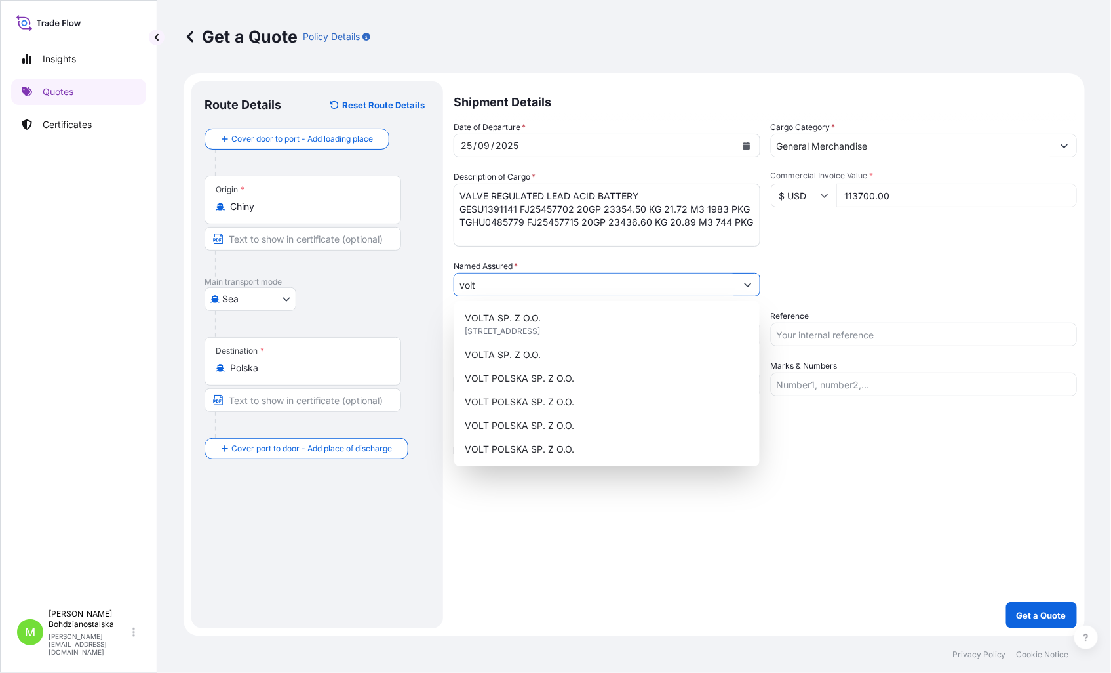
click at [748, 287] on icon "Show suggestions" at bounding box center [748, 285] width 8 height 8
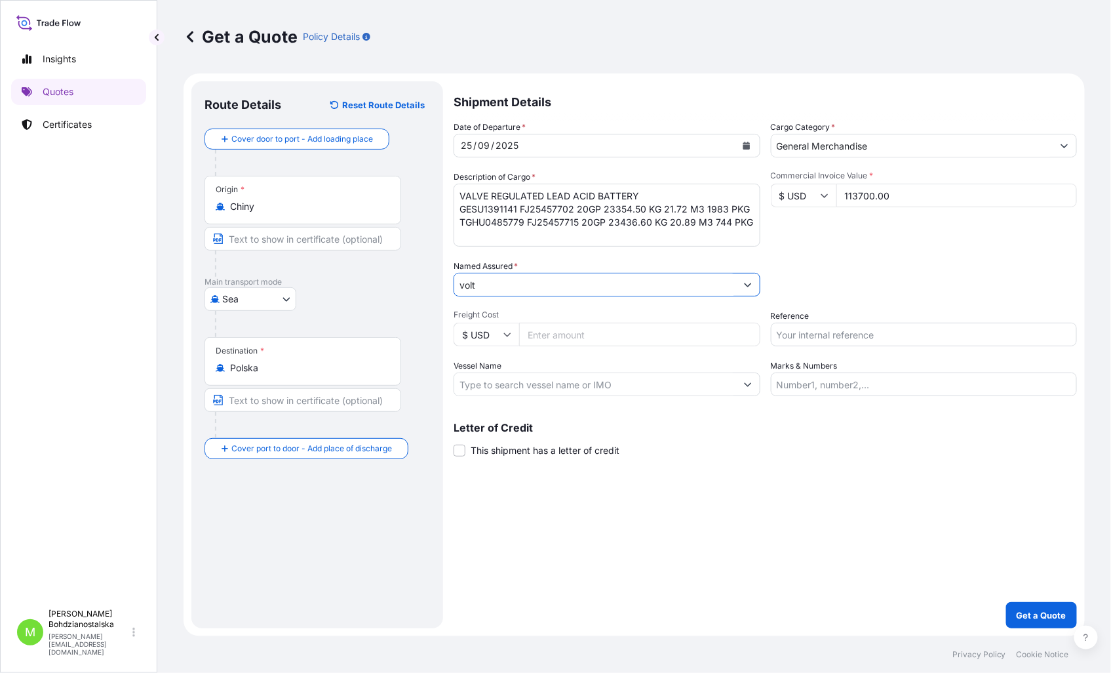
click at [522, 282] on input "volt" at bounding box center [595, 285] width 282 height 24
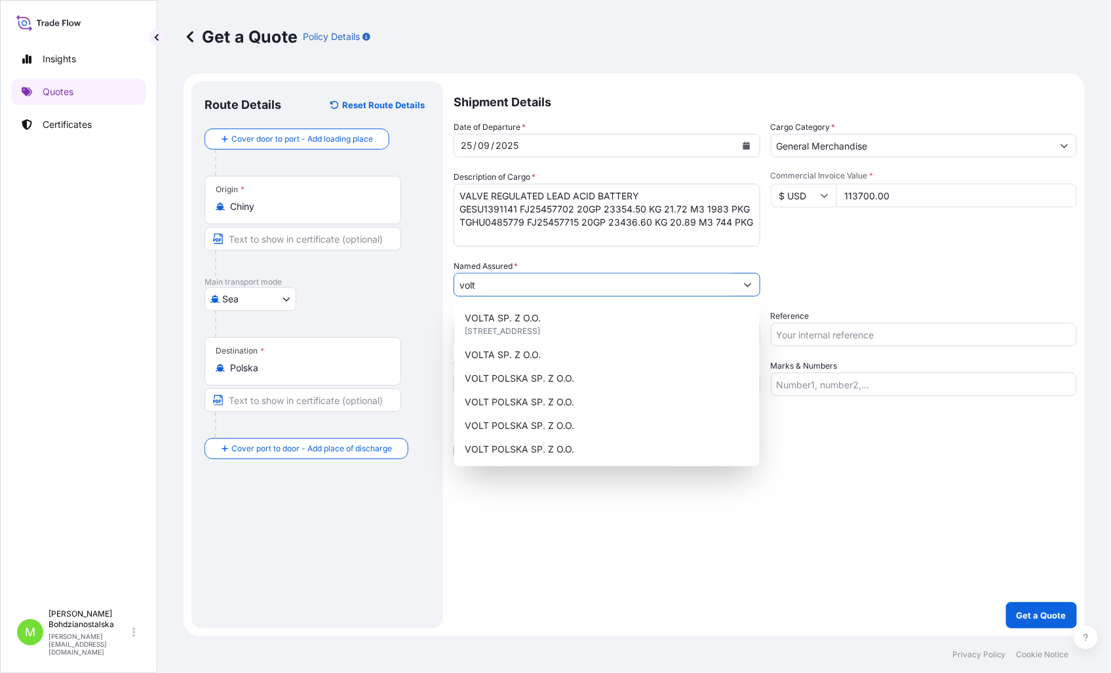
click at [751, 284] on button "Show suggestions" at bounding box center [748, 285] width 24 height 24
click at [564, 377] on span "VOLT POLSKA SP. Z O.O." at bounding box center [519, 378] width 109 height 13
type input "VOLT POLSKA SP. Z O.O."
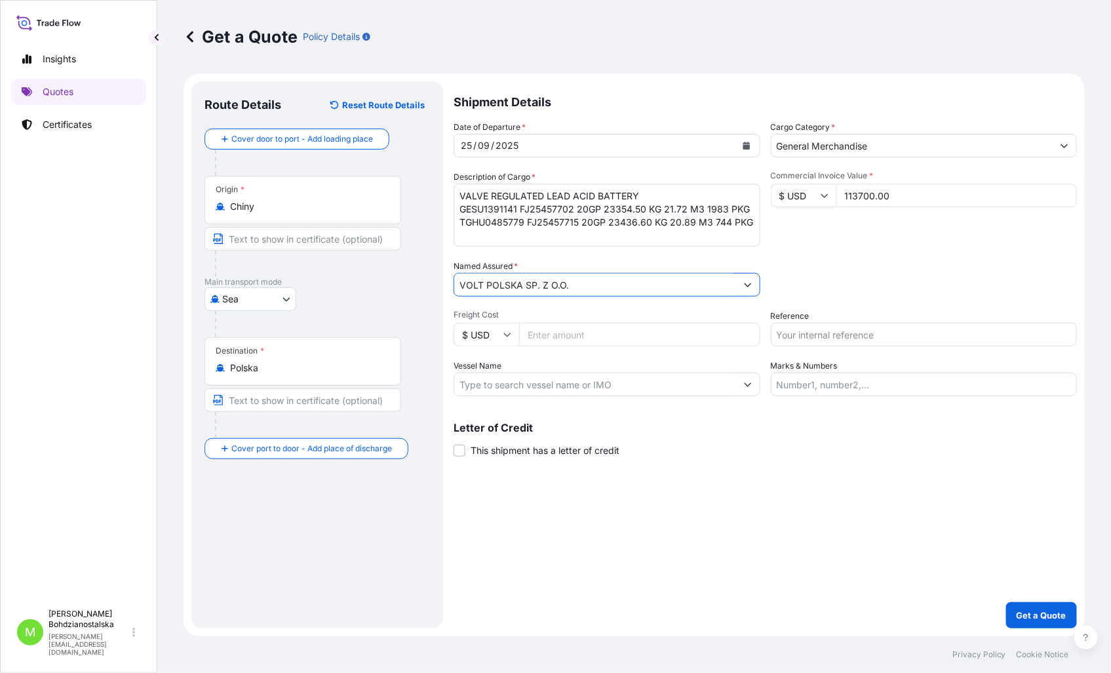
click at [865, 337] on input "Reference" at bounding box center [924, 335] width 307 height 24
click at [780, 337] on input "s02035524" at bounding box center [924, 335] width 307 height 24
type input "S02035524"
click at [831, 498] on div "Shipment Details Date of Departure * 25 / 09 / 2025 Cargo Category * General Me…" at bounding box center [765, 354] width 623 height 547
click at [1037, 617] on p "Get a Quote" at bounding box center [1042, 614] width 50 height 13
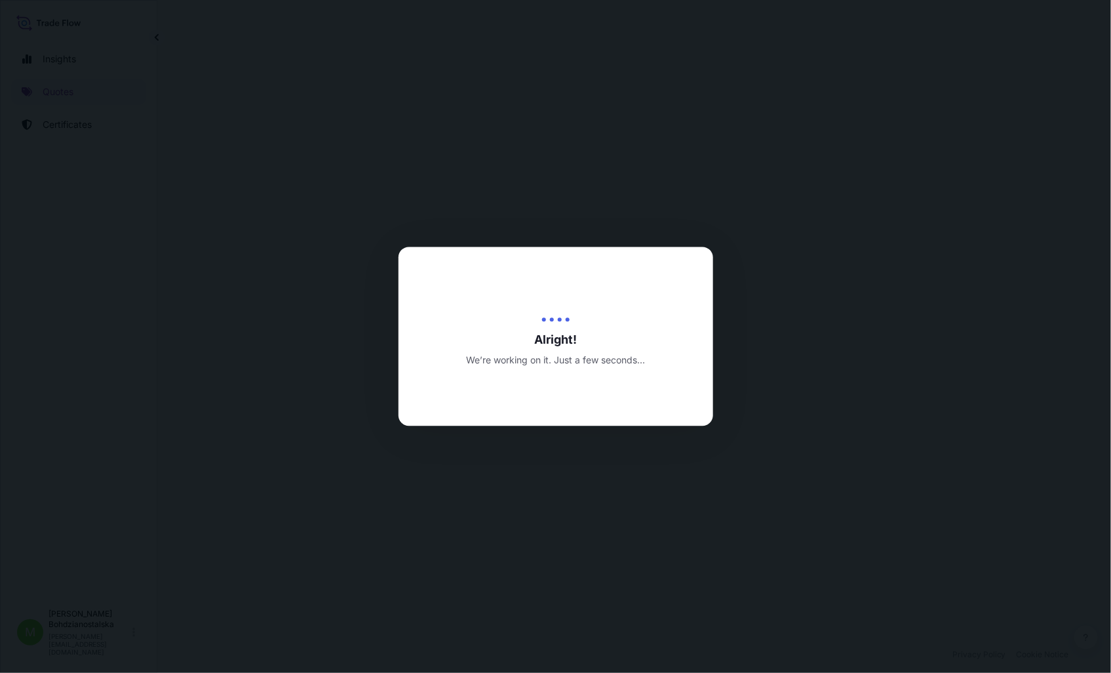
select select "Sea"
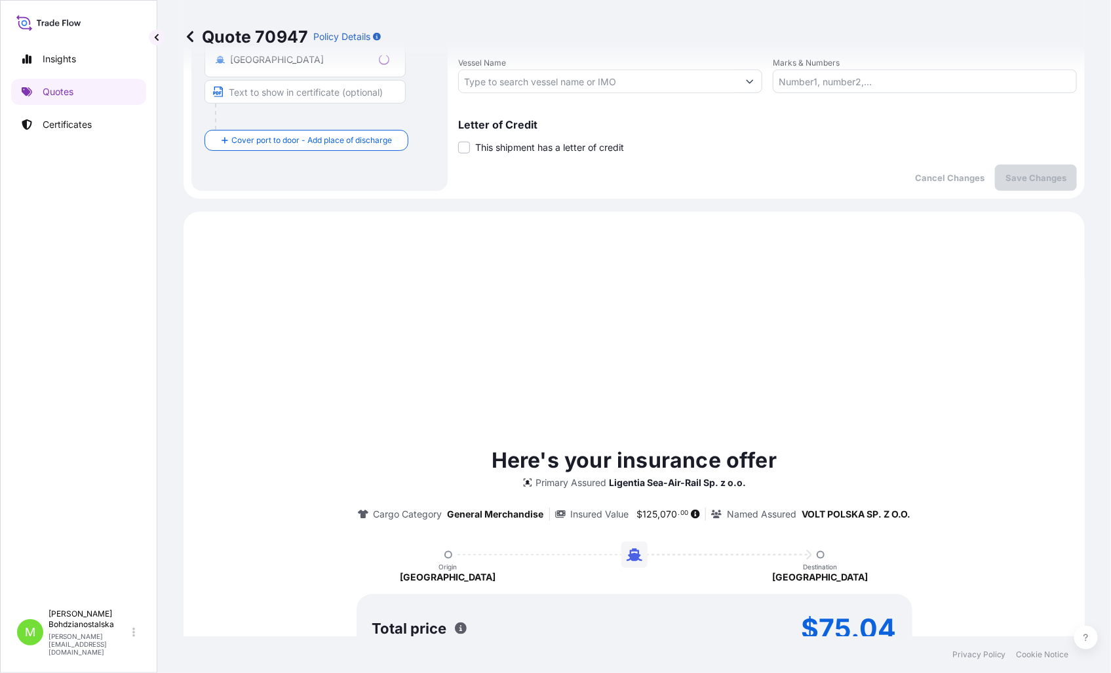
scroll to position [449, 0]
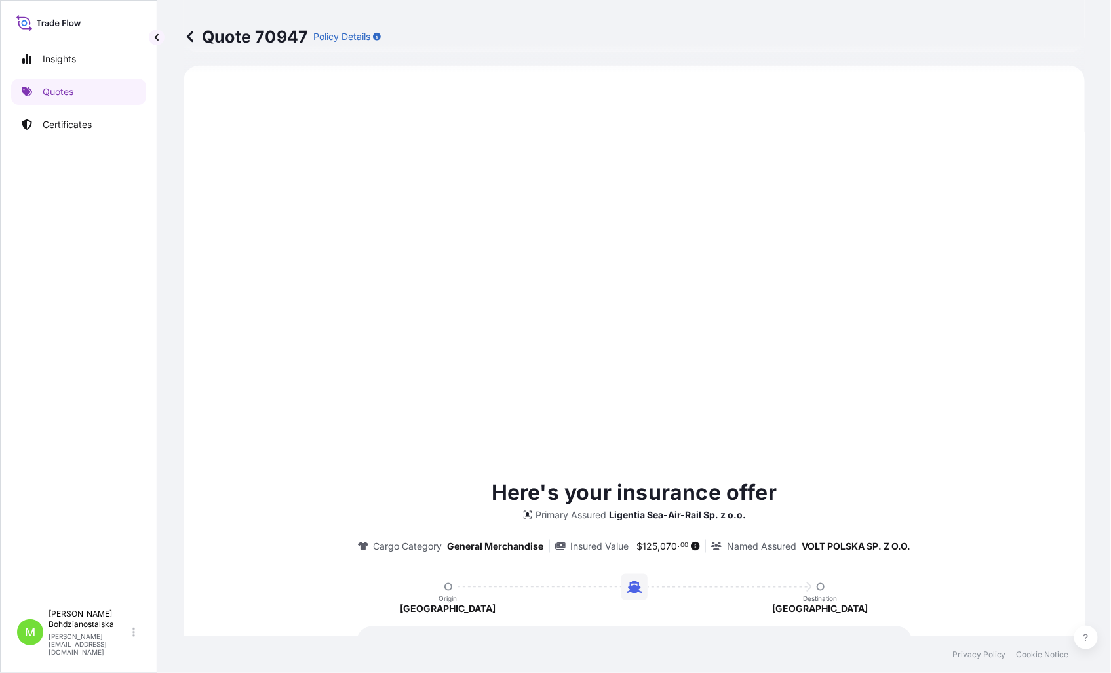
type input "19/09/2025"
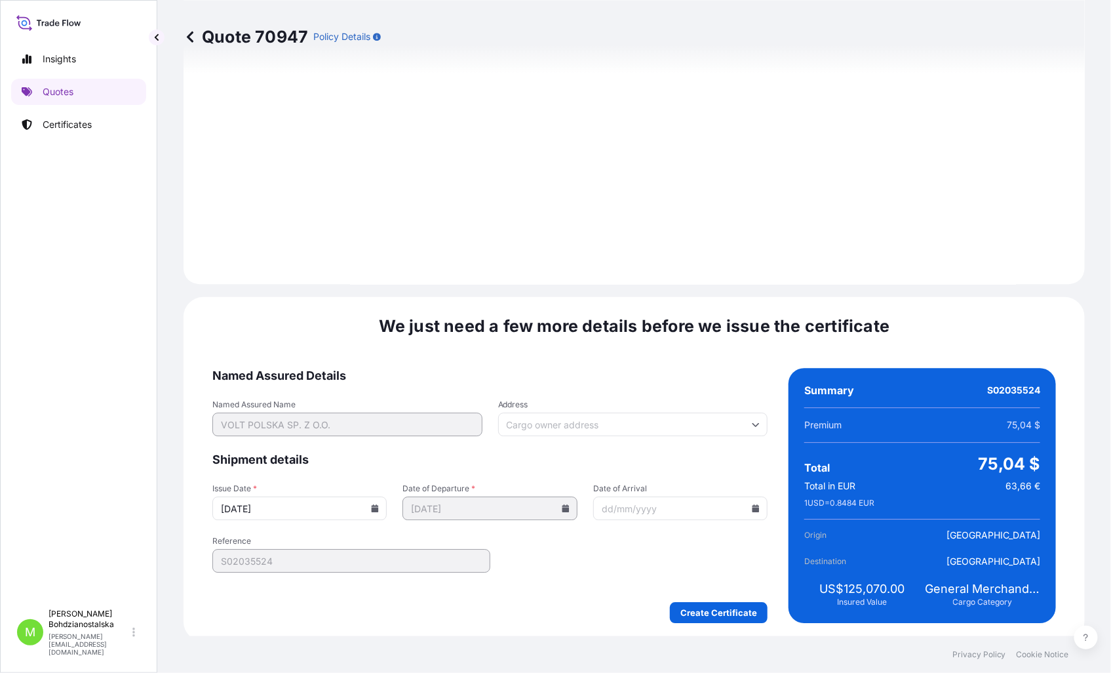
scroll to position [1327, 0]
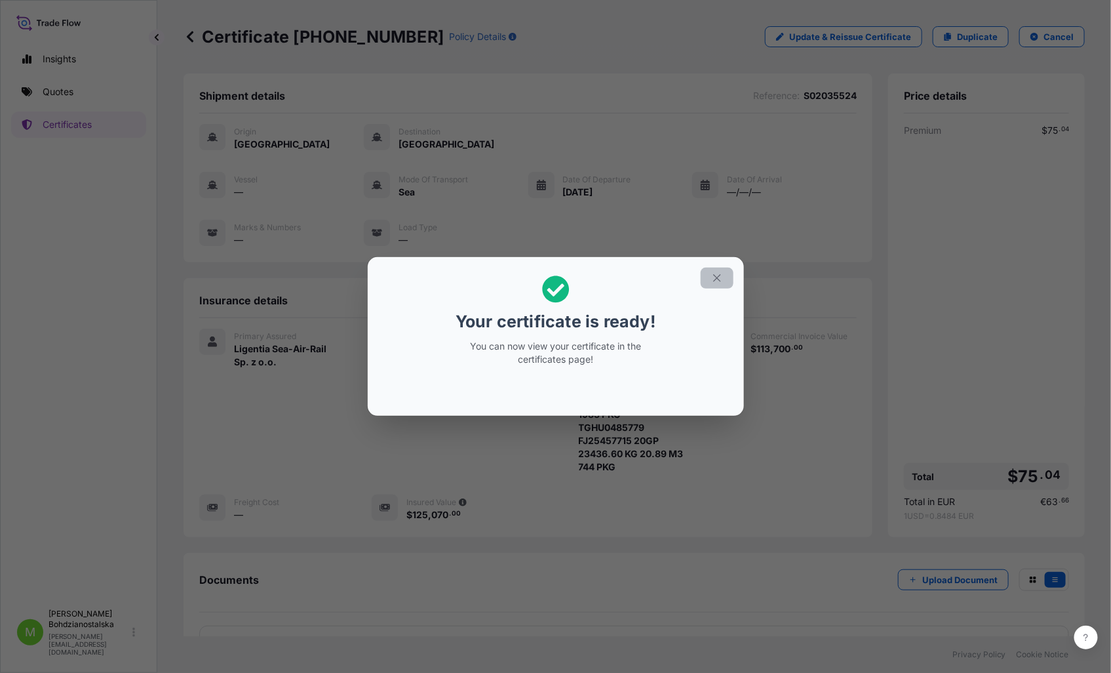
click at [722, 279] on icon "button" at bounding box center [717, 278] width 12 height 12
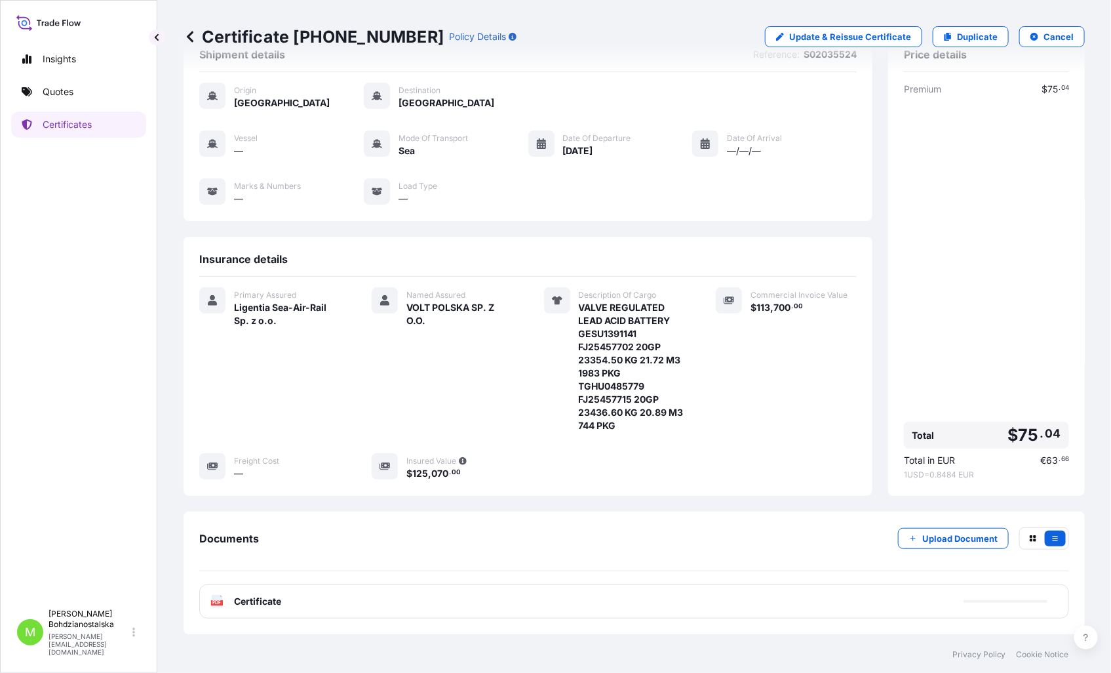
scroll to position [98, 0]
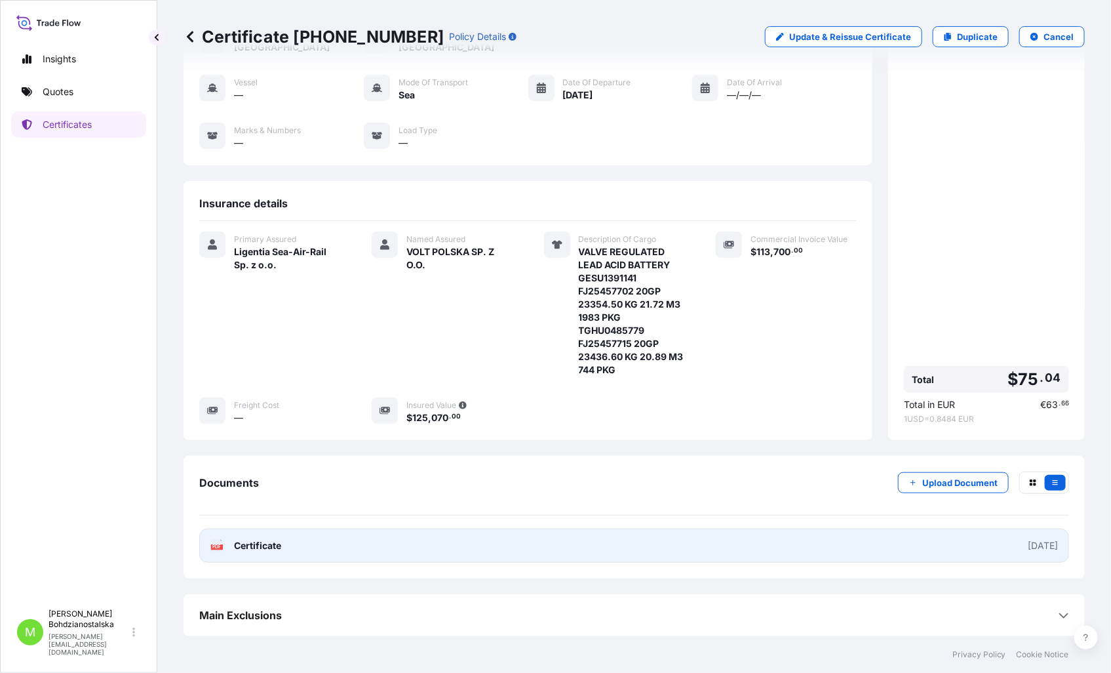
click at [545, 549] on link "PDF Certificate 2025-09-19" at bounding box center [634, 545] width 870 height 34
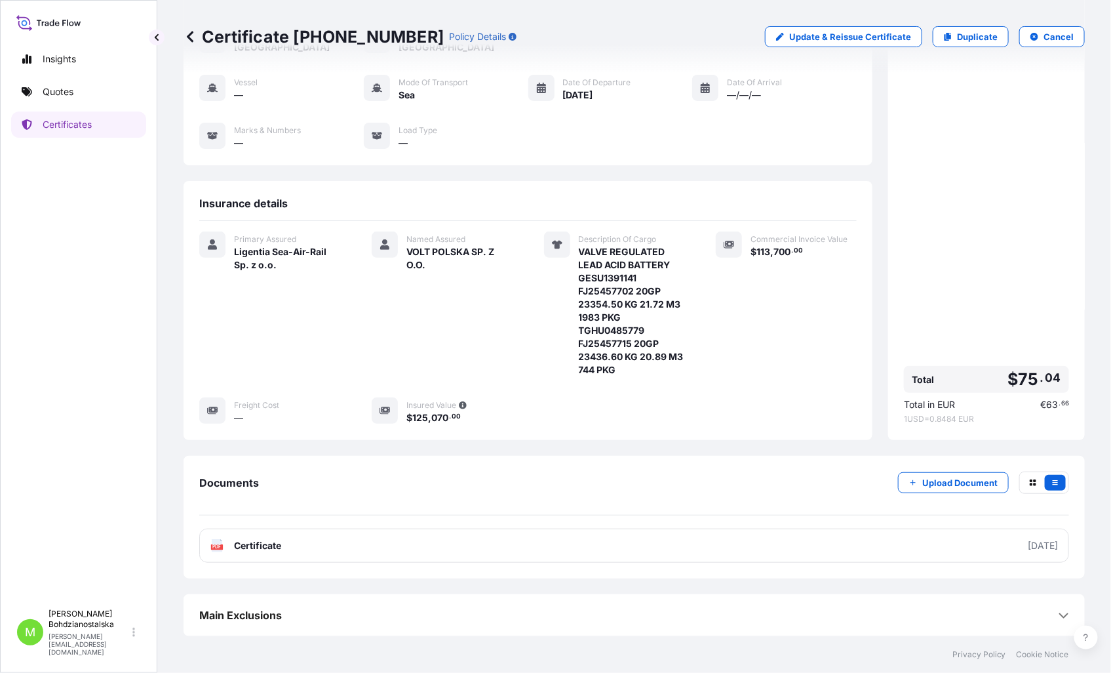
scroll to position [0, 0]
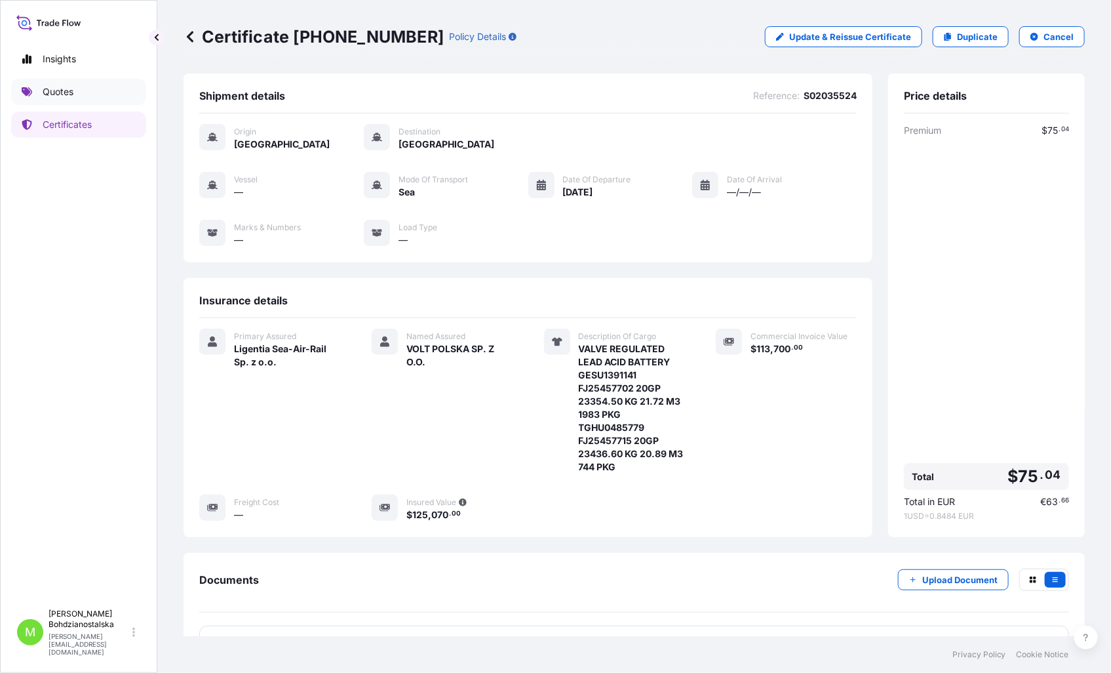
click at [62, 92] on p "Quotes" at bounding box center [58, 91] width 31 height 13
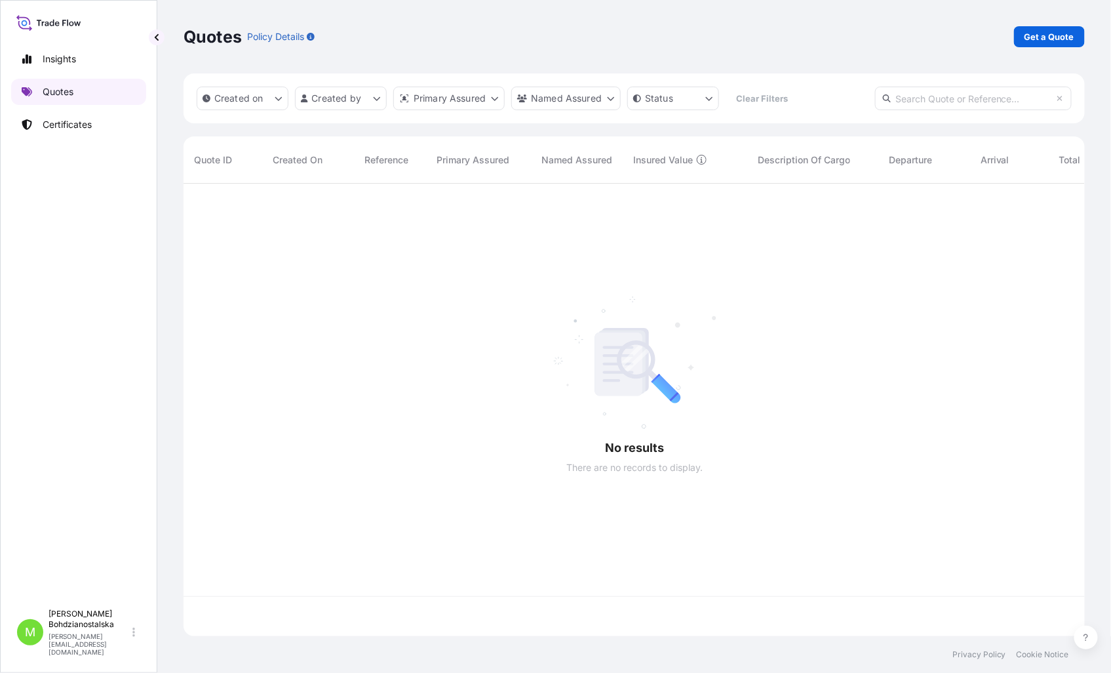
scroll to position [449, 890]
click at [1061, 33] on p "Get a Quote" at bounding box center [1050, 36] width 50 height 13
select select "Sea"
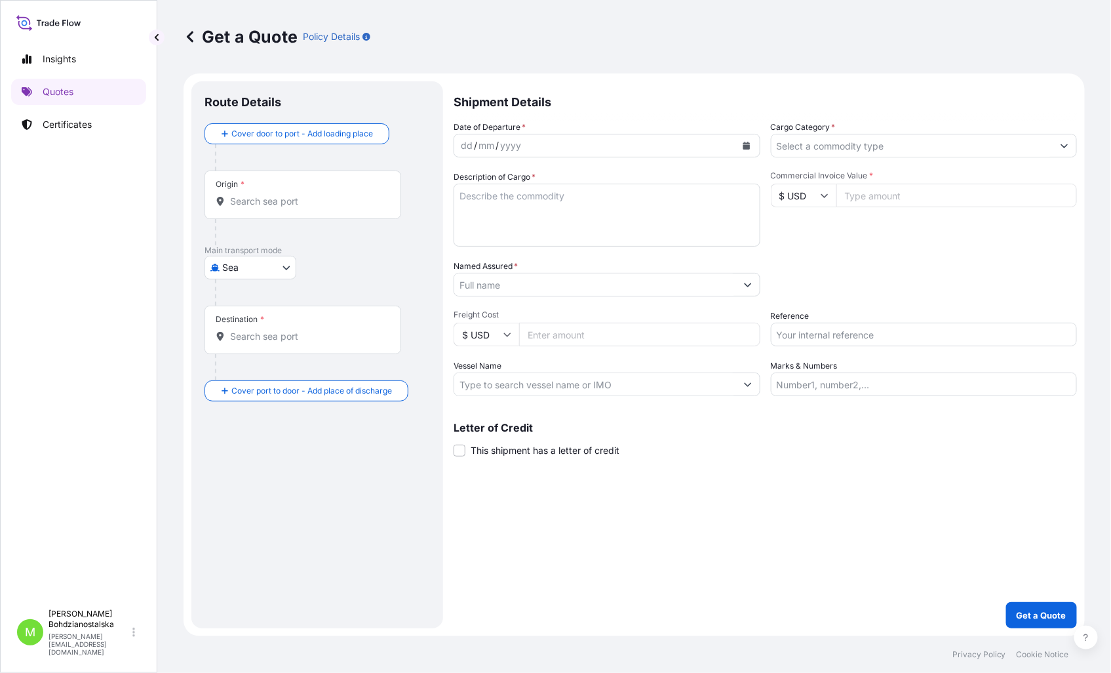
click at [817, 315] on div "Reference" at bounding box center [924, 327] width 307 height 37
click at [798, 336] on input "Reference" at bounding box center [924, 335] width 307 height 24
paste input "LCL16450"
click at [844, 326] on input "LCL16450/" at bounding box center [924, 335] width 307 height 24
paste input "S02040943"
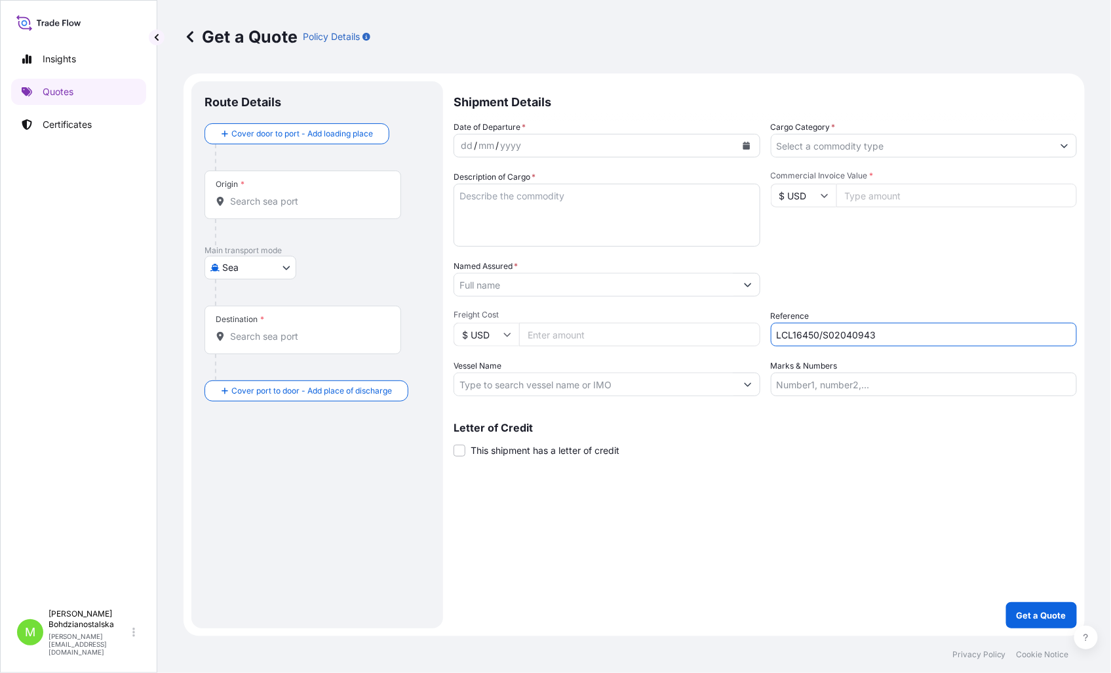
type input "LCL16450/S02040943"
click at [823, 186] on input "$ USD" at bounding box center [804, 196] width 66 height 24
click at [804, 228] on div "€ EUR" at bounding box center [803, 231] width 55 height 25
type input "€ EUR"
click at [889, 193] on input "Commercial Invoice Value *" at bounding box center [956, 196] width 241 height 24
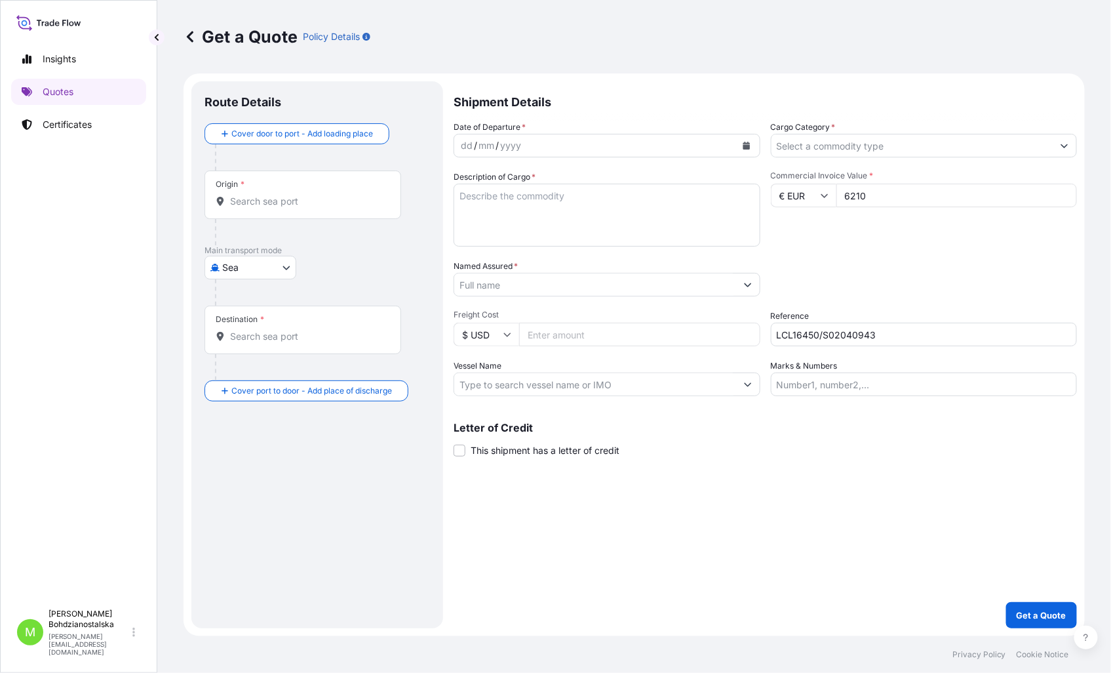
type input "6210"
click at [893, 271] on div "Packing Category Type to search a container mode Please select a primary mode o…" at bounding box center [924, 278] width 307 height 37
click at [795, 138] on input "Cargo Category *" at bounding box center [913, 146] width 282 height 24
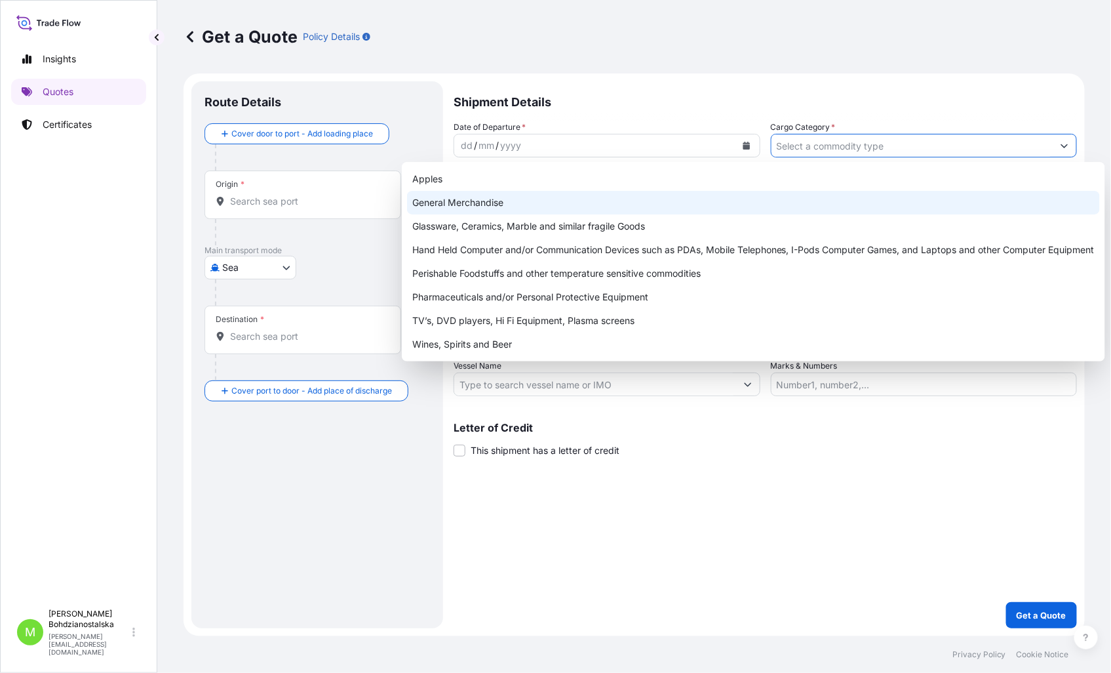
click at [435, 201] on div "General Merchandise" at bounding box center [753, 203] width 693 height 24
type input "General Merchandise"
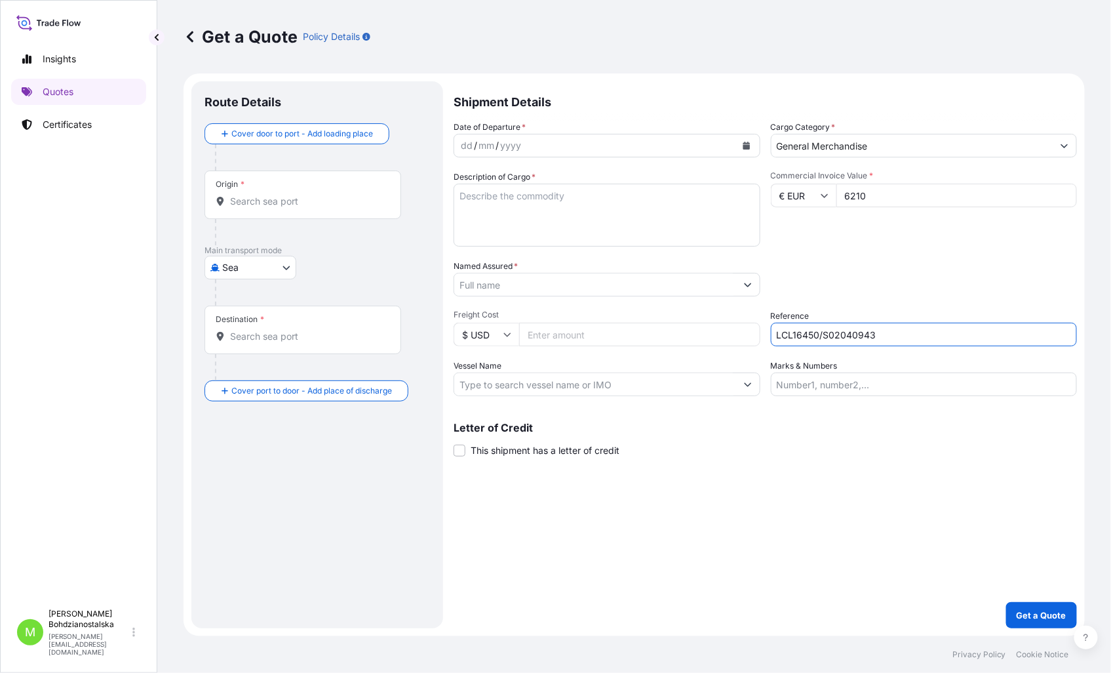
click at [862, 343] on input "LCL16450/S02040943" at bounding box center [924, 335] width 307 height 24
click at [862, 342] on input "LCL16450/S02040943" at bounding box center [924, 335] width 307 height 24
drag, startPoint x: 95, startPoint y: 337, endPoint x: 126, endPoint y: 317, distance: 36.6
click at [98, 338] on div "Insights Quotes Certificates" at bounding box center [78, 318] width 135 height 568
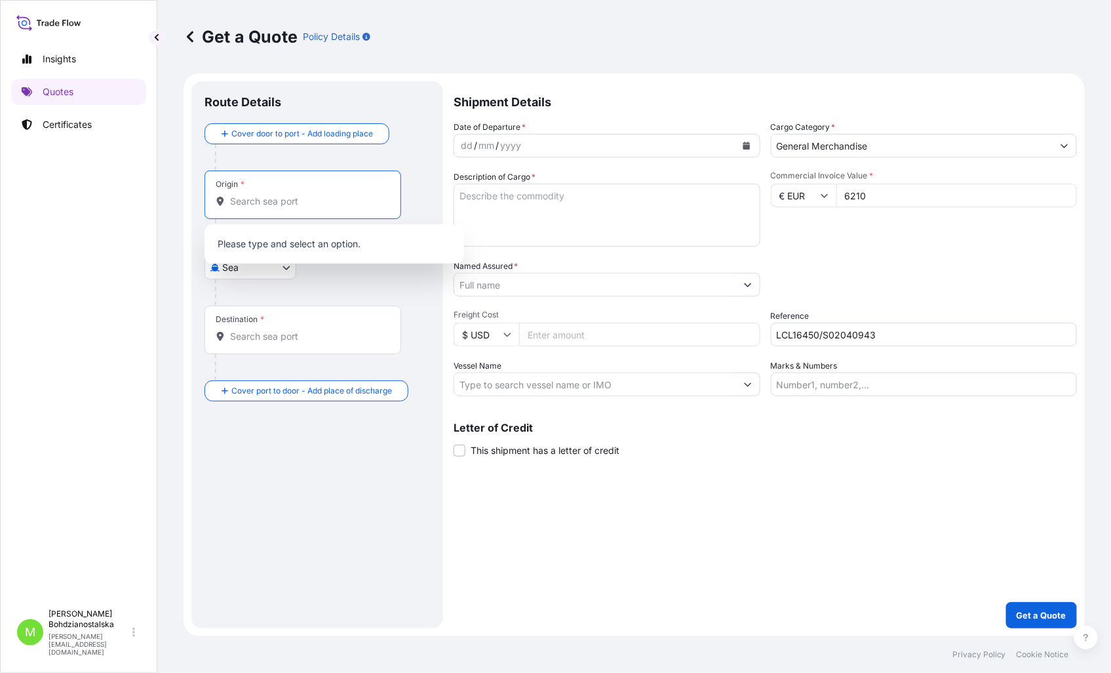
click at [258, 203] on input "Origin *" at bounding box center [307, 201] width 155 height 13
paste input "Thailand"
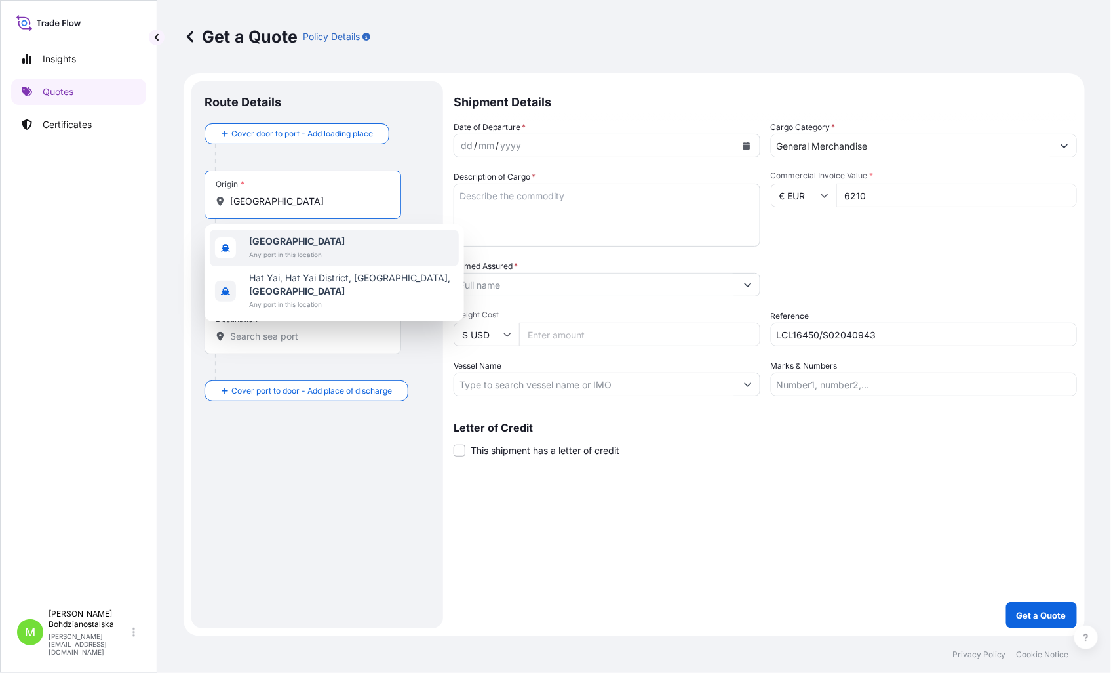
click at [309, 249] on span "Any port in this location" at bounding box center [297, 254] width 96 height 13
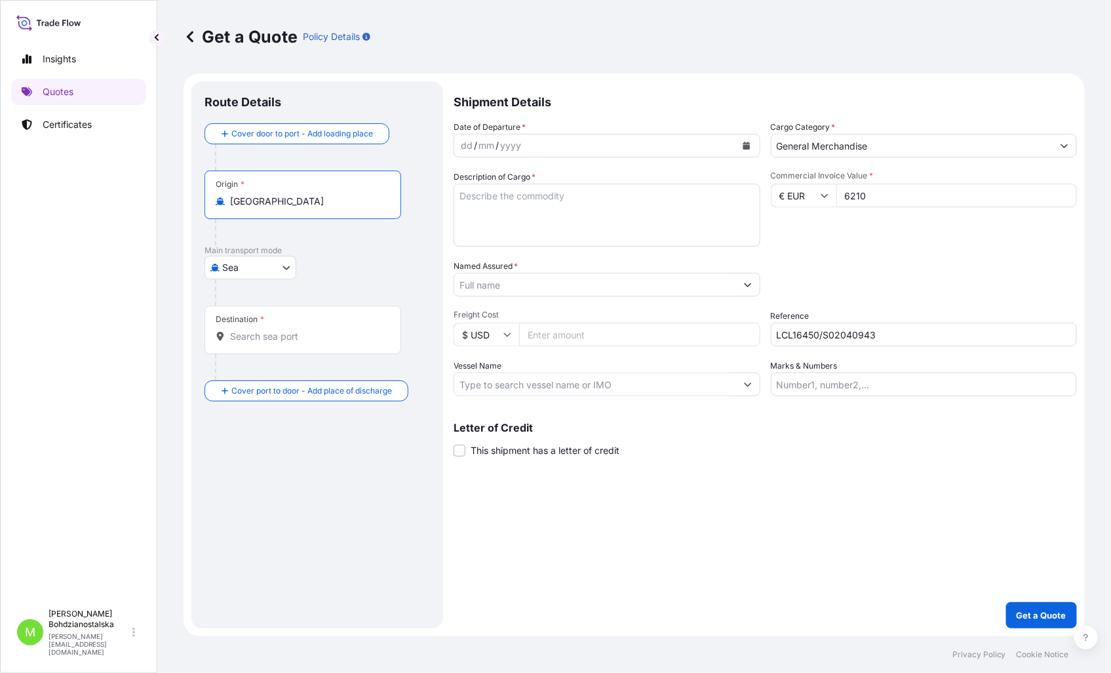
type input "Thailand"
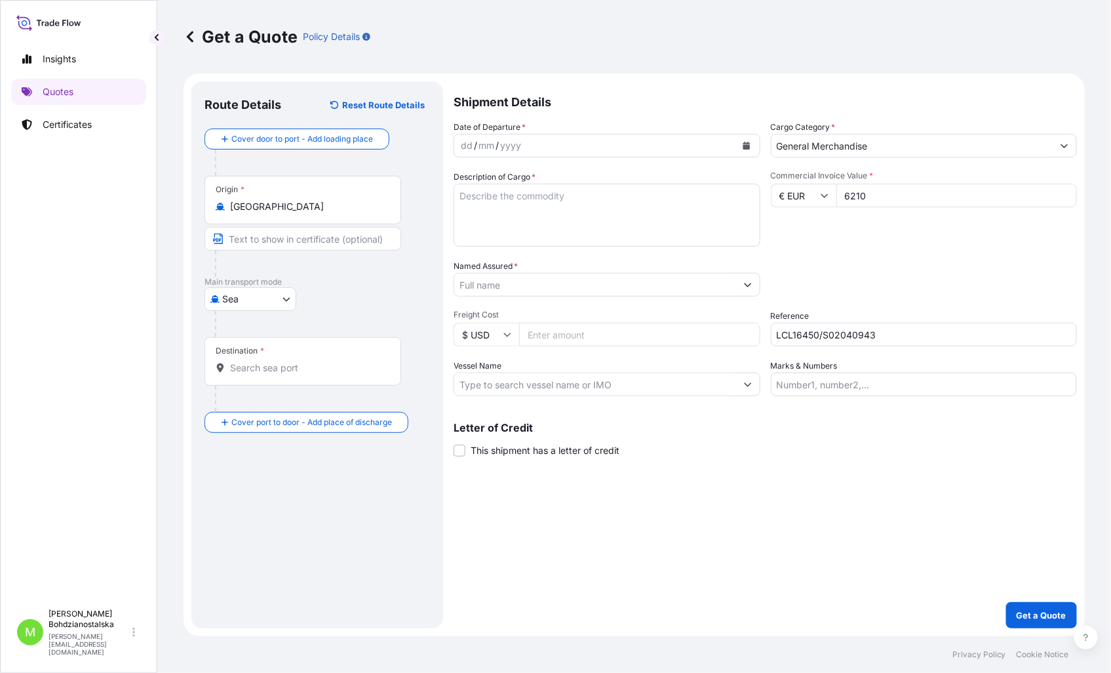
click at [256, 343] on div "Destination *" at bounding box center [303, 361] width 197 height 49
click at [256, 361] on input "Destination *" at bounding box center [307, 367] width 155 height 13
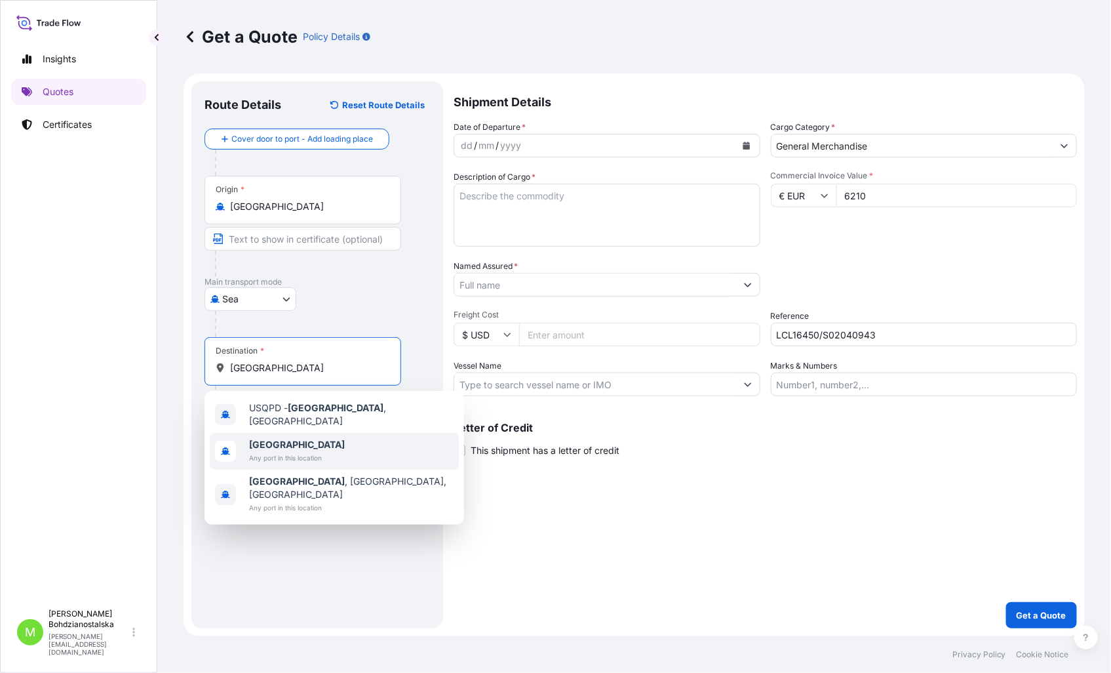
click at [281, 451] on span "Any port in this location" at bounding box center [297, 457] width 96 height 13
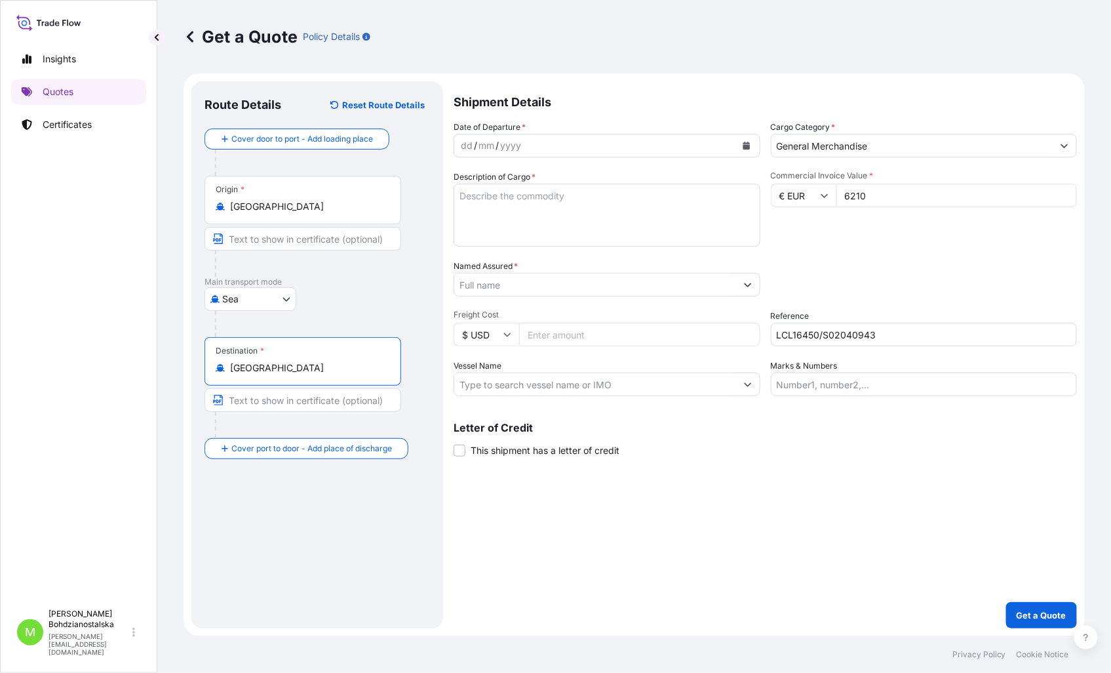
type input "Poland"
click at [467, 140] on div "dd" at bounding box center [467, 146] width 14 height 16
click at [494, 211] on textarea "Description of Cargo *" at bounding box center [607, 215] width 307 height 63
click at [470, 195] on textarea "Description of Cargo *" at bounding box center [607, 215] width 307 height 63
paste textarea "CAR AIR CONDITIONING PARTS"
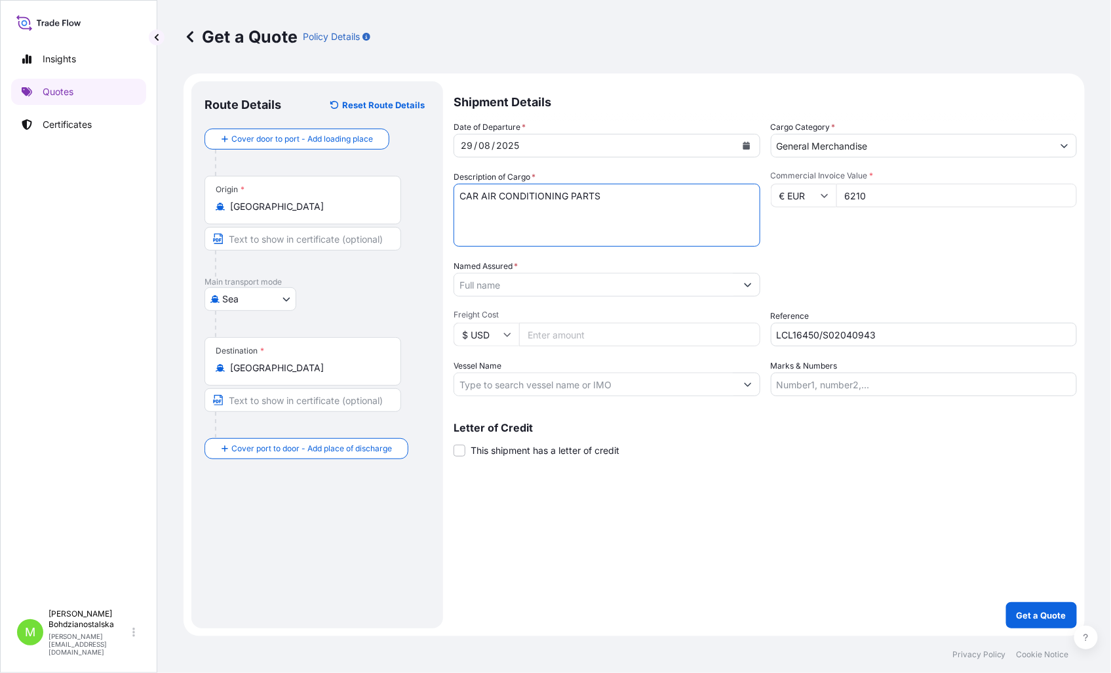
type textarea "CAR AIR CONDITIONING PARTS"
click at [815, 336] on input "LCL16450/S02040943" at bounding box center [924, 335] width 307 height 24
click at [825, 330] on input "LCL16450 /S02040943" at bounding box center [924, 335] width 307 height 24
type input "LCL16450 / S02040943"
click at [695, 186] on textarea "CAR AIR CONDITIONING PARTS" at bounding box center [607, 215] width 307 height 63
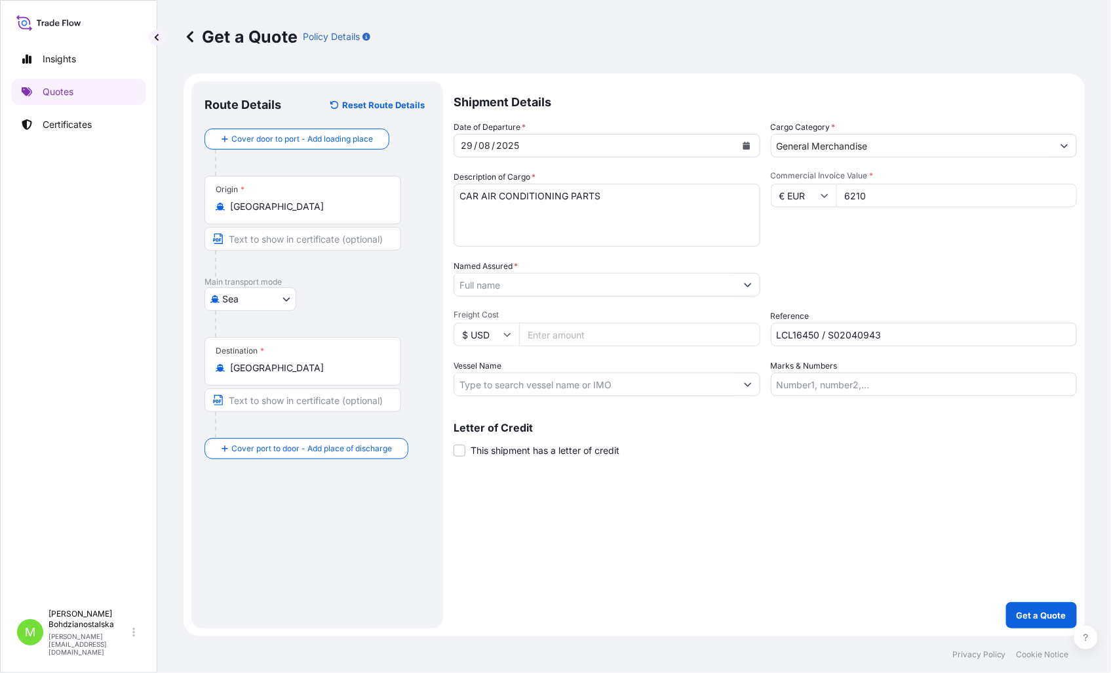
click at [469, 232] on textarea "CAR AIR CONDITIONING PARTS" at bounding box center [607, 215] width 307 height 63
paste textarea "OOCU9366331"
type textarea "CAR AIR CONDITIONING PARTS OOCU9366331 40hc, 1620,00 kgs, 2,588 m3, 3 plt"
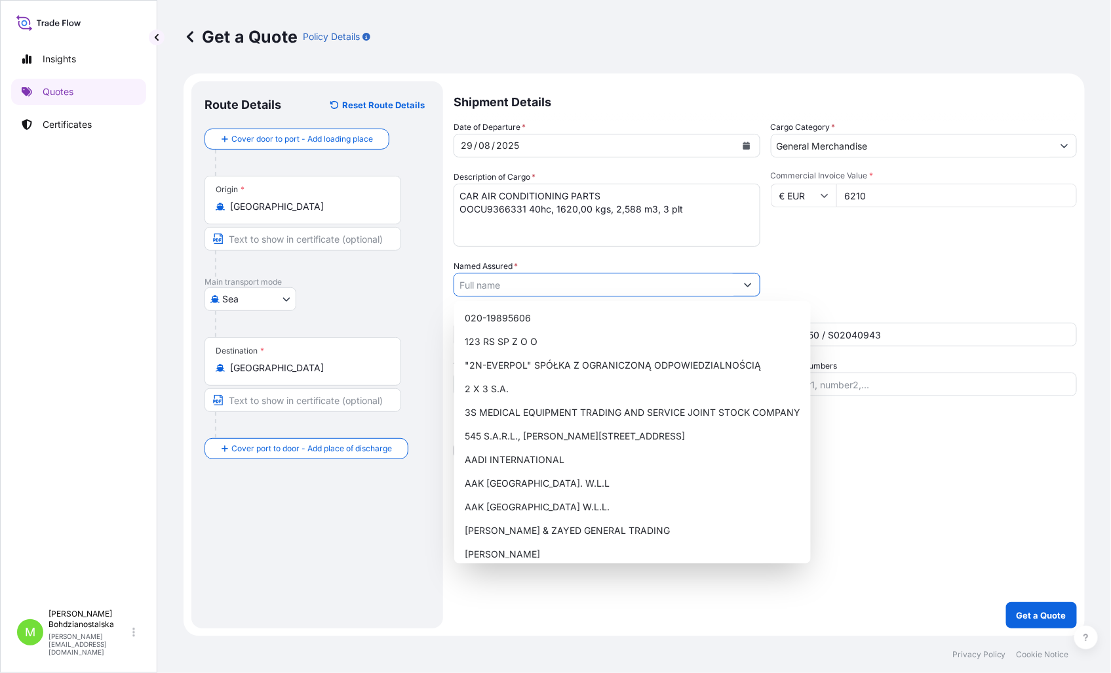
click at [463, 285] on input "Named Assured *" at bounding box center [595, 285] width 282 height 24
click at [461, 277] on input "Named Assured *" at bounding box center [595, 285] width 282 height 24
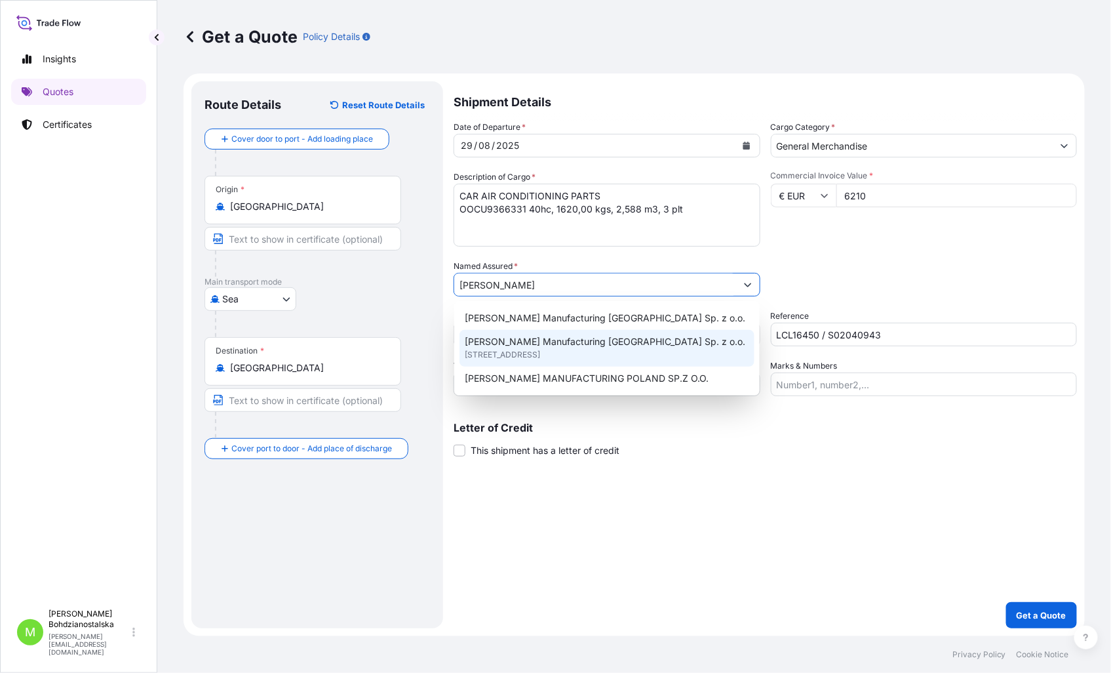
click at [540, 352] on span "Fabryczna 11, 59-101, Polkowice, POLAND" at bounding box center [502, 354] width 75 height 13
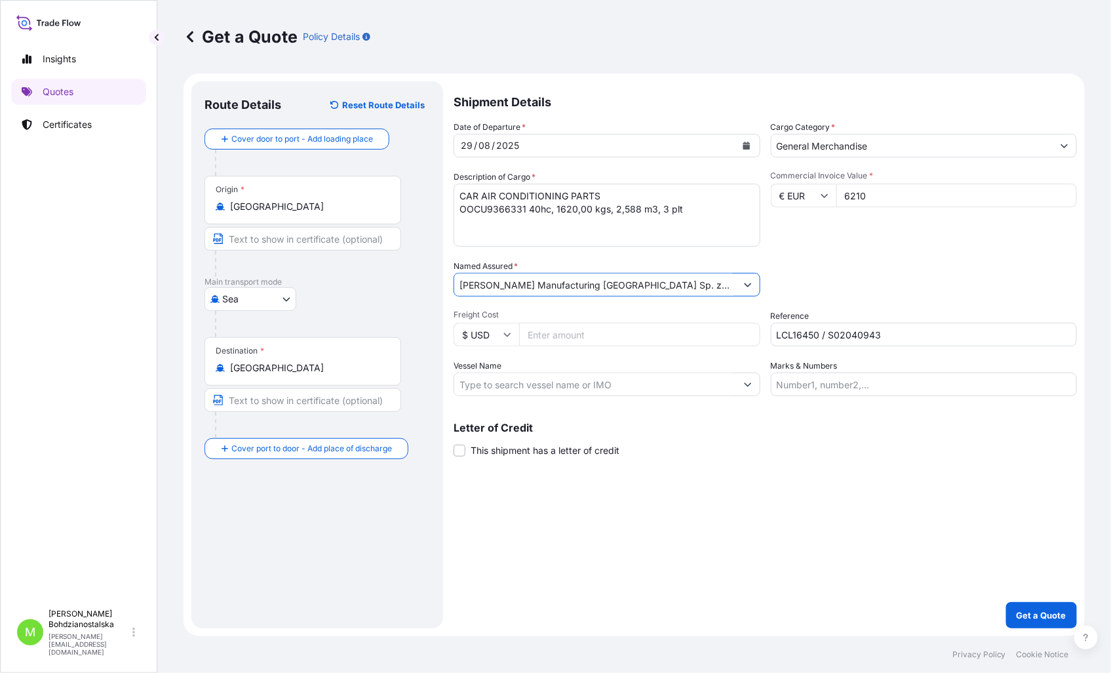
type input "Sanden Manufacturing Poland Sp. z o.o."
click at [750, 485] on div "Shipment Details Date of Departure * 29 / 08 / 2025 Cargo Category * General Me…" at bounding box center [765, 354] width 623 height 547
click at [1055, 610] on p "Get a Quote" at bounding box center [1042, 614] width 50 height 13
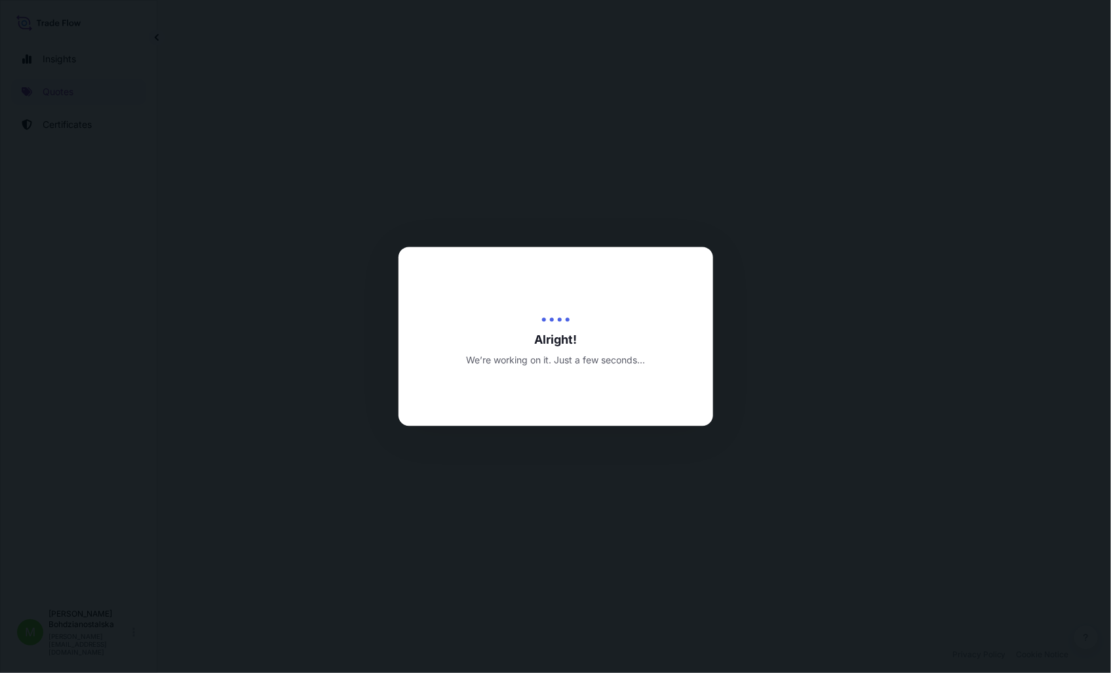
select select "Sea"
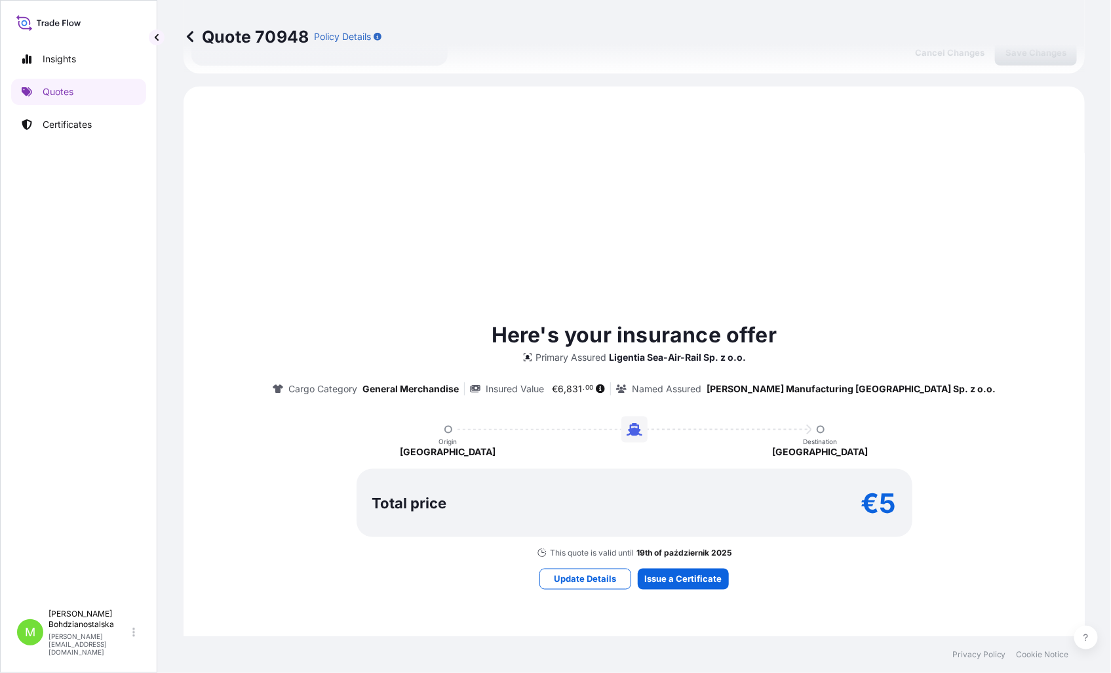
scroll to position [449, 0]
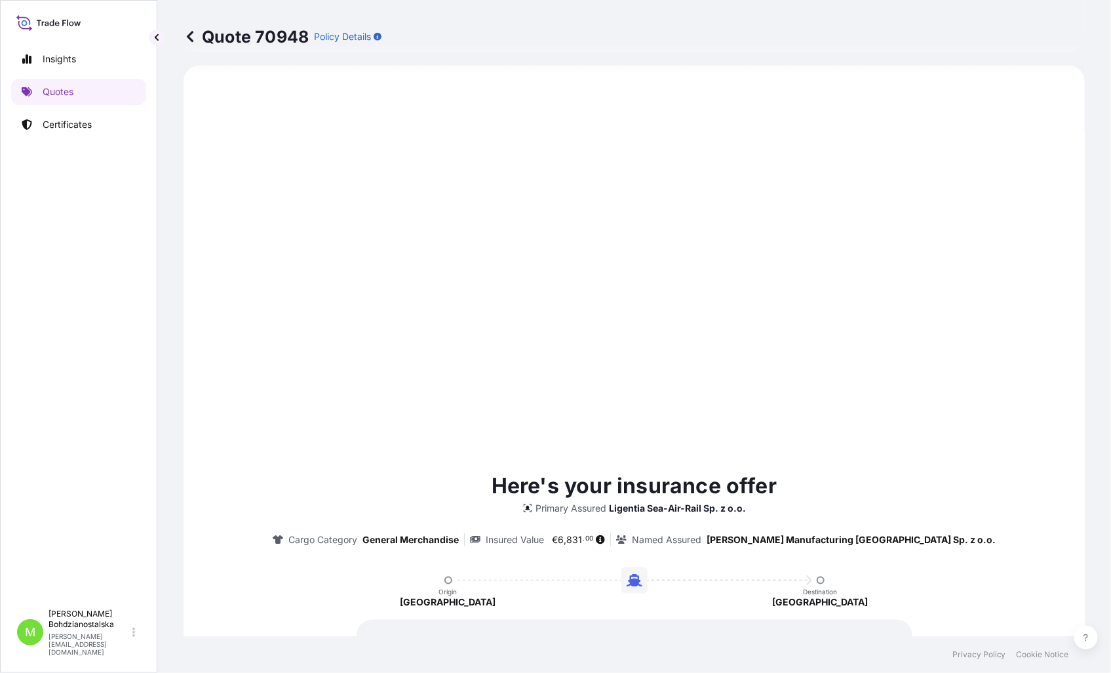
type input "19/09/2025"
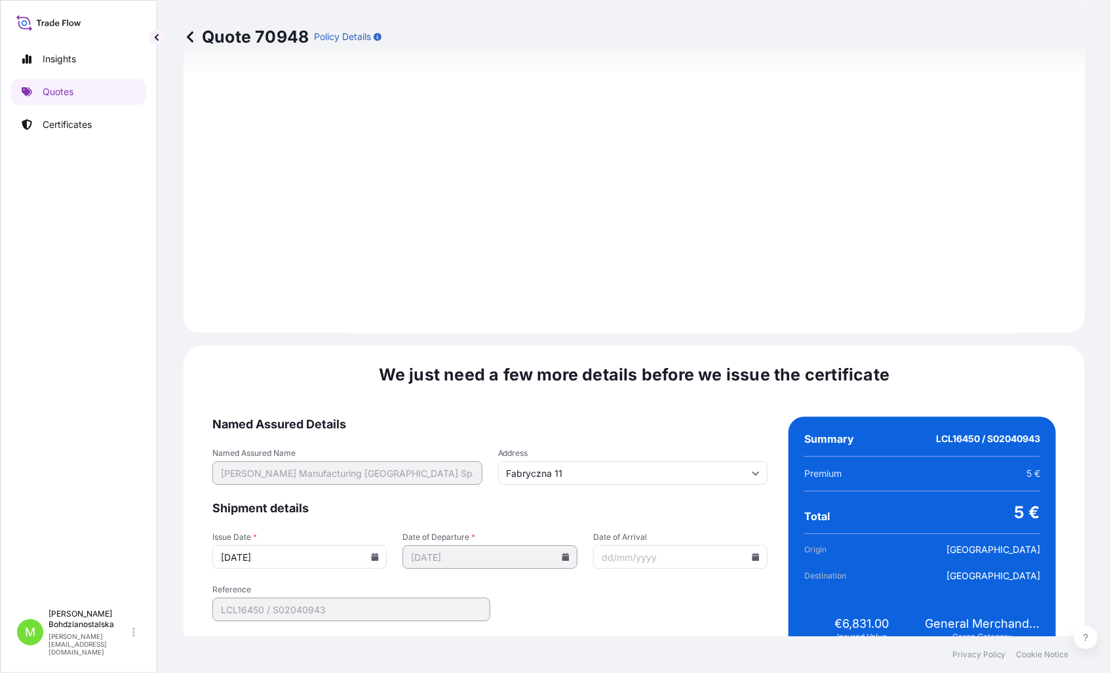
scroll to position [1299, 0]
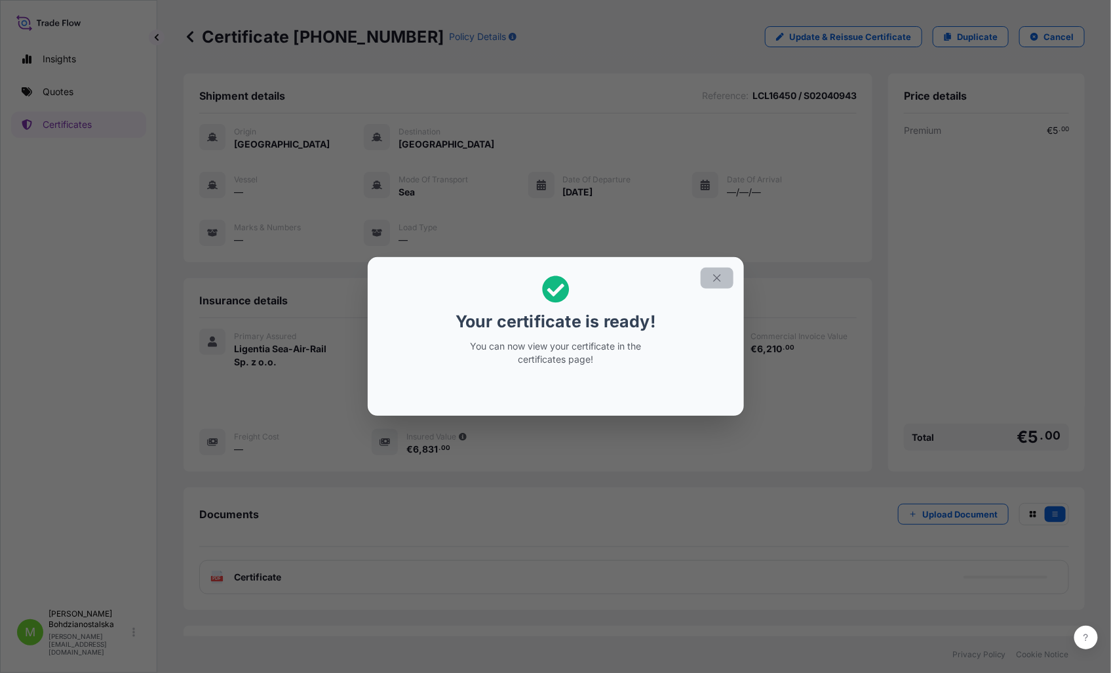
click at [722, 281] on icon "button" at bounding box center [717, 278] width 12 height 12
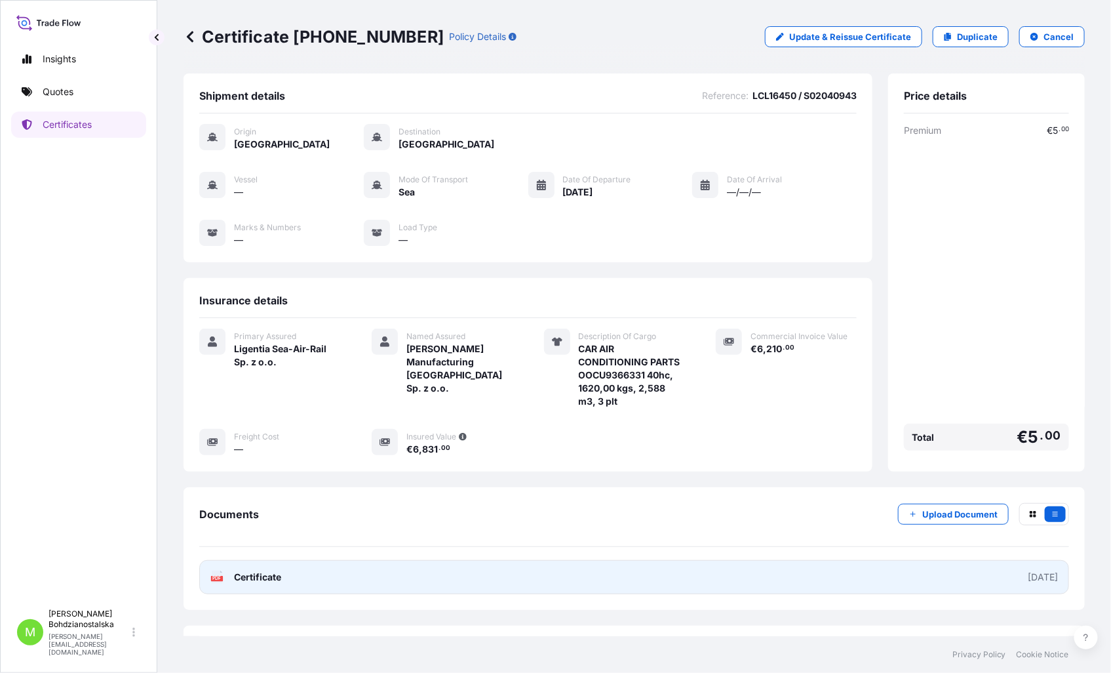
click at [306, 577] on link "PDF Certificate 2025-09-19" at bounding box center [634, 577] width 870 height 34
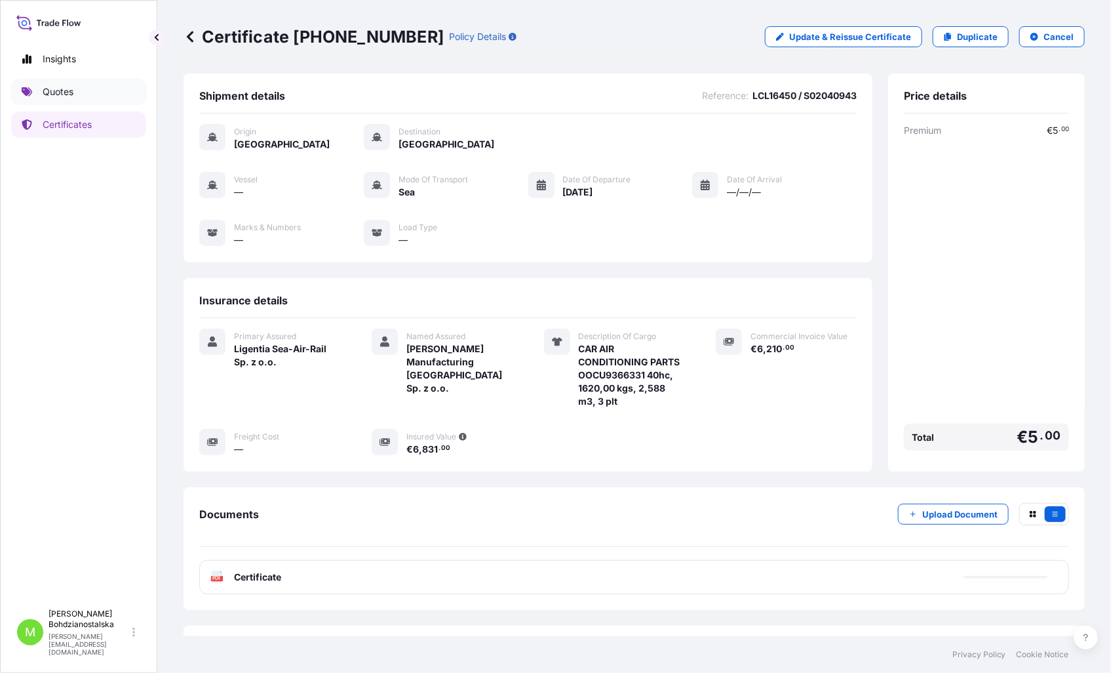
click at [47, 93] on p "Quotes" at bounding box center [58, 91] width 31 height 13
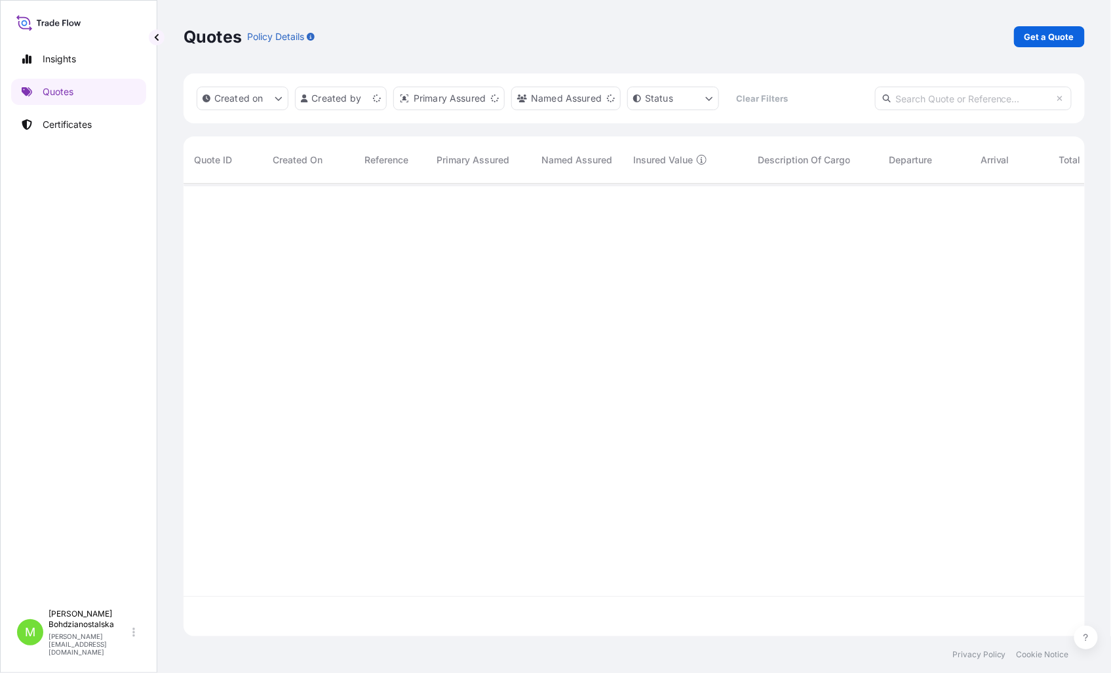
scroll to position [449, 890]
click at [1063, 23] on div "Quotes Policy Details Get a Quote" at bounding box center [634, 36] width 901 height 73
click at [1065, 26] on link "Get a Quote" at bounding box center [1049, 36] width 71 height 21
select select "Sea"
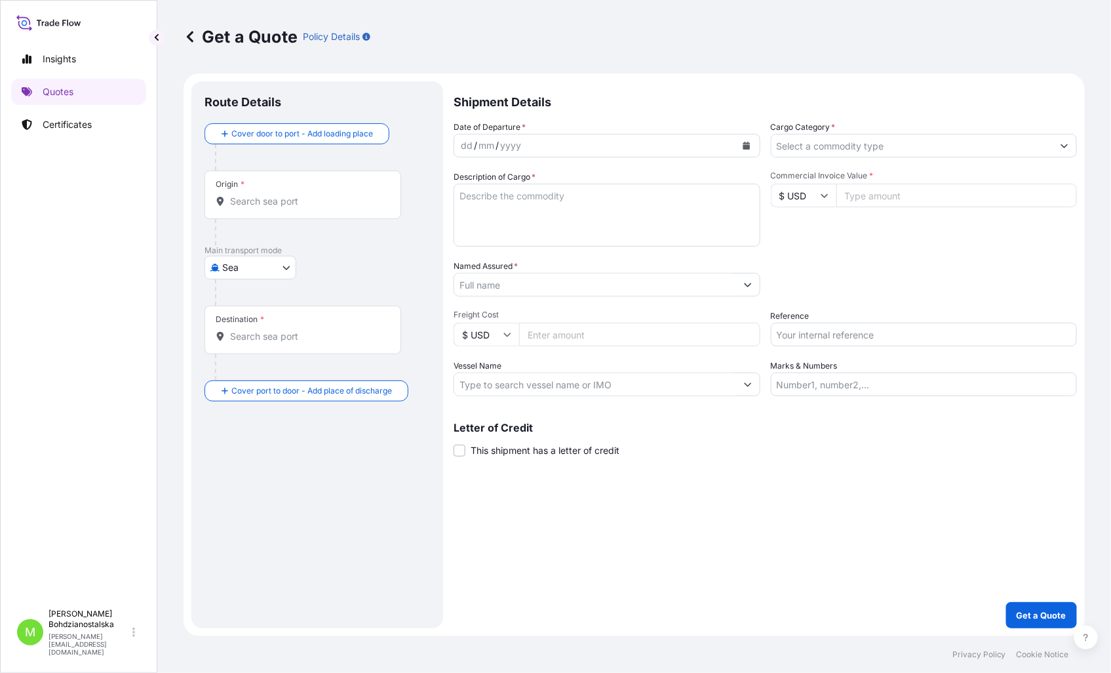
click at [274, 208] on div "Origin *" at bounding box center [303, 194] width 197 height 49
click at [274, 208] on input "Origin *" at bounding box center [307, 201] width 155 height 13
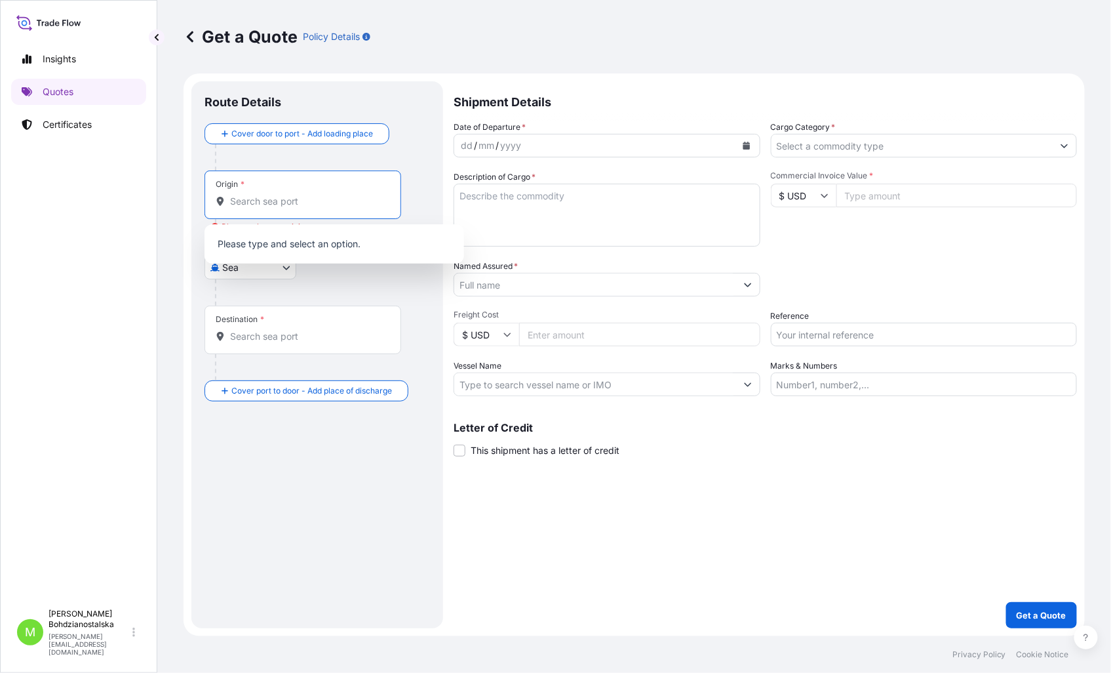
click at [267, 203] on input "Origin * Please select an origin" at bounding box center [307, 201] width 155 height 13
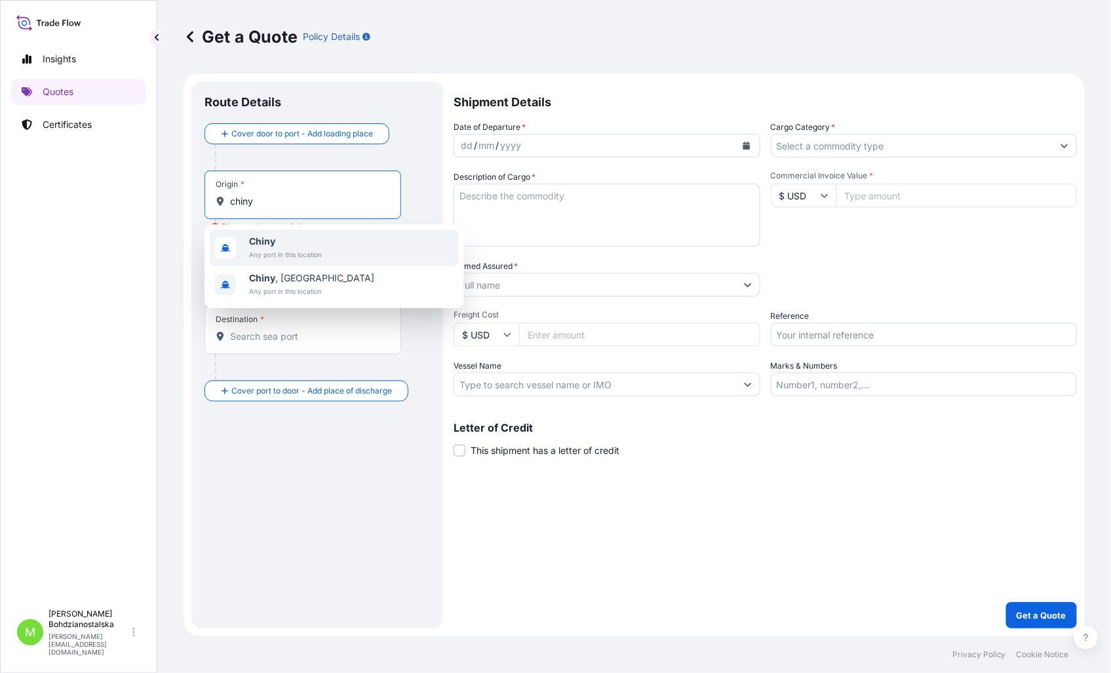
click at [278, 241] on span "Chiny" at bounding box center [285, 241] width 73 height 13
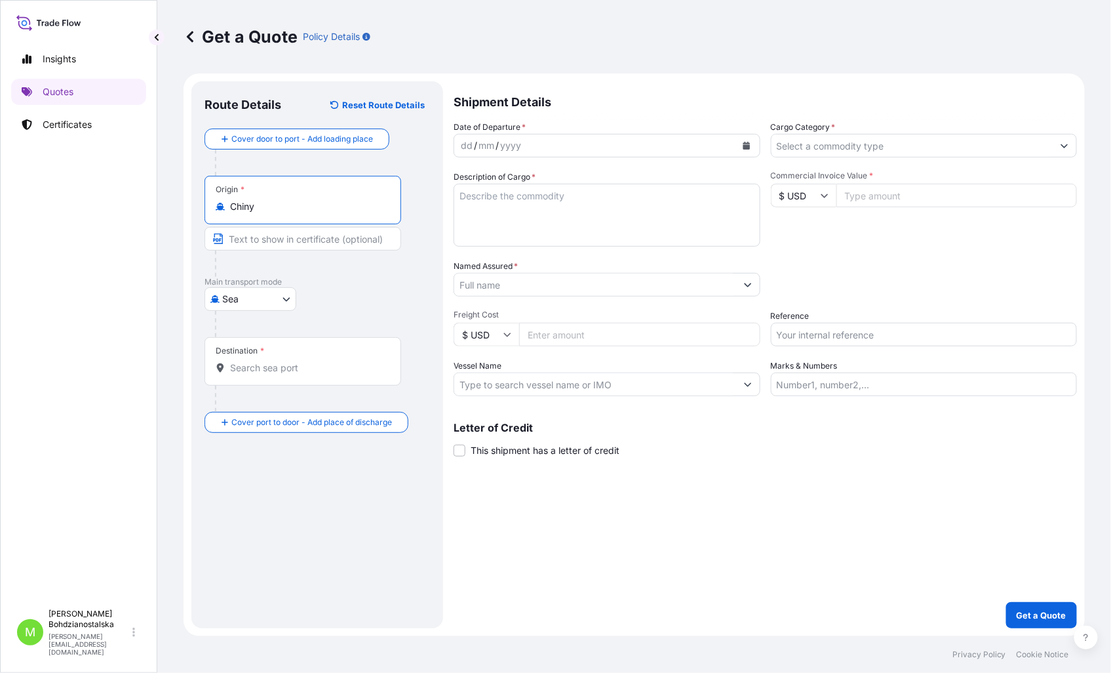
type input "Chiny"
click at [263, 361] on div "Destination *" at bounding box center [305, 361] width 201 height 49
click at [237, 375] on div "Destination *" at bounding box center [303, 361] width 197 height 49
click at [237, 374] on input "Destination *" at bounding box center [307, 367] width 155 height 13
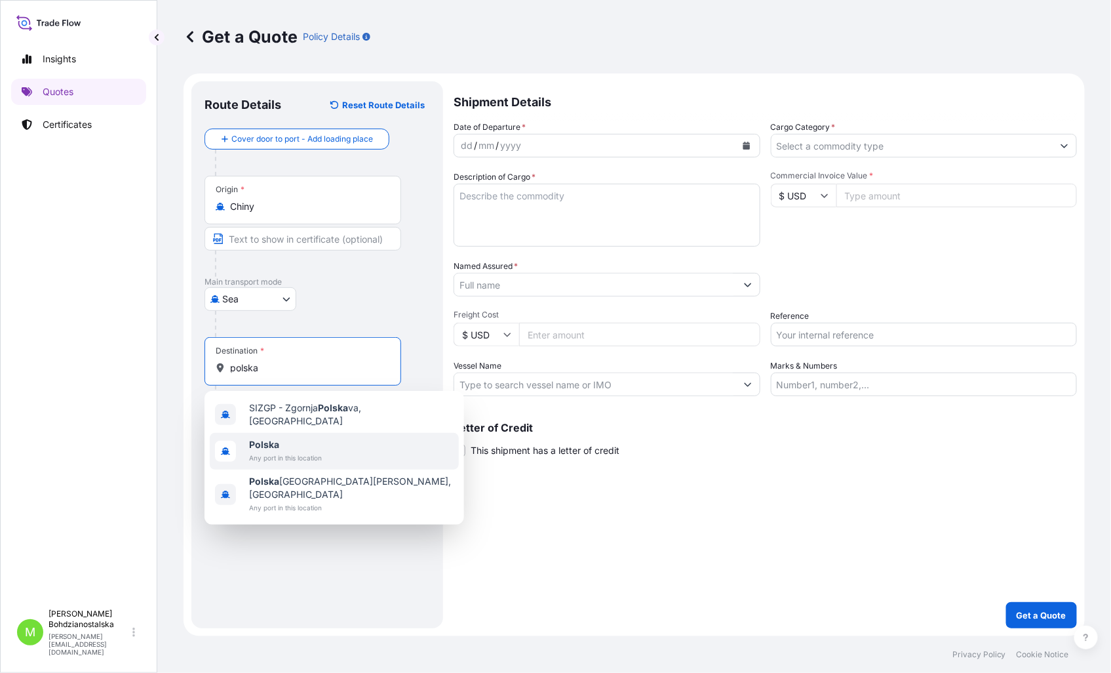
click at [283, 439] on span "Polska" at bounding box center [285, 444] width 73 height 13
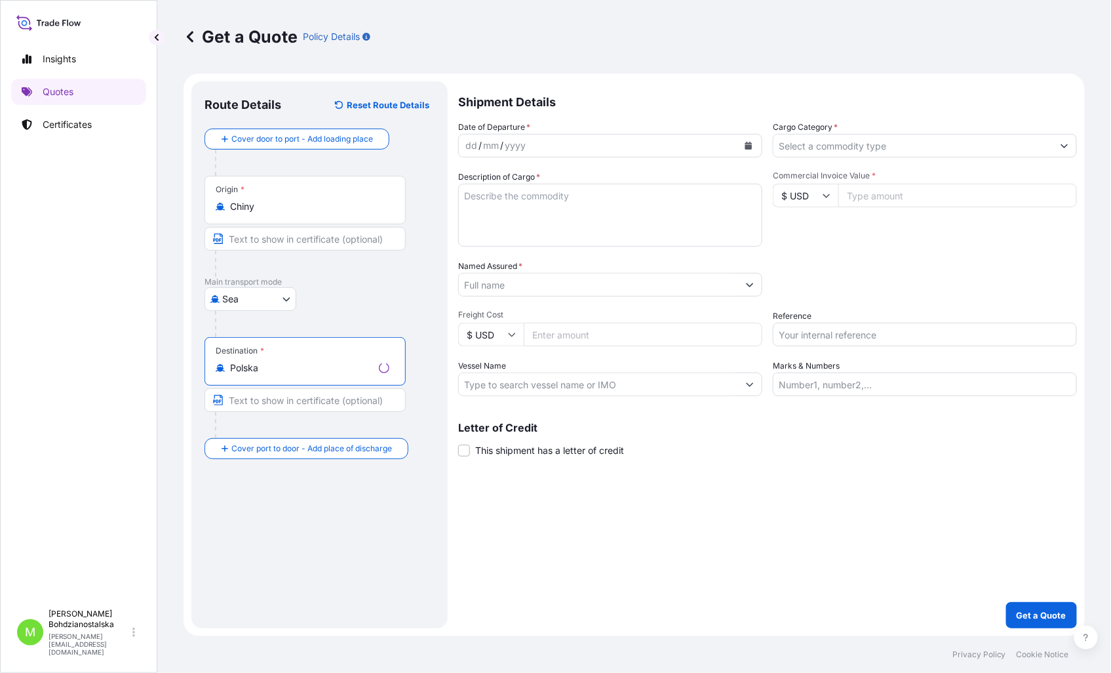
type input "Polska"
click at [479, 144] on div "/" at bounding box center [480, 146] width 3 height 16
click at [791, 142] on input "Cargo Category *" at bounding box center [913, 146] width 282 height 24
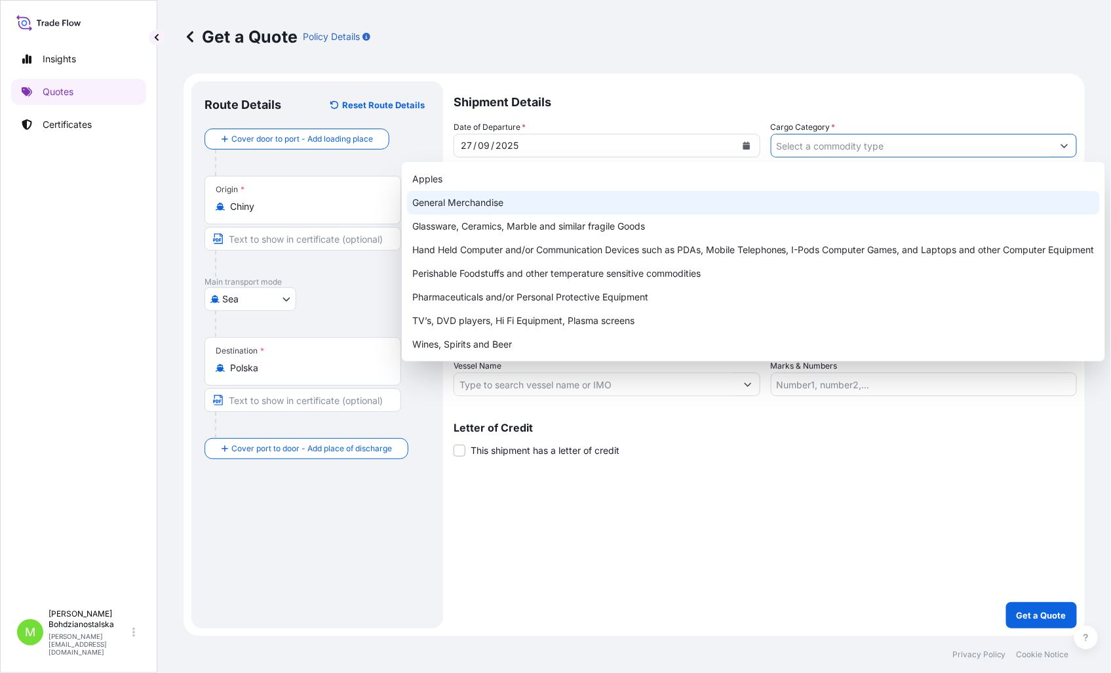
click at [492, 201] on div "General Merchandise" at bounding box center [753, 203] width 693 height 24
type input "General Merchandise"
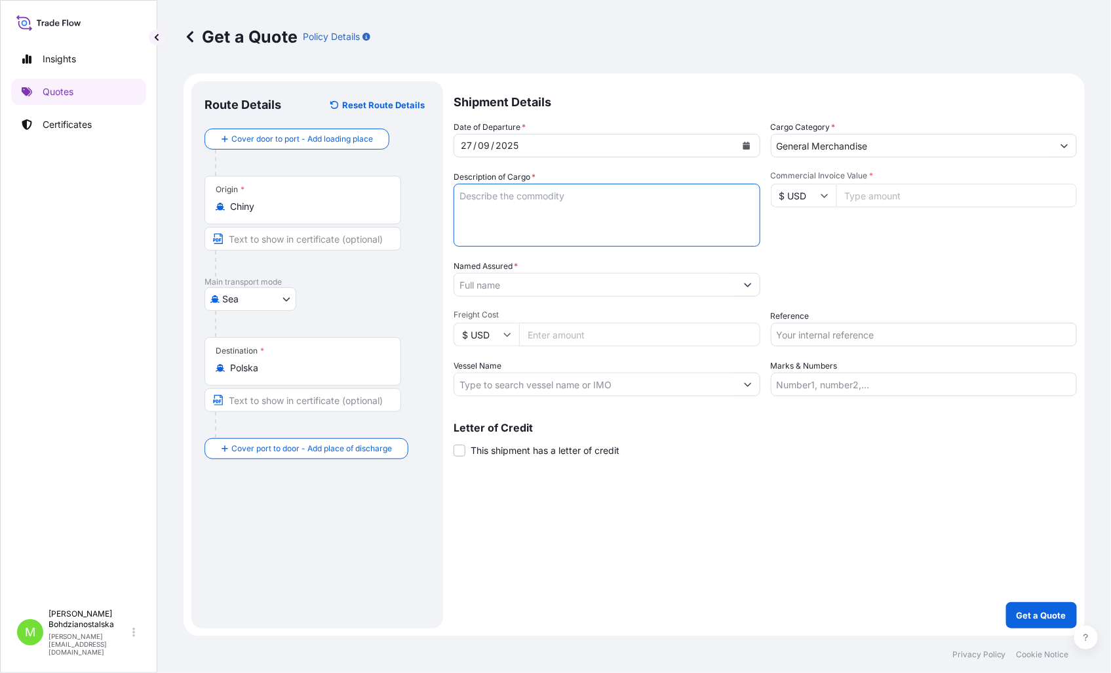
click at [522, 195] on textarea "Description of Cargo *" at bounding box center [607, 215] width 307 height 63
click at [509, 221] on textarea "Description of Cargo *" at bounding box center [607, 215] width 307 height 63
paste textarea "DOG CRATE"
click at [878, 198] on input "Commercial Invoice Value *" at bounding box center [956, 196] width 241 height 24
click at [486, 222] on textarea "DOG CRATE" at bounding box center [607, 215] width 307 height 63
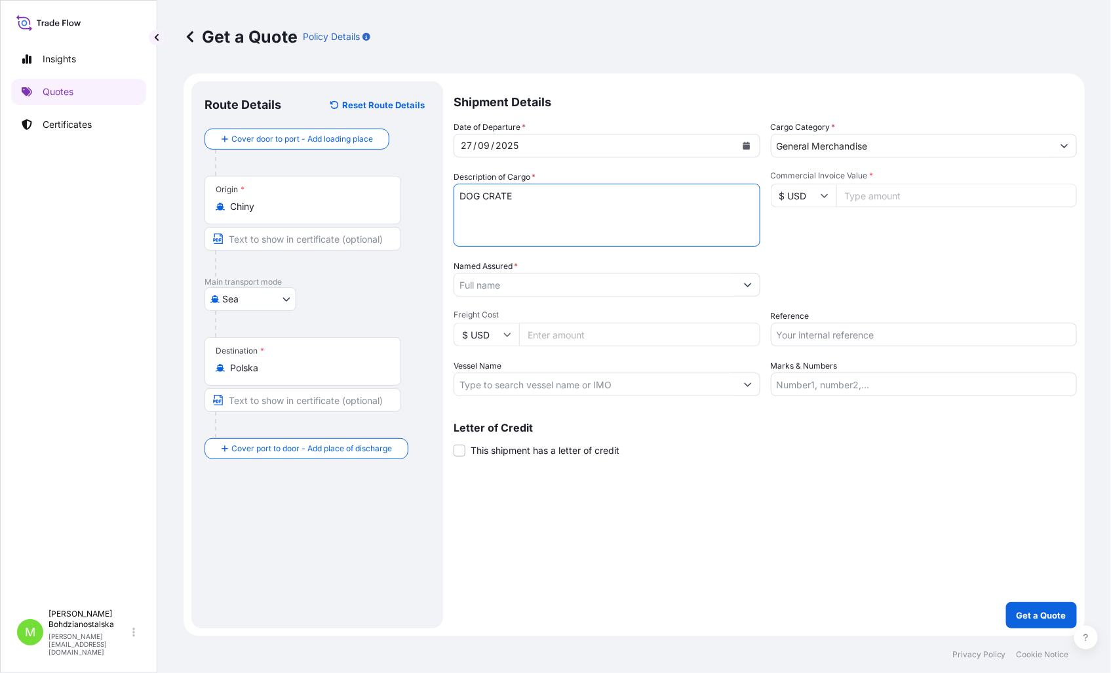
paste textarea "S02040883"
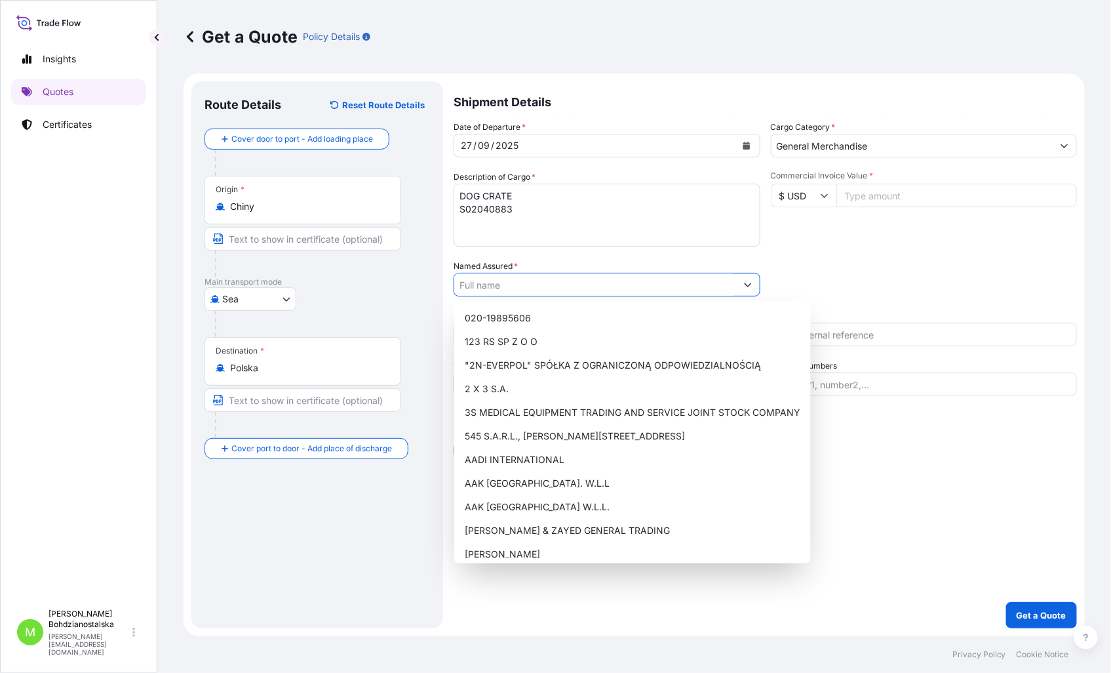
click at [481, 288] on input "Named Assured *" at bounding box center [595, 285] width 282 height 24
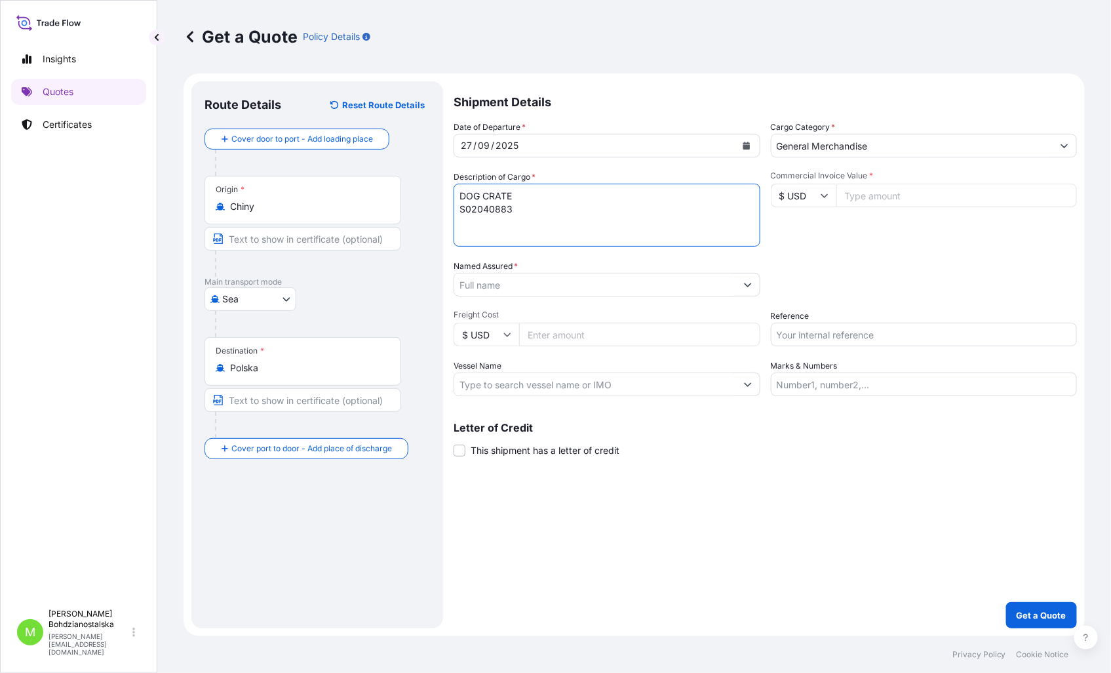
click at [524, 214] on textarea "DOG CRATE S02040883" at bounding box center [607, 215] width 307 height 63
type textarea "DOG CRATE S02040883 20 gp"
click at [854, 345] on input "Reference" at bounding box center [924, 335] width 307 height 24
click at [852, 324] on input "Reference" at bounding box center [924, 335] width 307 height 24
paste input "S02040883"
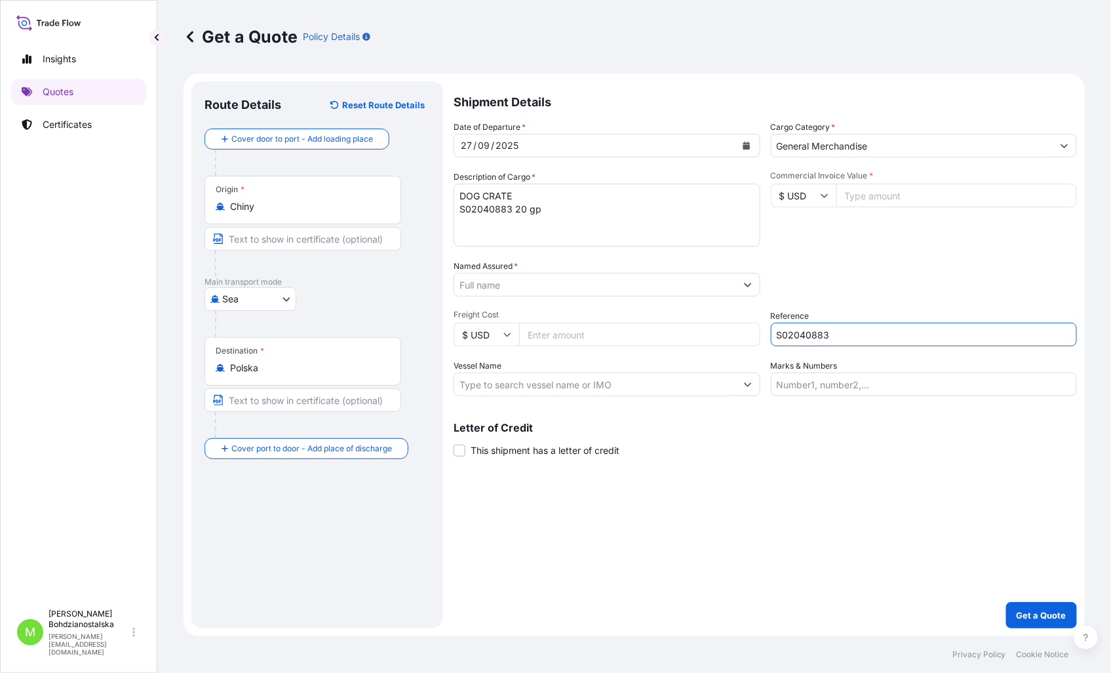
type input "S02040883"
click at [907, 193] on input "Commercial Invoice Value *" at bounding box center [956, 196] width 241 height 24
type input "50000.00"
click at [739, 252] on div "Date of Departure * 27 / 09 / 2025 Cargo Category * General Merchandise Descrip…" at bounding box center [765, 258] width 623 height 275
click at [484, 279] on input "Named Assured *" at bounding box center [595, 285] width 282 height 24
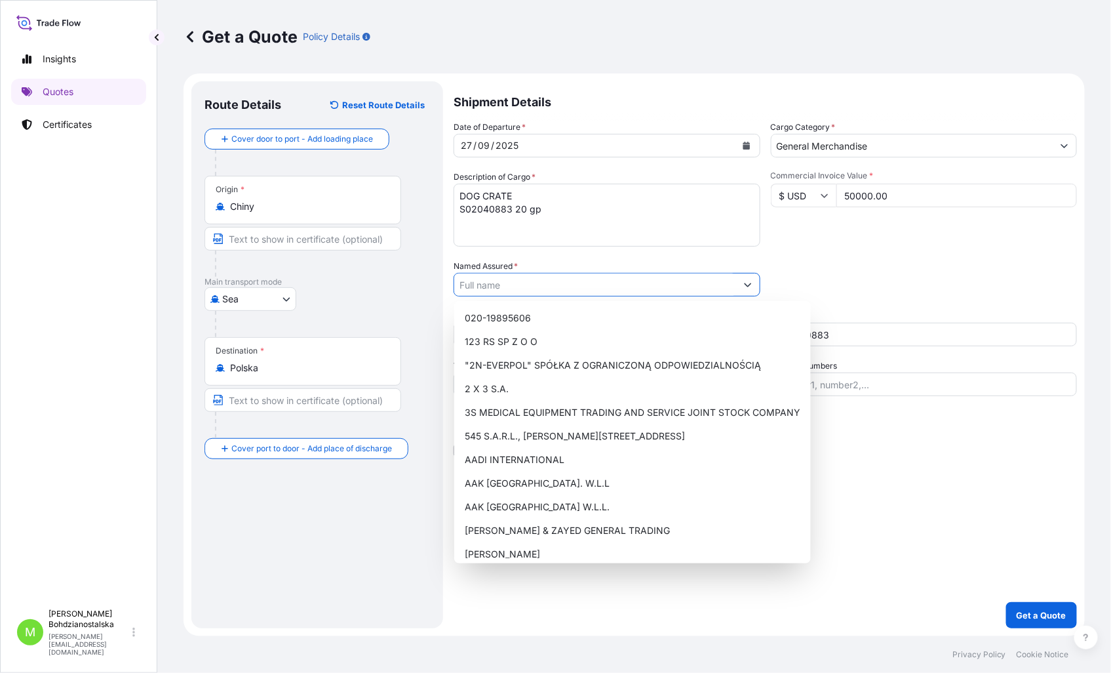
paste input "PJ TRADE SPOLKA Z OGRANICZONA ODPOWIEDZIALNOSCIA"
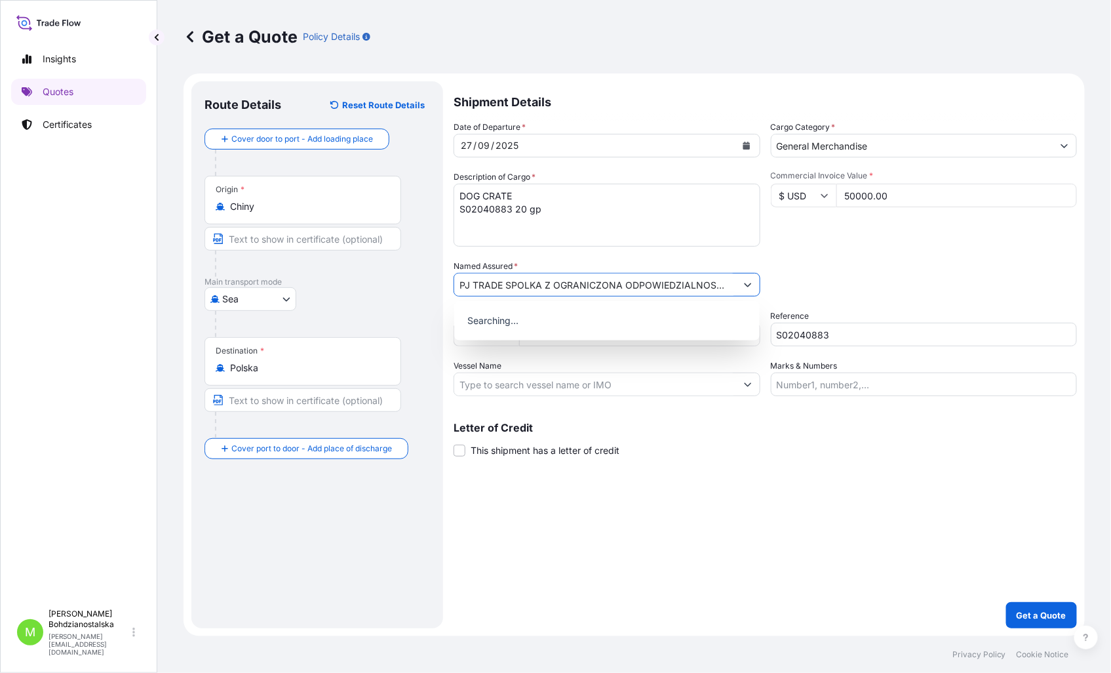
type input "PJ TRADE SPOLKA Z OGRANICZONA ODPOWIEDZIALNOSCIA"
click at [804, 475] on div "Shipment Details Date of Departure * 27 / 09 / 2025 Cargo Category * General Me…" at bounding box center [765, 354] width 623 height 547
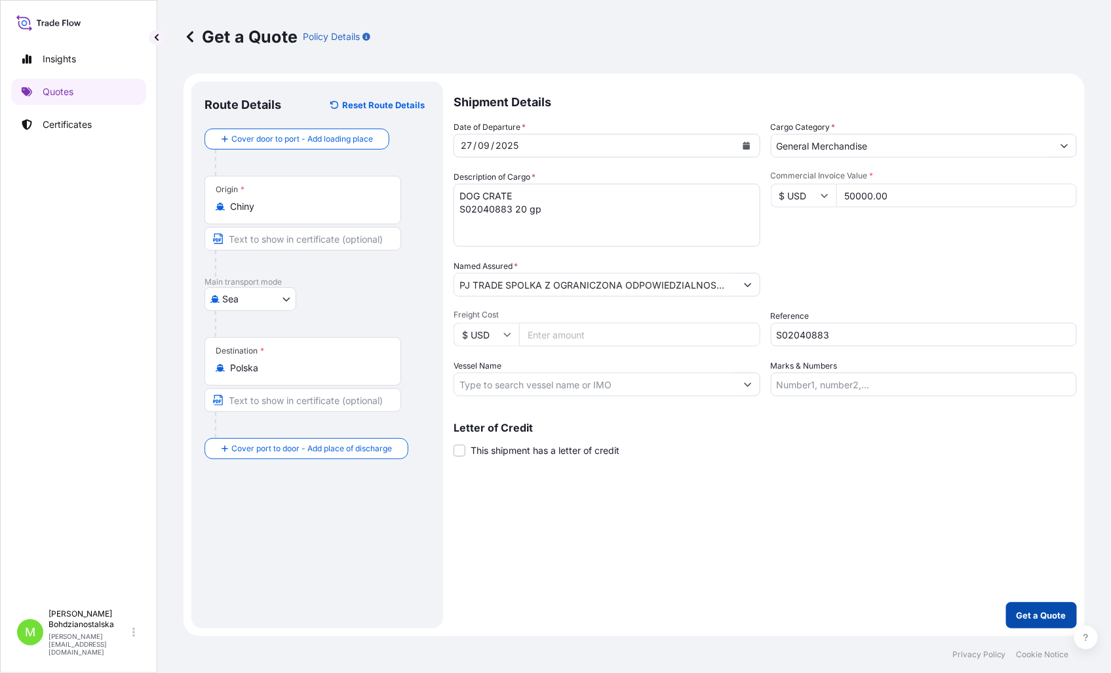
click at [1041, 603] on button "Get a Quote" at bounding box center [1041, 615] width 71 height 26
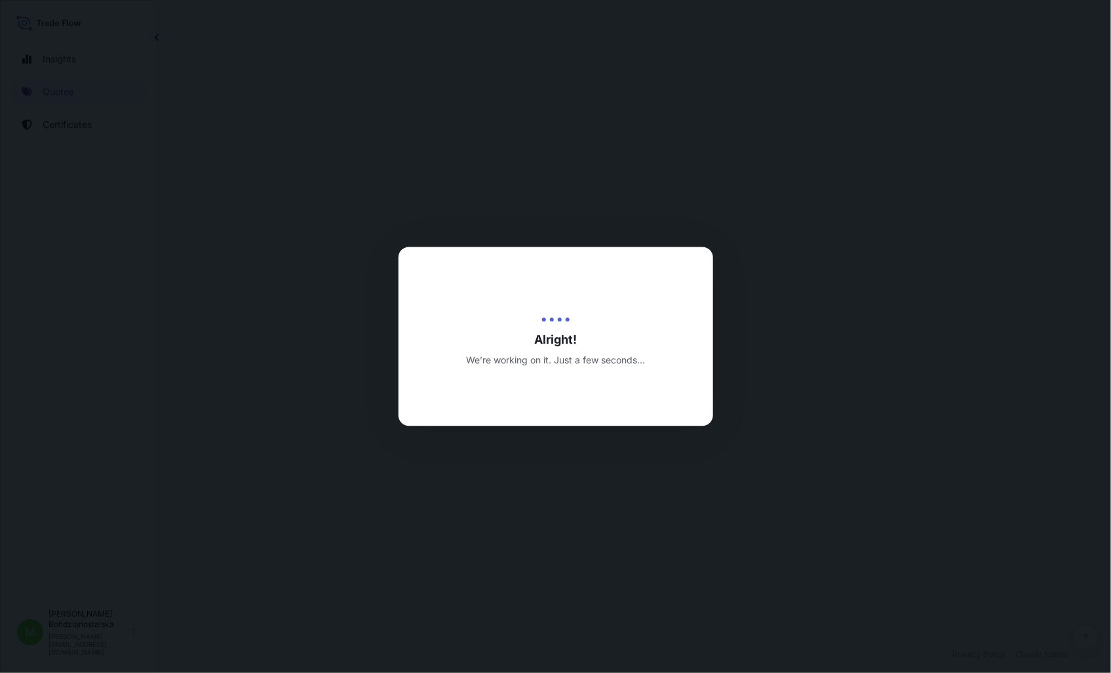
select select "Sea"
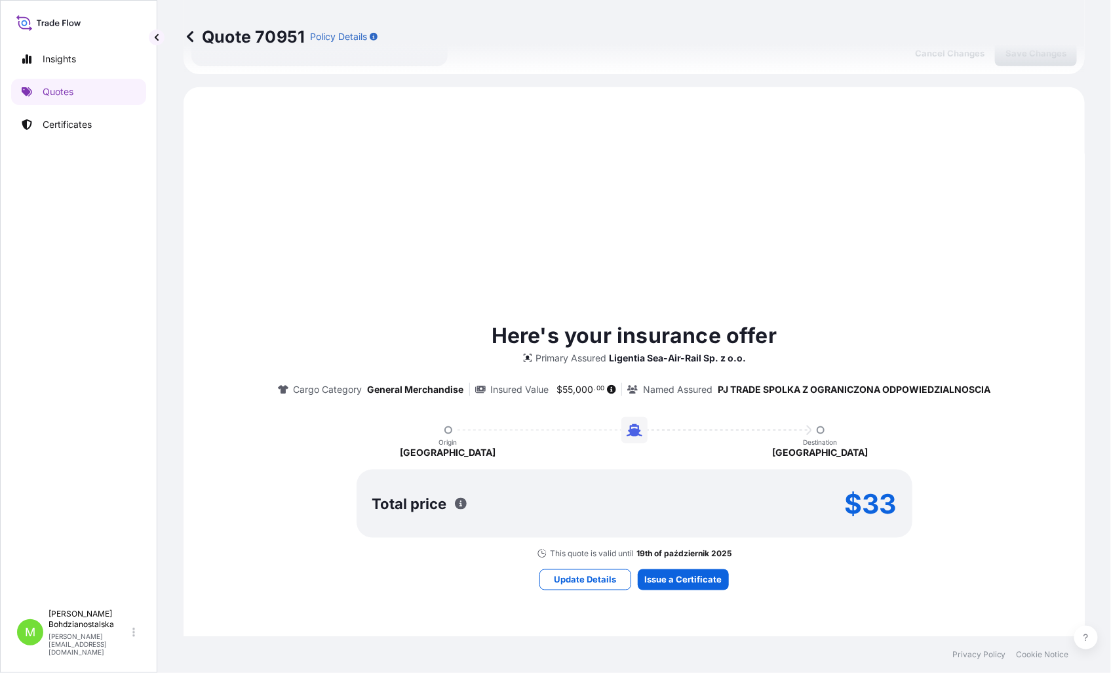
scroll to position [449, 0]
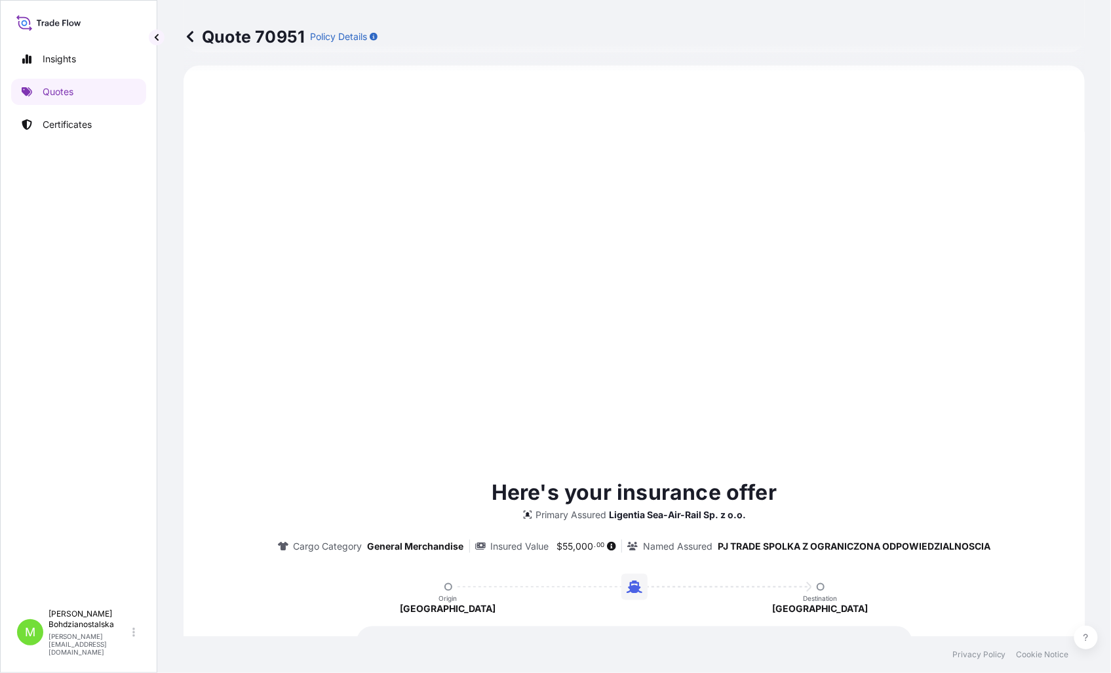
type input "19/09/2025"
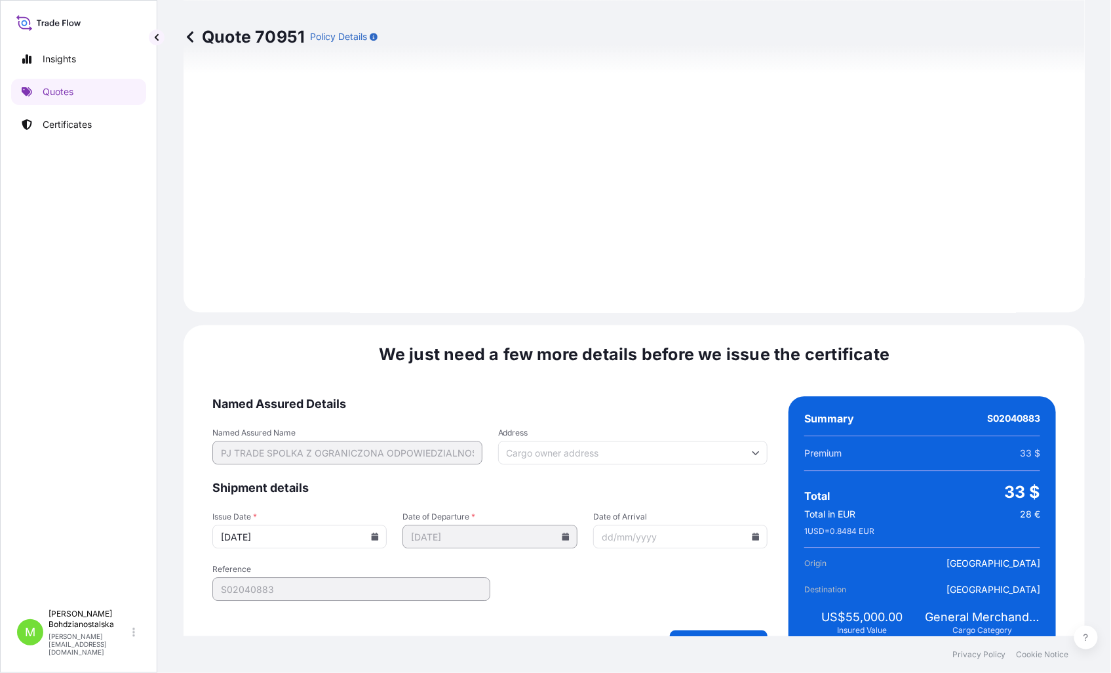
scroll to position [1327, 0]
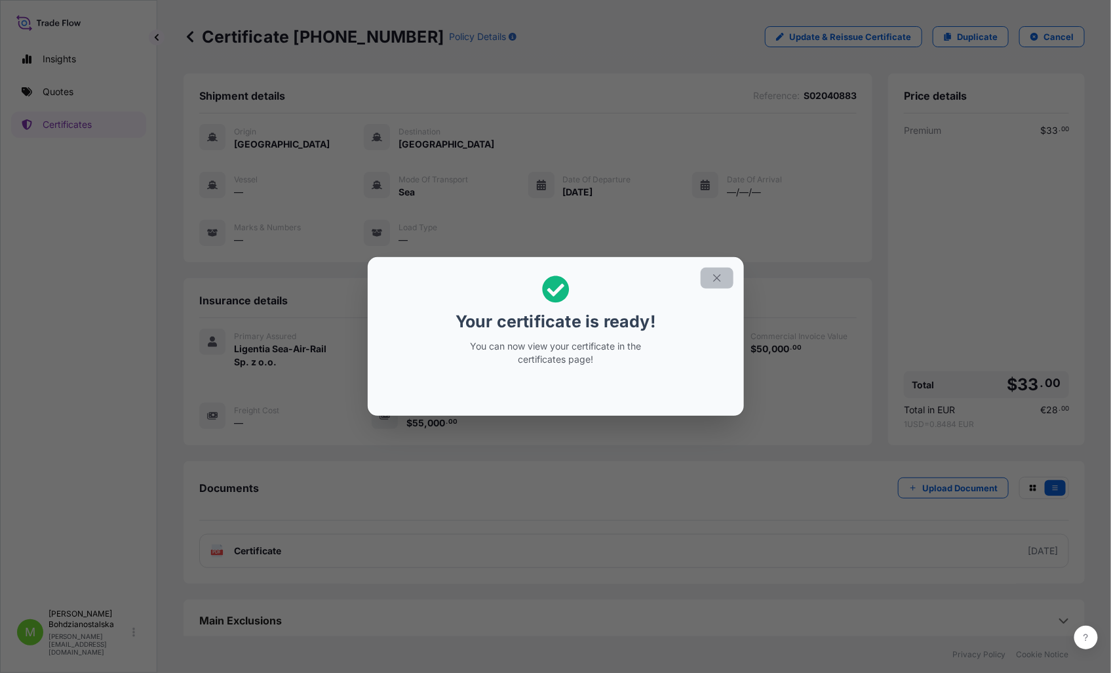
click at [721, 274] on icon "button" at bounding box center [717, 278] width 12 height 12
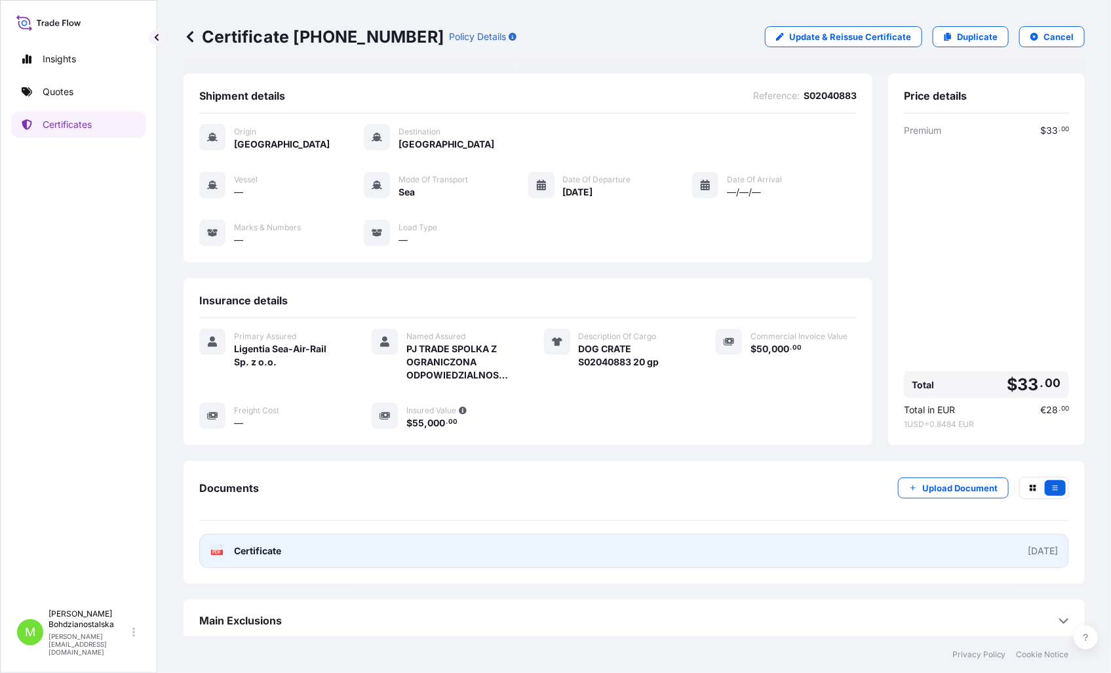
click at [249, 551] on span "Certificate" at bounding box center [257, 550] width 47 height 13
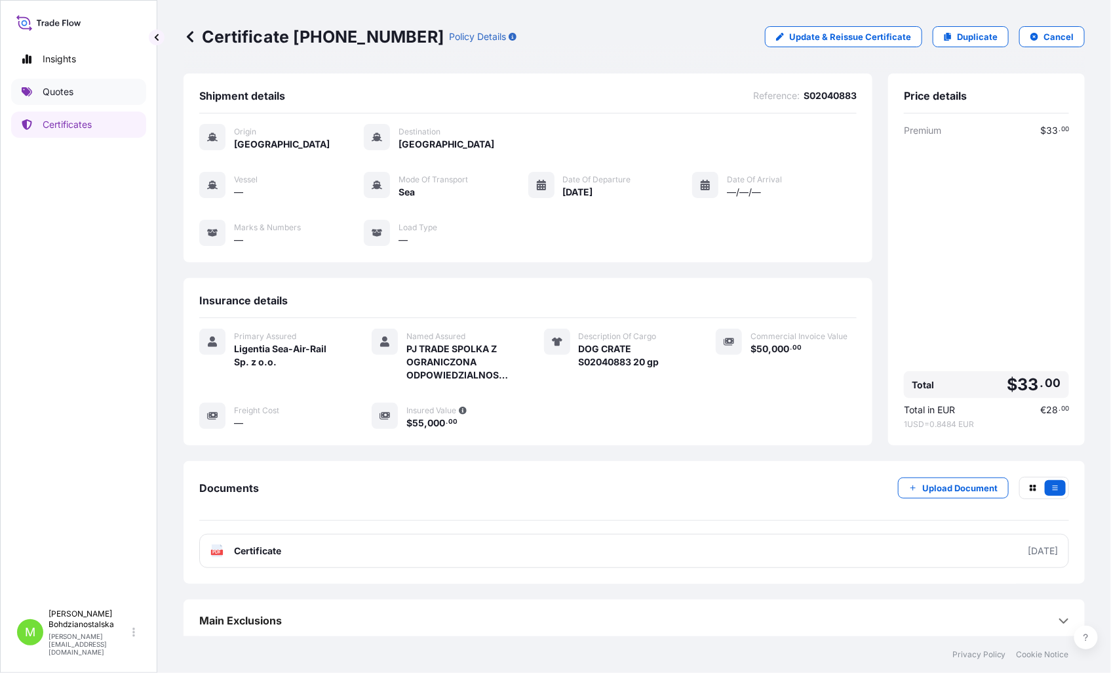
click at [56, 87] on p "Quotes" at bounding box center [58, 91] width 31 height 13
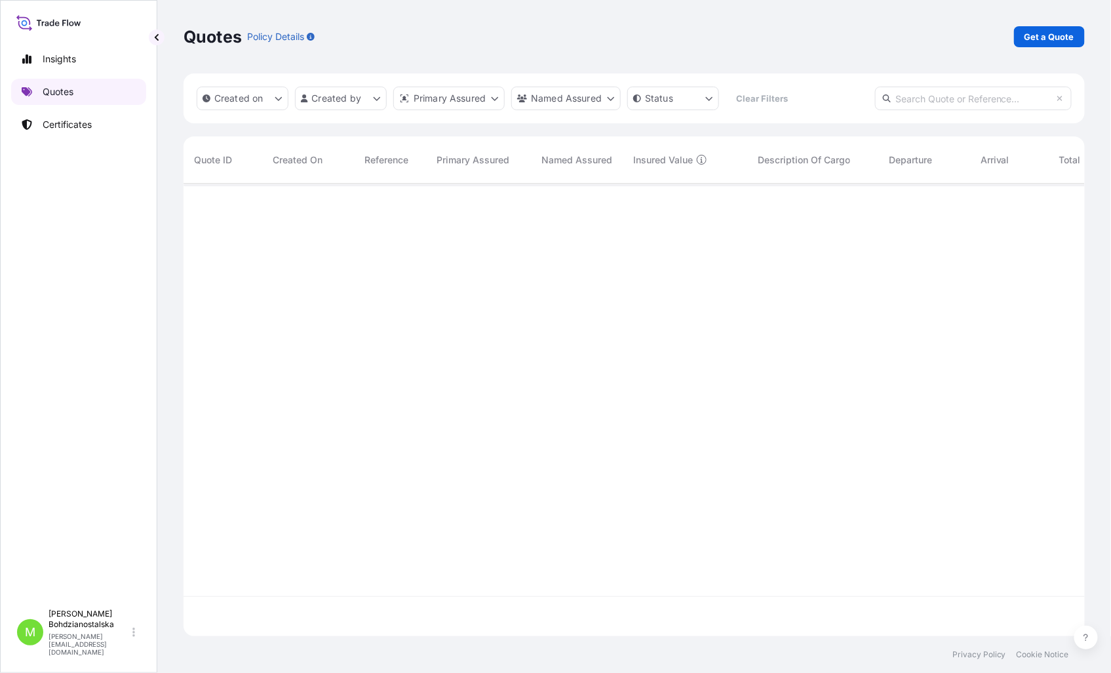
scroll to position [449, 890]
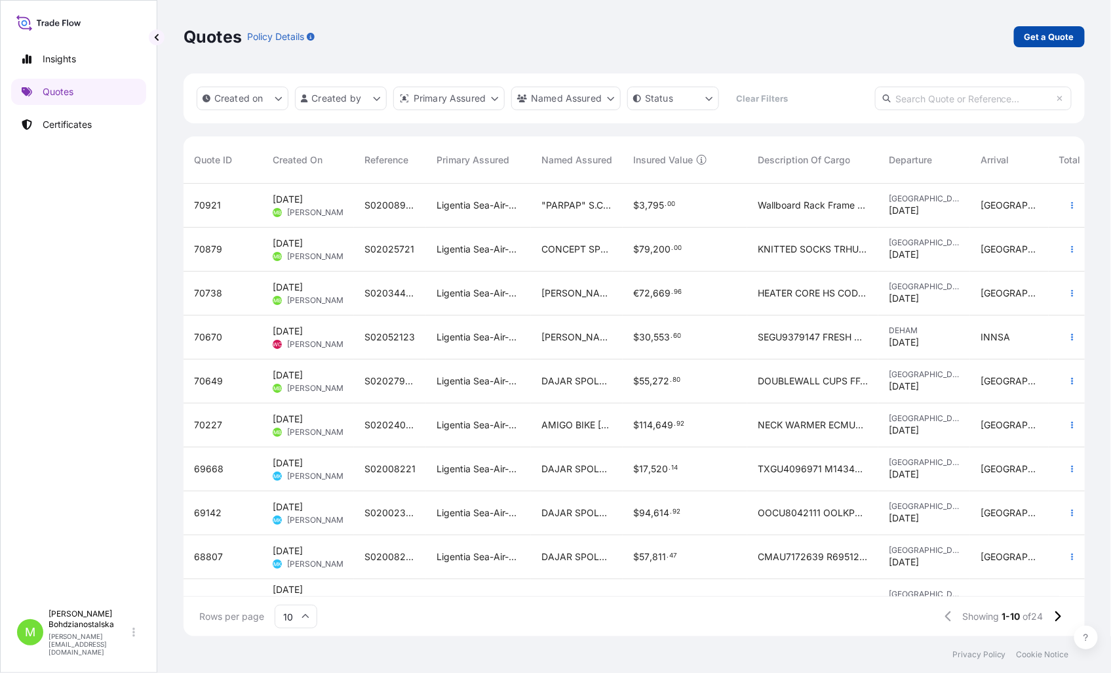
click at [1033, 36] on p "Get a Quote" at bounding box center [1050, 36] width 50 height 13
select select "Sea"
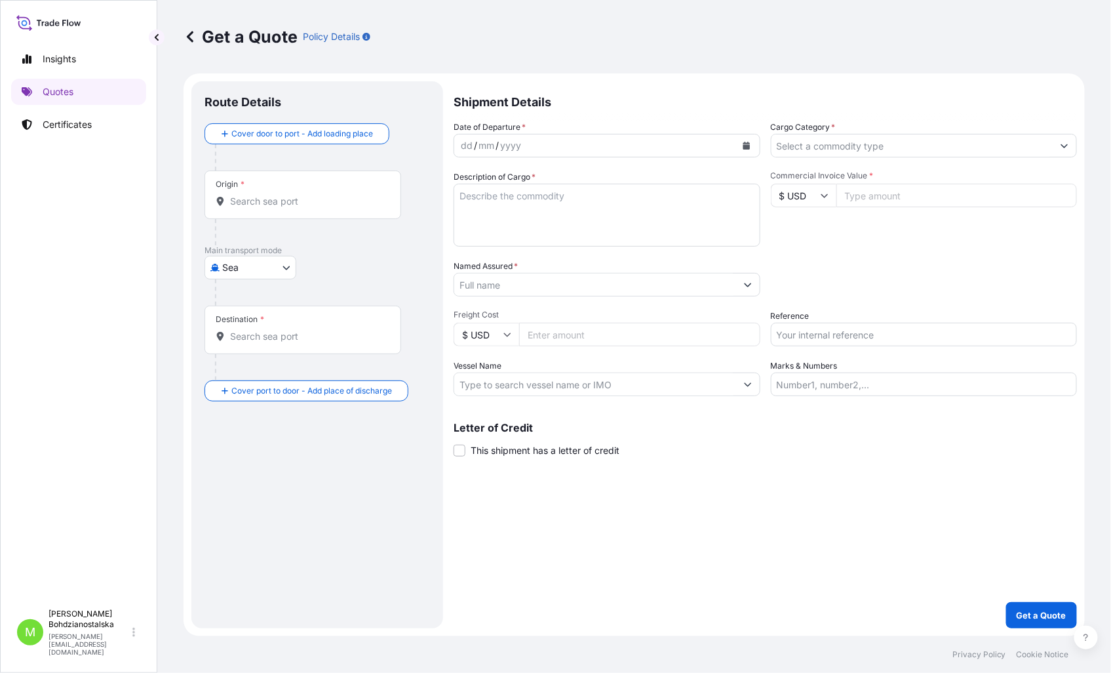
click at [619, 602] on div "Shipment Details Date of Departure * dd / mm / yyyy Cargo Category * Descriptio…" at bounding box center [765, 354] width 623 height 547
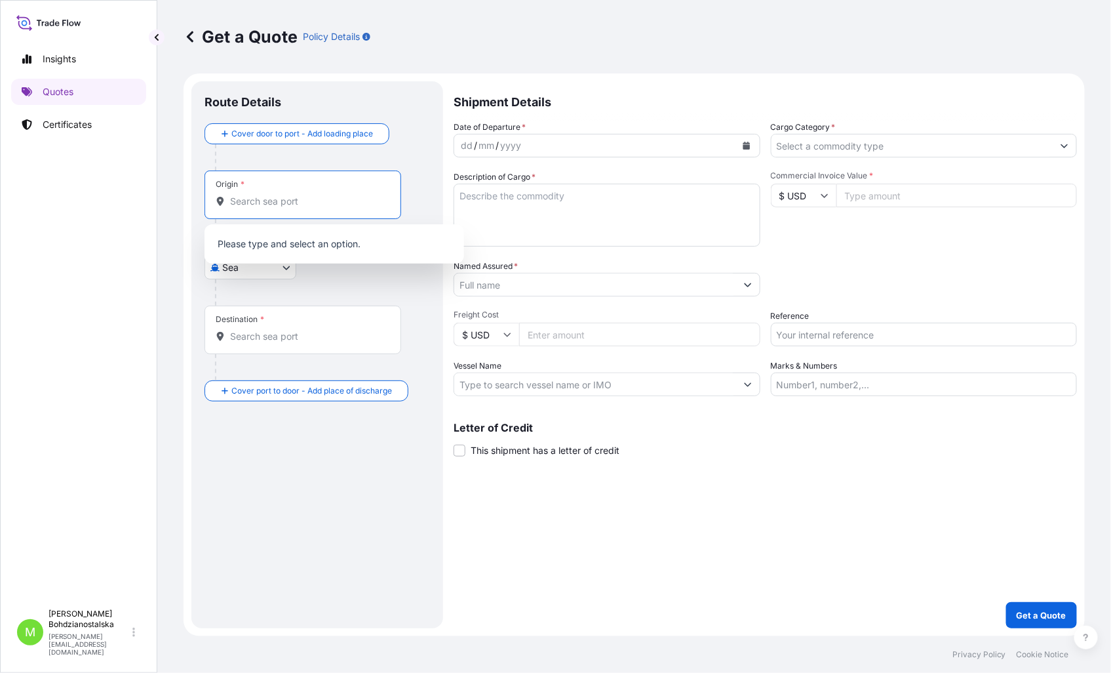
click at [269, 201] on input "Origin *" at bounding box center [307, 201] width 155 height 13
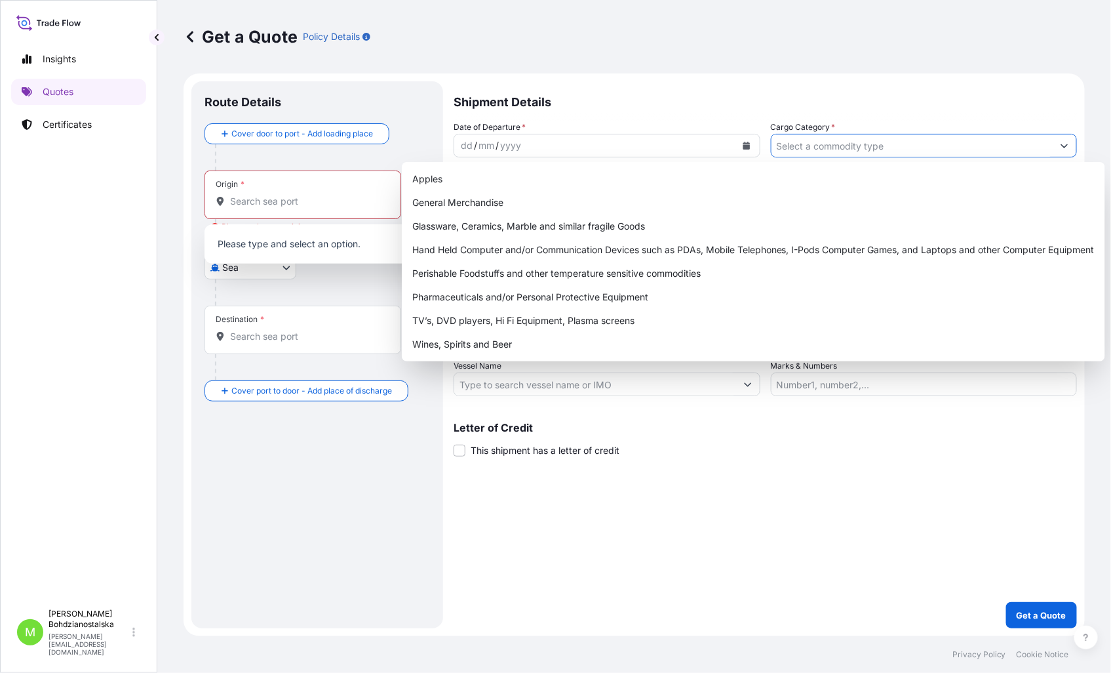
click at [841, 154] on input "Cargo Category *" at bounding box center [913, 146] width 282 height 24
click at [837, 152] on input "Cargo Category *" at bounding box center [913, 146] width 282 height 24
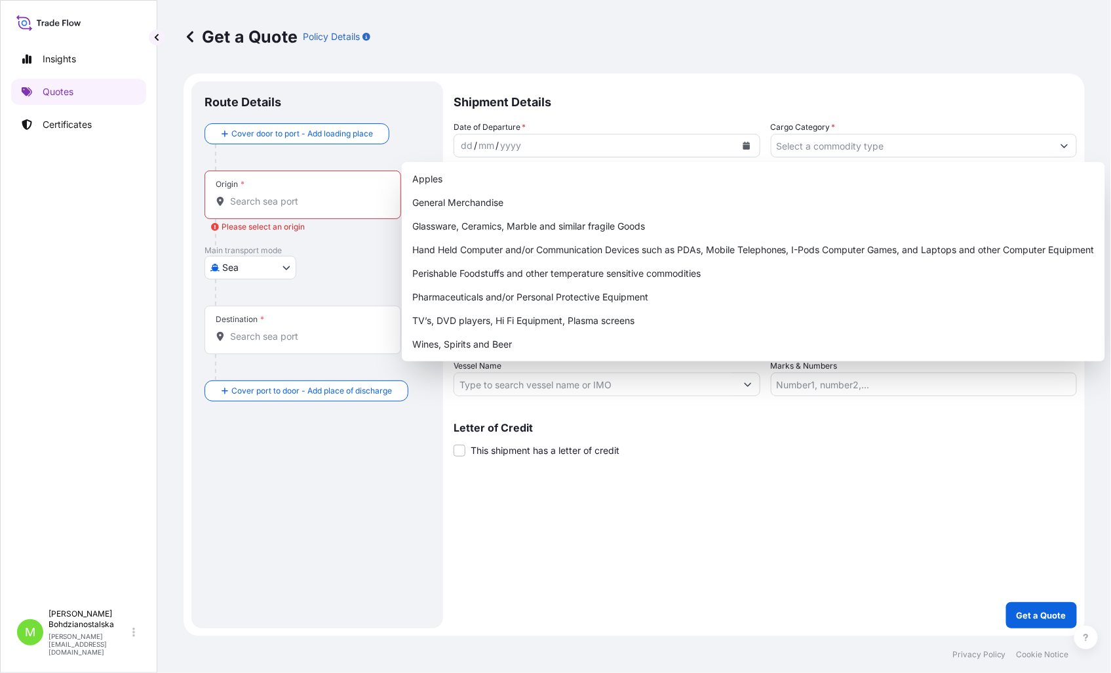
click at [933, 499] on div "Shipment Details Date of Departure * dd / mm / yyyy Cargo Category * Descriptio…" at bounding box center [765, 354] width 623 height 547
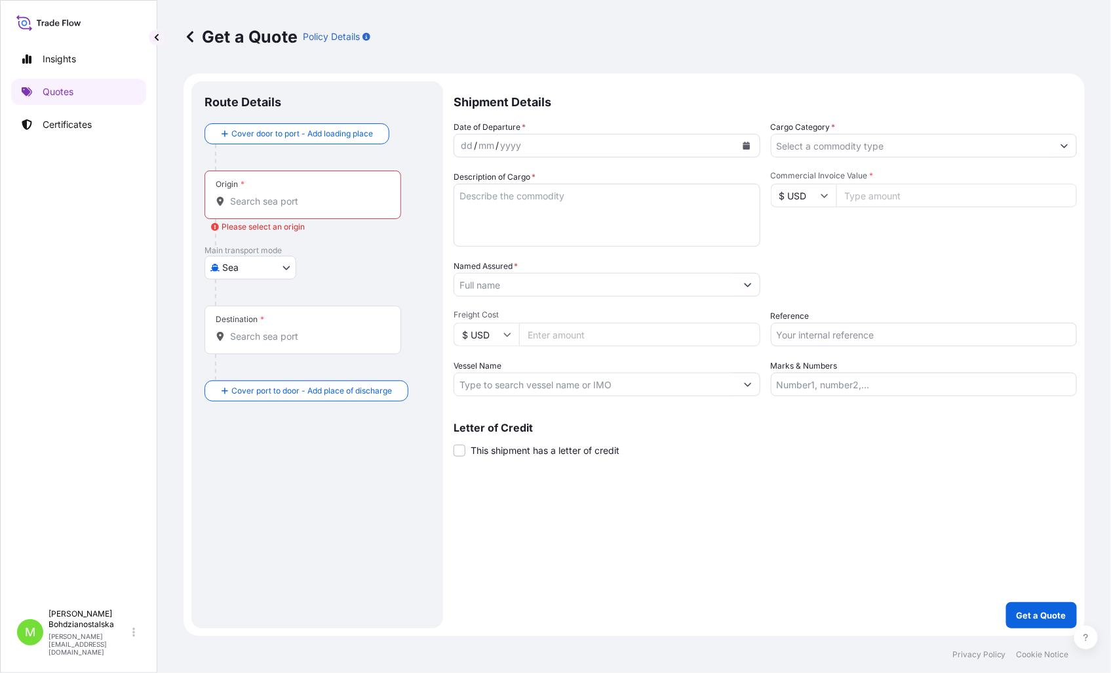
click at [829, 333] on input "Reference" at bounding box center [924, 335] width 307 height 24
paste input "Shipment S02045996 (House Bill='CNNGB02045996')"
drag, startPoint x: 816, startPoint y: 336, endPoint x: 709, endPoint y: 332, distance: 106.9
click at [709, 332] on div "Date of Departure * dd / mm / yyyy Cargo Category * Description of Cargo * Comm…" at bounding box center [765, 258] width 623 height 275
drag, startPoint x: 1000, startPoint y: 335, endPoint x: 834, endPoint y: 343, distance: 166.7
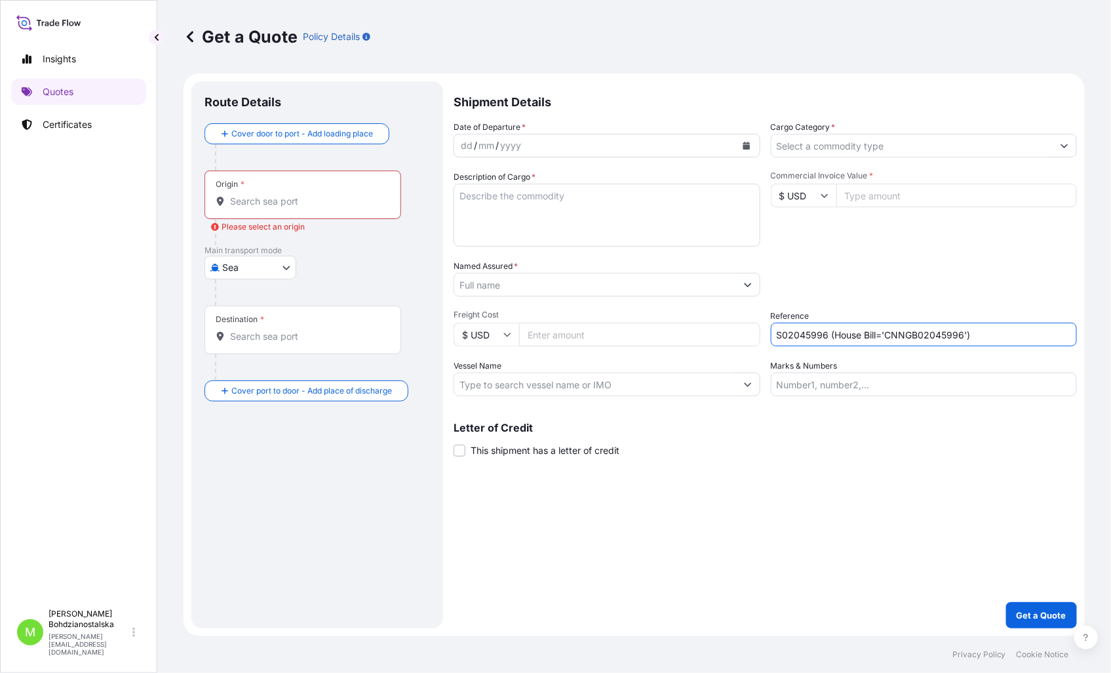
click at [834, 343] on input "S02045996 (House Bill='CNNGB02045996')" at bounding box center [924, 335] width 307 height 24
type input "S02045996"
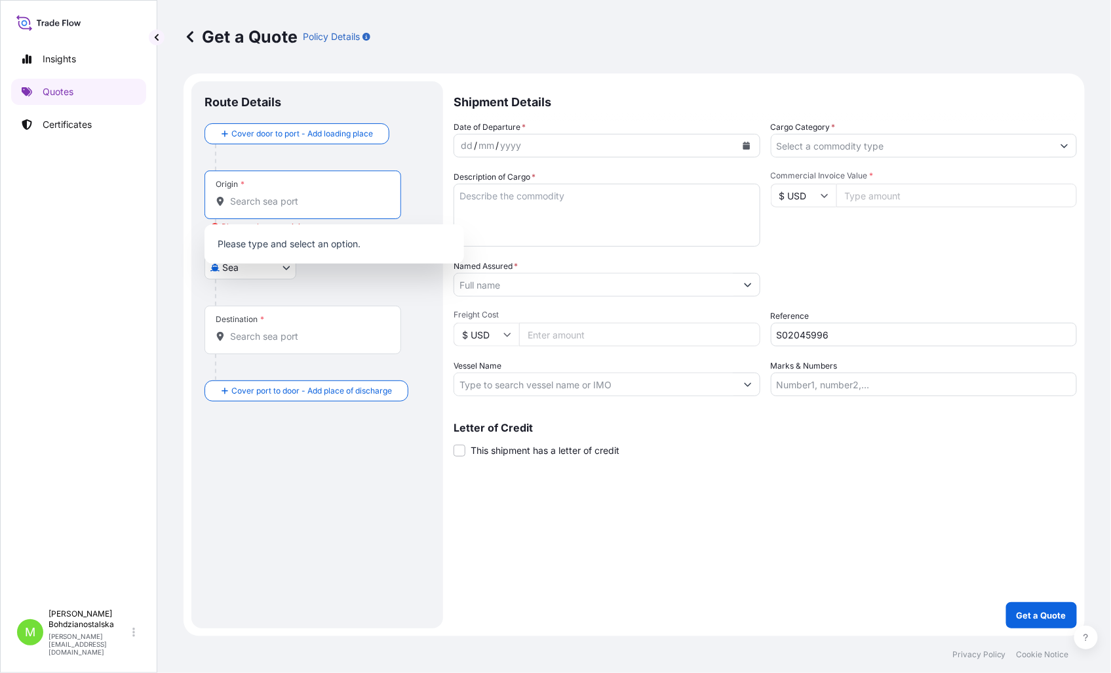
click at [259, 200] on input "Origin * Please select an origin" at bounding box center [307, 201] width 155 height 13
type input "x"
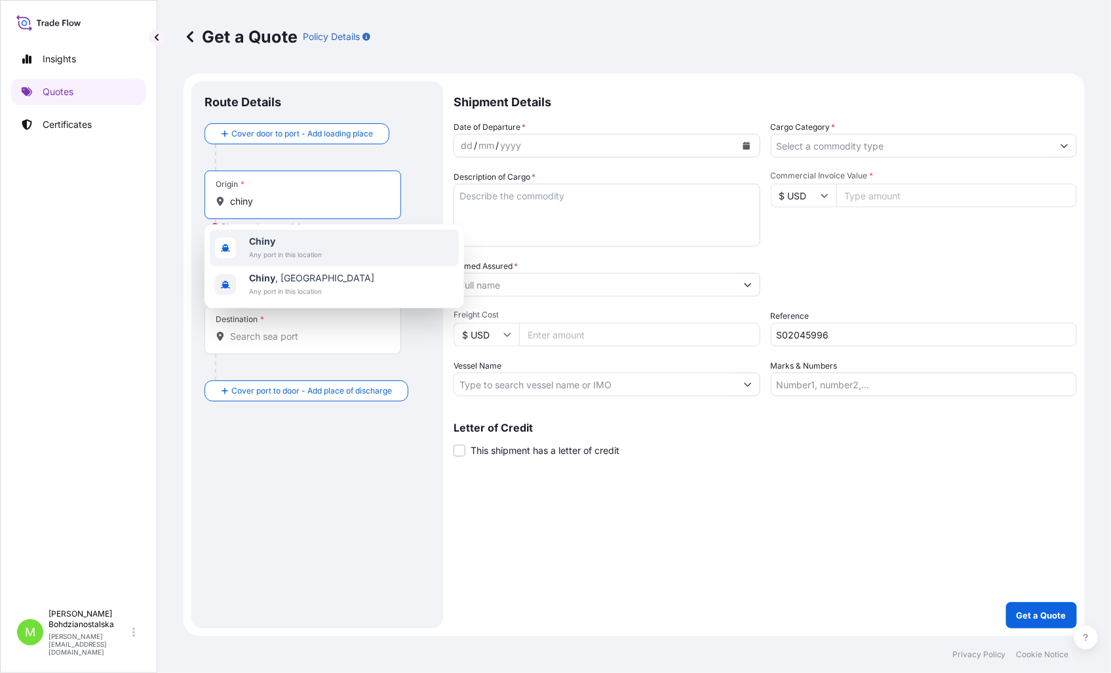
click at [299, 241] on span "Chiny" at bounding box center [285, 241] width 73 height 13
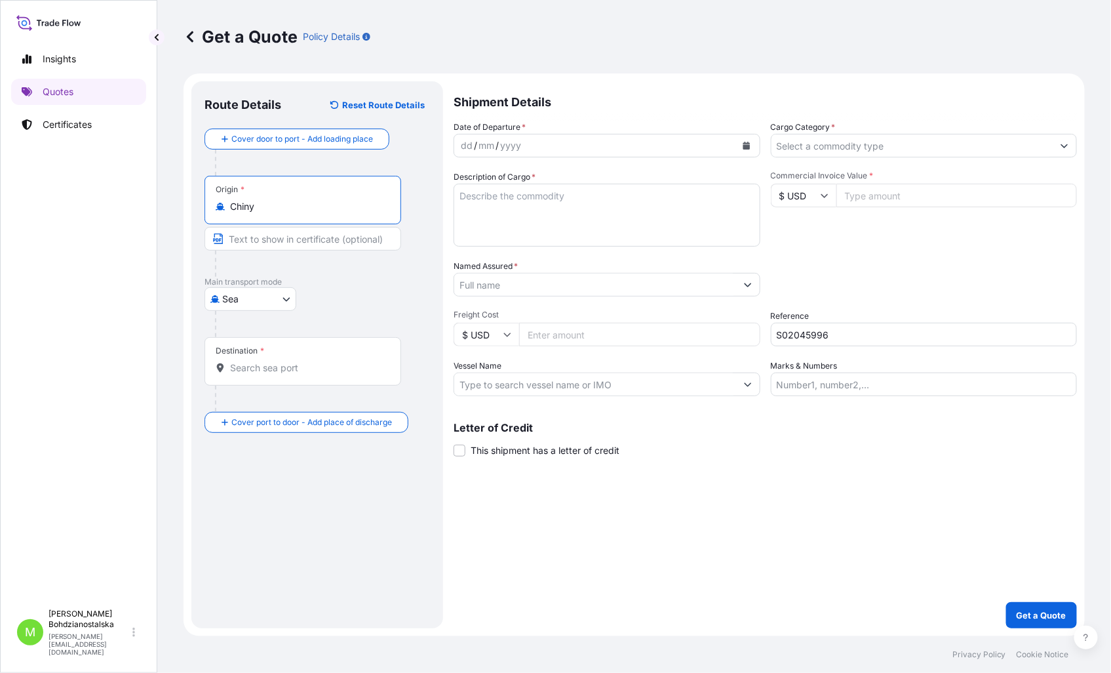
type input "Chiny"
click at [278, 372] on input "Destination *" at bounding box center [307, 367] width 155 height 13
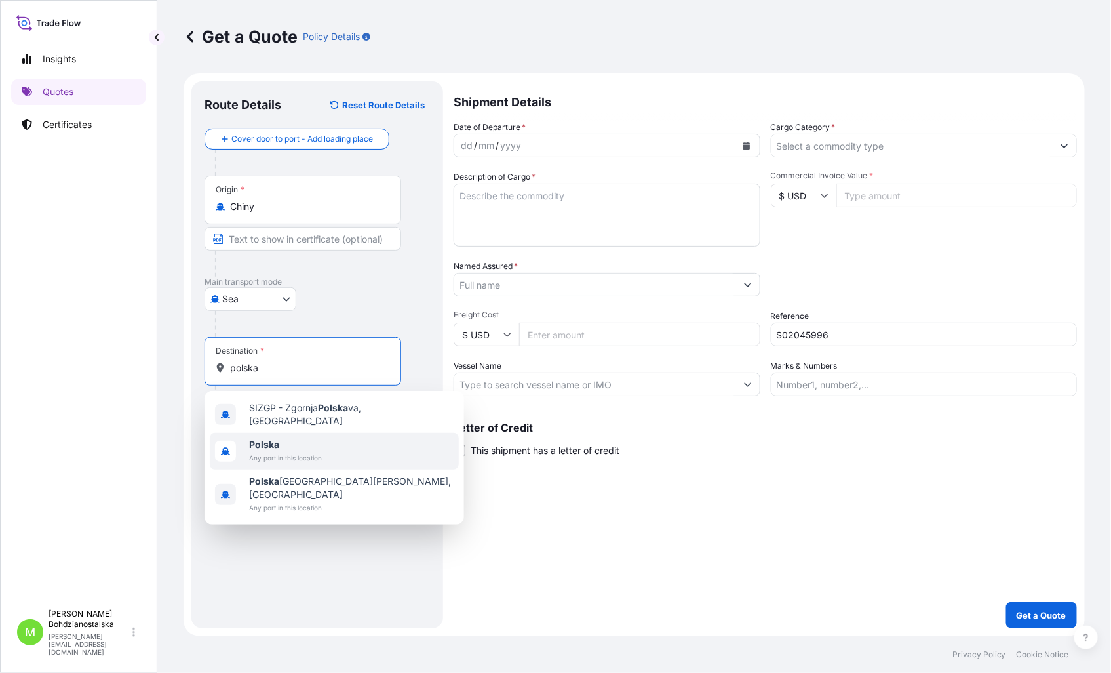
click at [264, 441] on b "Polska" at bounding box center [264, 444] width 30 height 11
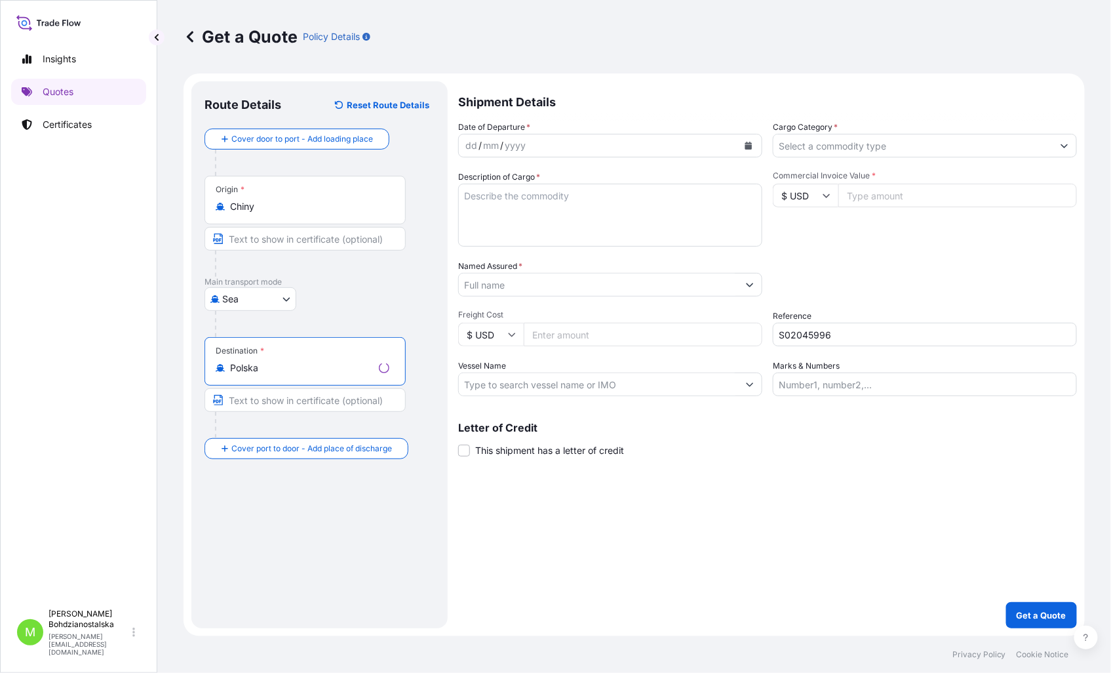
type input "Polska"
click at [466, 149] on div "dd" at bounding box center [471, 146] width 14 height 16
click at [876, 142] on input "Cargo Category *" at bounding box center [913, 146] width 282 height 24
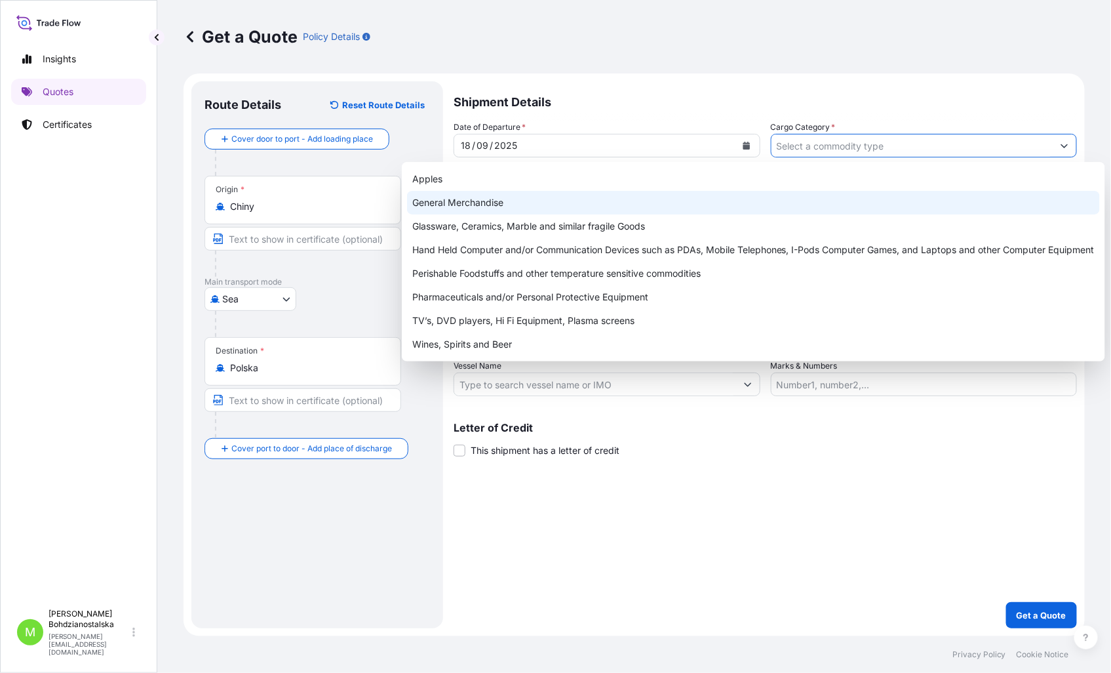
click at [441, 205] on div "General Merchandise" at bounding box center [753, 203] width 693 height 24
type input "General Merchandise"
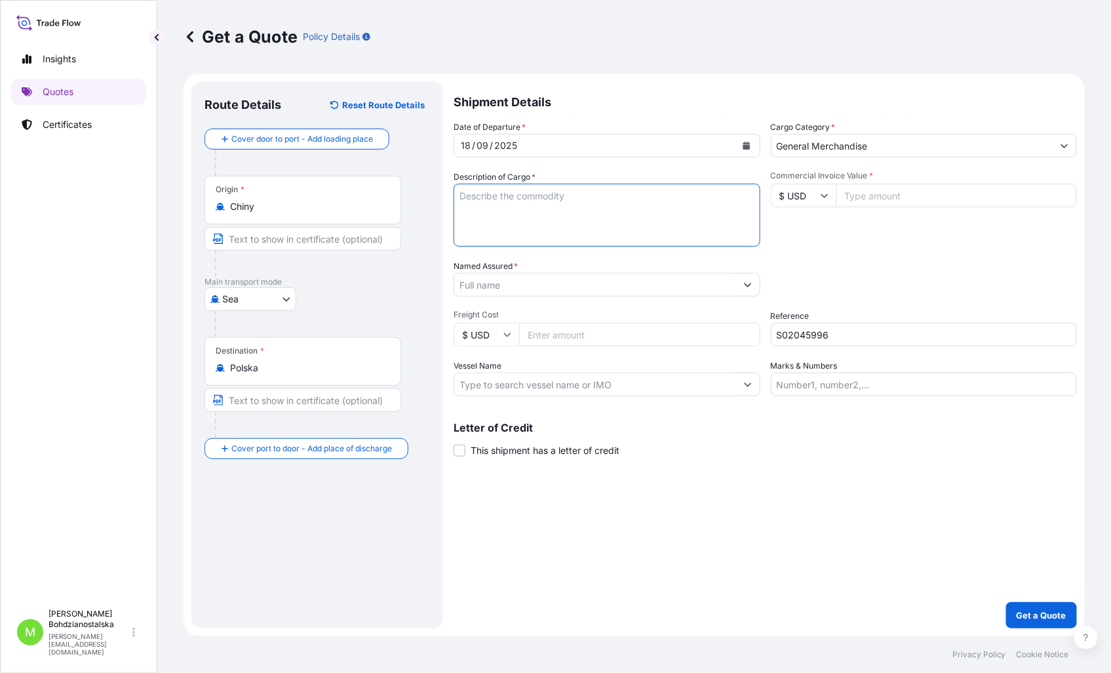
drag, startPoint x: 549, startPoint y: 218, endPoint x: 1062, endPoint y: 210, distance: 513.3
click at [551, 218] on textarea "Description of Cargo *" at bounding box center [607, 215] width 307 height 63
click at [532, 218] on textarea "Description of Cargo *" at bounding box center [607, 215] width 307 height 63
paste textarea "INDUSTRIAL SEWING MACHINE"
click at [474, 219] on textarea "INDUSTRIAL SEWING MACHINE" at bounding box center [607, 215] width 307 height 63
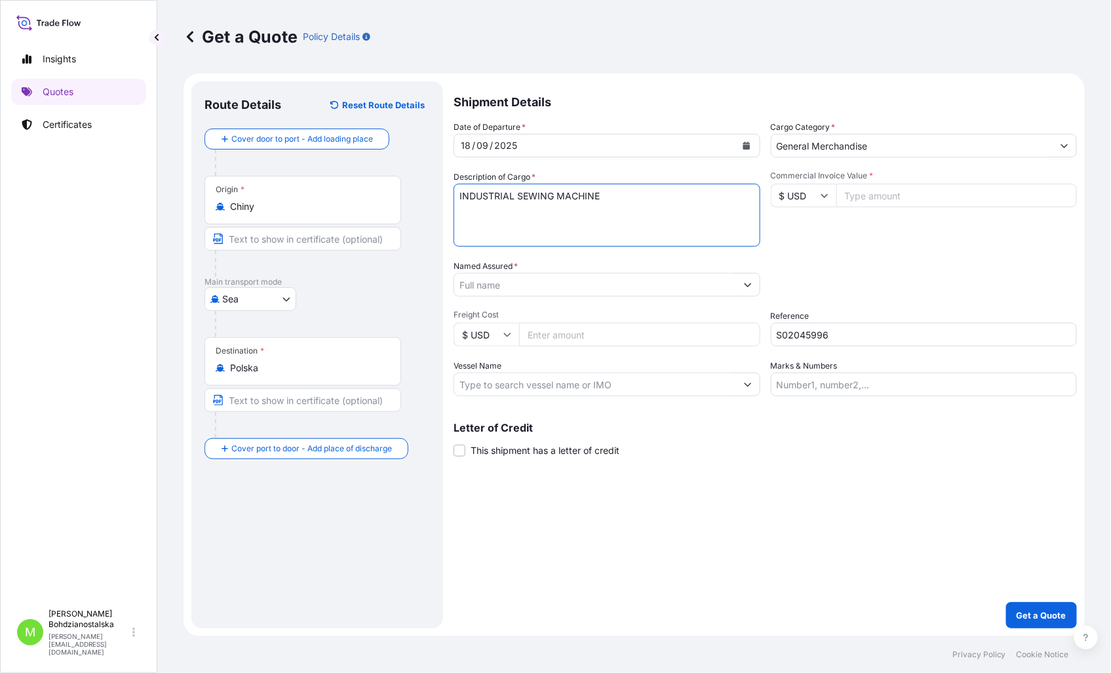
click at [656, 202] on textarea "INDUSTRIAL SEWING MACHINE" at bounding box center [607, 215] width 307 height 63
paste textarea "CBHU4408203 OOLJPQ2927 20GP 5947.50 KG 16.74 M3 139 CTN"
click at [488, 225] on textarea "INDUSTRIAL SEWING MACHINE CBHU4408203 OOLJPQ2927 20GP 5947.50 KG 16.74 M3 139 C…" at bounding box center [607, 215] width 307 height 63
click at [469, 231] on textarea "INDUSTRIAL SEWING MACHINE CBHU4408203 OOLJPQ2927 20GP 5947.50 KG 16.74 M3 139 C…" at bounding box center [607, 215] width 307 height 63
click at [461, 225] on textarea "INDUSTRIAL SEWING MACHINE CBHU4408203 OOLJPQ2927 20GP 5947.50 KG 16.74 M3 139 C…" at bounding box center [607, 215] width 307 height 63
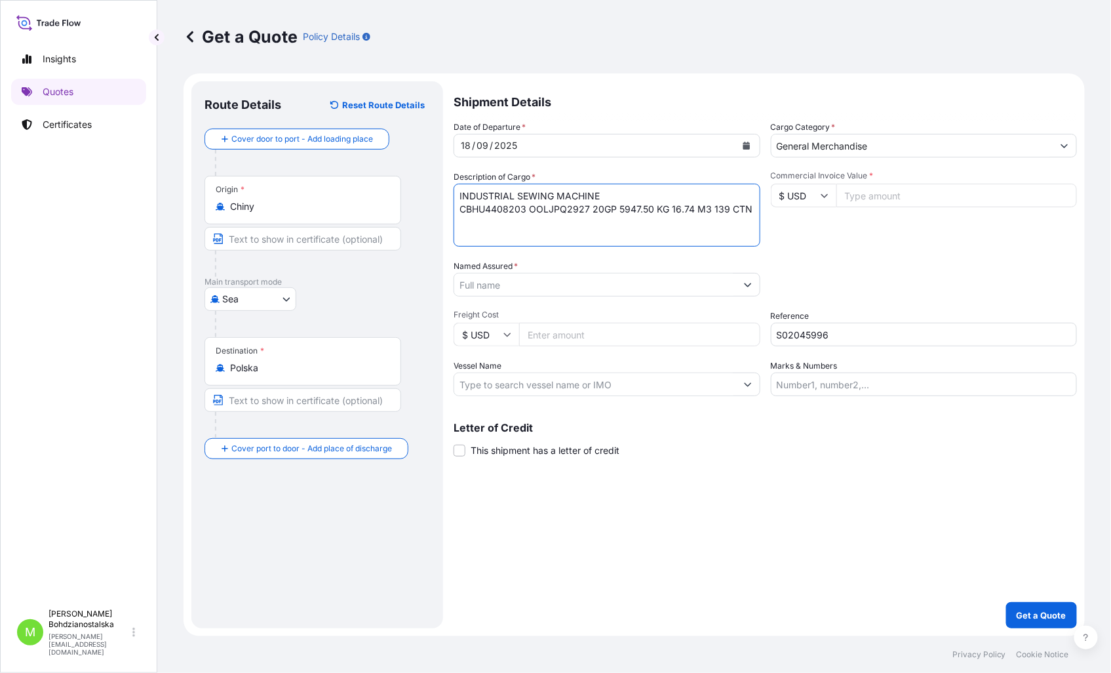
click at [753, 214] on textarea "INDUSTRIAL SEWING MACHINE CBHU4408203 OOLJPQ2927 20GP 5947.50 KG 16.74 M3 139 C…" at bounding box center [607, 215] width 307 height 63
paste textarea "TCNU5192730 OOLJPM1989 40HC 15393.00 KG 40.31 M3 321 CTN"
click at [466, 238] on textarea "INDUSTRIAL SEWING MACHINE CBHU4408203 OOLJPQ2927 20GP 5947.50 KG 16.74 M3 139 C…" at bounding box center [607, 215] width 307 height 63
click at [754, 222] on textarea "INDUSTRIAL SEWING MACHINE CBHU4408203 OOLJPQ2927 20GP 5947.50 KG 16.74 M3 139 C…" at bounding box center [607, 215] width 307 height 63
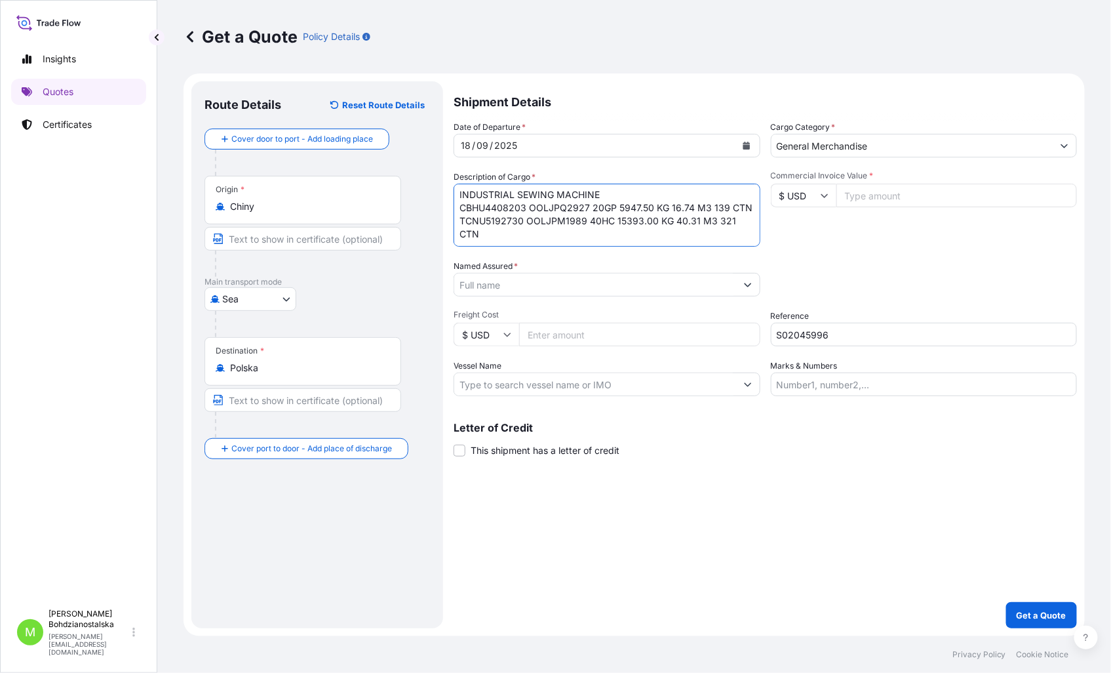
paste textarea "TIIU5786880 OOLJPM1981 40HC 16088.00 KG 40.22 M3 333 CTN"
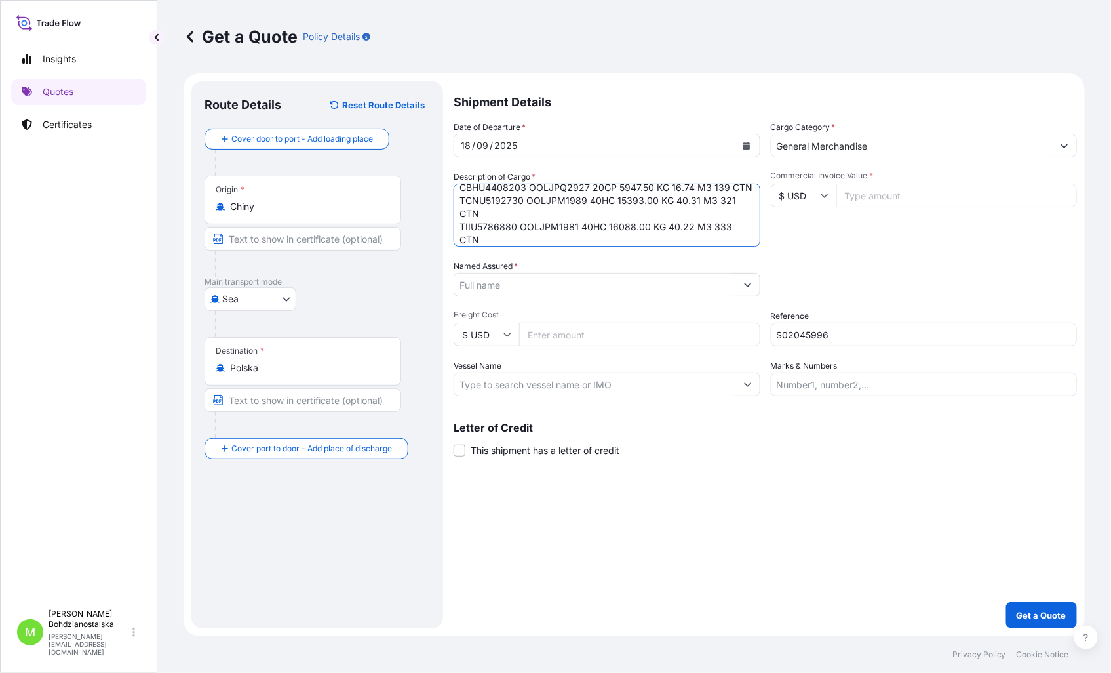
scroll to position [35, 0]
type textarea "INDUSTRIAL SEWING MACHINE CBHU4408203 OOLJPQ2927 20GP 5947.50 KG 16.74 M3 139 C…"
click at [895, 195] on input "Commercial Invoice Value *" at bounding box center [956, 196] width 241 height 24
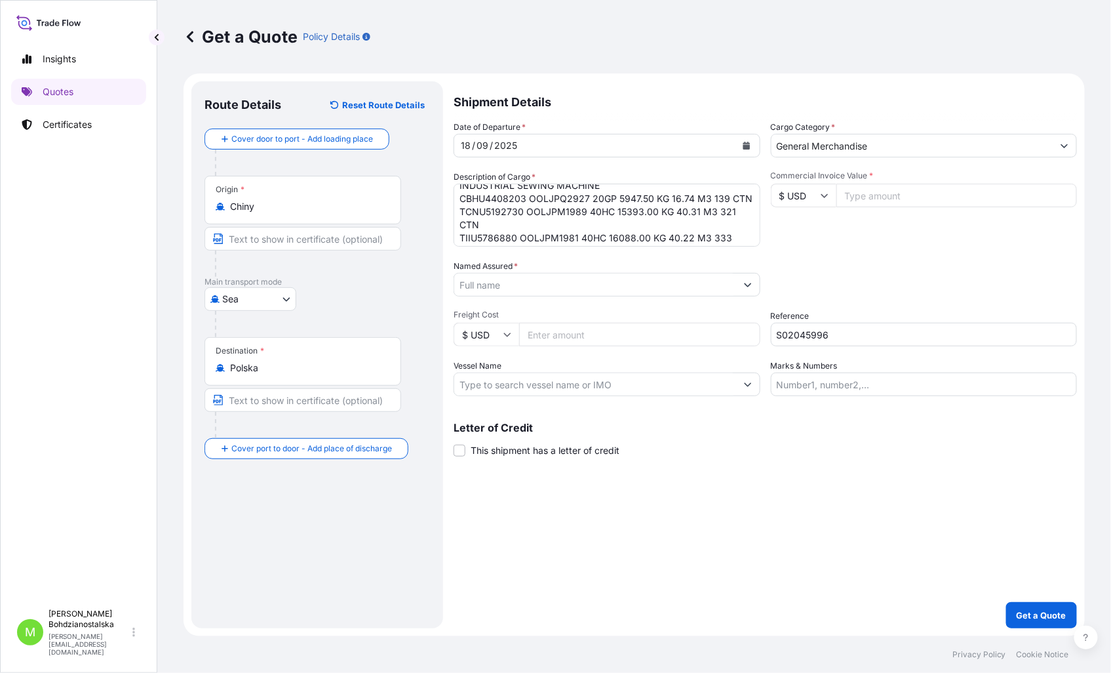
scroll to position [0, 0]
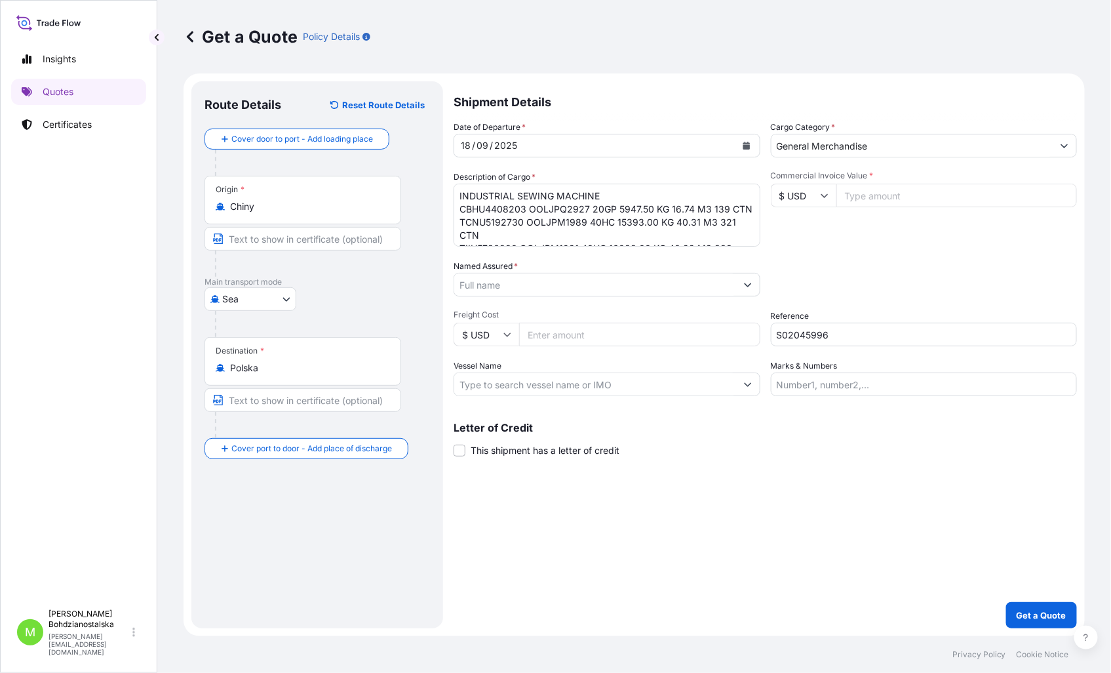
click at [925, 188] on input "Commercial Invoice Value *" at bounding box center [956, 196] width 241 height 24
click at [862, 191] on input "Commercial Invoice Value *" at bounding box center [956, 196] width 241 height 24
paste input "317291.80"
type input "317291.80"
drag, startPoint x: 882, startPoint y: 273, endPoint x: 873, endPoint y: 272, distance: 8.5
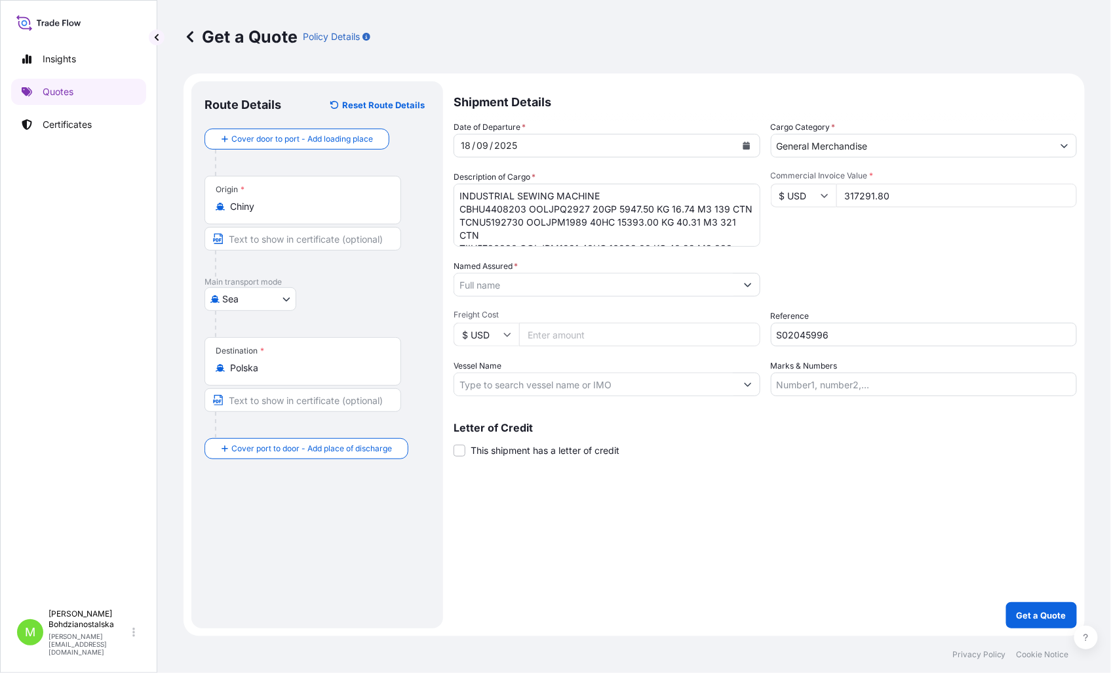
click at [880, 273] on div "Packing Category Type to search a container mode Please select a primary mode o…" at bounding box center [924, 278] width 307 height 37
click at [505, 284] on input "Named Assured *" at bounding box center [595, 285] width 282 height 24
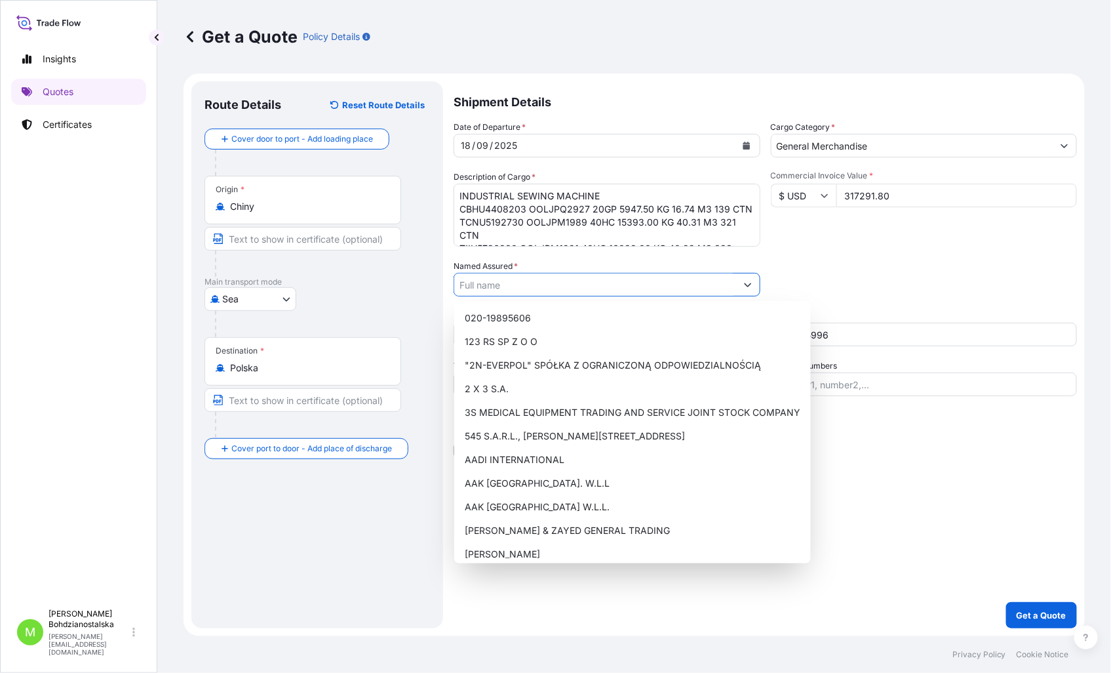
click at [486, 290] on input "Named Assured *" at bounding box center [595, 285] width 282 height 24
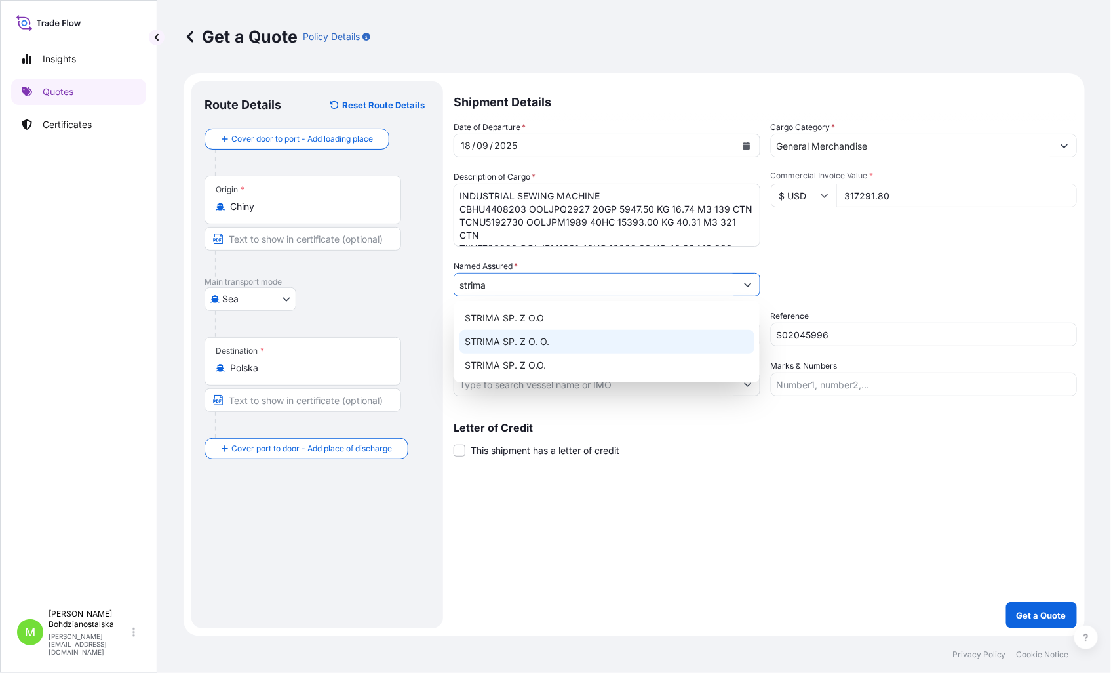
click at [541, 342] on span "STRIMA SP. Z O. O." at bounding box center [507, 341] width 85 height 13
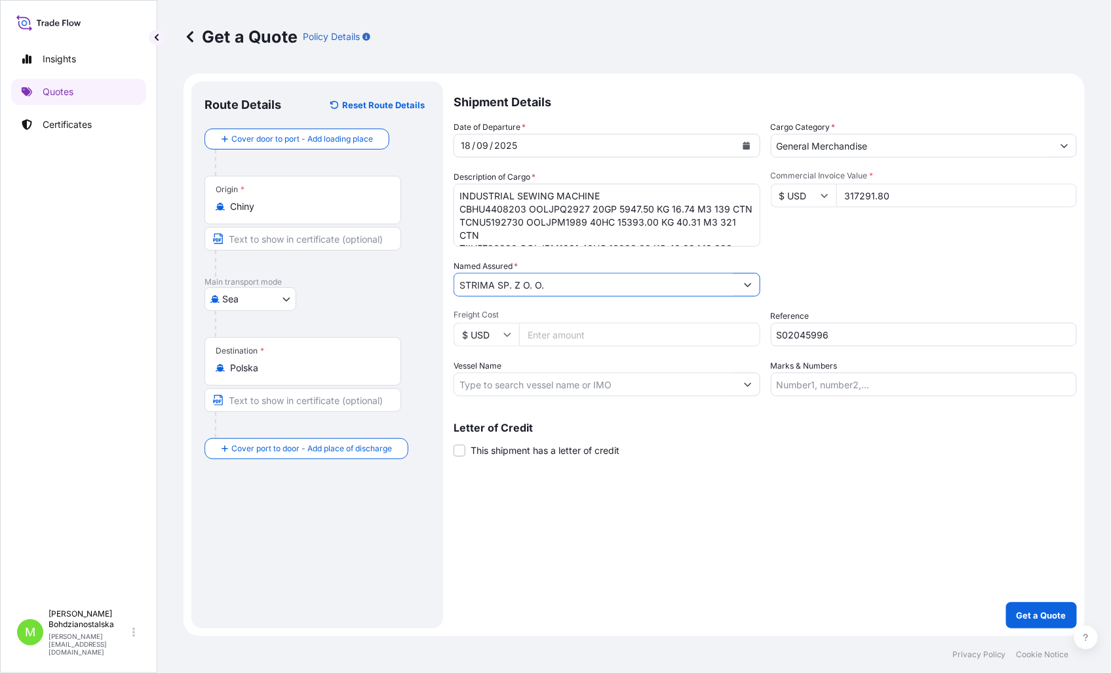
type input "STRIMA SP. Z O. O."
drag, startPoint x: 755, startPoint y: 517, endPoint x: 809, endPoint y: 382, distance: 144.7
click at [758, 515] on div "Shipment Details Date of Departure * 18 / 09 / 2025 Cargo Category * General Me…" at bounding box center [765, 354] width 623 height 547
click at [1044, 610] on p "Get a Quote" at bounding box center [1042, 614] width 50 height 13
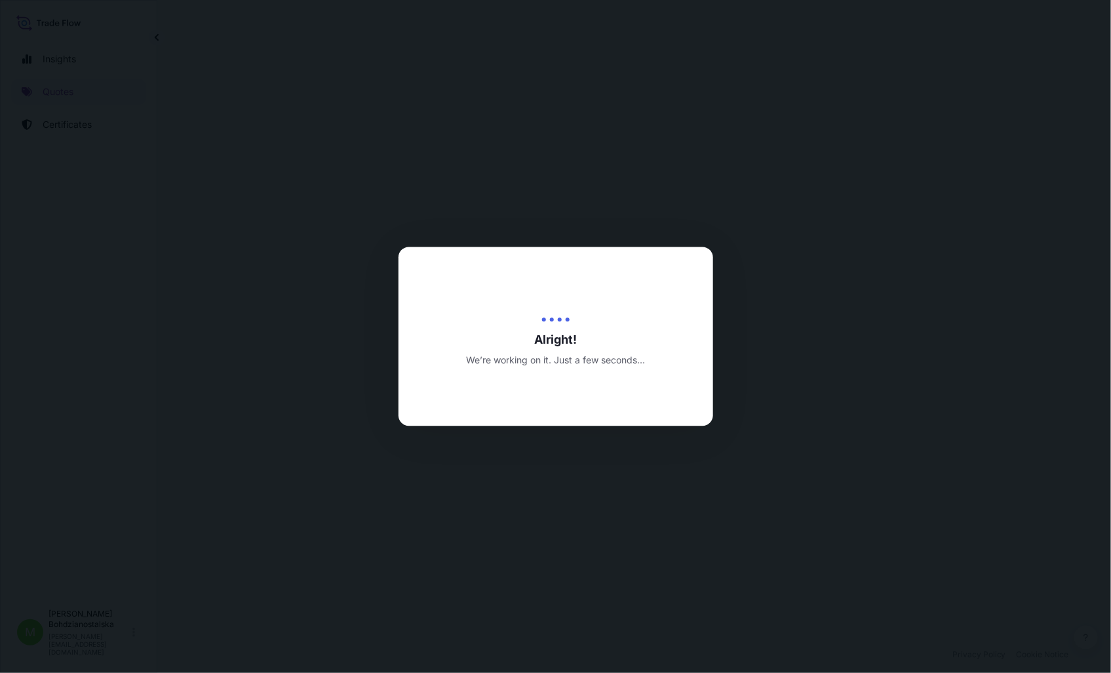
select select "Sea"
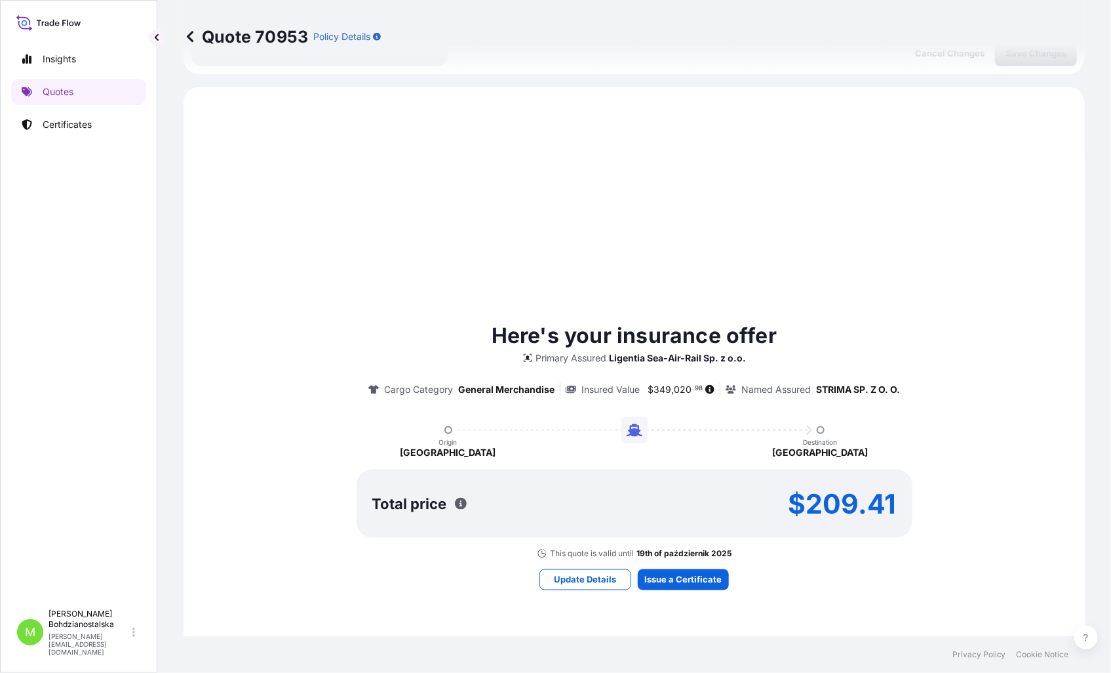
scroll to position [449, 0]
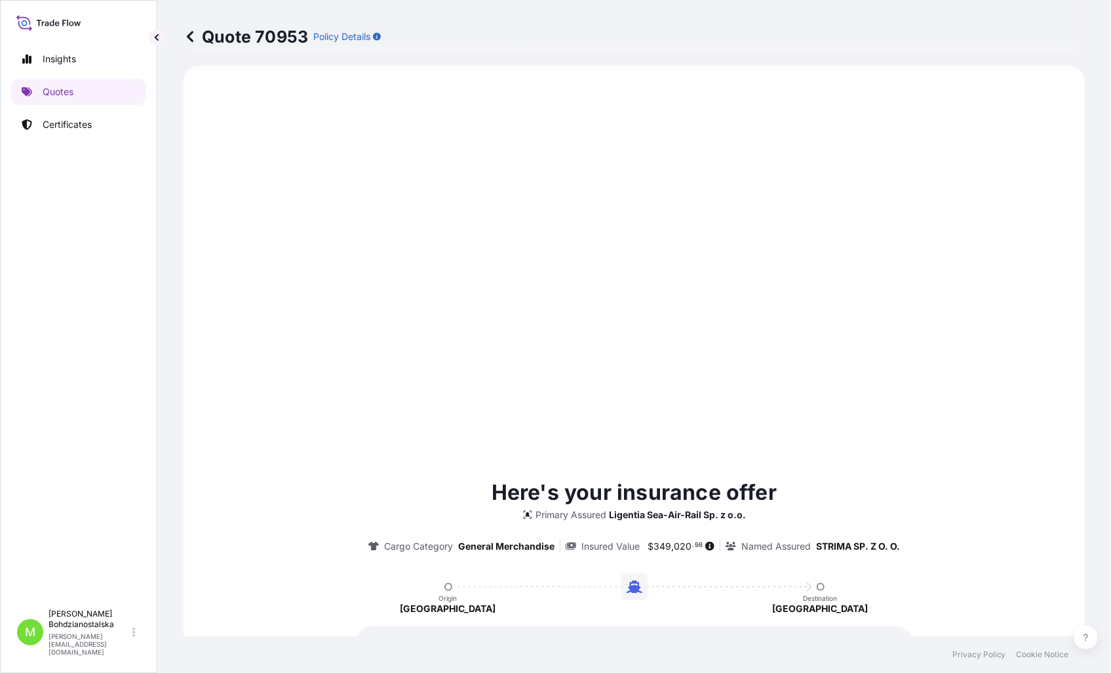
type input "19/09/2025"
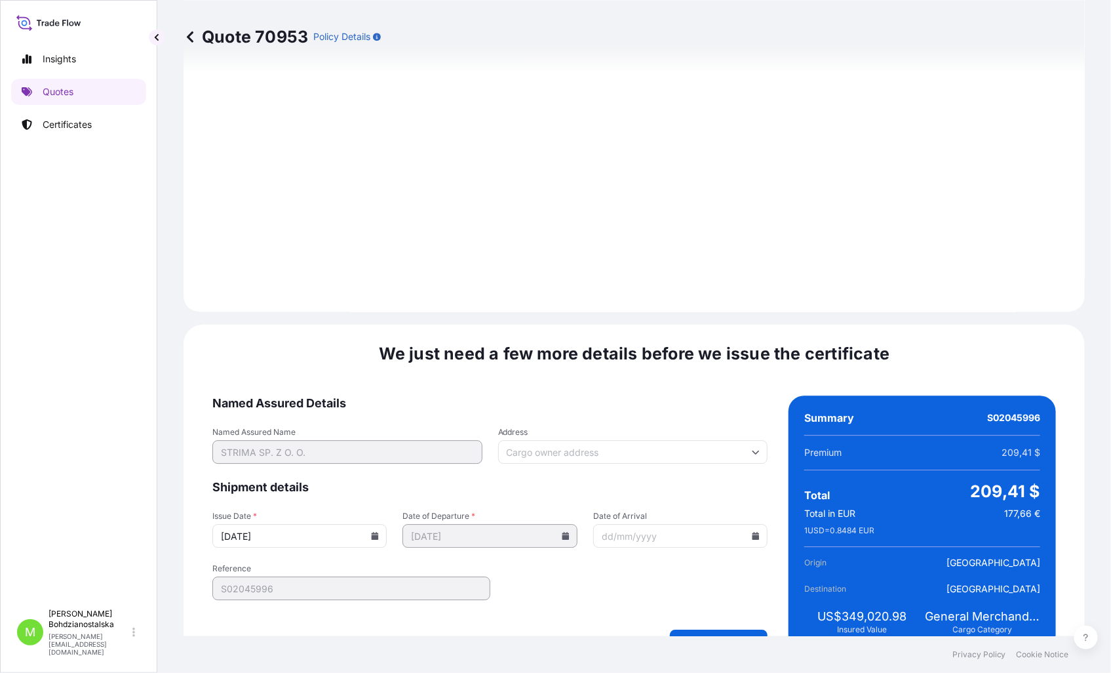
scroll to position [1327, 0]
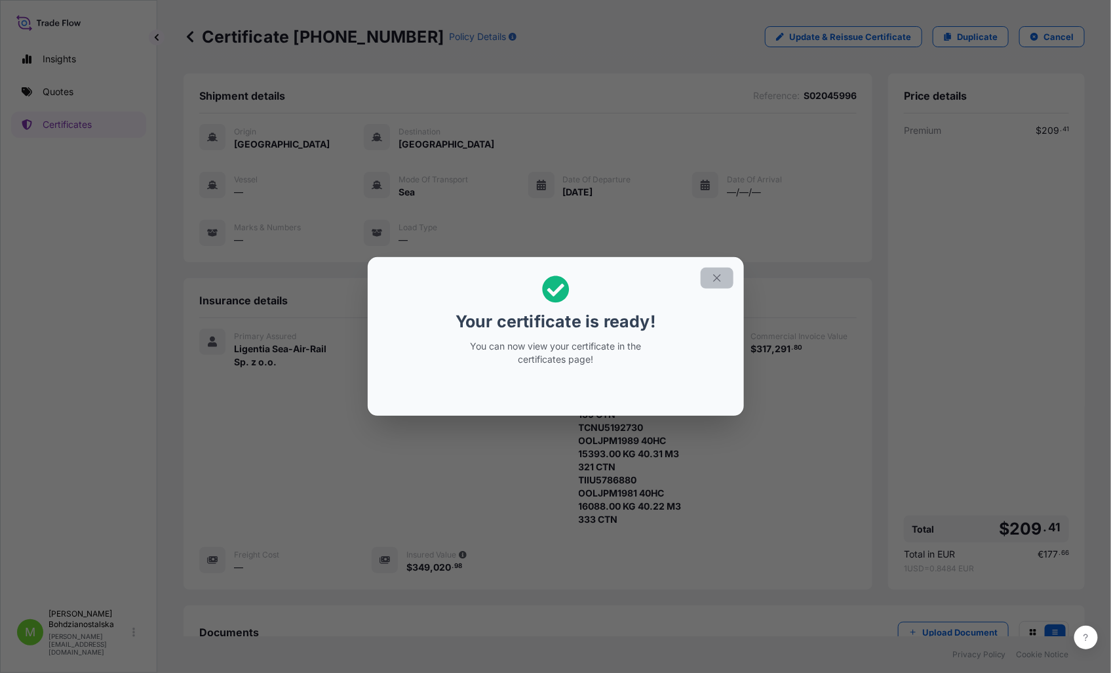
click at [718, 275] on icon "button" at bounding box center [717, 278] width 12 height 12
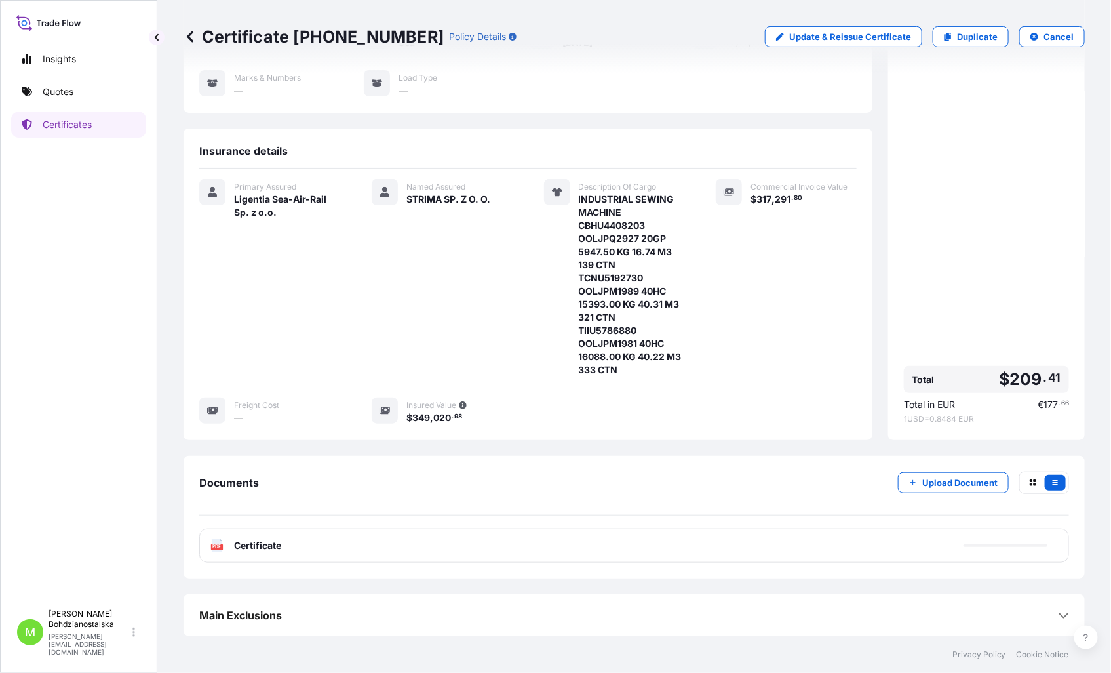
scroll to position [151, 0]
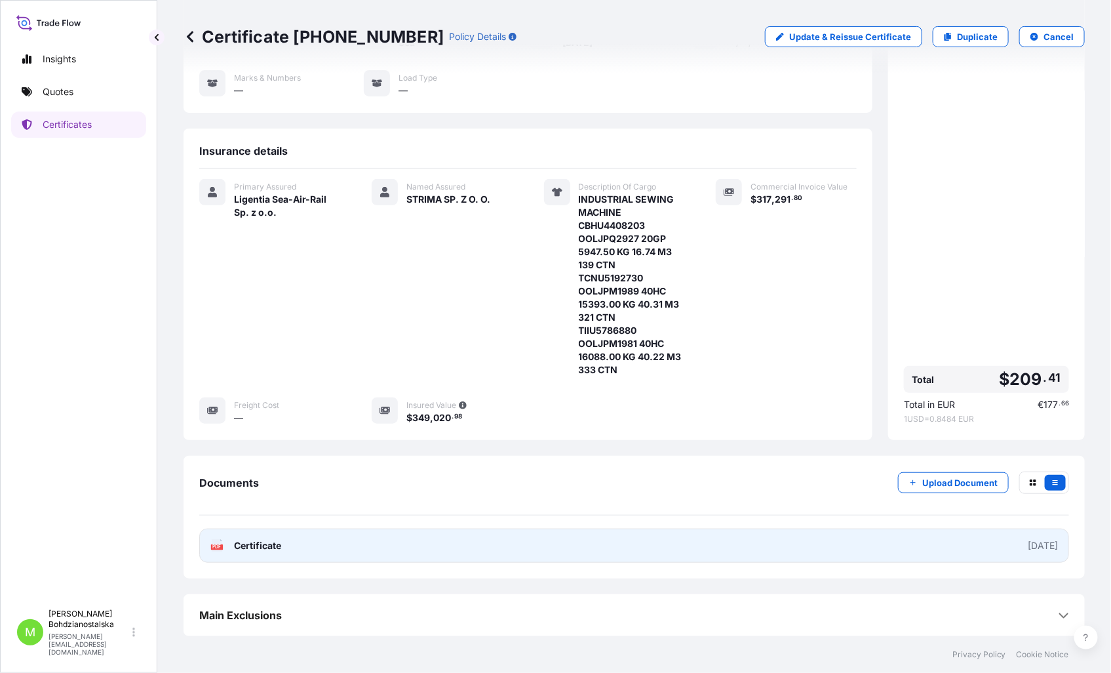
click at [258, 547] on span "Certificate" at bounding box center [257, 545] width 47 height 13
